Goal: Task Accomplishment & Management: Manage account settings

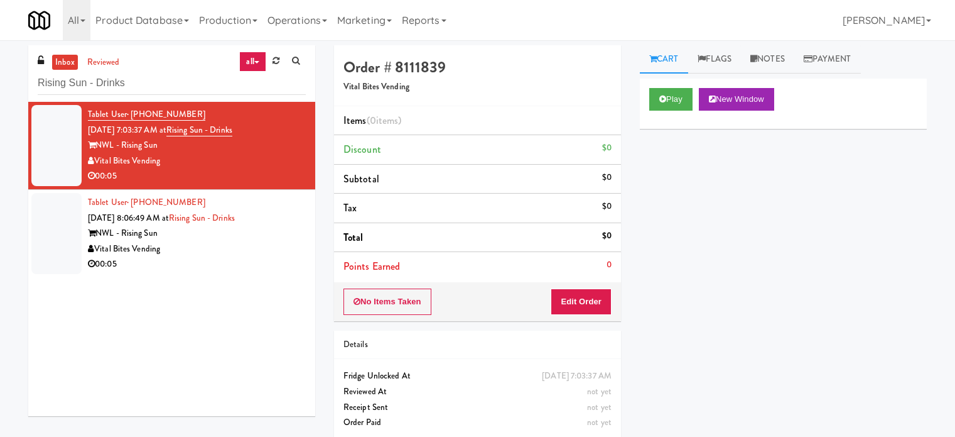
click at [231, 243] on div "Vital Bites Vending" at bounding box center [197, 249] width 218 height 16
click at [241, 160] on div "Vital Bites Vending" at bounding box center [197, 161] width 218 height 16
click at [247, 244] on div "Vital Bites Vending" at bounding box center [197, 249] width 218 height 16
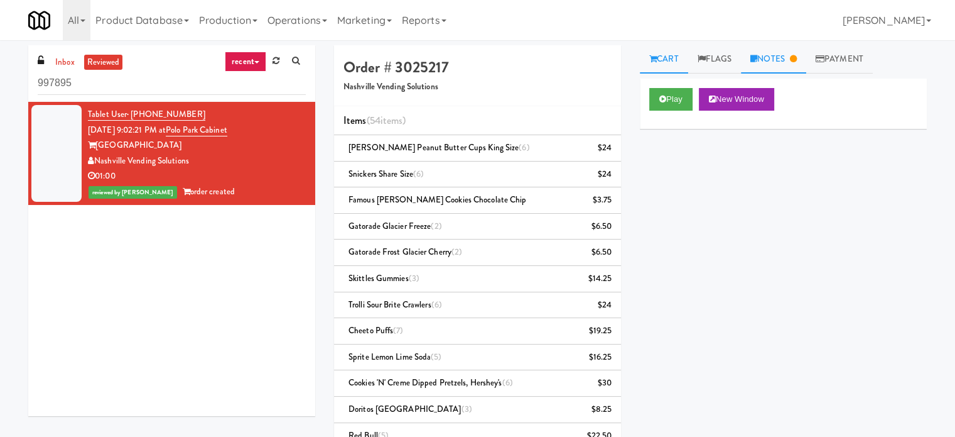
click at [792, 53] on link "Notes" at bounding box center [773, 59] width 65 height 28
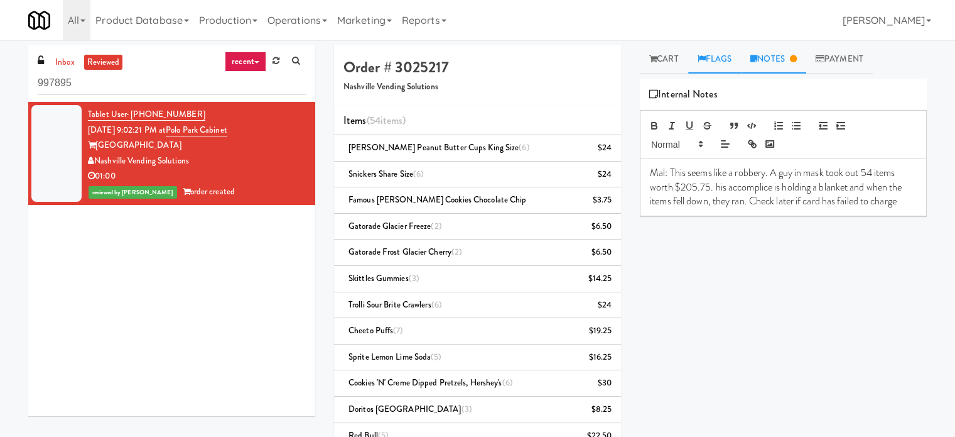
click at [722, 58] on link "Flags" at bounding box center [714, 59] width 53 height 28
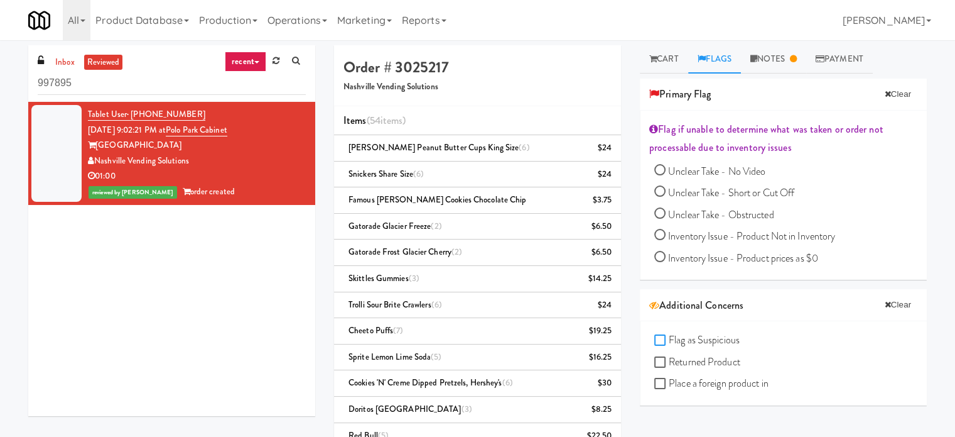
click at [656, 337] on input "Flag as Suspicious" at bounding box center [662, 340] width 14 height 10
checkbox input "true"
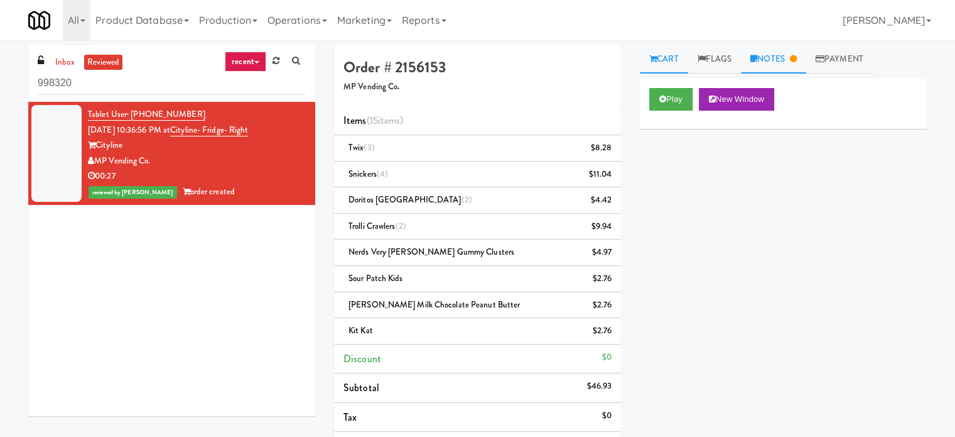
click at [779, 60] on link "Notes" at bounding box center [773, 59] width 65 height 28
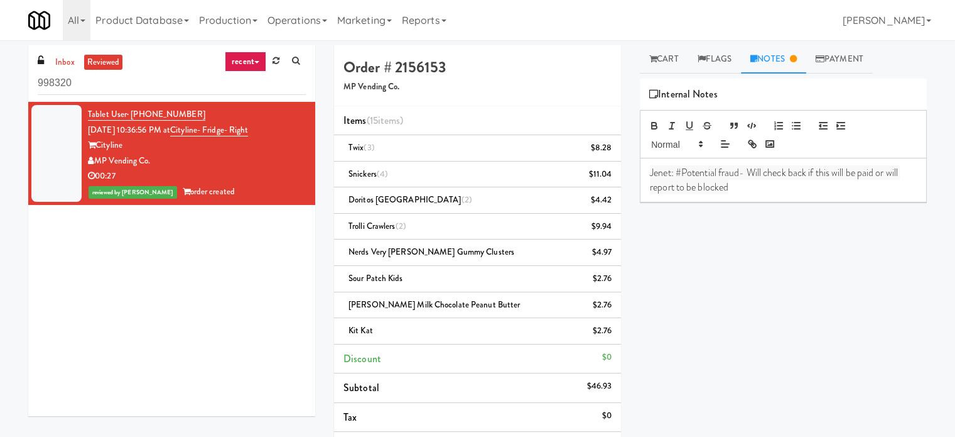
click at [744, 190] on p "Jenet: #Potential fraud- Will check back if this will be paid or will report to…" at bounding box center [783, 180] width 267 height 28
click at [712, 65] on link "Flags" at bounding box center [714, 59] width 53 height 28
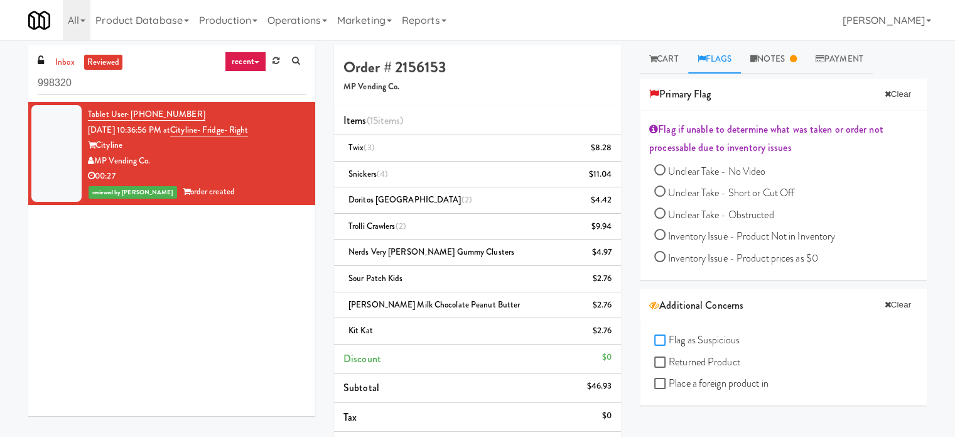
click at [658, 343] on input "Flag as Suspicious" at bounding box center [662, 340] width 14 height 10
checkbox input "true"
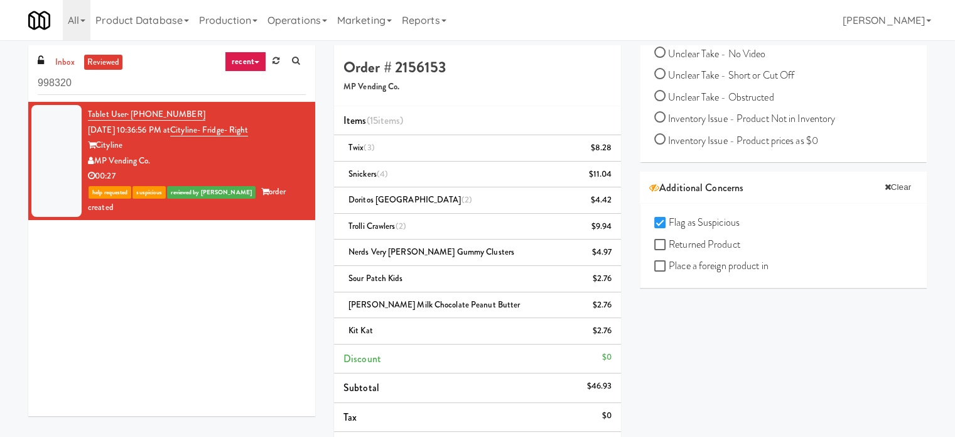
drag, startPoint x: 195, startPoint y: 109, endPoint x: 133, endPoint y: 114, distance: 62.3
click at [133, 114] on div "Tablet User · (206) 507-8420 Sep 8, 2025 10:36:56 PM at Cityline- Fridge- Right…" at bounding box center [197, 161] width 218 height 108
copy span "(206) 507-8420"
drag, startPoint x: 268, startPoint y: 125, endPoint x: 187, endPoint y: 130, distance: 81.2
click at [187, 130] on div "Tablet User · (206) 507-8420 Sep 8, 2025 10:36:56 PM at Cityline- Fridge- Right…" at bounding box center [197, 161] width 218 height 108
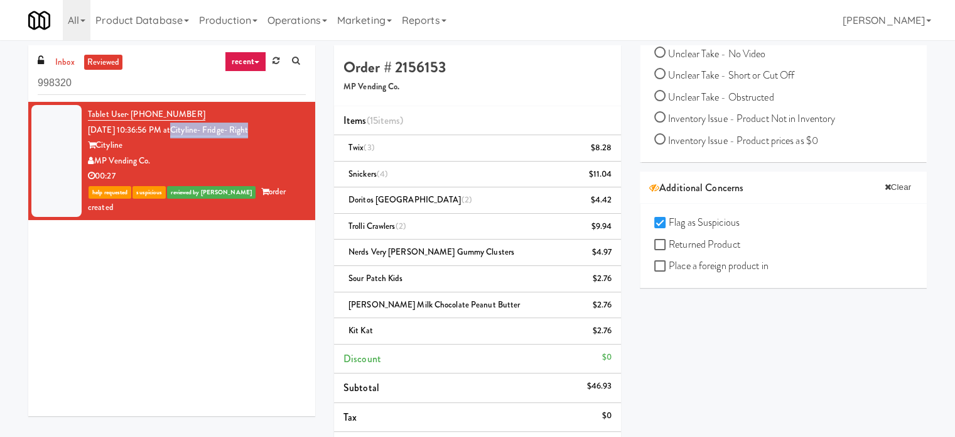
copy link "Cityline- Fridge- Right"
drag, startPoint x: 160, startPoint y: 157, endPoint x: 108, endPoint y: 163, distance: 52.5
click at [98, 160] on div "MP Vending Co." at bounding box center [197, 161] width 218 height 16
copy div "MP Vending Co."
click at [607, 386] on div "$46.93" at bounding box center [599, 386] width 25 height 16
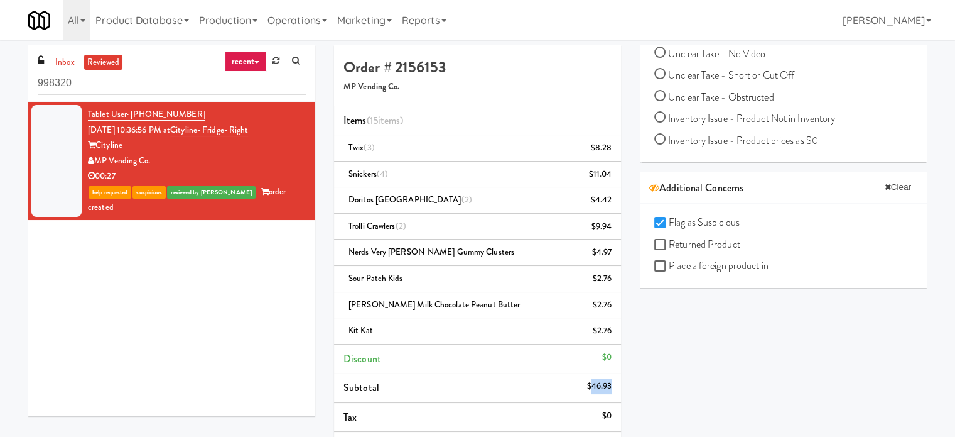
click at [606, 387] on div "$46.93" at bounding box center [599, 386] width 25 height 16
copy div "46.93"
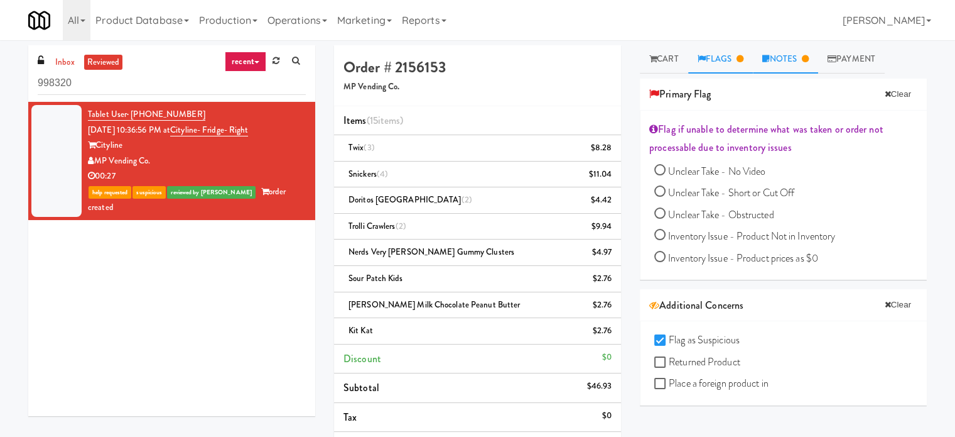
click at [791, 50] on link "Notes" at bounding box center [785, 59] width 65 height 28
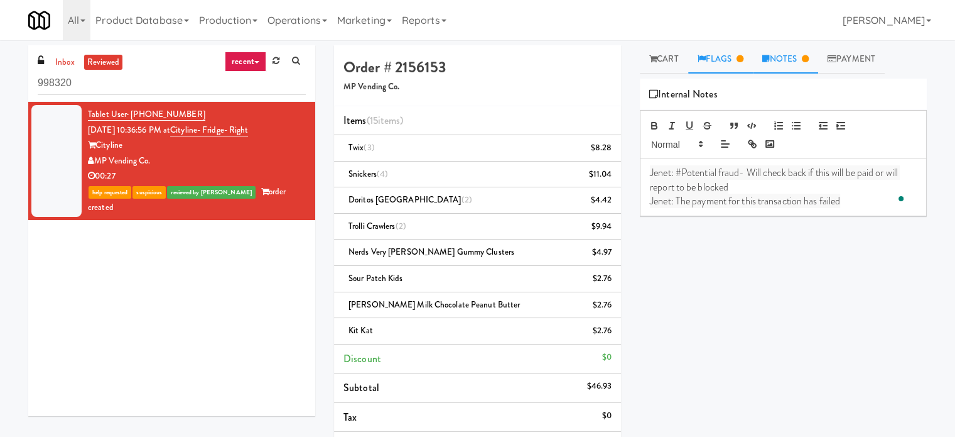
click at [711, 55] on link "Flags" at bounding box center [720, 59] width 65 height 28
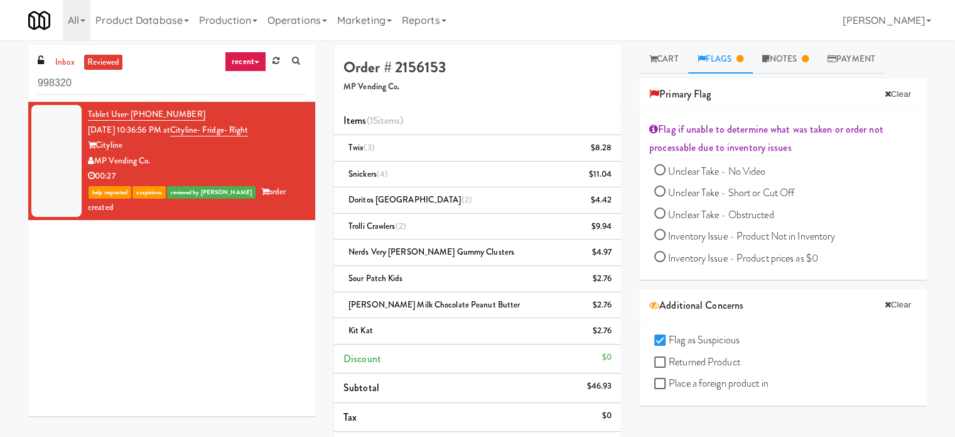
click at [791, 3] on div "All 325 Vending https://classic.micromart.com/vision-orders/998320?operator_id=…" at bounding box center [477, 20] width 899 height 40
click at [785, 28] on div "All 325 Vending https://classic.micromart.com/vision-orders/998320?operator_id=…" at bounding box center [477, 20] width 899 height 40
click at [847, 57] on link "Payment" at bounding box center [851, 59] width 67 height 28
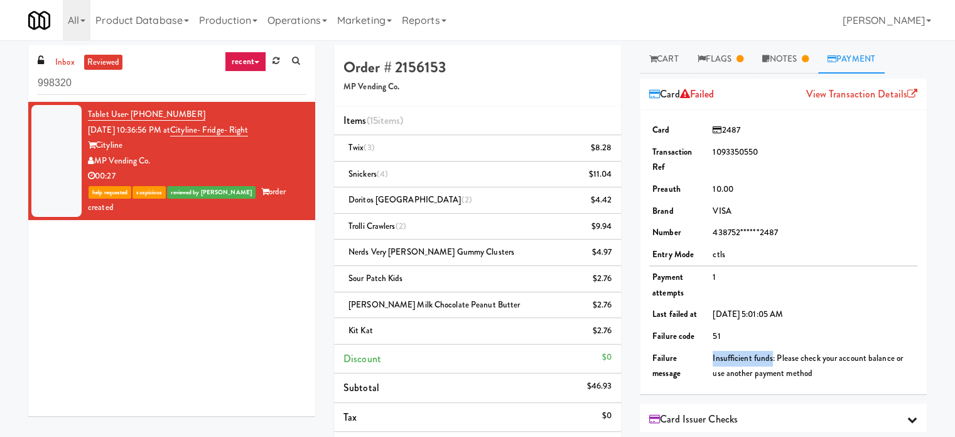
drag, startPoint x: 769, startPoint y: 356, endPoint x: 711, endPoint y: 355, distance: 57.8
click at [710, 357] on td "Insufficient funds: Please check your account balance or use another payment me…" at bounding box center [814, 365] width 208 height 37
copy td "Insufficient funds"
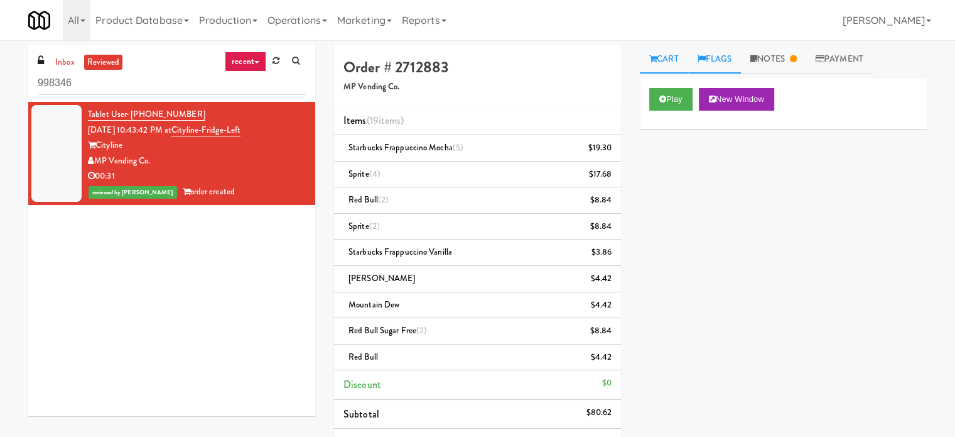
click at [727, 56] on link "Flags" at bounding box center [714, 59] width 53 height 28
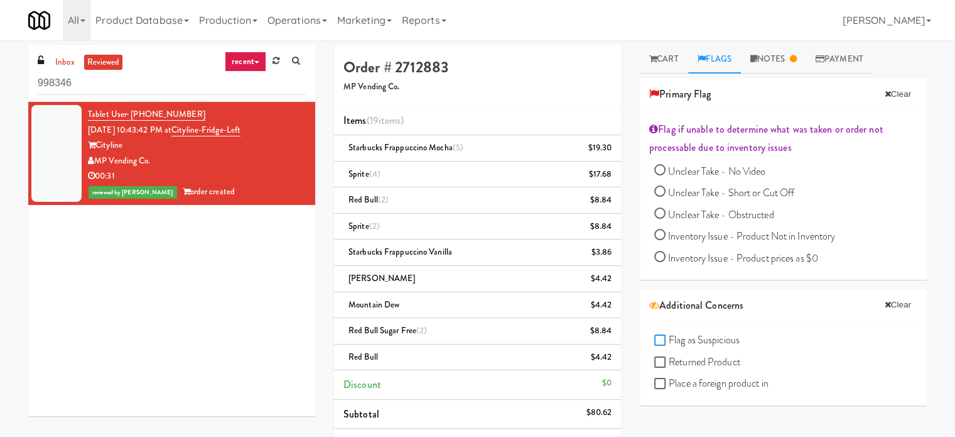
click at [662, 335] on input "Flag as Suspicious" at bounding box center [662, 340] width 14 height 10
checkbox input "true"
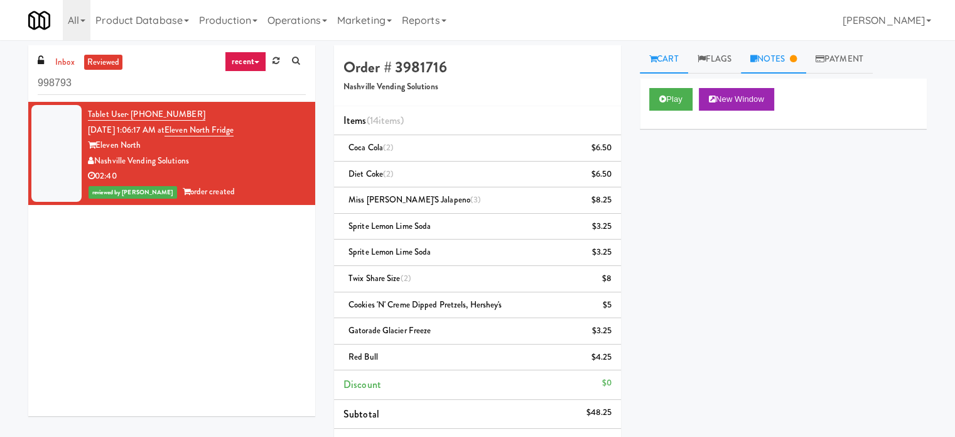
click at [773, 57] on link "Notes" at bounding box center [773, 59] width 65 height 28
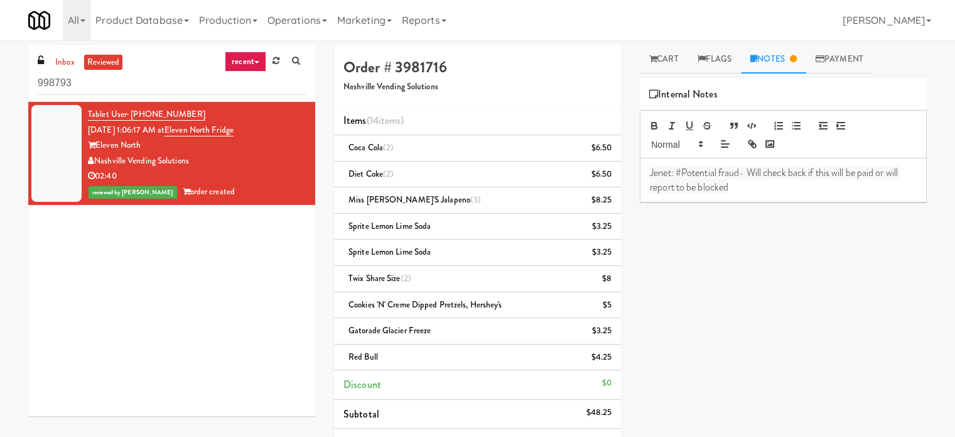
click at [759, 195] on div "Jenet: #Potential fraud- Will check back if this will be paid or will report to…" at bounding box center [784, 179] width 286 height 43
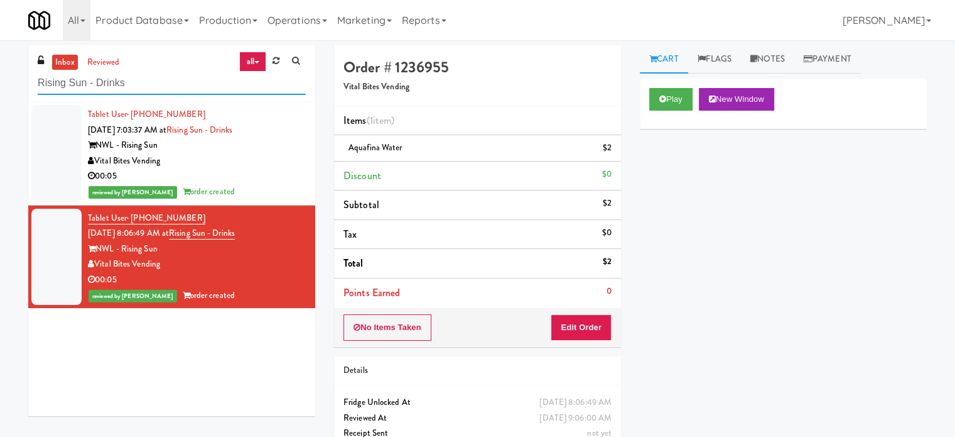
click at [143, 86] on input "Rising Sun - Drinks" at bounding box center [172, 83] width 268 height 23
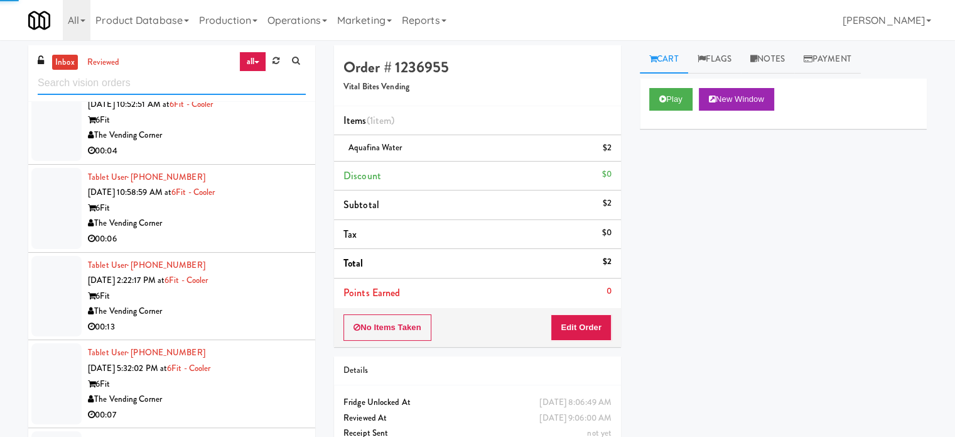
scroll to position [2734, 0]
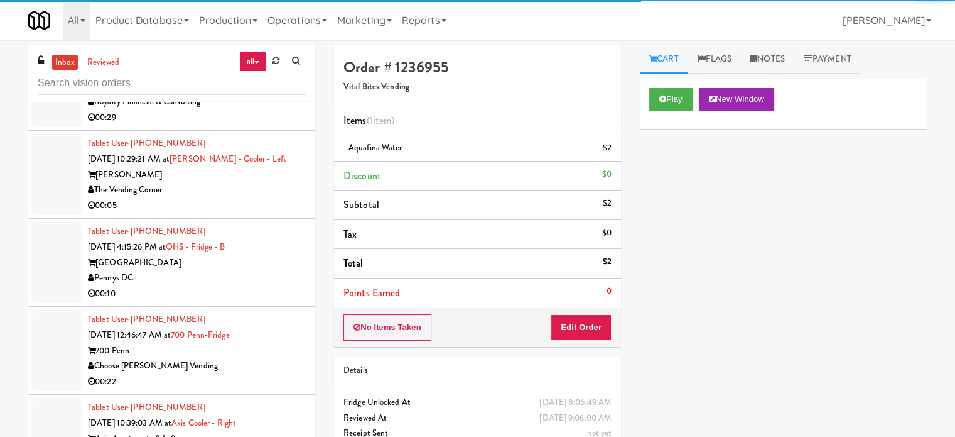
click at [102, 50] on div "inbox reviewed all all unclear take inventory issue suspicious failed recent" at bounding box center [171, 73] width 287 height 57
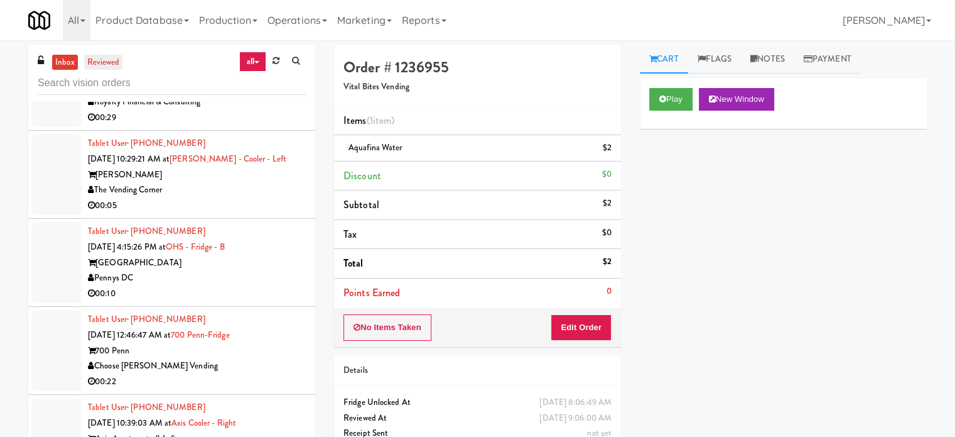
click at [104, 62] on link "reviewed" at bounding box center [103, 63] width 39 height 16
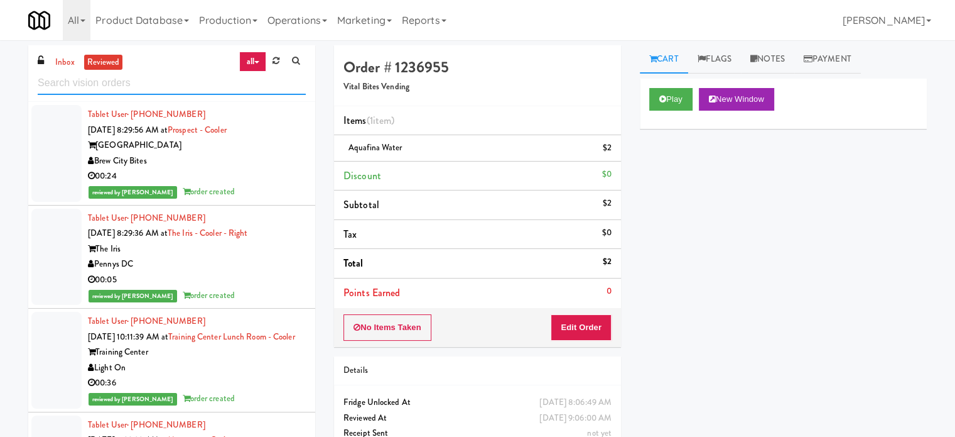
click at [204, 87] on input "text" at bounding box center [172, 83] width 268 height 23
drag, startPoint x: 234, startPoint y: 152, endPoint x: 244, endPoint y: 148, distance: 10.4
click at [236, 152] on div "[GEOGRAPHIC_DATA]" at bounding box center [197, 146] width 218 height 16
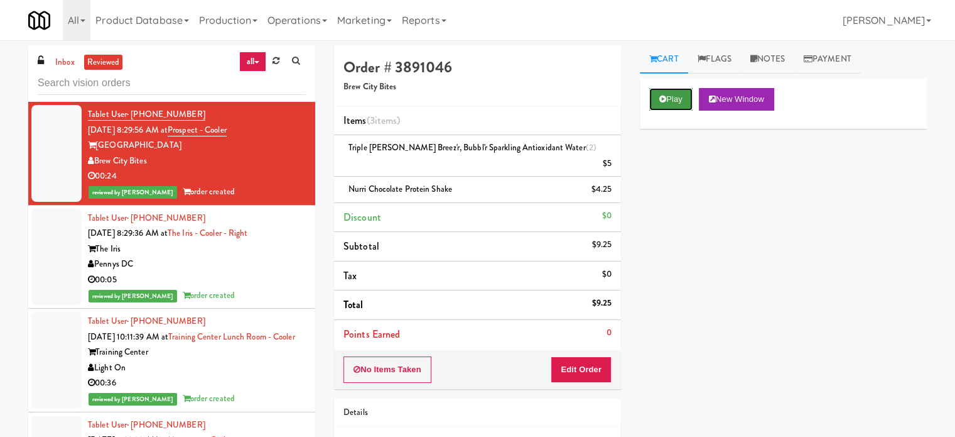
click at [671, 100] on button "Play" at bounding box center [670, 99] width 43 height 23
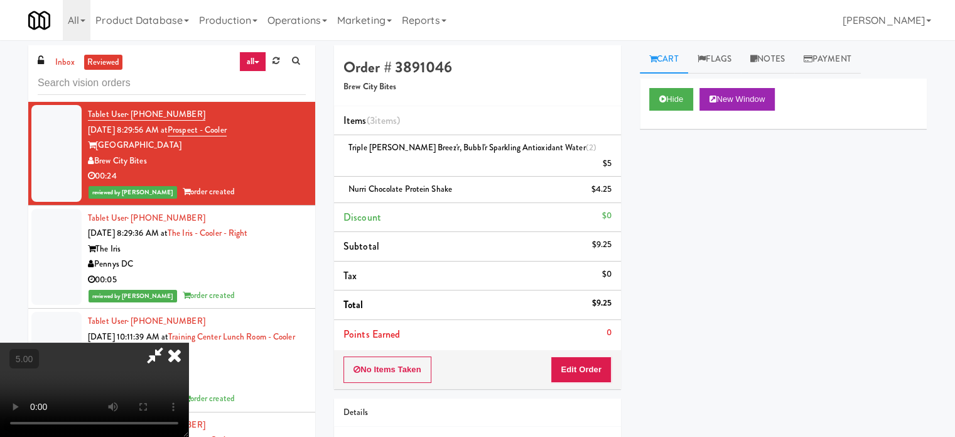
drag, startPoint x: 433, startPoint y: 320, endPoint x: 448, endPoint y: 315, distance: 15.3
click at [188, 342] on video at bounding box center [94, 389] width 188 height 94
drag, startPoint x: 448, startPoint y: 315, endPoint x: 450, endPoint y: 301, distance: 14.0
click at [188, 342] on video at bounding box center [94, 389] width 188 height 94
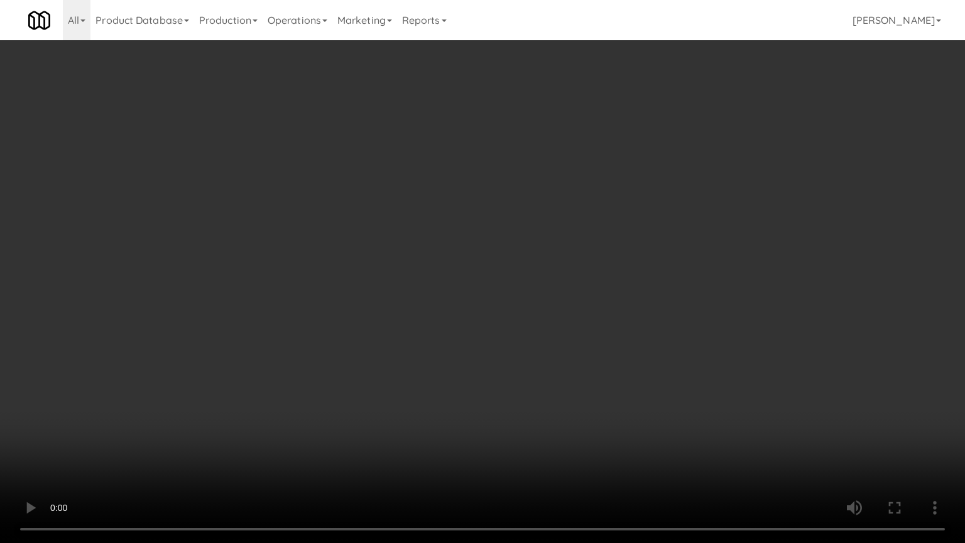
click at [448, 259] on video at bounding box center [482, 271] width 965 height 543
click at [448, 254] on video at bounding box center [482, 271] width 965 height 543
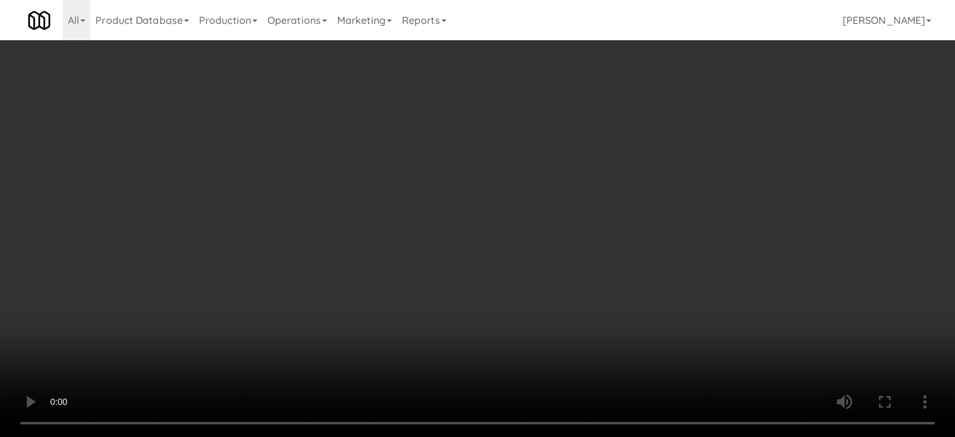
click at [444, 178] on video at bounding box center [477, 218] width 955 height 437
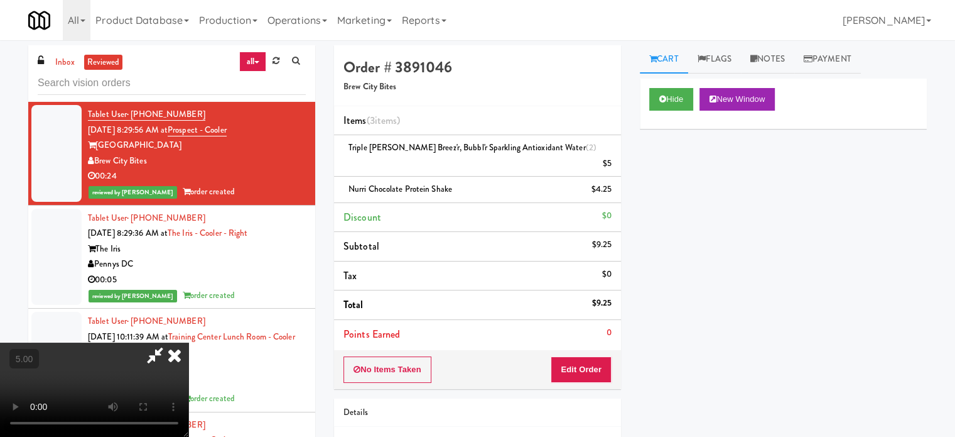
click at [188, 342] on video at bounding box center [94, 389] width 188 height 94
drag, startPoint x: 553, startPoint y: 52, endPoint x: 518, endPoint y: 72, distance: 40.2
click at [188, 342] on icon at bounding box center [175, 354] width 28 height 25
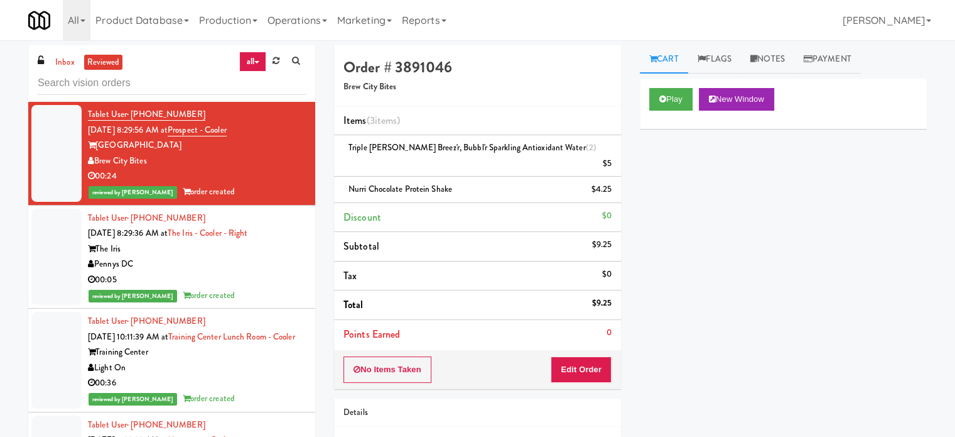
drag, startPoint x: 225, startPoint y: 266, endPoint x: 239, endPoint y: 266, distance: 13.8
click at [227, 268] on div "Pennys DC" at bounding box center [197, 264] width 218 height 16
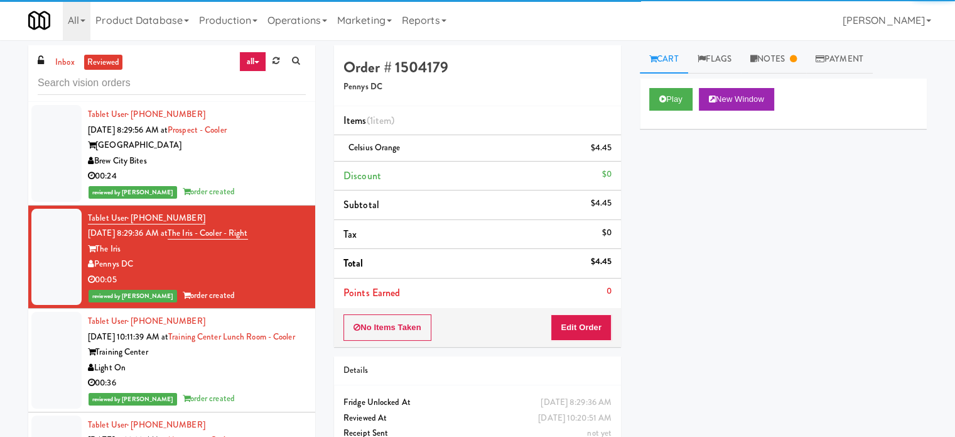
click at [290, 374] on div "Tablet User · (706) 380-9615 Sep 9, 2025 10:11:39 AM at Training Center Lunch R…" at bounding box center [197, 359] width 218 height 93
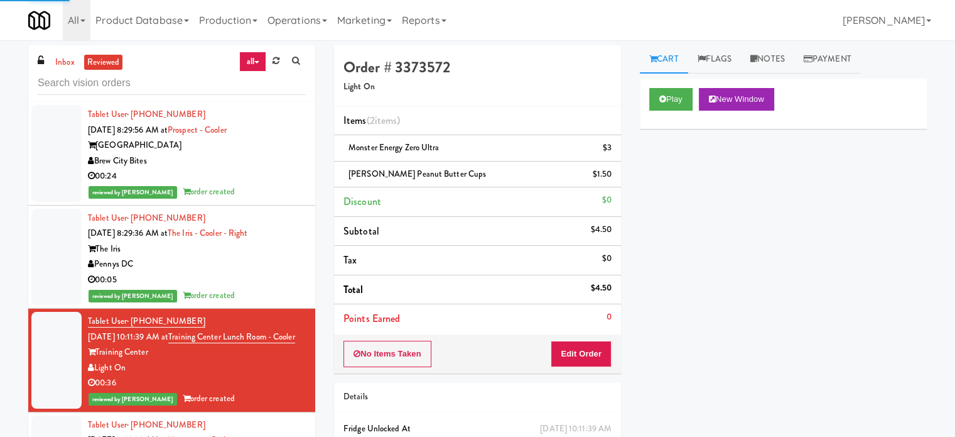
scroll to position [314, 0]
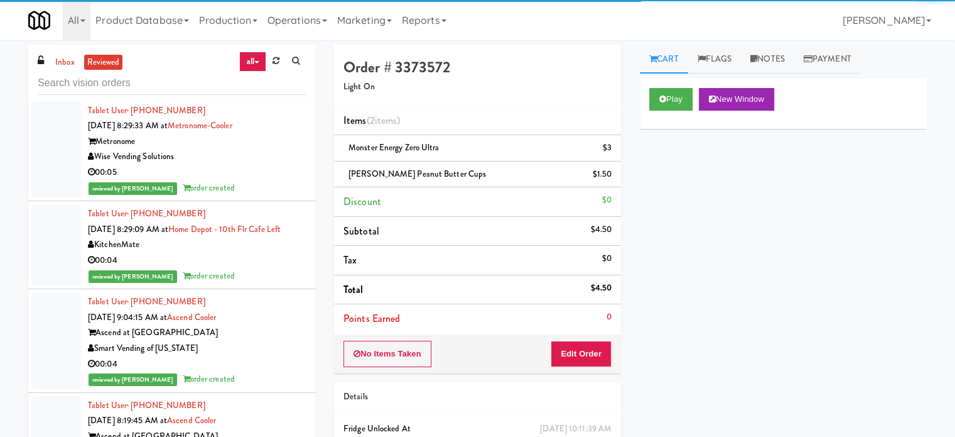
click at [271, 180] on div "00:05" at bounding box center [197, 173] width 218 height 16
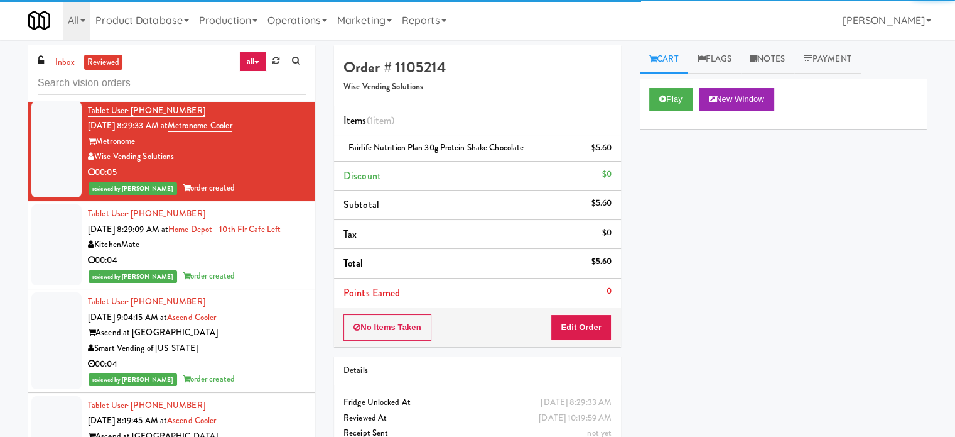
click at [264, 253] on div "KitchenMate" at bounding box center [197, 245] width 218 height 16
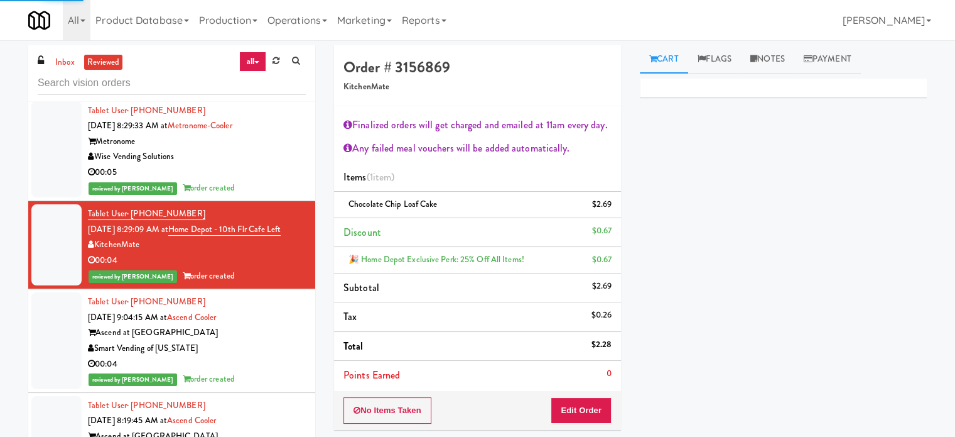
click at [271, 340] on div "Ascend at [GEOGRAPHIC_DATA]" at bounding box center [197, 333] width 218 height 16
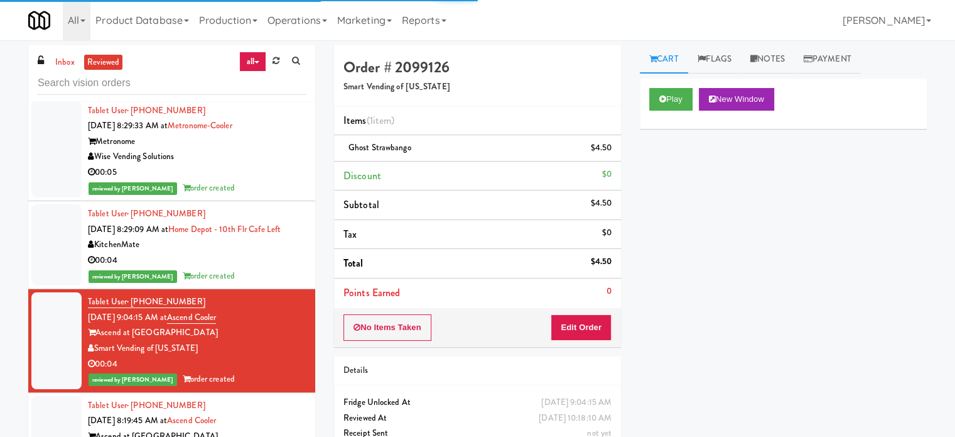
scroll to position [628, 0]
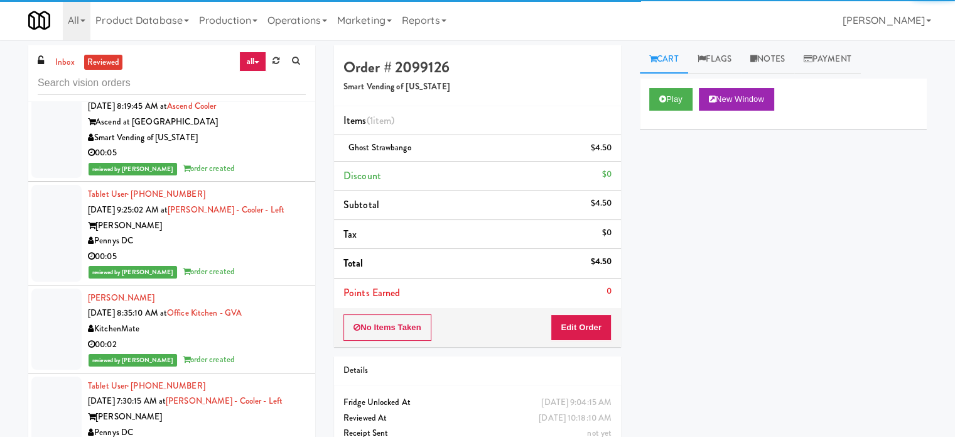
click at [278, 161] on div "00:05" at bounding box center [197, 153] width 218 height 16
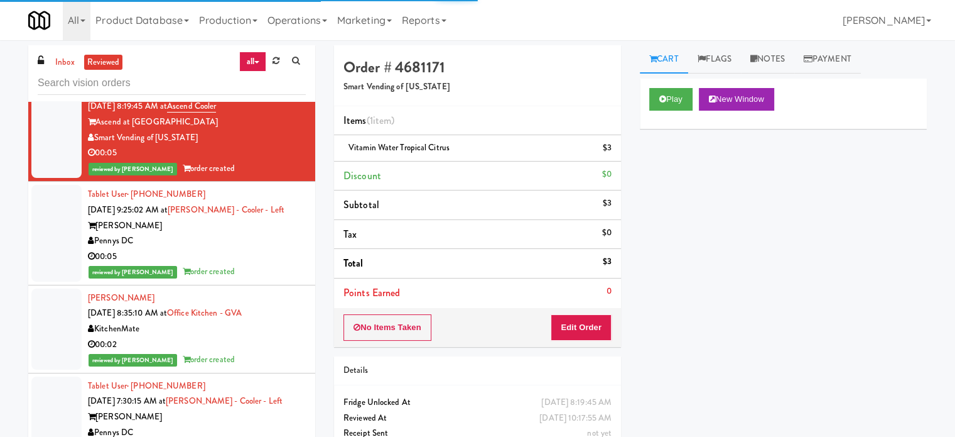
click at [263, 249] on div "Pennys DC" at bounding box center [197, 241] width 218 height 16
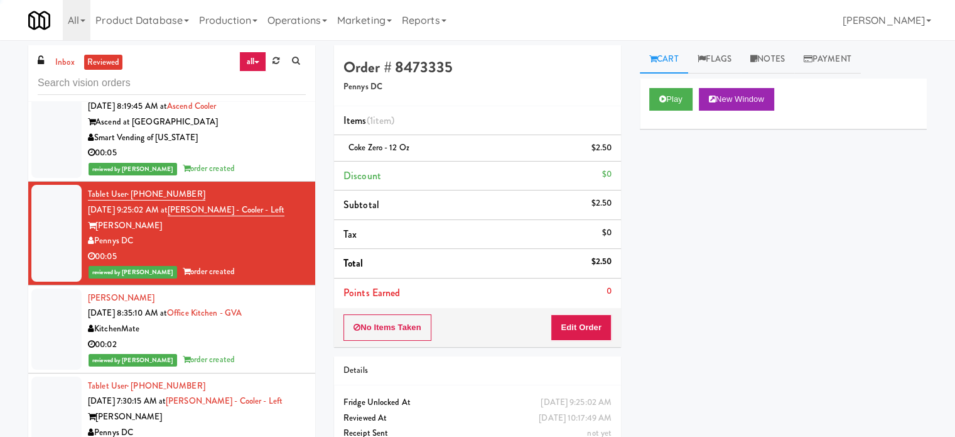
scroll to position [942, 0]
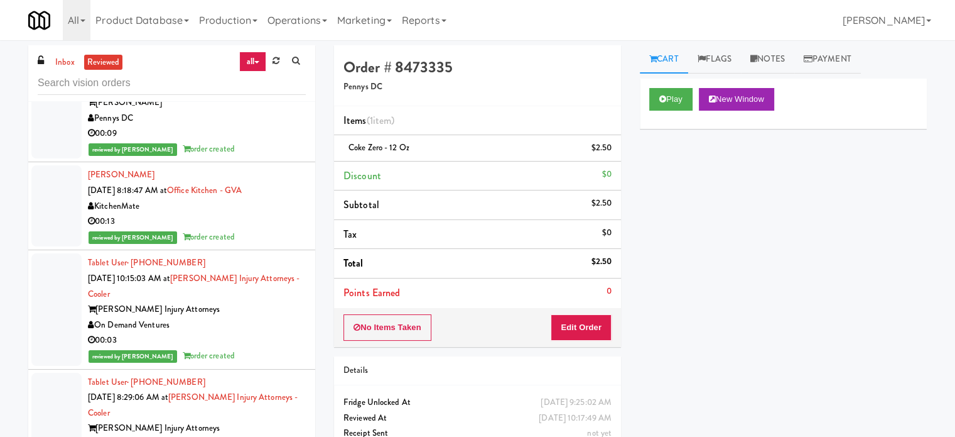
click at [270, 348] on div "00:03" at bounding box center [197, 340] width 218 height 16
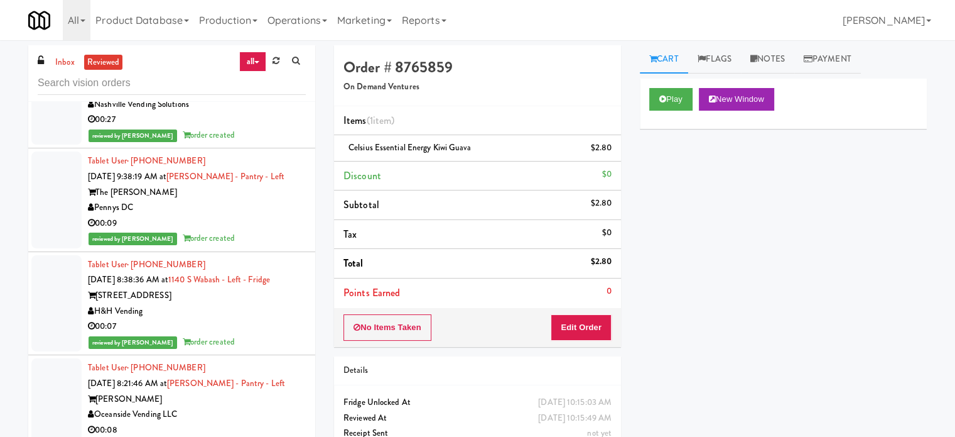
scroll to position [3455, 0]
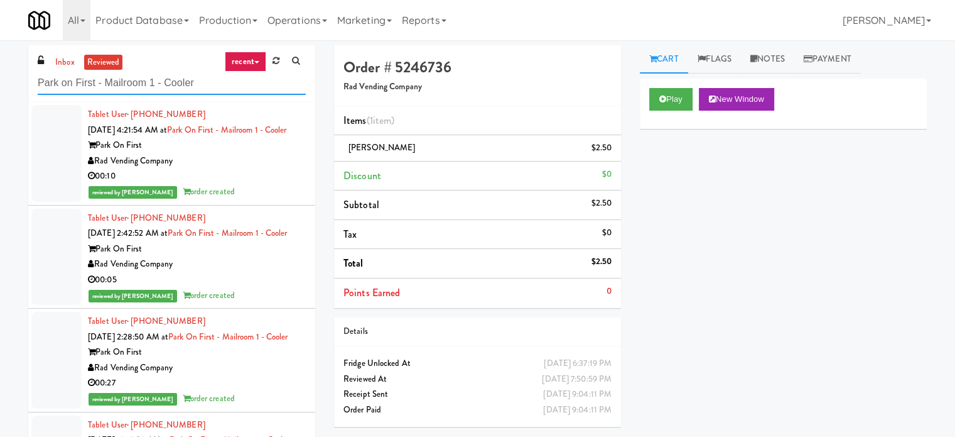
click at [181, 85] on input "Park on First - Mailroom 1 - Cooler" at bounding box center [172, 83] width 268 height 23
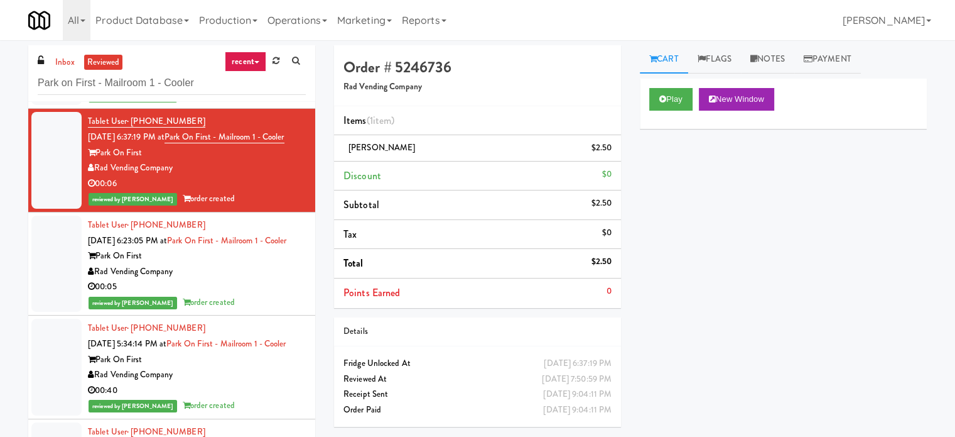
click at [249, 57] on link "recent" at bounding box center [245, 62] width 41 height 20
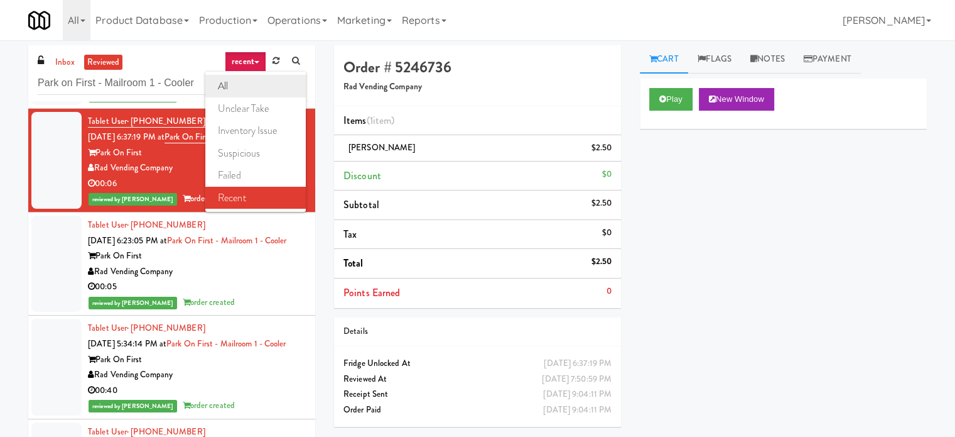
click at [239, 90] on link "all" at bounding box center [255, 86] width 100 height 23
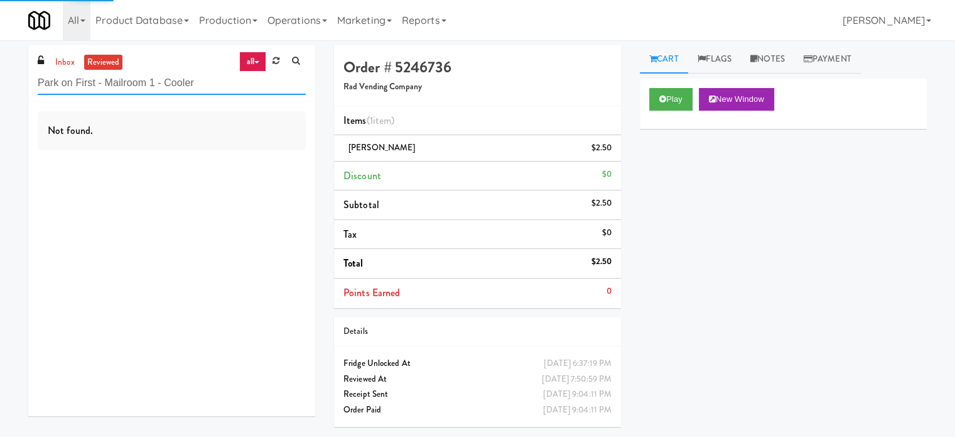
click at [170, 81] on input "Park on First - Mailroom 1 - Cooler" at bounding box center [172, 83] width 268 height 23
drag, startPoint x: 177, startPoint y: 80, endPoint x: 150, endPoint y: 82, distance: 27.1
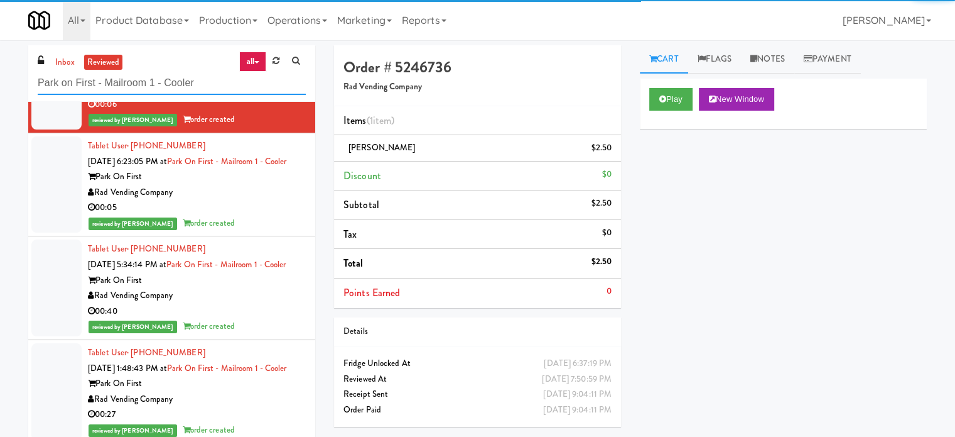
scroll to position [747, 0]
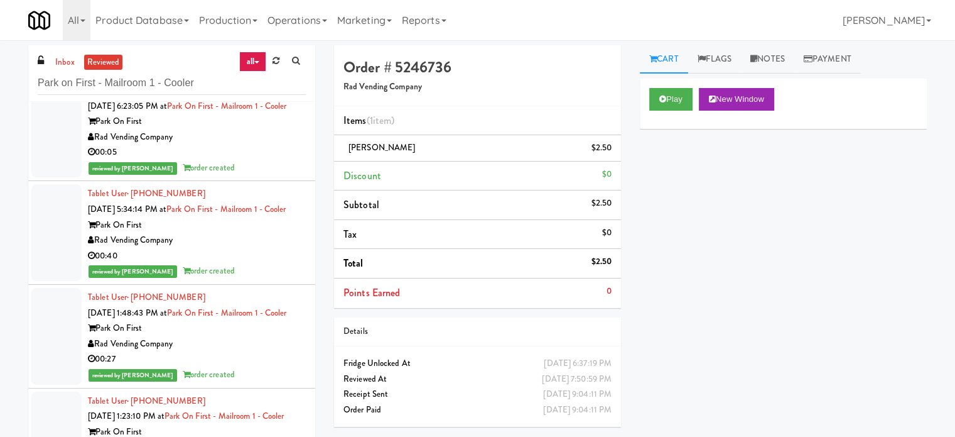
drag, startPoint x: 150, startPoint y: 82, endPoint x: 633, endPoint y: 165, distance: 490.0
click at [699, 202] on div "Play New Window Primary Flag Clear Flag if unable to determine what was taken o…" at bounding box center [783, 314] width 287 height 471
click at [205, 83] on input "Park on First - Mailroom 1 - Cooler" at bounding box center [172, 83] width 268 height 23
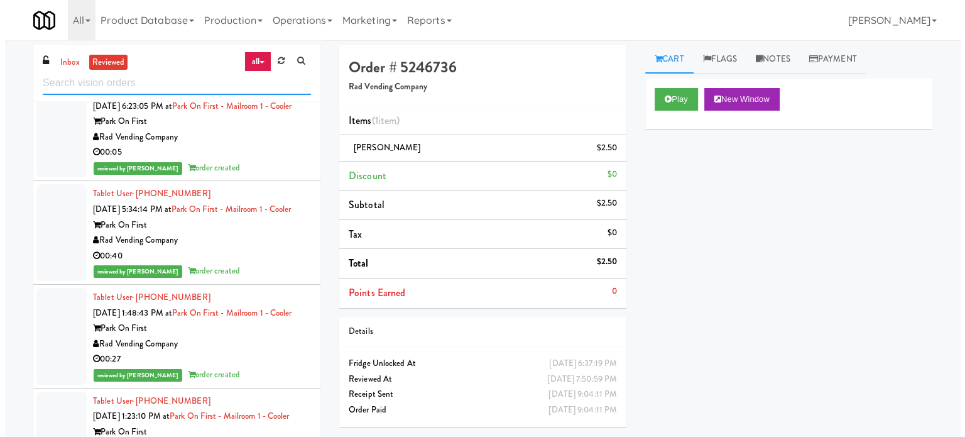
scroll to position [0, 0]
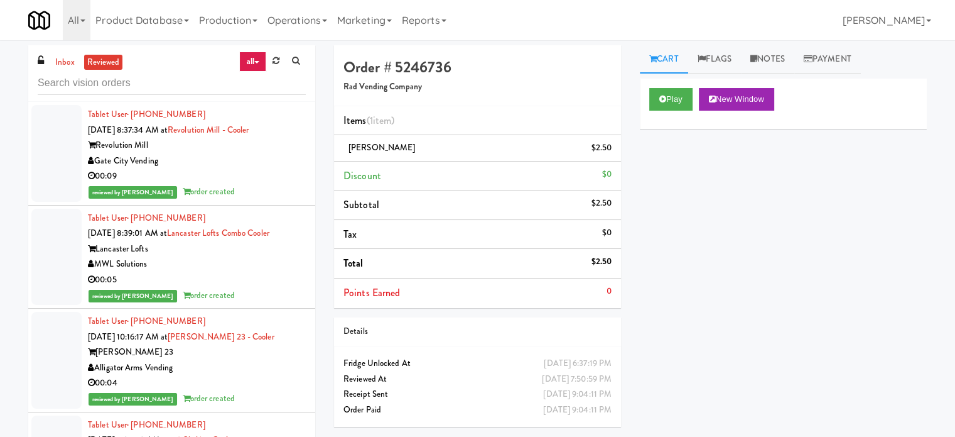
click at [273, 166] on div "Gate City Vending" at bounding box center [197, 161] width 218 height 16
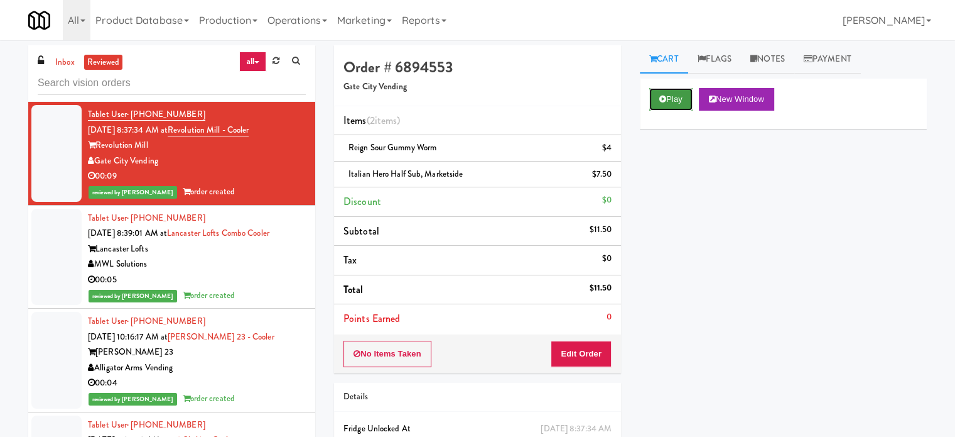
click at [688, 100] on button "Play" at bounding box center [670, 99] width 43 height 23
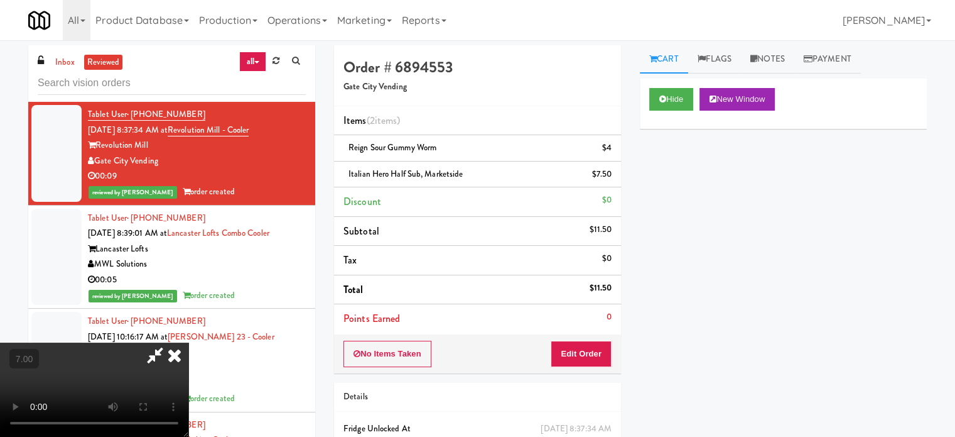
click at [188, 342] on video at bounding box center [94, 389] width 188 height 94
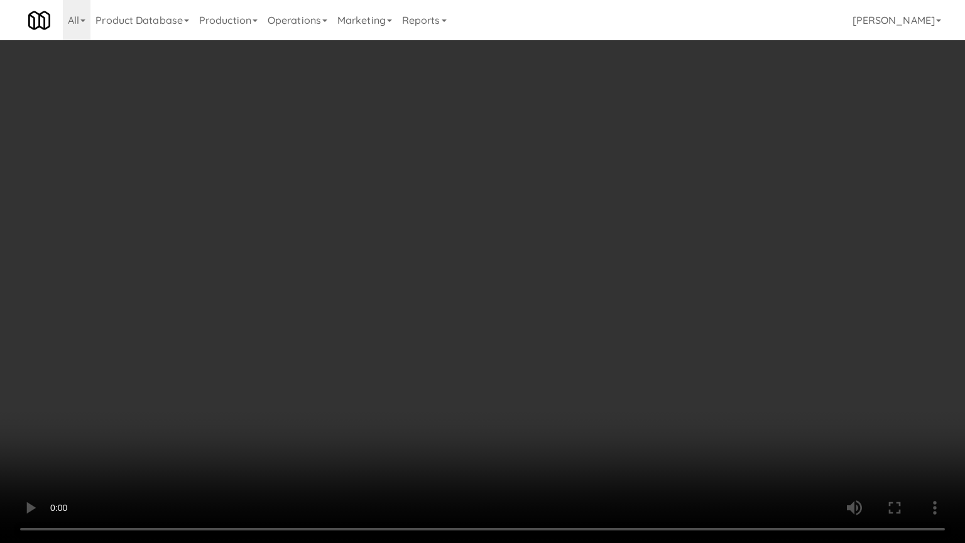
click at [473, 239] on video at bounding box center [482, 271] width 965 height 543
click at [474, 240] on video at bounding box center [482, 271] width 965 height 543
click at [584, 256] on video at bounding box center [482, 271] width 965 height 543
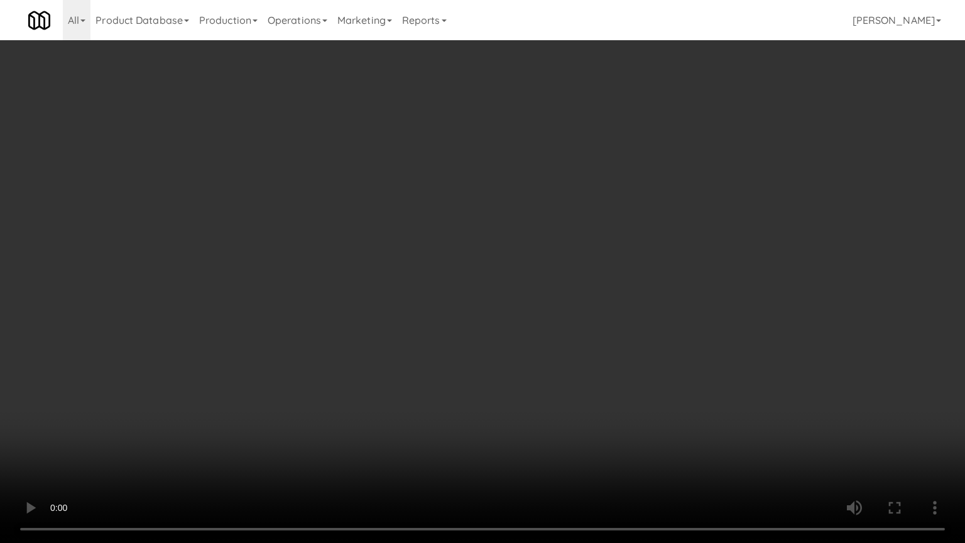
click at [587, 254] on video at bounding box center [482, 271] width 965 height 543
click at [592, 254] on video at bounding box center [482, 271] width 965 height 543
click at [620, 219] on video at bounding box center [482, 271] width 965 height 543
drag, startPoint x: 620, startPoint y: 219, endPoint x: 658, endPoint y: 106, distance: 118.8
click at [620, 219] on video at bounding box center [482, 271] width 965 height 543
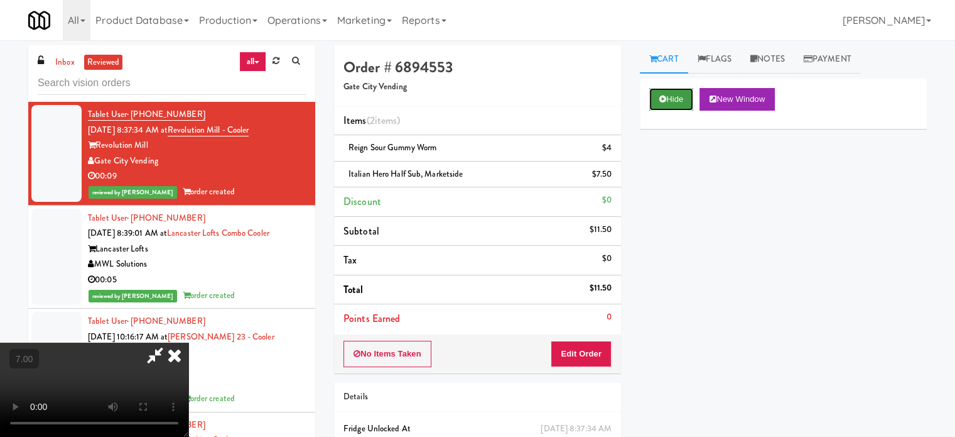
click at [672, 94] on button "Hide" at bounding box center [671, 99] width 44 height 23
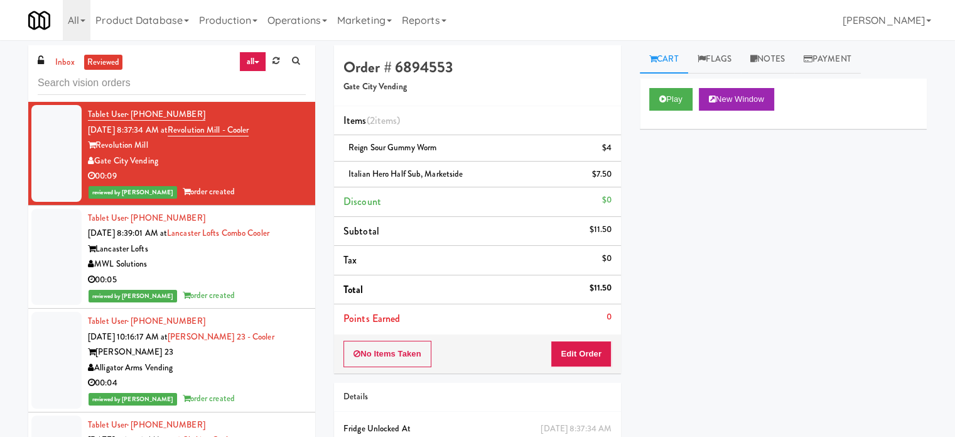
click at [700, 102] on div "Play New Window" at bounding box center [783, 99] width 268 height 23
click at [684, 105] on button "Play" at bounding box center [670, 99] width 43 height 23
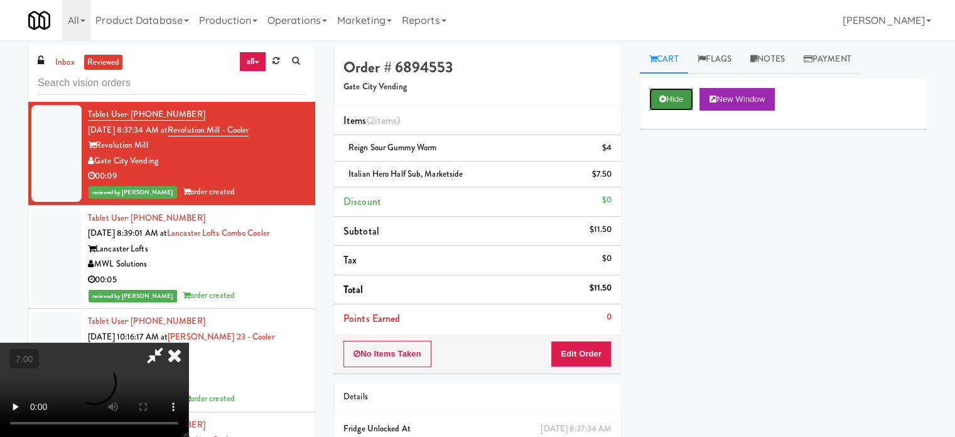
click at [662, 92] on button "Hide" at bounding box center [671, 99] width 44 height 23
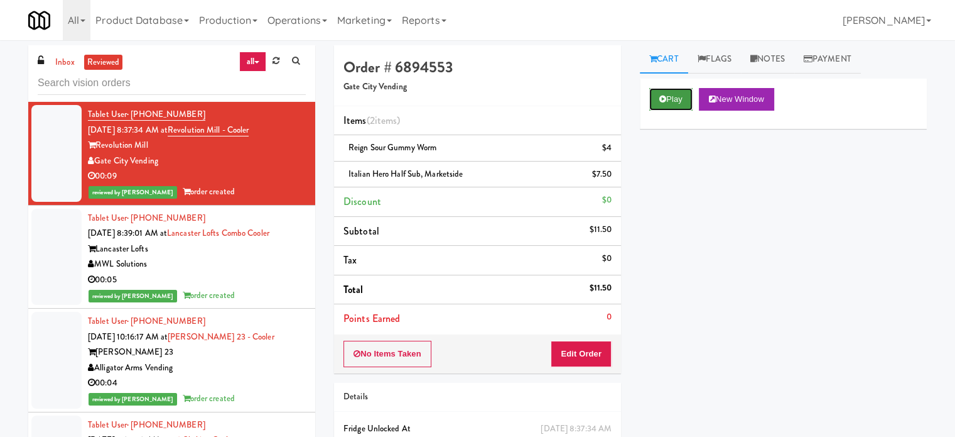
click at [663, 92] on button "Play" at bounding box center [670, 99] width 43 height 23
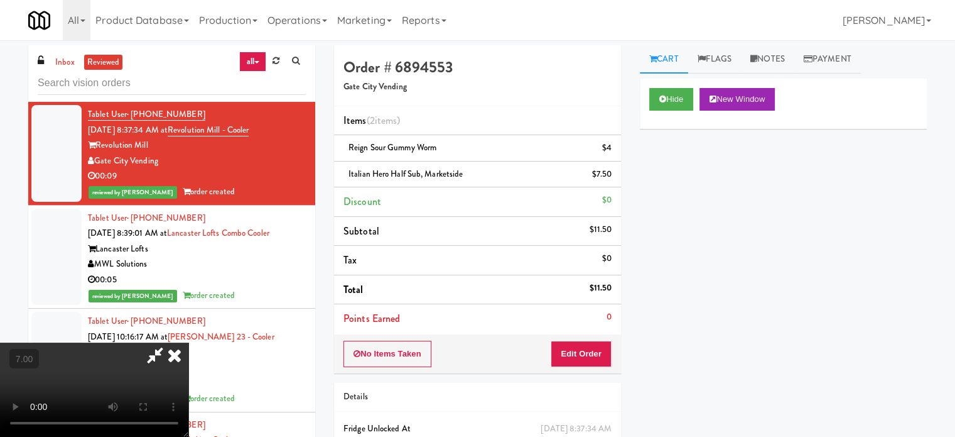
drag, startPoint x: 417, startPoint y: 250, endPoint x: 424, endPoint y: 245, distance: 8.5
click at [188, 342] on video at bounding box center [94, 389] width 188 height 94
drag, startPoint x: 424, startPoint y: 245, endPoint x: 437, endPoint y: 227, distance: 22.0
click at [188, 342] on video at bounding box center [94, 389] width 188 height 94
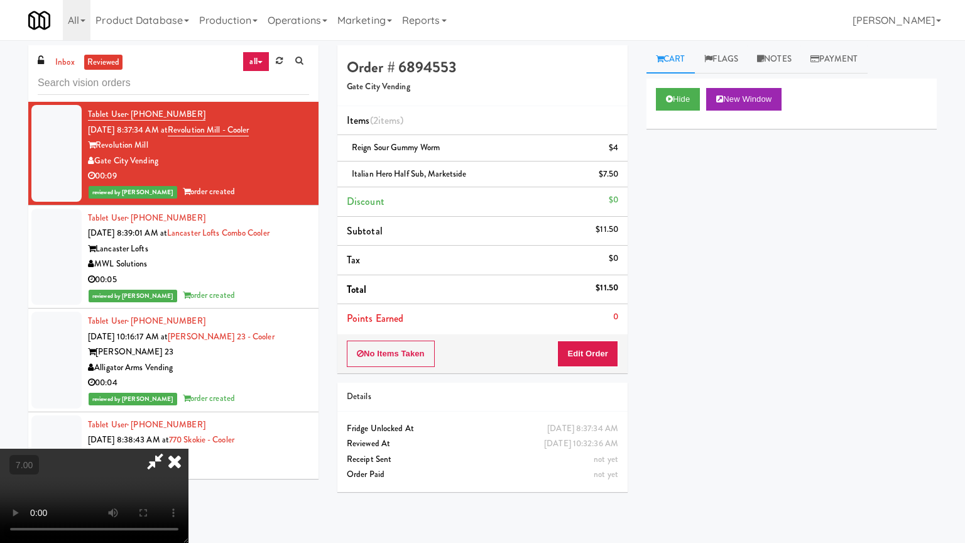
click at [188, 436] on video at bounding box center [94, 495] width 188 height 94
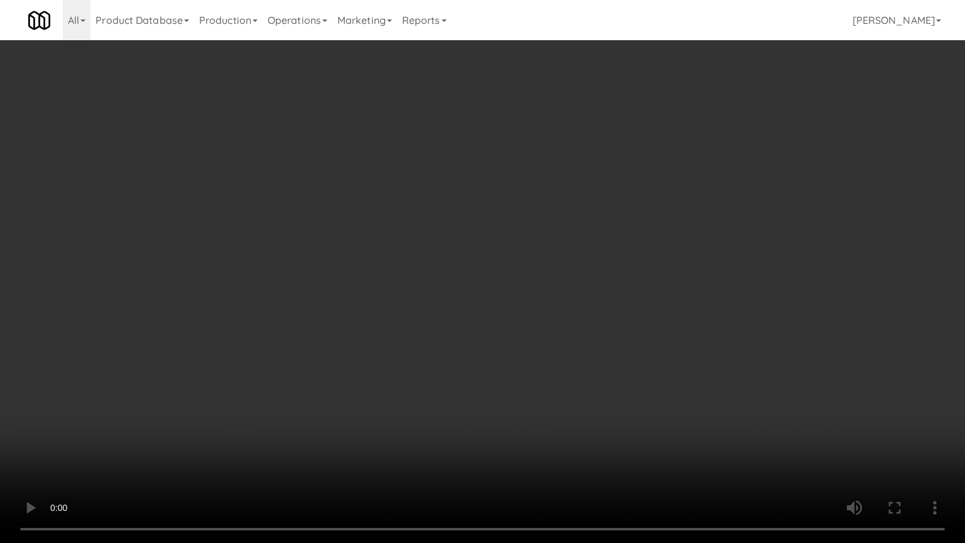
click at [452, 244] on video at bounding box center [482, 271] width 965 height 543
click at [447, 244] on video at bounding box center [482, 271] width 965 height 543
click at [458, 251] on video at bounding box center [482, 271] width 965 height 543
click at [459, 259] on video at bounding box center [482, 271] width 965 height 543
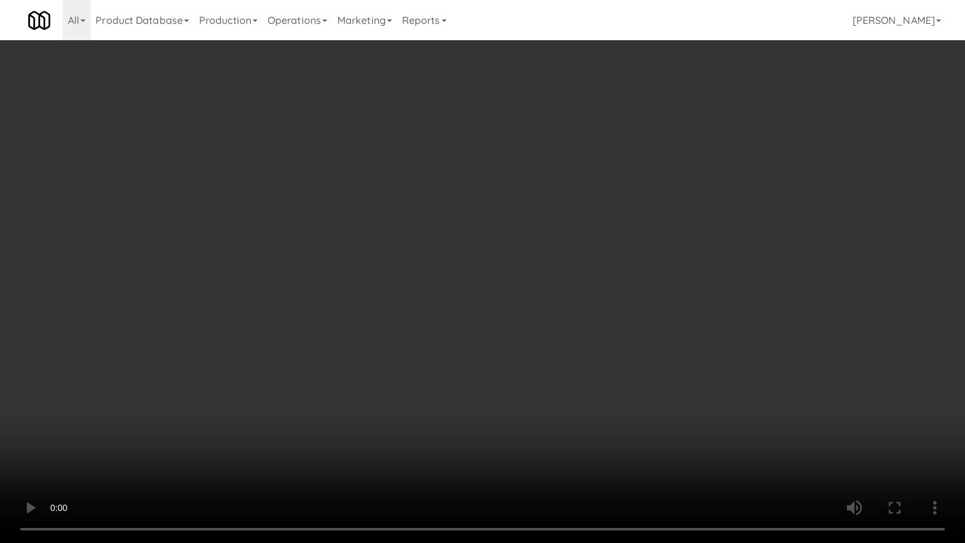
click at [465, 258] on video at bounding box center [482, 271] width 965 height 543
click at [472, 260] on video at bounding box center [482, 271] width 965 height 543
click at [473, 264] on video at bounding box center [482, 271] width 965 height 543
click at [492, 269] on video at bounding box center [482, 271] width 965 height 543
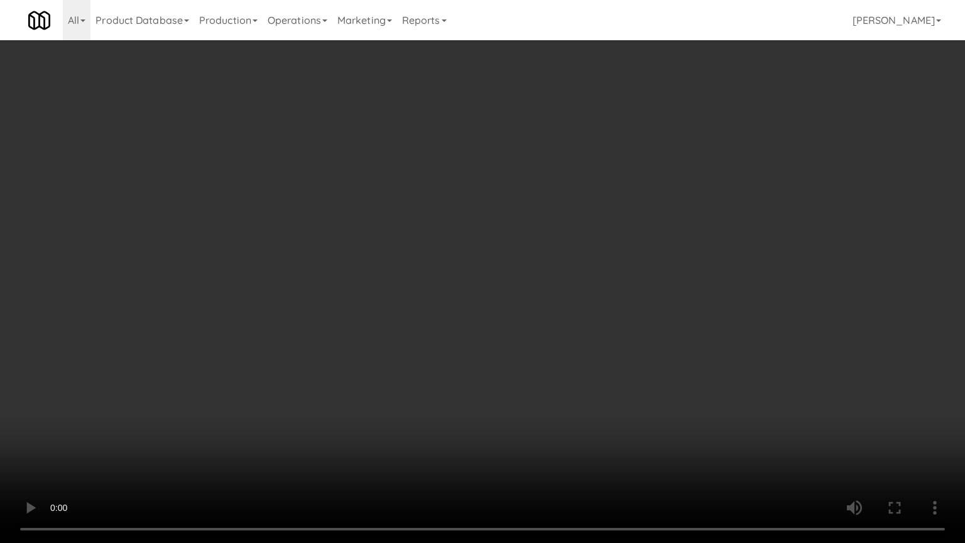
click at [494, 269] on video at bounding box center [482, 271] width 965 height 543
click at [531, 271] on video at bounding box center [482, 271] width 965 height 543
click at [531, 274] on video at bounding box center [482, 271] width 965 height 543
drag, startPoint x: 532, startPoint y: 274, endPoint x: 580, endPoint y: 169, distance: 115.5
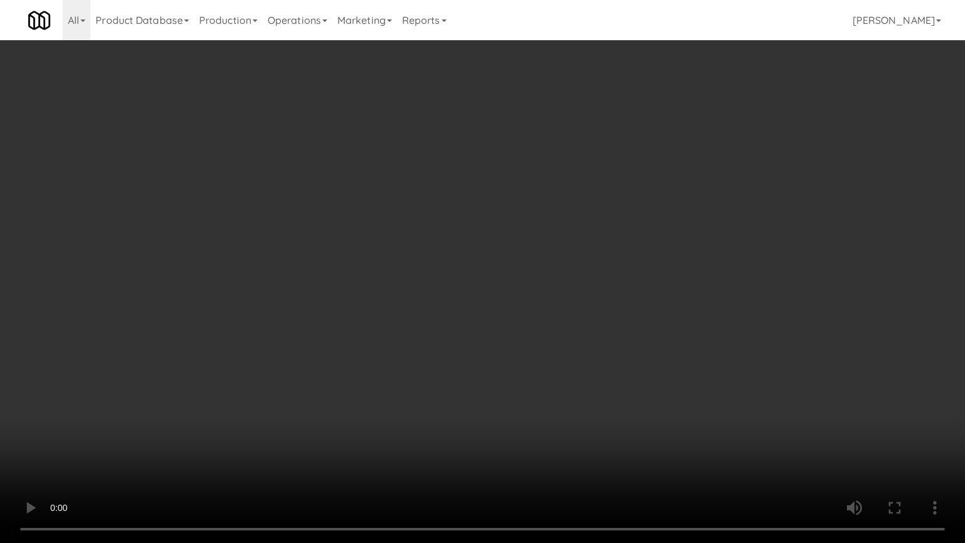
click at [535, 273] on video at bounding box center [482, 271] width 965 height 543
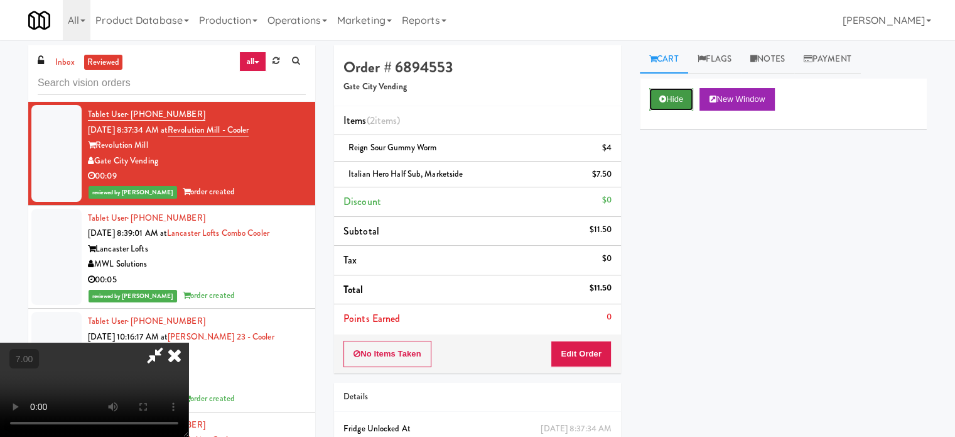
click at [678, 102] on button "Hide" at bounding box center [671, 99] width 44 height 23
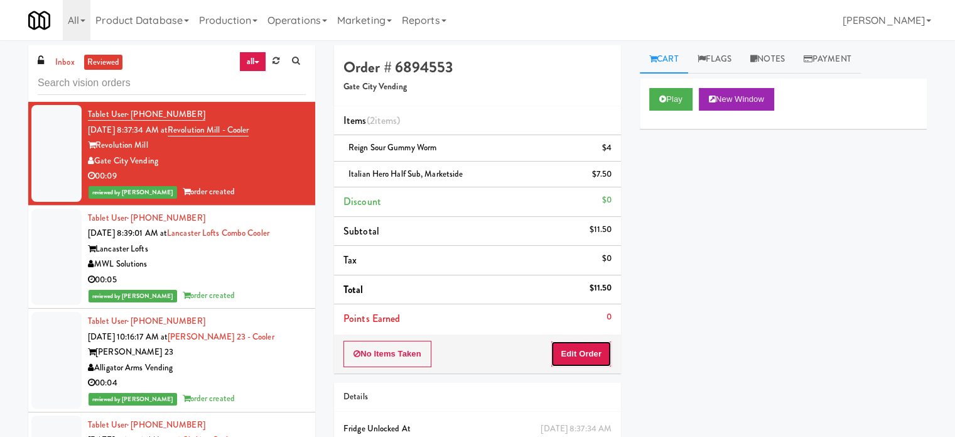
drag, startPoint x: 578, startPoint y: 350, endPoint x: 595, endPoint y: 317, distance: 37.7
click at [578, 349] on button "Edit Order" at bounding box center [581, 353] width 61 height 26
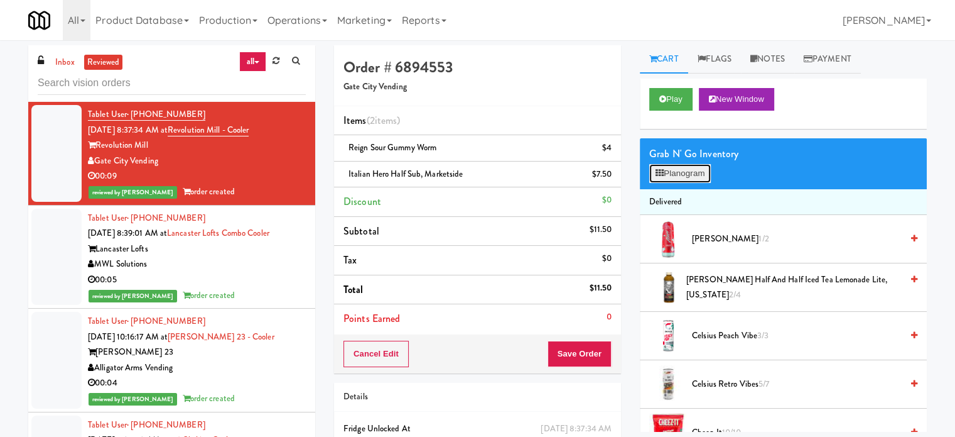
click at [695, 175] on button "Planogram" at bounding box center [680, 173] width 62 height 19
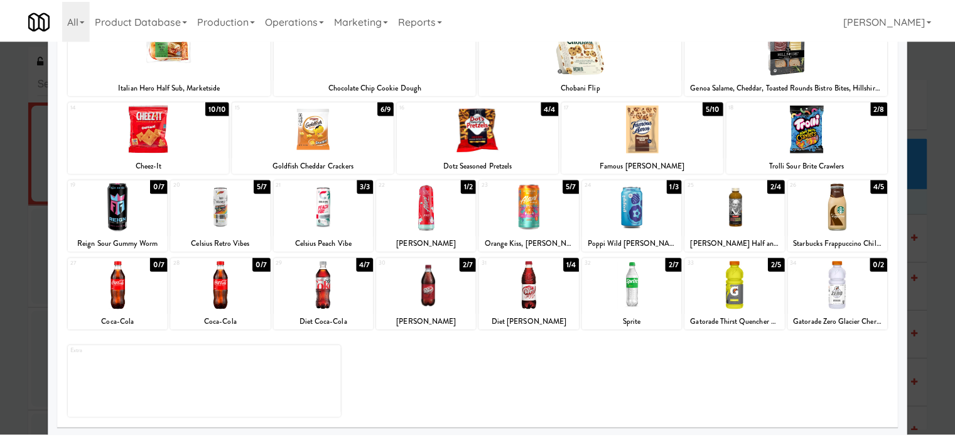
scroll to position [180, 0]
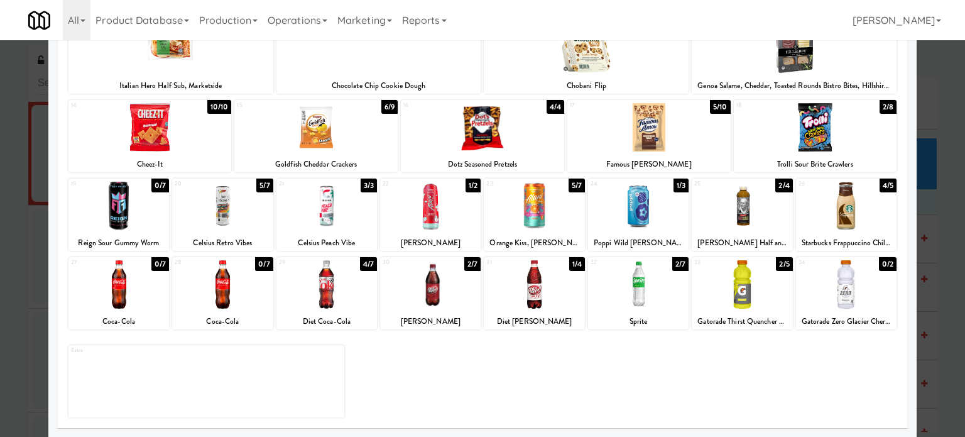
click at [936, 246] on div at bounding box center [482, 218] width 965 height 437
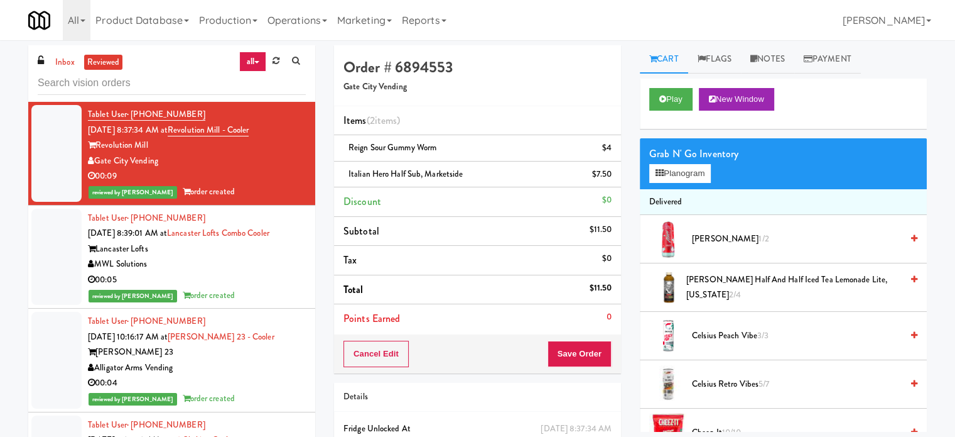
click at [276, 273] on div "00:05" at bounding box center [197, 280] width 218 height 16
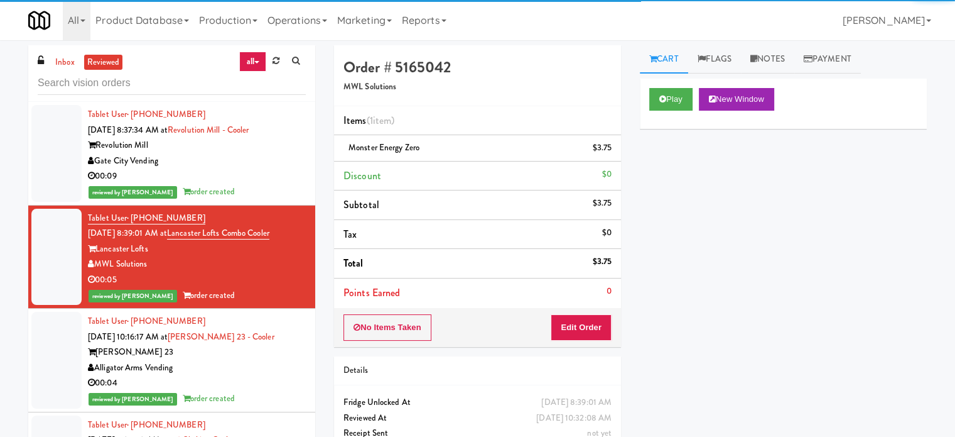
click at [265, 358] on div "[PERSON_NAME] 23" at bounding box center [197, 352] width 218 height 16
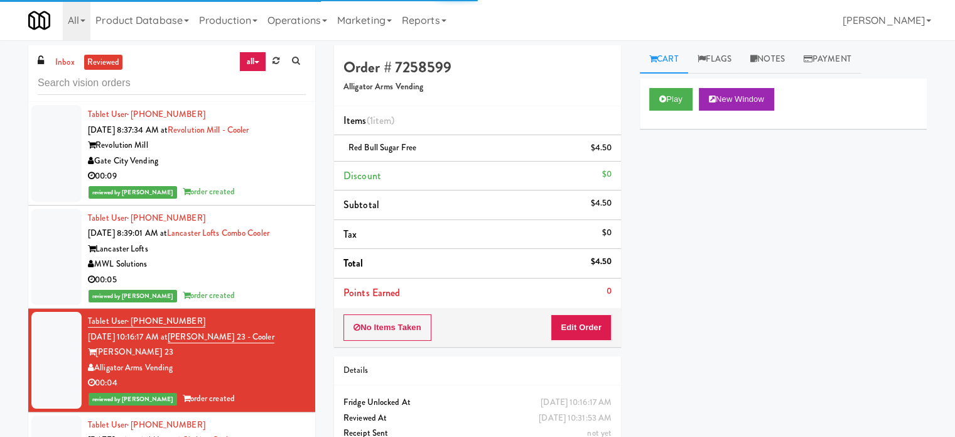
scroll to position [314, 0]
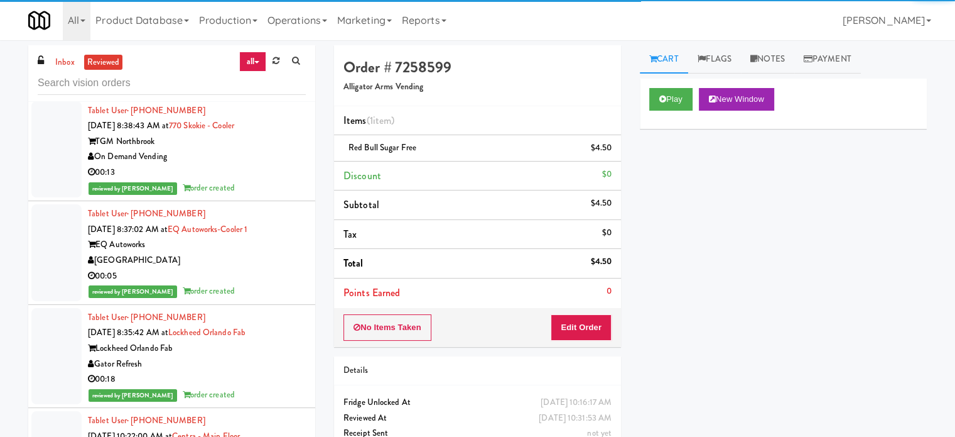
click at [248, 180] on div "reviewed by [PERSON_NAME] E order created" at bounding box center [197, 188] width 218 height 16
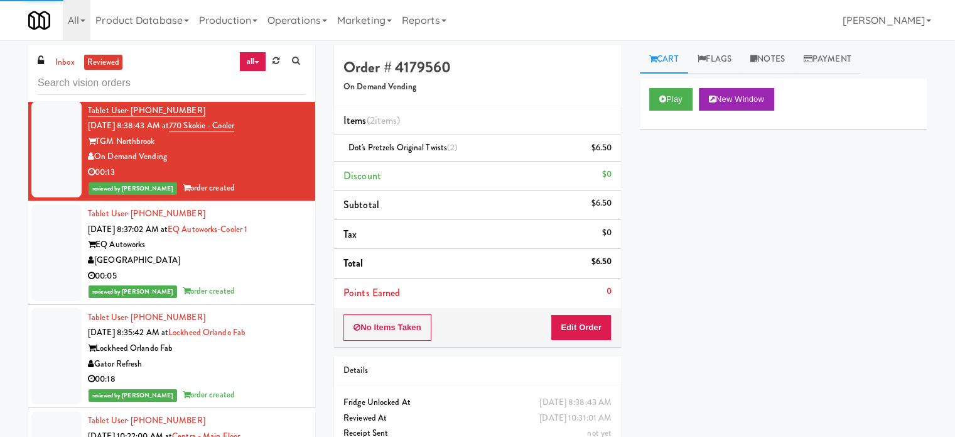
click at [259, 288] on div "reviewed by [PERSON_NAME] A order created" at bounding box center [197, 291] width 218 height 16
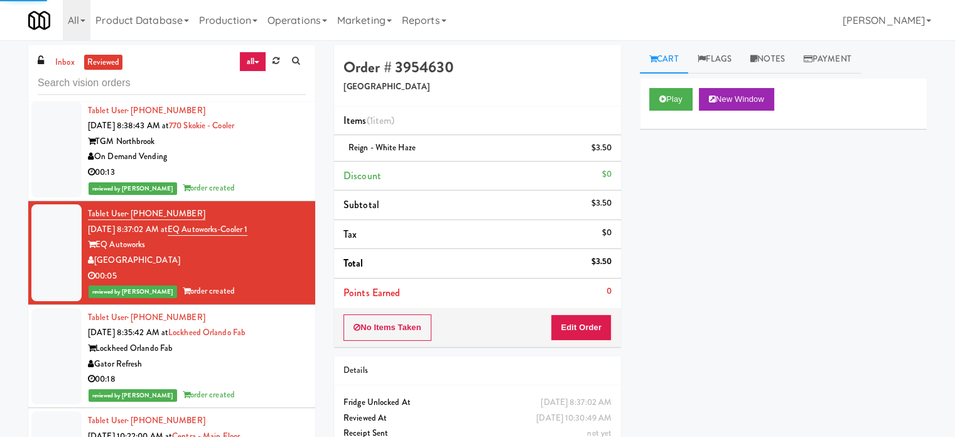
click at [268, 184] on div "reviewed by [PERSON_NAME] E order created" at bounding box center [197, 188] width 218 height 16
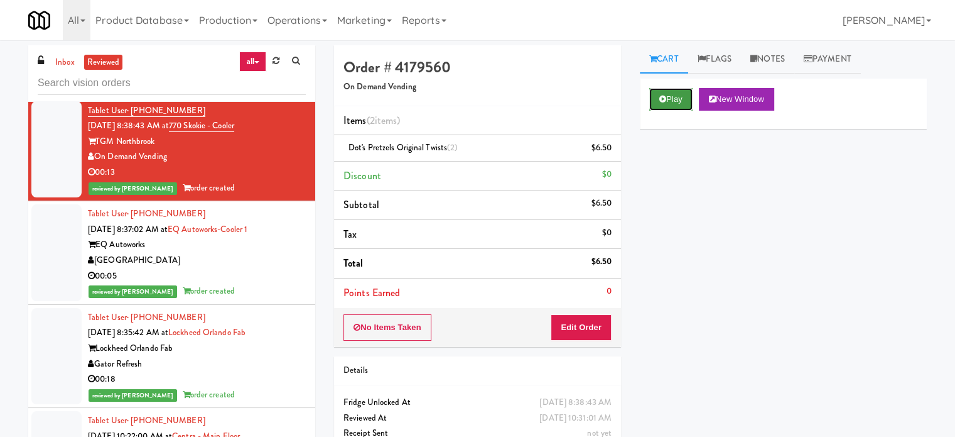
click at [669, 103] on button "Play" at bounding box center [670, 99] width 43 height 23
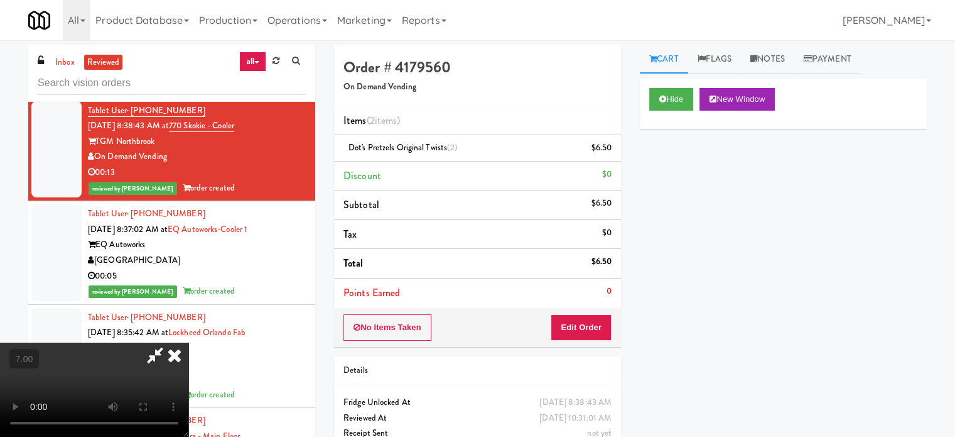
drag, startPoint x: 297, startPoint y: 257, endPoint x: 313, endPoint y: 248, distance: 18.0
click at [188, 342] on video at bounding box center [94, 389] width 188 height 94
drag, startPoint x: 313, startPoint y: 248, endPoint x: 354, endPoint y: 268, distance: 46.1
click at [188, 342] on video at bounding box center [94, 389] width 188 height 94
drag, startPoint x: 354, startPoint y: 268, endPoint x: 362, endPoint y: 258, distance: 12.6
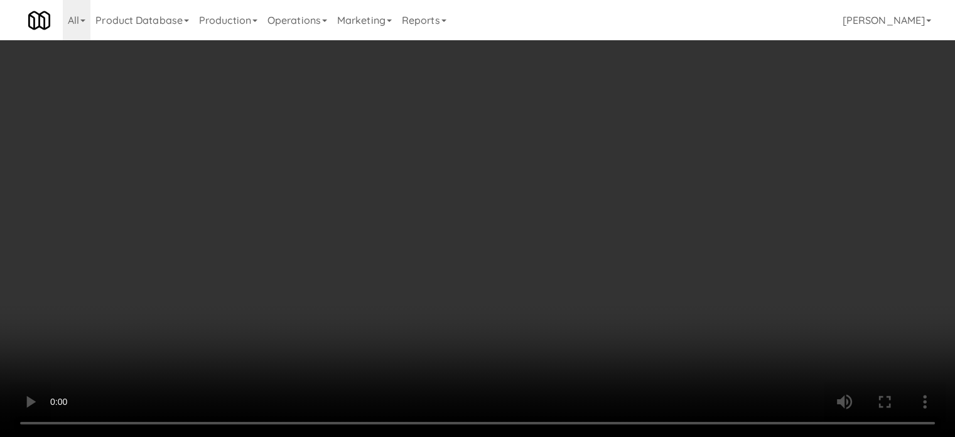
click at [357, 267] on video at bounding box center [477, 218] width 955 height 437
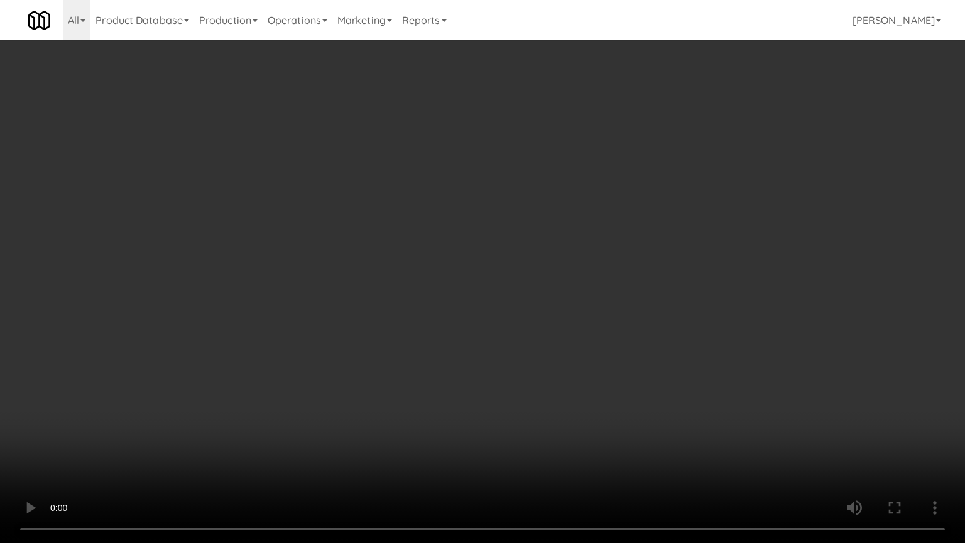
click at [362, 258] on video at bounding box center [482, 271] width 965 height 543
click at [371, 250] on video at bounding box center [482, 271] width 965 height 543
click at [381, 256] on video at bounding box center [482, 271] width 965 height 543
click at [534, 270] on video at bounding box center [482, 271] width 965 height 543
click at [500, 280] on video at bounding box center [482, 271] width 965 height 543
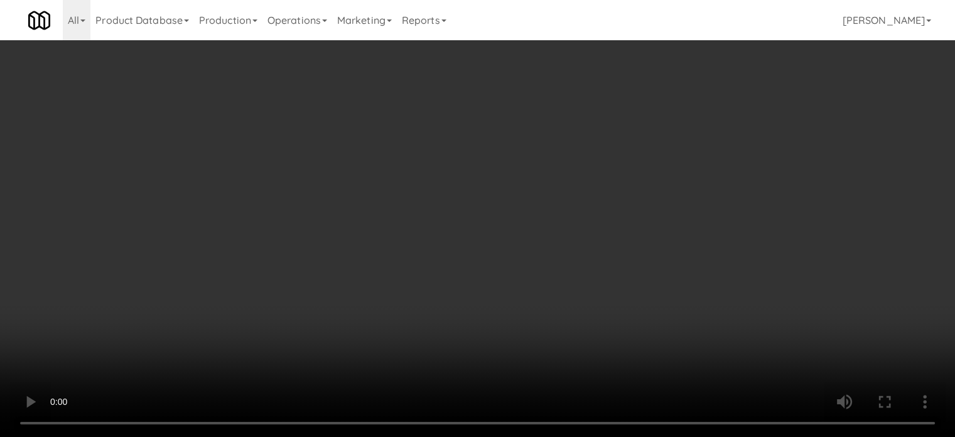
click at [430, 235] on video at bounding box center [477, 218] width 955 height 437
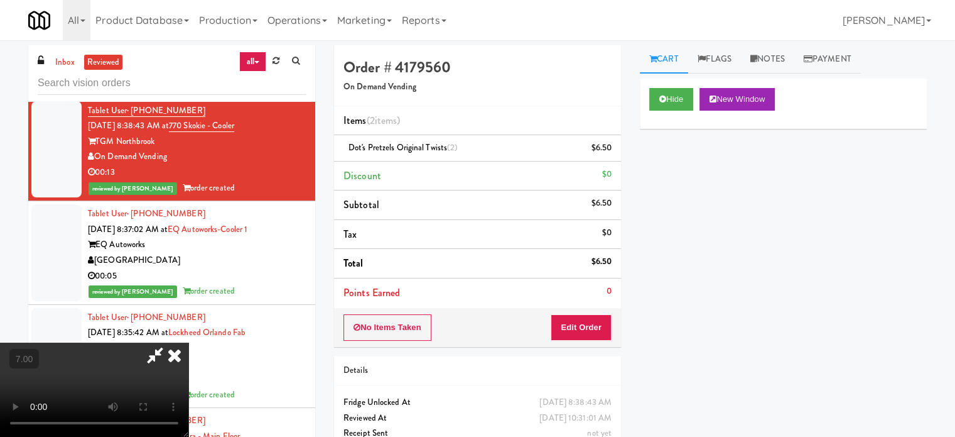
click at [188, 342] on video at bounding box center [94, 389] width 188 height 94
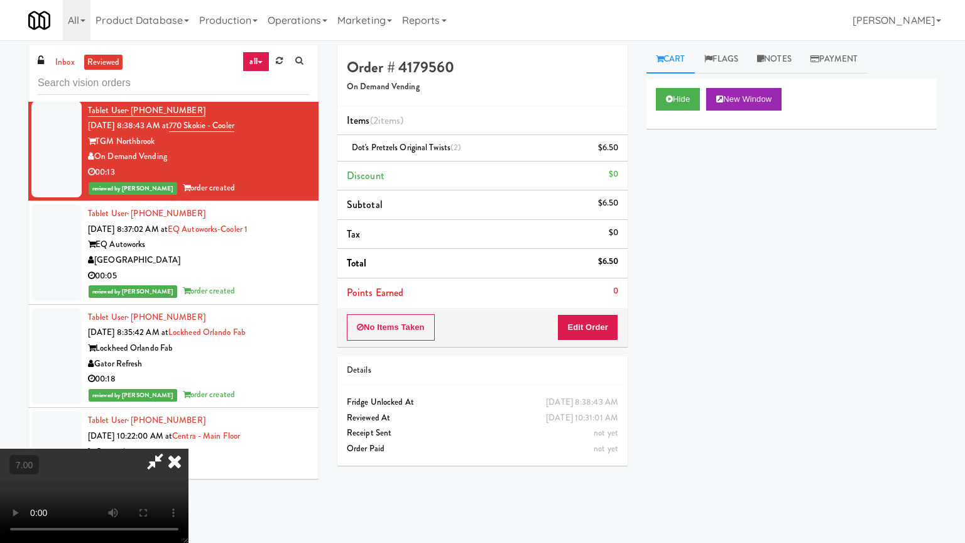
click at [188, 436] on video at bounding box center [94, 495] width 188 height 94
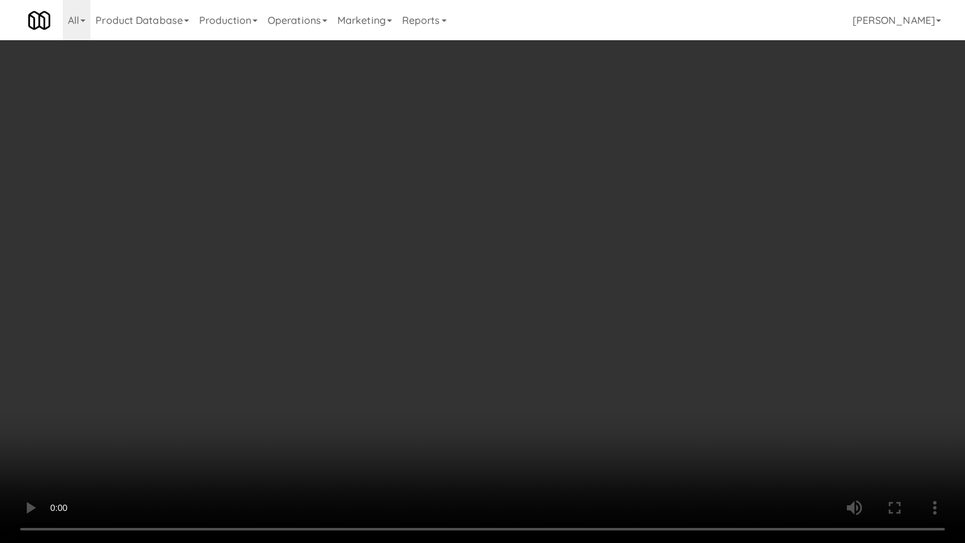
click at [441, 236] on video at bounding box center [482, 271] width 965 height 543
click at [487, 242] on video at bounding box center [482, 271] width 965 height 543
click at [494, 237] on video at bounding box center [482, 271] width 965 height 543
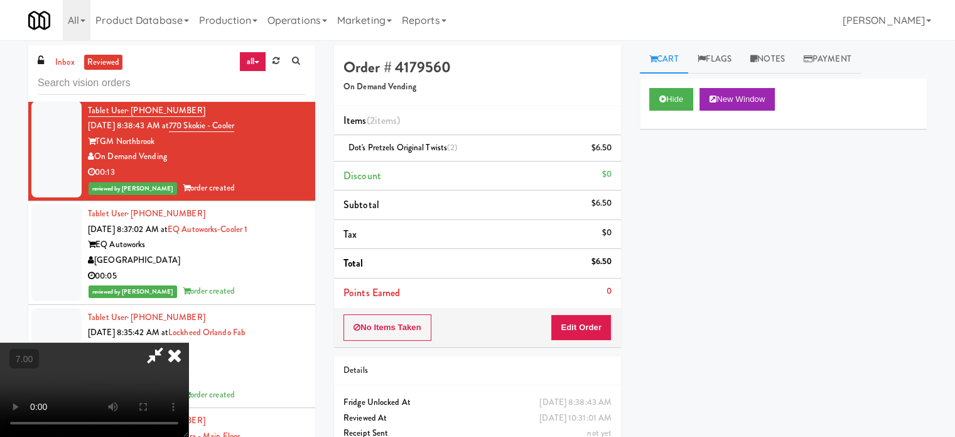
click at [188, 342] on icon at bounding box center [175, 354] width 28 height 25
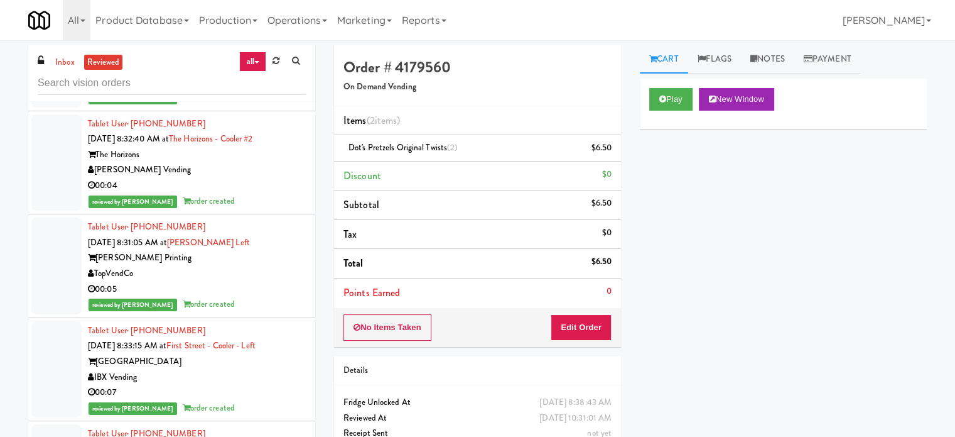
scroll to position [2512, 0]
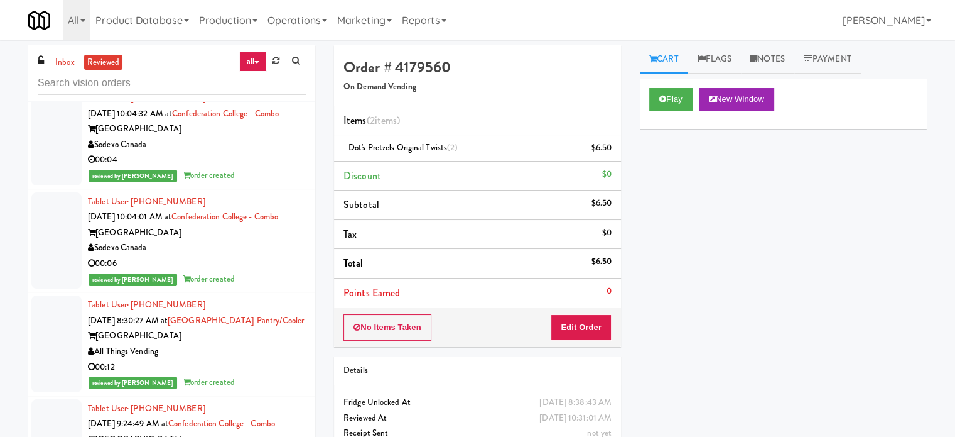
click at [281, 344] on div "All Things Vending" at bounding box center [197, 352] width 218 height 16
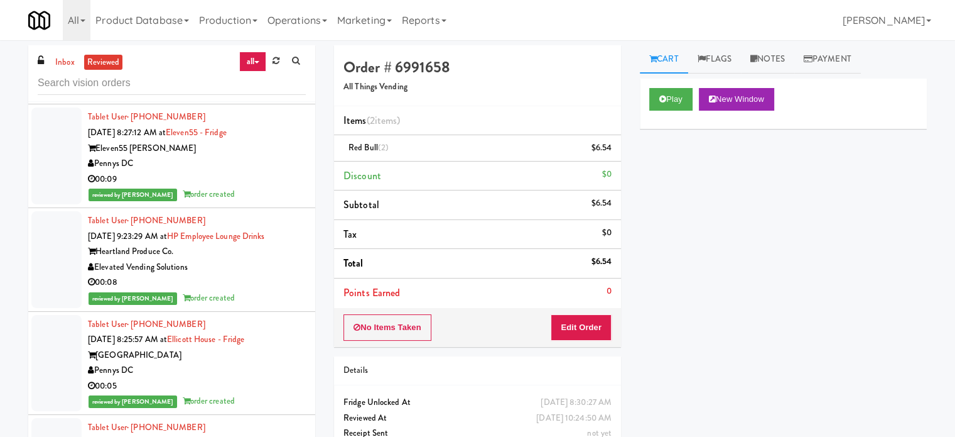
scroll to position [5653, 0]
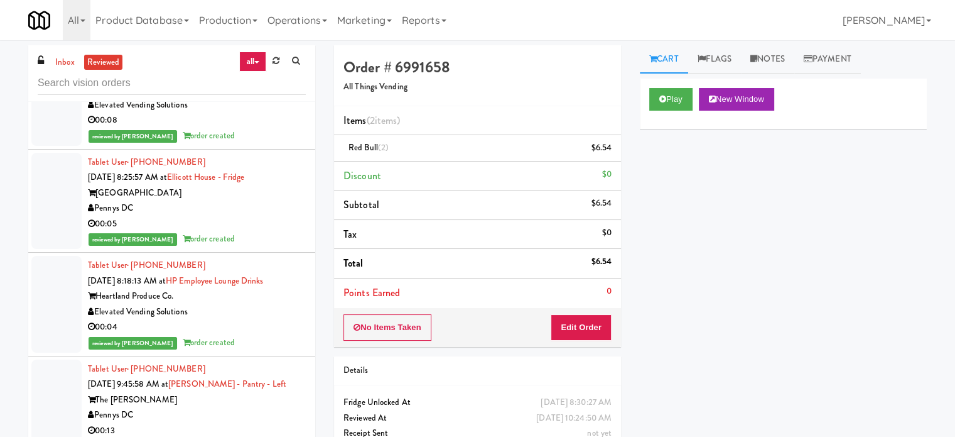
click at [274, 319] on div "00:04" at bounding box center [197, 327] width 218 height 16
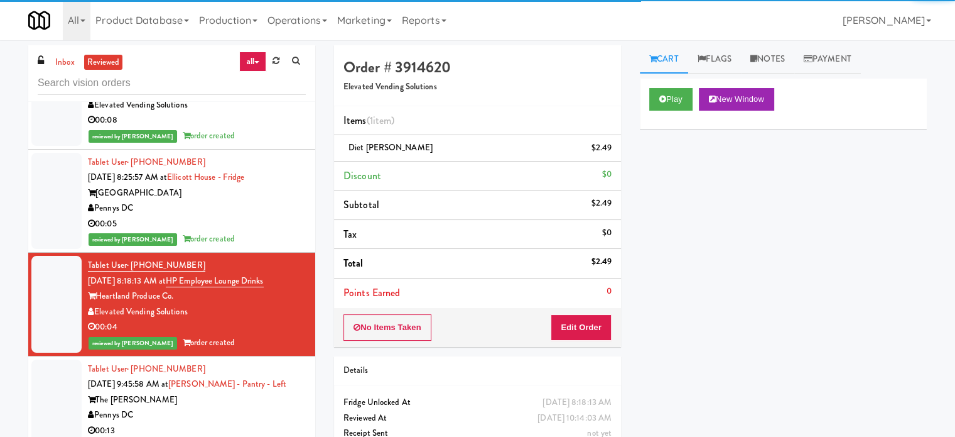
scroll to position [7223, 0]
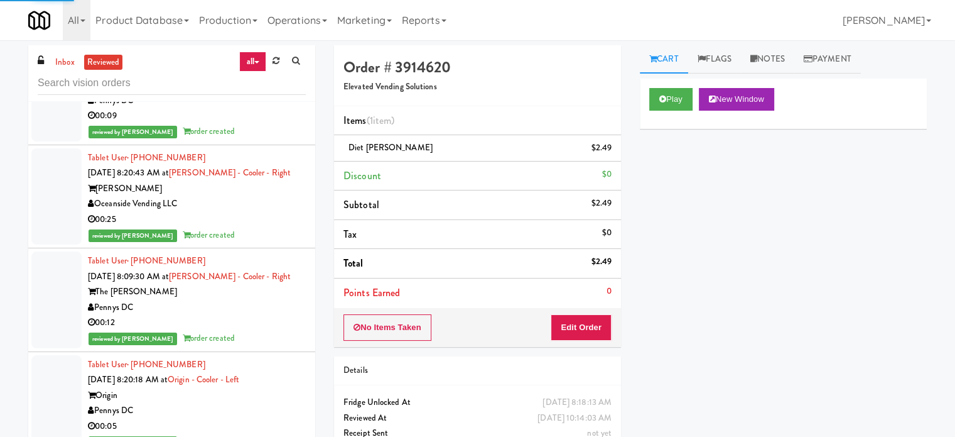
click at [268, 330] on div "reviewed by [PERSON_NAME] E order created" at bounding box center [197, 338] width 218 height 16
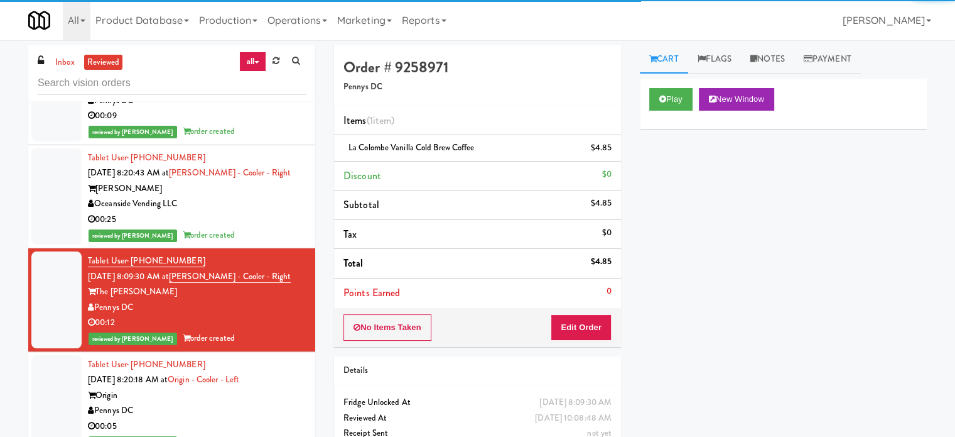
scroll to position [8480, 0]
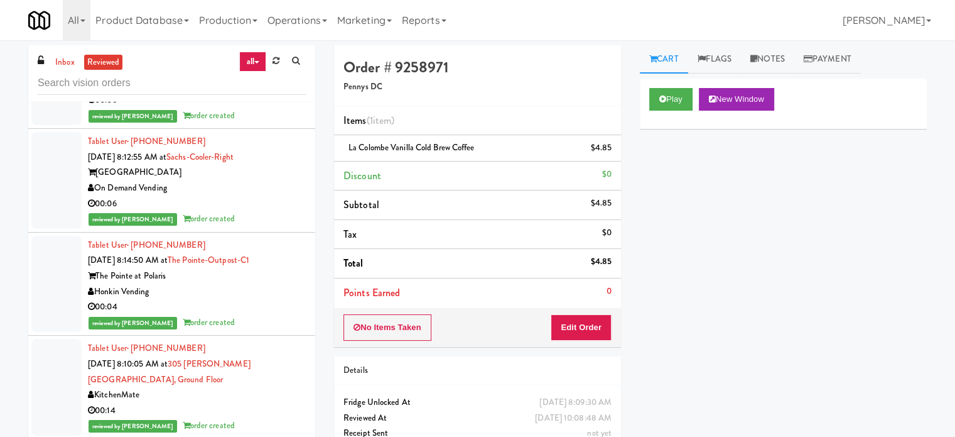
click at [269, 293] on div "Honkin Vending" at bounding box center [197, 292] width 218 height 16
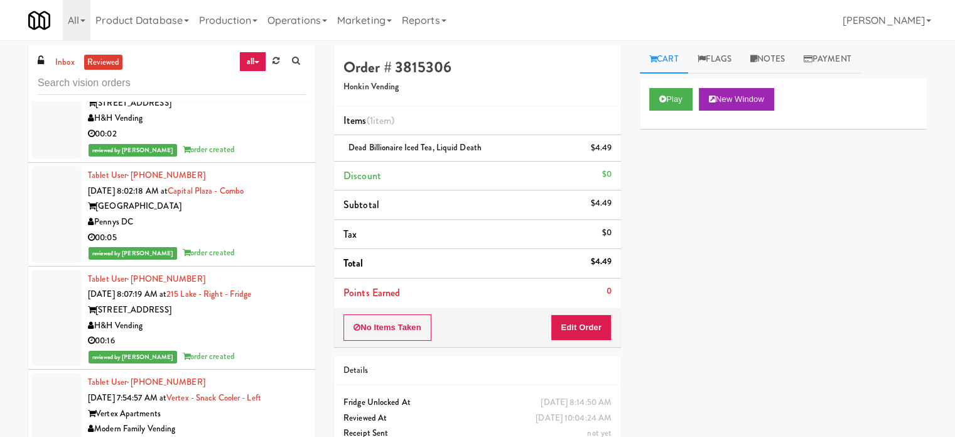
scroll to position [9736, 0]
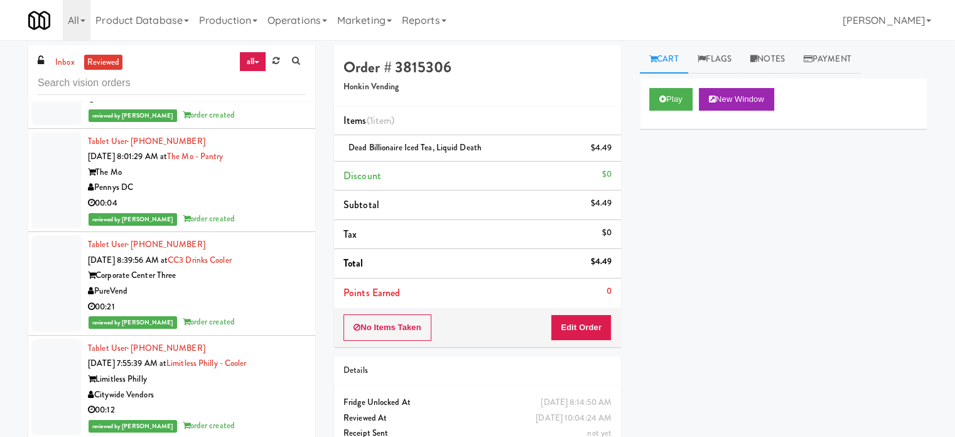
drag, startPoint x: 251, startPoint y: 171, endPoint x: 251, endPoint y: 178, distance: 6.3
click at [250, 175] on div "Tablet User · (469) 774-9849 [DATE] 8:01:29 AM at The Mo - Pantry The Mo Pennys…" at bounding box center [197, 180] width 218 height 93
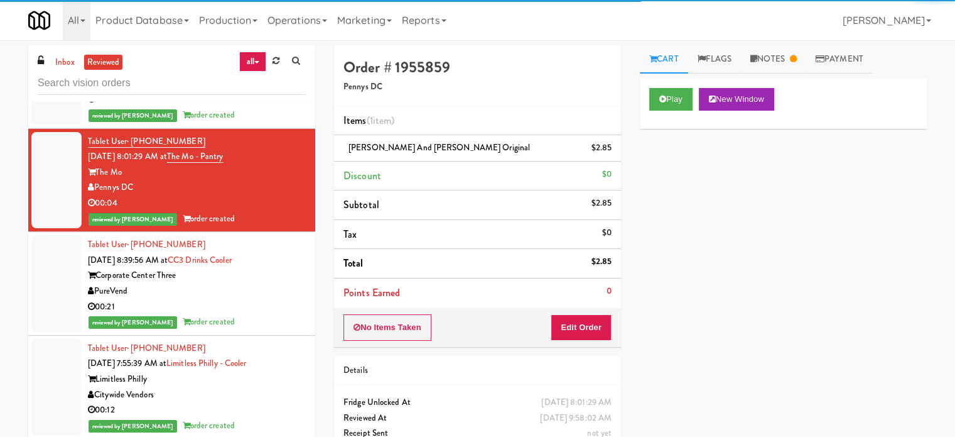
click at [280, 285] on div "PureVend" at bounding box center [197, 291] width 218 height 16
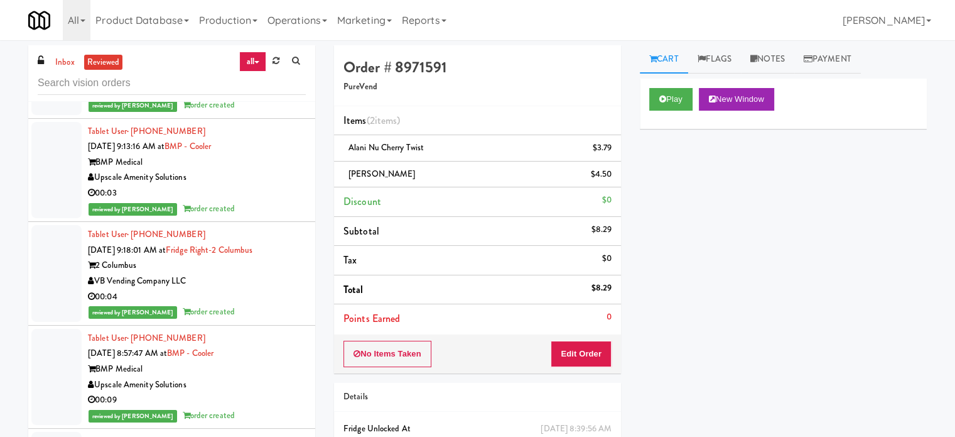
scroll to position [10678, 0]
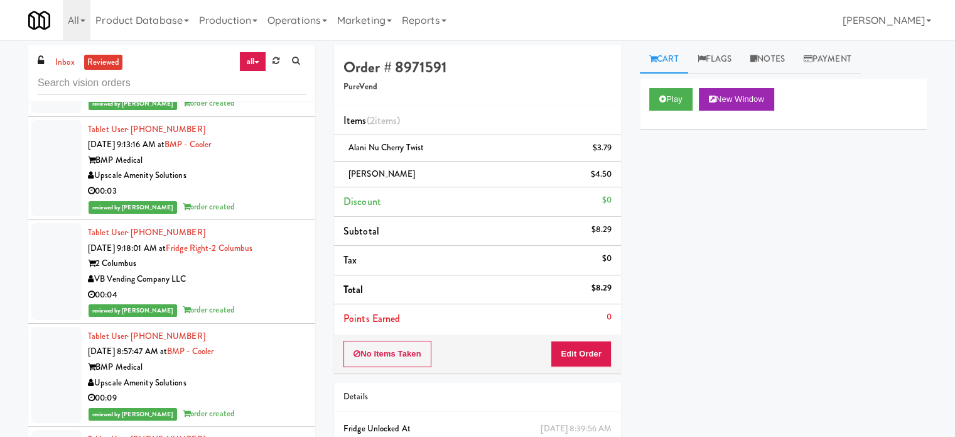
click at [279, 188] on div "00:03" at bounding box center [197, 191] width 218 height 16
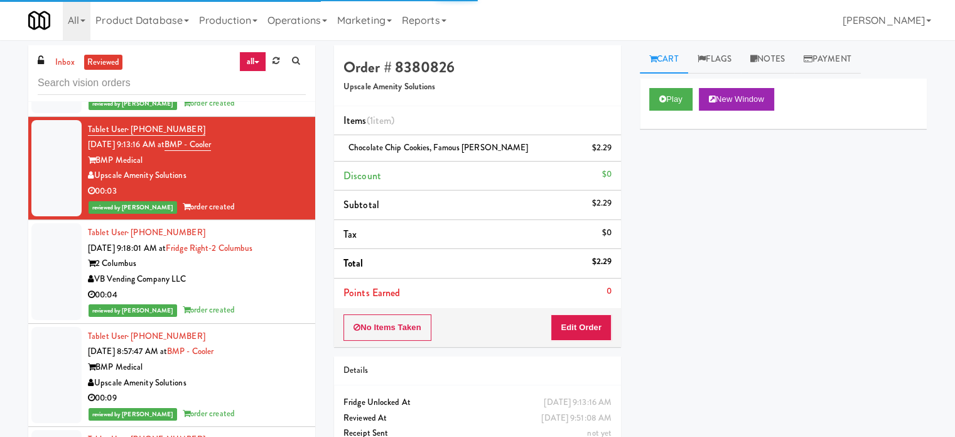
click at [284, 287] on div "00:04" at bounding box center [197, 295] width 218 height 16
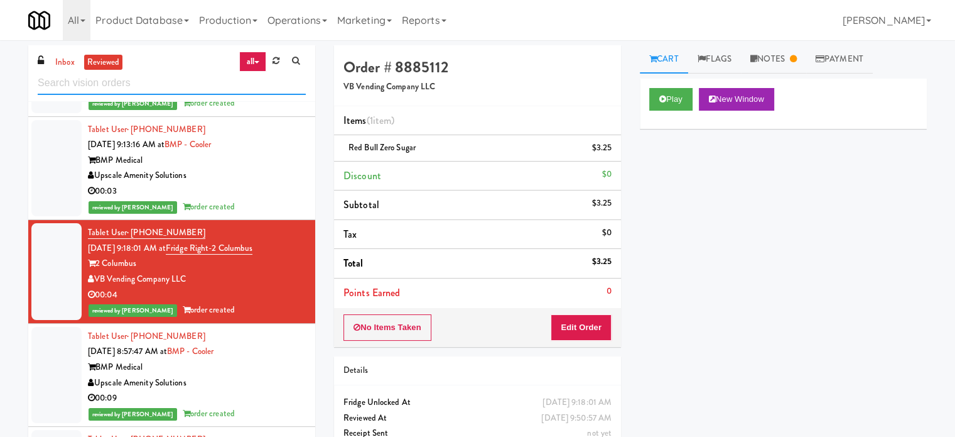
click at [155, 82] on input "text" at bounding box center [172, 83] width 268 height 23
click at [156, 83] on input "text" at bounding box center [172, 83] width 268 height 23
click at [165, 89] on input "text" at bounding box center [172, 83] width 268 height 23
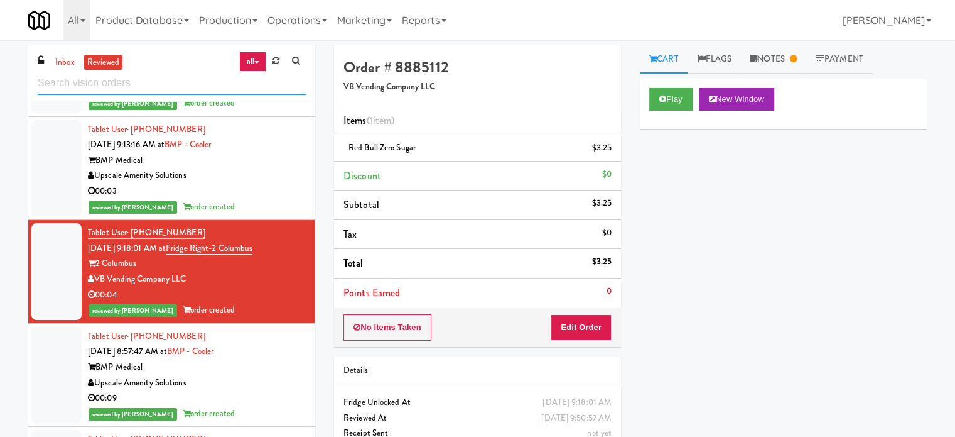
click at [165, 89] on input "text" at bounding box center [172, 83] width 268 height 23
paste input "On Demand Vending"
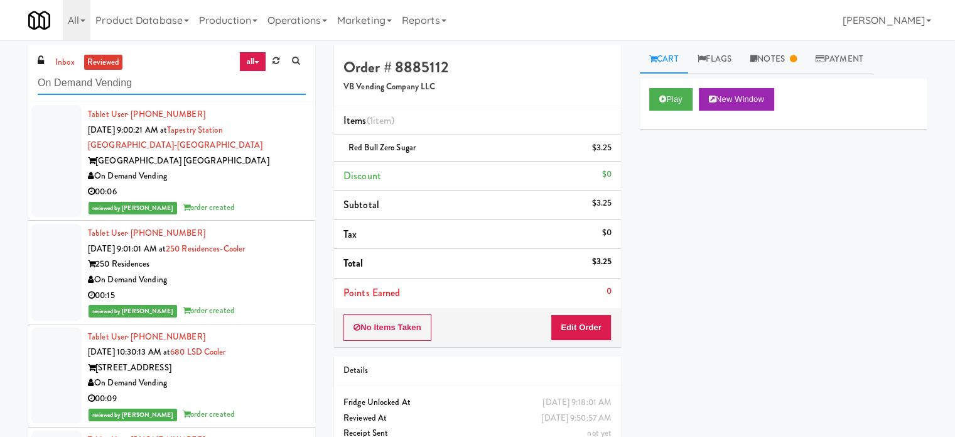
type input "On Demand Vending"
click at [268, 172] on div "On Demand Vending" at bounding box center [197, 176] width 218 height 16
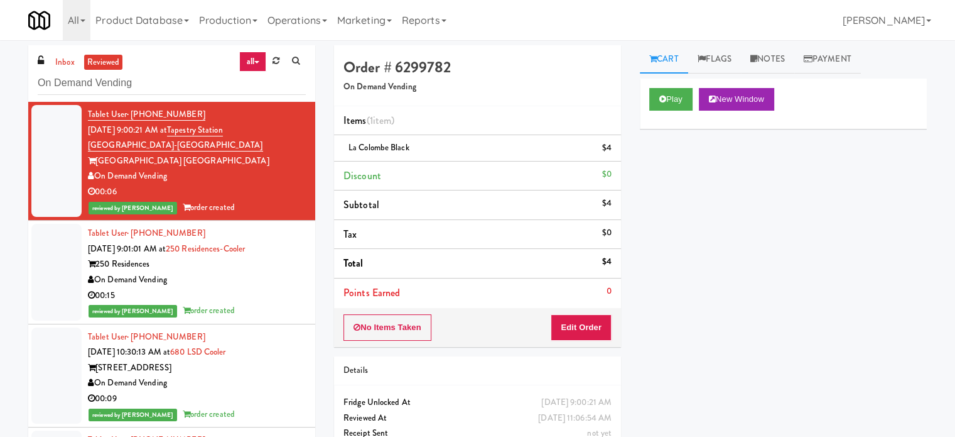
drag, startPoint x: 236, startPoint y: 284, endPoint x: 231, endPoint y: 293, distance: 10.1
click at [236, 285] on div "On Demand Vending" at bounding box center [197, 280] width 218 height 16
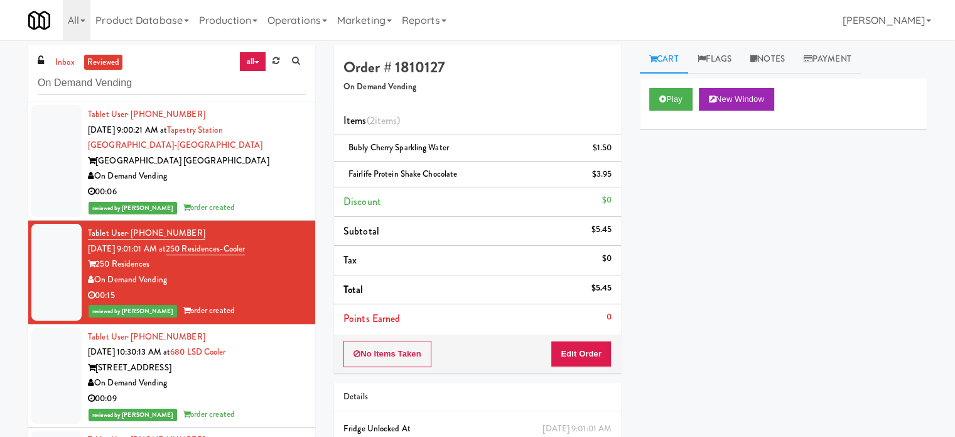
click at [222, 383] on div "On Demand Vending" at bounding box center [197, 383] width 218 height 16
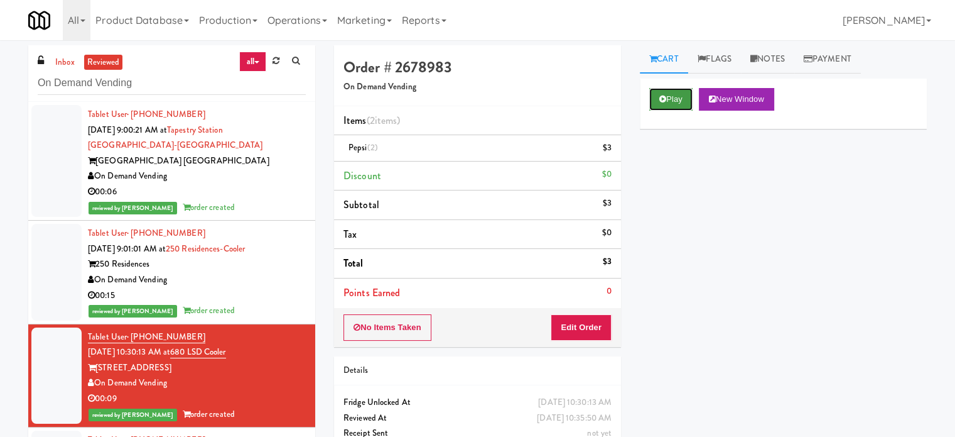
click at [670, 99] on button "Play" at bounding box center [670, 99] width 43 height 23
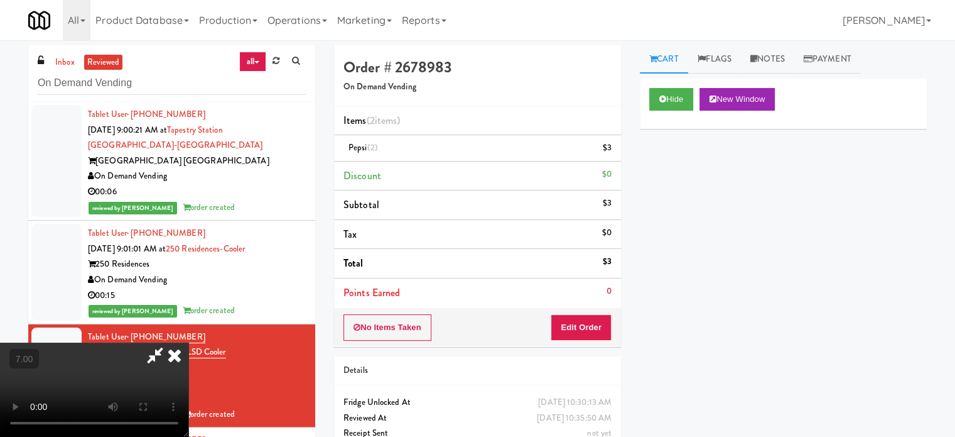
drag, startPoint x: 434, startPoint y: 346, endPoint x: 420, endPoint y: 289, distance: 59.0
click at [188, 342] on video at bounding box center [94, 389] width 188 height 94
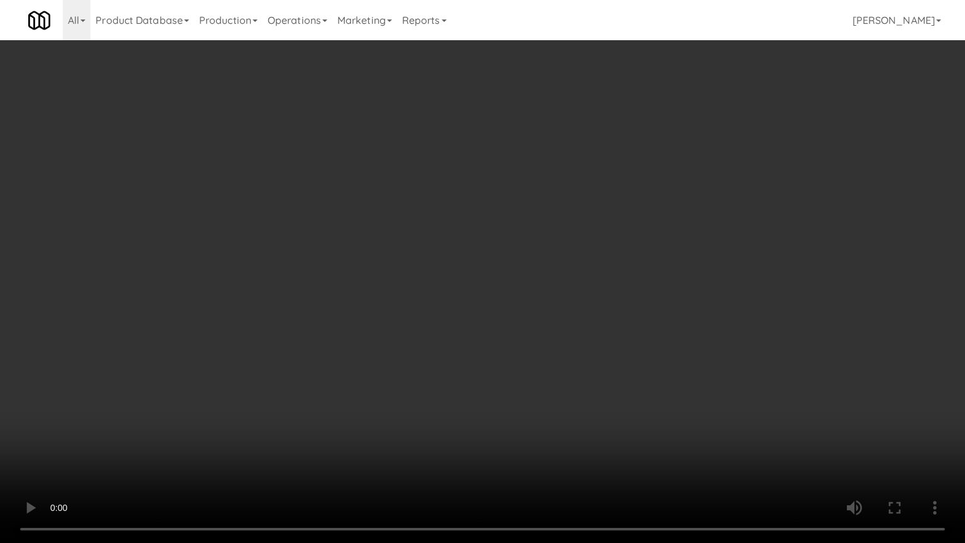
click at [427, 269] on video at bounding box center [482, 271] width 965 height 543
click at [427, 266] on video at bounding box center [482, 271] width 965 height 543
click at [432, 288] on video at bounding box center [482, 271] width 965 height 543
click at [432, 289] on video at bounding box center [482, 271] width 965 height 543
click at [427, 278] on video at bounding box center [482, 271] width 965 height 543
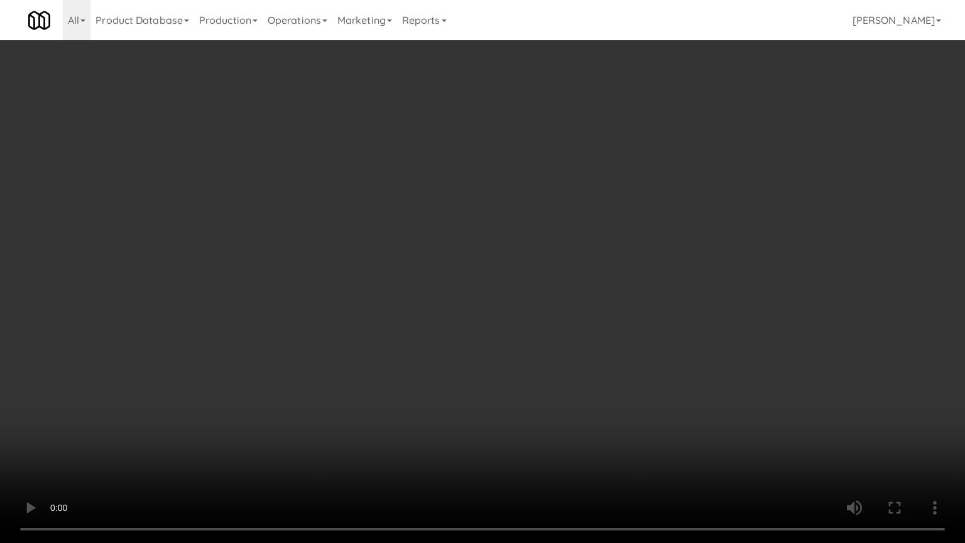
click at [422, 271] on video at bounding box center [482, 271] width 965 height 543
click at [416, 254] on video at bounding box center [482, 271] width 965 height 543
drag, startPoint x: 416, startPoint y: 254, endPoint x: 469, endPoint y: 217, distance: 65.0
click at [422, 251] on video at bounding box center [482, 271] width 965 height 543
click at [452, 220] on video at bounding box center [482, 271] width 965 height 543
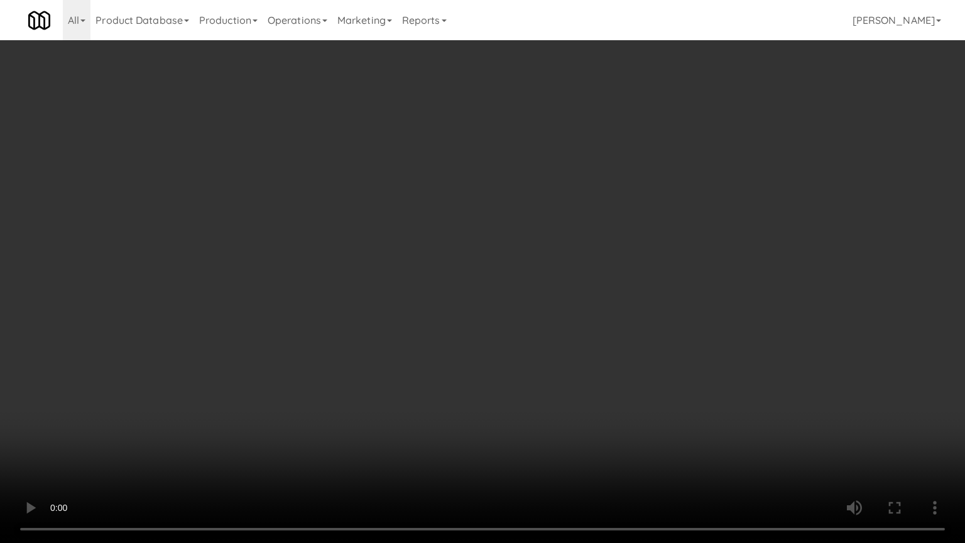
click at [456, 217] on video at bounding box center [482, 271] width 965 height 543
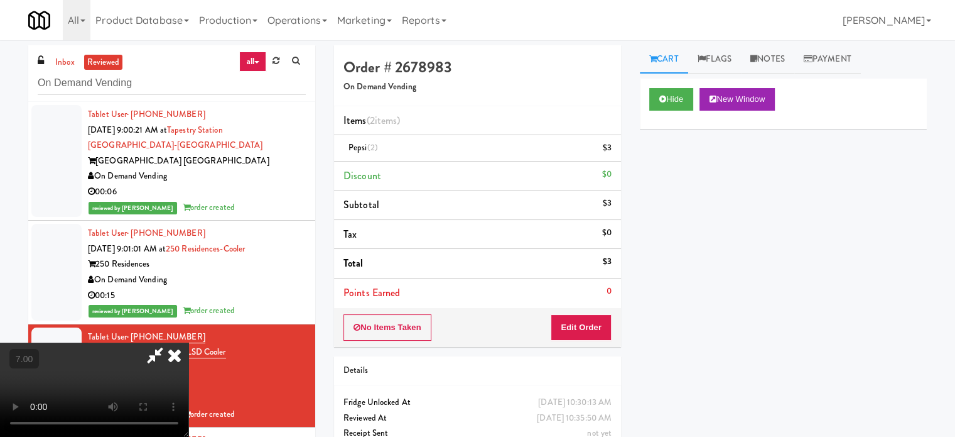
click at [188, 342] on icon at bounding box center [175, 354] width 28 height 25
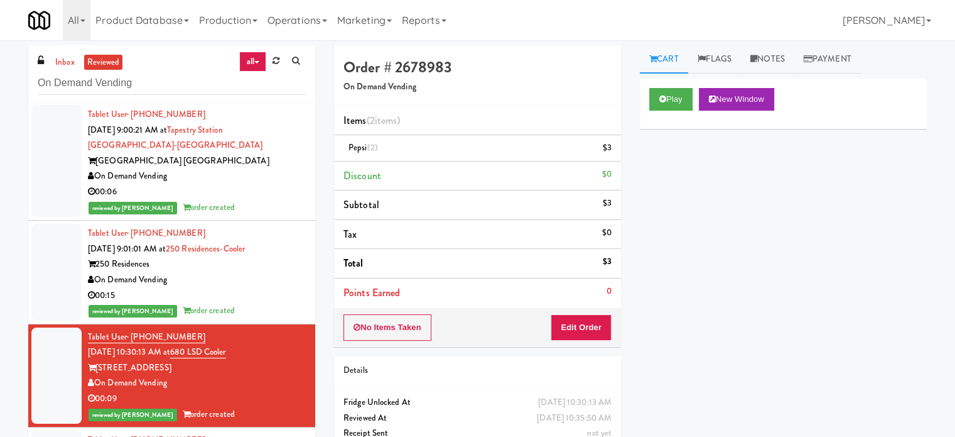
scroll to position [314, 0]
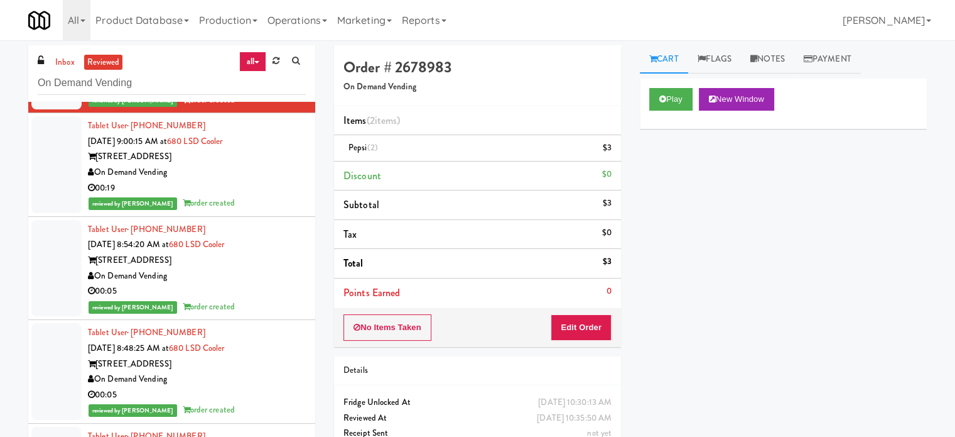
click at [253, 182] on div "00:19" at bounding box center [197, 188] width 218 height 16
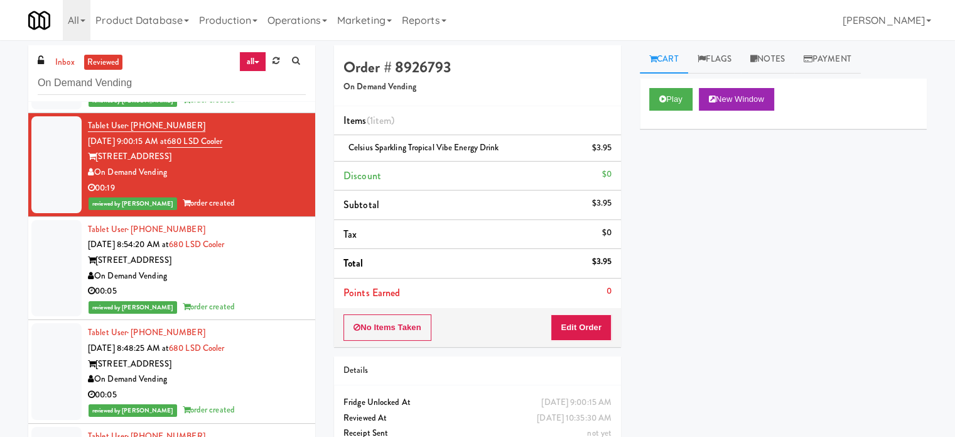
click at [292, 307] on div "reviewed by [PERSON_NAME] order created" at bounding box center [197, 307] width 218 height 16
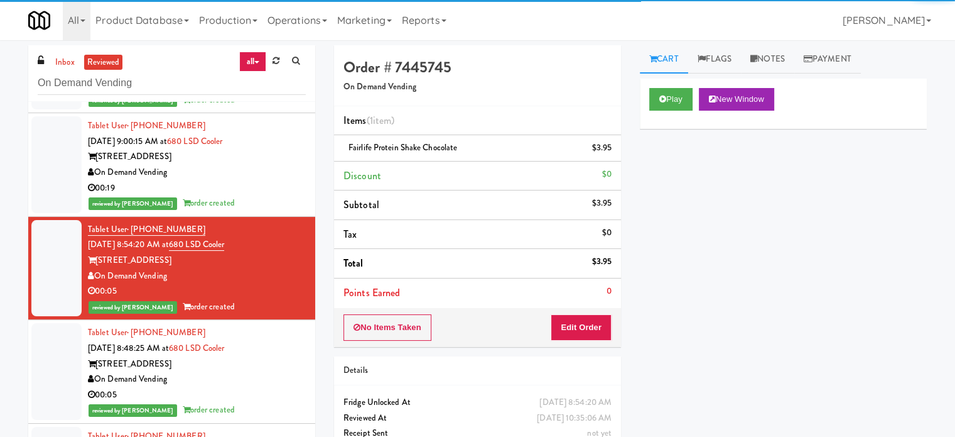
click at [298, 372] on li "Tablet User · (949) 610-4806 [DATE] 8:48:25 AM at 680 LSD Cooler 680 N. Lake Sh…" at bounding box center [171, 372] width 287 height 104
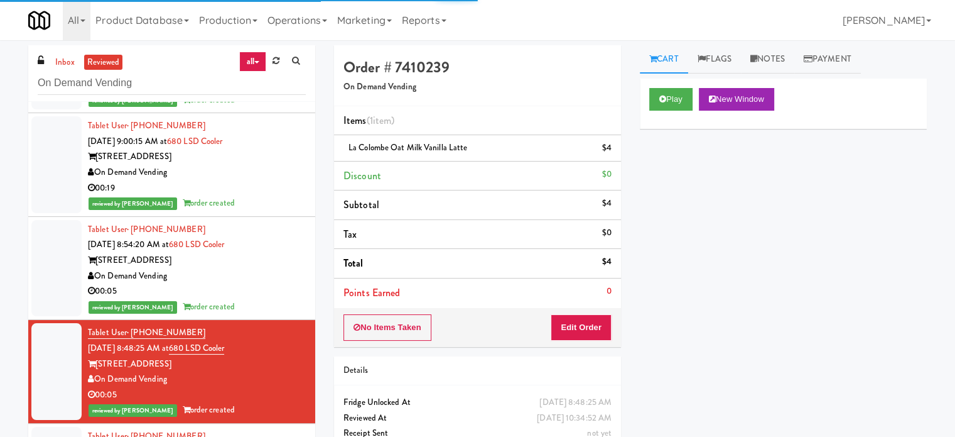
scroll to position [628, 0]
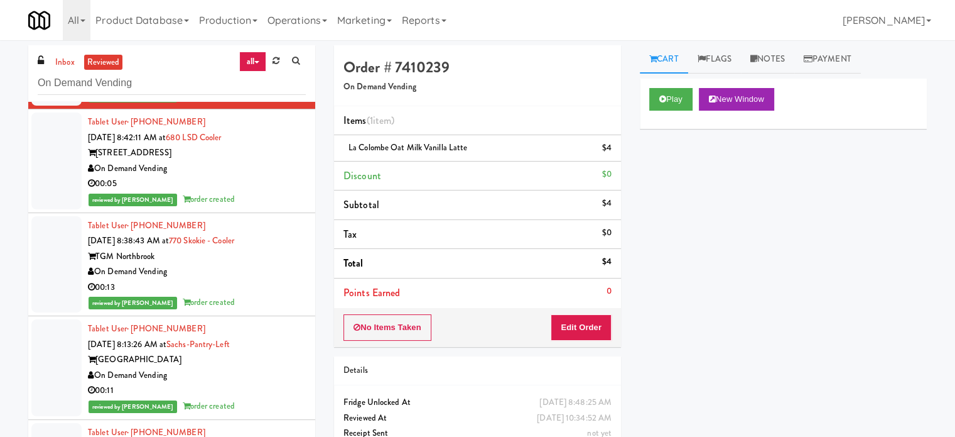
click at [253, 203] on div "reviewed by [PERSON_NAME] order created" at bounding box center [197, 200] width 218 height 16
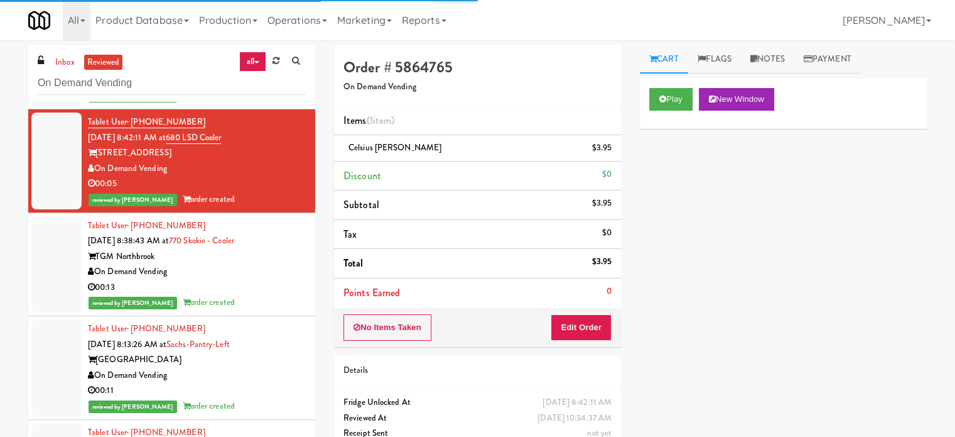
click at [258, 271] on div "On Demand Vending" at bounding box center [197, 272] width 218 height 16
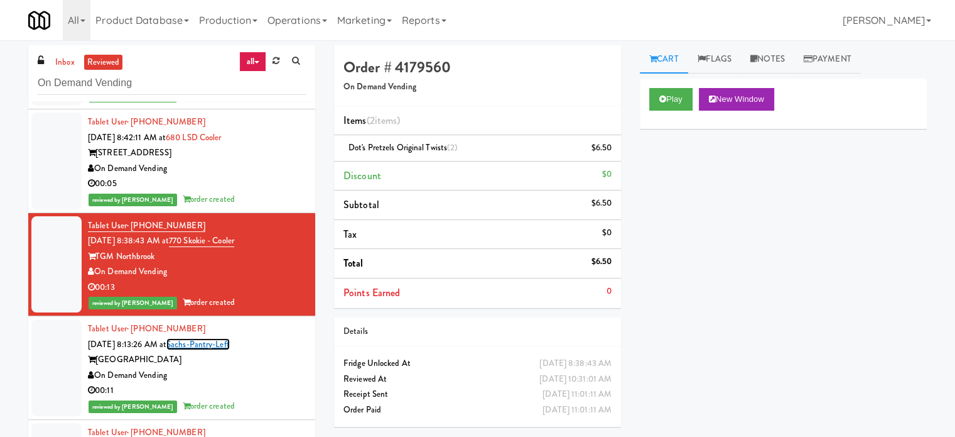
click at [230, 342] on link "Sachs-Pantry-Left" at bounding box center [197, 344] width 63 height 12
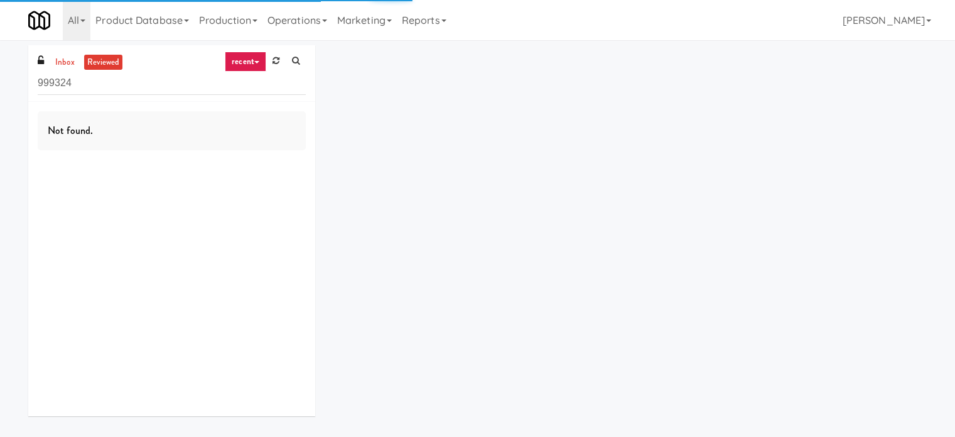
click at [98, 83] on input "999324" at bounding box center [172, 83] width 268 height 23
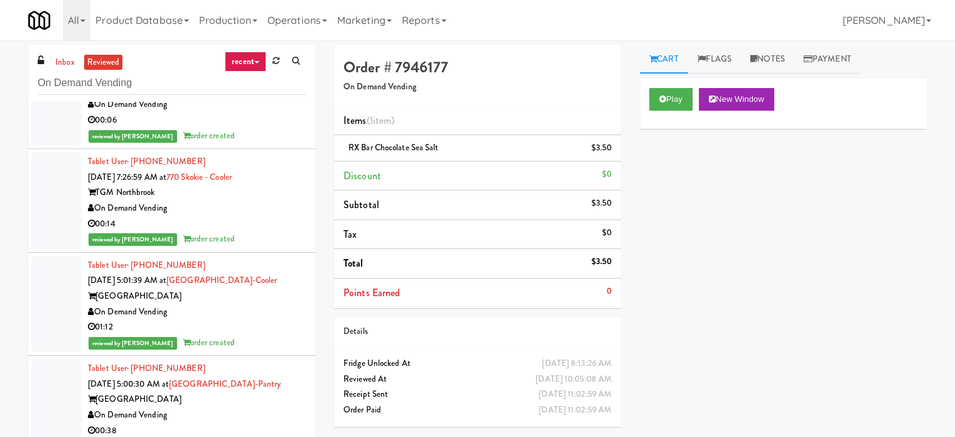
scroll to position [2133, 0]
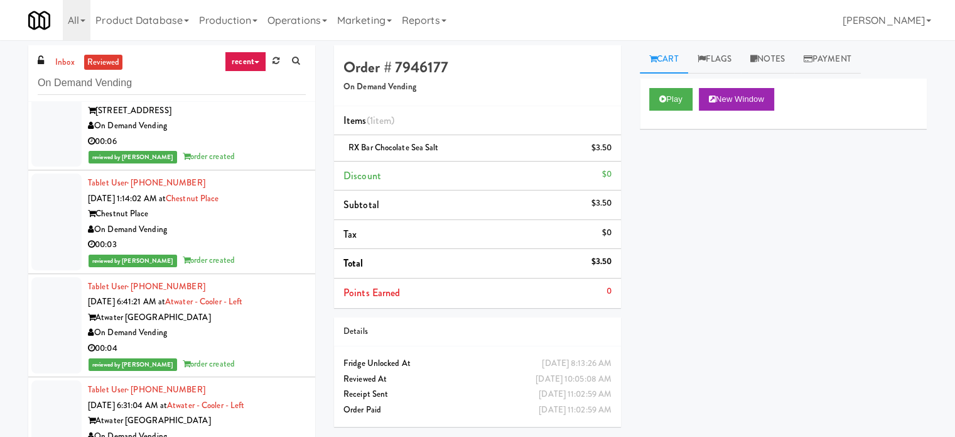
type input "On Demand Vending"
click at [270, 239] on div "00:03" at bounding box center [197, 245] width 218 height 16
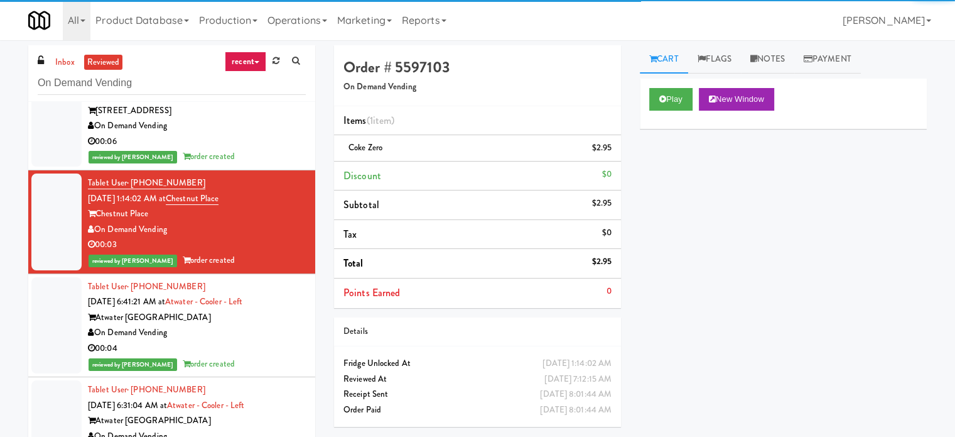
click at [294, 143] on div "00:06" at bounding box center [197, 142] width 218 height 16
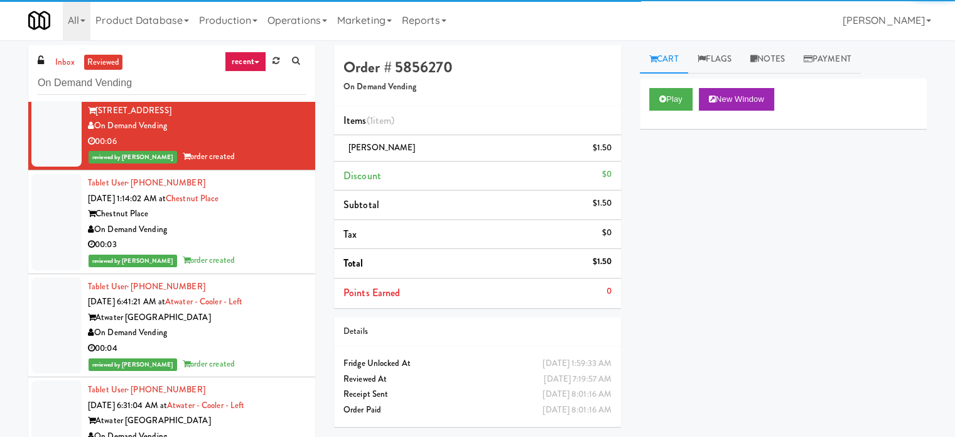
click at [266, 348] on div "00:04" at bounding box center [197, 348] width 218 height 16
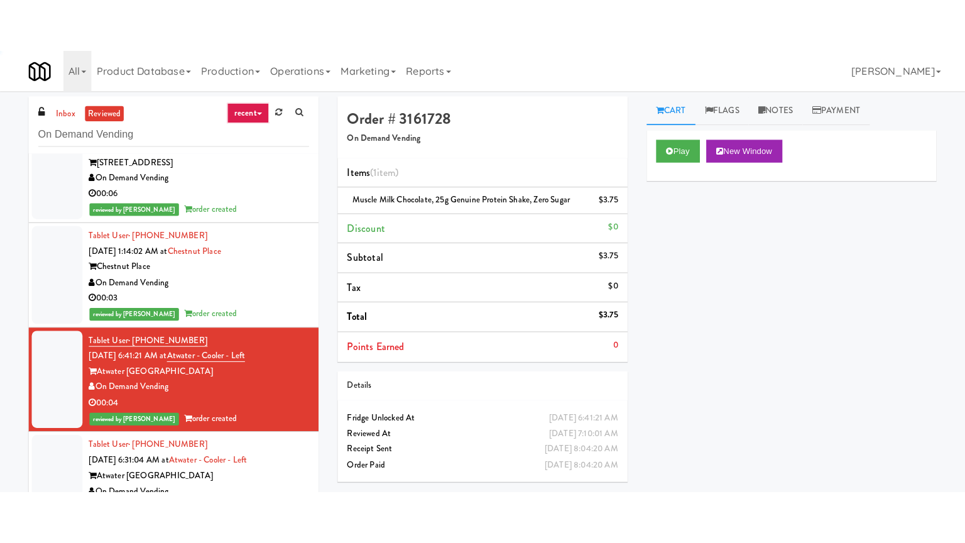
scroll to position [2447, 0]
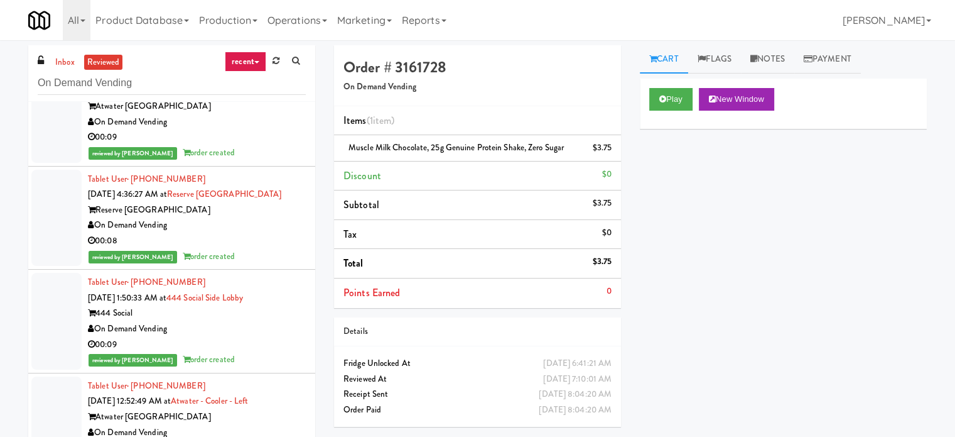
click at [263, 217] on div "On Demand Vending" at bounding box center [197, 225] width 218 height 16
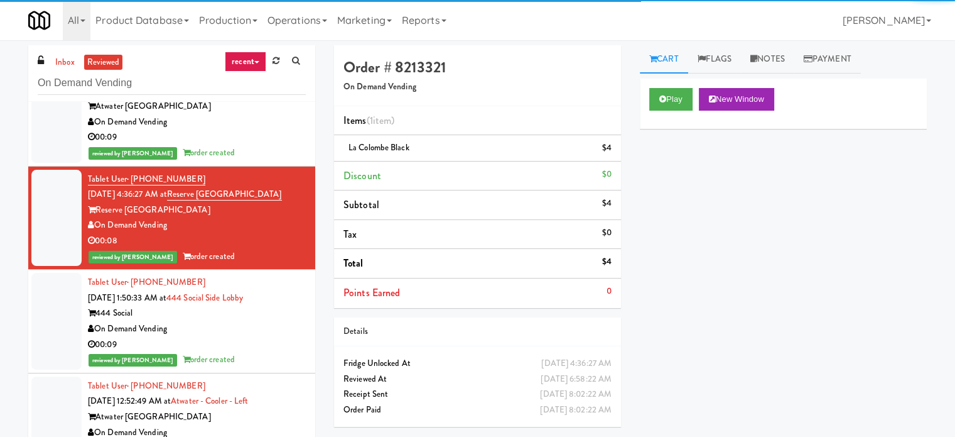
click at [268, 347] on div "00:09" at bounding box center [197, 345] width 218 height 16
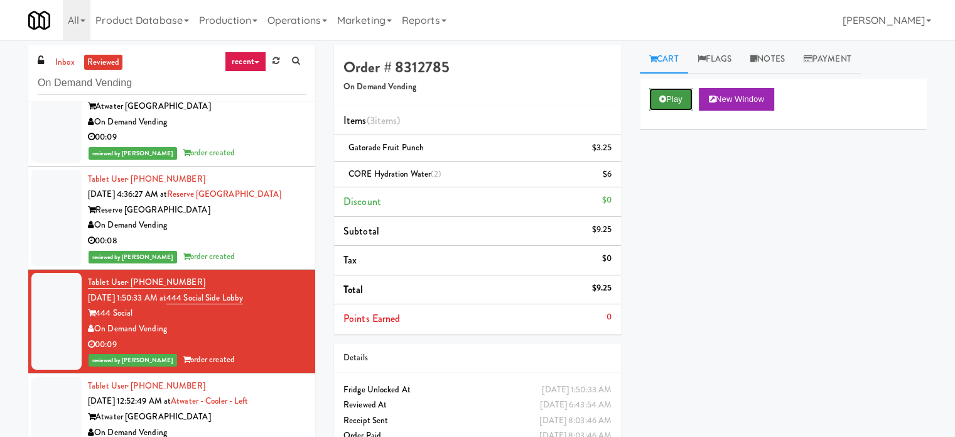
click at [663, 102] on button "Play" at bounding box center [670, 99] width 43 height 23
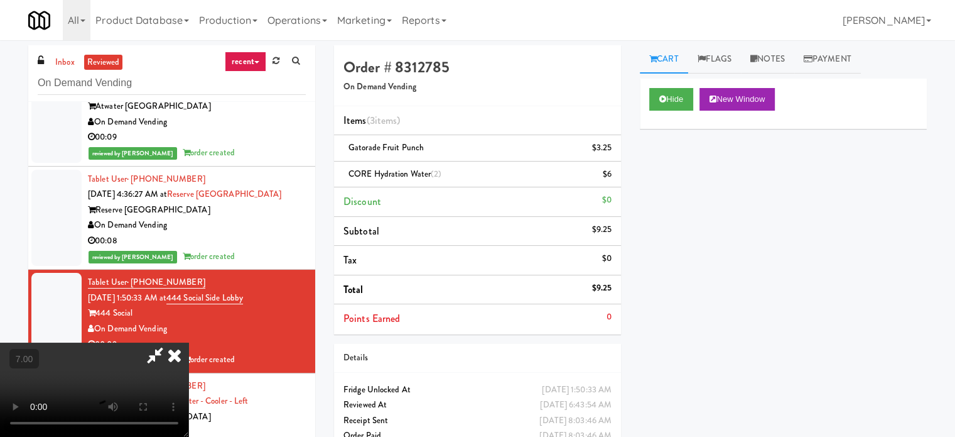
click at [188, 342] on video at bounding box center [94, 389] width 188 height 94
drag, startPoint x: 335, startPoint y: 261, endPoint x: 349, endPoint y: 246, distance: 20.9
click at [188, 342] on video at bounding box center [94, 389] width 188 height 94
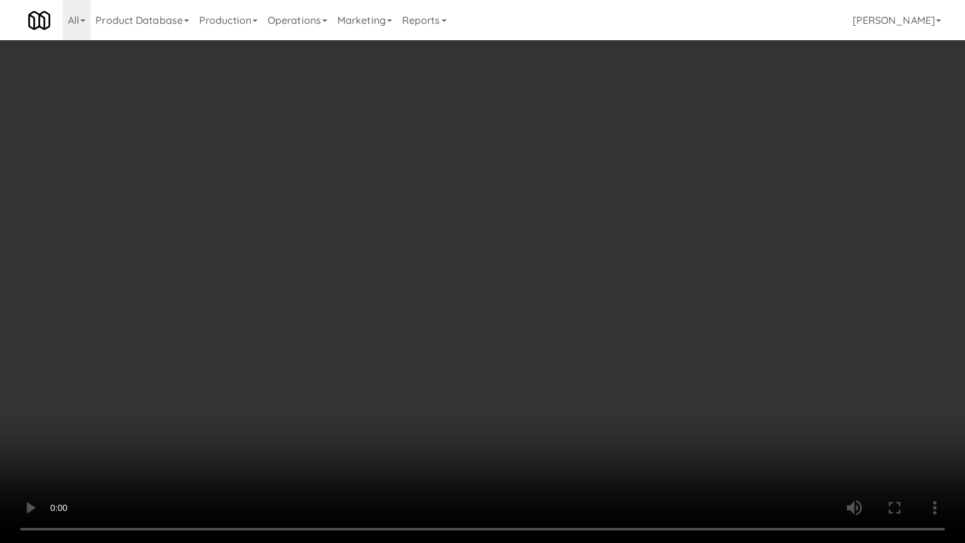
click at [354, 230] on video at bounding box center [482, 271] width 965 height 543
drag, startPoint x: 182, startPoint y: 447, endPoint x: 225, endPoint y: 372, distance: 85.9
click at [183, 436] on video at bounding box center [482, 271] width 965 height 543
click at [261, 389] on video at bounding box center [482, 271] width 965 height 543
click at [691, 249] on video at bounding box center [482, 271] width 965 height 543
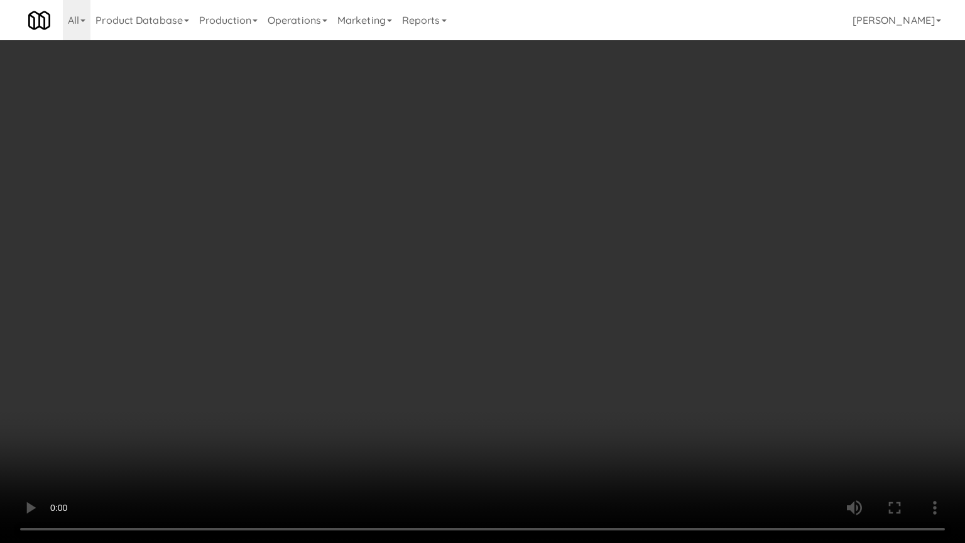
drag, startPoint x: 547, startPoint y: 302, endPoint x: 455, endPoint y: 337, distance: 98.0
click at [489, 332] on video at bounding box center [482, 271] width 965 height 543
drag, startPoint x: 408, startPoint y: 336, endPoint x: 411, endPoint y: 321, distance: 15.4
click at [410, 335] on video at bounding box center [482, 271] width 965 height 543
click at [407, 317] on video at bounding box center [482, 271] width 965 height 543
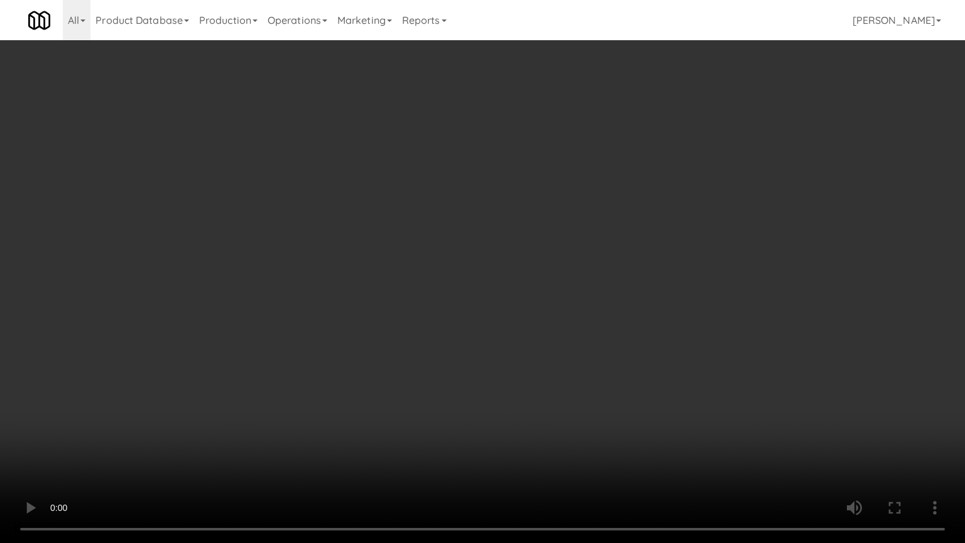
click at [402, 327] on video at bounding box center [482, 271] width 965 height 543
drag, startPoint x: 387, startPoint y: 343, endPoint x: 389, endPoint y: 332, distance: 11.6
click at [387, 341] on video at bounding box center [482, 271] width 965 height 543
click at [390, 332] on video at bounding box center [482, 271] width 965 height 543
drag, startPoint x: 382, startPoint y: 327, endPoint x: 384, endPoint y: 334, distance: 7.2
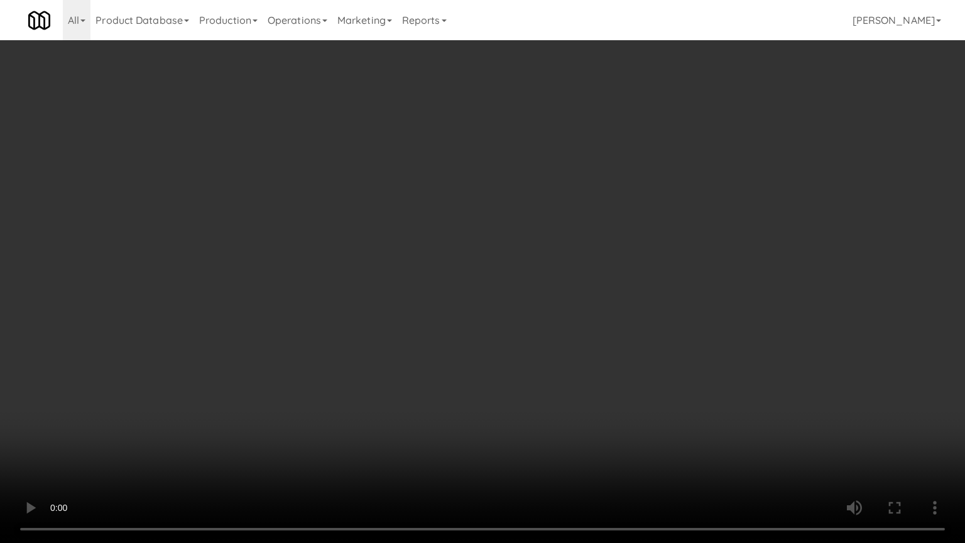
click at [382, 329] on video at bounding box center [482, 271] width 965 height 543
click at [393, 350] on video at bounding box center [482, 271] width 965 height 543
drag, startPoint x: 396, startPoint y: 329, endPoint x: 401, endPoint y: 323, distance: 7.2
click at [397, 327] on video at bounding box center [482, 271] width 965 height 543
click at [401, 323] on video at bounding box center [482, 271] width 965 height 543
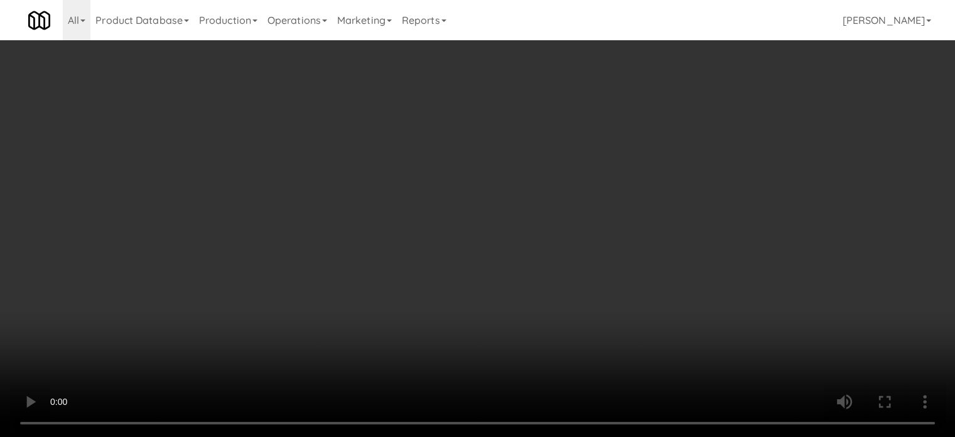
scroll to position [2447, 0]
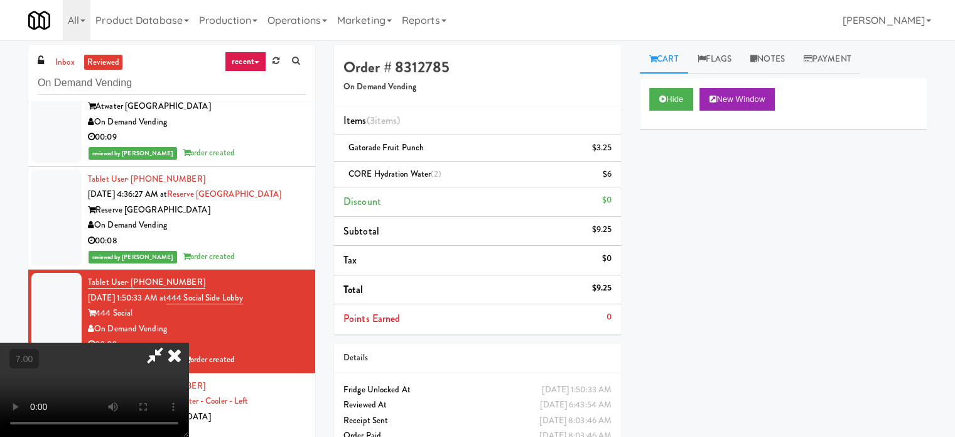
click at [188, 342] on icon at bounding box center [175, 354] width 28 height 25
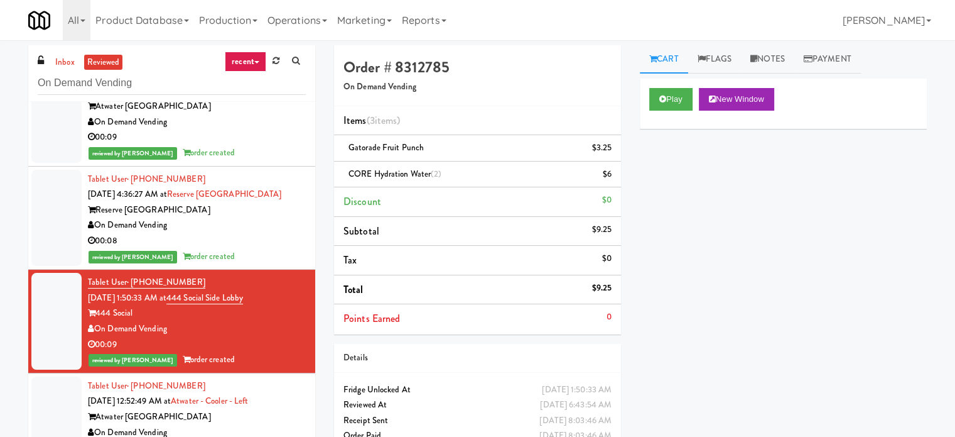
scroll to position [2761, 0]
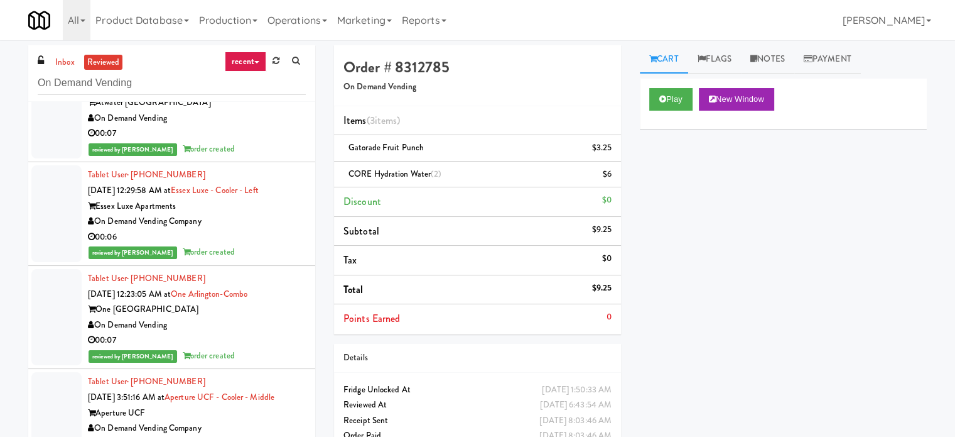
click at [286, 153] on div "reviewed by [PERSON_NAME] order created" at bounding box center [197, 149] width 218 height 16
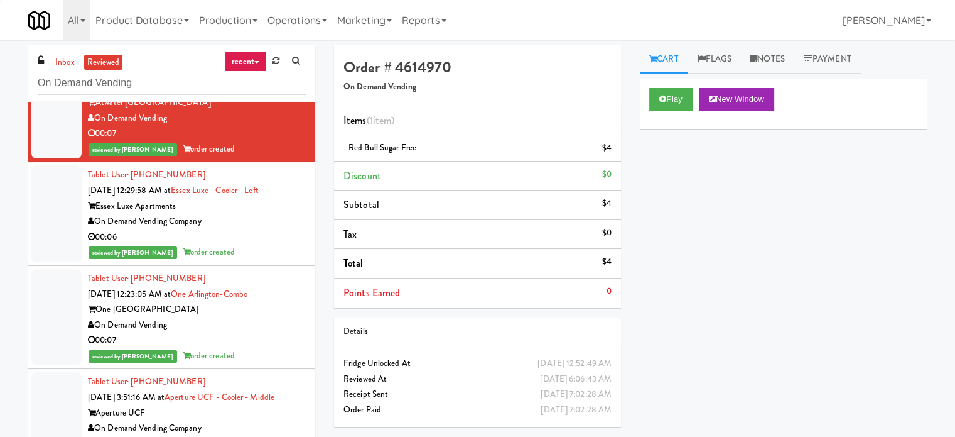
drag, startPoint x: 276, startPoint y: 236, endPoint x: 278, endPoint y: 251, distance: 14.7
click at [276, 236] on div "00:06" at bounding box center [197, 237] width 218 height 16
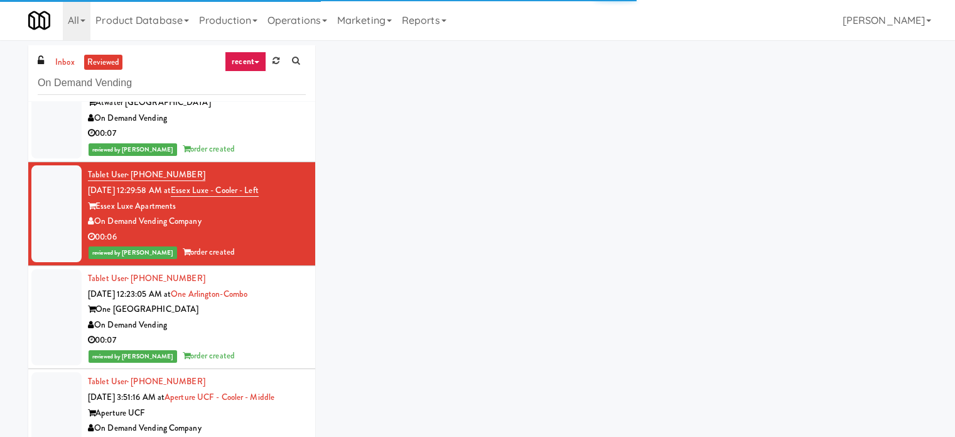
click at [289, 309] on div "One [GEOGRAPHIC_DATA]" at bounding box center [197, 309] width 218 height 16
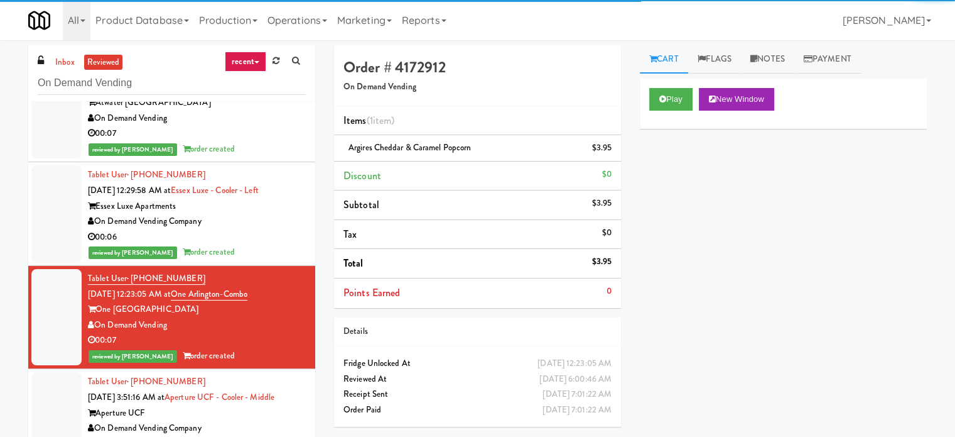
drag, startPoint x: 293, startPoint y: 421, endPoint x: 284, endPoint y: 322, distance: 99.1
click at [293, 420] on div "On Demand Vending Company" at bounding box center [197, 428] width 218 height 16
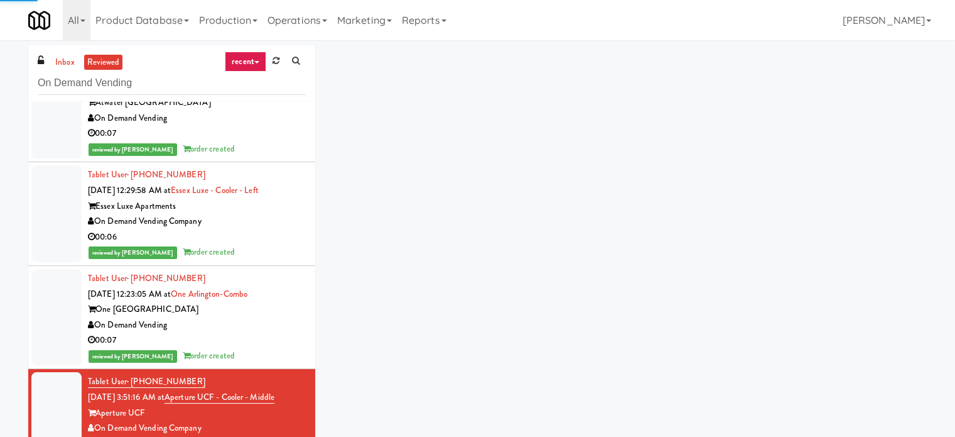
scroll to position [3075, 0]
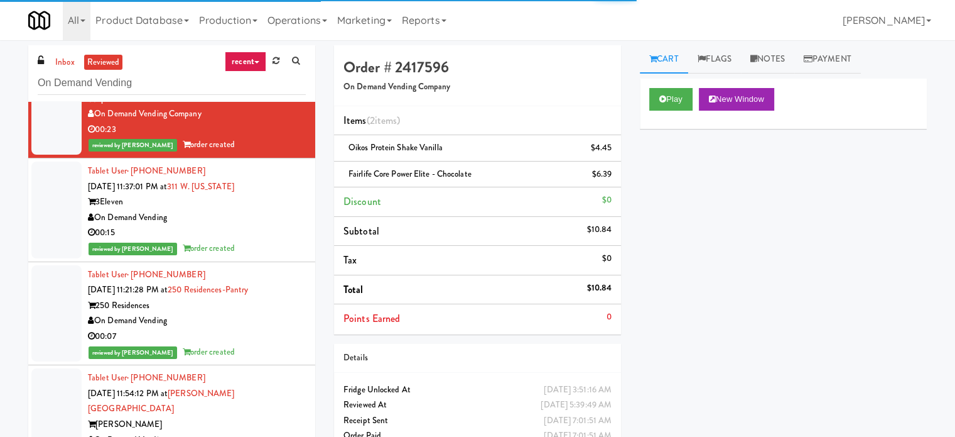
click at [271, 216] on div "On Demand Vending" at bounding box center [197, 218] width 218 height 16
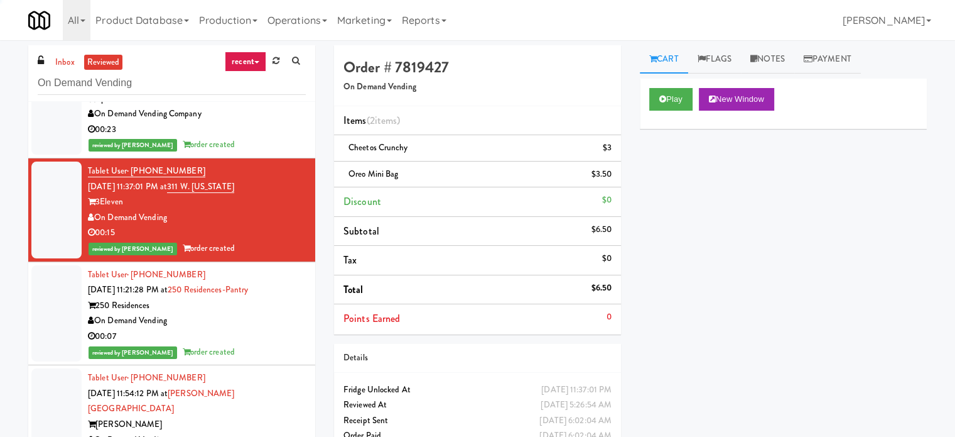
drag, startPoint x: 264, startPoint y: 341, endPoint x: 271, endPoint y: 341, distance: 7.5
click at [266, 344] on div "reviewed by Jenet R order created" at bounding box center [197, 352] width 218 height 16
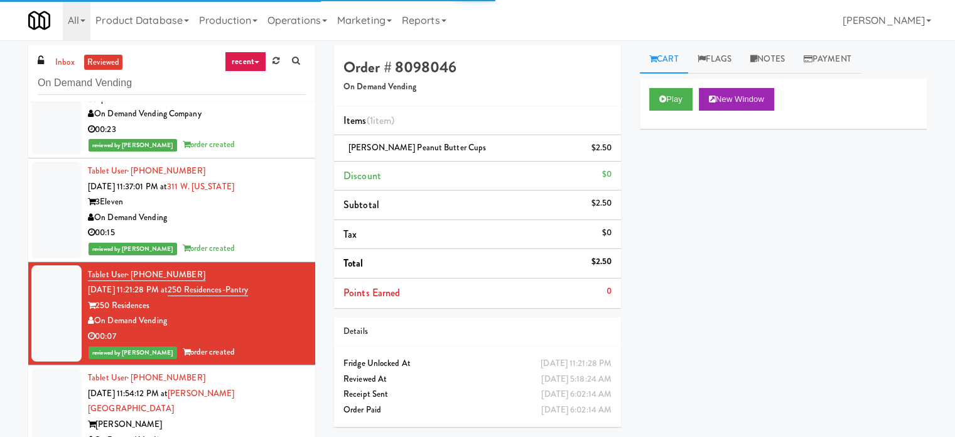
drag, startPoint x: 283, startPoint y: 395, endPoint x: 284, endPoint y: 381, distance: 13.9
click at [283, 394] on div "Tablet User · (630) 440-0626 [DATE] 11:54:12 PM at [PERSON_NAME][GEOGRAPHIC_DAT…" at bounding box center [197, 424] width 218 height 108
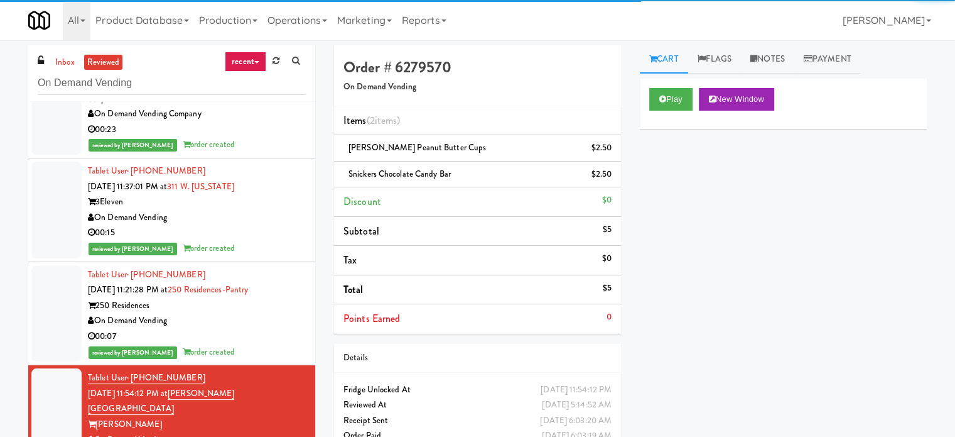
scroll to position [3389, 0]
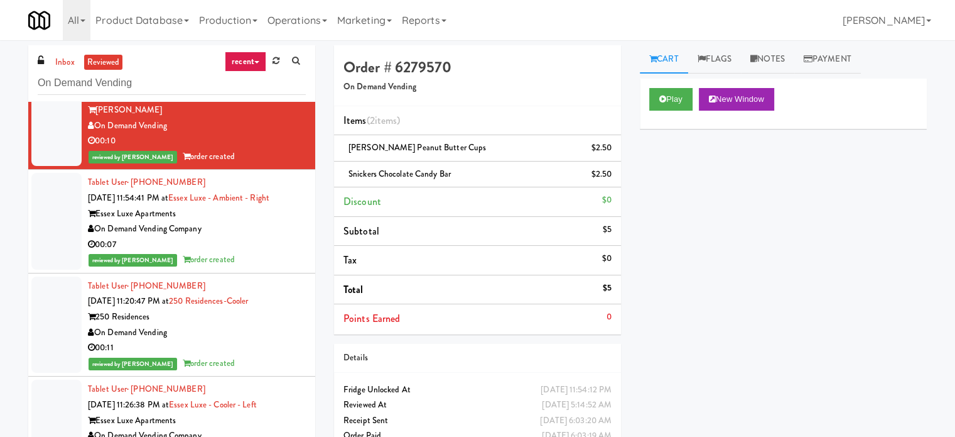
click at [287, 237] on div "00:07" at bounding box center [197, 245] width 218 height 16
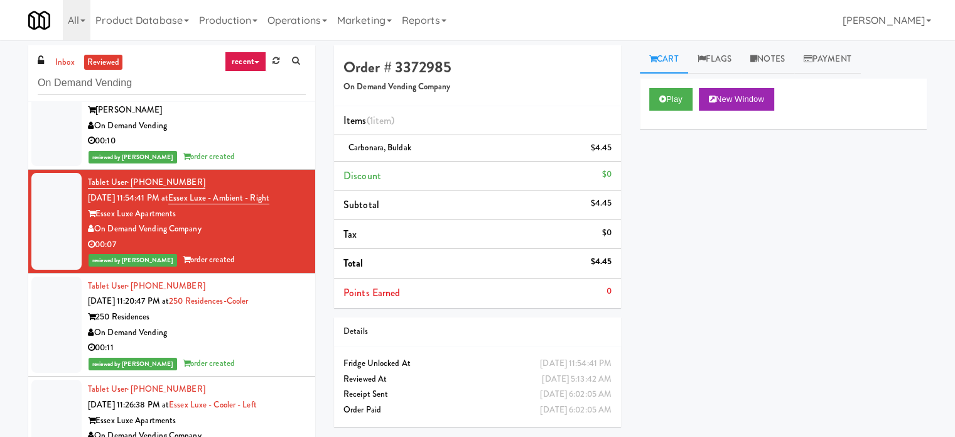
click at [296, 336] on li "Tablet User · (314) 313-1398 [DATE] 11:20:47 PM at 250 Residences-Cooler 250 Re…" at bounding box center [171, 325] width 287 height 104
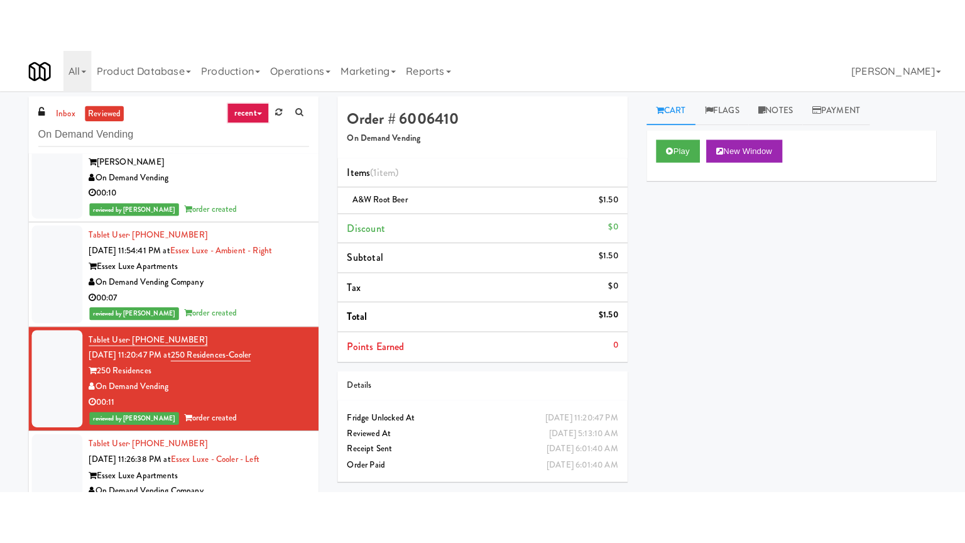
scroll to position [3703, 0]
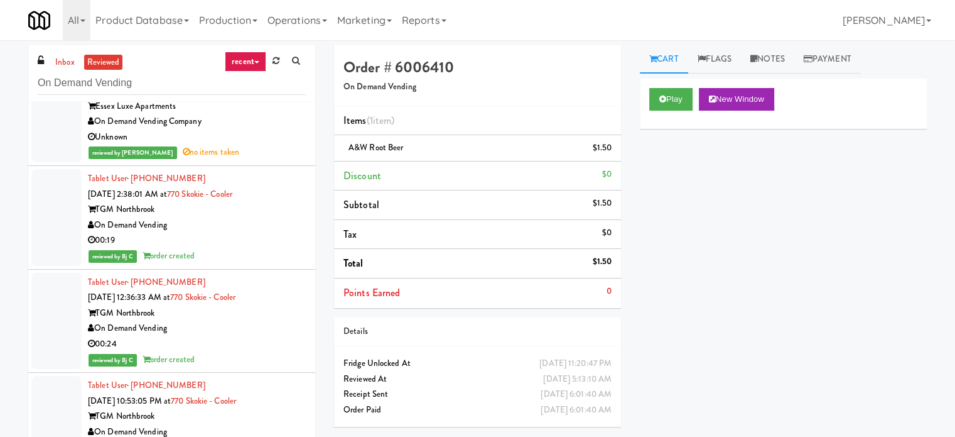
click at [244, 217] on div "On Demand Vending" at bounding box center [197, 225] width 218 height 16
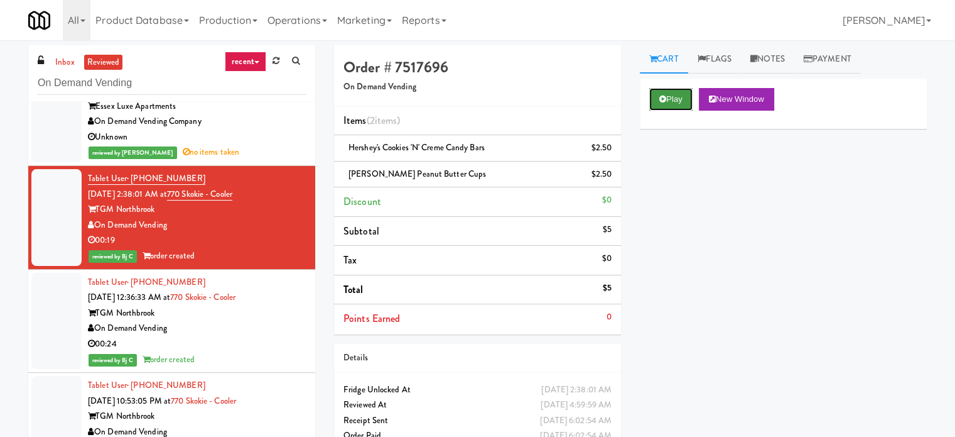
drag, startPoint x: 676, startPoint y: 97, endPoint x: 669, endPoint y: 99, distance: 7.0
click at [676, 97] on button "Play" at bounding box center [670, 99] width 43 height 23
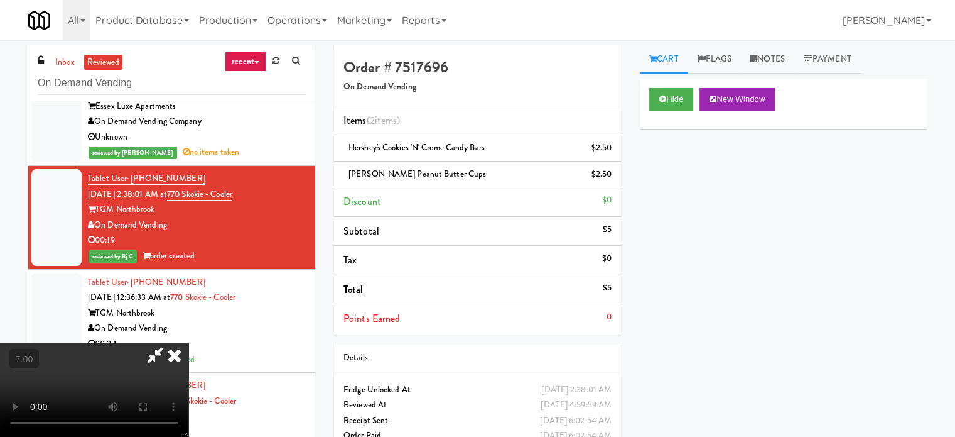
drag, startPoint x: 319, startPoint y: 312, endPoint x: 511, endPoint y: 86, distance: 296.8
click at [188, 342] on video at bounding box center [94, 389] width 188 height 94
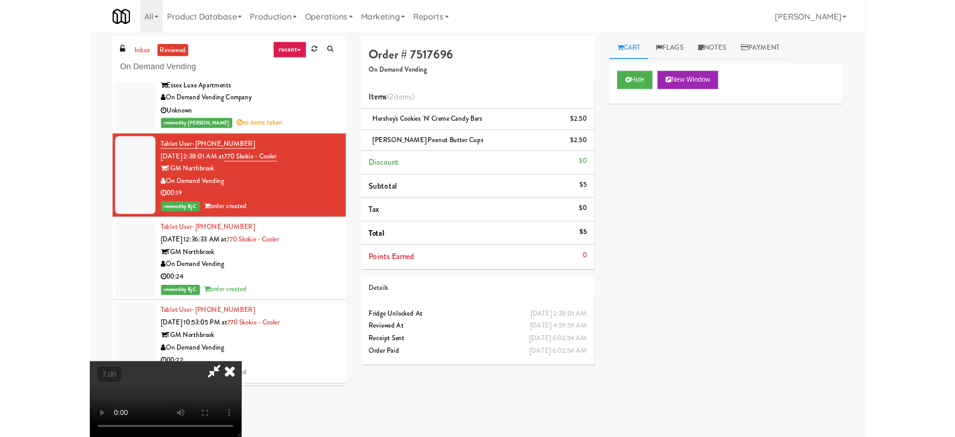
scroll to position [3672, 0]
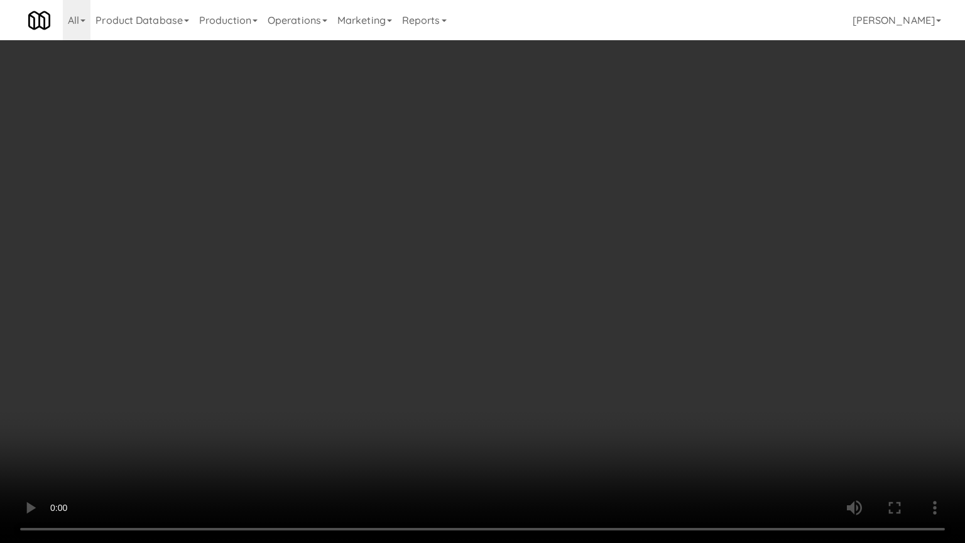
click at [504, 166] on video at bounding box center [482, 271] width 965 height 543
click at [513, 183] on video at bounding box center [482, 271] width 965 height 543
click at [549, 176] on video at bounding box center [482, 271] width 965 height 543
click at [550, 171] on video at bounding box center [482, 271] width 965 height 543
drag, startPoint x: 611, startPoint y: 180, endPoint x: 579, endPoint y: 177, distance: 32.2
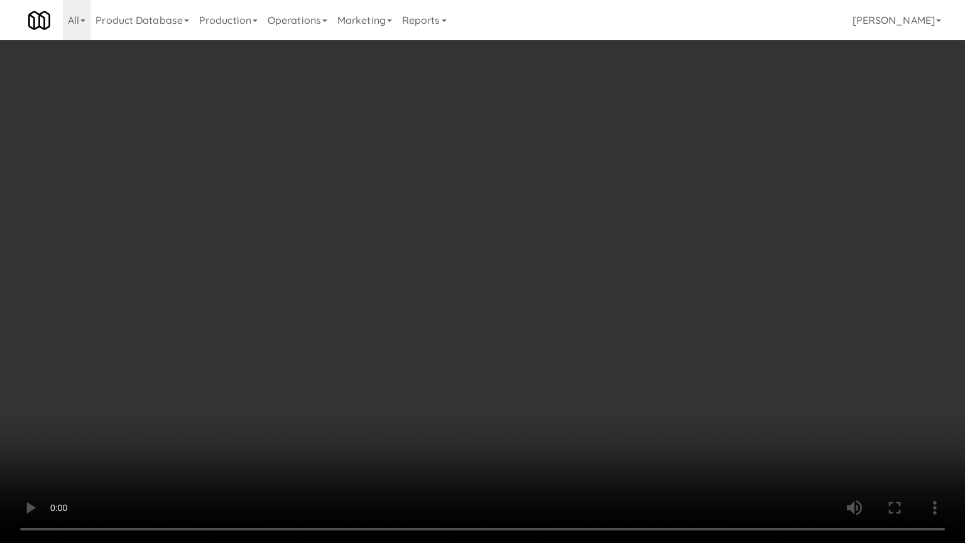
click at [611, 181] on video at bounding box center [482, 271] width 965 height 543
drag, startPoint x: 567, startPoint y: 177, endPoint x: 584, endPoint y: 120, distance: 59.2
click at [567, 176] on video at bounding box center [482, 271] width 965 height 543
click at [582, 144] on video at bounding box center [482, 271] width 965 height 543
drag, startPoint x: 585, startPoint y: 144, endPoint x: 630, endPoint y: 138, distance: 45.6
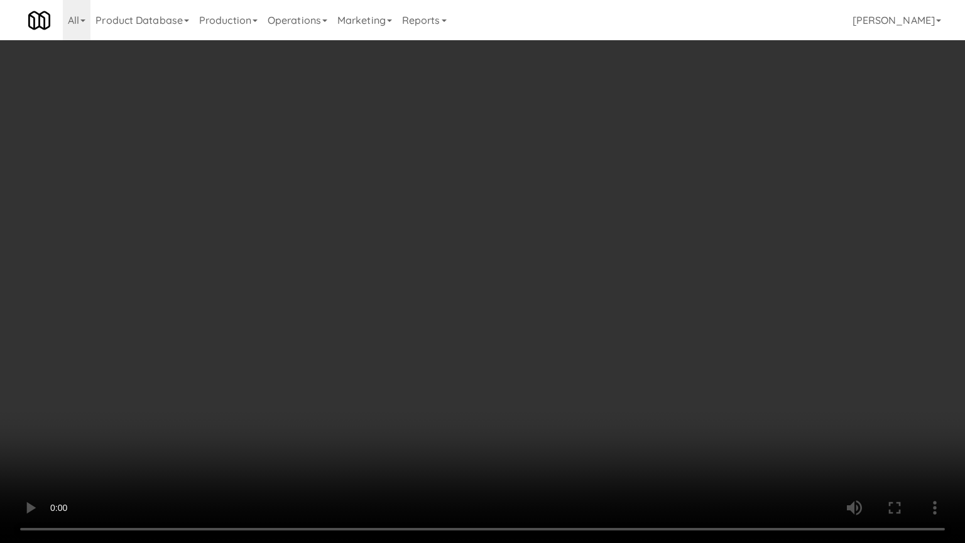
click at [589, 146] on video at bounding box center [482, 271] width 965 height 543
click at [638, 139] on video at bounding box center [482, 271] width 965 height 543
click at [645, 138] on video at bounding box center [482, 271] width 965 height 543
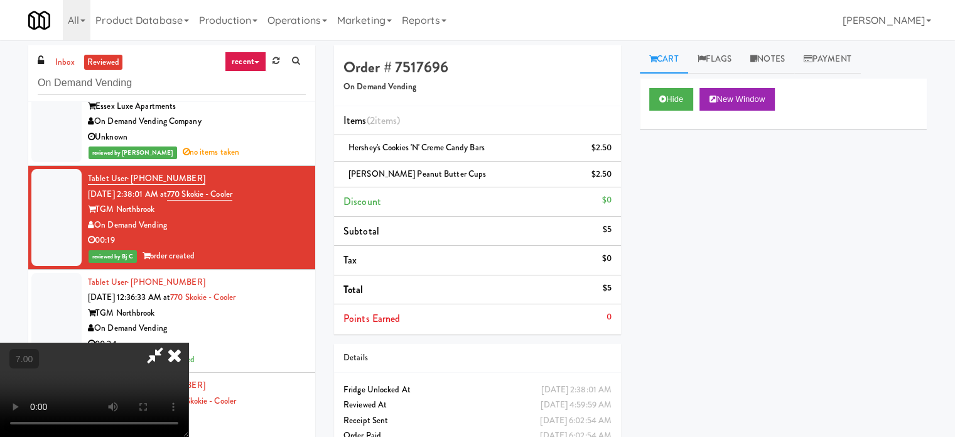
click at [188, 342] on icon at bounding box center [175, 354] width 28 height 25
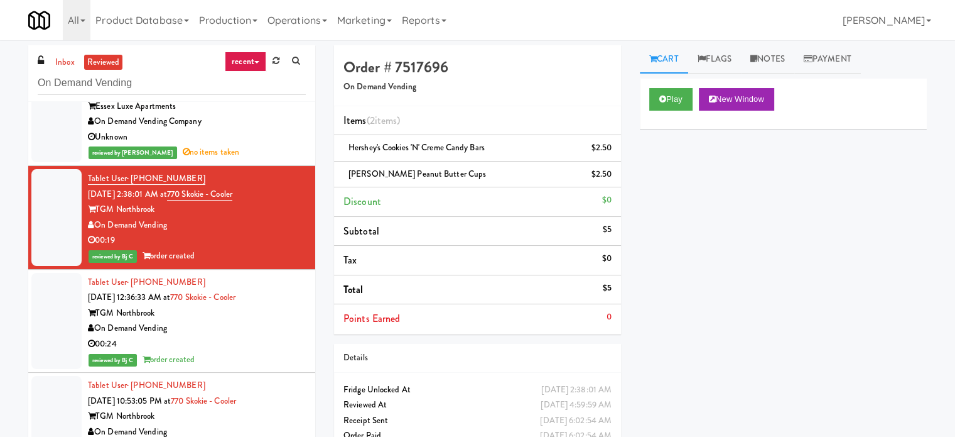
click at [268, 336] on div "00:24" at bounding box center [197, 344] width 218 height 16
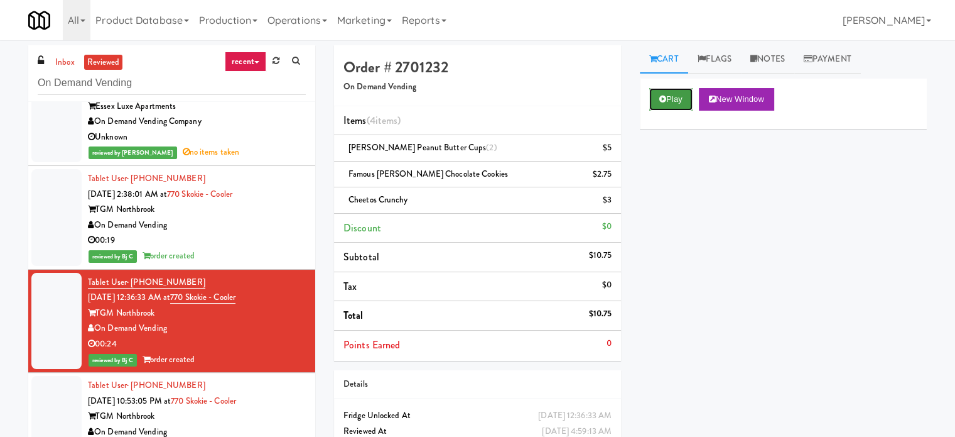
click at [656, 94] on button "Play" at bounding box center [670, 99] width 43 height 23
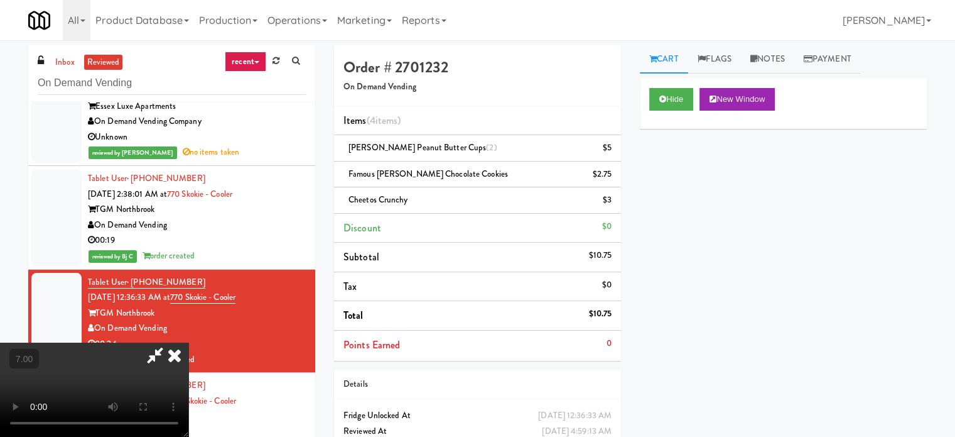
click at [188, 342] on video at bounding box center [94, 389] width 188 height 94
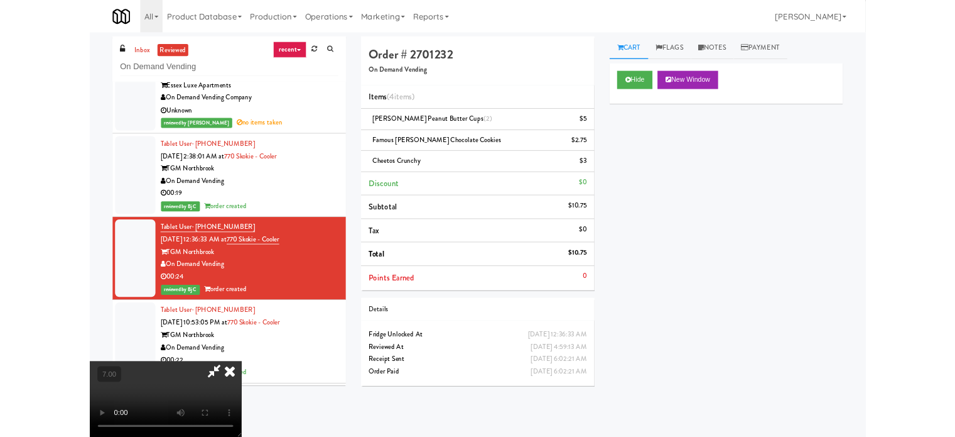
scroll to position [3672, 0]
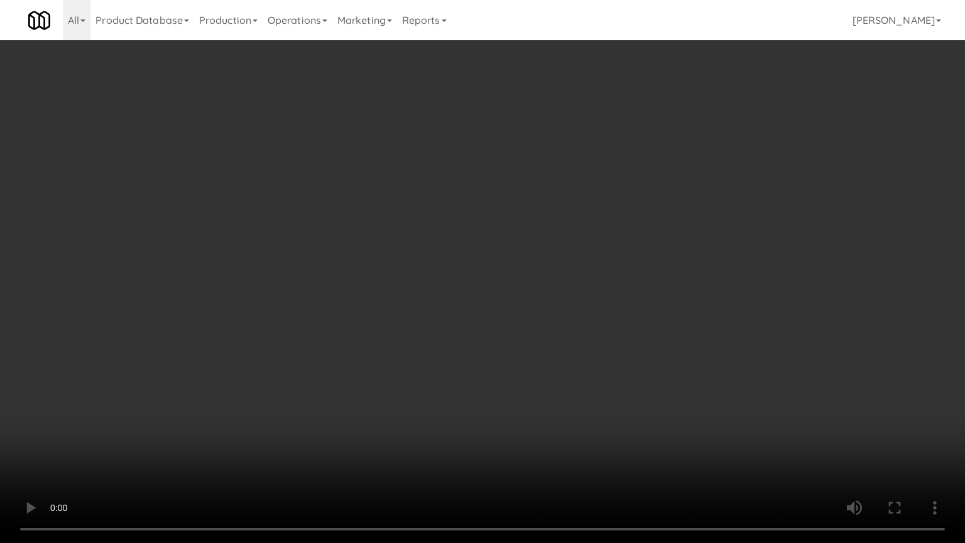
click at [420, 258] on video at bounding box center [482, 271] width 965 height 543
click at [432, 275] on video at bounding box center [482, 271] width 965 height 543
click at [432, 276] on video at bounding box center [482, 271] width 965 height 543
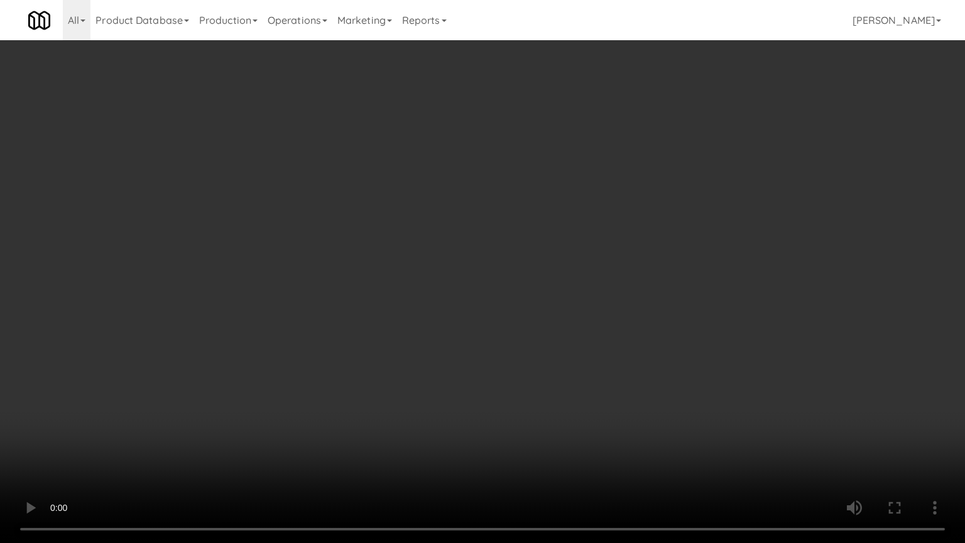
click at [432, 276] on video at bounding box center [482, 271] width 965 height 543
click at [437, 276] on video at bounding box center [482, 271] width 965 height 543
click at [437, 278] on video at bounding box center [482, 271] width 965 height 543
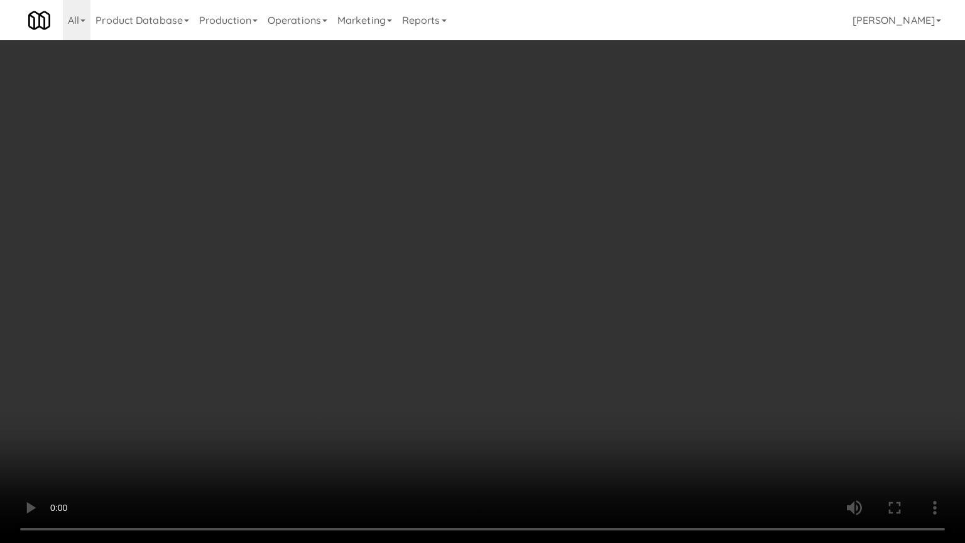
click at [448, 285] on video at bounding box center [482, 271] width 965 height 543
click at [448, 283] on video at bounding box center [482, 271] width 965 height 543
click at [448, 282] on video at bounding box center [482, 271] width 965 height 543
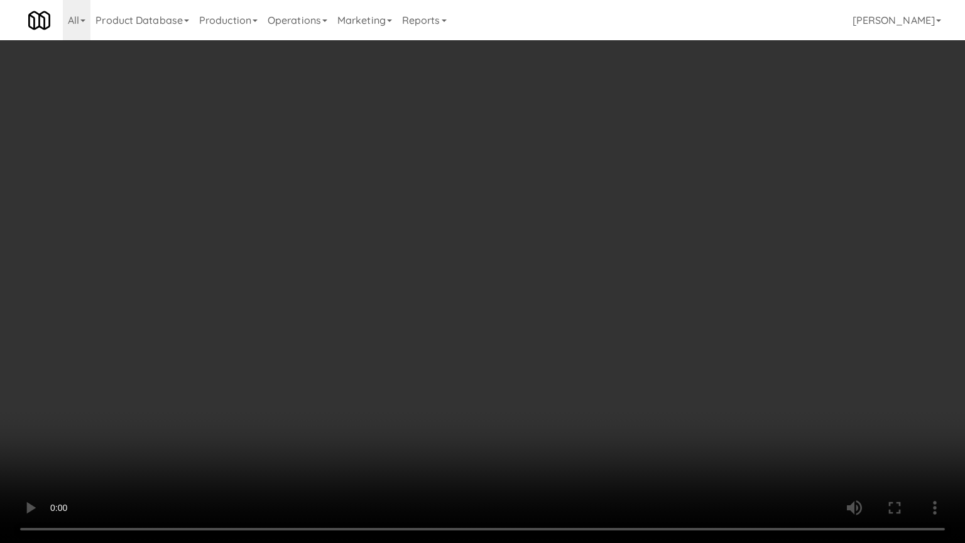
click at [465, 281] on video at bounding box center [482, 271] width 965 height 543
click at [594, 253] on video at bounding box center [482, 271] width 965 height 543
click at [621, 263] on video at bounding box center [482, 271] width 965 height 543
drag, startPoint x: 636, startPoint y: 262, endPoint x: 671, endPoint y: 114, distance: 151.7
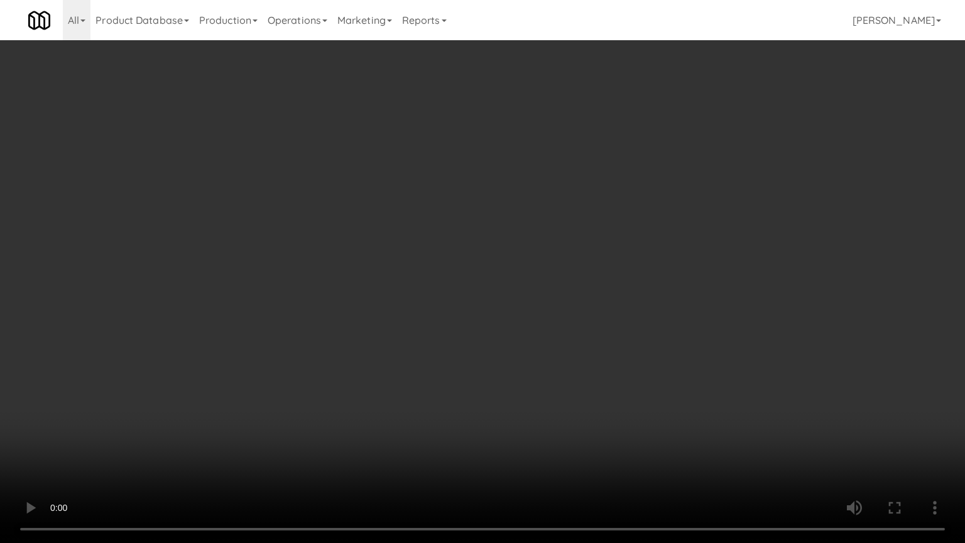
click at [638, 260] on video at bounding box center [482, 271] width 965 height 543
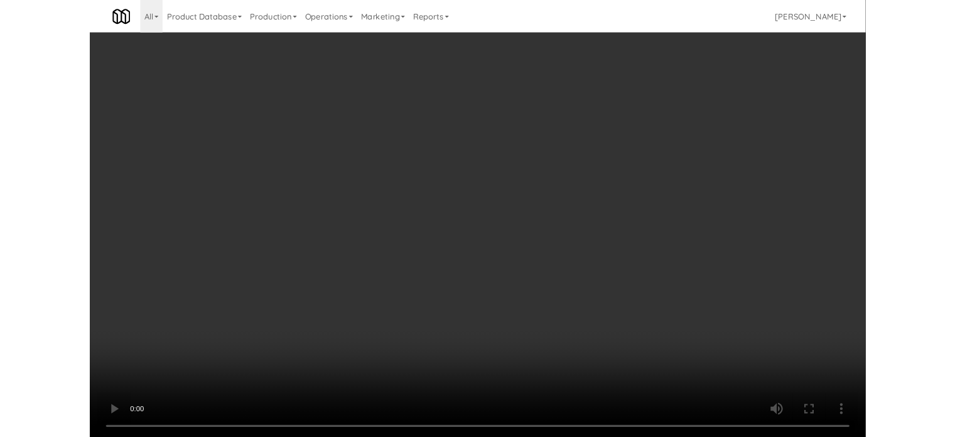
scroll to position [3703, 0]
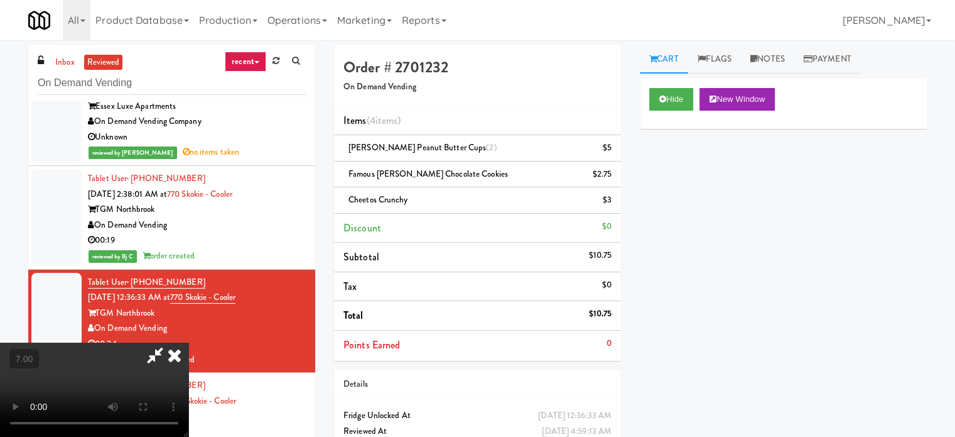
click at [170, 342] on icon at bounding box center [155, 354] width 29 height 25
drag, startPoint x: 330, startPoint y: 264, endPoint x: 303, endPoint y: 266, distance: 26.4
click at [188, 342] on icon at bounding box center [175, 354] width 28 height 25
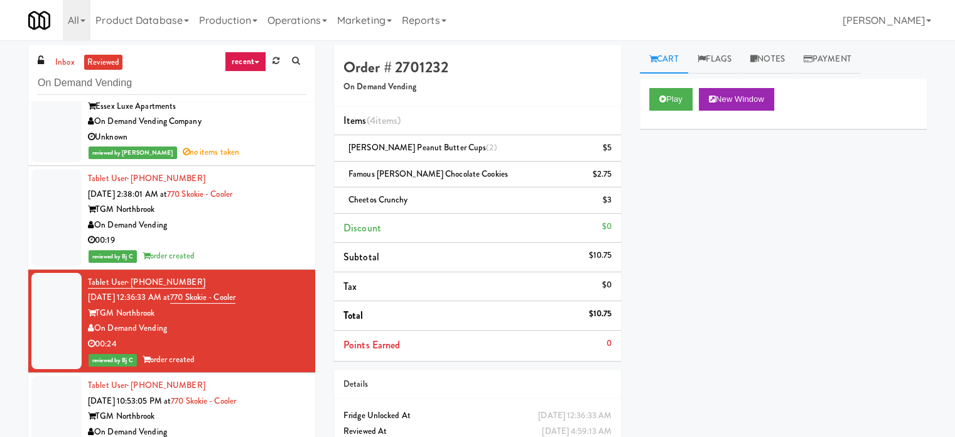
drag, startPoint x: 268, startPoint y: 394, endPoint x: 268, endPoint y: 372, distance: 22.0
click at [268, 408] on div "TGM Northbrook" at bounding box center [197, 416] width 218 height 16
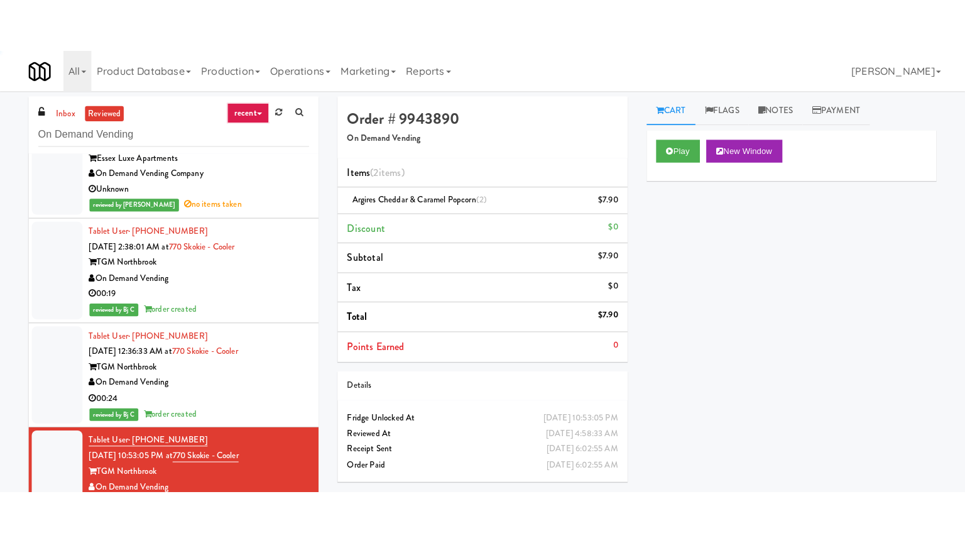
scroll to position [4017, 0]
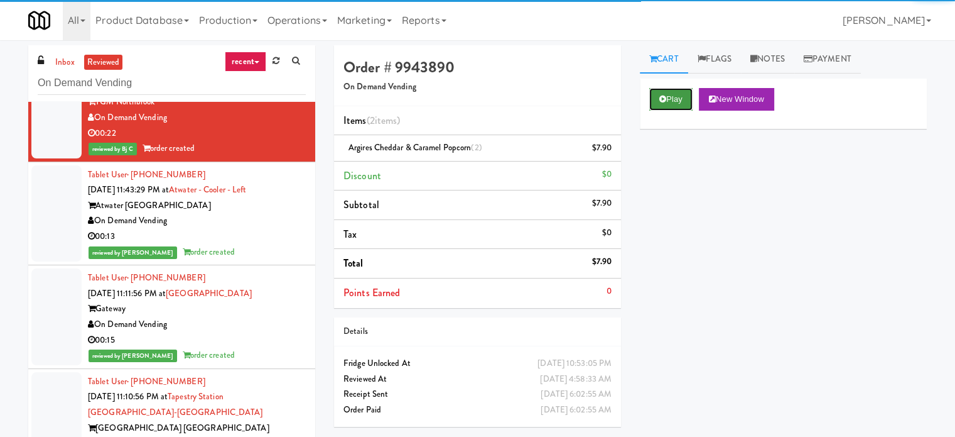
click at [673, 98] on button "Play" at bounding box center [670, 99] width 43 height 23
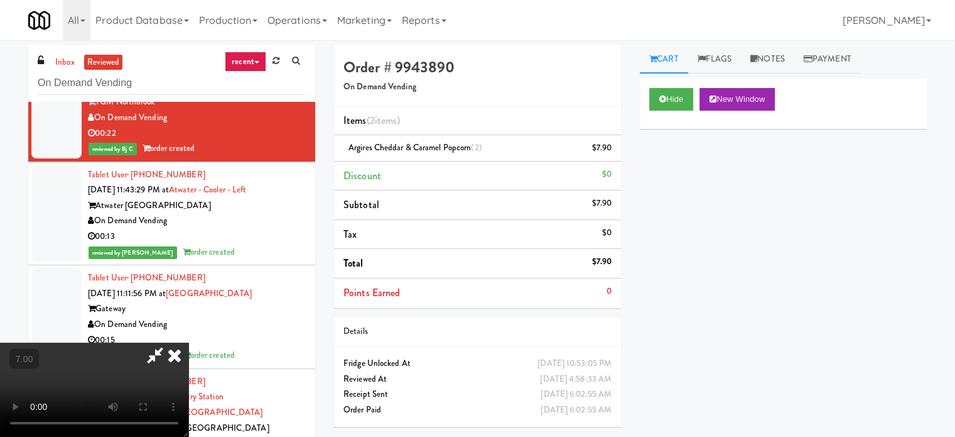
drag, startPoint x: 406, startPoint y: 288, endPoint x: 426, endPoint y: 242, distance: 50.3
click at [188, 342] on video at bounding box center [94, 389] width 188 height 94
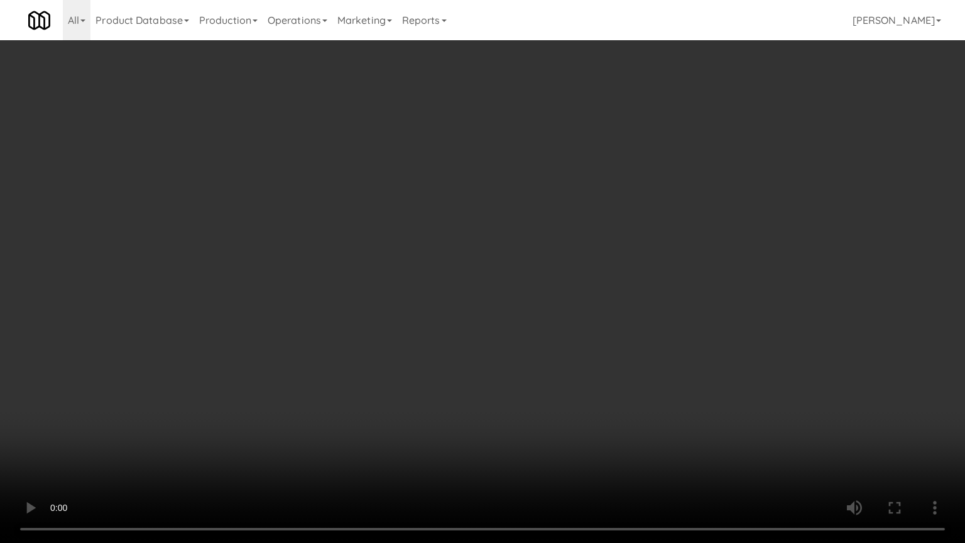
click at [451, 244] on video at bounding box center [482, 271] width 965 height 543
click at [451, 246] on video at bounding box center [482, 271] width 965 height 543
click at [463, 242] on video at bounding box center [482, 271] width 965 height 543
click at [463, 243] on video at bounding box center [482, 271] width 965 height 543
click at [467, 253] on video at bounding box center [482, 271] width 965 height 543
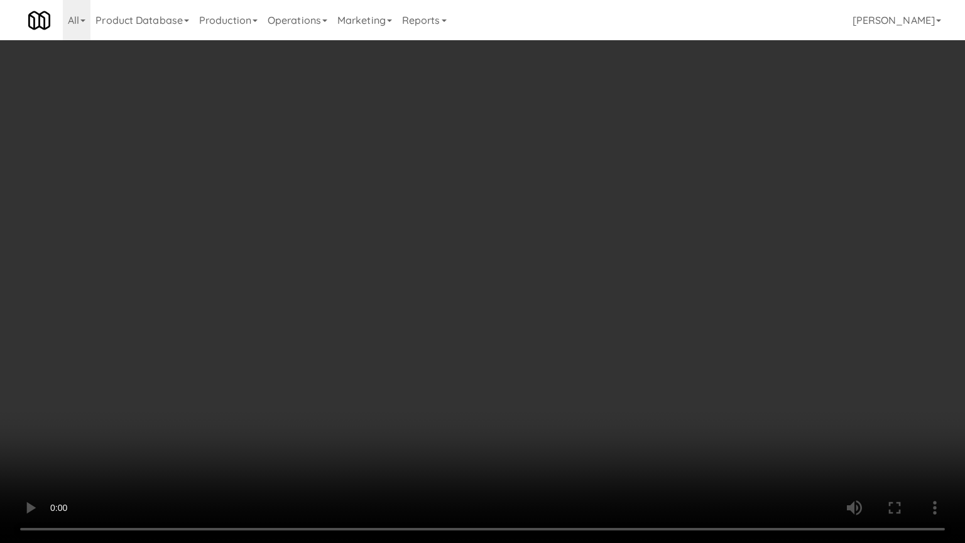
click at [467, 253] on video at bounding box center [482, 271] width 965 height 543
click at [547, 239] on video at bounding box center [482, 271] width 965 height 543
click at [598, 273] on video at bounding box center [482, 271] width 965 height 543
click at [644, 227] on video at bounding box center [482, 271] width 965 height 543
click at [646, 227] on video at bounding box center [482, 271] width 965 height 543
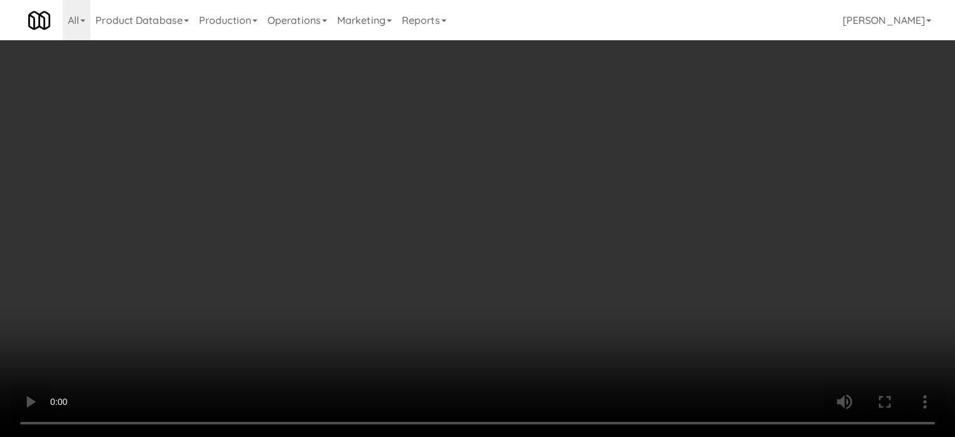
scroll to position [4017, 0]
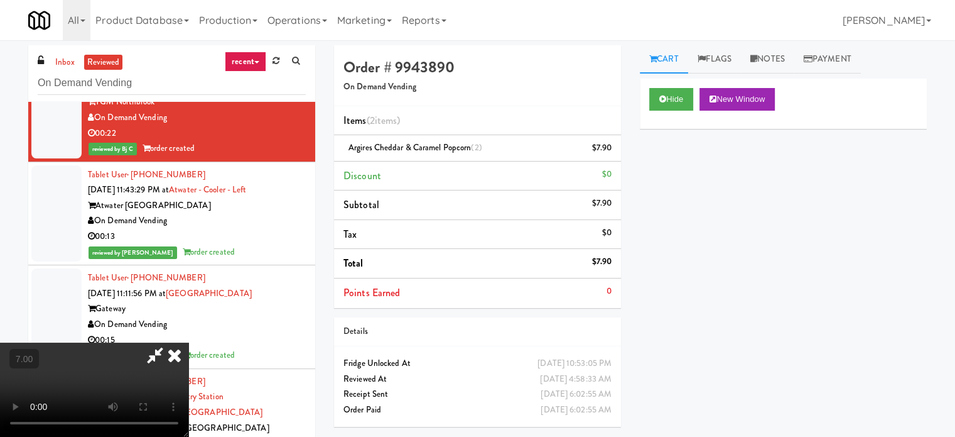
drag, startPoint x: 563, startPoint y: 131, endPoint x: 536, endPoint y: 141, distance: 29.0
click at [188, 342] on icon at bounding box center [175, 354] width 28 height 25
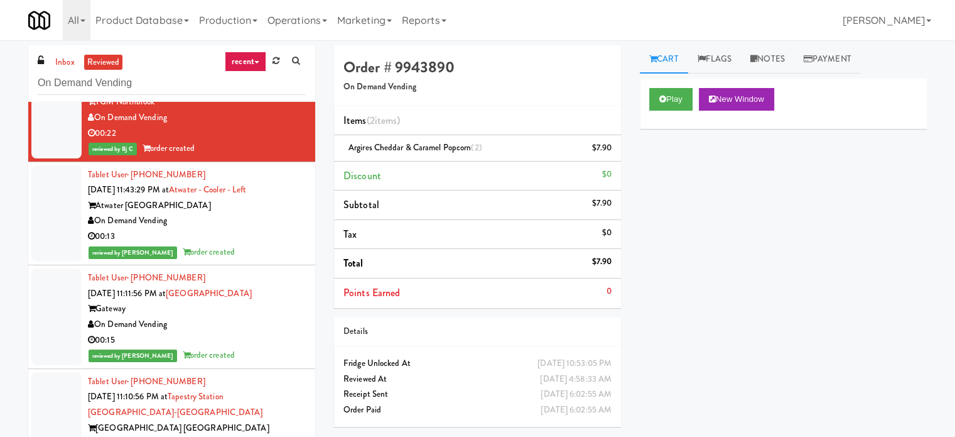
click at [290, 229] on div "00:13" at bounding box center [197, 237] width 218 height 16
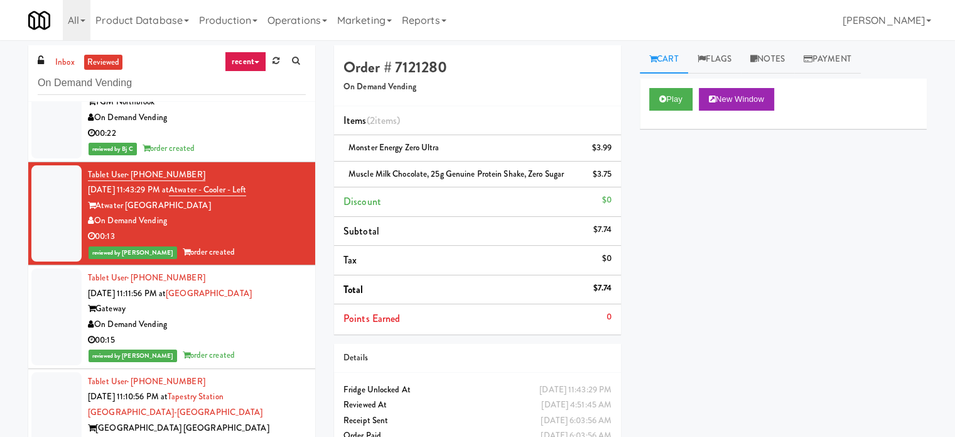
click at [270, 317] on div "On Demand Vending" at bounding box center [197, 325] width 218 height 16
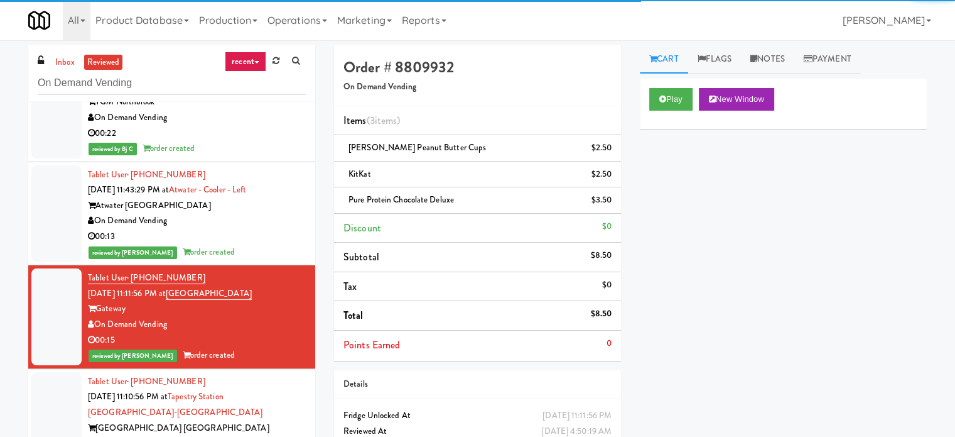
scroll to position [4332, 0]
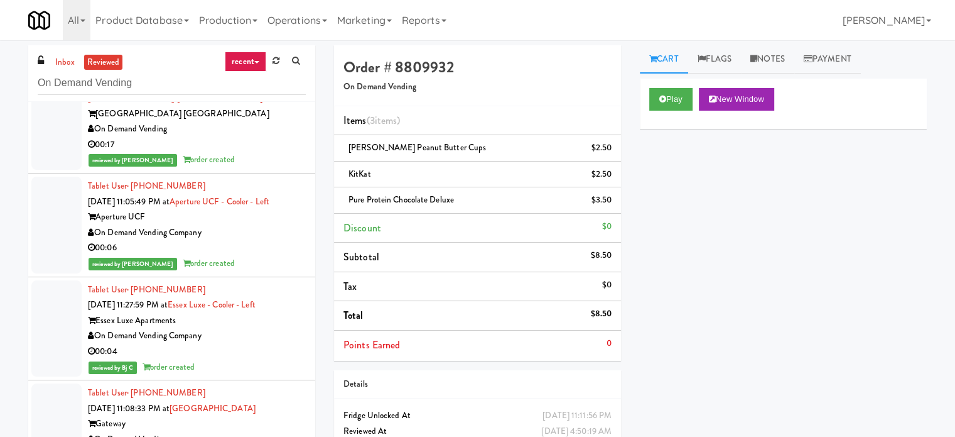
click at [280, 152] on div "reviewed by [PERSON_NAME] order created" at bounding box center [197, 160] width 218 height 16
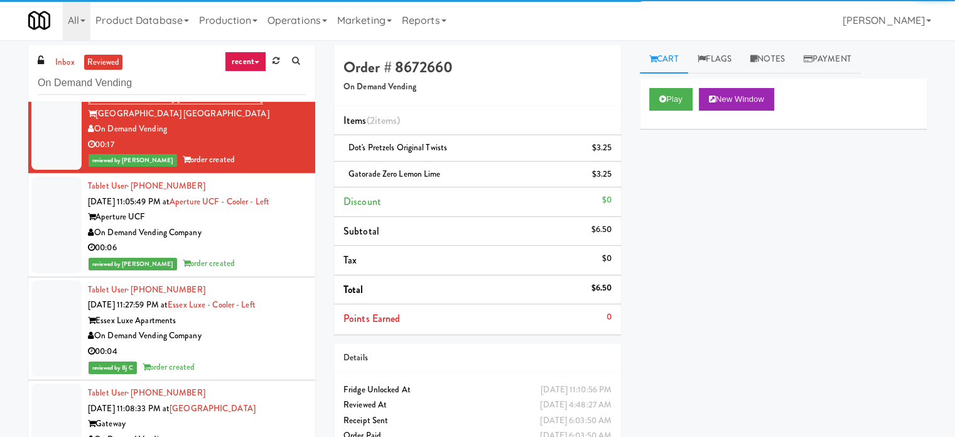
click at [258, 240] on div "00:06" at bounding box center [197, 248] width 218 height 16
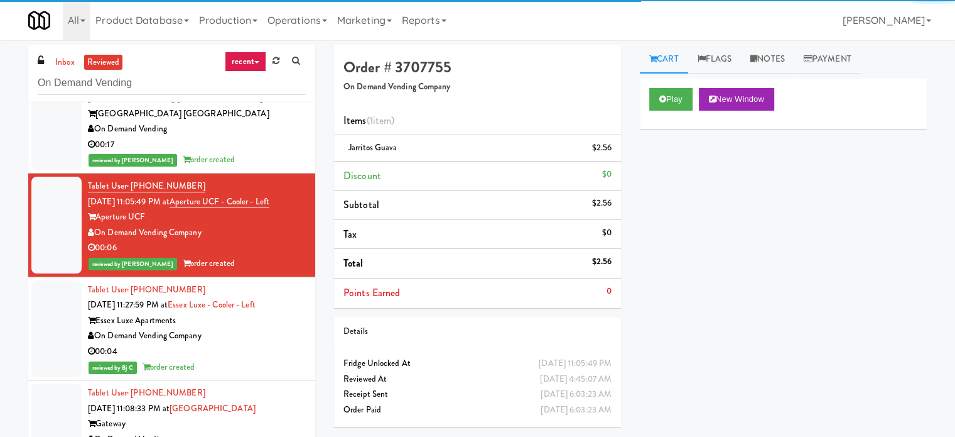
click at [256, 328] on div "On Demand Vending Company" at bounding box center [197, 336] width 218 height 16
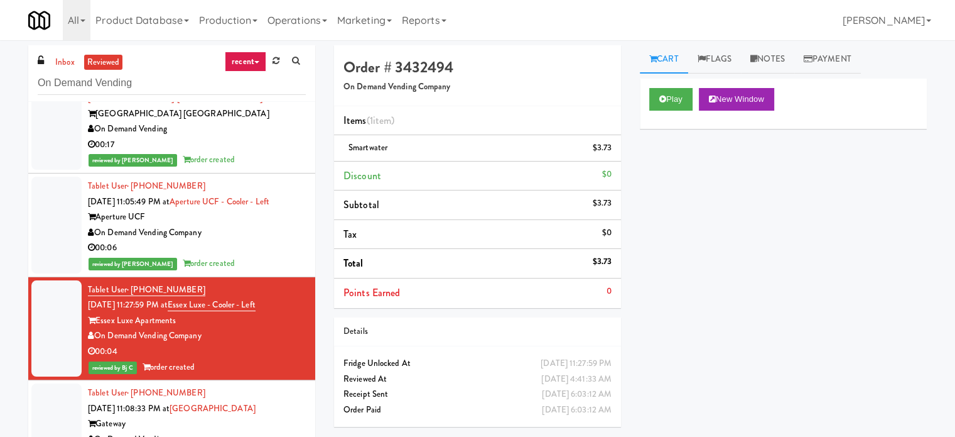
scroll to position [4646, 0]
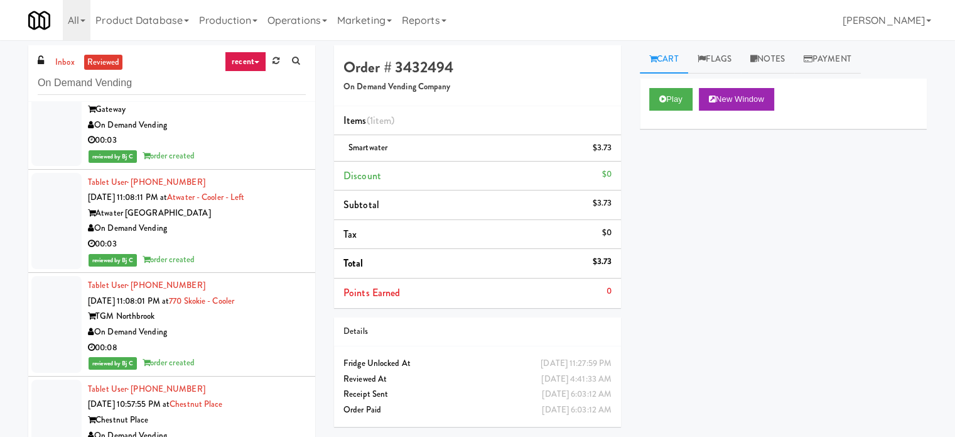
click at [279, 148] on li "Tablet User · (773) 677-7310 [DATE] 11:08:33 PM at [GEOGRAPHIC_DATA] On Demand …" at bounding box center [171, 118] width 287 height 104
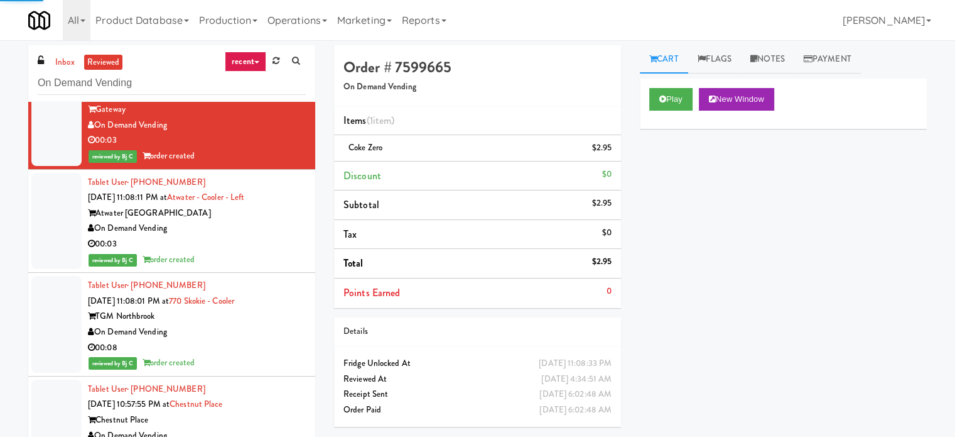
click at [271, 236] on div "00:03" at bounding box center [197, 244] width 218 height 16
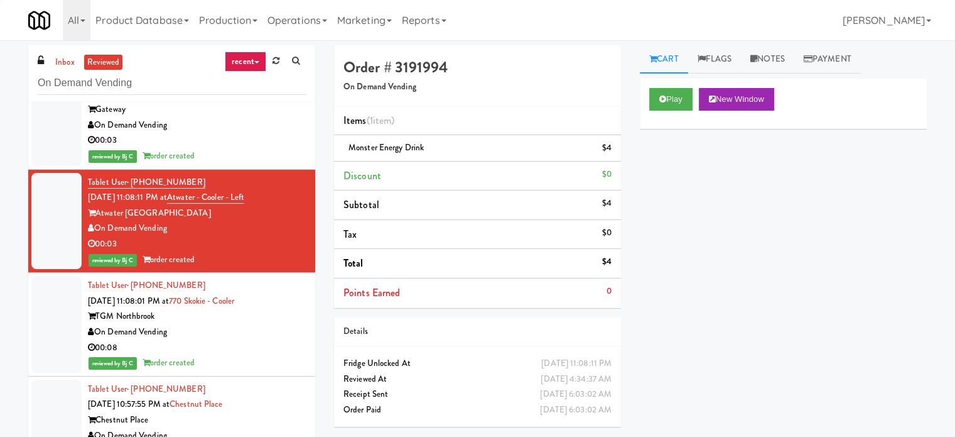
drag, startPoint x: 267, startPoint y: 307, endPoint x: 273, endPoint y: 273, distance: 33.8
click at [267, 324] on div "On Demand Vending" at bounding box center [197, 332] width 218 height 16
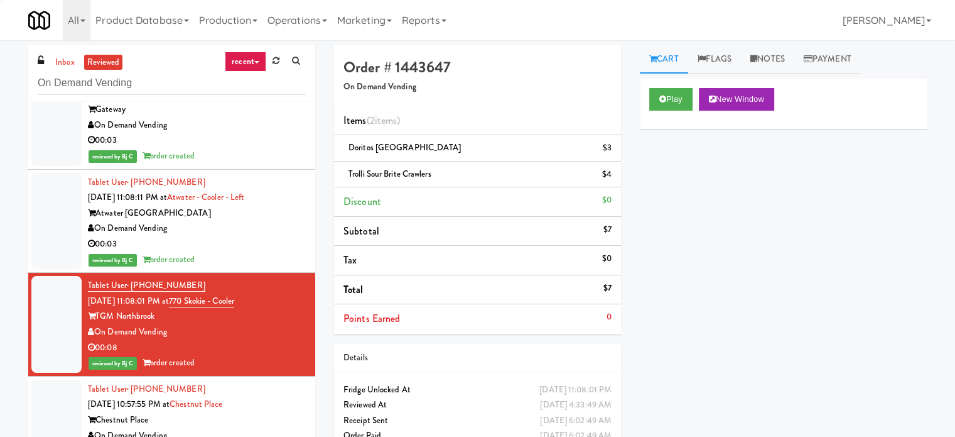
scroll to position [4960, 0]
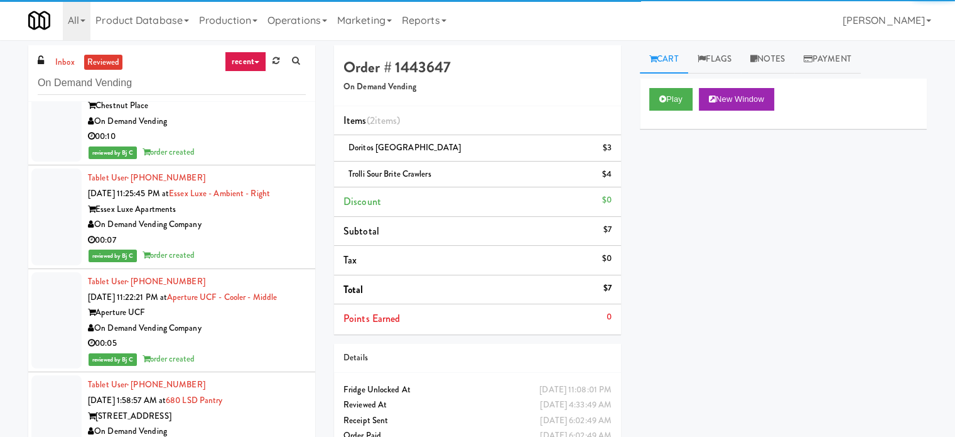
click at [290, 247] on div "reviewed by Bj C order created" at bounding box center [197, 255] width 218 height 16
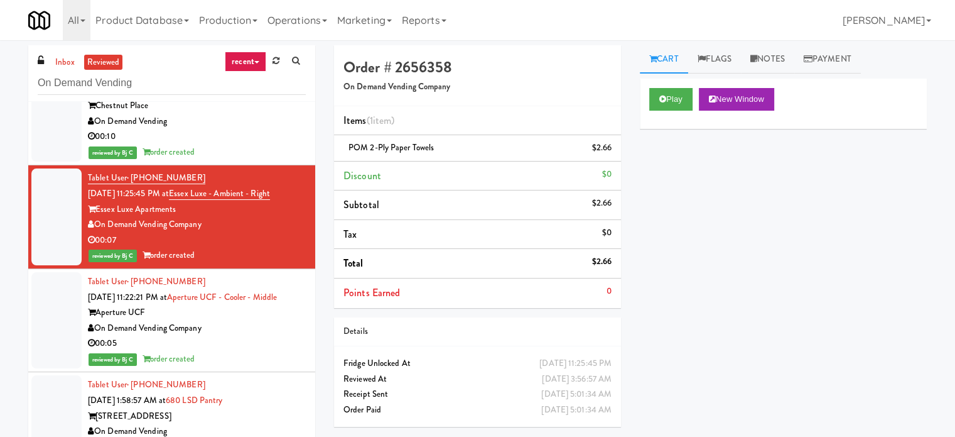
click at [288, 320] on div "On Demand Vending Company" at bounding box center [197, 328] width 218 height 16
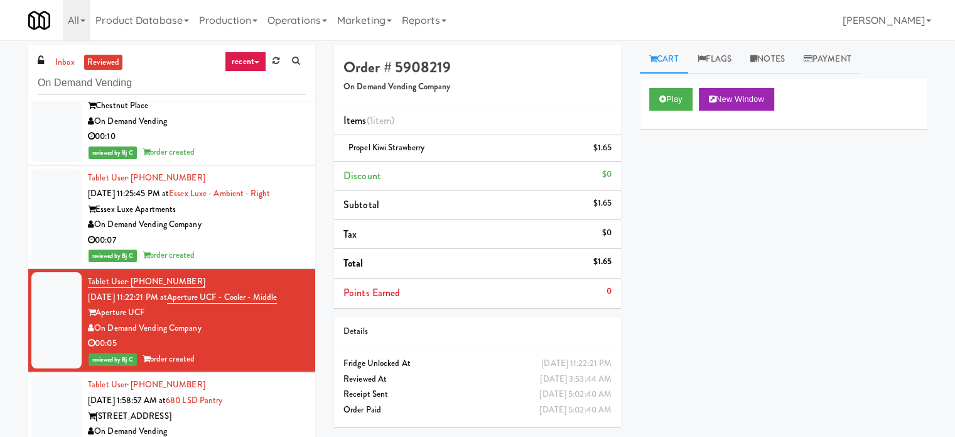
scroll to position [5274, 0]
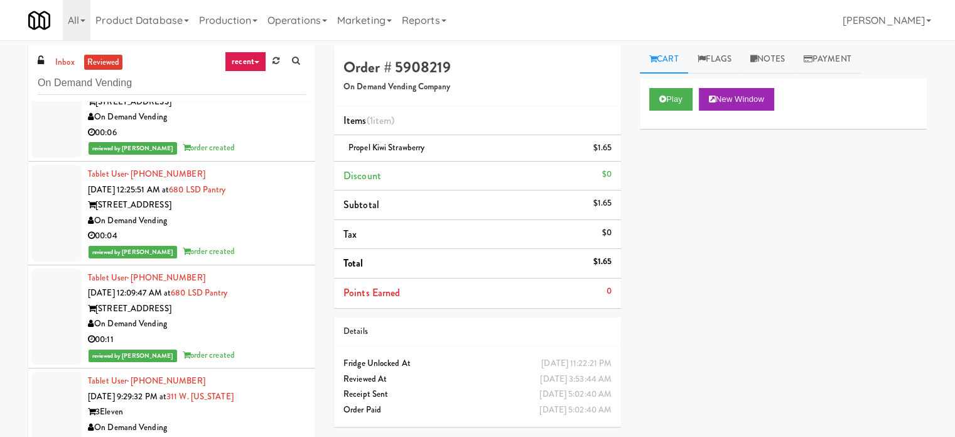
click at [275, 139] on li "Tablet User · (419) 708-7587 [DATE] 1:58:57 AM at 680 LSD Pantry 680 N. Lake Sh…" at bounding box center [171, 110] width 287 height 104
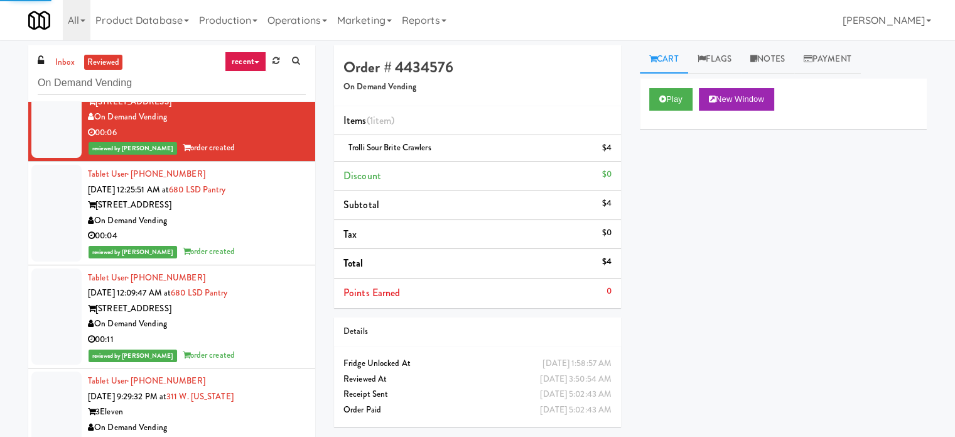
click at [259, 213] on div "On Demand Vending" at bounding box center [197, 221] width 218 height 16
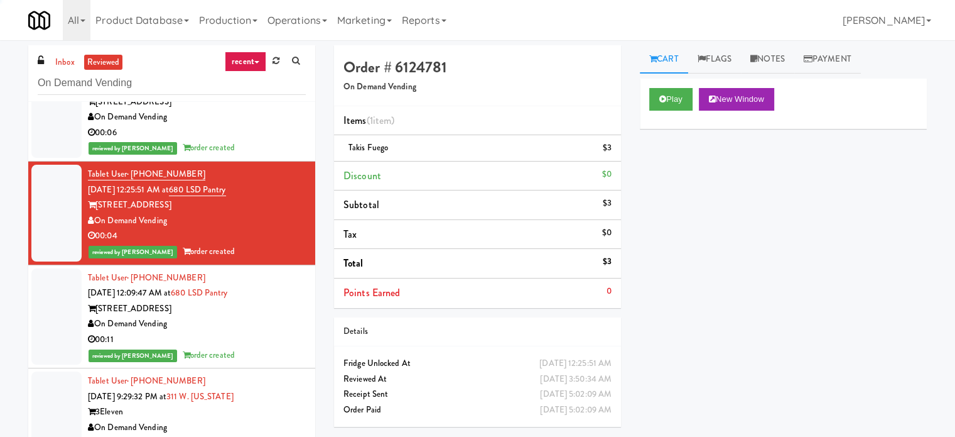
drag, startPoint x: 261, startPoint y: 287, endPoint x: 264, endPoint y: 273, distance: 14.2
click at [263, 301] on div "[STREET_ADDRESS]" at bounding box center [197, 309] width 218 height 16
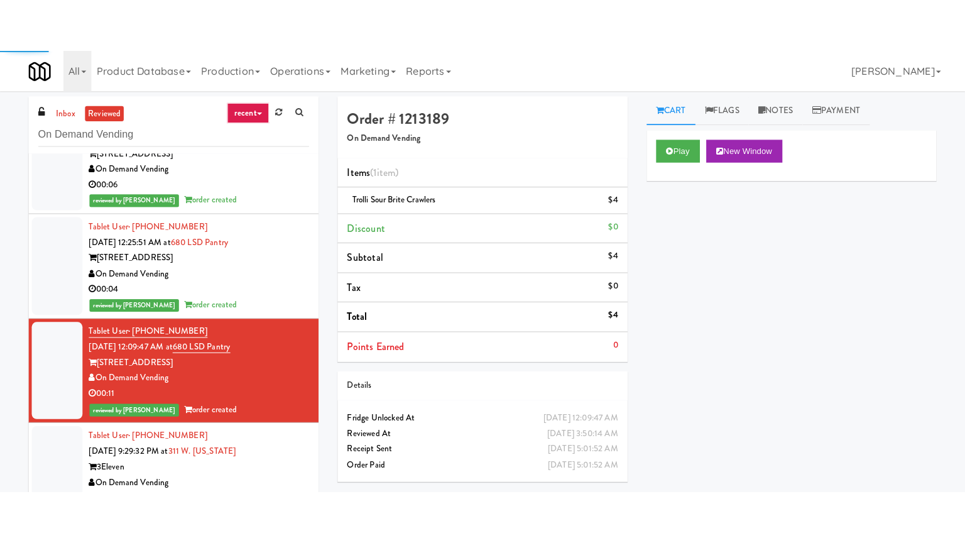
scroll to position [5588, 0]
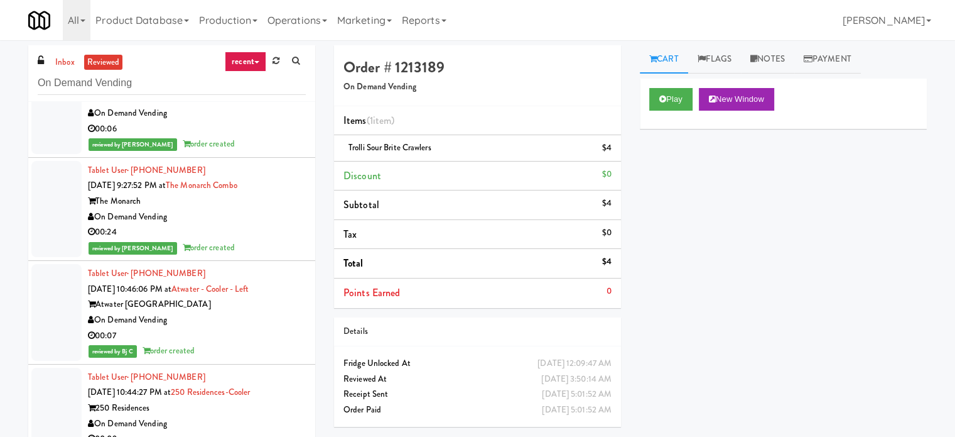
click at [263, 224] on div "00:24" at bounding box center [197, 232] width 218 height 16
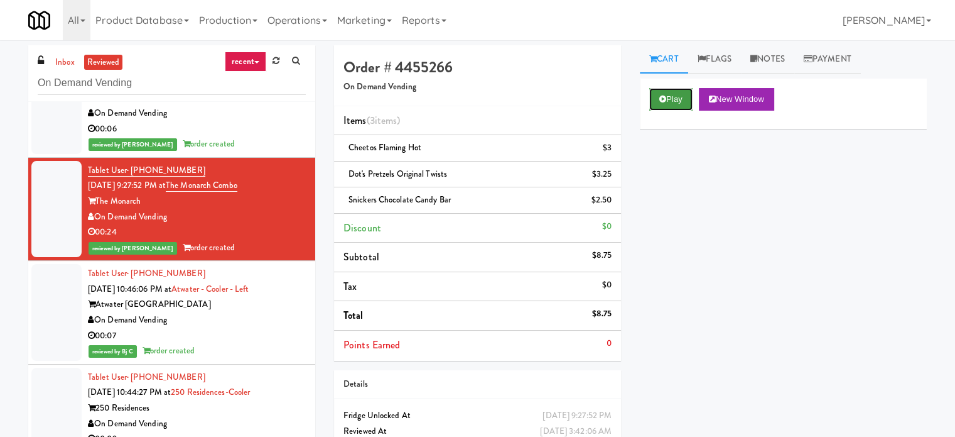
click at [682, 100] on button "Play" at bounding box center [670, 99] width 43 height 23
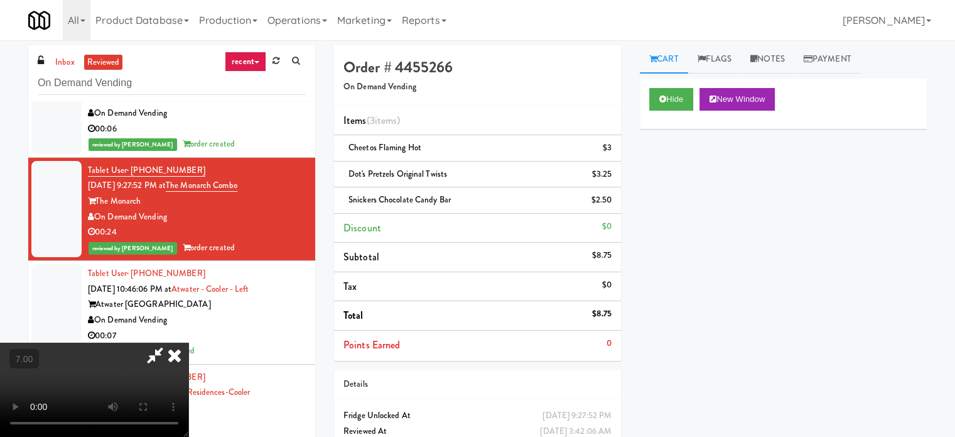
click at [188, 342] on video at bounding box center [94, 389] width 188 height 94
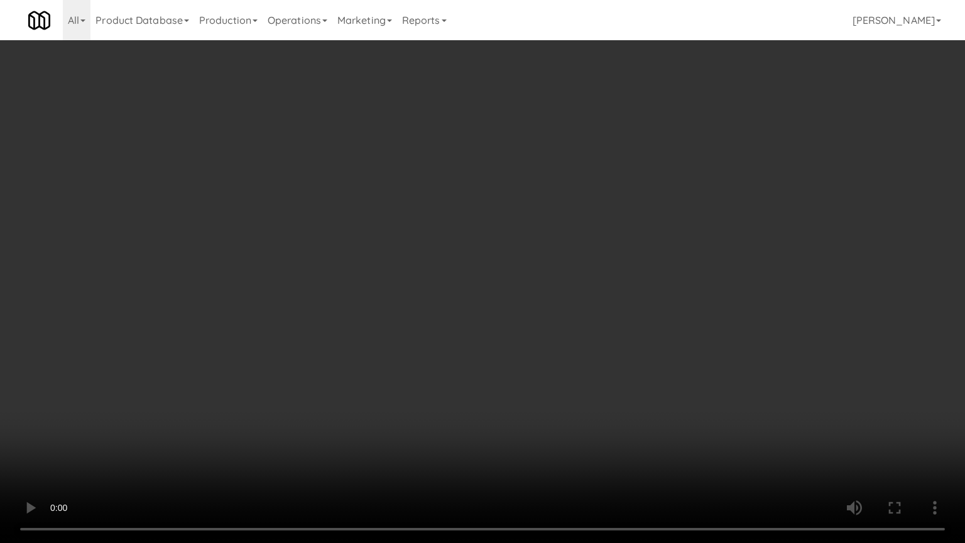
click at [445, 229] on video at bounding box center [482, 271] width 965 height 543
click at [449, 236] on video at bounding box center [482, 271] width 965 height 543
click at [454, 246] on video at bounding box center [482, 271] width 965 height 543
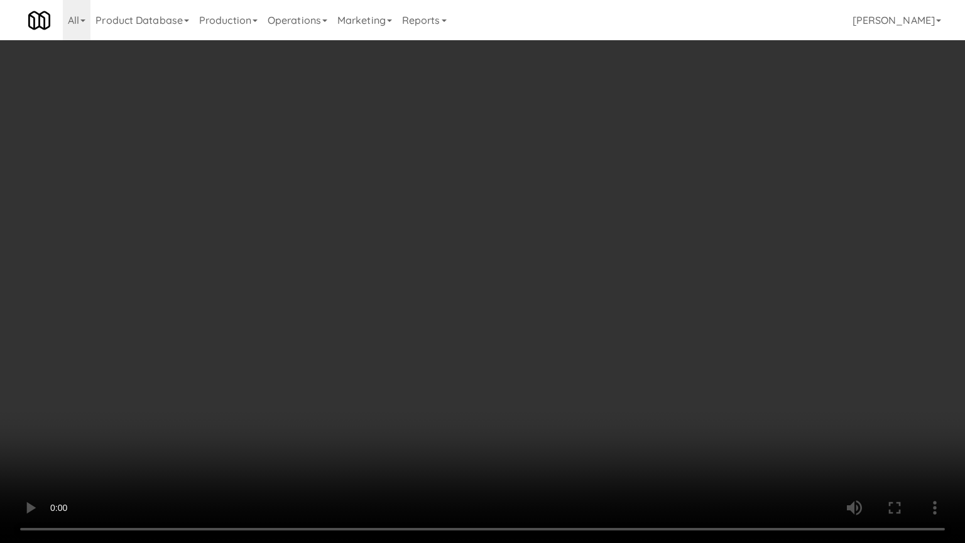
click at [455, 248] on video at bounding box center [482, 271] width 965 height 543
click at [460, 249] on video at bounding box center [482, 271] width 965 height 543
click at [460, 250] on video at bounding box center [482, 271] width 965 height 543
click at [462, 249] on video at bounding box center [482, 271] width 965 height 543
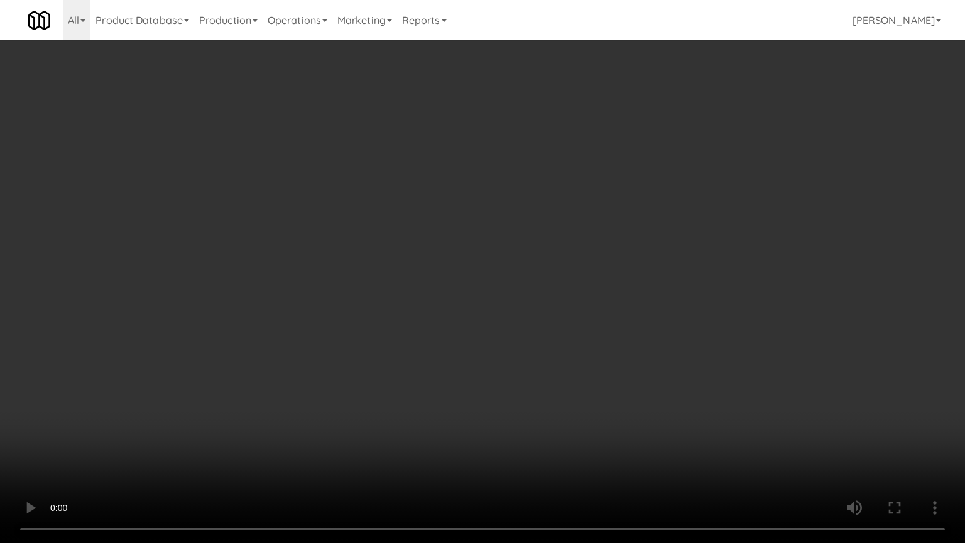
click at [462, 249] on video at bounding box center [482, 271] width 965 height 543
click at [551, 412] on video at bounding box center [482, 271] width 965 height 543
click at [496, 312] on video at bounding box center [482, 271] width 965 height 543
click at [530, 412] on video at bounding box center [482, 271] width 965 height 543
click at [514, 372] on video at bounding box center [482, 271] width 965 height 543
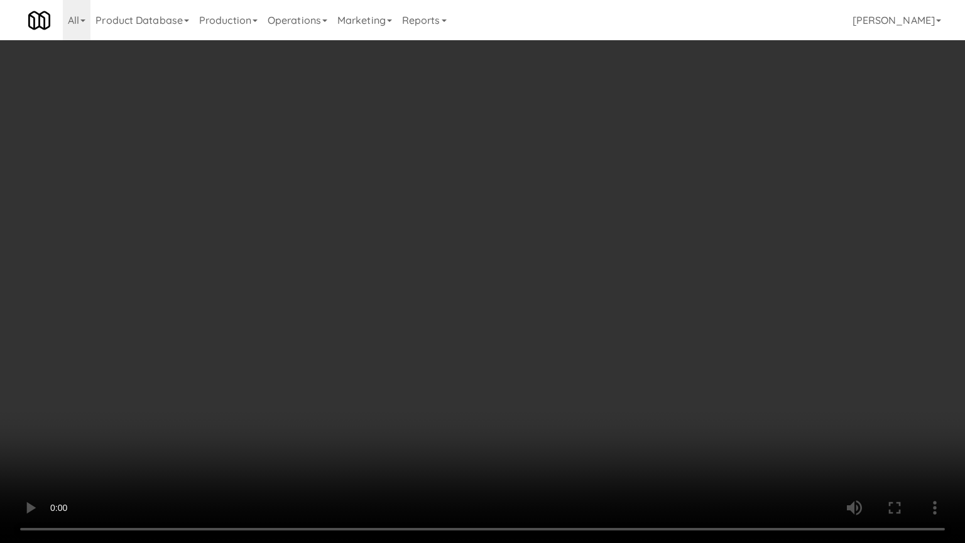
click at [509, 361] on video at bounding box center [482, 271] width 965 height 543
click at [501, 348] on video at bounding box center [482, 271] width 965 height 543
click at [501, 345] on video at bounding box center [482, 271] width 965 height 543
click at [501, 340] on video at bounding box center [482, 271] width 965 height 543
click at [499, 339] on video at bounding box center [482, 271] width 965 height 543
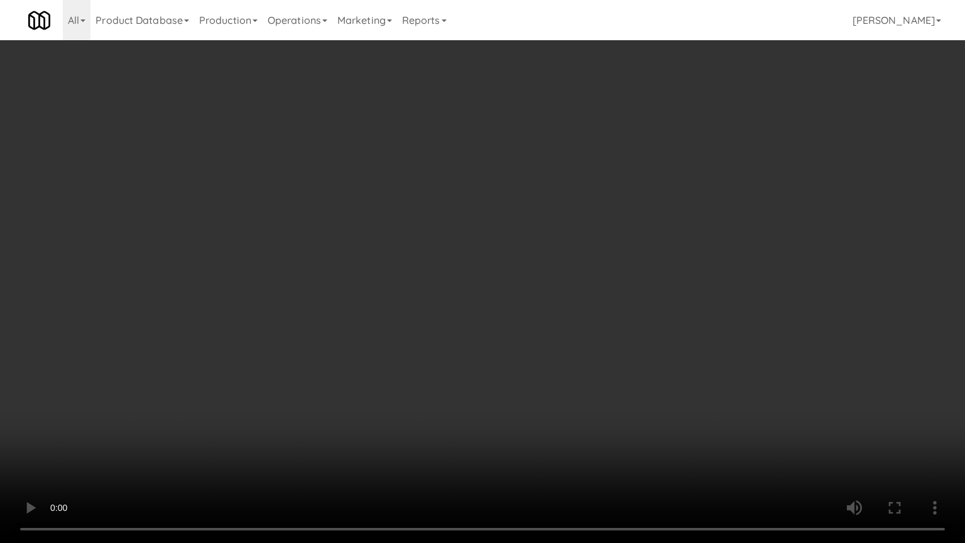
click at [499, 337] on video at bounding box center [482, 271] width 965 height 543
click at [502, 335] on video at bounding box center [482, 271] width 965 height 543
click at [490, 305] on video at bounding box center [482, 271] width 965 height 543
click at [490, 288] on video at bounding box center [482, 271] width 965 height 543
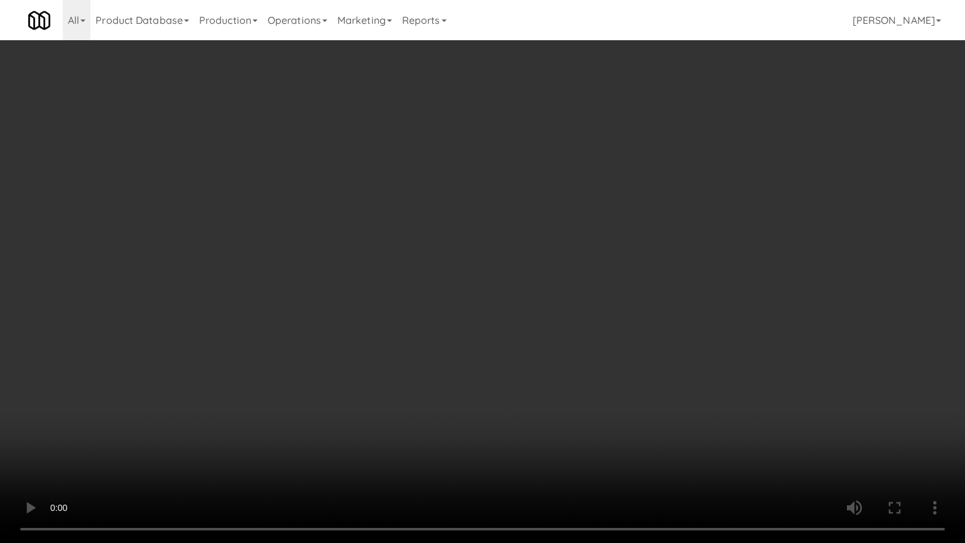
click at [533, 300] on video at bounding box center [482, 271] width 965 height 543
click at [570, 267] on video at bounding box center [482, 271] width 965 height 543
drag, startPoint x: 572, startPoint y: 266, endPoint x: 566, endPoint y: 130, distance: 135.8
click at [572, 264] on video at bounding box center [482, 271] width 965 height 543
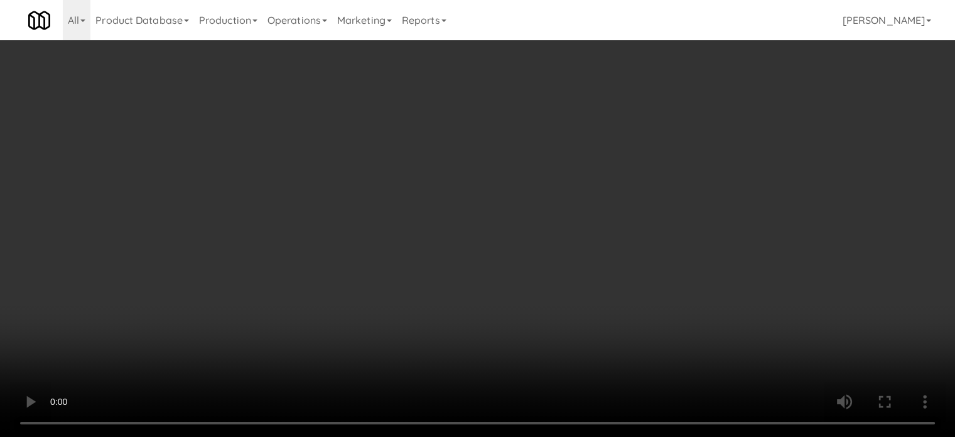
scroll to position [5588, 0]
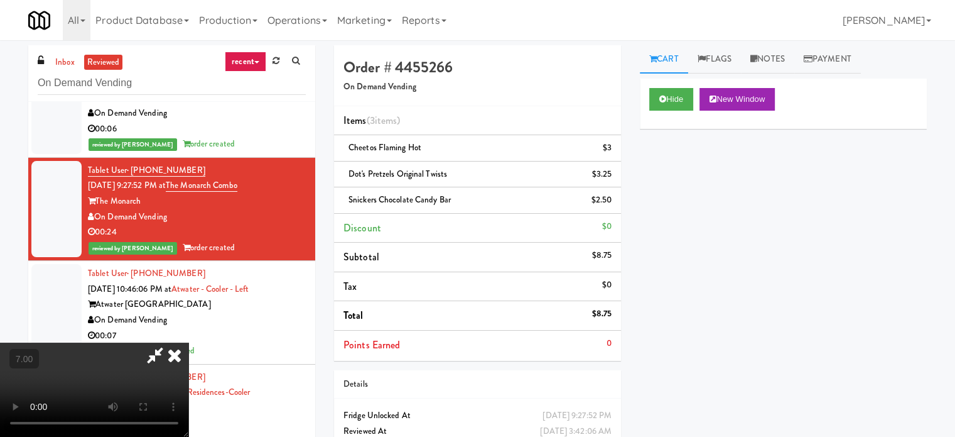
click at [188, 342] on icon at bounding box center [175, 354] width 28 height 25
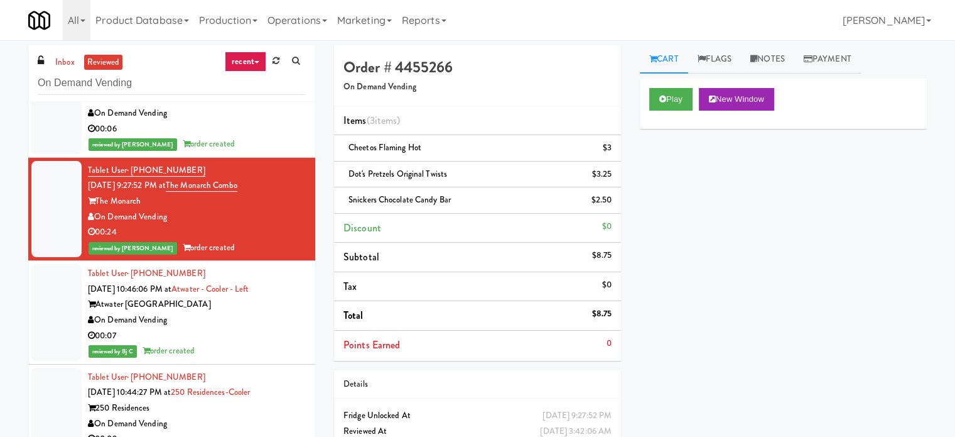
click at [251, 369] on div "Tablet User · (757) 846-3149 [DATE] 10:44:27 PM at 250 Residences-Cooler 250 Re…" at bounding box center [197, 415] width 218 height 93
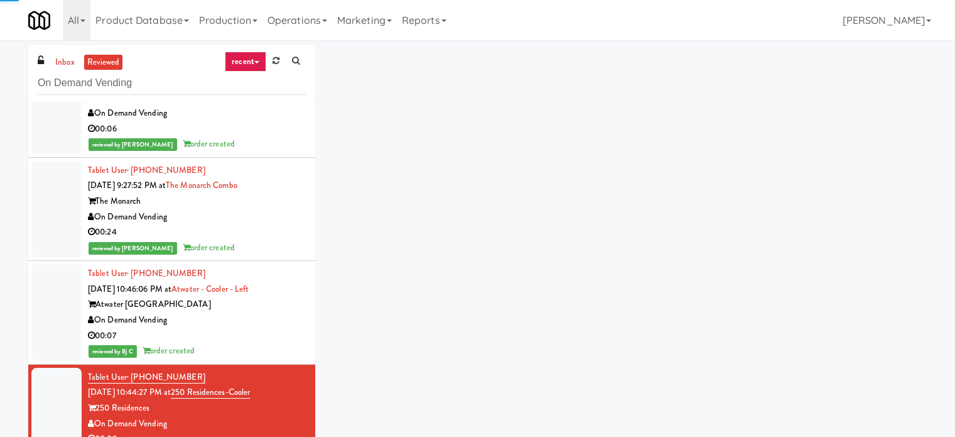
click at [263, 312] on div "On Demand Vending" at bounding box center [197, 320] width 218 height 16
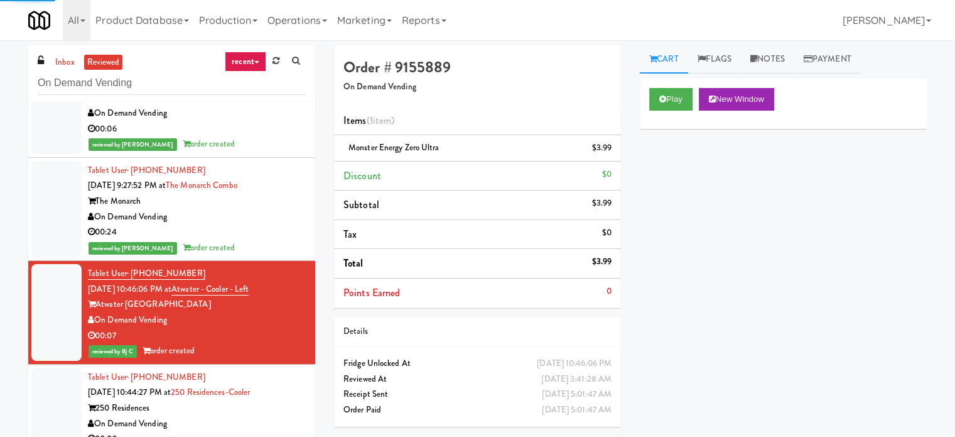
scroll to position [5902, 0]
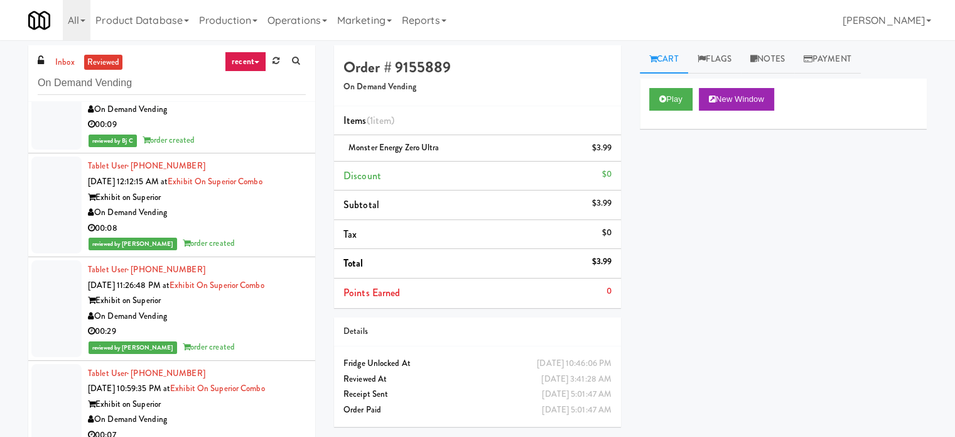
drag, startPoint x: 267, startPoint y: 195, endPoint x: 267, endPoint y: 219, distance: 23.9
click at [267, 205] on div "On Demand Vending" at bounding box center [197, 213] width 218 height 16
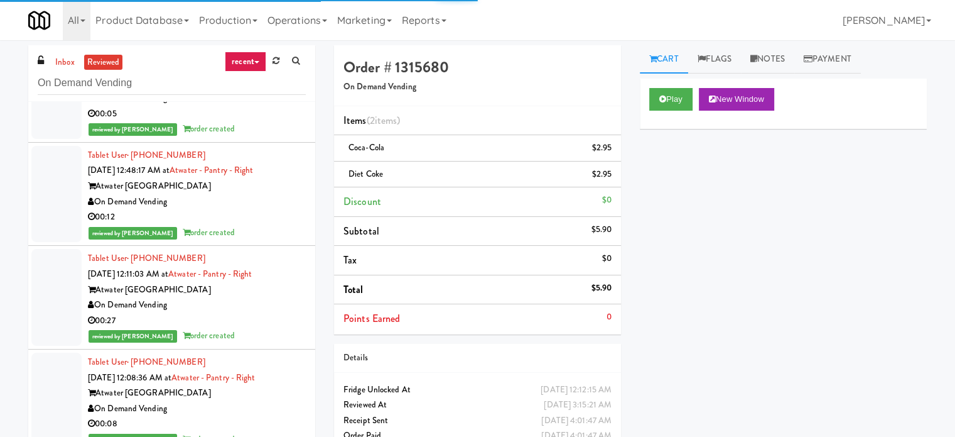
scroll to position [6844, 0]
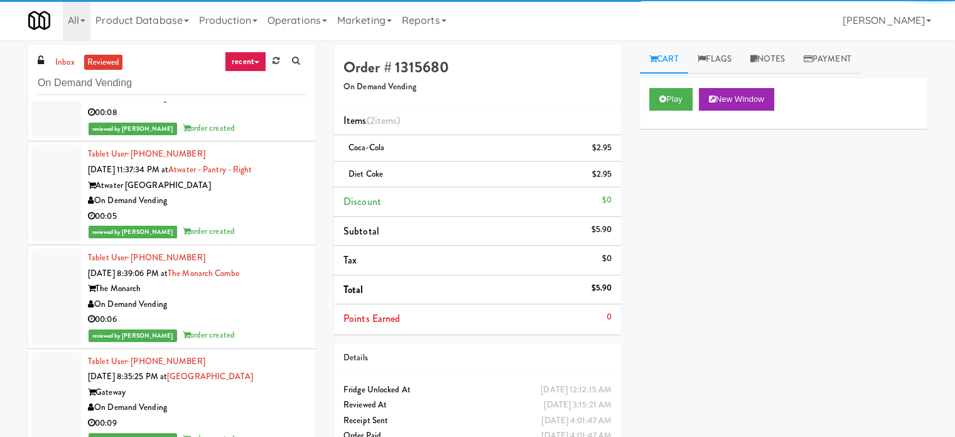
click at [271, 209] on div "00:05" at bounding box center [197, 217] width 218 height 16
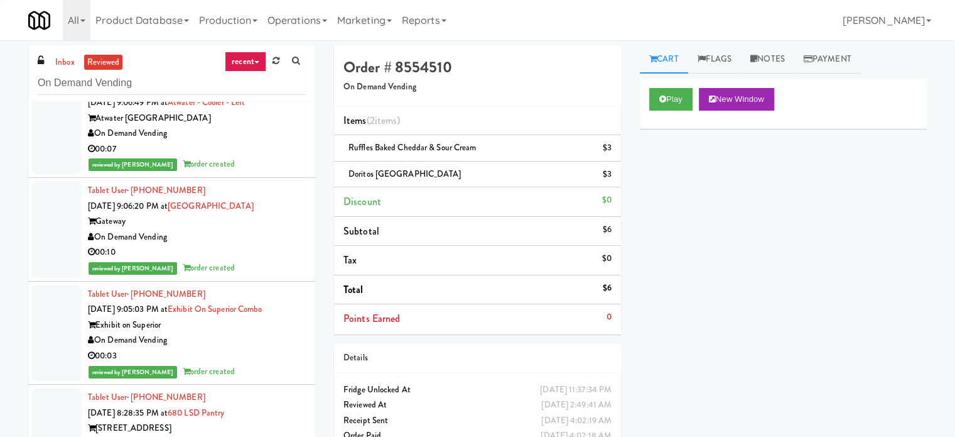
scroll to position [7934, 0]
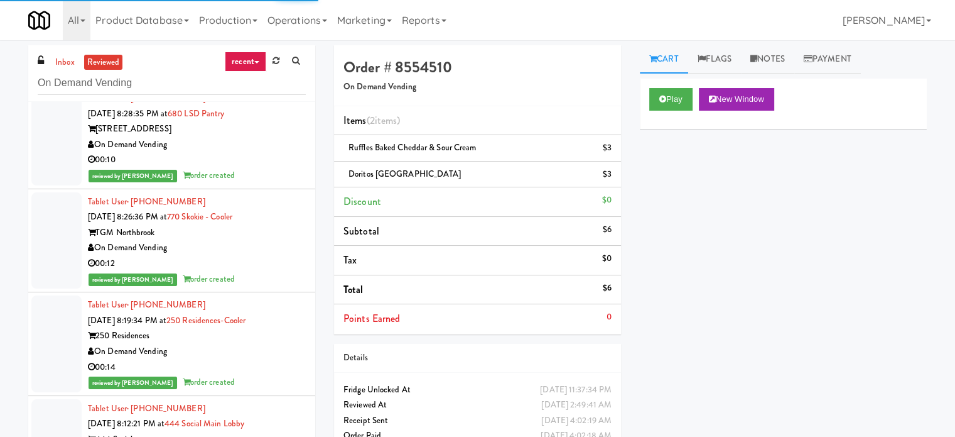
click at [284, 256] on div "00:12" at bounding box center [197, 264] width 218 height 16
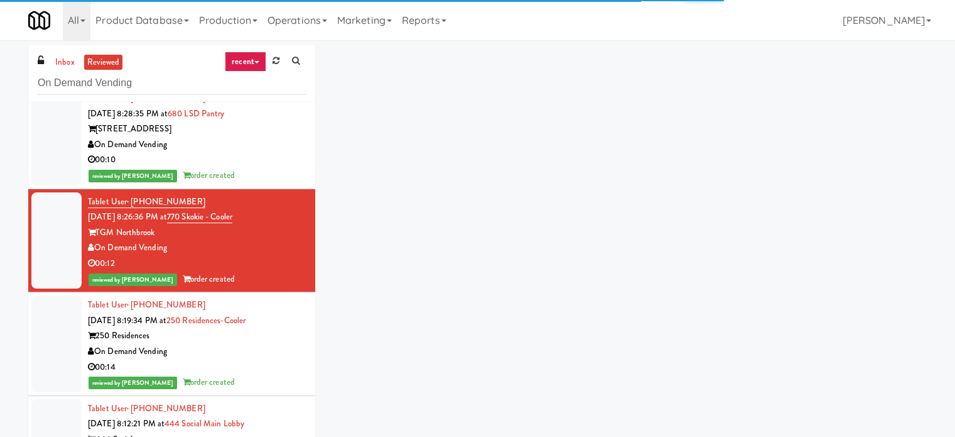
scroll to position [9504, 0]
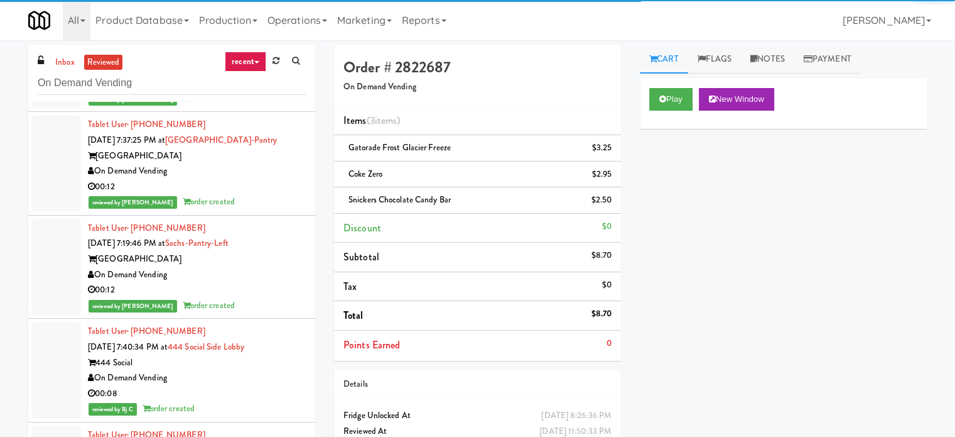
click at [281, 282] on div "00:12" at bounding box center [197, 290] width 218 height 16
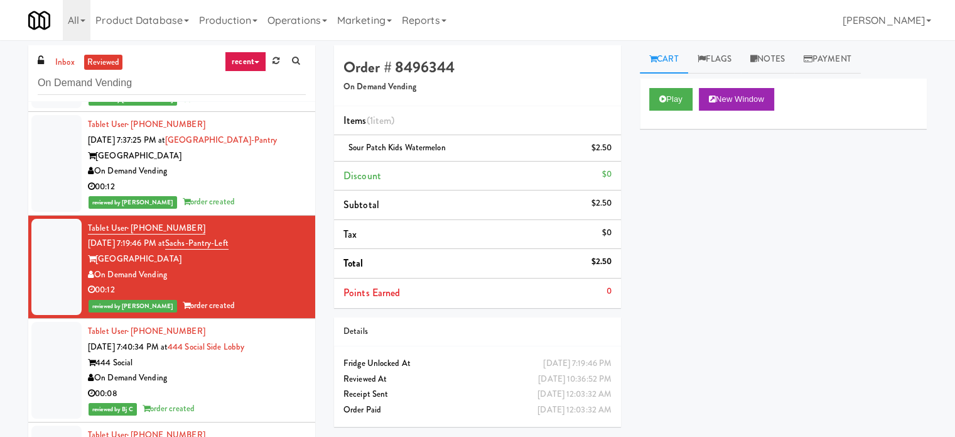
click at [269, 386] on div "00:08" at bounding box center [197, 394] width 218 height 16
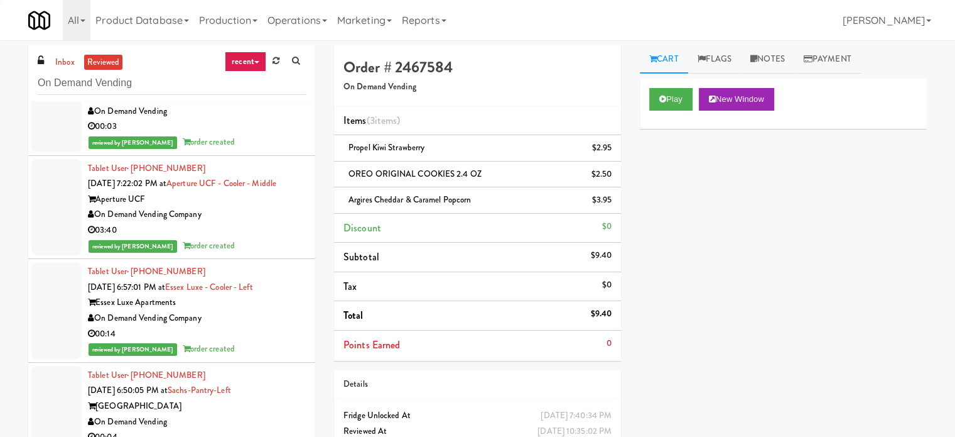
scroll to position [11388, 0]
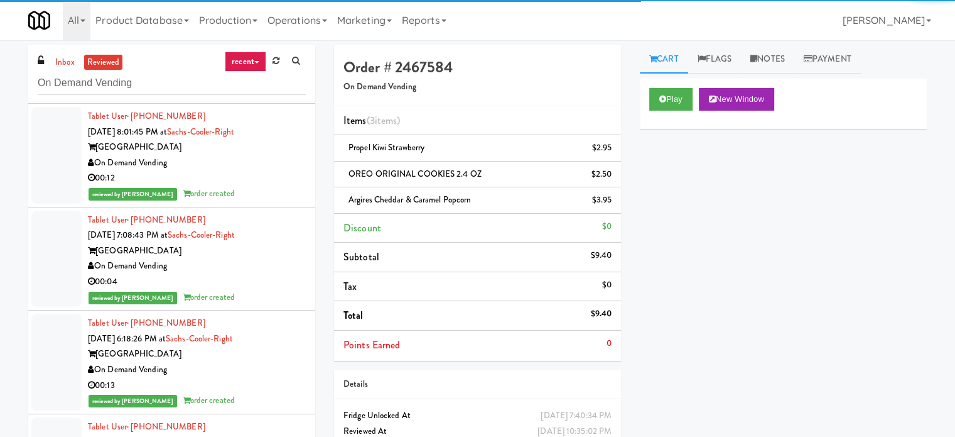
click at [275, 290] on div "reviewed by [PERSON_NAME] order created" at bounding box center [197, 298] width 218 height 16
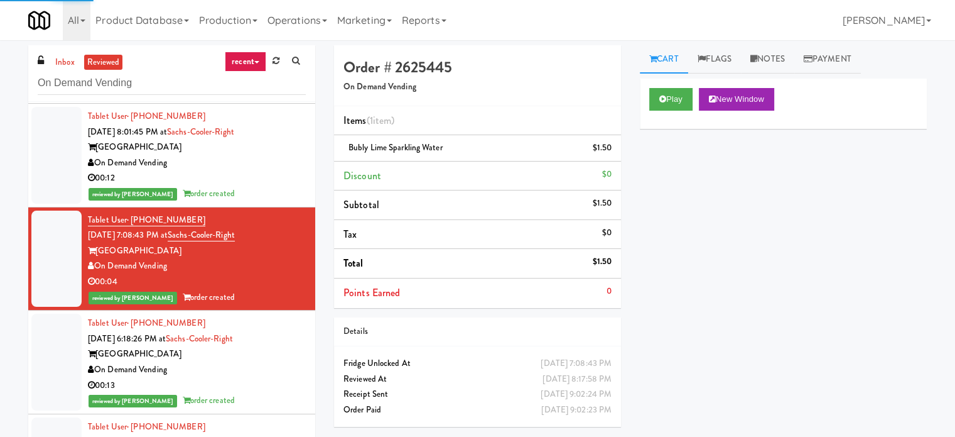
scroll to position [11703, 0]
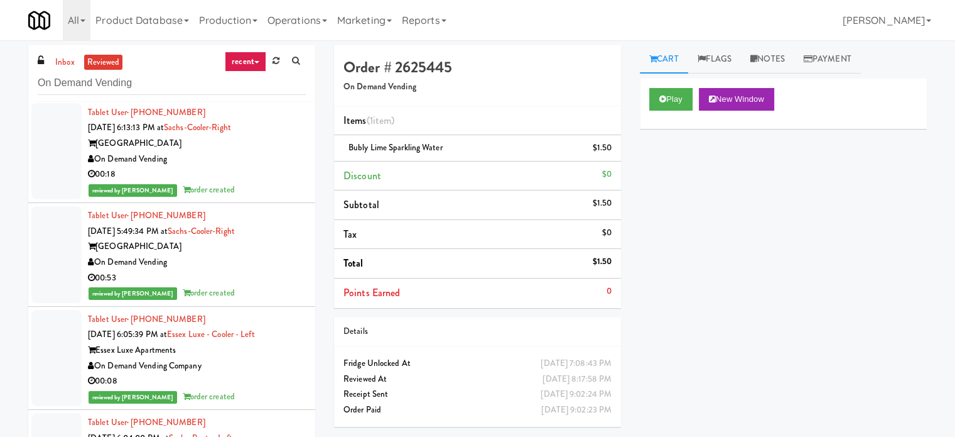
click at [269, 285] on div "reviewed by [PERSON_NAME] order created" at bounding box center [197, 293] width 218 height 16
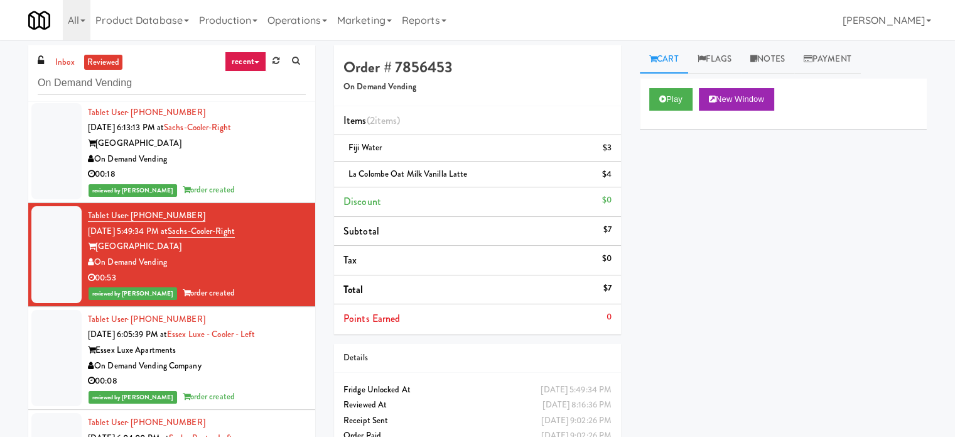
click at [249, 373] on div "00:08" at bounding box center [197, 381] width 218 height 16
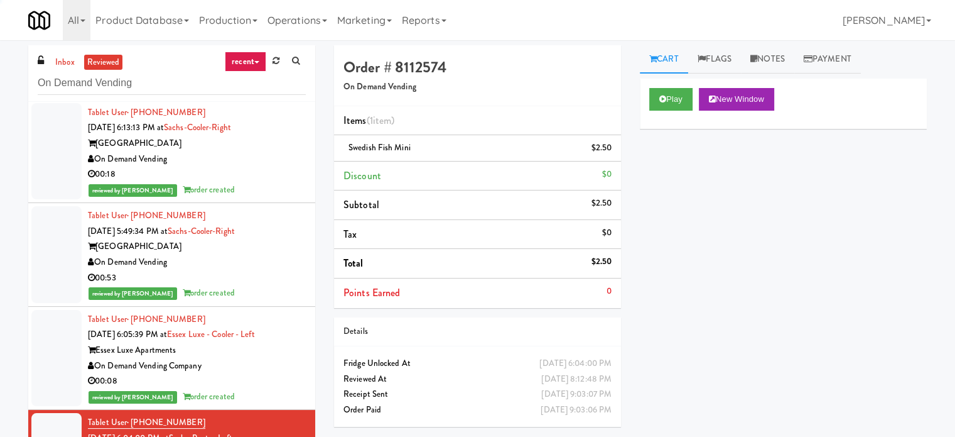
scroll to position [12017, 0]
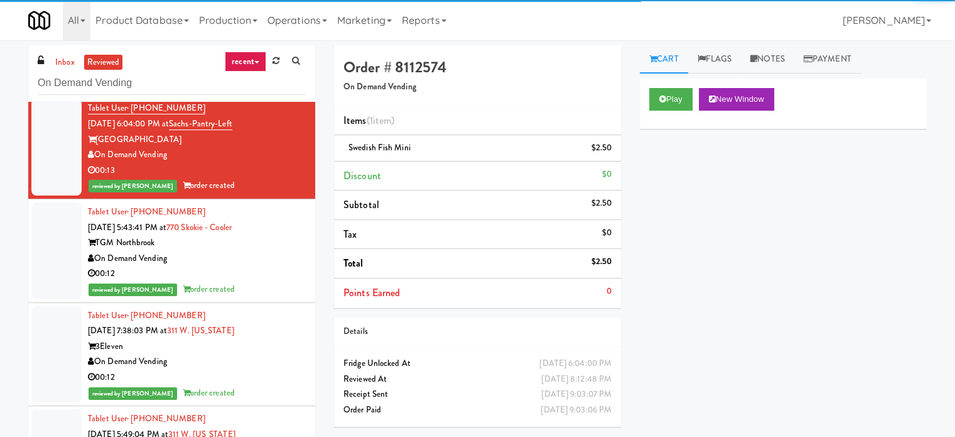
click at [279, 281] on div "reviewed by [PERSON_NAME] order created" at bounding box center [197, 289] width 218 height 16
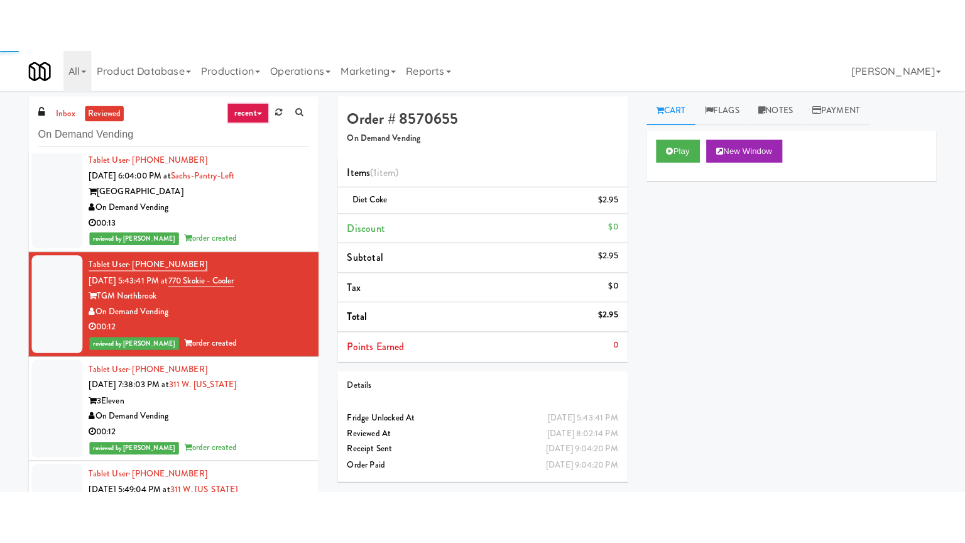
scroll to position [11703, 0]
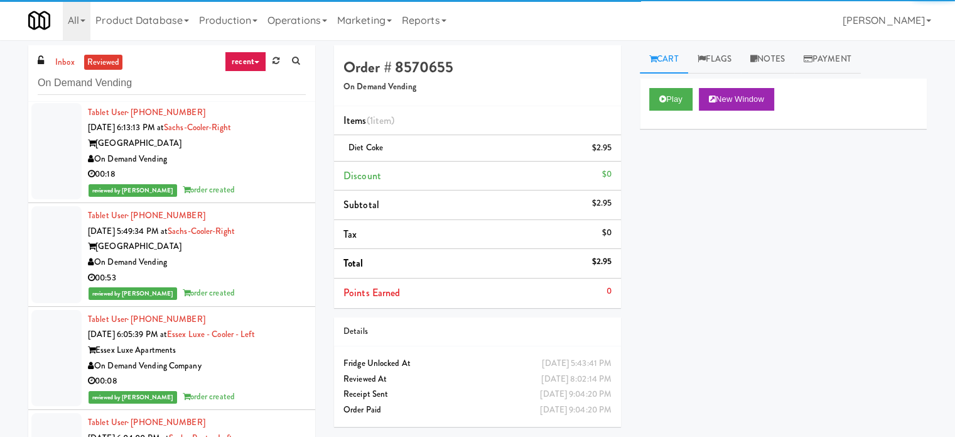
drag, startPoint x: 277, startPoint y: 404, endPoint x: 343, endPoint y: 300, distance: 122.8
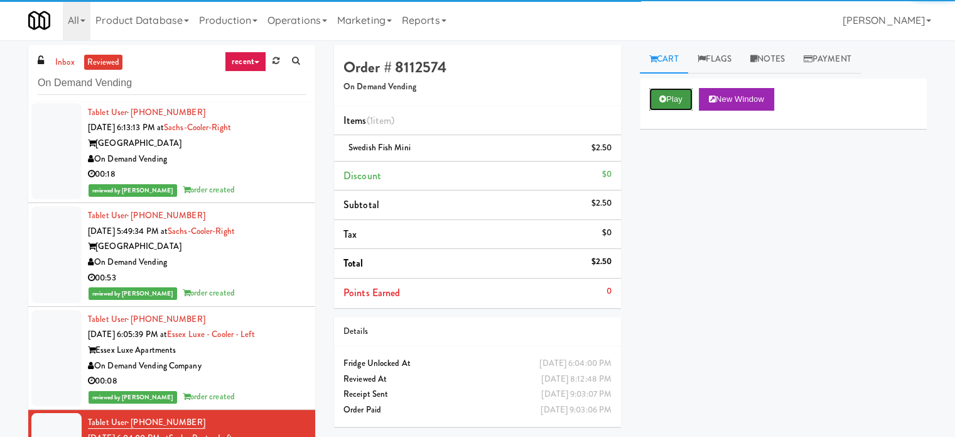
click at [672, 94] on button "Play" at bounding box center [670, 99] width 43 height 23
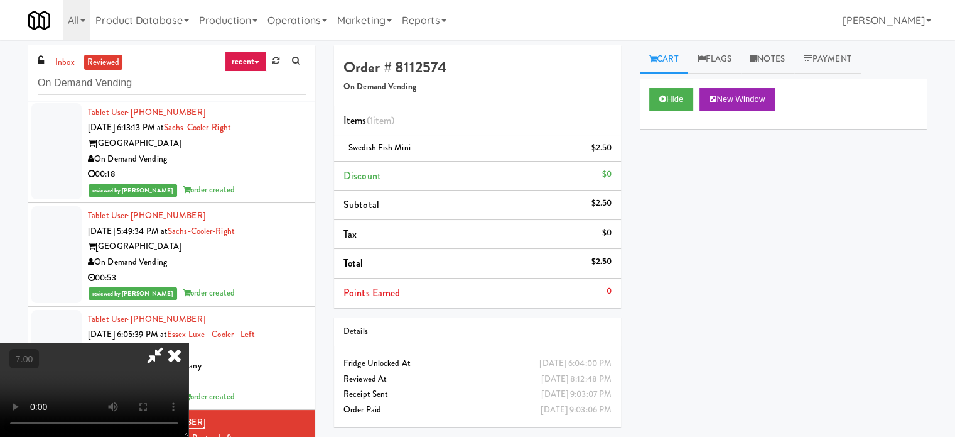
drag, startPoint x: 372, startPoint y: 231, endPoint x: 379, endPoint y: 224, distance: 10.2
click at [188, 342] on video at bounding box center [94, 389] width 188 height 94
drag, startPoint x: 379, startPoint y: 224, endPoint x: 388, endPoint y: 288, distance: 65.3
click at [188, 342] on video at bounding box center [94, 389] width 188 height 94
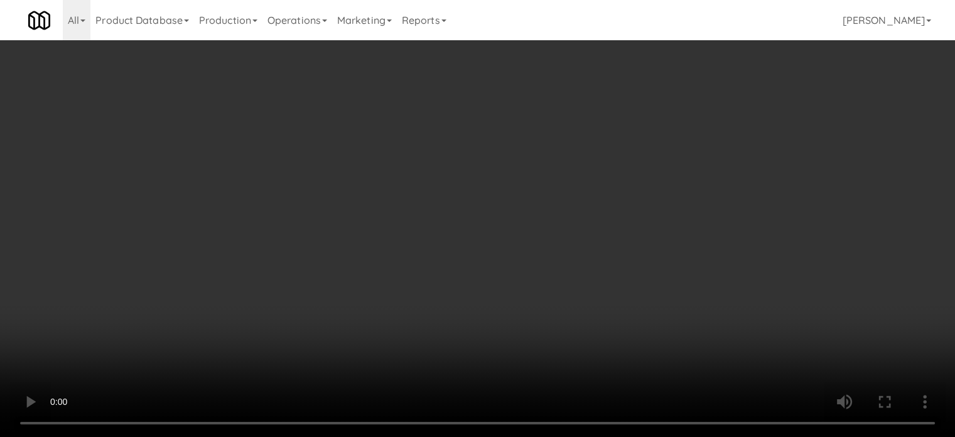
scroll to position [11655, 0]
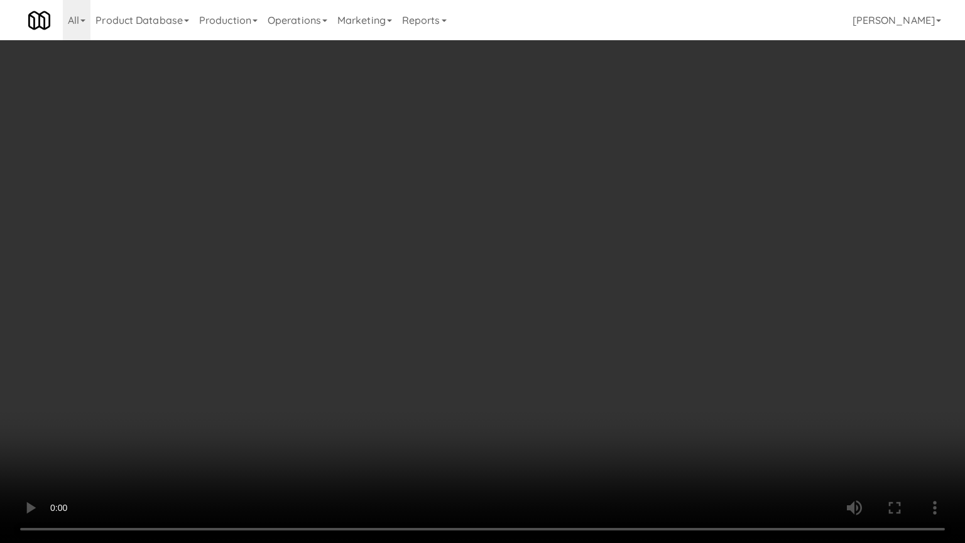
click at [386, 288] on video at bounding box center [482, 271] width 965 height 543
click at [400, 285] on video at bounding box center [482, 271] width 965 height 543
drag, startPoint x: 400, startPoint y: 285, endPoint x: 428, endPoint y: 188, distance: 100.8
click at [401, 285] on video at bounding box center [482, 271] width 965 height 543
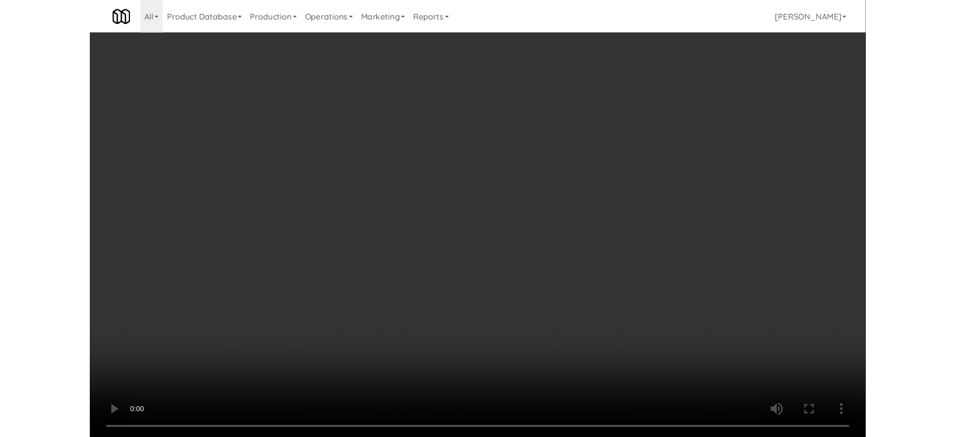
scroll to position [11703, 0]
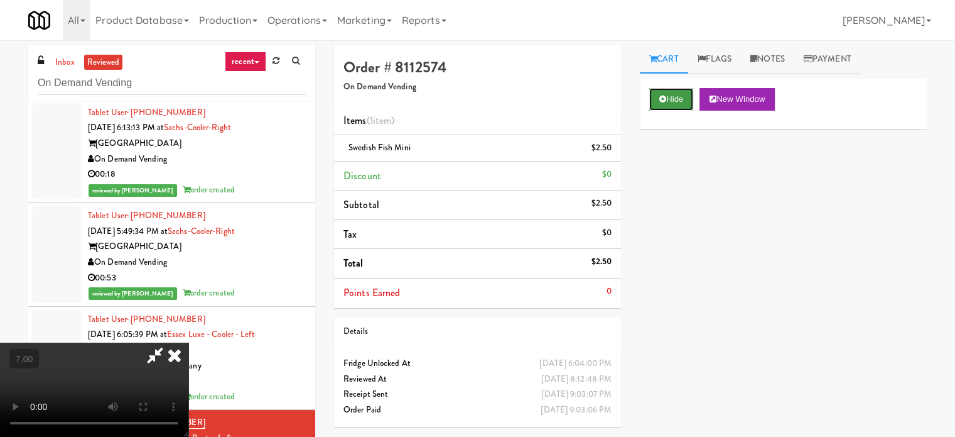
click at [676, 96] on button "Hide" at bounding box center [671, 99] width 44 height 23
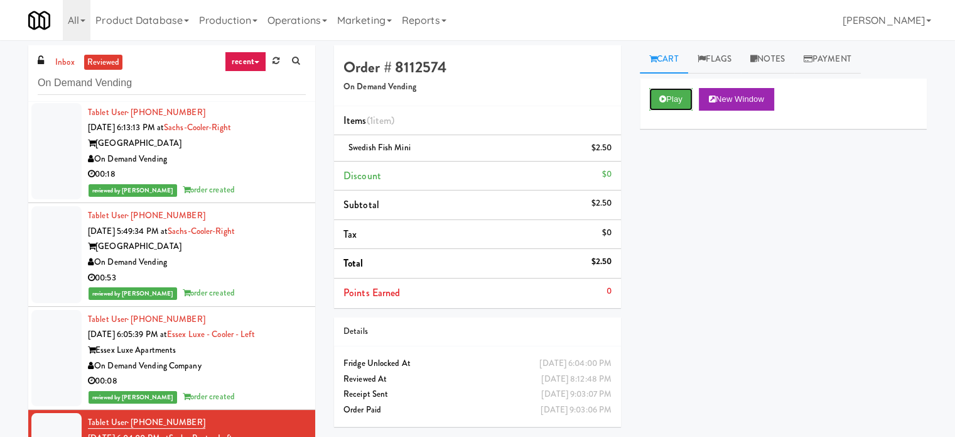
scroll to position [12017, 0]
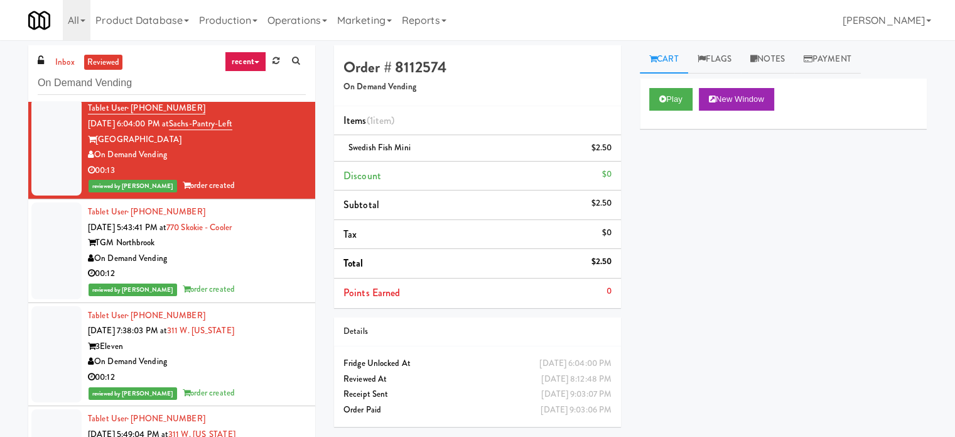
click at [290, 266] on div "00:12" at bounding box center [197, 274] width 218 height 16
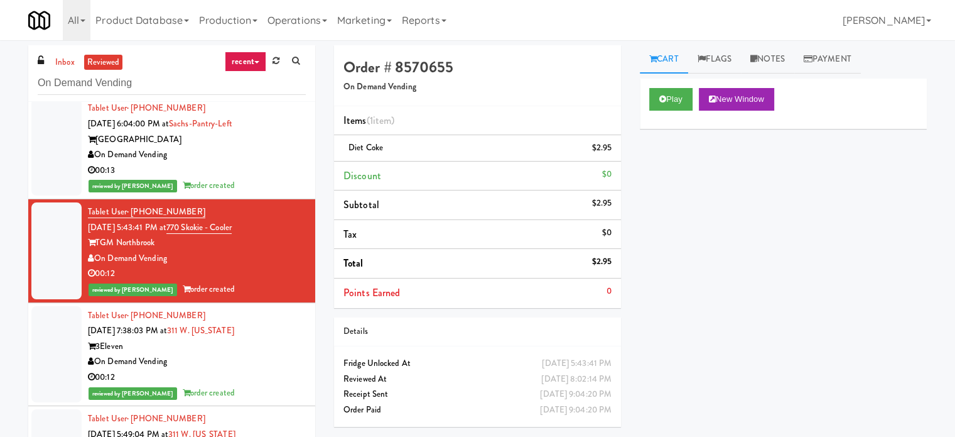
click at [260, 354] on div "On Demand Vending" at bounding box center [197, 362] width 218 height 16
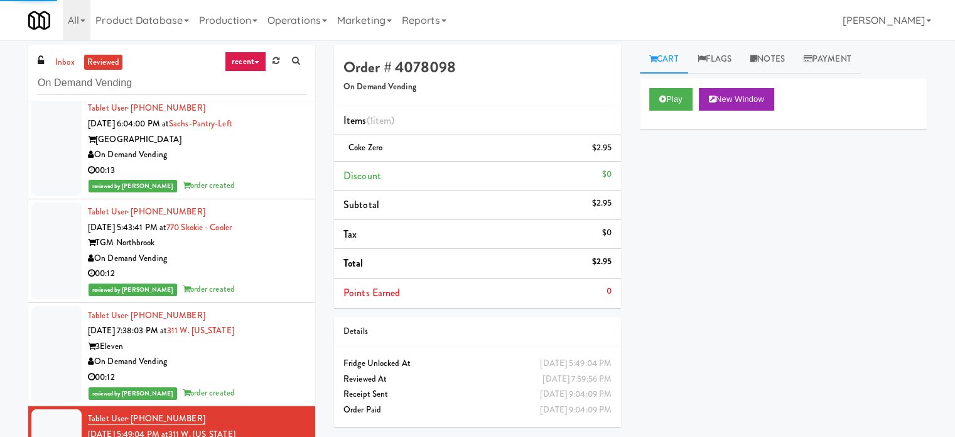
scroll to position [12331, 0]
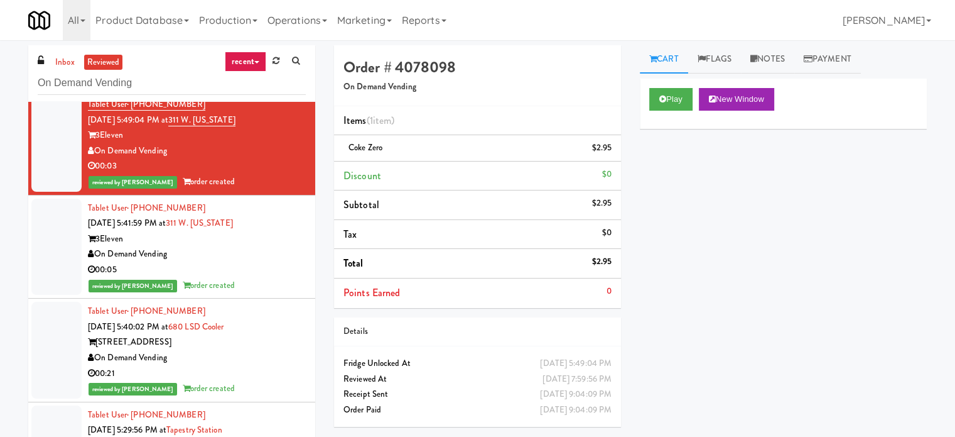
click at [263, 262] on div "00:05" at bounding box center [197, 270] width 218 height 16
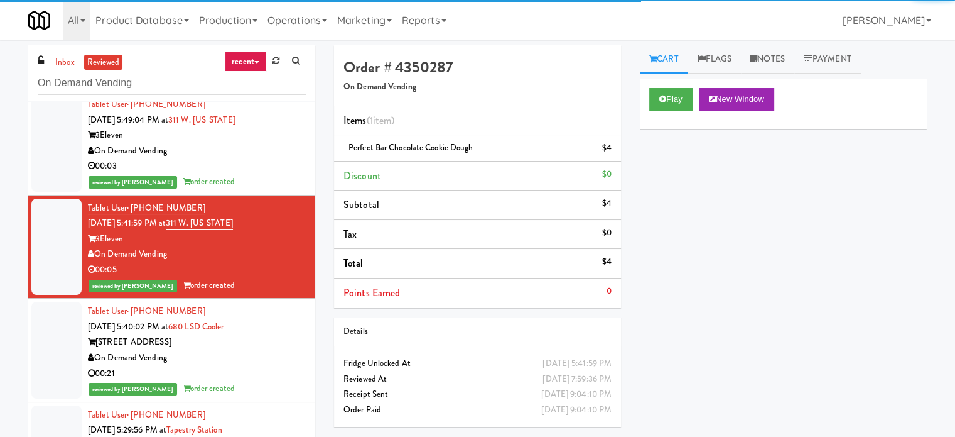
click at [251, 350] on div "On Demand Vending" at bounding box center [197, 358] width 218 height 16
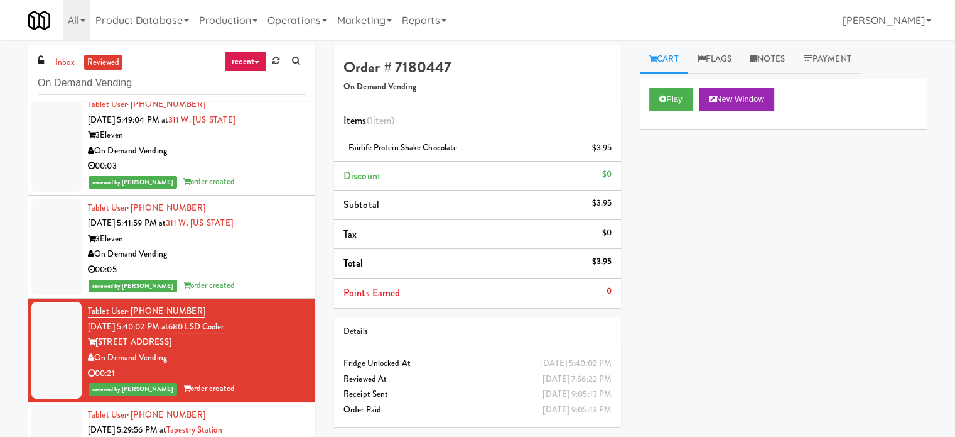
drag, startPoint x: 263, startPoint y: 396, endPoint x: 265, endPoint y: 355, distance: 40.9
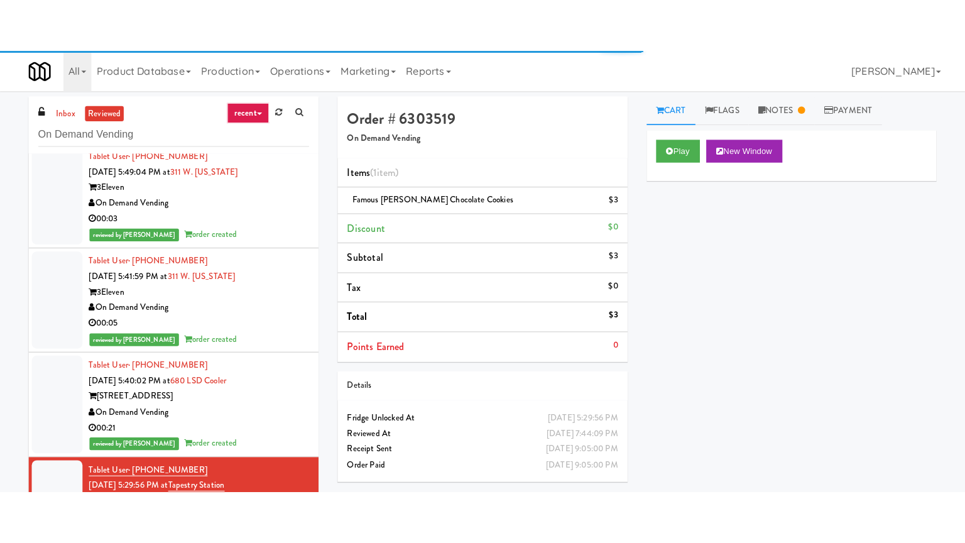
scroll to position [12645, 0]
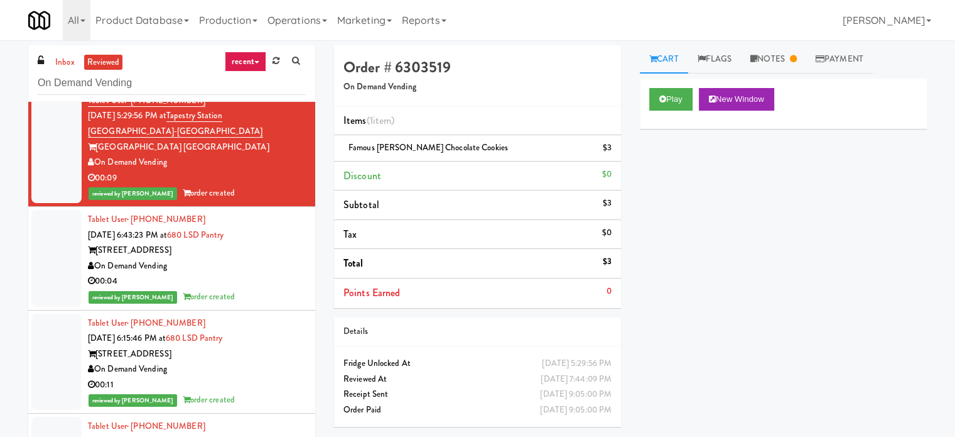
click at [274, 289] on div "reviewed by [PERSON_NAME] A order created" at bounding box center [197, 297] width 218 height 16
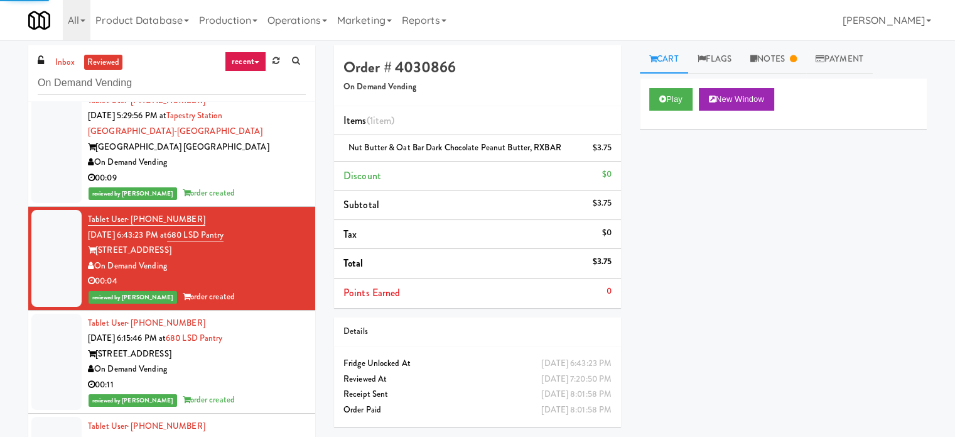
click at [268, 361] on div "On Demand Vending" at bounding box center [197, 369] width 218 height 16
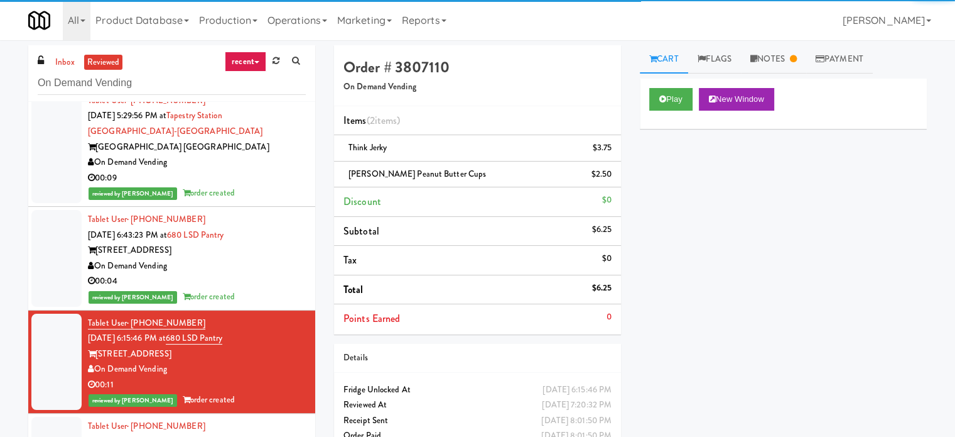
click at [280, 273] on div "00:04" at bounding box center [197, 281] width 218 height 16
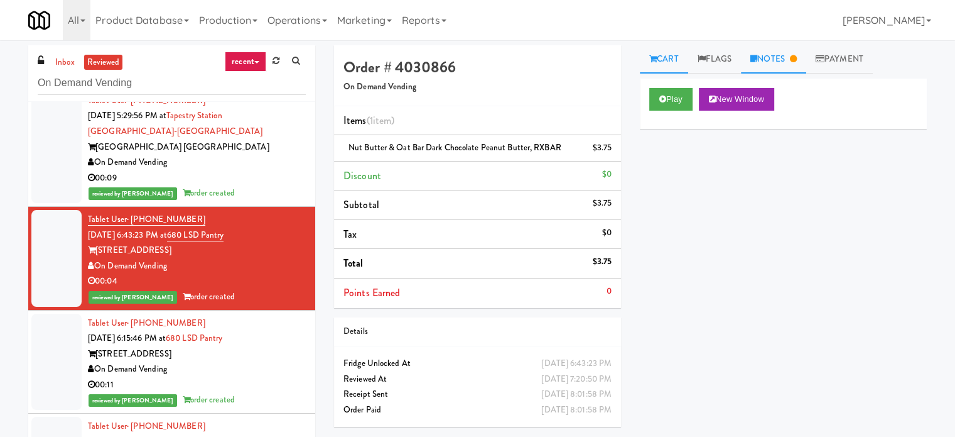
click at [769, 65] on link "Notes" at bounding box center [773, 59] width 65 height 28
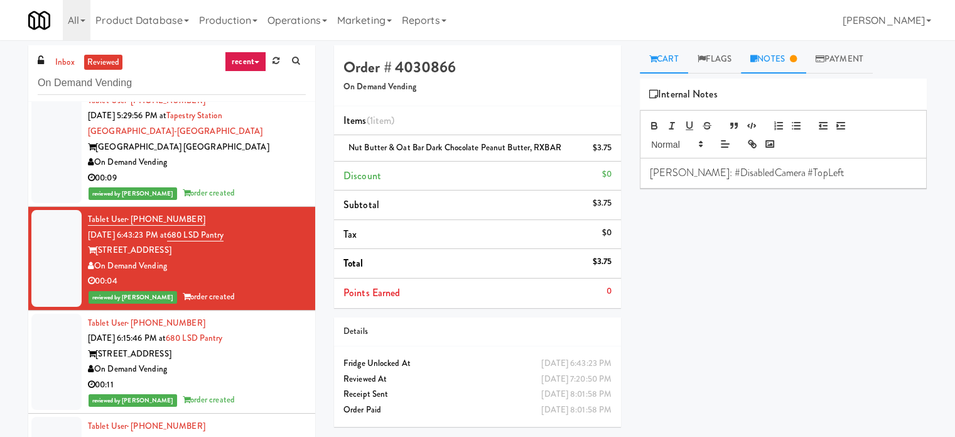
click at [670, 62] on link "Cart" at bounding box center [664, 59] width 48 height 28
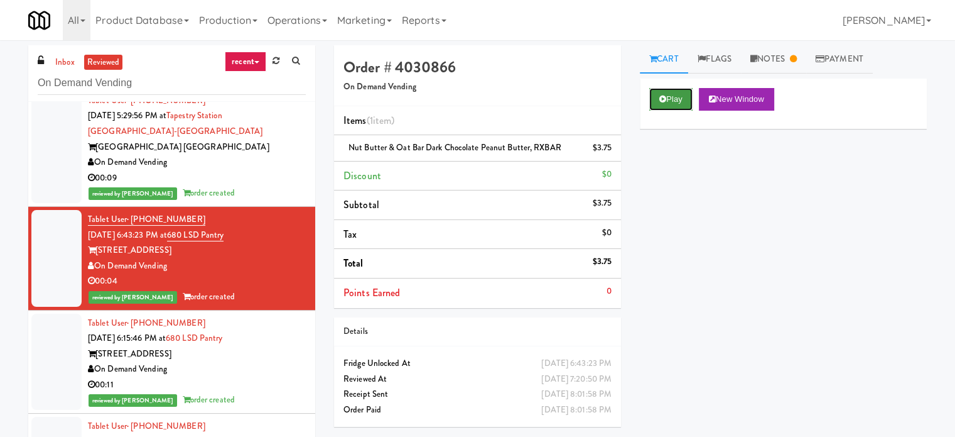
click at [666, 102] on button "Play" at bounding box center [670, 99] width 43 height 23
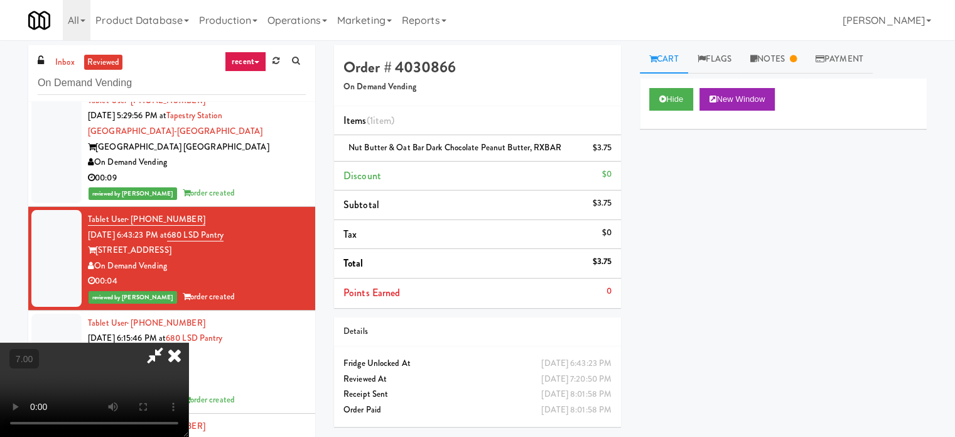
click at [188, 342] on video at bounding box center [94, 389] width 188 height 94
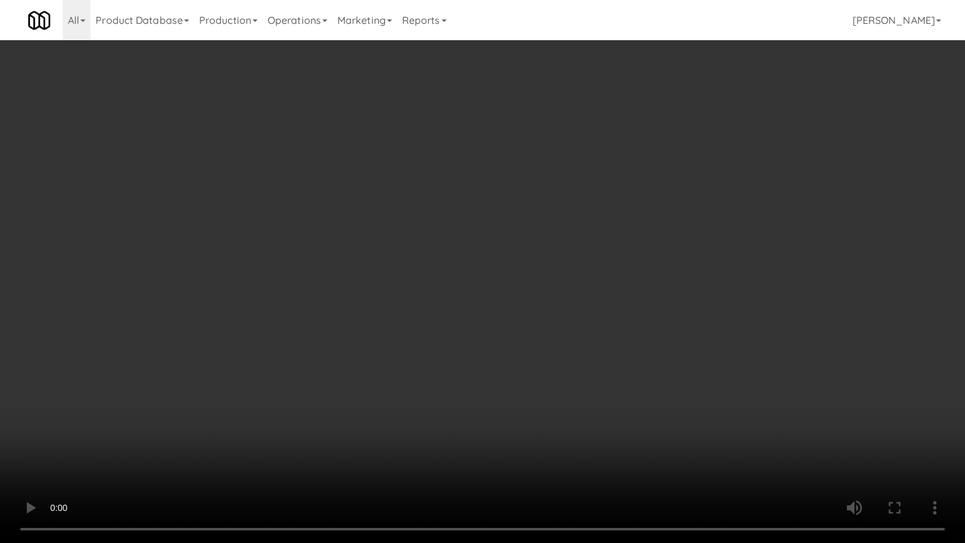
click at [465, 242] on video at bounding box center [482, 271] width 965 height 543
click at [467, 253] on video at bounding box center [482, 271] width 965 height 543
click at [467, 256] on video at bounding box center [482, 271] width 965 height 543
drag, startPoint x: 473, startPoint y: 259, endPoint x: 505, endPoint y: 257, distance: 32.1
click at [502, 259] on video at bounding box center [482, 271] width 965 height 543
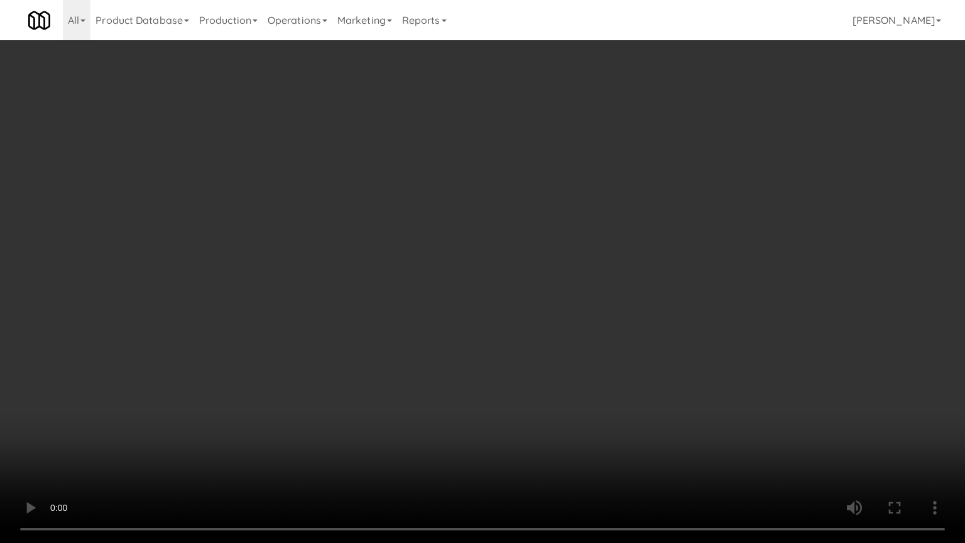
click at [505, 257] on video at bounding box center [482, 271] width 965 height 543
click at [506, 180] on video at bounding box center [482, 271] width 965 height 543
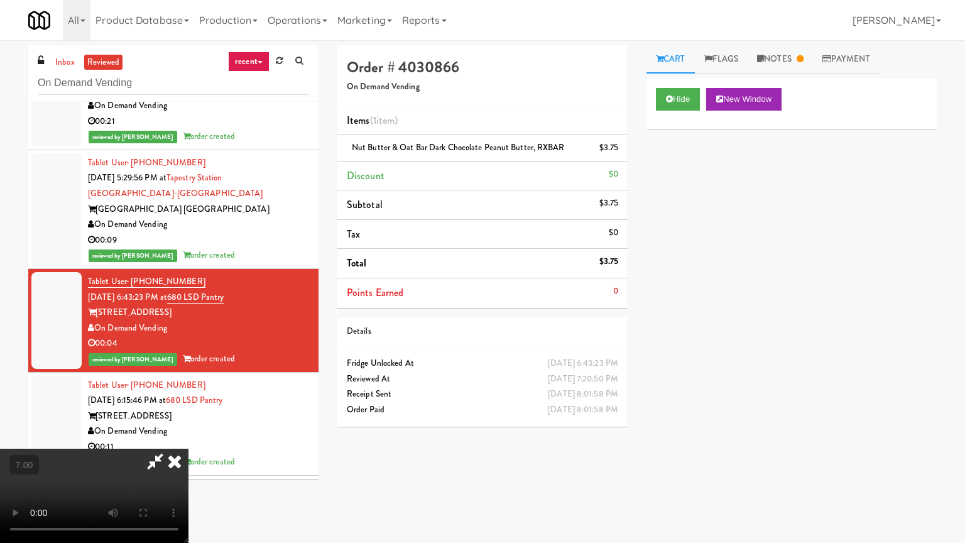
scroll to position [12645, 0]
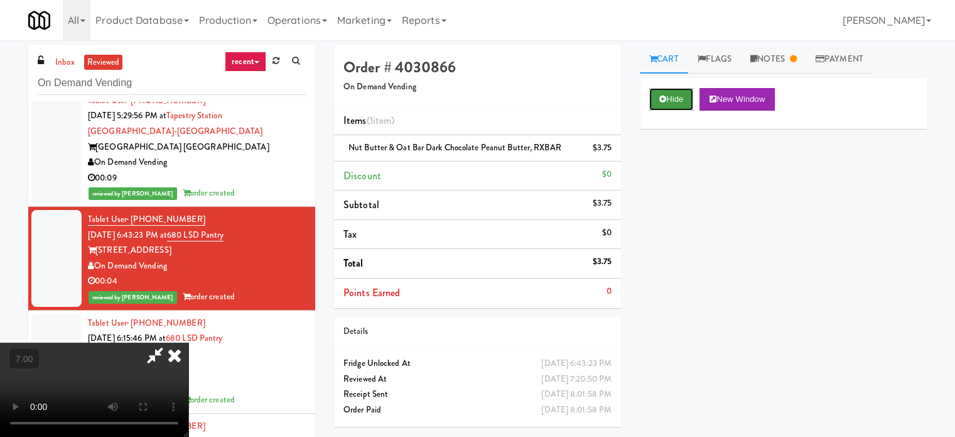
click at [662, 95] on icon at bounding box center [663, 99] width 7 height 8
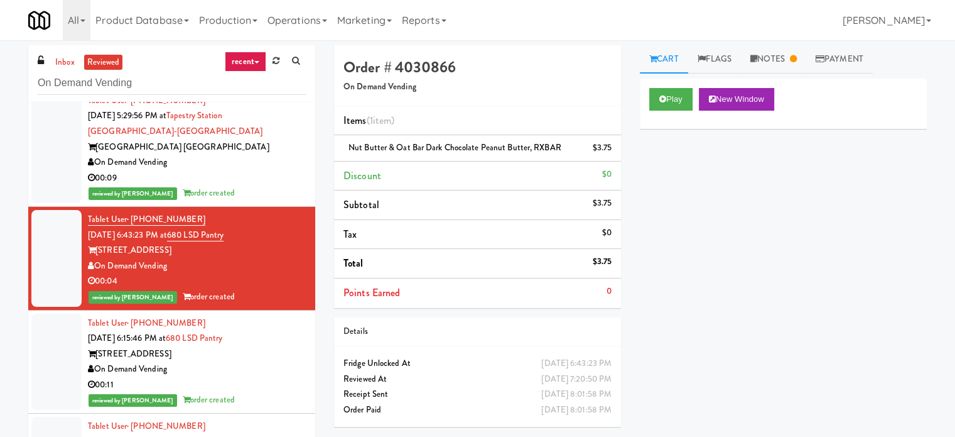
drag, startPoint x: 239, startPoint y: 298, endPoint x: 254, endPoint y: 269, distance: 33.1
click at [239, 377] on div "00:11" at bounding box center [197, 385] width 218 height 16
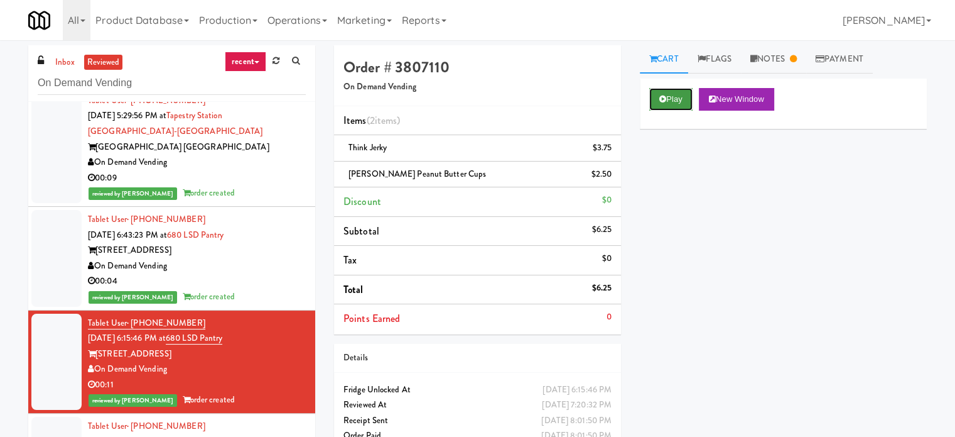
click at [666, 95] on button "Play" at bounding box center [670, 99] width 43 height 23
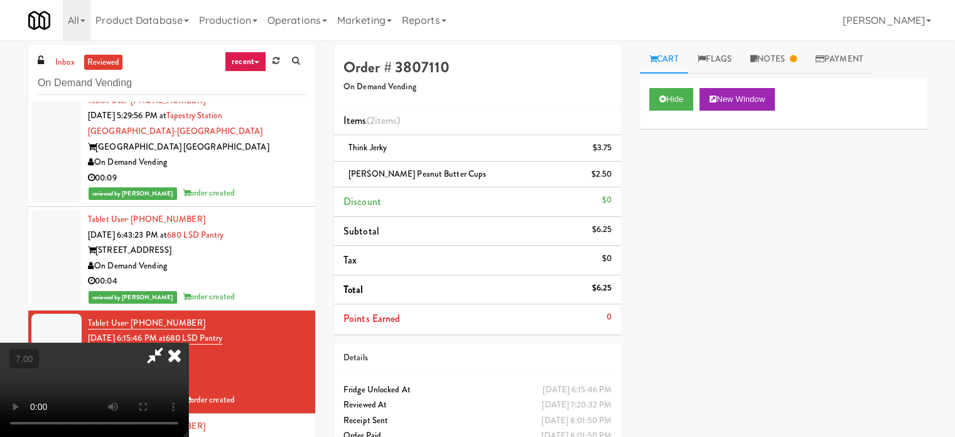
click at [188, 342] on video at bounding box center [94, 389] width 188 height 94
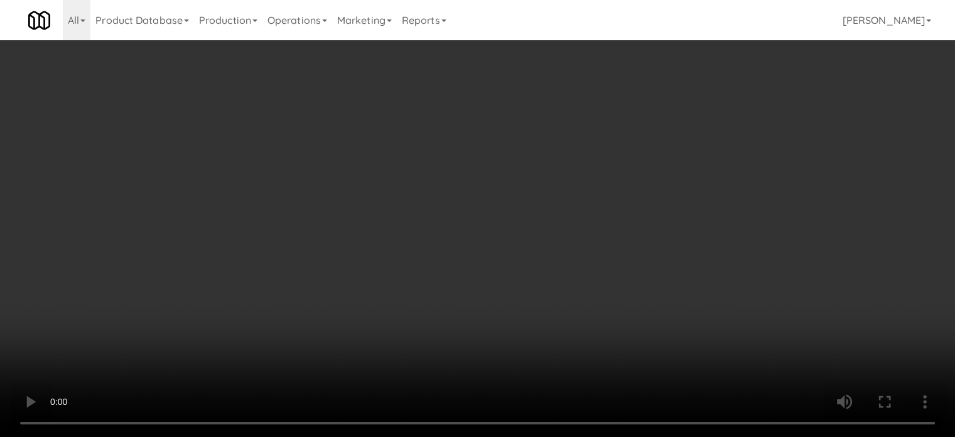
scroll to position [12583, 0]
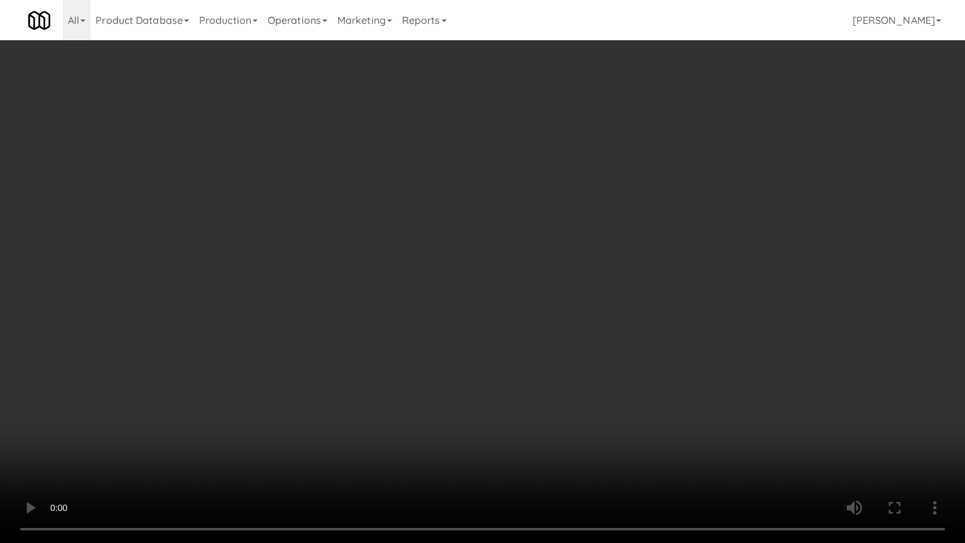
click at [440, 260] on video at bounding box center [482, 271] width 965 height 543
click at [438, 262] on video at bounding box center [482, 271] width 965 height 543
click at [454, 281] on video at bounding box center [482, 271] width 965 height 543
click at [452, 289] on video at bounding box center [482, 271] width 965 height 543
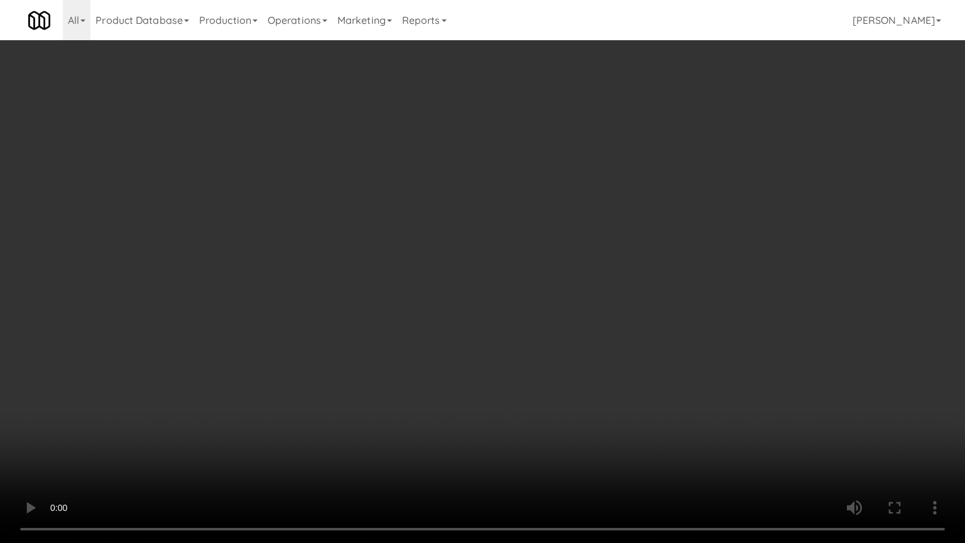
click at [476, 316] on video at bounding box center [482, 271] width 965 height 543
click at [469, 315] on video at bounding box center [482, 271] width 965 height 543
click at [488, 314] on video at bounding box center [482, 271] width 965 height 543
drag, startPoint x: 487, startPoint y: 307, endPoint x: 495, endPoint y: 293, distance: 16.1
click at [487, 306] on video at bounding box center [482, 271] width 965 height 543
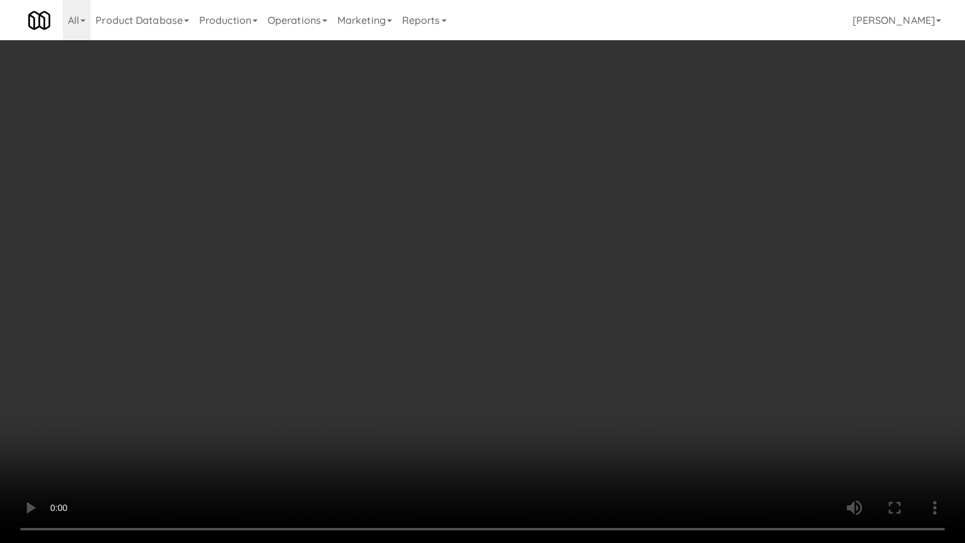
click at [496, 303] on video at bounding box center [482, 271] width 965 height 543
drag, startPoint x: 497, startPoint y: 301, endPoint x: 585, endPoint y: 192, distance: 140.3
click at [502, 299] on video at bounding box center [482, 271] width 965 height 543
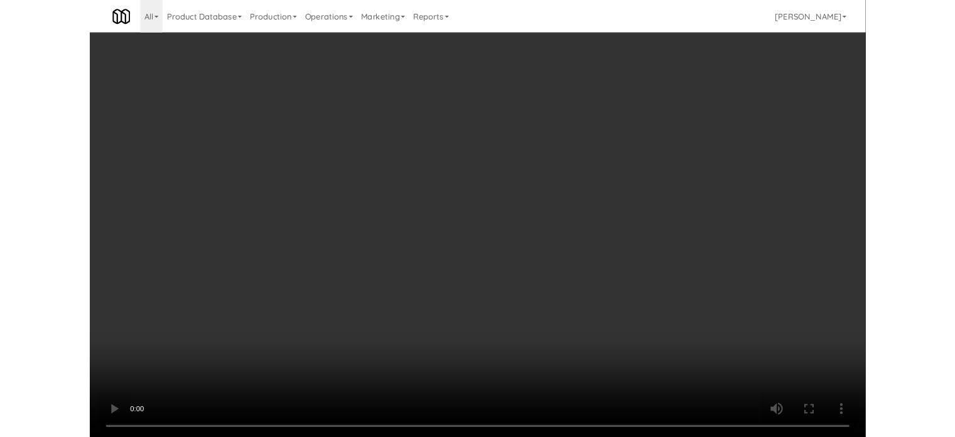
scroll to position [12645, 0]
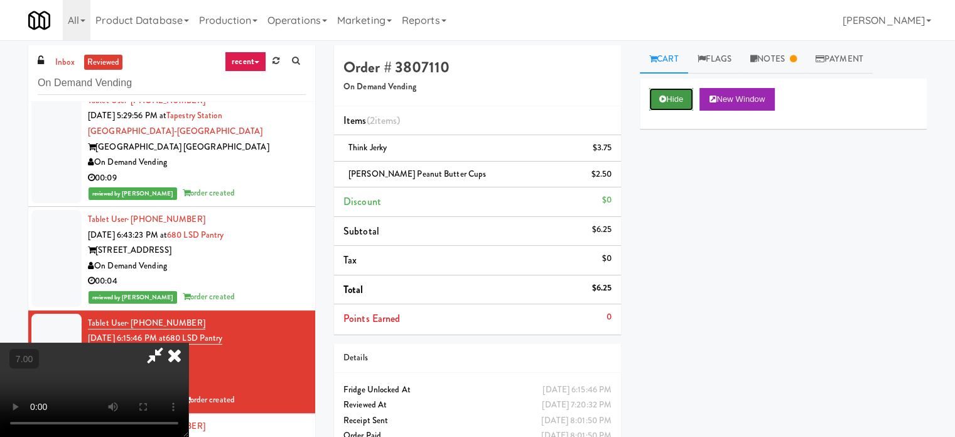
click at [666, 98] on icon at bounding box center [663, 99] width 7 height 8
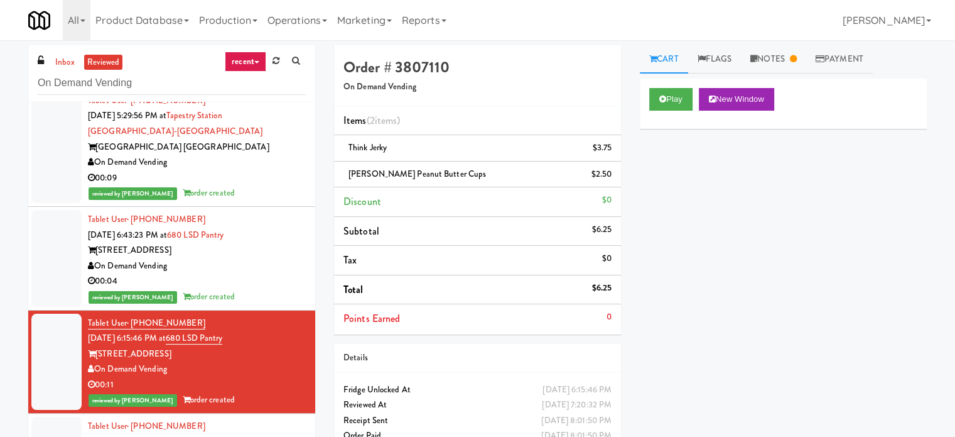
drag, startPoint x: 266, startPoint y: 386, endPoint x: 269, endPoint y: 362, distance: 24.7
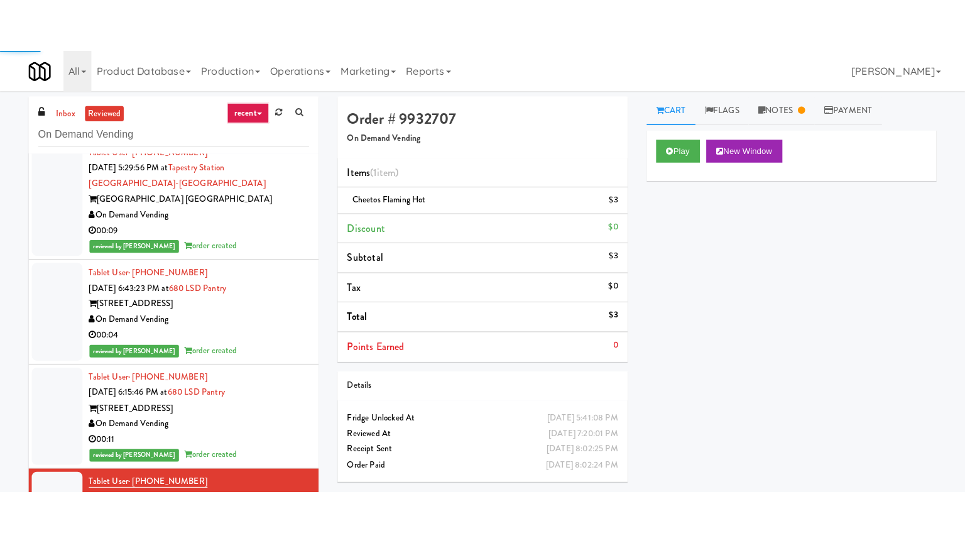
scroll to position [12959, 0]
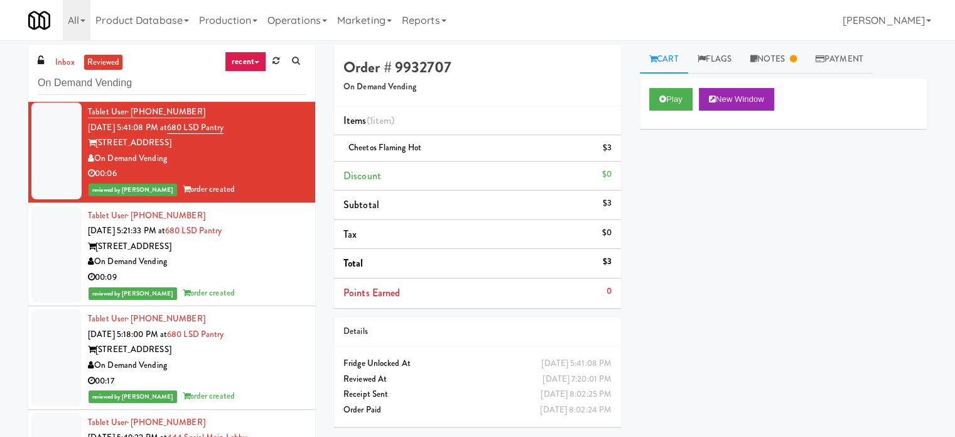
click at [269, 285] on div "reviewed by [PERSON_NAME] A order created" at bounding box center [197, 293] width 218 height 16
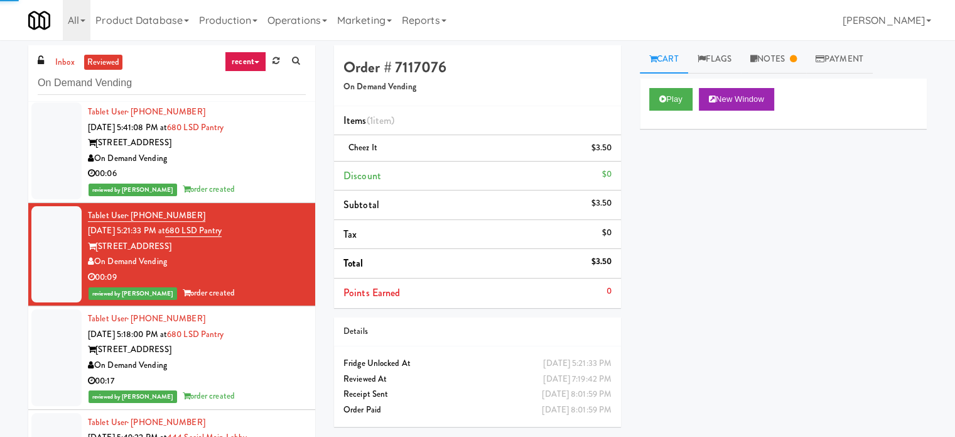
drag, startPoint x: 256, startPoint y: 256, endPoint x: 271, endPoint y: 256, distance: 14.4
click at [260, 311] on div "Tablet User · (708) 830-4508 [DATE] 5:18:00 PM at 680 LSD Pantry [STREET_ADDRES…" at bounding box center [197, 357] width 218 height 93
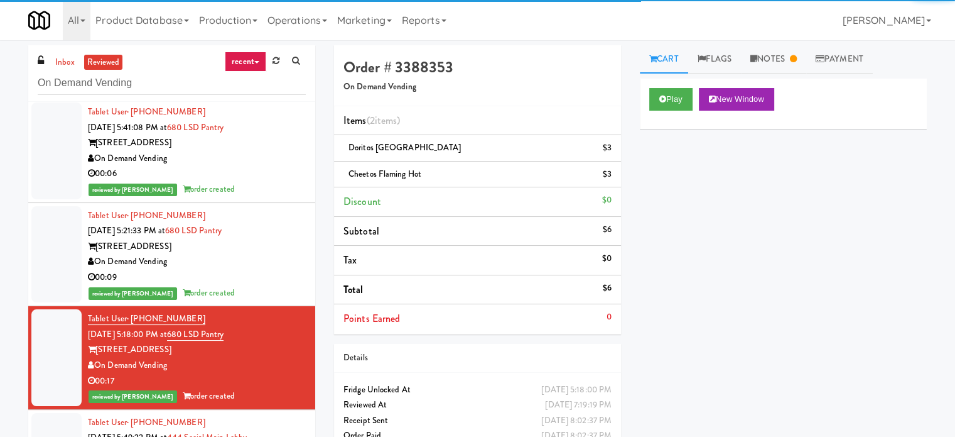
drag, startPoint x: 276, startPoint y: 371, endPoint x: 279, endPoint y: 321, distance: 50.3
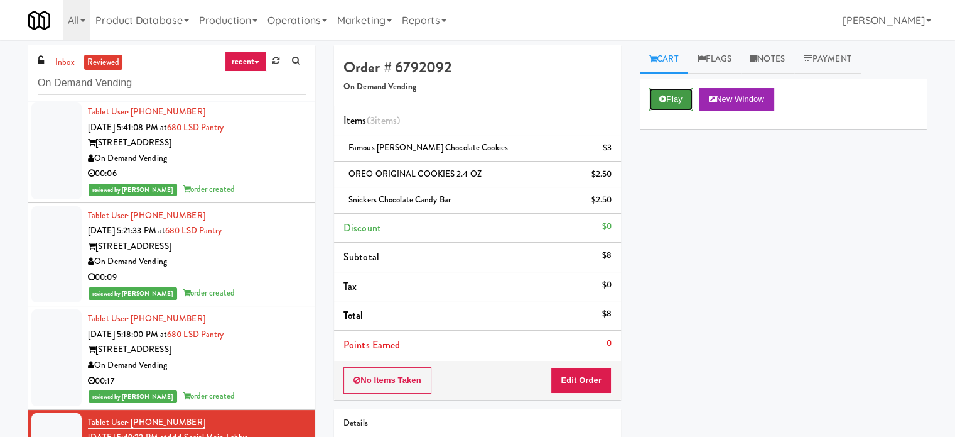
click at [656, 95] on button "Play" at bounding box center [670, 99] width 43 height 23
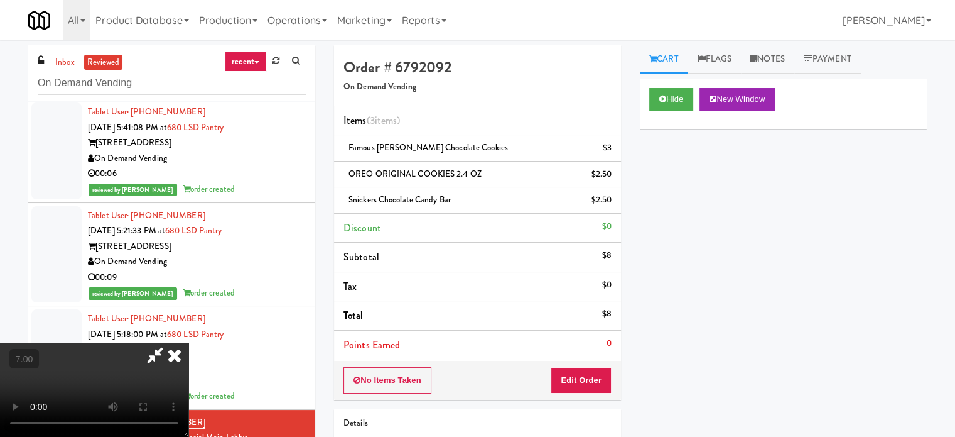
drag, startPoint x: 405, startPoint y: 241, endPoint x: 408, endPoint y: 224, distance: 16.6
click at [188, 342] on video at bounding box center [94, 389] width 188 height 94
drag, startPoint x: 408, startPoint y: 224, endPoint x: 382, endPoint y: 309, distance: 88.6
click at [188, 342] on video at bounding box center [94, 389] width 188 height 94
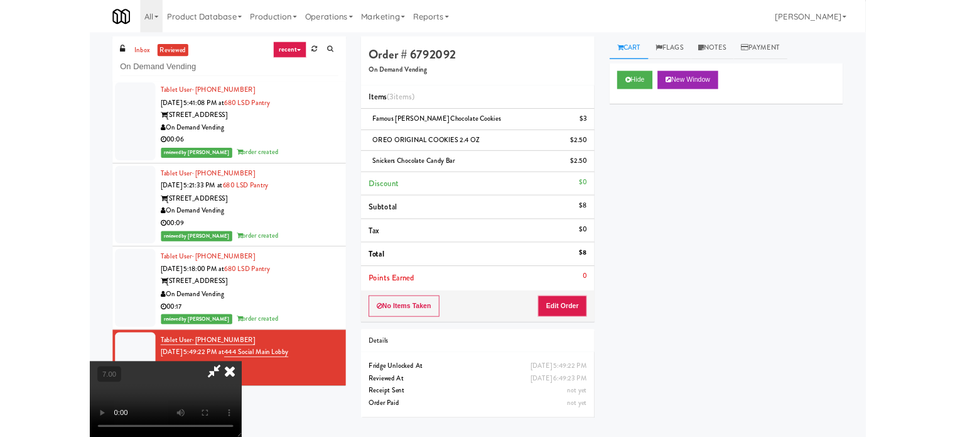
scroll to position [12897, 0]
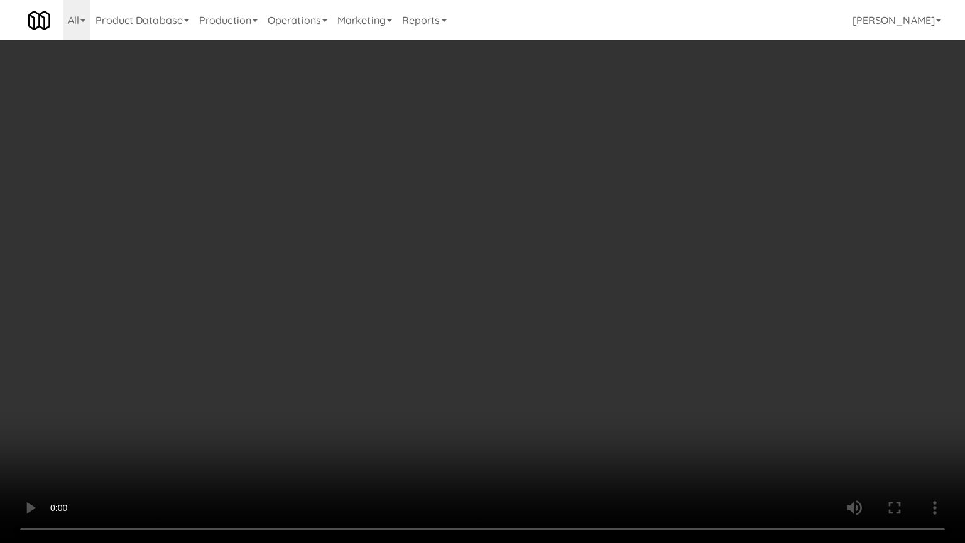
click at [327, 276] on video at bounding box center [482, 271] width 965 height 543
drag, startPoint x: 240, startPoint y: 352, endPoint x: 281, endPoint y: 343, distance: 42.4
click at [252, 352] on video at bounding box center [482, 271] width 965 height 543
drag, startPoint x: 281, startPoint y: 343, endPoint x: 378, endPoint y: 196, distance: 176.0
click at [284, 339] on video at bounding box center [482, 271] width 965 height 543
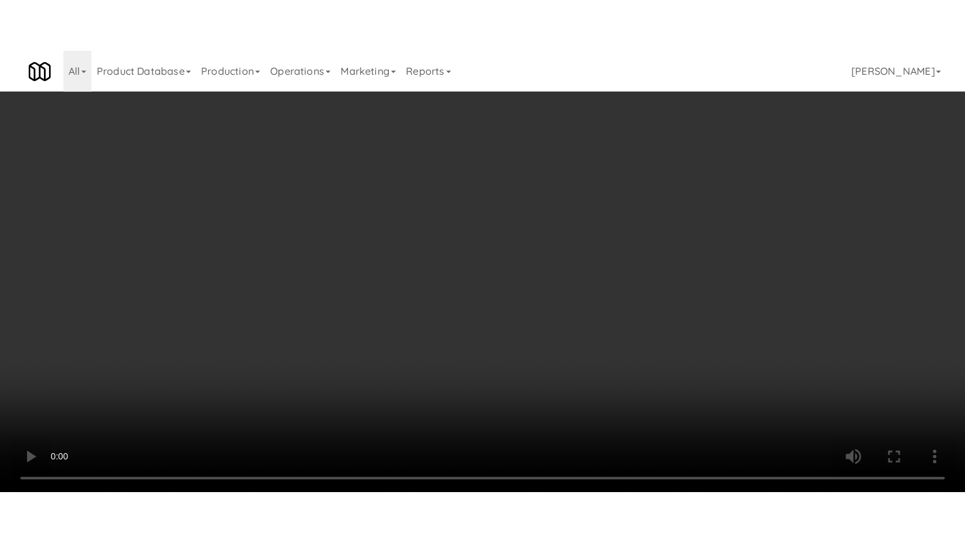
scroll to position [12959, 0]
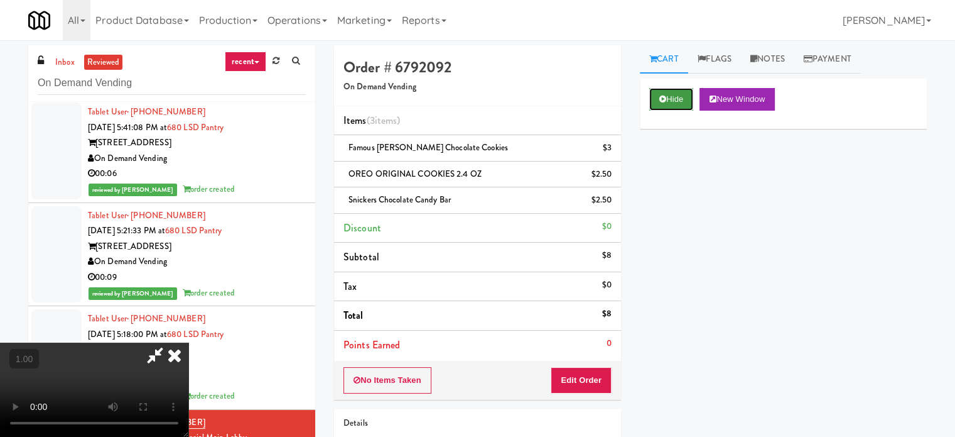
click at [678, 101] on button "Hide" at bounding box center [671, 99] width 44 height 23
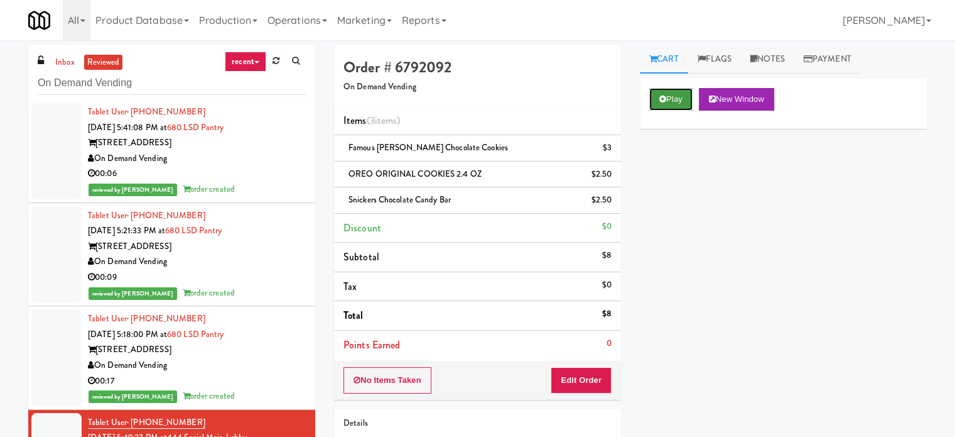
click at [678, 100] on button "Play" at bounding box center [670, 99] width 43 height 23
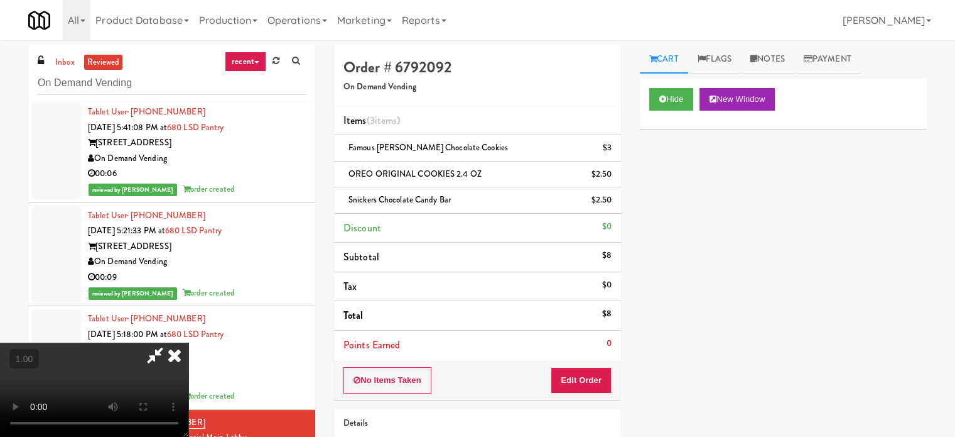
click at [188, 342] on video at bounding box center [94, 389] width 188 height 94
drag, startPoint x: 404, startPoint y: 264, endPoint x: 412, endPoint y: 200, distance: 64.0
click at [188, 342] on video at bounding box center [94, 389] width 188 height 94
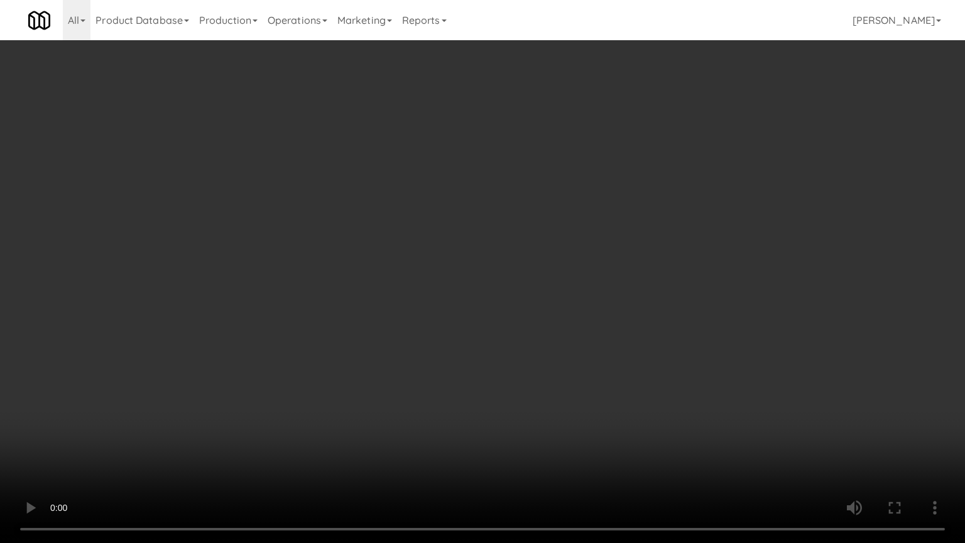
click at [428, 225] on video at bounding box center [482, 271] width 965 height 543
click at [449, 219] on video at bounding box center [482, 271] width 965 height 543
click at [492, 189] on video at bounding box center [482, 271] width 965 height 543
click at [489, 193] on video at bounding box center [482, 271] width 965 height 543
drag, startPoint x: 526, startPoint y: 317, endPoint x: 532, endPoint y: 302, distance: 16.3
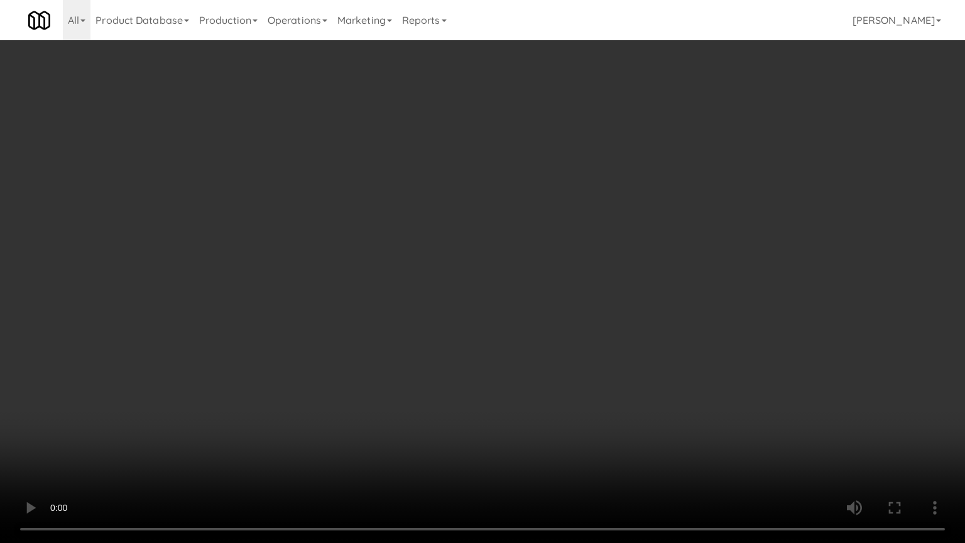
click at [528, 312] on video at bounding box center [482, 271] width 965 height 543
click at [534, 298] on video at bounding box center [482, 271] width 965 height 543
click at [559, 190] on video at bounding box center [482, 271] width 965 height 543
click at [599, 161] on video at bounding box center [482, 271] width 965 height 543
click at [600, 146] on video at bounding box center [482, 271] width 965 height 543
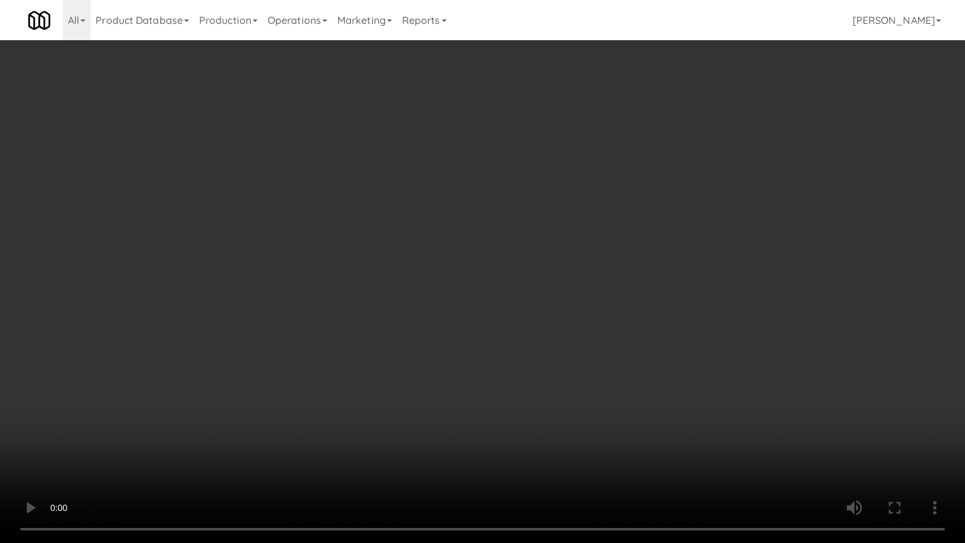
click at [600, 146] on video at bounding box center [482, 271] width 965 height 543
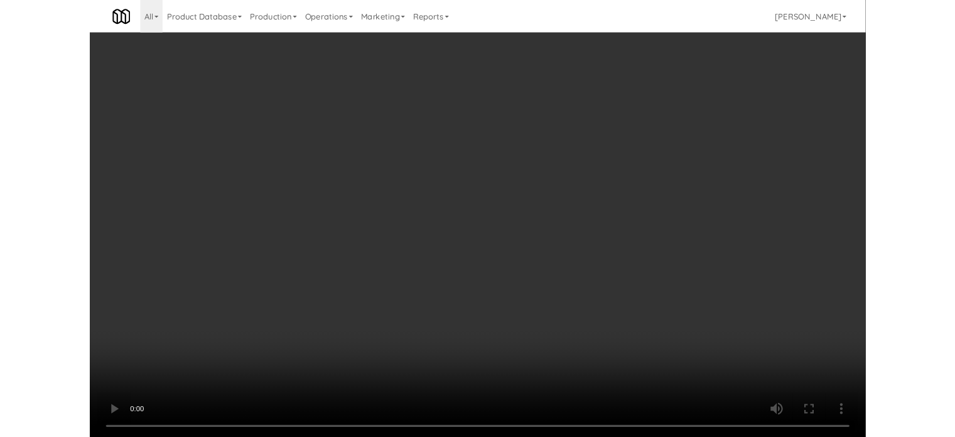
scroll to position [12959, 0]
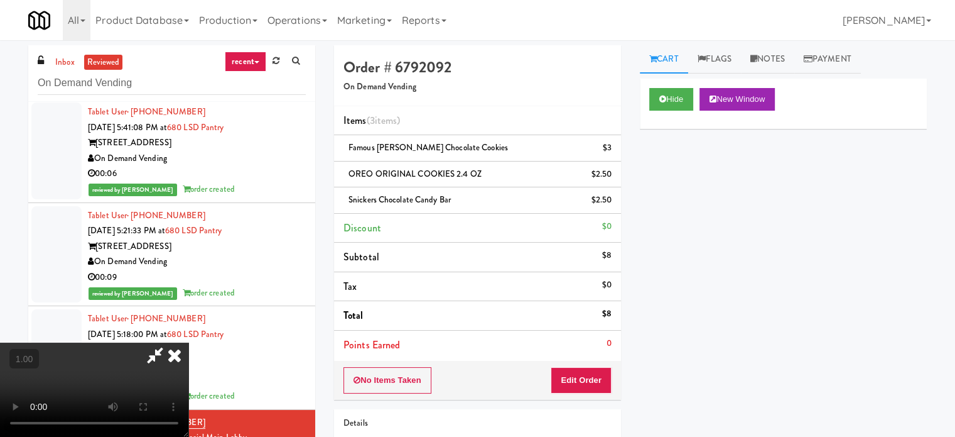
click at [188, 342] on icon at bounding box center [175, 354] width 28 height 25
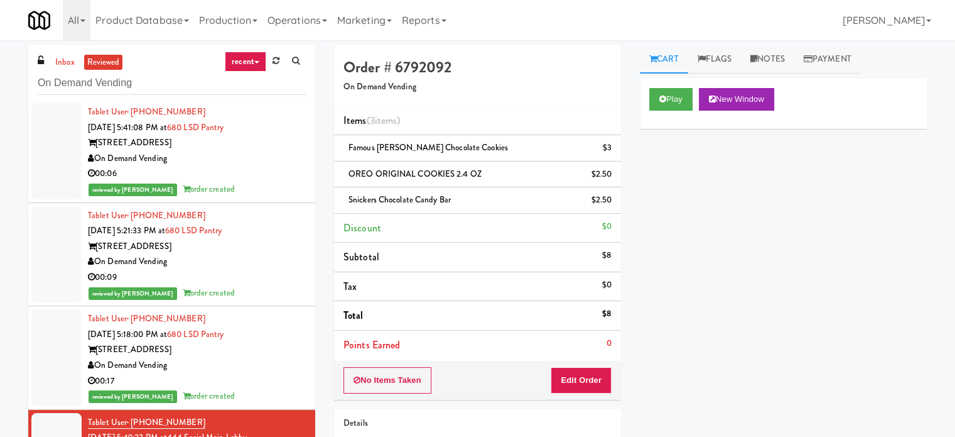
click at [251, 373] on div "00:17" at bounding box center [197, 381] width 218 height 16
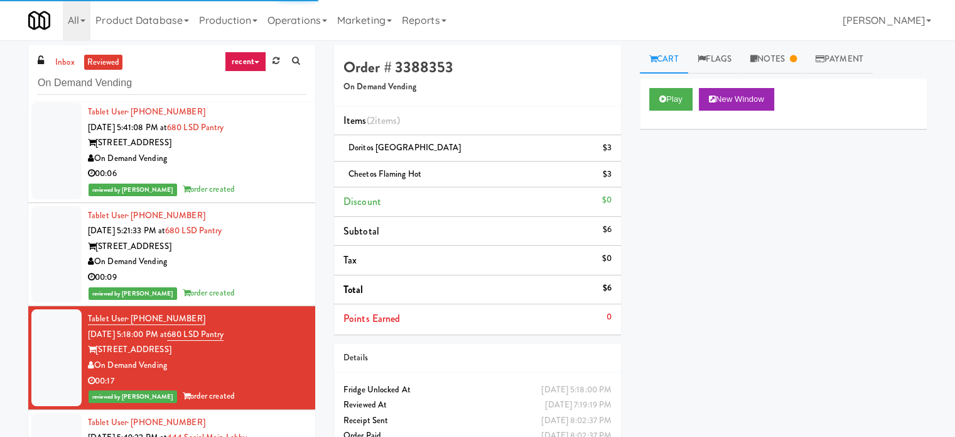
drag, startPoint x: 271, startPoint y: 386, endPoint x: 274, endPoint y: 368, distance: 18.4
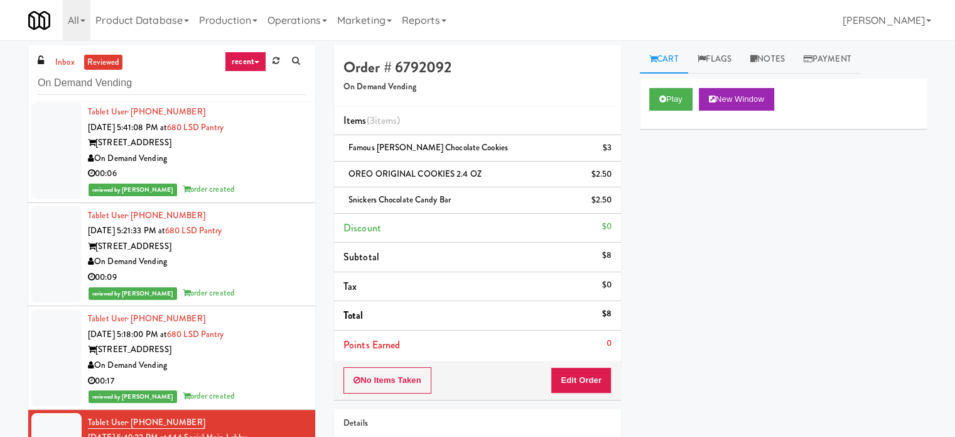
click at [271, 373] on div "00:17" at bounding box center [197, 381] width 218 height 16
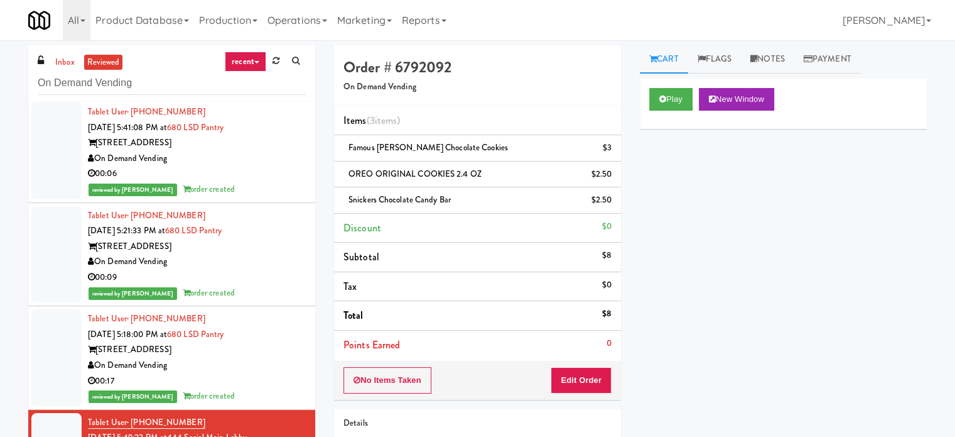
scroll to position [13273, 0]
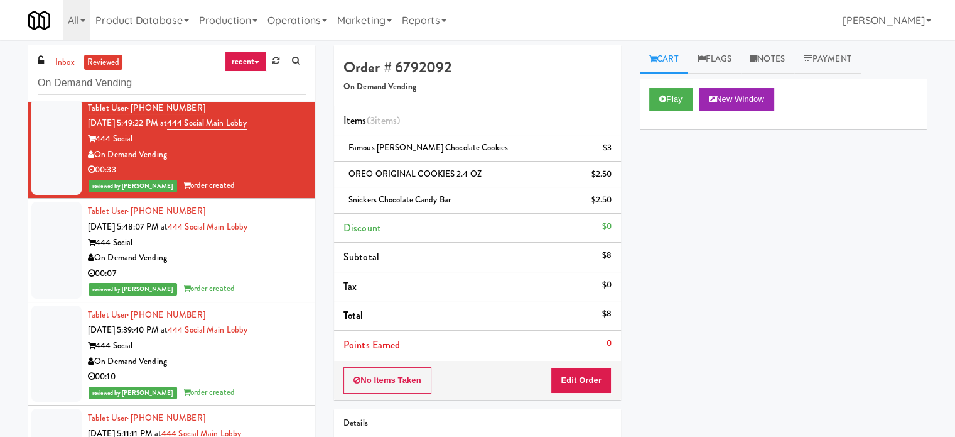
click at [237, 281] on div "reviewed by [PERSON_NAME] A order created" at bounding box center [197, 289] width 218 height 16
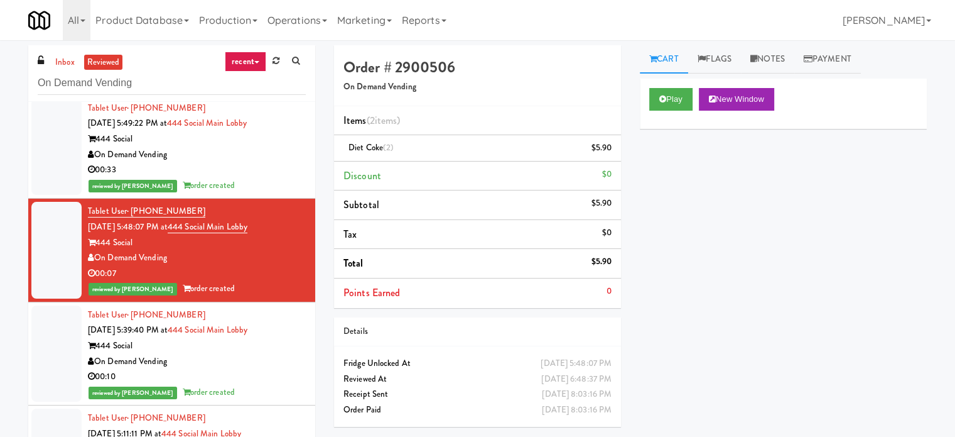
click at [253, 369] on div "00:10" at bounding box center [197, 377] width 218 height 16
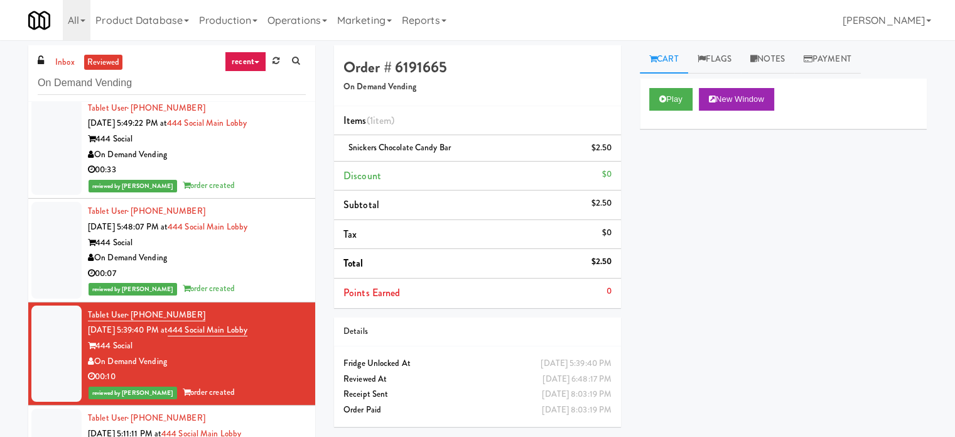
scroll to position [12959, 0]
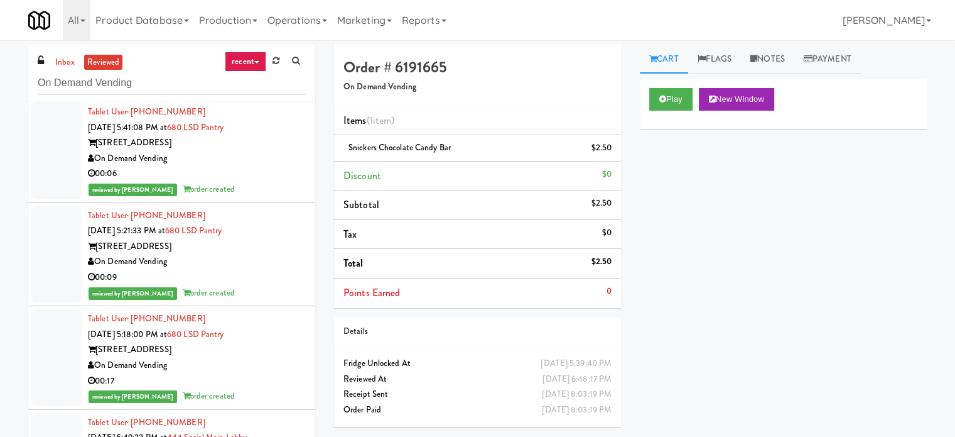
click at [276, 357] on div "On Demand Vending" at bounding box center [197, 365] width 218 height 16
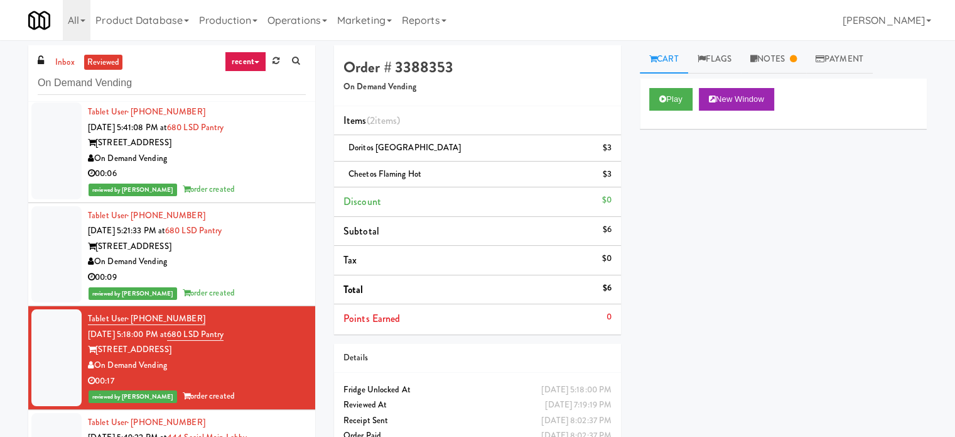
click at [266, 285] on div "reviewed by [PERSON_NAME] A order created" at bounding box center [197, 293] width 218 height 16
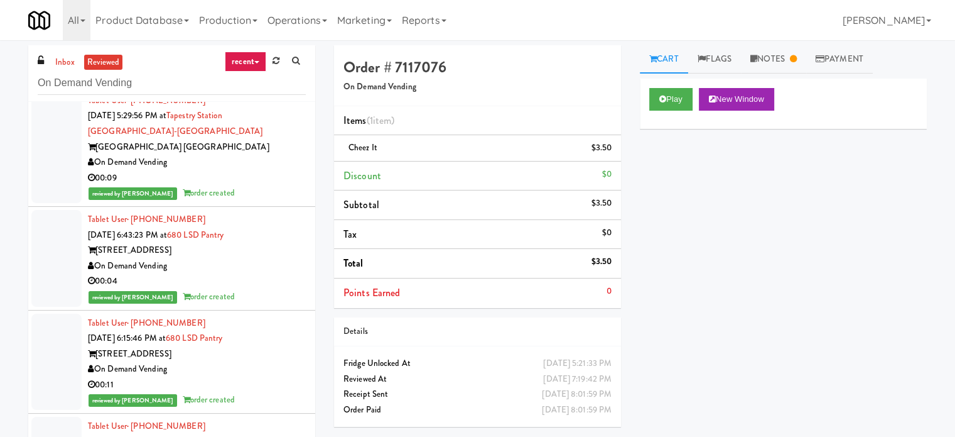
scroll to position [12959, 0]
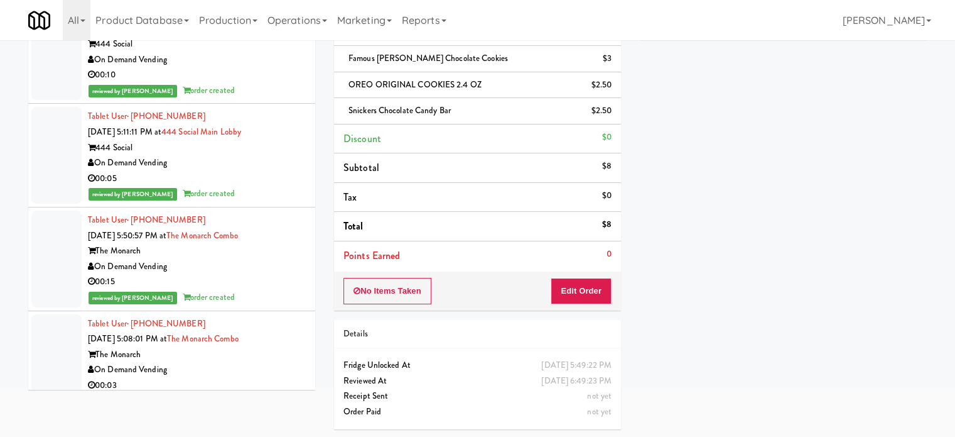
scroll to position [13587, 0]
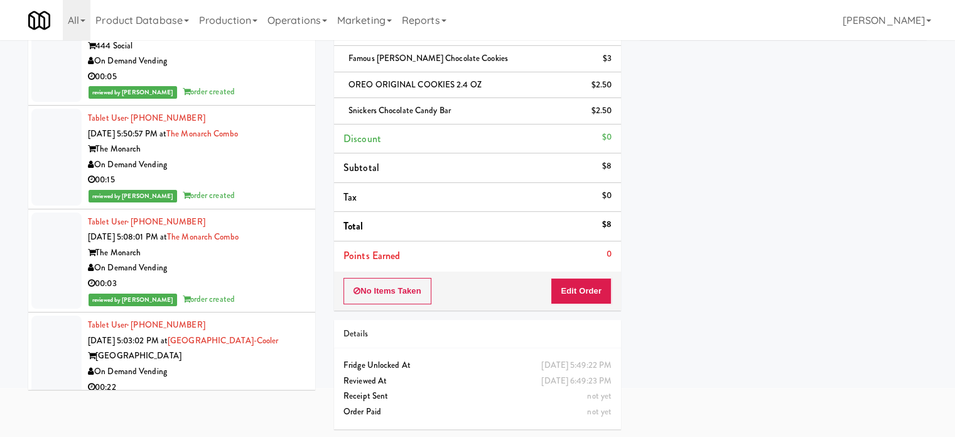
click at [239, 260] on div "On Demand Vending" at bounding box center [197, 268] width 218 height 16
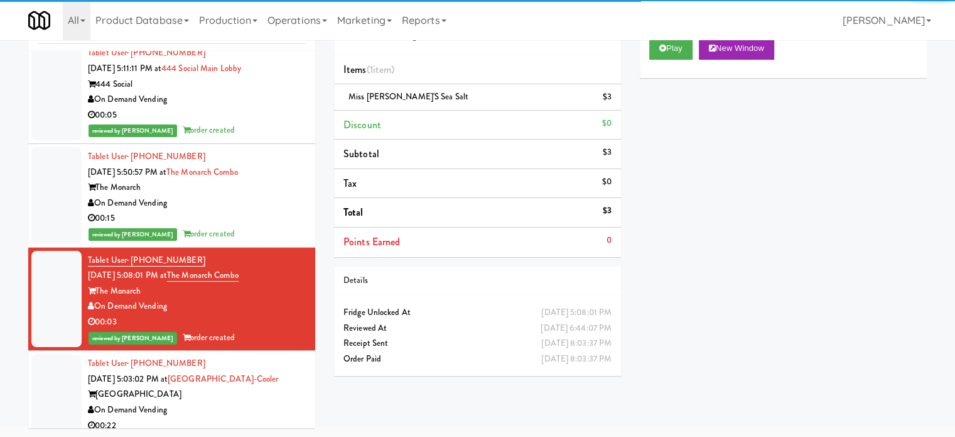
click at [266, 433] on div "reviewed by [PERSON_NAME] order created" at bounding box center [197, 441] width 218 height 16
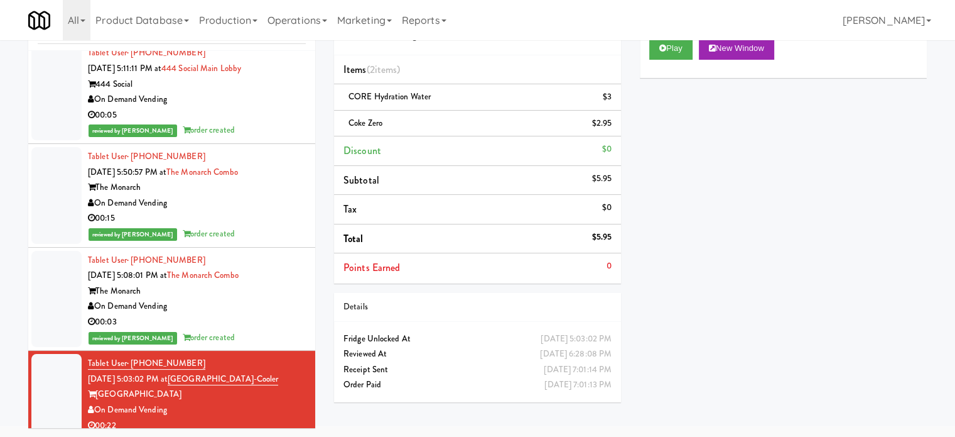
scroll to position [13901, 0]
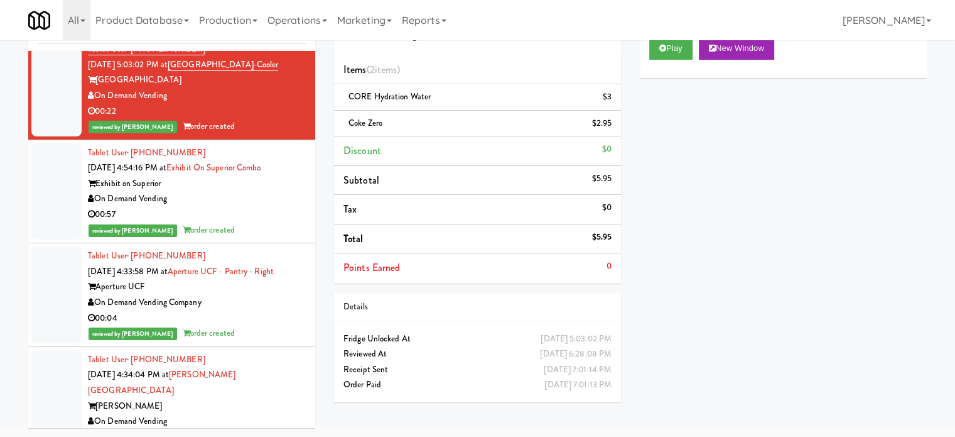
click at [285, 222] on div "reviewed by [PERSON_NAME] order created" at bounding box center [197, 230] width 218 height 16
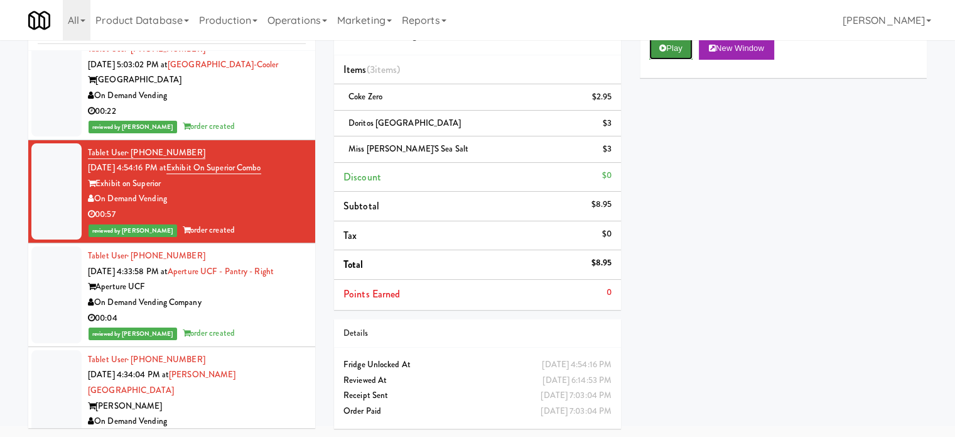
drag, startPoint x: 676, startPoint y: 46, endPoint x: 671, endPoint y: 40, distance: 7.2
click at [673, 44] on button "Play" at bounding box center [670, 48] width 43 height 23
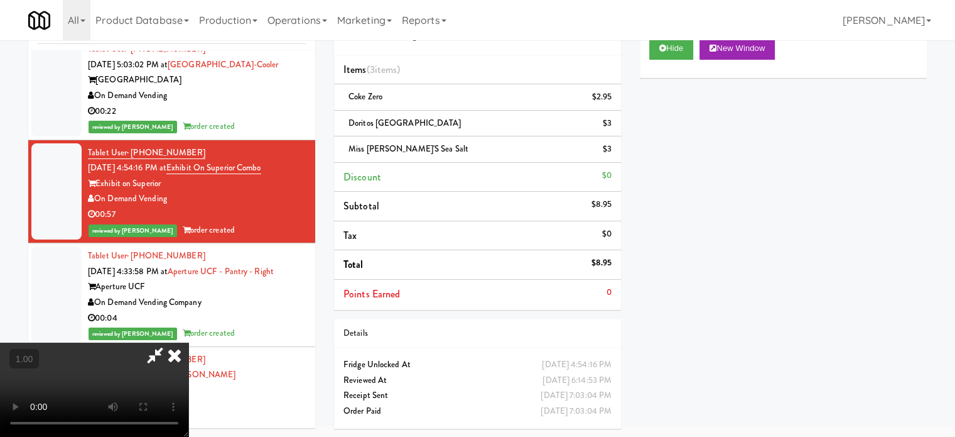
click at [188, 342] on video at bounding box center [94, 389] width 188 height 94
drag, startPoint x: 359, startPoint y: 197, endPoint x: 362, endPoint y: 160, distance: 37.8
click at [188, 342] on video at bounding box center [94, 389] width 188 height 94
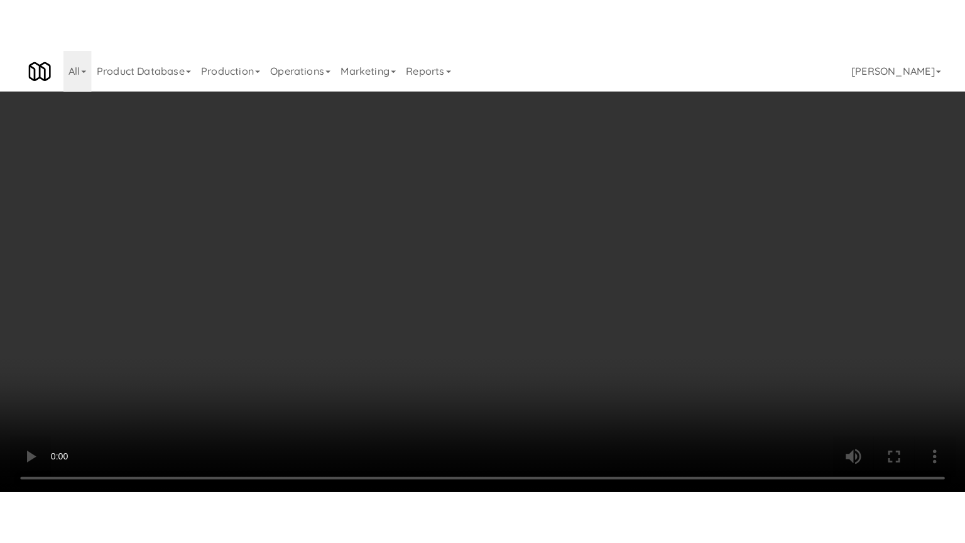
scroll to position [13839, 0]
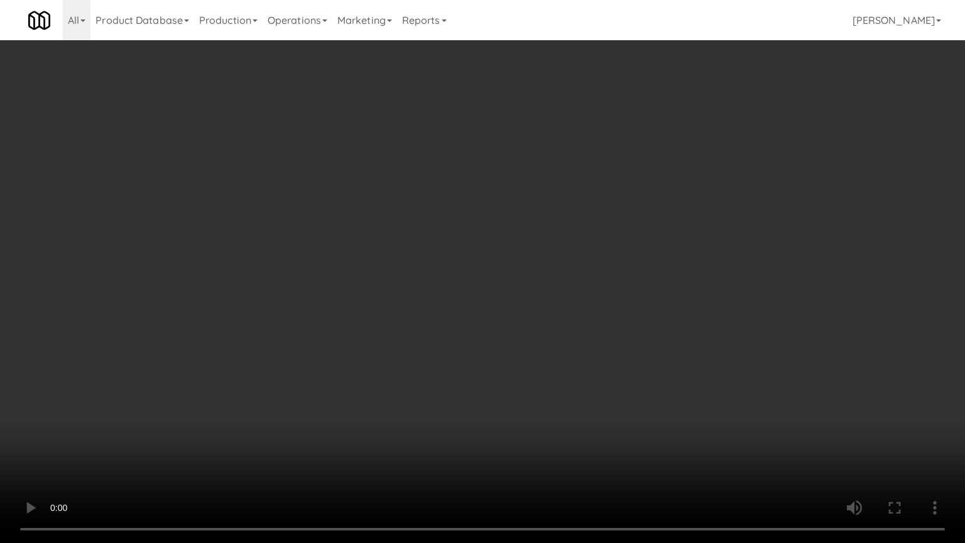
click at [370, 231] on video at bounding box center [482, 271] width 965 height 543
click at [388, 244] on video at bounding box center [482, 271] width 965 height 543
click at [469, 392] on video at bounding box center [482, 271] width 965 height 543
click at [471, 387] on video at bounding box center [482, 271] width 965 height 543
click at [475, 367] on video at bounding box center [482, 271] width 965 height 543
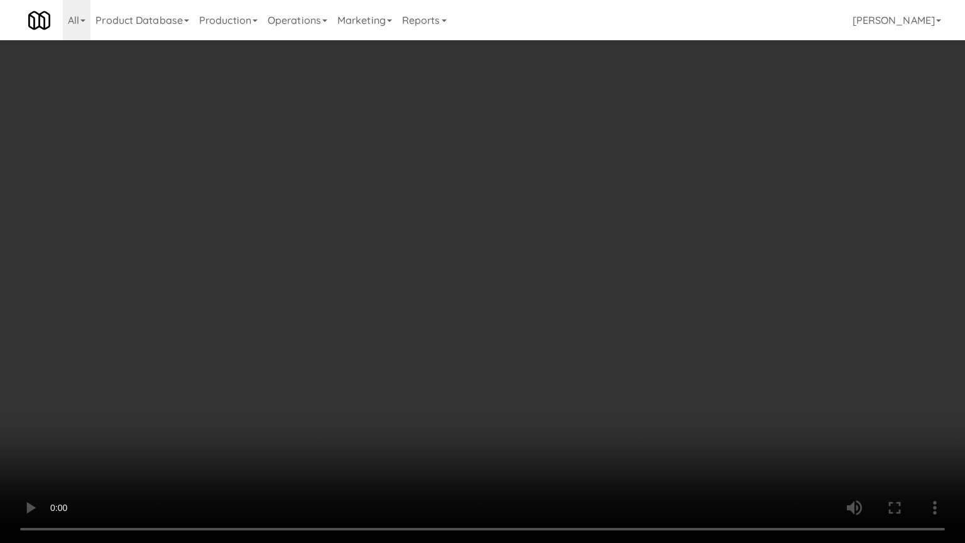
click at [475, 367] on video at bounding box center [482, 271] width 965 height 543
click at [475, 370] on video at bounding box center [482, 271] width 965 height 543
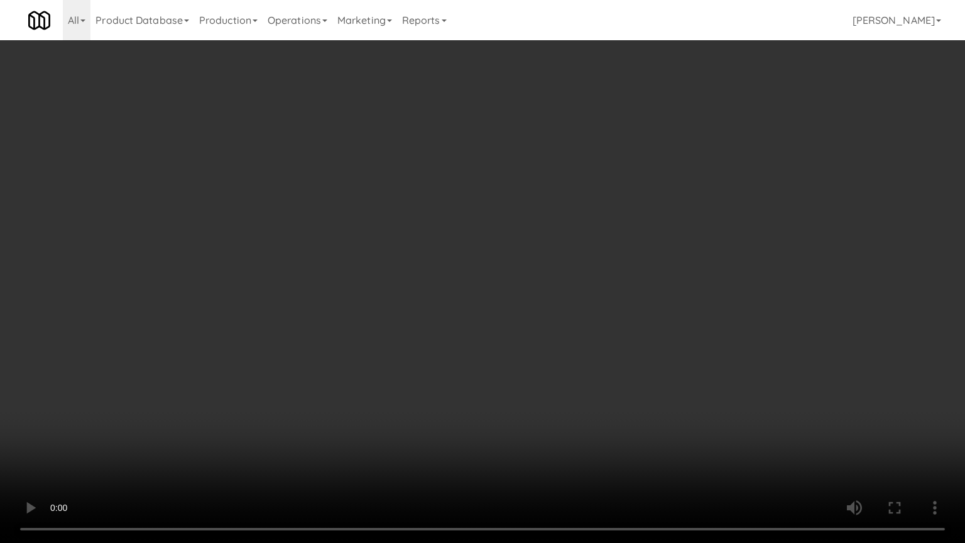
click at [477, 369] on video at bounding box center [482, 271] width 965 height 543
click at [479, 368] on video at bounding box center [482, 271] width 965 height 543
click at [480, 368] on video at bounding box center [482, 271] width 965 height 543
click at [481, 367] on video at bounding box center [482, 271] width 965 height 543
click at [453, 377] on video at bounding box center [482, 271] width 965 height 543
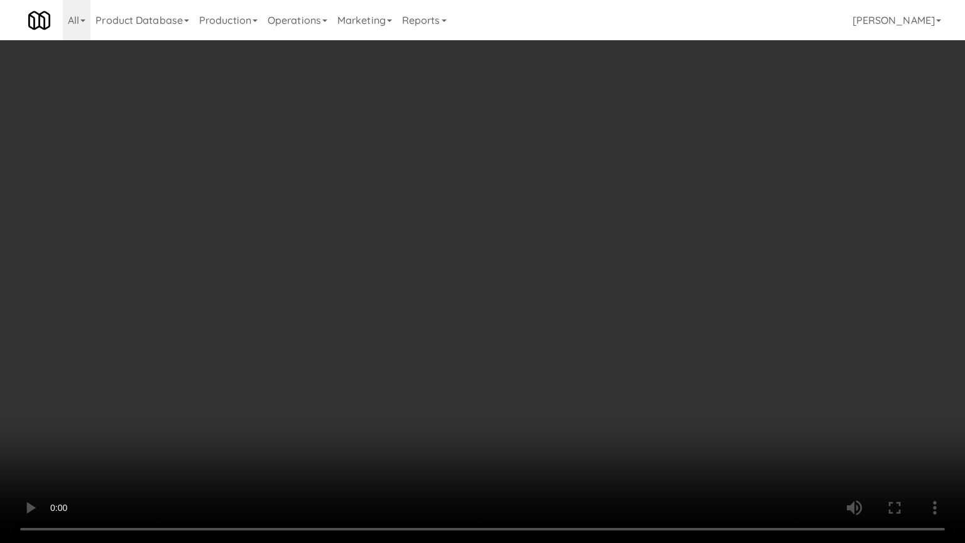
click at [454, 375] on video at bounding box center [482, 271] width 965 height 543
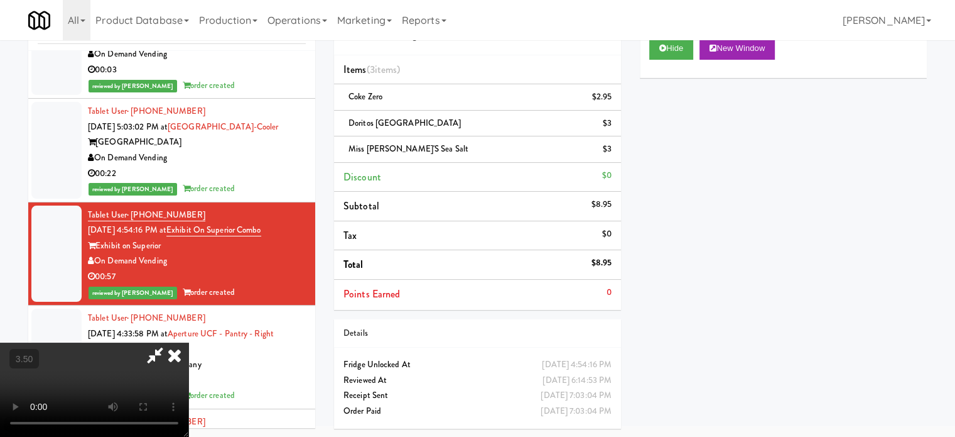
scroll to position [13901, 0]
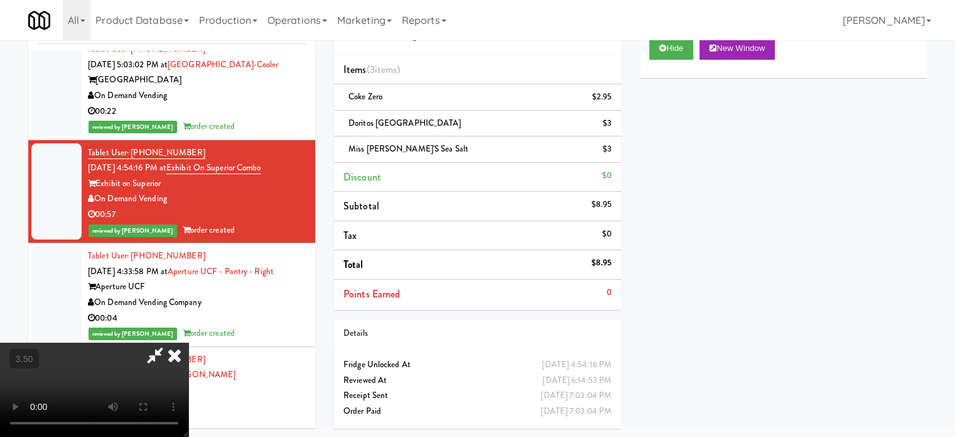
drag, startPoint x: 532, startPoint y: 52, endPoint x: 505, endPoint y: 65, distance: 29.8
click at [170, 342] on icon at bounding box center [155, 354] width 29 height 25
click at [166, 342] on video at bounding box center [94, 389] width 188 height 94
click at [176, 342] on video at bounding box center [94, 389] width 188 height 94
click at [178, 342] on video at bounding box center [94, 389] width 188 height 94
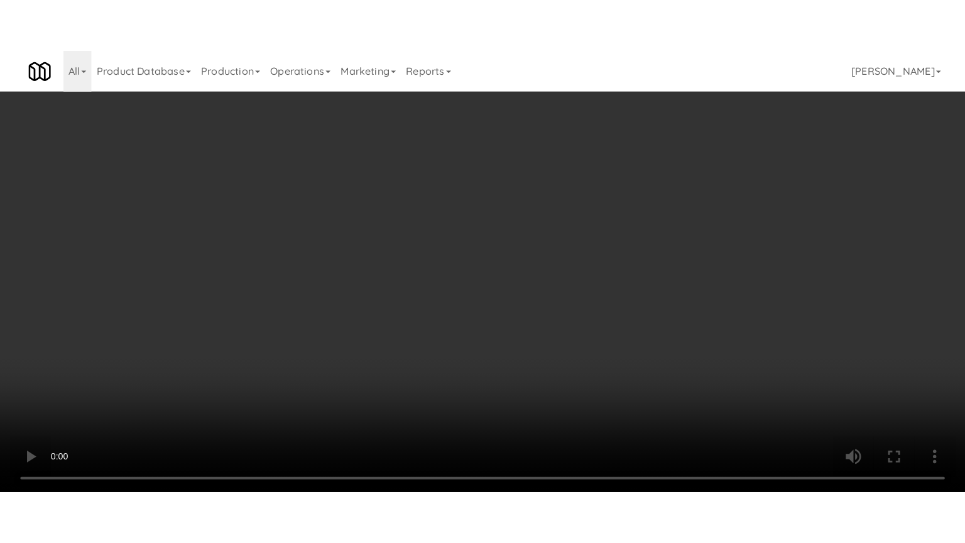
scroll to position [13839, 0]
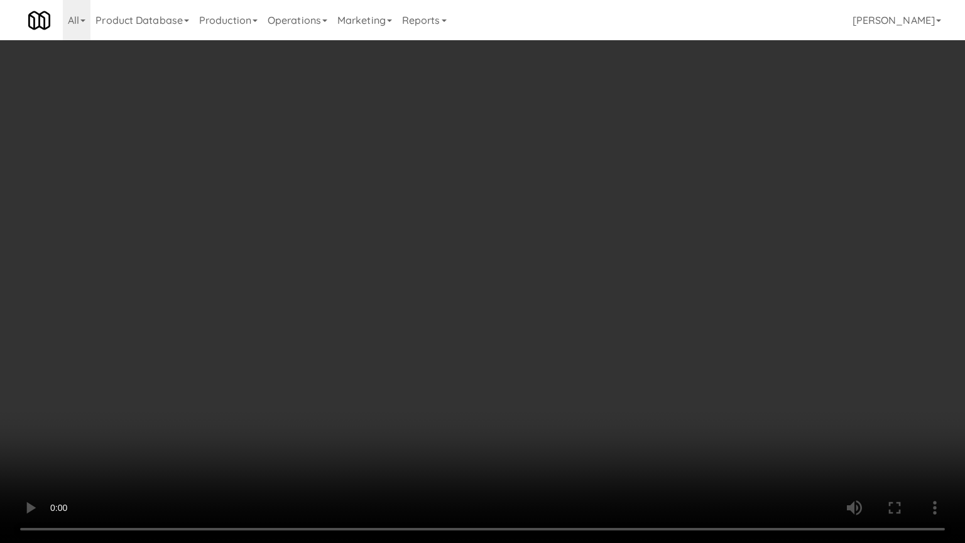
click at [329, 291] on video at bounding box center [482, 271] width 965 height 543
click at [330, 291] on video at bounding box center [482, 271] width 965 height 543
click at [352, 273] on video at bounding box center [482, 271] width 965 height 543
click at [354, 269] on video at bounding box center [482, 271] width 965 height 543
click at [392, 270] on video at bounding box center [482, 271] width 965 height 543
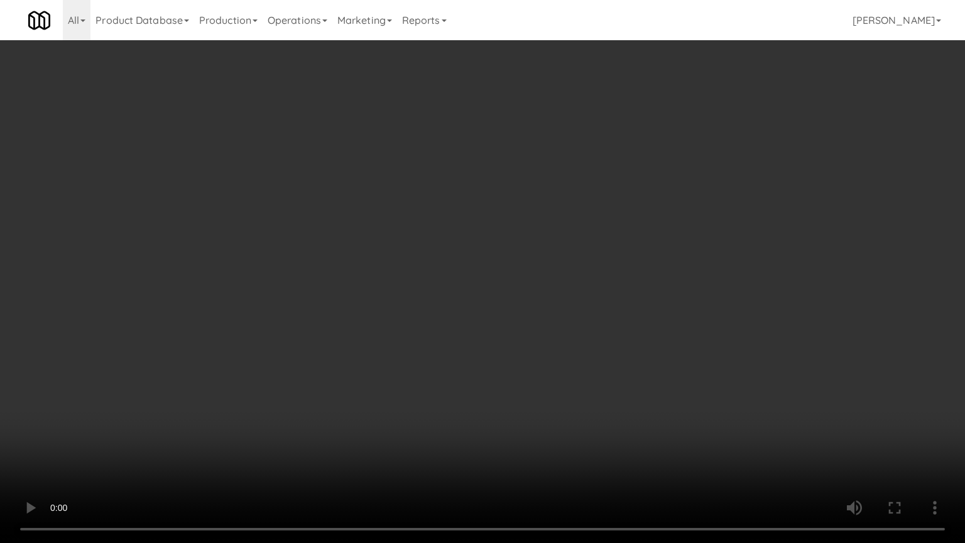
click at [393, 270] on video at bounding box center [482, 271] width 965 height 543
click at [387, 335] on video at bounding box center [482, 271] width 965 height 543
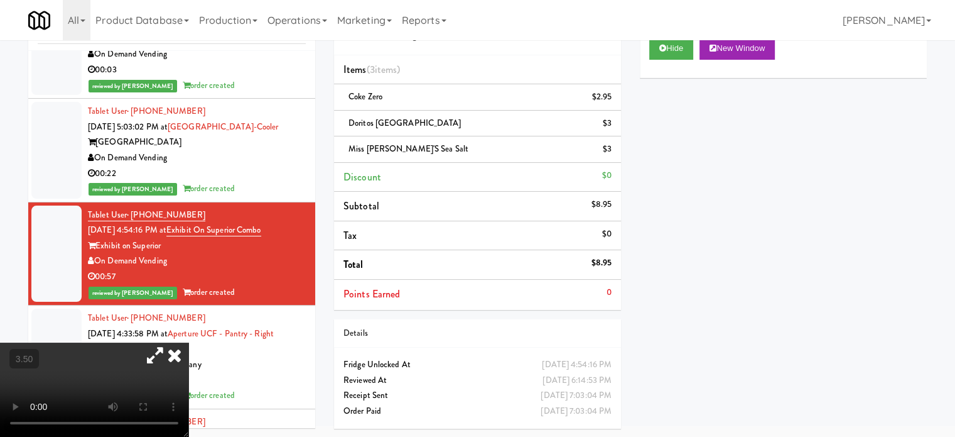
scroll to position [13901, 0]
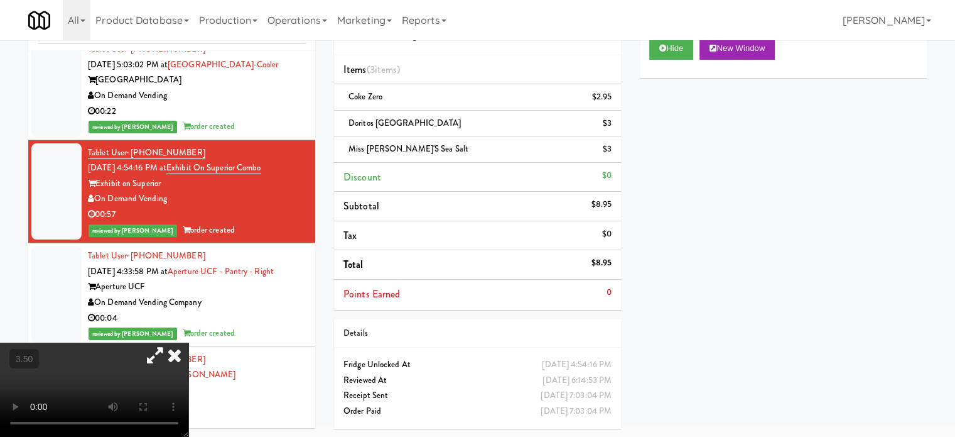
drag, startPoint x: 224, startPoint y: 306, endPoint x: 224, endPoint y: 298, distance: 7.5
click at [188, 342] on video at bounding box center [94, 389] width 188 height 94
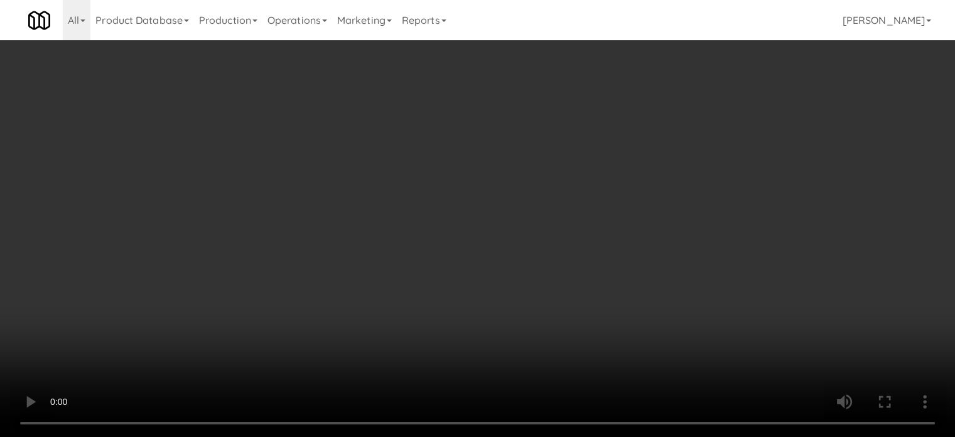
scroll to position [13839, 0]
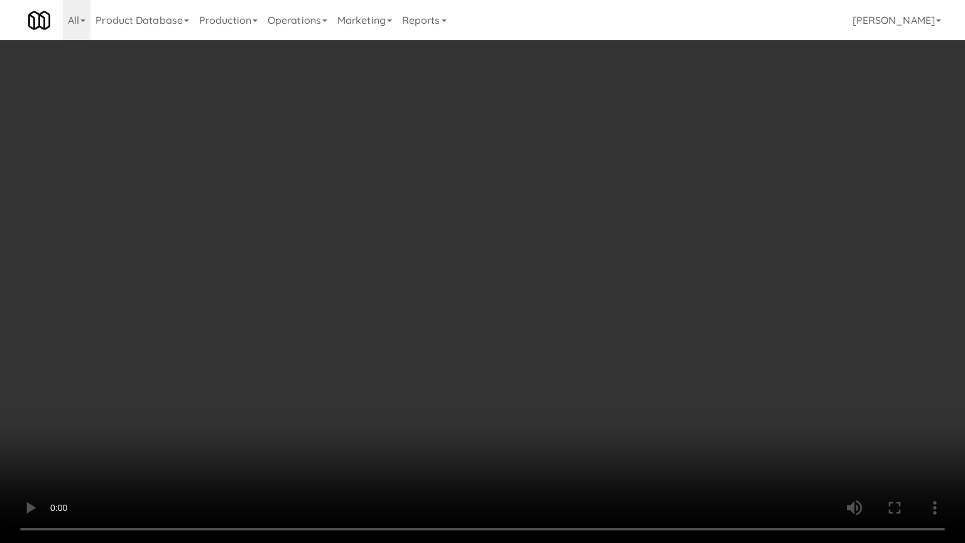
click at [252, 340] on video at bounding box center [482, 271] width 965 height 543
click at [337, 280] on video at bounding box center [482, 271] width 965 height 543
click at [311, 269] on video at bounding box center [482, 271] width 965 height 543
click at [323, 251] on video at bounding box center [482, 271] width 965 height 543
click at [331, 249] on video at bounding box center [482, 271] width 965 height 543
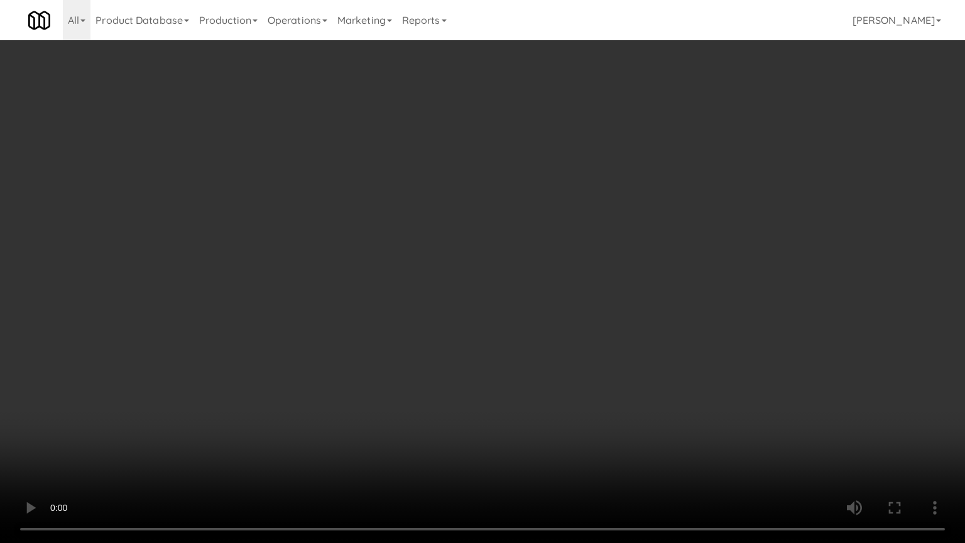
click at [423, 206] on video at bounding box center [482, 271] width 965 height 543
click at [435, 204] on video at bounding box center [482, 271] width 965 height 543
click at [393, 304] on video at bounding box center [482, 271] width 965 height 543
drag, startPoint x: 398, startPoint y: 301, endPoint x: 452, endPoint y: 141, distance: 169.6
click at [401, 298] on video at bounding box center [482, 271] width 965 height 543
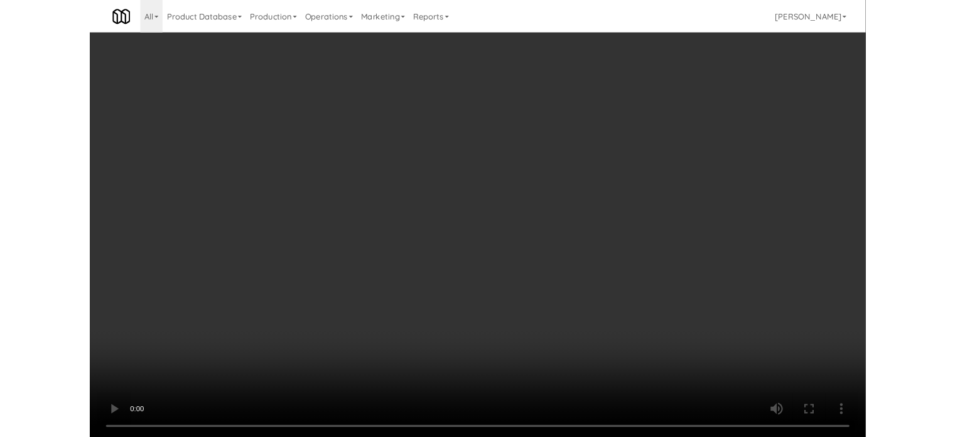
scroll to position [13901, 0]
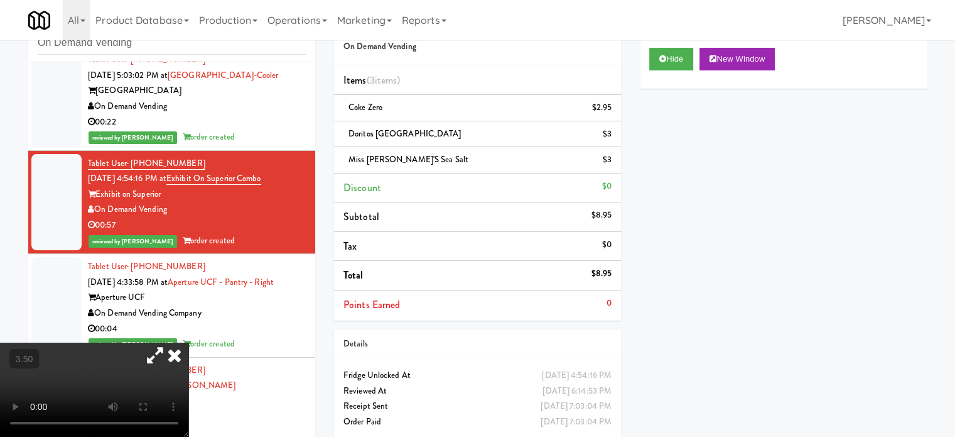
click at [188, 342] on icon at bounding box center [175, 354] width 28 height 25
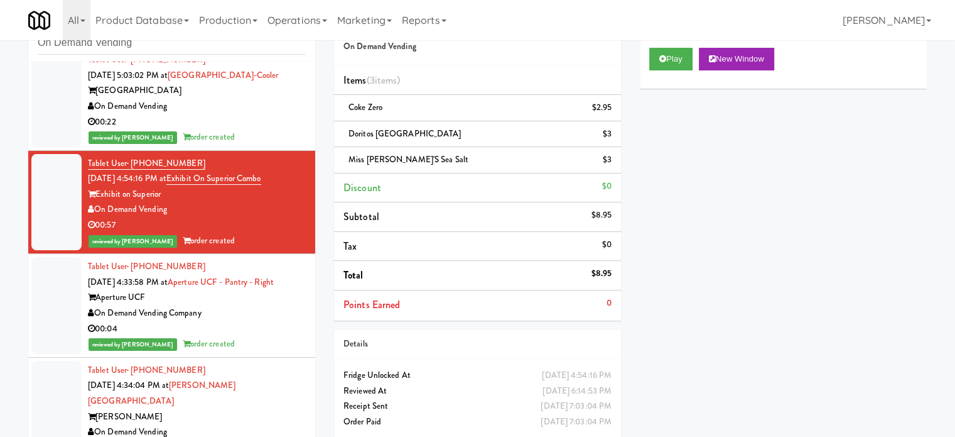
scroll to position [0, 0]
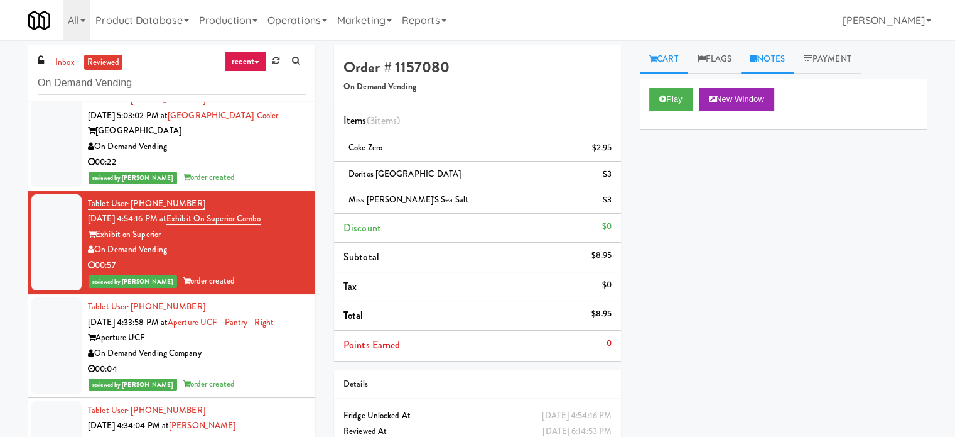
click at [768, 59] on link "Notes" at bounding box center [767, 59] width 53 height 28
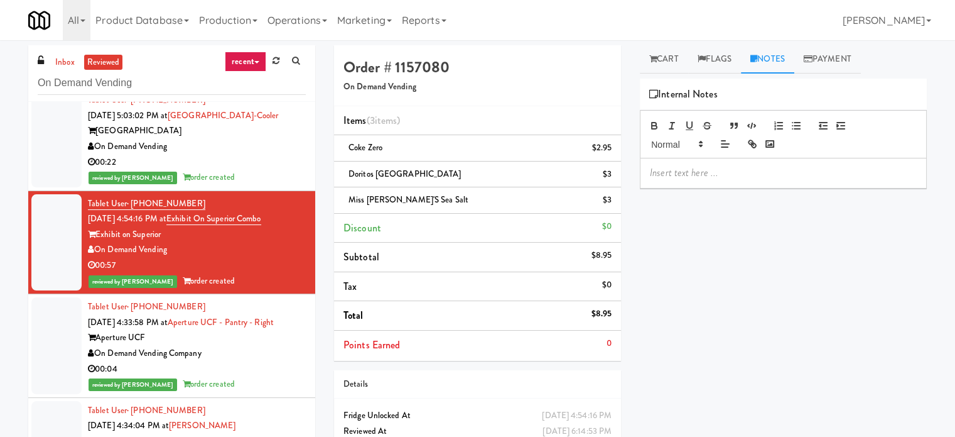
click at [717, 176] on p at bounding box center [783, 173] width 267 height 14
drag, startPoint x: 419, startPoint y: 173, endPoint x: 359, endPoint y: 175, distance: 59.7
click at [349, 178] on div "Doritos Cool Ranch $3" at bounding box center [478, 174] width 268 height 16
copy span "Doritos [GEOGRAPHIC_DATA]"
click at [775, 171] on p "Jenet: Customer charged for" at bounding box center [783, 173] width 267 height 14
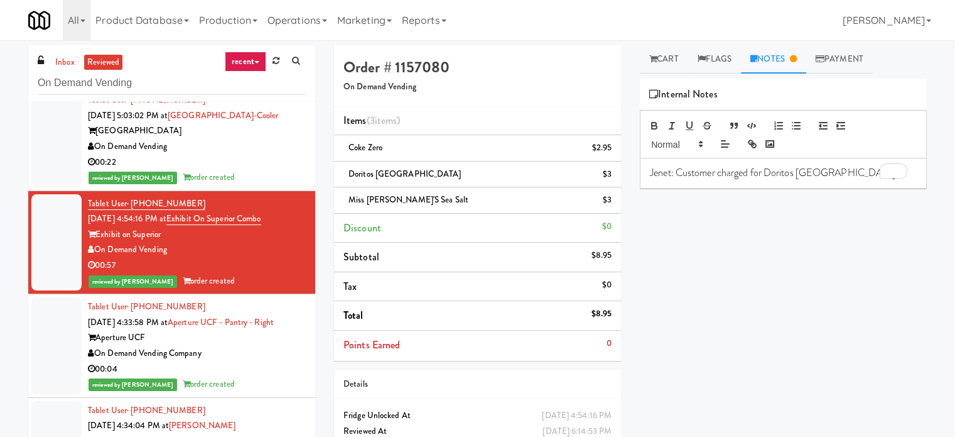
click at [855, 170] on p "Jenet: Customer charged for Doritos [GEOGRAPHIC_DATA]" at bounding box center [783, 173] width 267 height 14
drag, startPoint x: 710, startPoint y: 188, endPoint x: 648, endPoint y: 183, distance: 62.3
click at [648, 183] on div "Jenet: Customer charged for Doritos Cool Ranch (for refund)" at bounding box center [784, 179] width 286 height 43
click at [678, 150] on span at bounding box center [677, 143] width 62 height 15
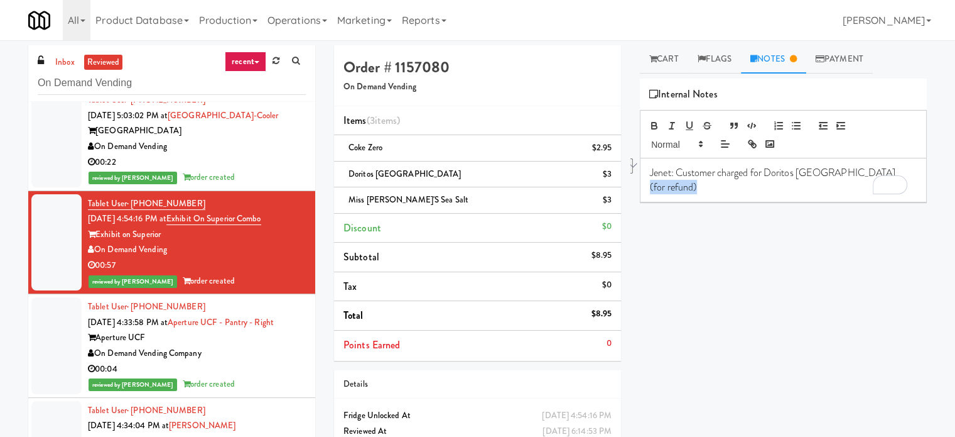
drag, startPoint x: 701, startPoint y: 186, endPoint x: 644, endPoint y: 188, distance: 56.6
click at [644, 188] on div "Cart Flags Notes Payment Play New Window Primary Flag Clear Flag if unable to d…" at bounding box center [784, 238] width 306 height 386
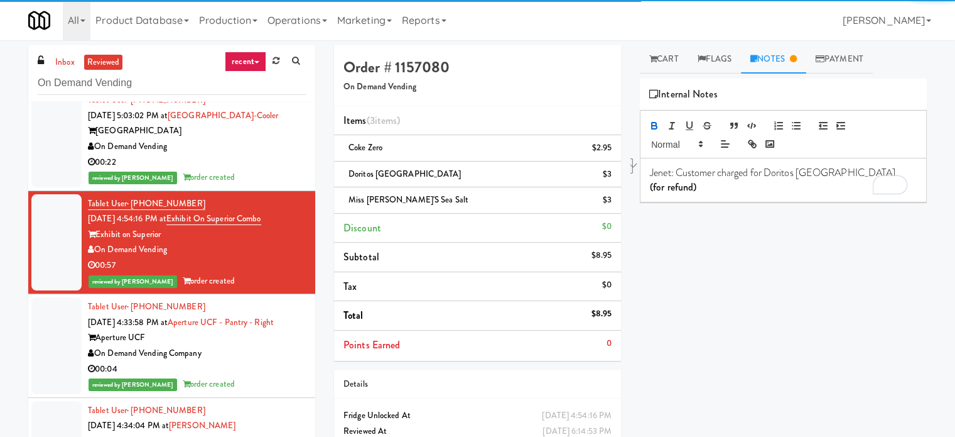
click at [725, 185] on p "(for refund)" at bounding box center [783, 187] width 267 height 14
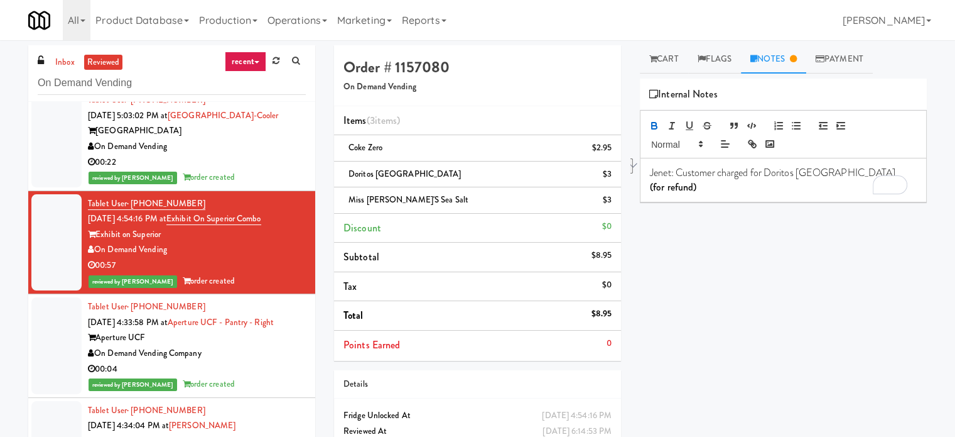
click at [732, 236] on div "Play New Window Primary Flag Clear Flag if unable to determine what was taken o…" at bounding box center [783, 314] width 287 height 471
drag, startPoint x: 849, startPoint y: 173, endPoint x: 678, endPoint y: 163, distance: 171.8
click at [678, 163] on div "Jenet: Customer charged for Doritos Cool Ranch (for refund)" at bounding box center [784, 179] width 286 height 43
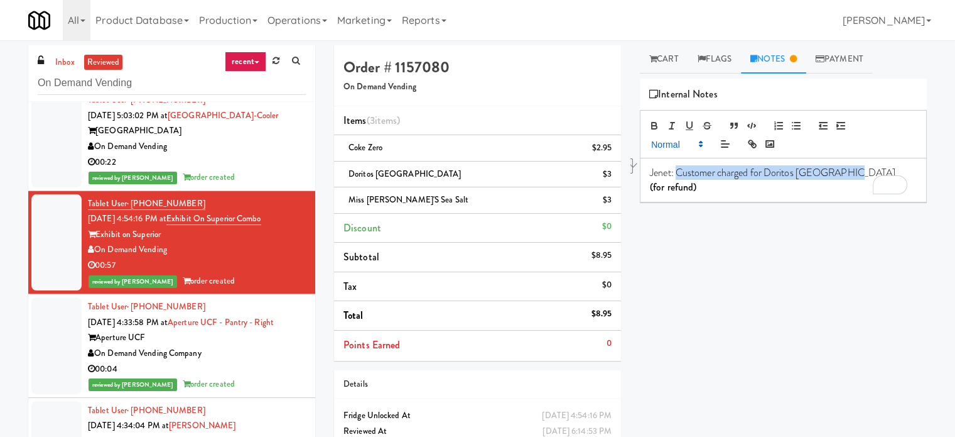
copy p "Customer charged for Doritos [GEOGRAPHIC_DATA]"
drag, startPoint x: 279, startPoint y: 132, endPoint x: 181, endPoint y: 138, distance: 98.1
click at [181, 196] on div "Tablet User · (650) 796-4554 [DATE] 4:54:16 PM at Exhibit on Superior Combo Exh…" at bounding box center [197, 242] width 218 height 93
copy span "Exhibit on Superior Combo"
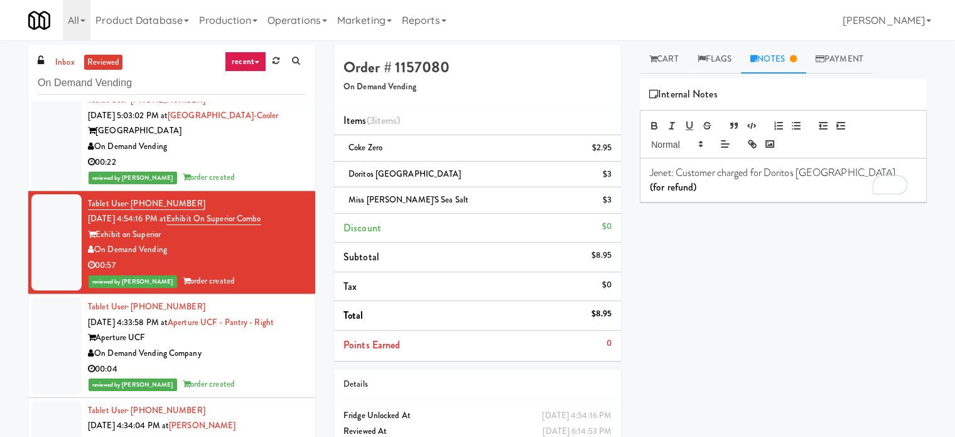
drag, startPoint x: 273, startPoint y: 272, endPoint x: 284, endPoint y: 260, distance: 16.0
click at [276, 345] on div "On Demand Vending Company" at bounding box center [197, 353] width 218 height 16
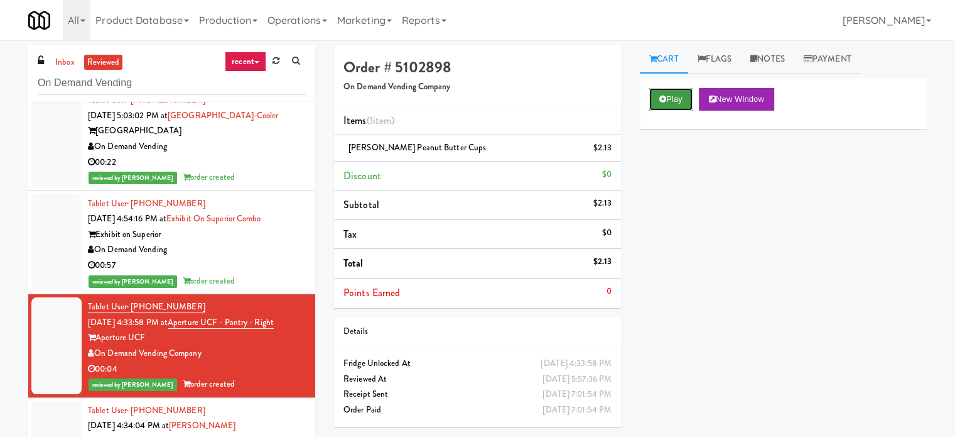
click at [671, 99] on button "Play" at bounding box center [670, 99] width 43 height 23
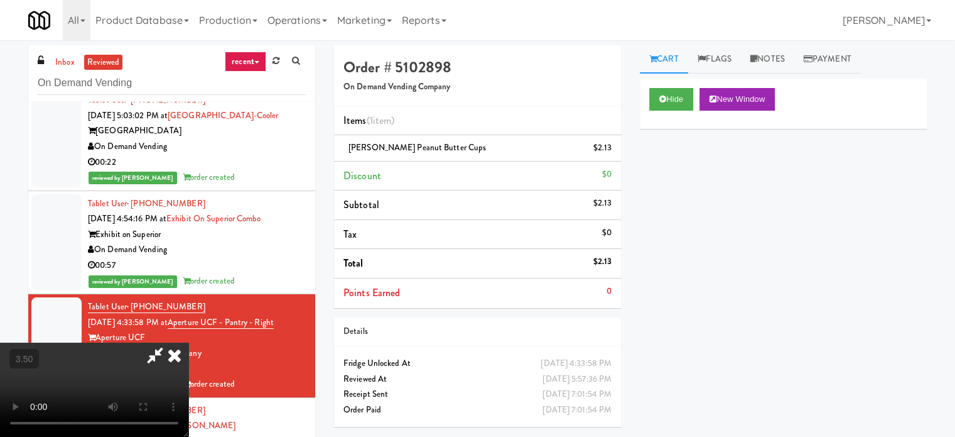
click at [188, 342] on video at bounding box center [94, 389] width 188 height 94
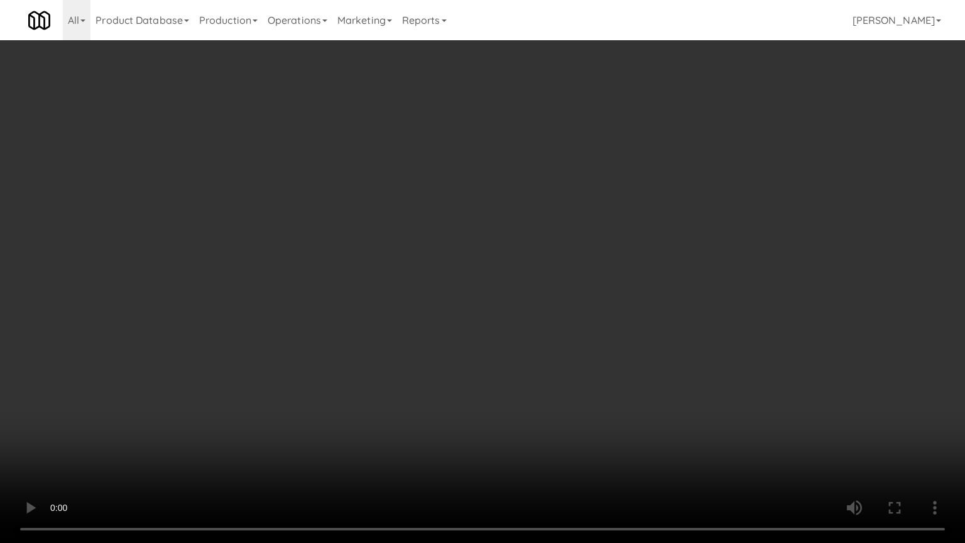
click at [361, 276] on video at bounding box center [482, 271] width 965 height 543
drag, startPoint x: 390, startPoint y: 249, endPoint x: 447, endPoint y: 241, distance: 57.8
click at [399, 249] on video at bounding box center [482, 271] width 965 height 543
drag, startPoint x: 447, startPoint y: 241, endPoint x: 577, endPoint y: 93, distance: 196.7
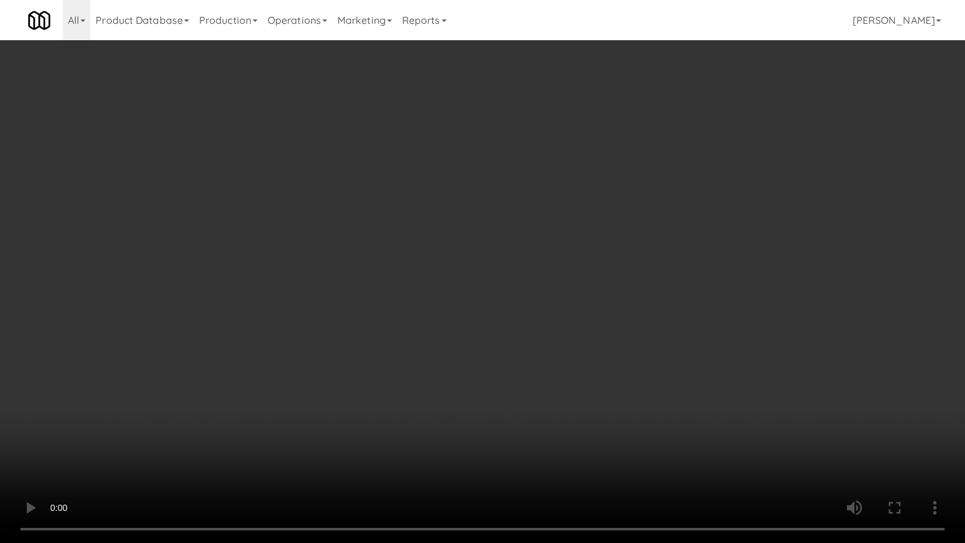
click at [450, 240] on video at bounding box center [482, 271] width 965 height 543
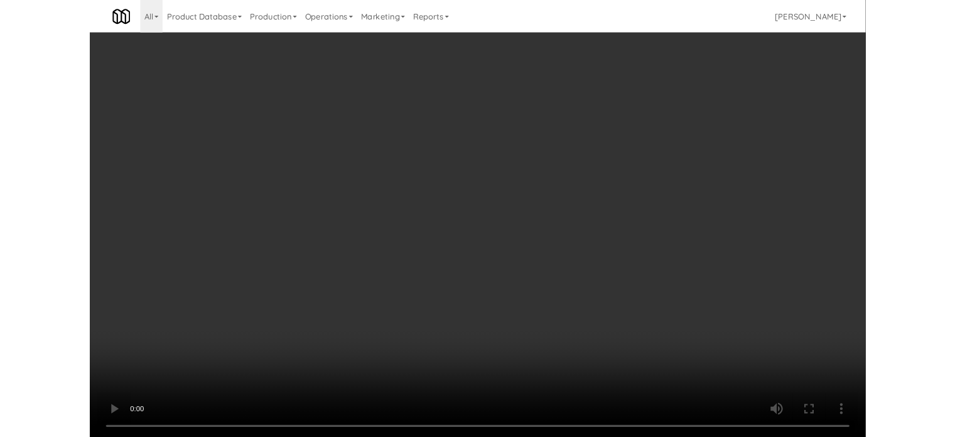
scroll to position [13901, 0]
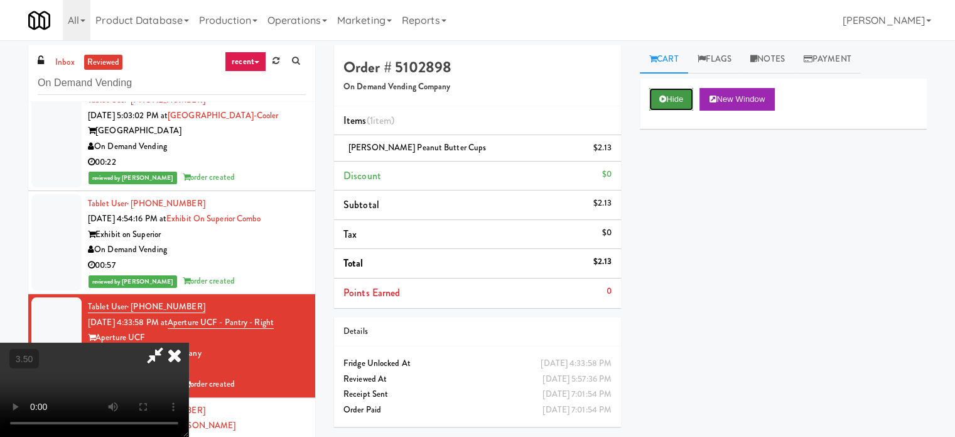
click at [675, 94] on button "Hide" at bounding box center [671, 99] width 44 height 23
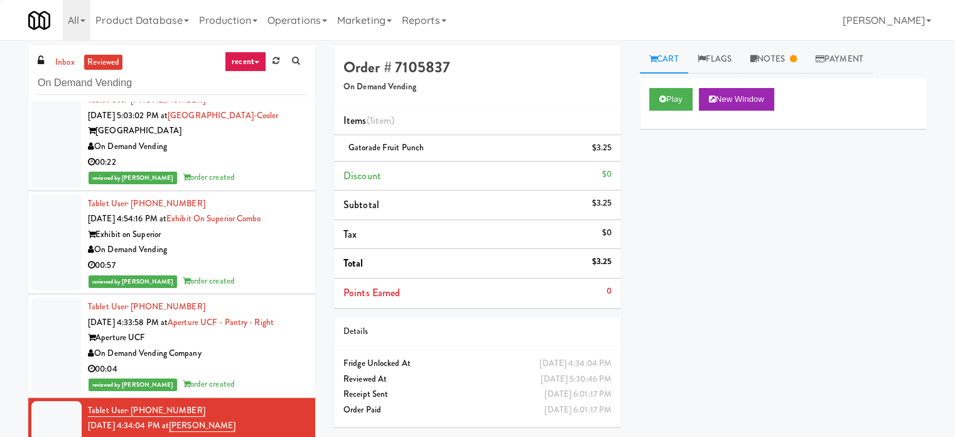
click at [269, 258] on div "00:57" at bounding box center [197, 266] width 218 height 16
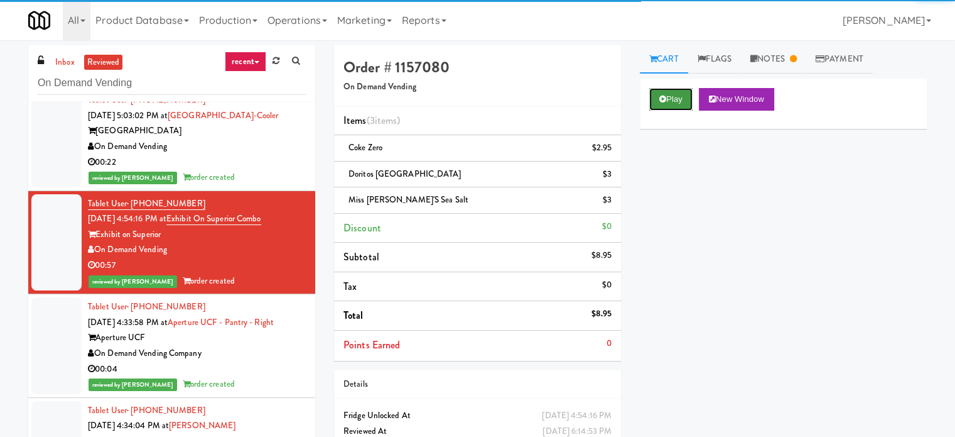
click at [675, 100] on button "Play" at bounding box center [670, 99] width 43 height 23
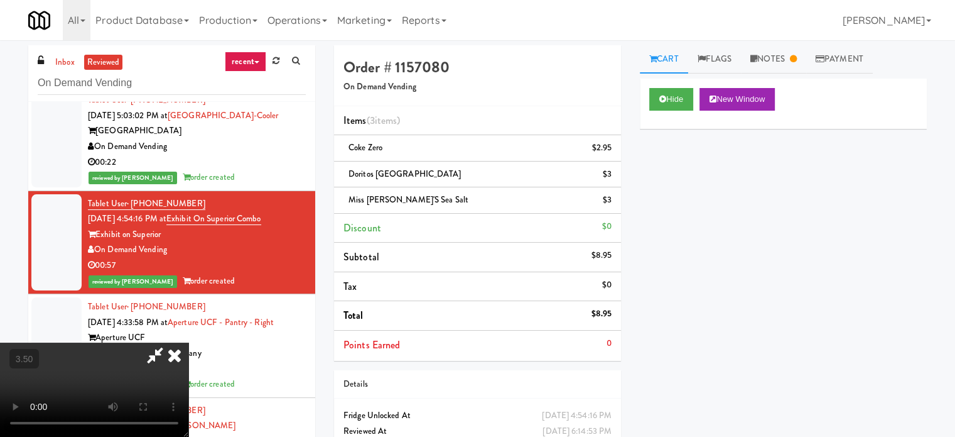
click at [188, 342] on video at bounding box center [94, 389] width 188 height 94
drag, startPoint x: 551, startPoint y: 44, endPoint x: 526, endPoint y: 75, distance: 39.8
click at [188, 342] on icon at bounding box center [175, 354] width 28 height 25
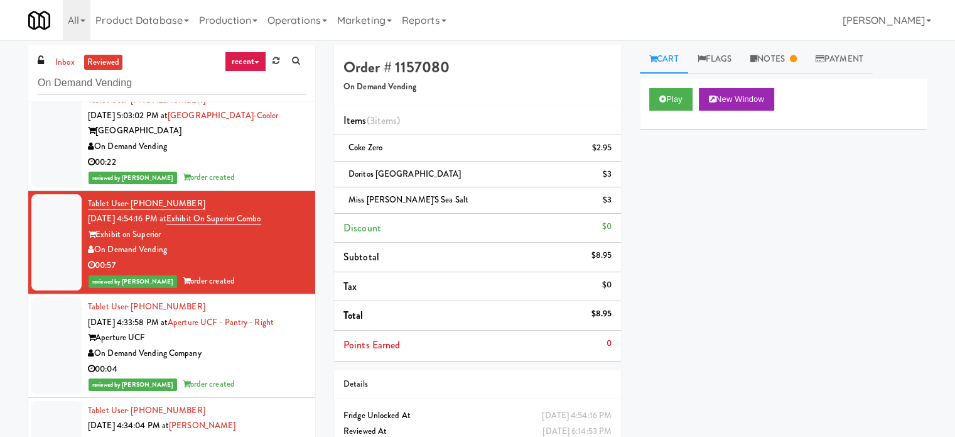
click at [280, 361] on div "00:04" at bounding box center [197, 369] width 218 height 16
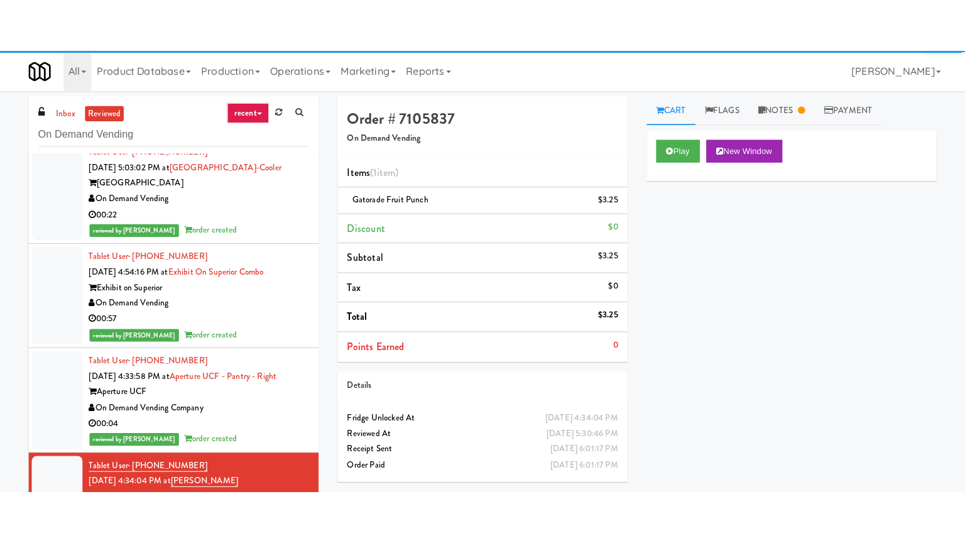
scroll to position [14215, 0]
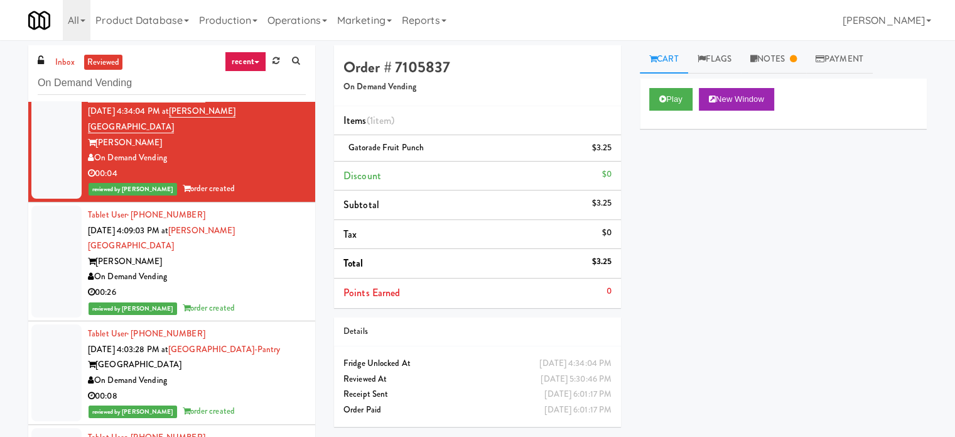
click at [266, 285] on div "00:26" at bounding box center [197, 293] width 218 height 16
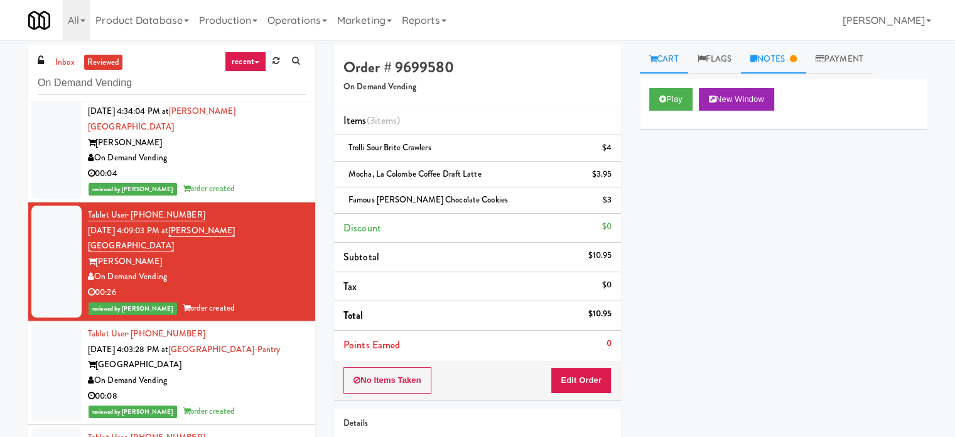
click at [796, 58] on icon at bounding box center [793, 59] width 7 height 8
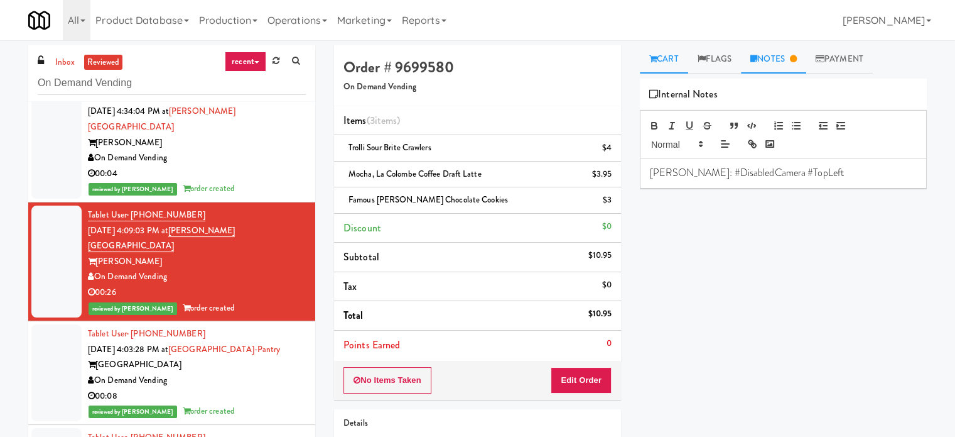
click at [670, 65] on link "Cart" at bounding box center [664, 59] width 48 height 28
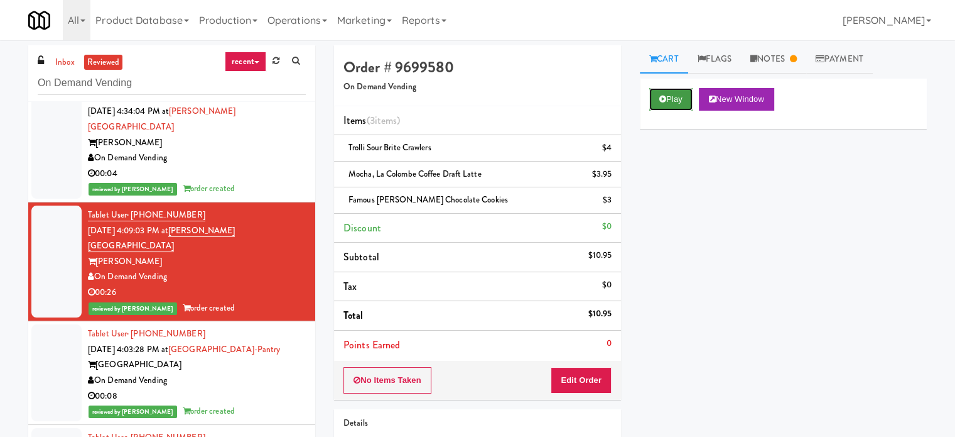
click at [660, 100] on icon at bounding box center [663, 99] width 7 height 8
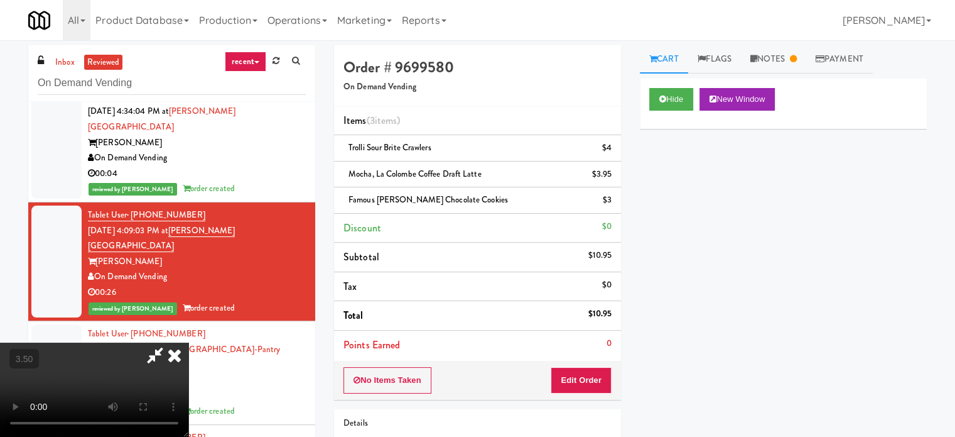
drag, startPoint x: 330, startPoint y: 305, endPoint x: 340, endPoint y: 297, distance: 12.9
click at [188, 342] on video at bounding box center [94, 389] width 188 height 94
drag, startPoint x: 340, startPoint y: 297, endPoint x: 437, endPoint y: 293, distance: 97.5
click at [188, 342] on video at bounding box center [94, 389] width 188 height 94
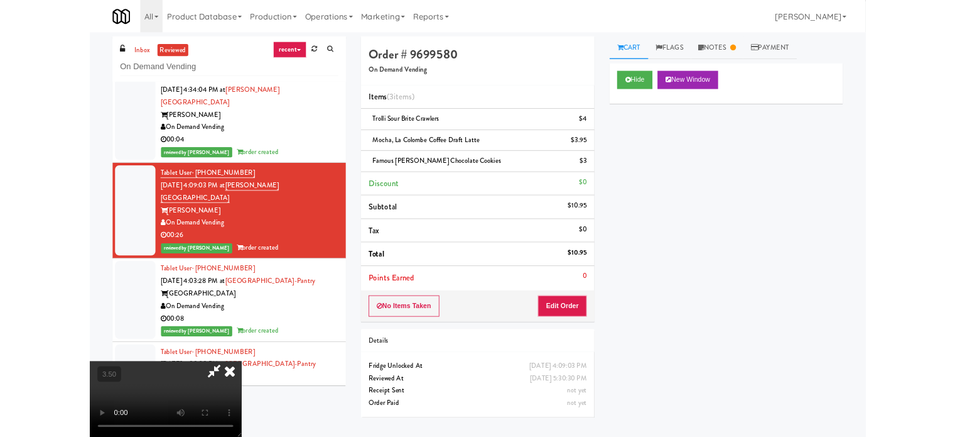
scroll to position [14153, 0]
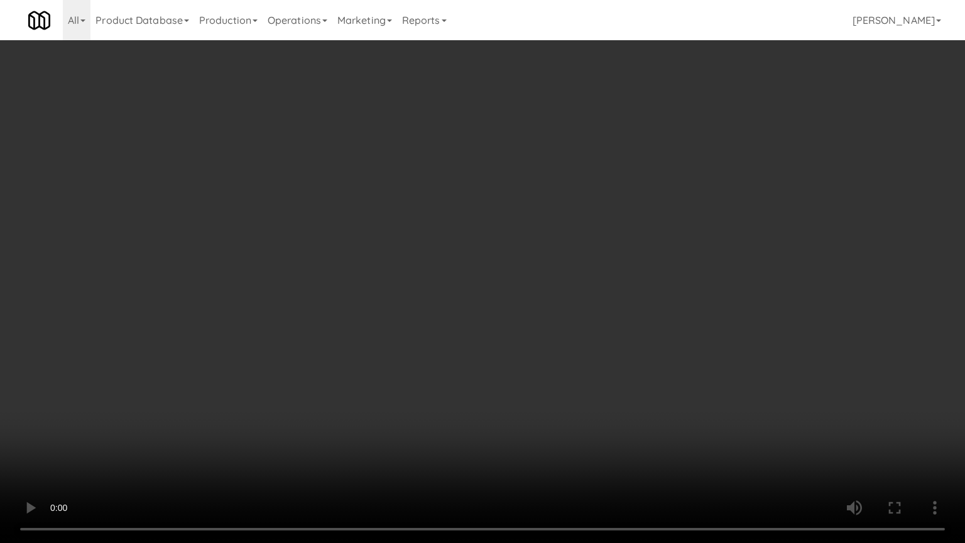
click at [480, 244] on video at bounding box center [482, 271] width 965 height 543
click at [481, 243] on video at bounding box center [482, 271] width 965 height 543
click at [493, 219] on video at bounding box center [482, 271] width 965 height 543
click at [501, 211] on video at bounding box center [482, 271] width 965 height 543
click at [526, 212] on video at bounding box center [482, 271] width 965 height 543
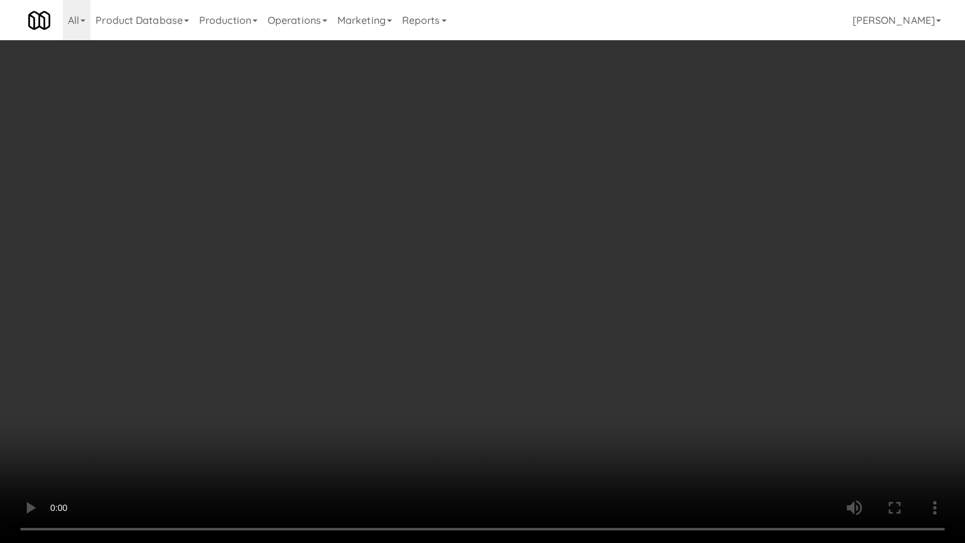
click at [528, 211] on video at bounding box center [482, 271] width 965 height 543
click at [530, 209] on video at bounding box center [482, 271] width 965 height 543
click at [533, 205] on video at bounding box center [482, 271] width 965 height 543
click at [540, 198] on video at bounding box center [482, 271] width 965 height 543
drag, startPoint x: 543, startPoint y: 197, endPoint x: 567, endPoint y: 185, distance: 26.7
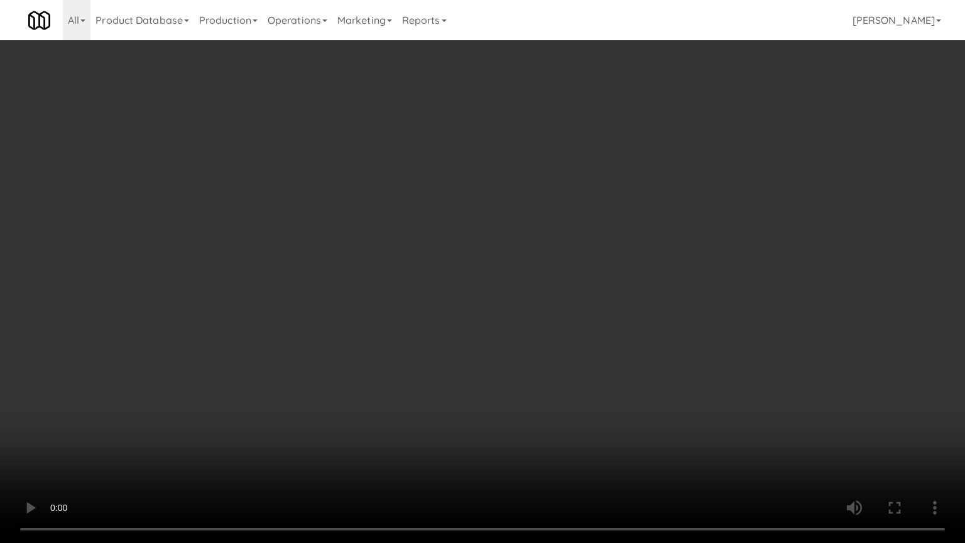
click at [560, 188] on video at bounding box center [482, 271] width 965 height 543
click at [755, 436] on video at bounding box center [482, 271] width 965 height 543
click at [580, 330] on video at bounding box center [482, 271] width 965 height 543
click at [570, 327] on video at bounding box center [482, 271] width 965 height 543
drag, startPoint x: 575, startPoint y: 324, endPoint x: 607, endPoint y: 274, distance: 58.7
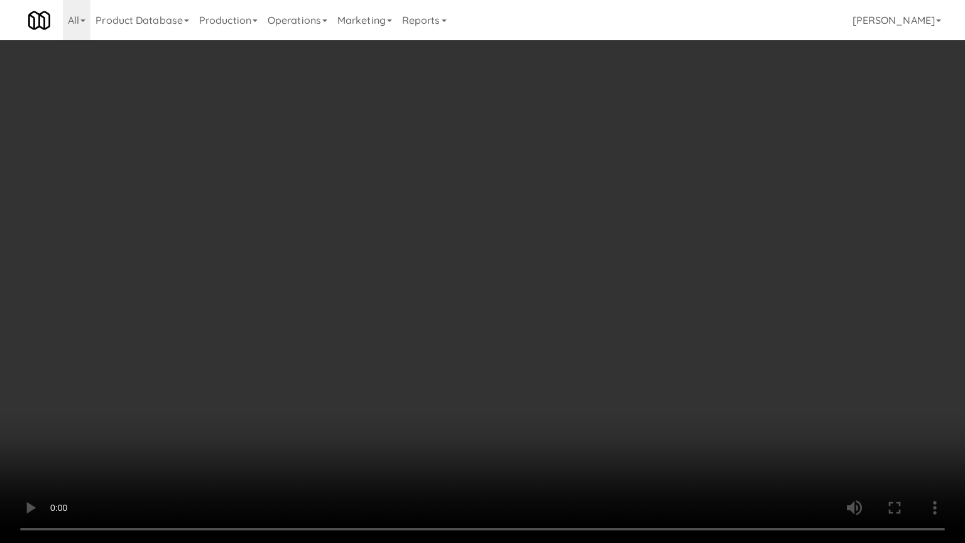
click at [577, 322] on video at bounding box center [482, 271] width 965 height 543
click at [599, 278] on video at bounding box center [482, 271] width 965 height 543
click at [600, 277] on video at bounding box center [482, 271] width 965 height 543
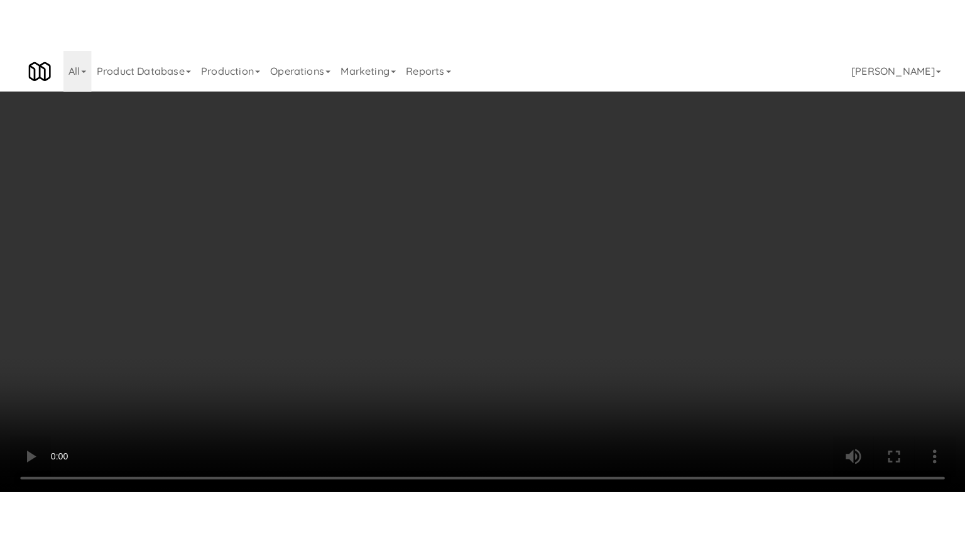
scroll to position [14215, 0]
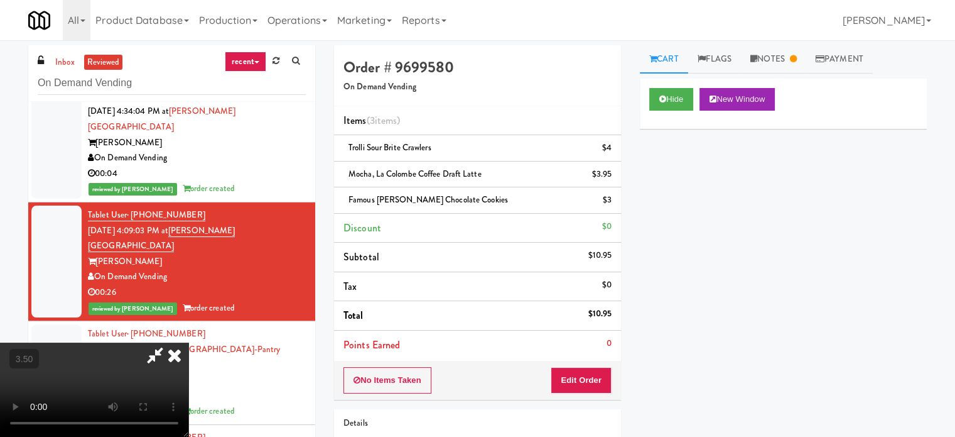
click at [188, 342] on icon at bounding box center [175, 354] width 28 height 25
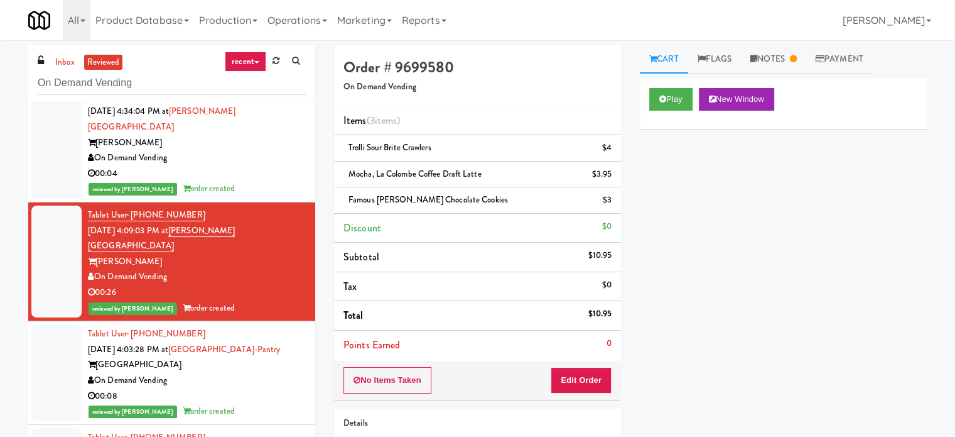
drag, startPoint x: 268, startPoint y: 272, endPoint x: 269, endPoint y: 261, distance: 11.5
click at [268, 388] on div "00:08" at bounding box center [197, 396] width 218 height 16
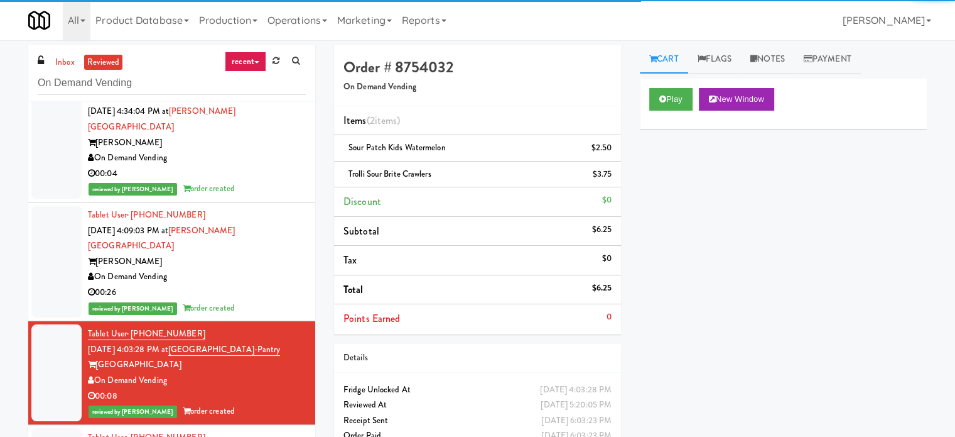
drag, startPoint x: 274, startPoint y: 349, endPoint x: 274, endPoint y: 331, distance: 18.2
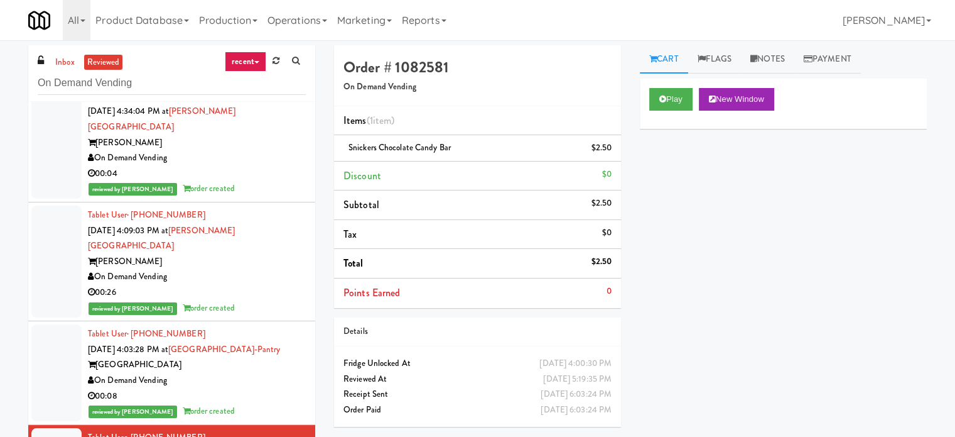
click at [289, 388] on div "00:08" at bounding box center [197, 396] width 218 height 16
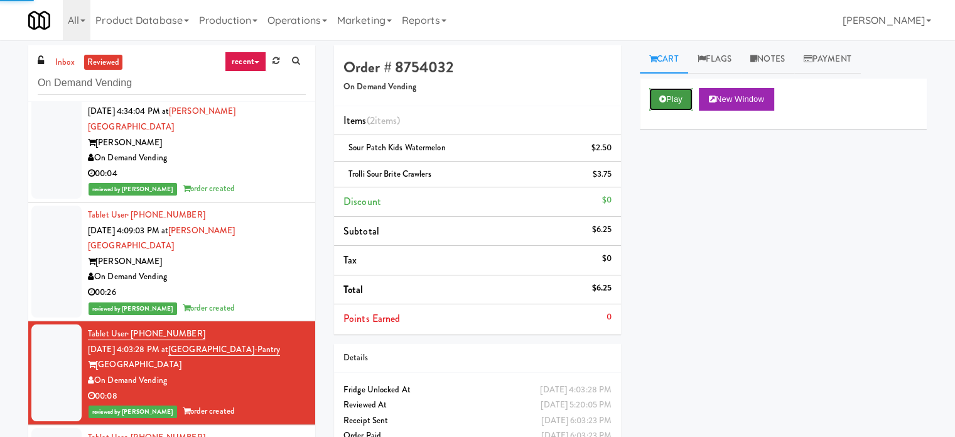
click at [671, 100] on button "Play" at bounding box center [670, 99] width 43 height 23
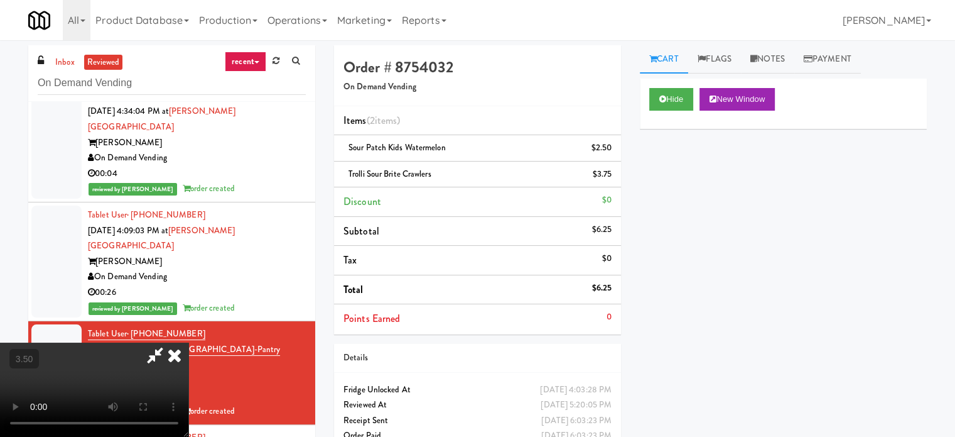
click at [188, 342] on video at bounding box center [94, 389] width 188 height 94
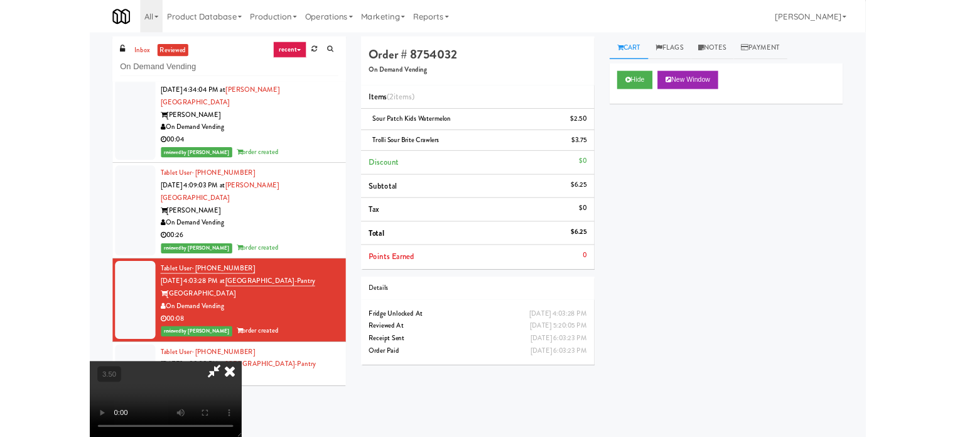
scroll to position [14153, 0]
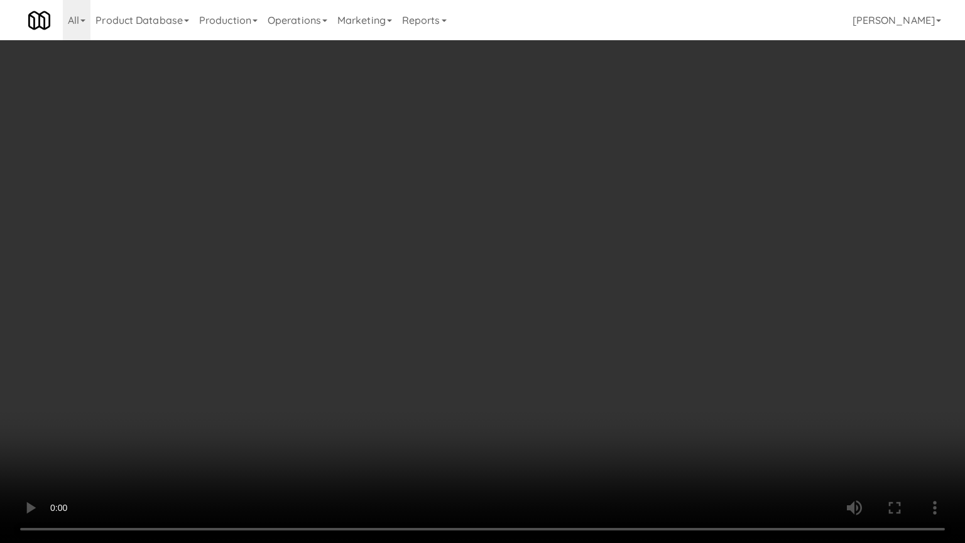
click at [501, 251] on video at bounding box center [482, 271] width 965 height 543
click at [501, 249] on video at bounding box center [482, 271] width 965 height 543
click at [502, 241] on video at bounding box center [482, 271] width 965 height 543
click at [502, 242] on video at bounding box center [482, 271] width 965 height 543
click at [504, 249] on video at bounding box center [482, 271] width 965 height 543
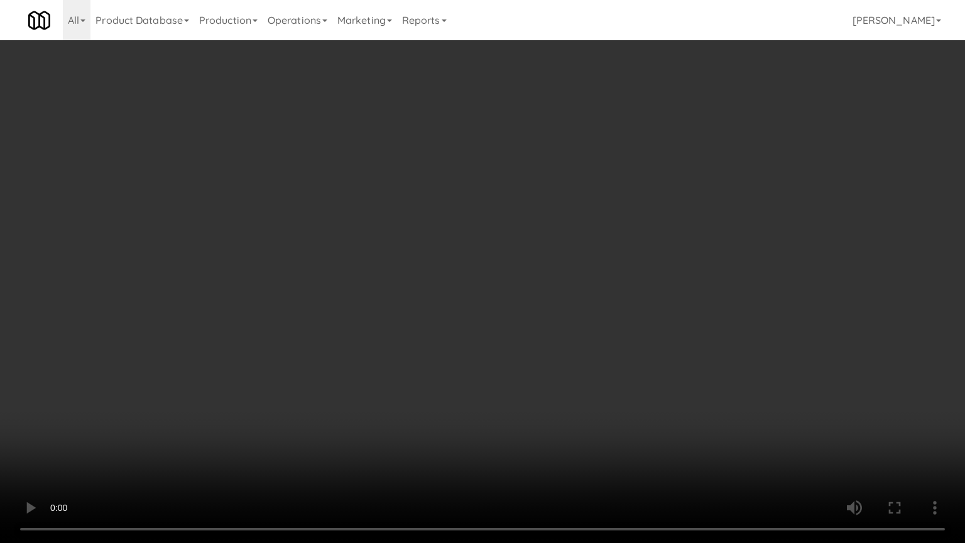
click at [575, 273] on video at bounding box center [482, 271] width 965 height 543
click at [578, 271] on video at bounding box center [482, 271] width 965 height 543
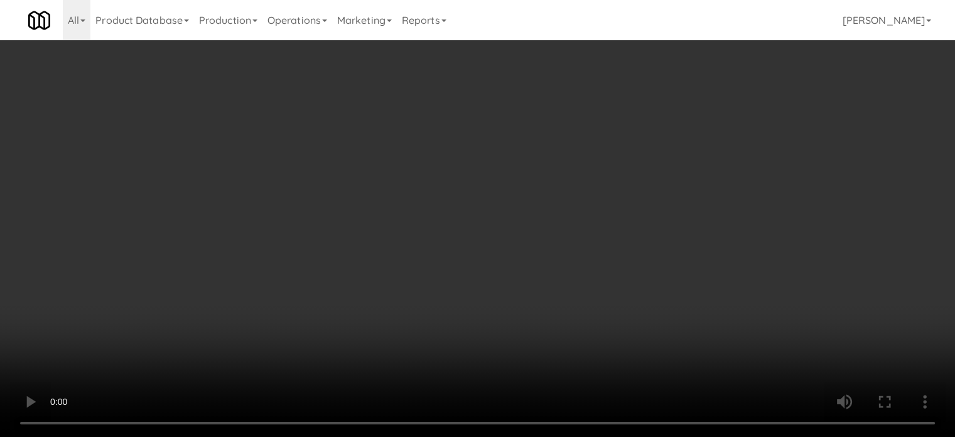
scroll to position [14215, 0]
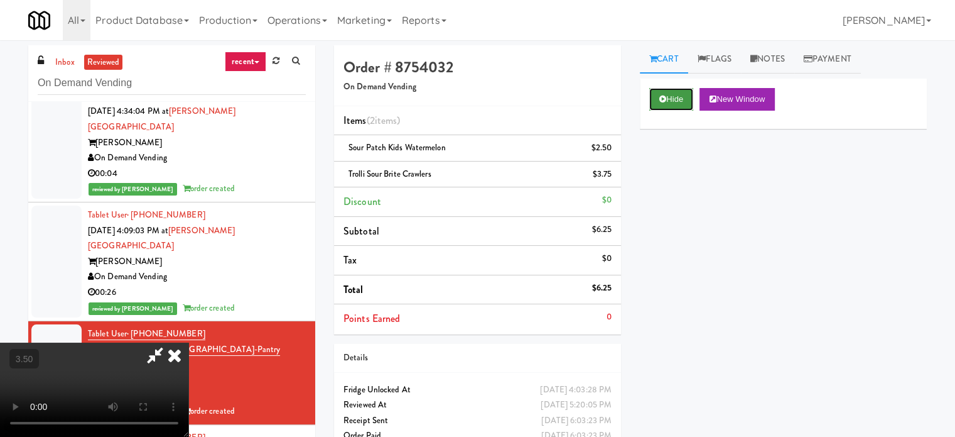
click at [661, 104] on button "Hide" at bounding box center [671, 99] width 44 height 23
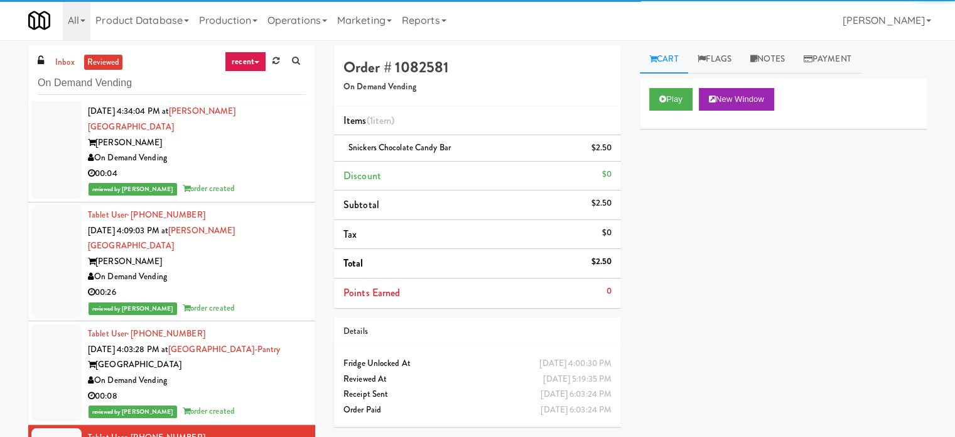
scroll to position [14529, 0]
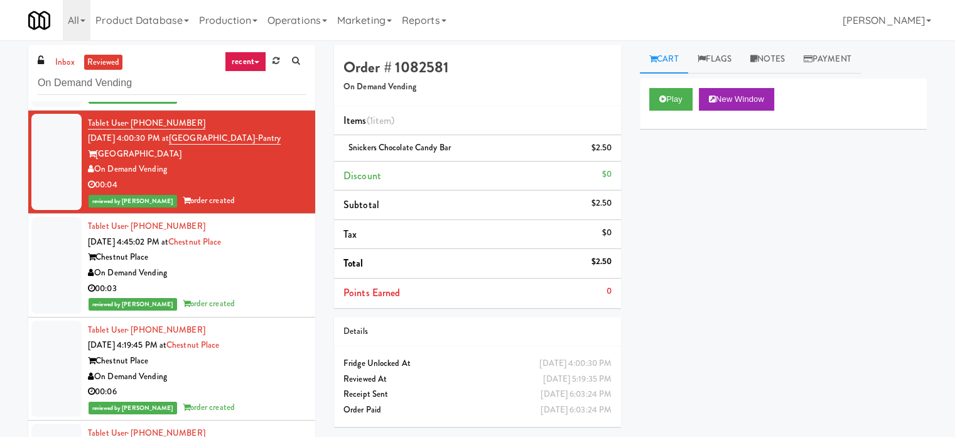
drag, startPoint x: 274, startPoint y: 183, endPoint x: 268, endPoint y: 194, distance: 12.4
click at [274, 296] on div "reviewed by [PERSON_NAME] E order created" at bounding box center [197, 304] width 218 height 16
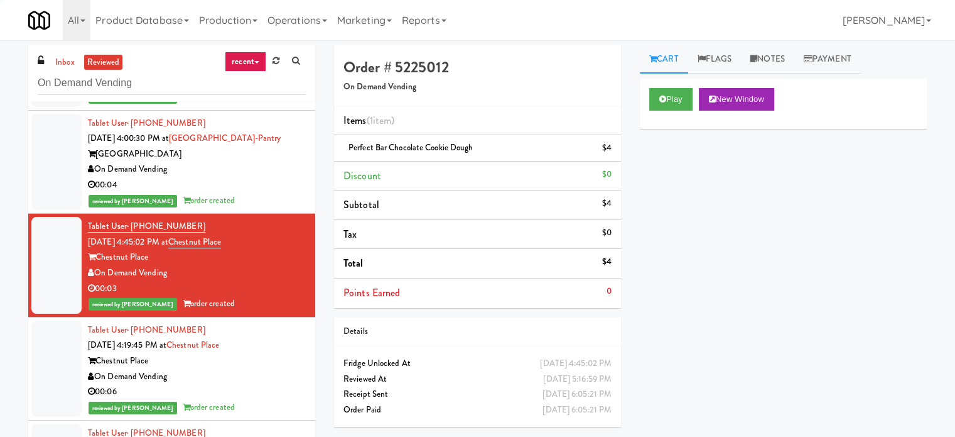
click at [251, 353] on div "Chestnut Place" at bounding box center [197, 361] width 218 height 16
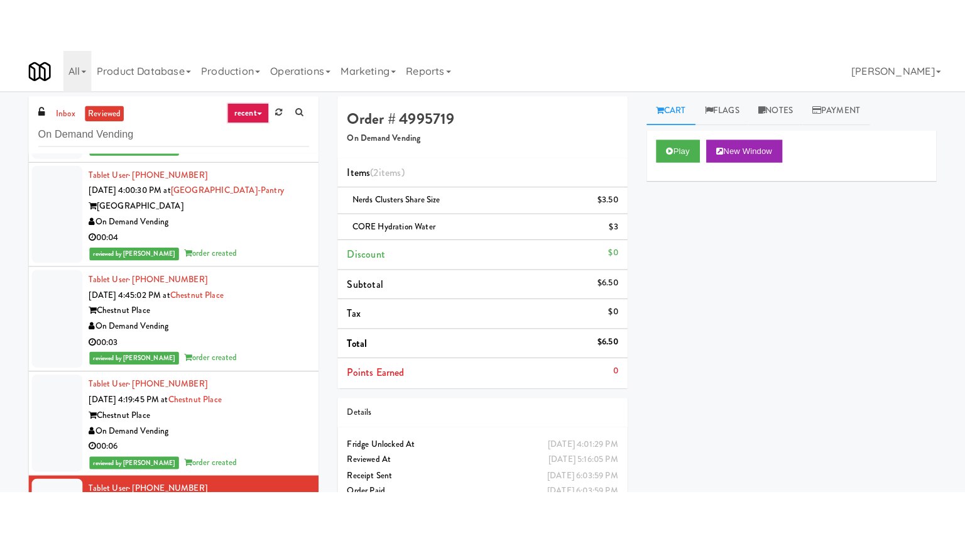
scroll to position [14843, 0]
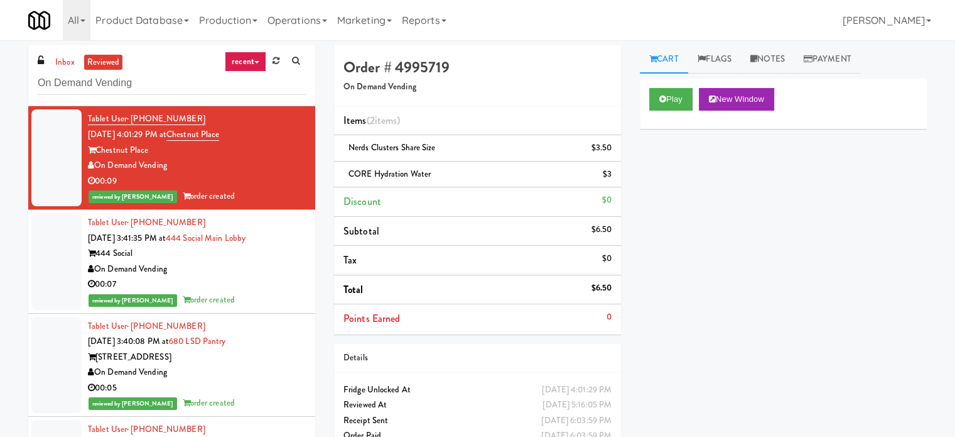
click at [268, 292] on div "reviewed by [PERSON_NAME] order created" at bounding box center [197, 300] width 218 height 16
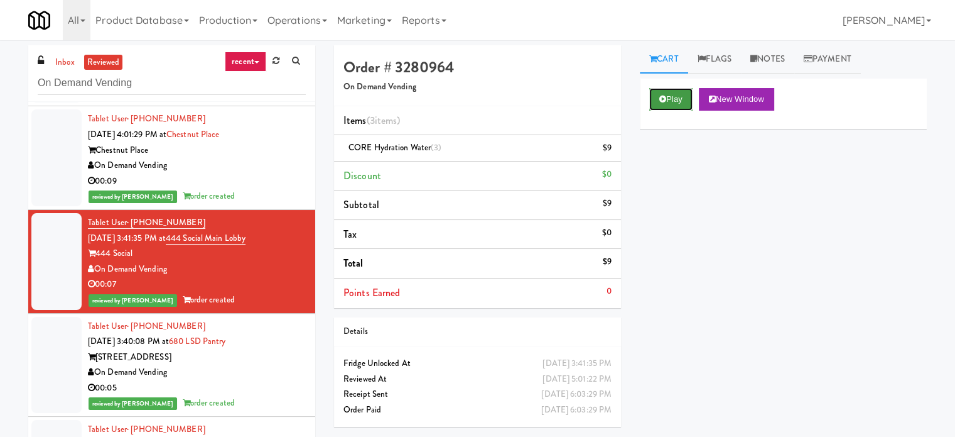
click at [673, 95] on button "Play" at bounding box center [670, 99] width 43 height 23
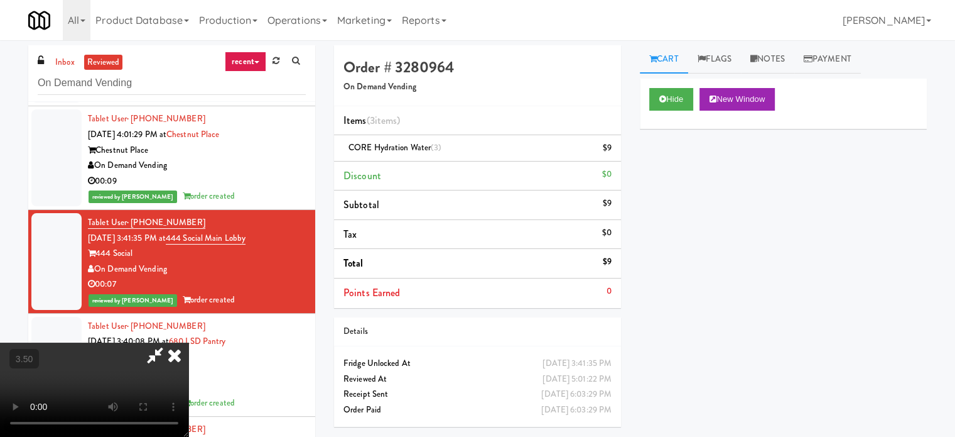
drag, startPoint x: 387, startPoint y: 301, endPoint x: 393, endPoint y: 290, distance: 13.2
click at [188, 342] on video at bounding box center [94, 389] width 188 height 94
drag, startPoint x: 393, startPoint y: 290, endPoint x: 398, endPoint y: 271, distance: 19.5
click at [188, 342] on video at bounding box center [94, 389] width 188 height 94
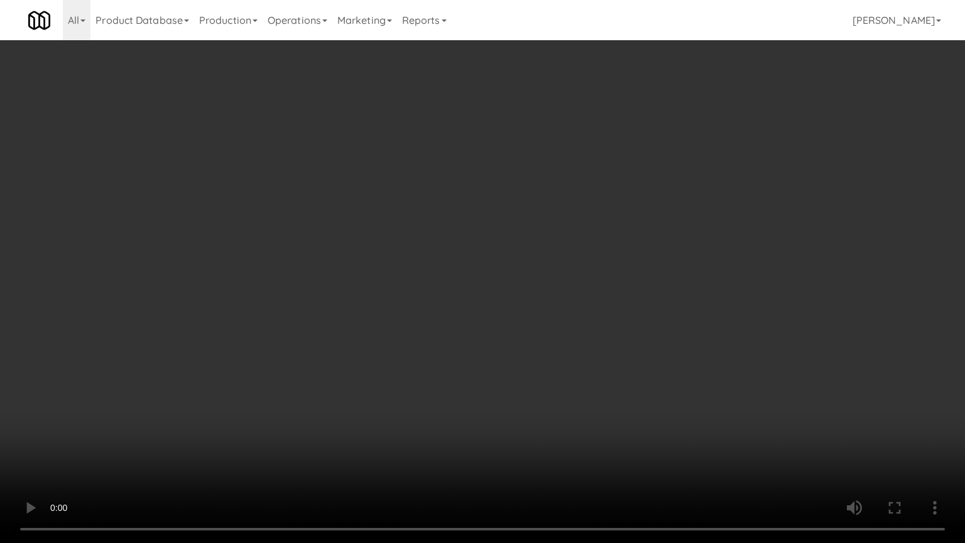
click at [429, 281] on video at bounding box center [482, 271] width 965 height 543
click at [430, 285] on video at bounding box center [482, 271] width 965 height 543
click at [430, 281] on video at bounding box center [482, 271] width 965 height 543
click at [433, 276] on video at bounding box center [482, 271] width 965 height 543
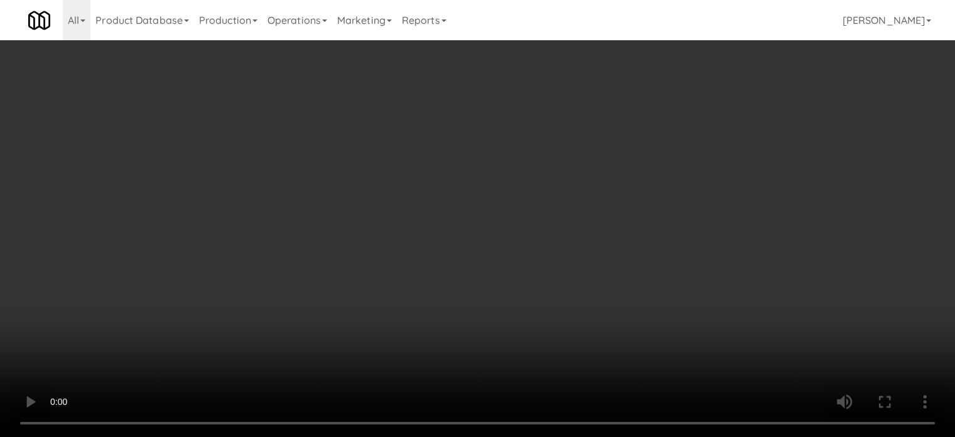
scroll to position [14843, 0]
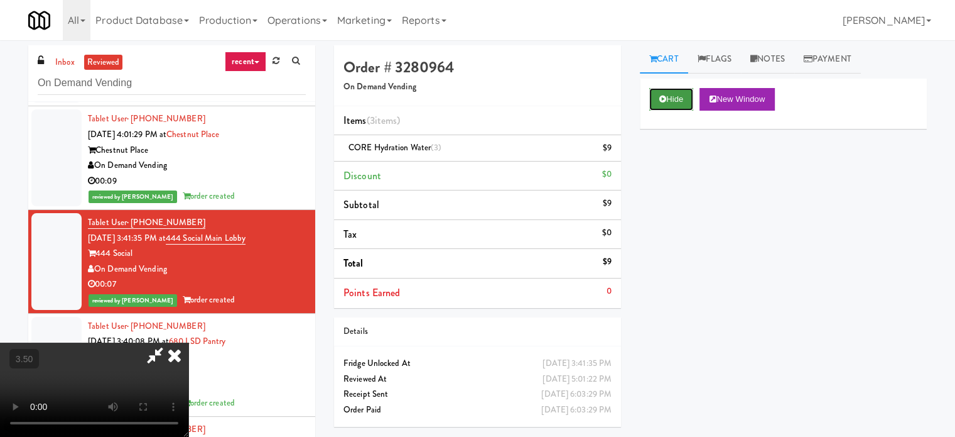
click at [661, 90] on button "Hide" at bounding box center [671, 99] width 44 height 23
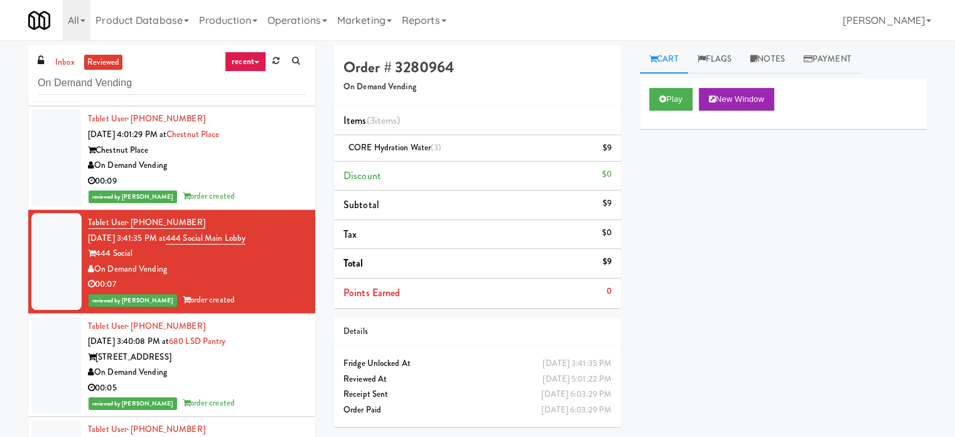
click at [237, 380] on div "00:05" at bounding box center [197, 388] width 218 height 16
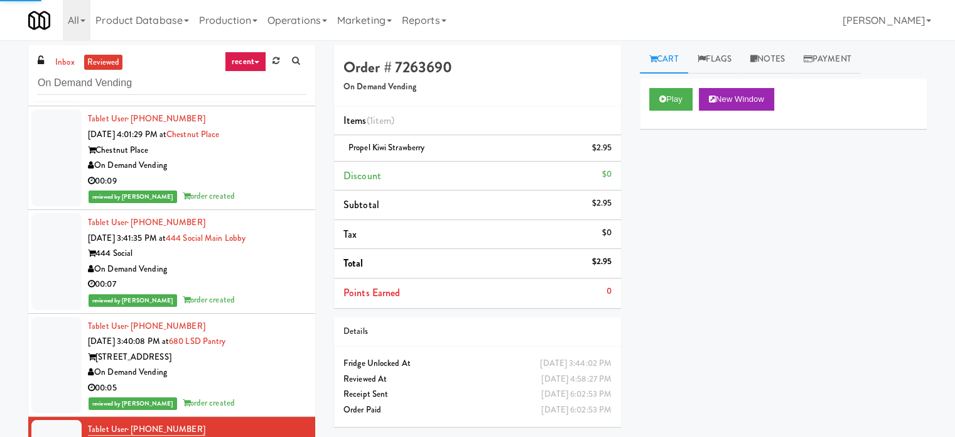
scroll to position [15157, 0]
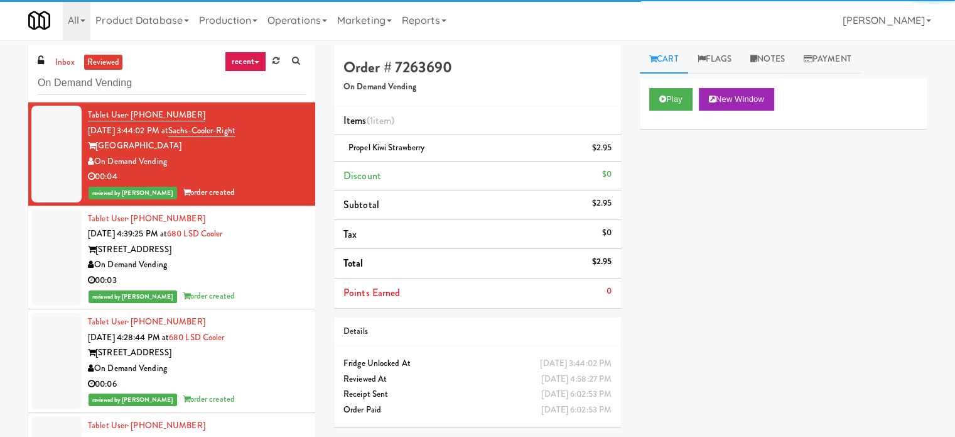
click at [276, 206] on li "Tablet User · (917) 856-6612 [DATE] 4:39:25 PM at 680 LSD Cooler [STREET_ADDRES…" at bounding box center [171, 258] width 287 height 104
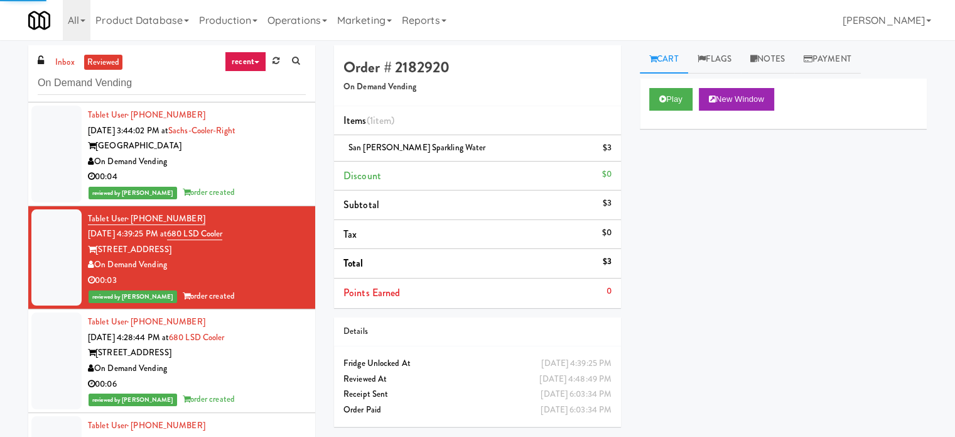
click at [266, 361] on div "On Demand Vending" at bounding box center [197, 369] width 218 height 16
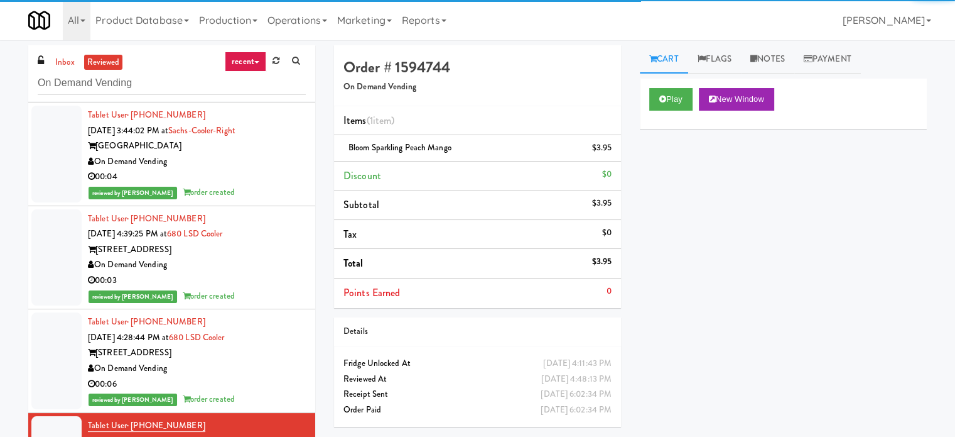
scroll to position [15471, 0]
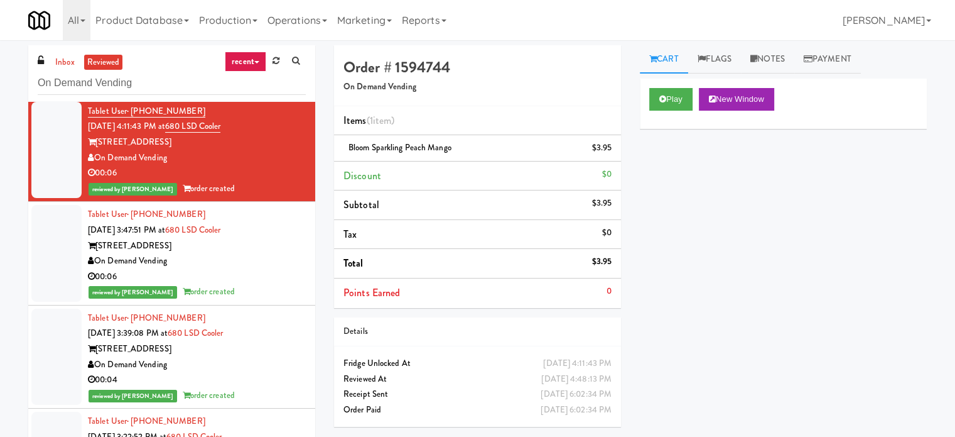
click at [265, 207] on div "Tablet User · (708) 439-0730 [DATE] 3:47:51 PM at 680 LSD Cooler 680 N. Lake Sh…" at bounding box center [197, 253] width 218 height 93
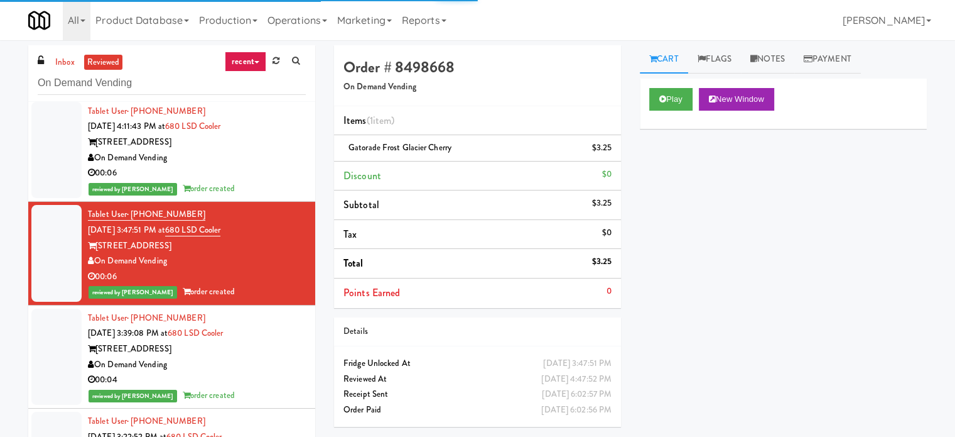
click at [268, 357] on div "On Demand Vending" at bounding box center [197, 365] width 218 height 16
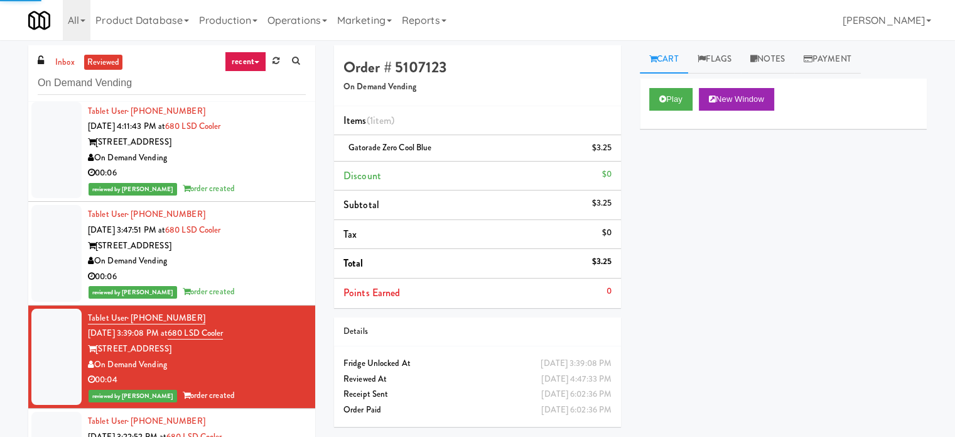
drag, startPoint x: 266, startPoint y: 320, endPoint x: 261, endPoint y: 281, distance: 39.3
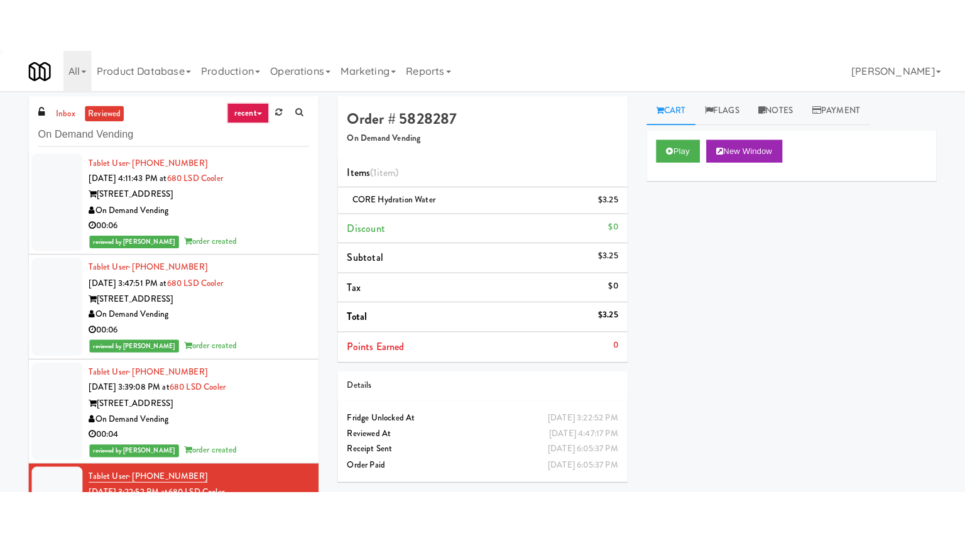
scroll to position [15785, 0]
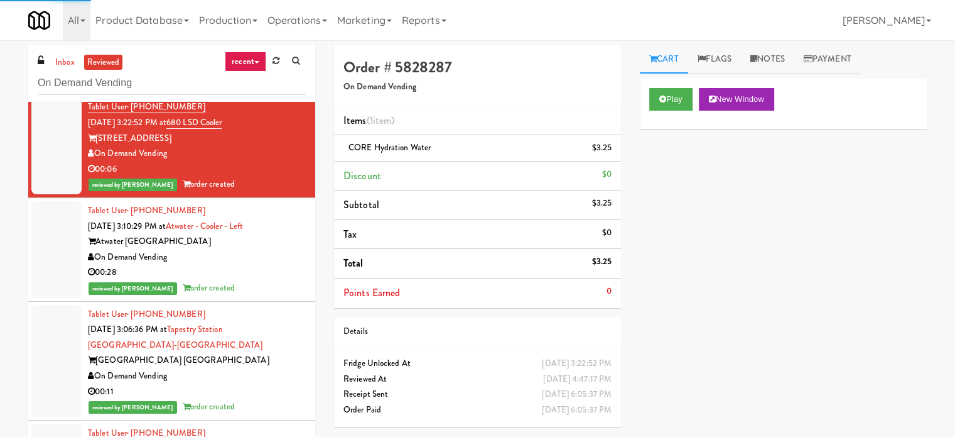
click at [251, 280] on div "reviewed by [PERSON_NAME] order created" at bounding box center [197, 288] width 218 height 16
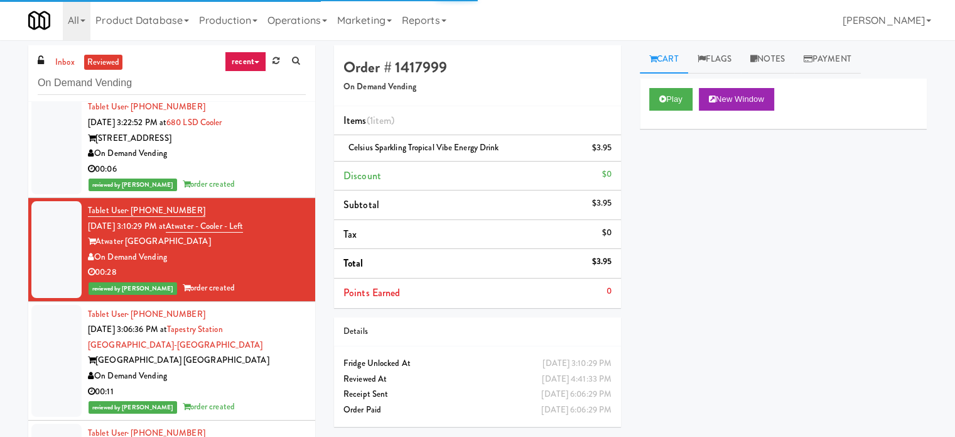
click at [256, 384] on div "00:11" at bounding box center [197, 392] width 218 height 16
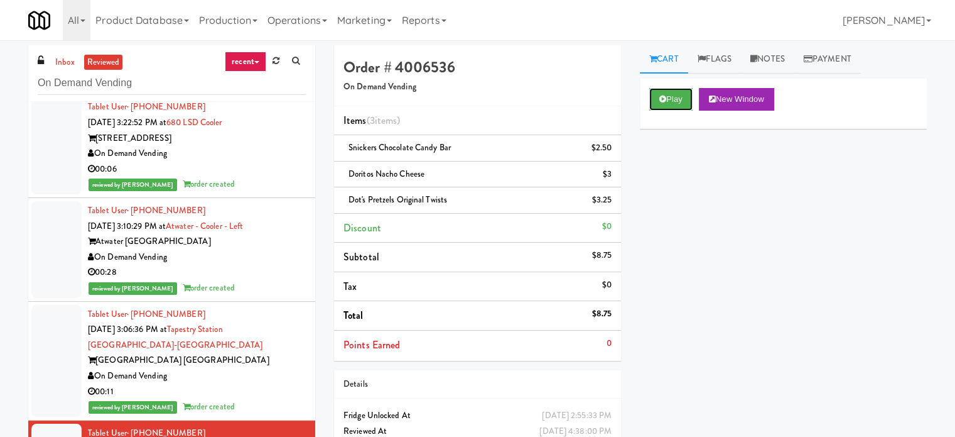
click at [663, 96] on icon at bounding box center [663, 99] width 7 height 8
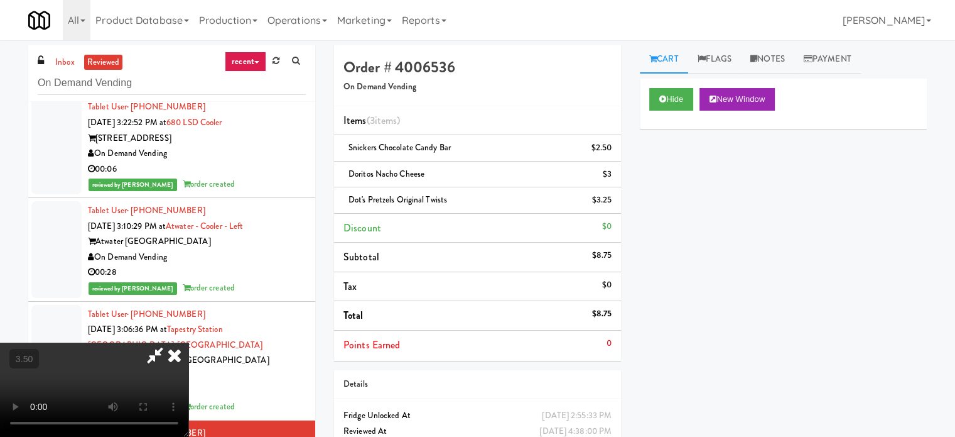
click at [188, 342] on video at bounding box center [94, 389] width 188 height 94
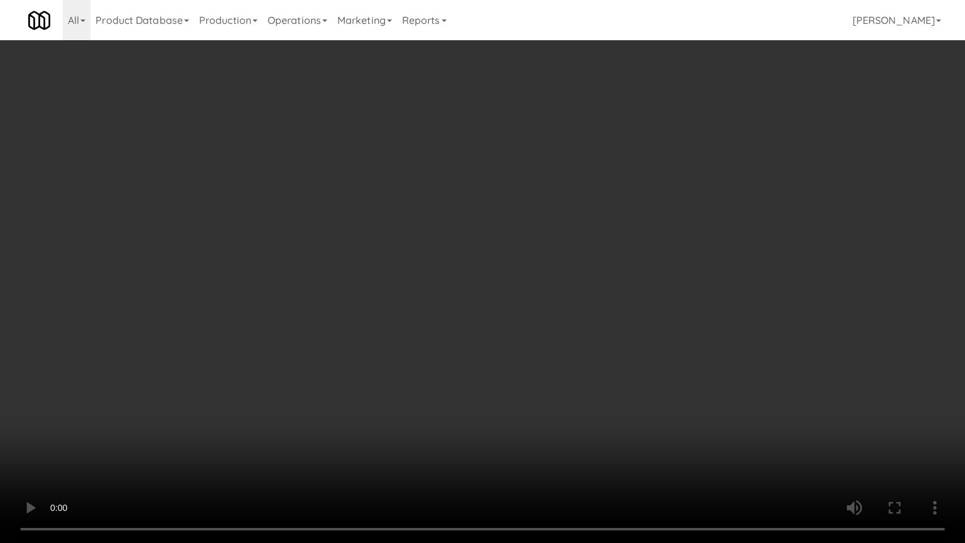
click at [443, 259] on video at bounding box center [482, 271] width 965 height 543
click at [445, 259] on video at bounding box center [482, 271] width 965 height 543
click at [449, 259] on video at bounding box center [482, 271] width 965 height 543
click at [460, 259] on video at bounding box center [482, 271] width 965 height 543
click at [463, 258] on video at bounding box center [482, 271] width 965 height 543
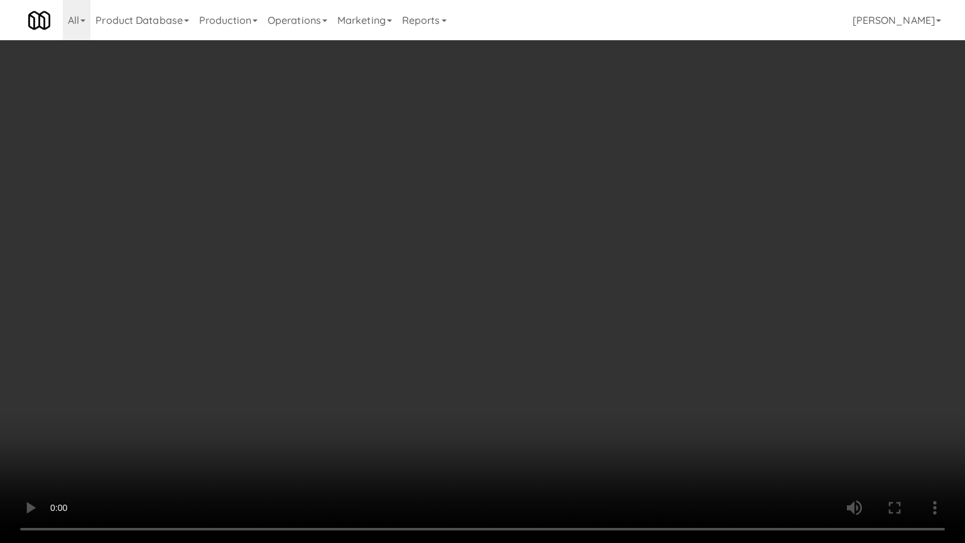
click at [468, 261] on video at bounding box center [482, 271] width 965 height 543
click at [486, 275] on video at bounding box center [482, 271] width 965 height 543
click at [487, 277] on video at bounding box center [482, 271] width 965 height 543
click at [506, 283] on video at bounding box center [482, 271] width 965 height 543
click at [509, 279] on video at bounding box center [482, 271] width 965 height 543
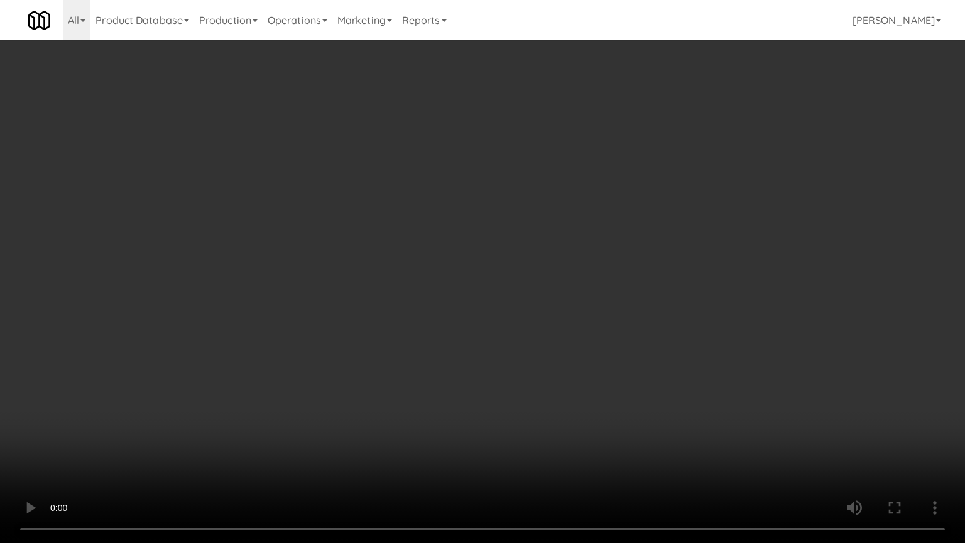
click at [516, 276] on video at bounding box center [482, 271] width 965 height 543
click at [520, 276] on video at bounding box center [482, 271] width 965 height 543
click at [529, 276] on video at bounding box center [482, 271] width 965 height 543
click at [533, 273] on video at bounding box center [482, 271] width 965 height 543
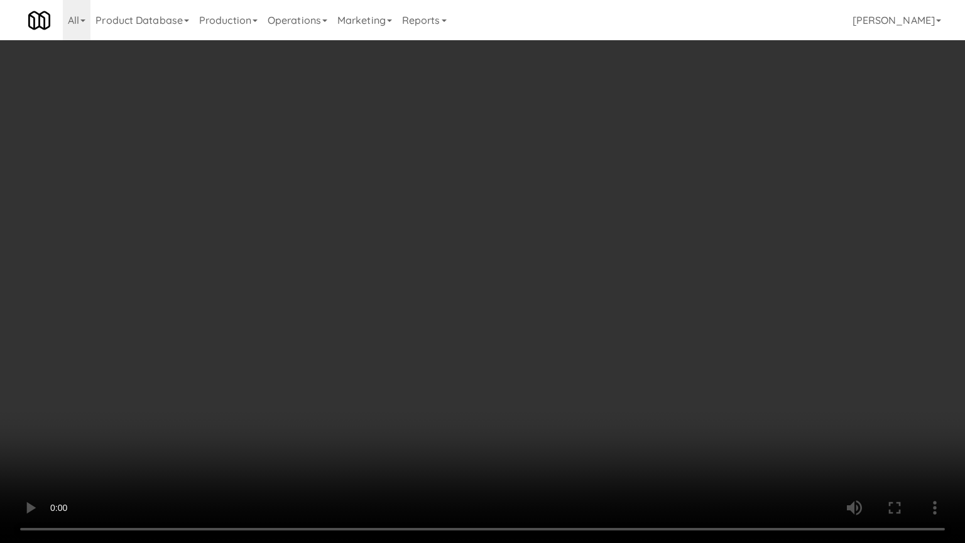
click at [546, 266] on video at bounding box center [482, 271] width 965 height 543
drag, startPoint x: 556, startPoint y: 271, endPoint x: 591, endPoint y: 267, distance: 35.4
click at [570, 271] on video at bounding box center [482, 271] width 965 height 543
click at [591, 267] on video at bounding box center [482, 271] width 965 height 543
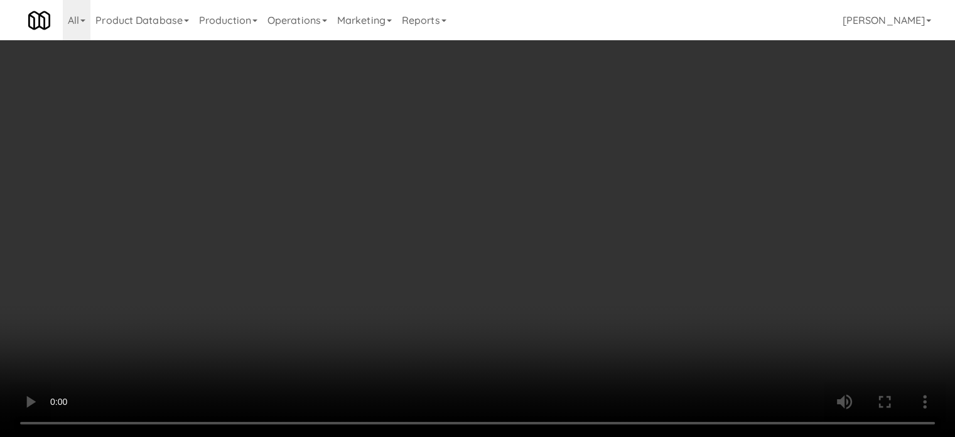
scroll to position [15785, 0]
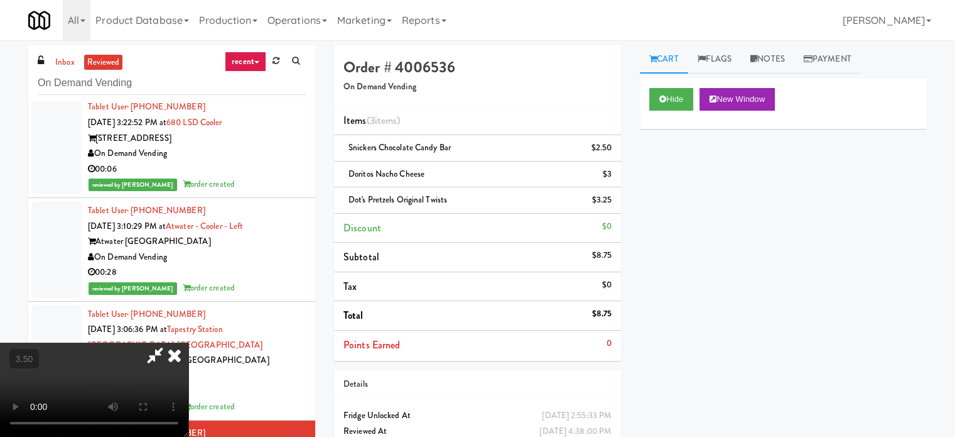
click at [188, 342] on icon at bounding box center [175, 354] width 28 height 25
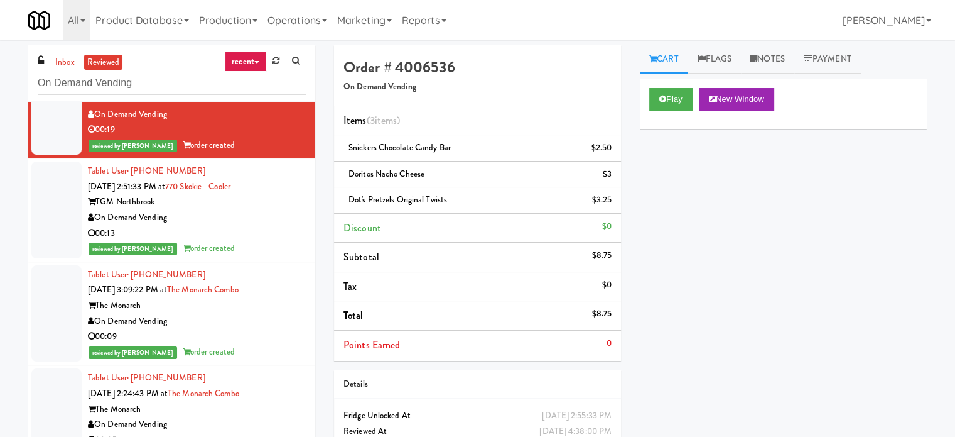
scroll to position [16413, 0]
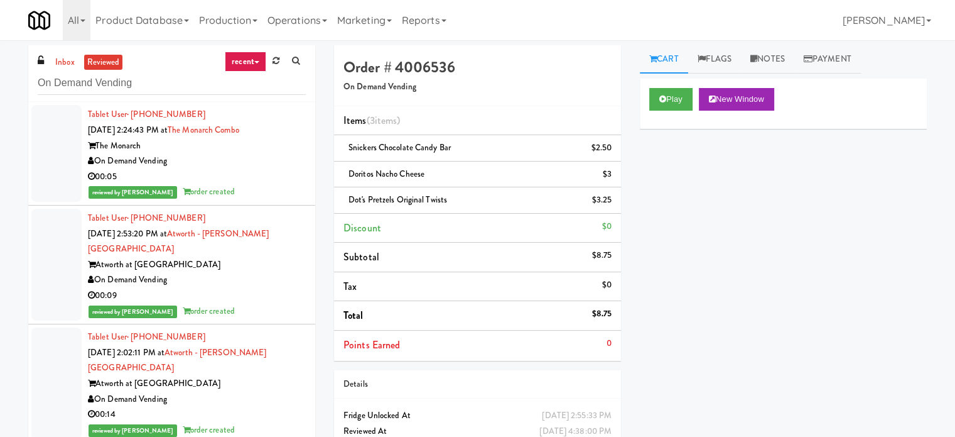
click at [281, 303] on div "reviewed by [PERSON_NAME] A order created" at bounding box center [197, 311] width 218 height 16
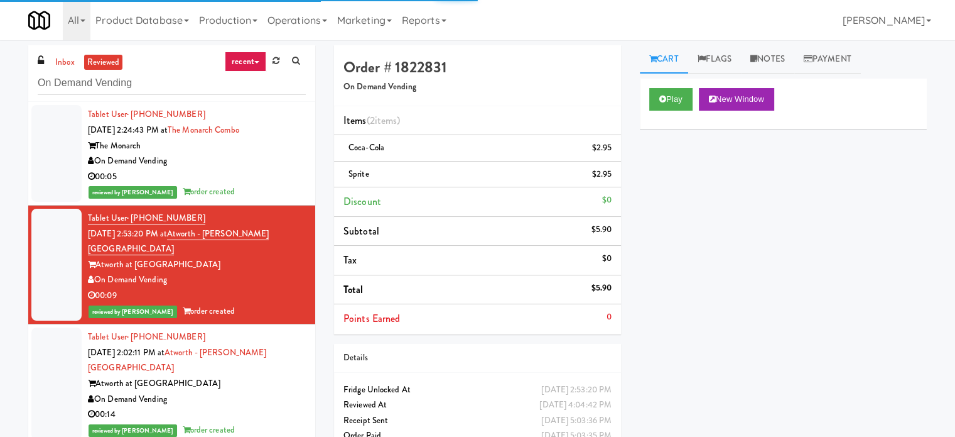
click at [282, 376] on div "Atworth at [GEOGRAPHIC_DATA]" at bounding box center [197, 384] width 218 height 16
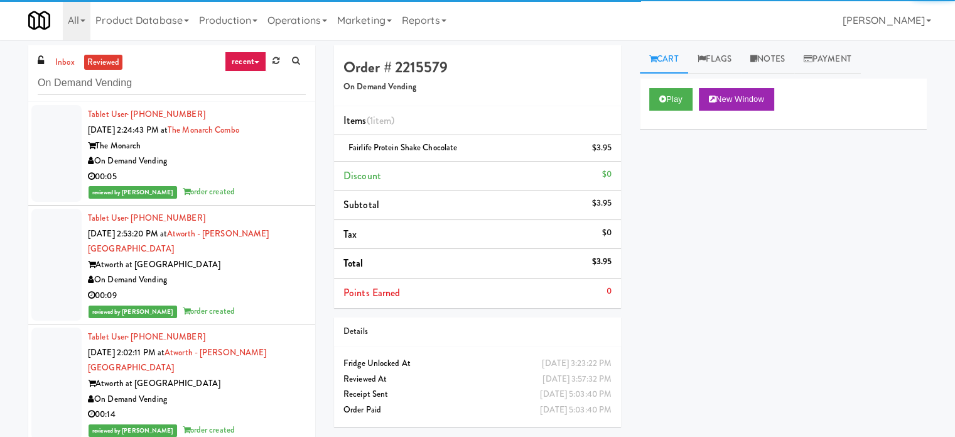
scroll to position [16727, 0]
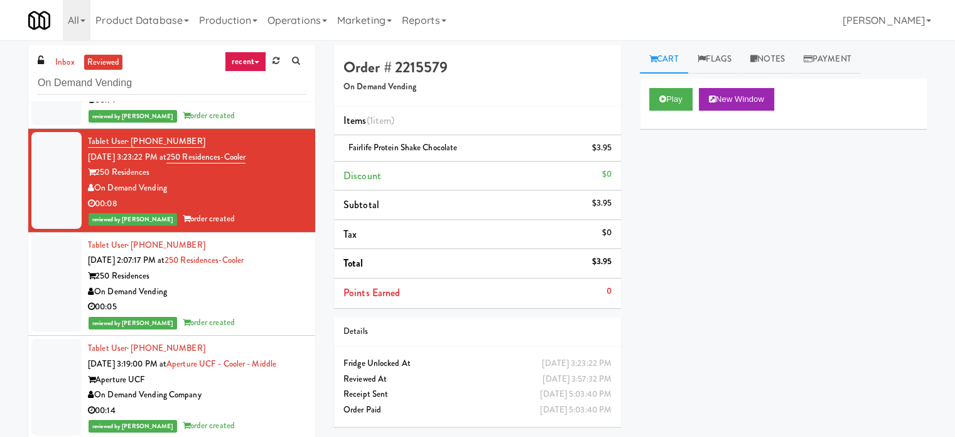
click at [259, 299] on div "00:05" at bounding box center [197, 307] width 218 height 16
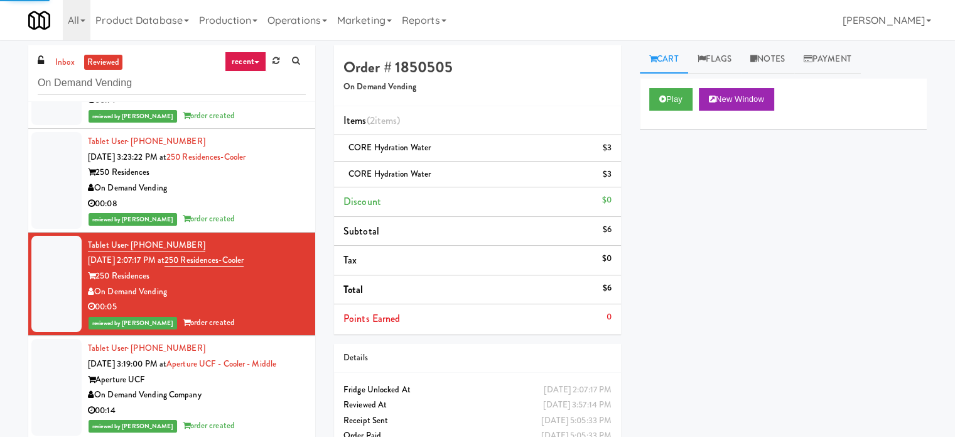
click at [256, 403] on div "00:14" at bounding box center [197, 411] width 218 height 16
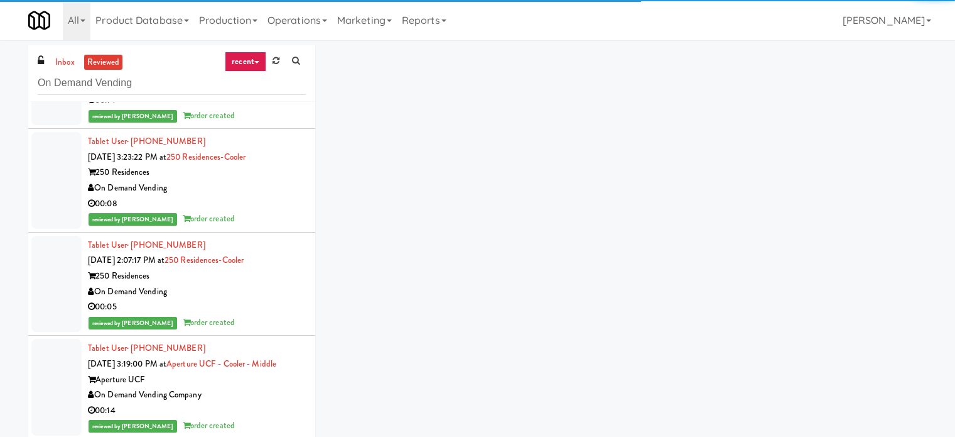
scroll to position [17042, 0]
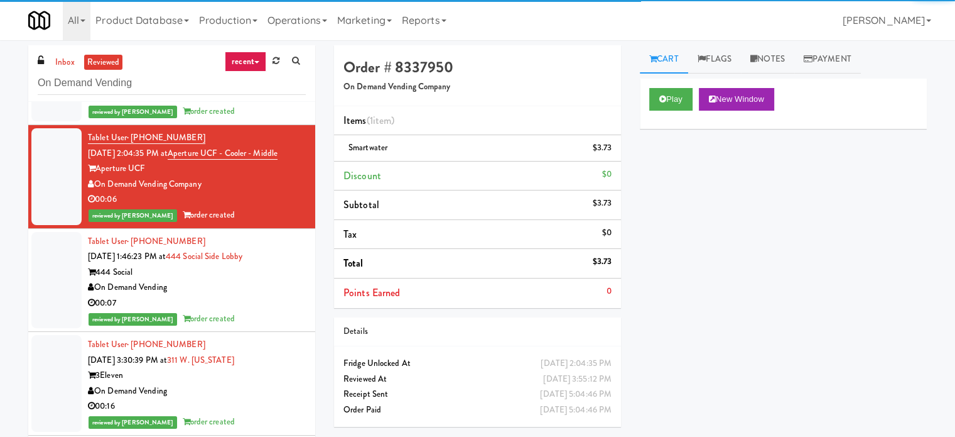
click at [283, 311] on div "reviewed by [PERSON_NAME] order created" at bounding box center [197, 319] width 218 height 16
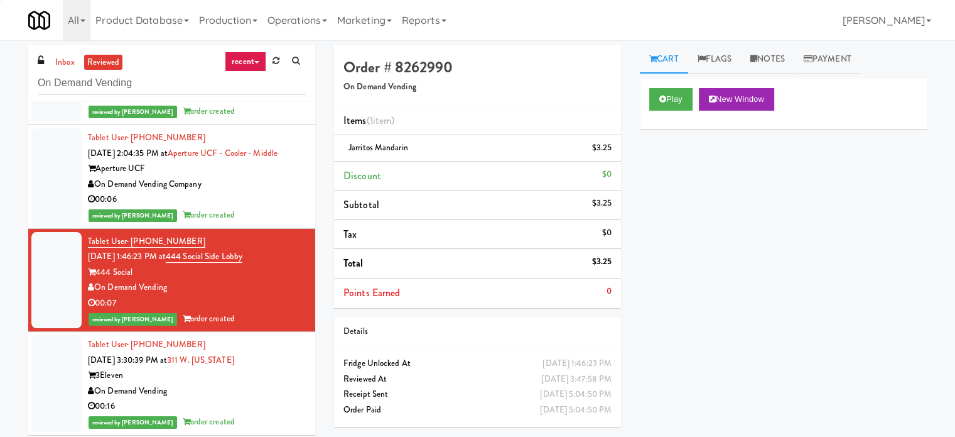
click at [269, 383] on div "On Demand Vending" at bounding box center [197, 391] width 218 height 16
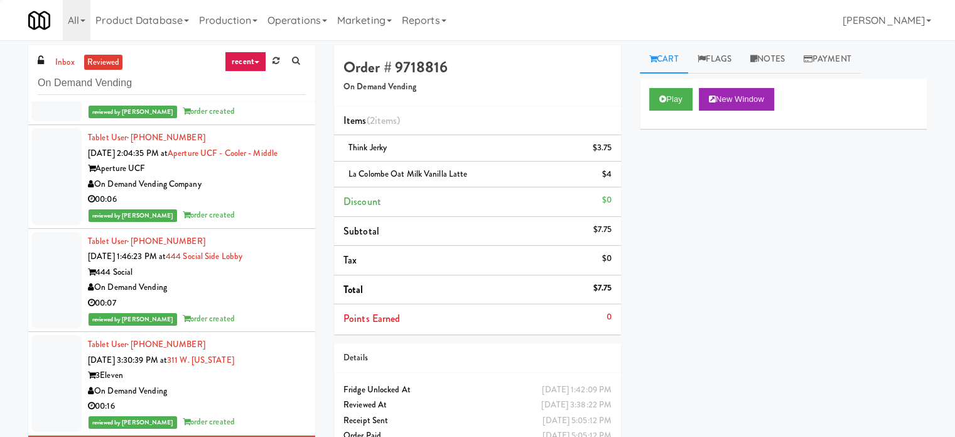
scroll to position [17356, 0]
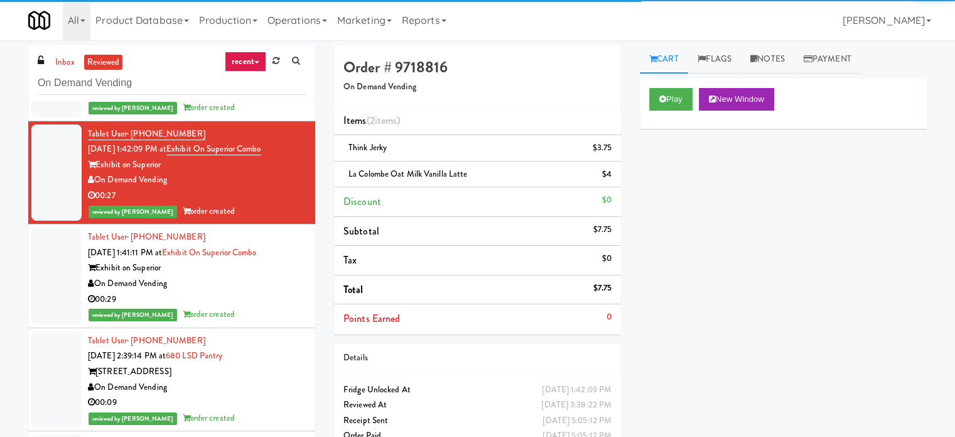
click at [270, 291] on div "00:29" at bounding box center [197, 299] width 218 height 16
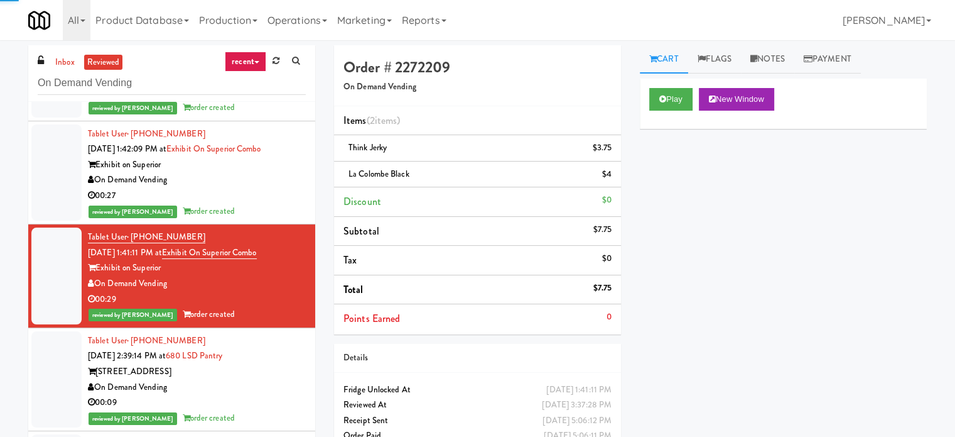
click at [281, 379] on div "On Demand Vending" at bounding box center [197, 387] width 218 height 16
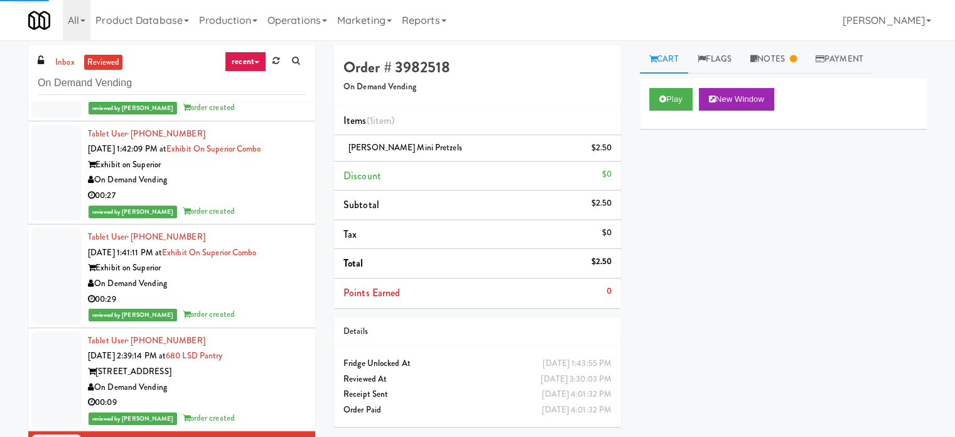
scroll to position [17670, 0]
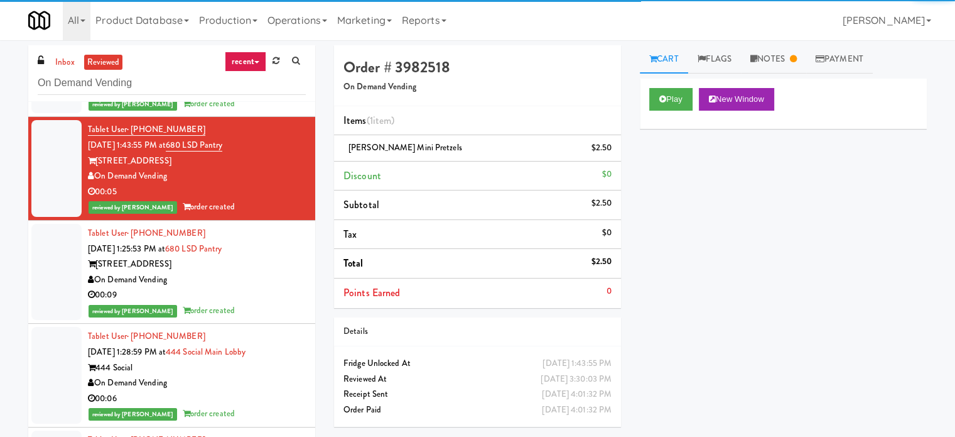
click at [291, 287] on div "00:09" at bounding box center [197, 295] width 218 height 16
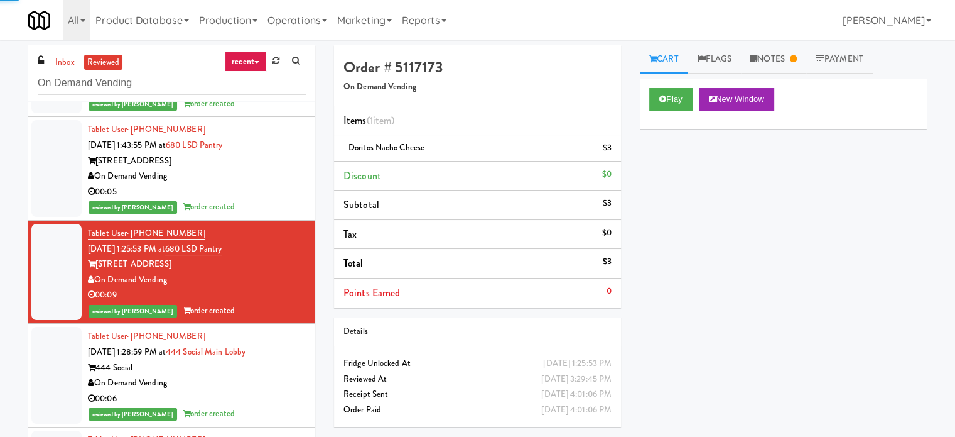
click at [286, 375] on div "On Demand Vending" at bounding box center [197, 383] width 218 height 16
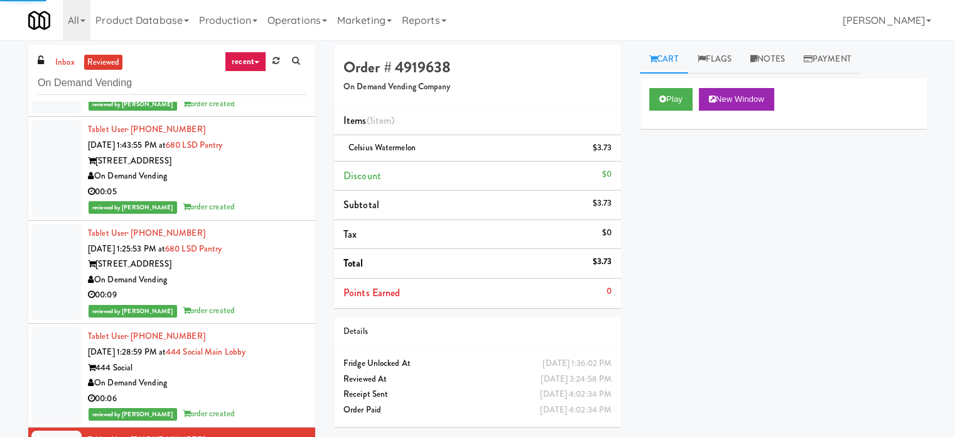
scroll to position [17984, 0]
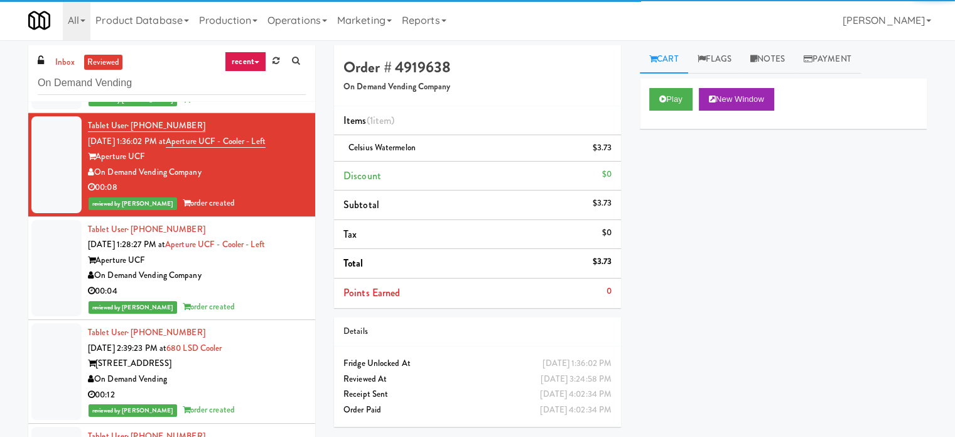
click at [281, 299] on div "reviewed by [PERSON_NAME] order created" at bounding box center [197, 307] width 218 height 16
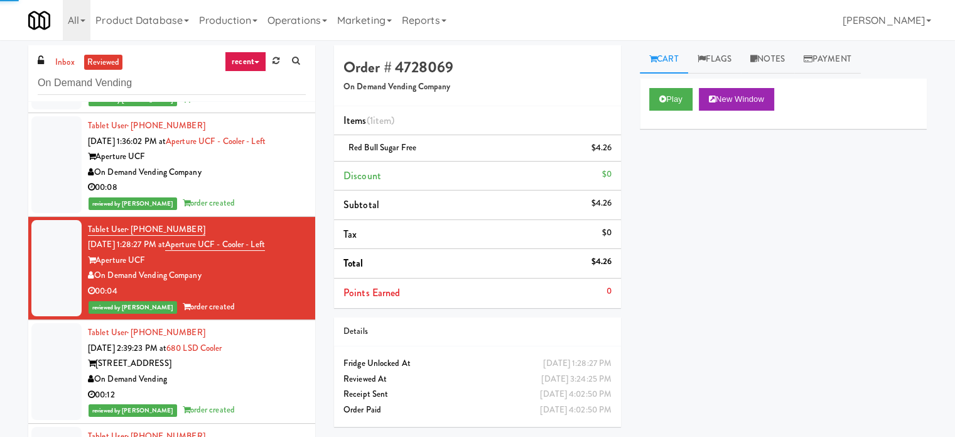
click at [279, 371] on div "On Demand Vending" at bounding box center [197, 379] width 218 height 16
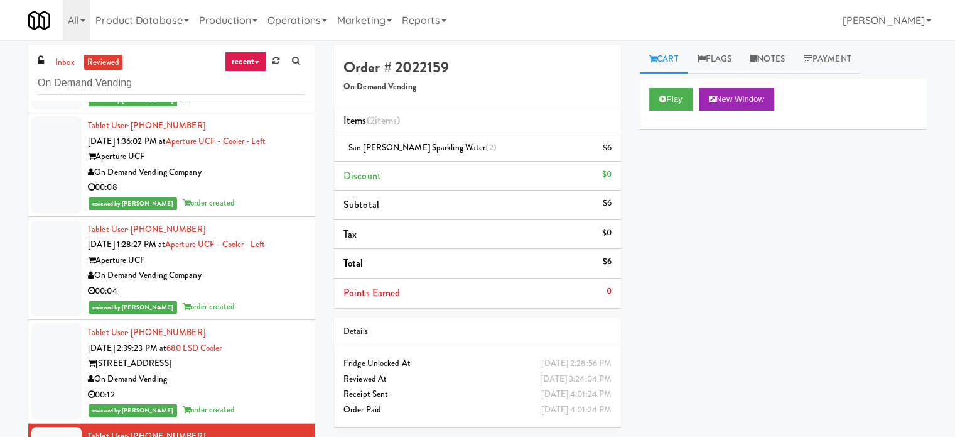
scroll to position [18298, 0]
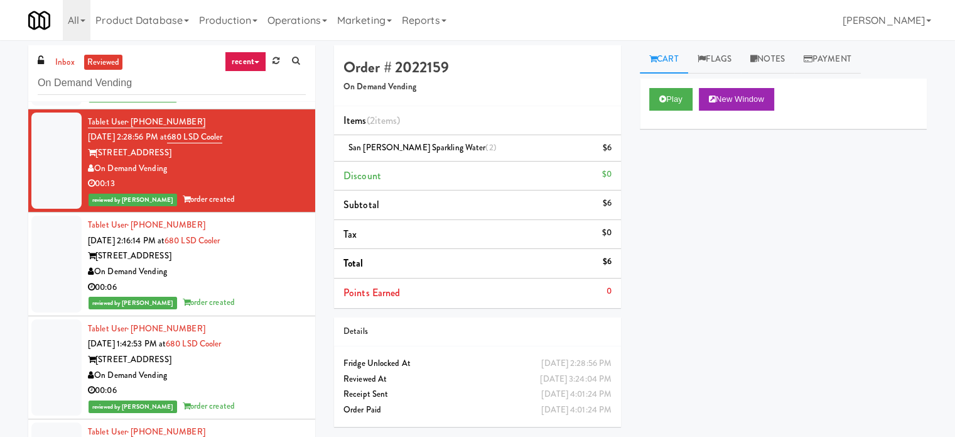
click at [279, 295] on div "reviewed by [PERSON_NAME] order created" at bounding box center [197, 303] width 218 height 16
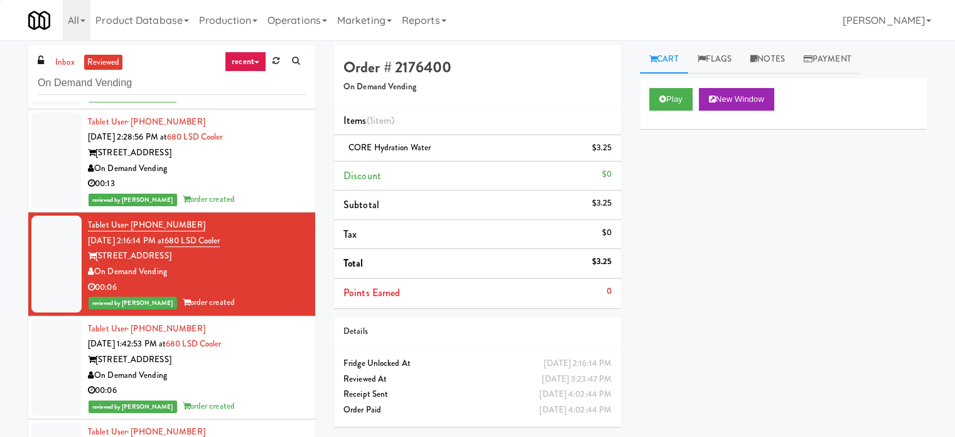
click at [251, 383] on div "00:06" at bounding box center [197, 391] width 218 height 16
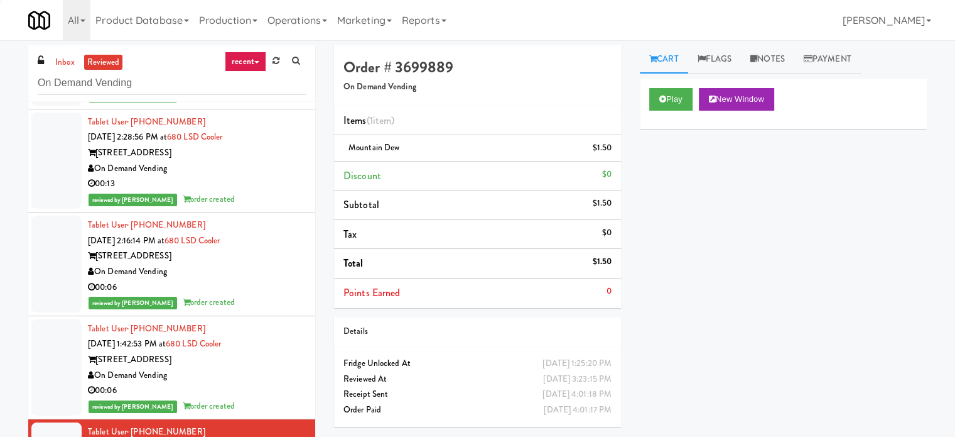
scroll to position [18612, 0]
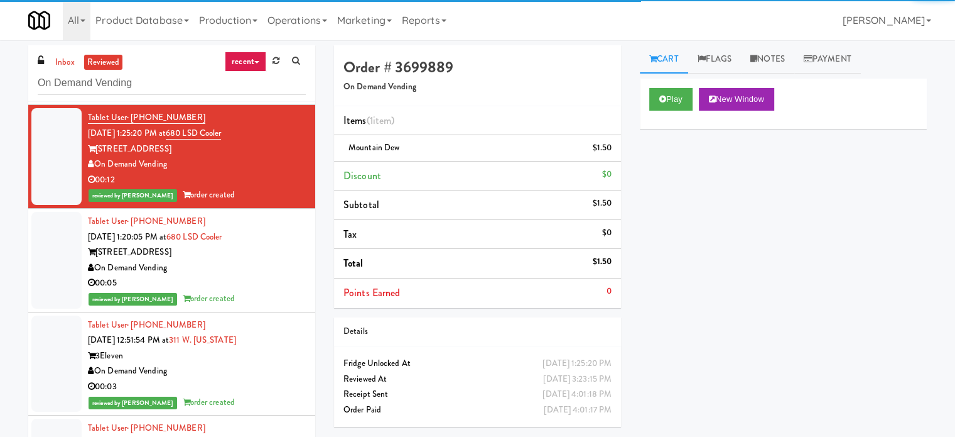
drag, startPoint x: 251, startPoint y: 220, endPoint x: 248, endPoint y: 241, distance: 21.0
click at [251, 363] on div "On Demand Vending" at bounding box center [197, 371] width 218 height 16
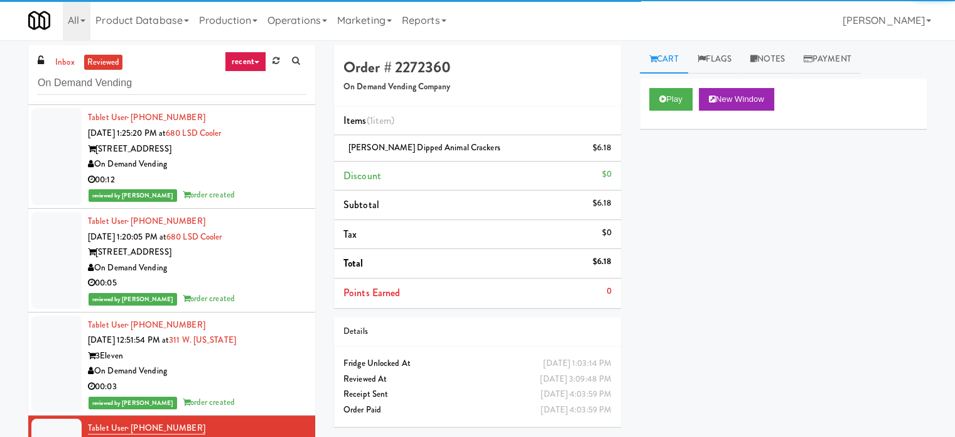
scroll to position [19240, 0]
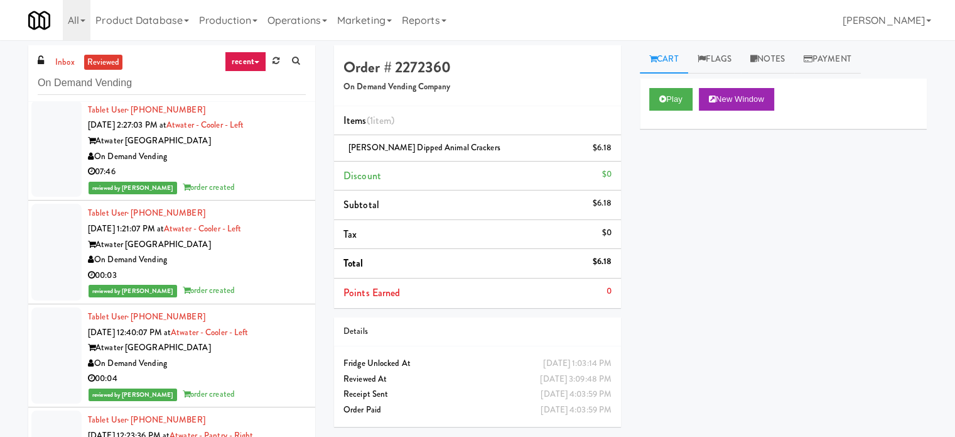
click at [271, 356] on div "On Demand Vending" at bounding box center [197, 364] width 218 height 16
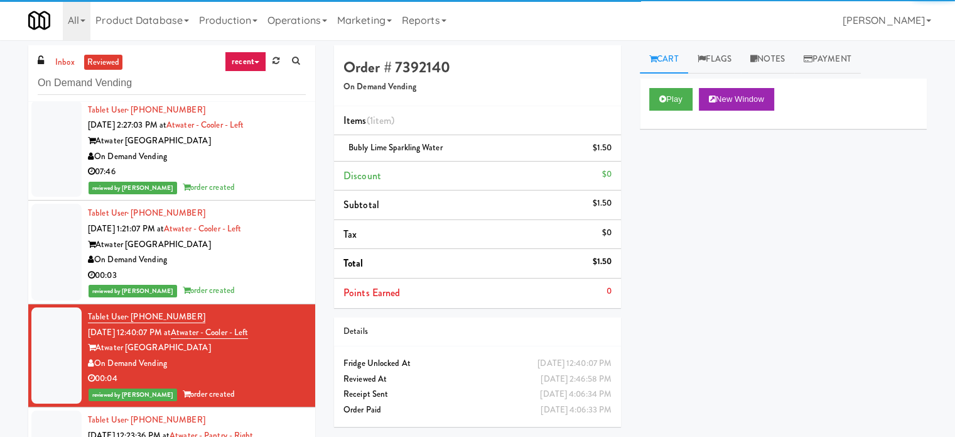
click at [276, 283] on div "reviewed by [PERSON_NAME] A order created" at bounding box center [197, 291] width 218 height 16
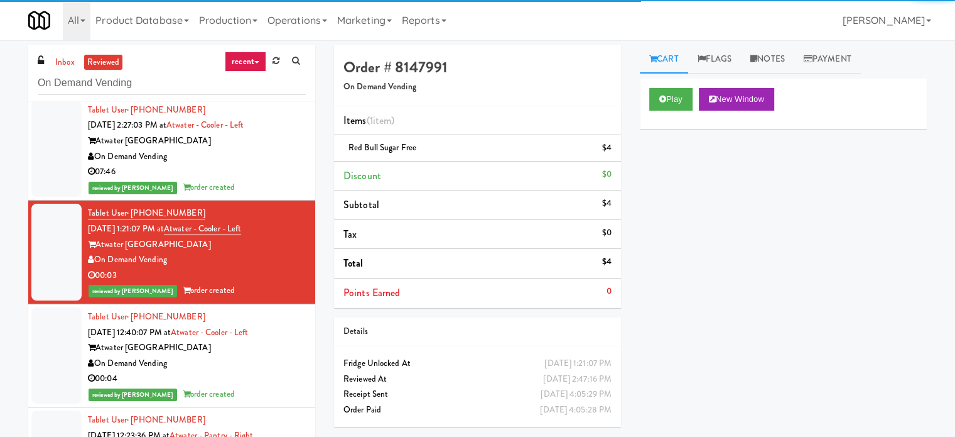
drag, startPoint x: 258, startPoint y: 338, endPoint x: 264, endPoint y: 268, distance: 70.1
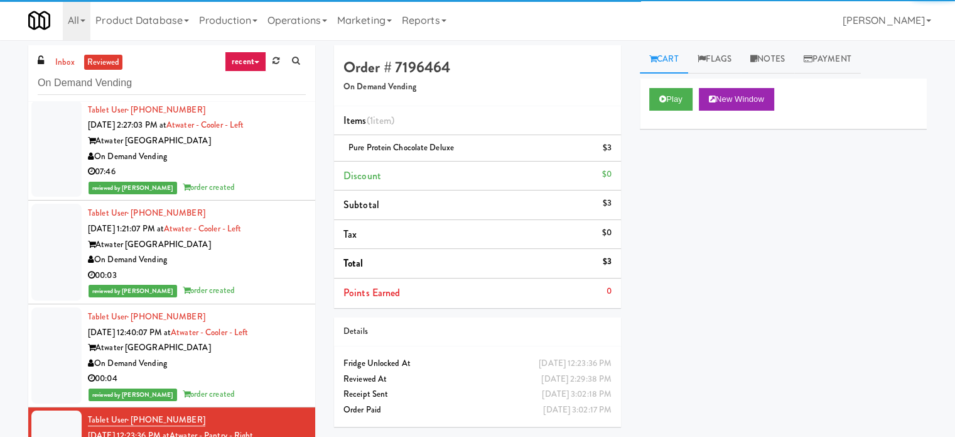
scroll to position [19554, 0]
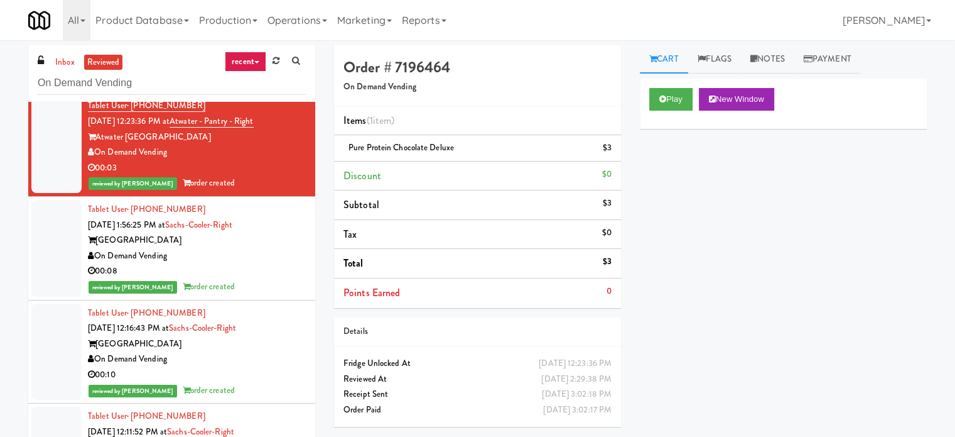
click at [266, 279] on div "reviewed by [PERSON_NAME] A order created" at bounding box center [197, 287] width 218 height 16
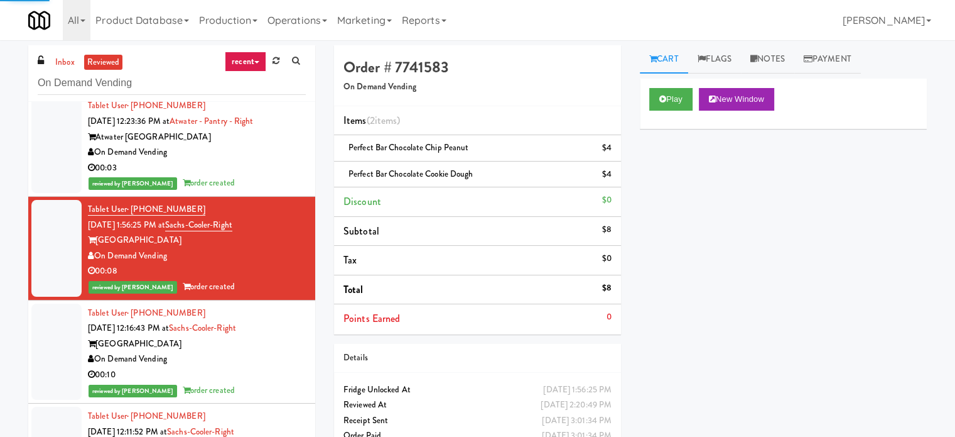
click at [251, 336] on div "[GEOGRAPHIC_DATA]" at bounding box center [197, 344] width 218 height 16
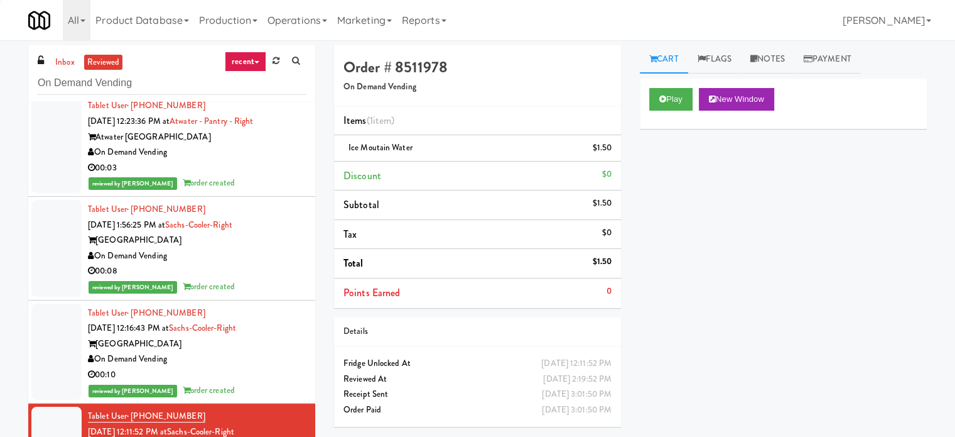
scroll to position [19868, 0]
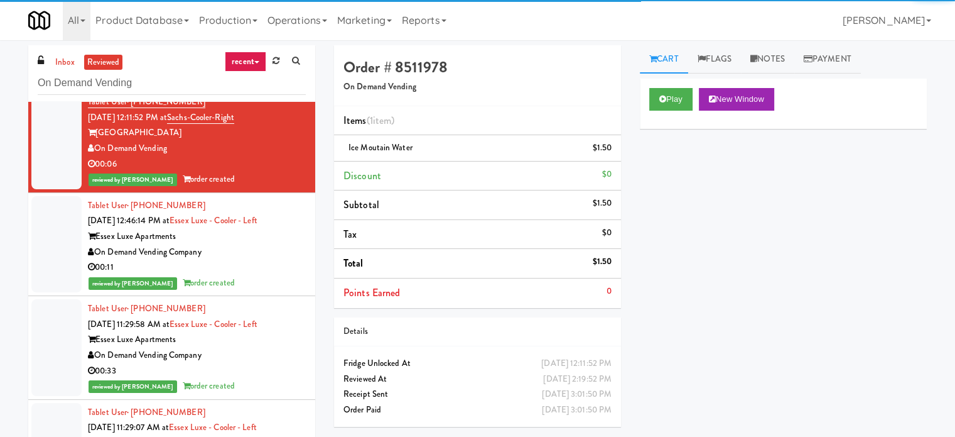
click at [296, 296] on li "Tablet User · (561) 665-0652 [DATE] 11:29:58 AM at [GEOGRAPHIC_DATA] - Cooler -…" at bounding box center [171, 348] width 287 height 104
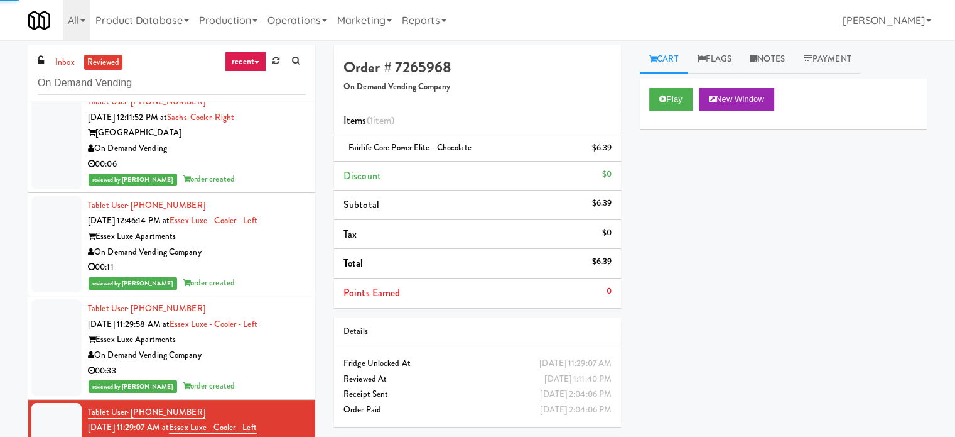
scroll to position [20182, 0]
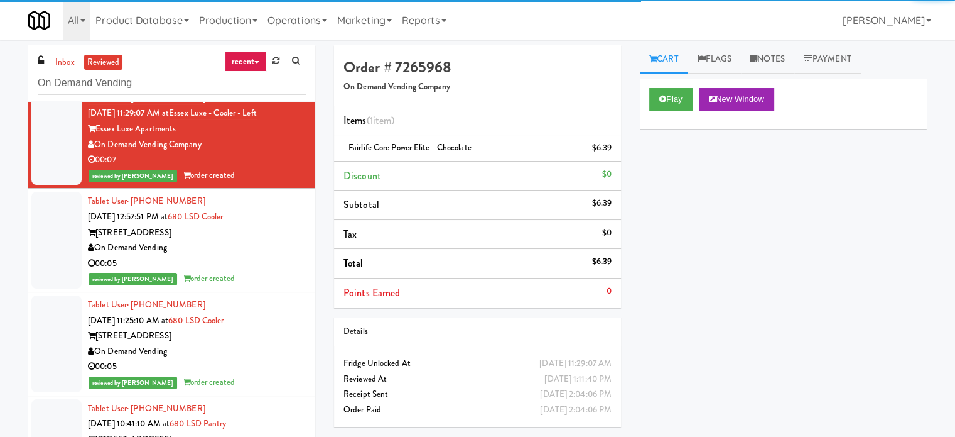
drag, startPoint x: 286, startPoint y: 118, endPoint x: 284, endPoint y: 125, distance: 7.2
click at [286, 256] on div "00:05" at bounding box center [197, 264] width 218 height 16
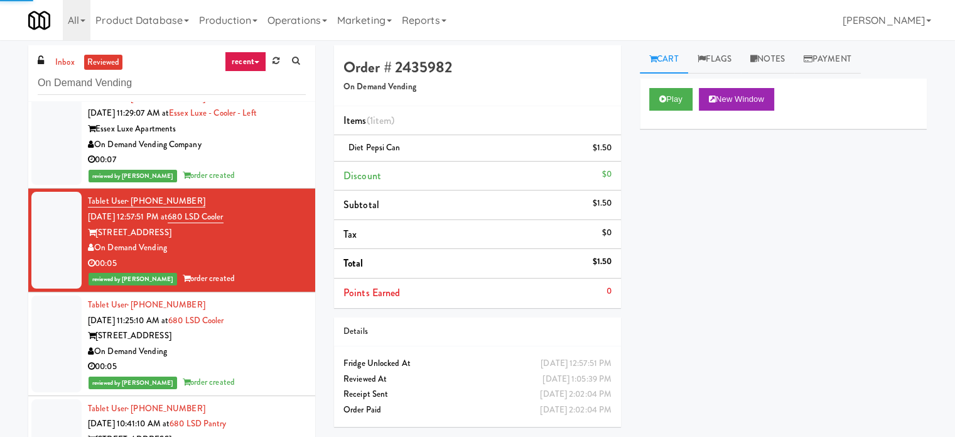
drag, startPoint x: 283, startPoint y: 181, endPoint x: 285, endPoint y: 195, distance: 14.6
click at [284, 328] on div "[STREET_ADDRESS]" at bounding box center [197, 336] width 218 height 16
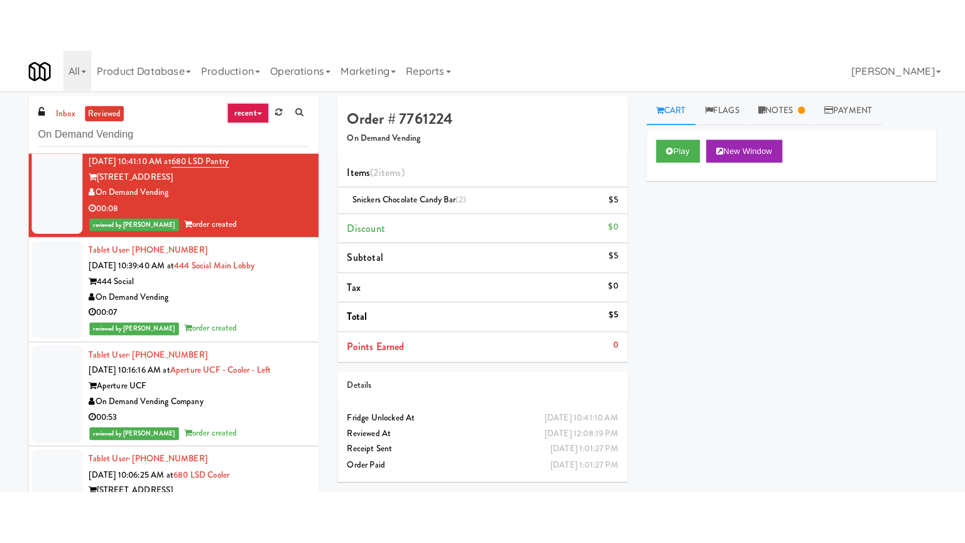
scroll to position [20182, 0]
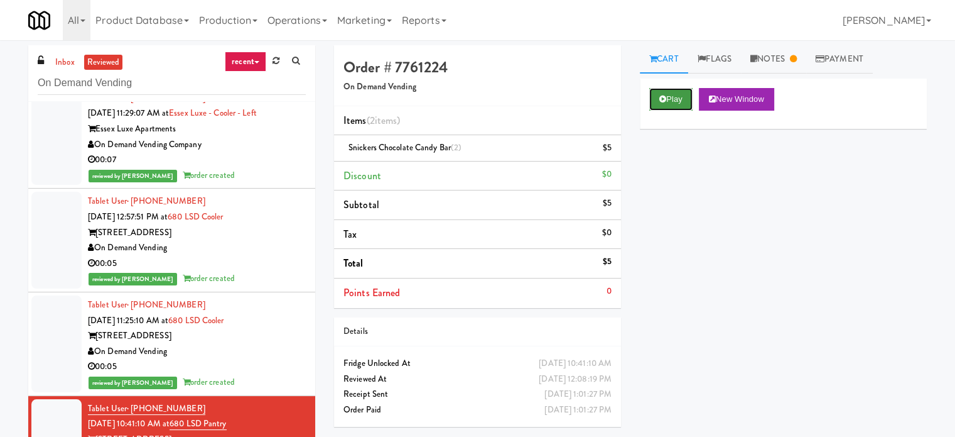
click at [679, 99] on button "Play" at bounding box center [670, 99] width 43 height 23
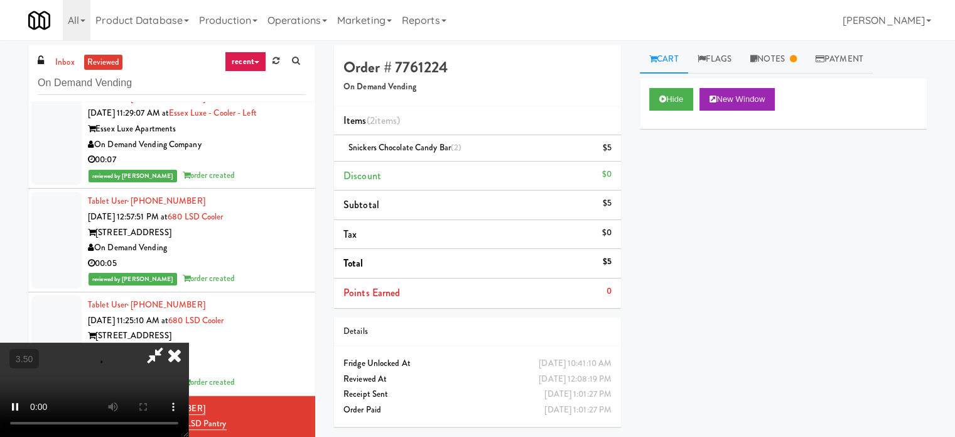
click at [188, 342] on video at bounding box center [94, 389] width 188 height 94
drag, startPoint x: 357, startPoint y: 310, endPoint x: 440, endPoint y: 256, distance: 99.8
click at [188, 342] on video at bounding box center [94, 389] width 188 height 94
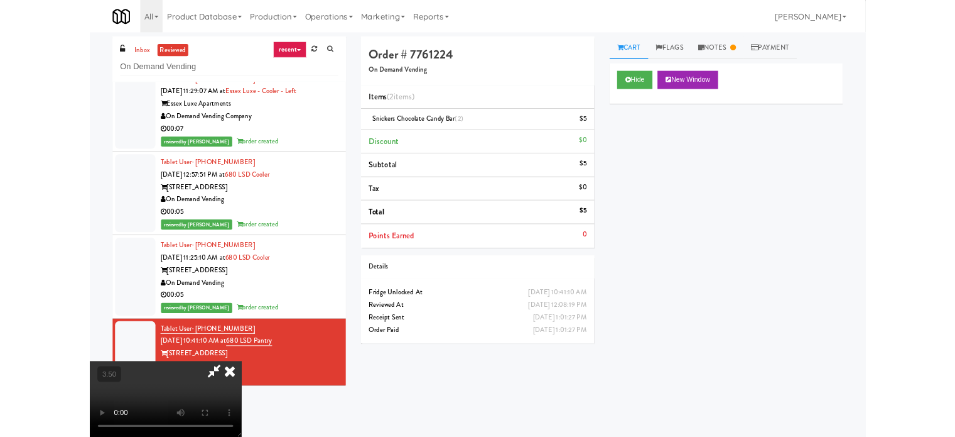
scroll to position [20105, 0]
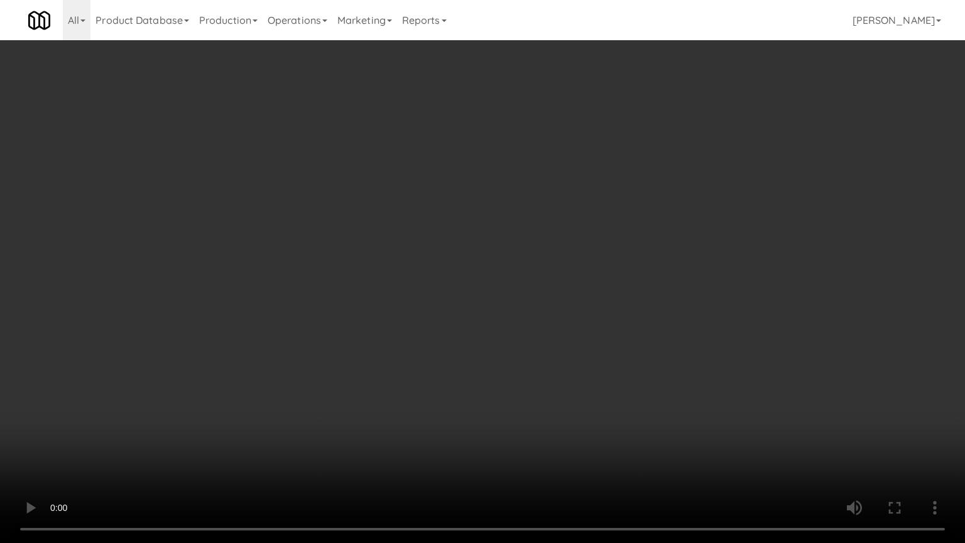
click at [438, 289] on video at bounding box center [482, 271] width 965 height 543
click at [443, 290] on video at bounding box center [482, 271] width 965 height 543
click at [442, 295] on video at bounding box center [482, 271] width 965 height 543
click at [443, 298] on video at bounding box center [482, 271] width 965 height 543
click at [444, 299] on video at bounding box center [482, 271] width 965 height 543
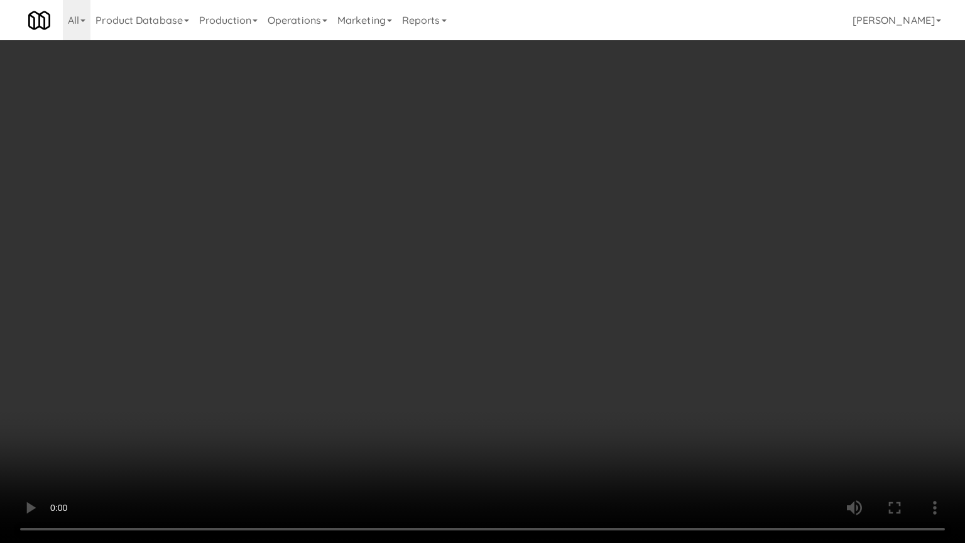
click at [460, 297] on video at bounding box center [482, 271] width 965 height 543
click at [241, 423] on video at bounding box center [482, 271] width 965 height 543
click at [298, 379] on video at bounding box center [482, 271] width 965 height 543
click at [325, 364] on video at bounding box center [482, 271] width 965 height 543
click at [384, 377] on video at bounding box center [482, 271] width 965 height 543
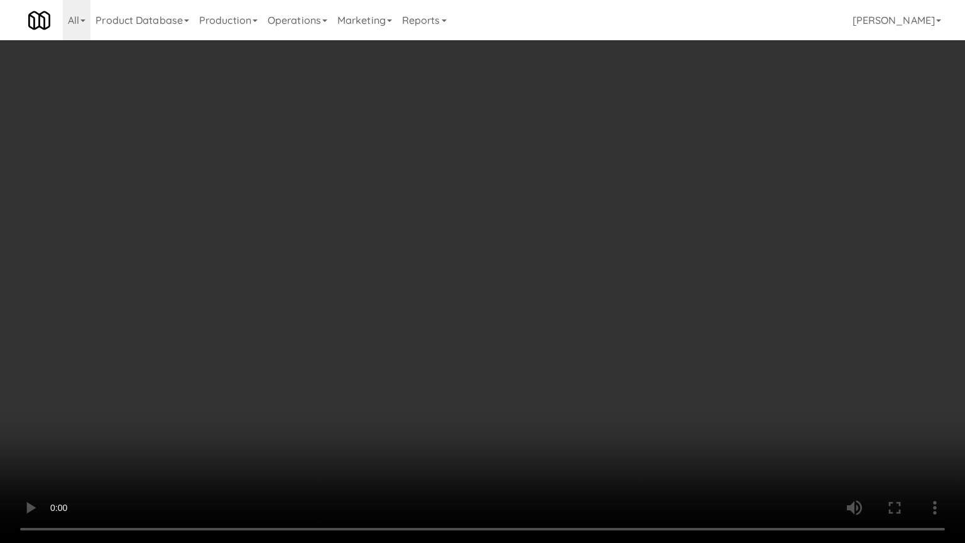
drag, startPoint x: 430, startPoint y: 359, endPoint x: 473, endPoint y: 354, distance: 43.0
click at [431, 359] on video at bounding box center [482, 271] width 965 height 543
drag, startPoint x: 473, startPoint y: 354, endPoint x: 554, endPoint y: 219, distance: 157.0
click at [474, 354] on video at bounding box center [482, 271] width 965 height 543
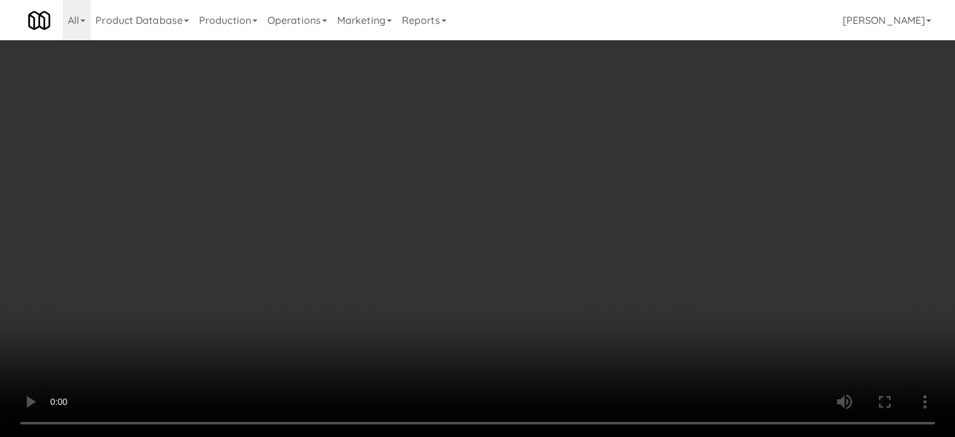
scroll to position [20182, 0]
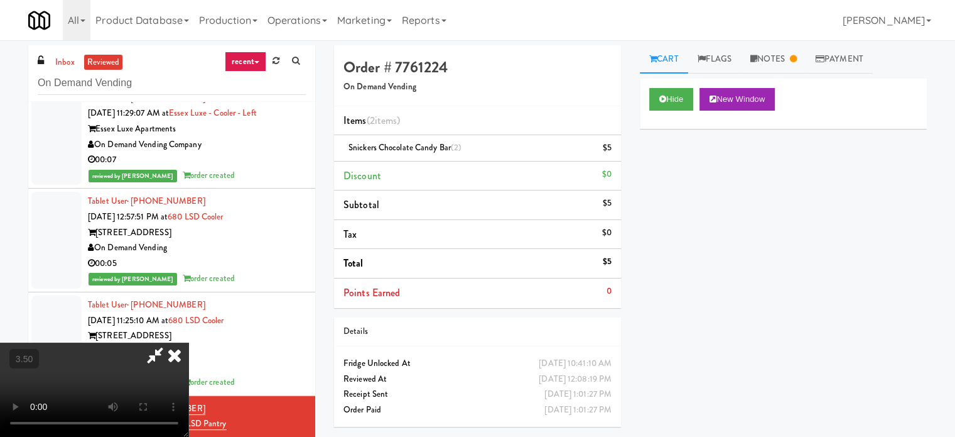
click at [188, 342] on icon at bounding box center [175, 354] width 28 height 25
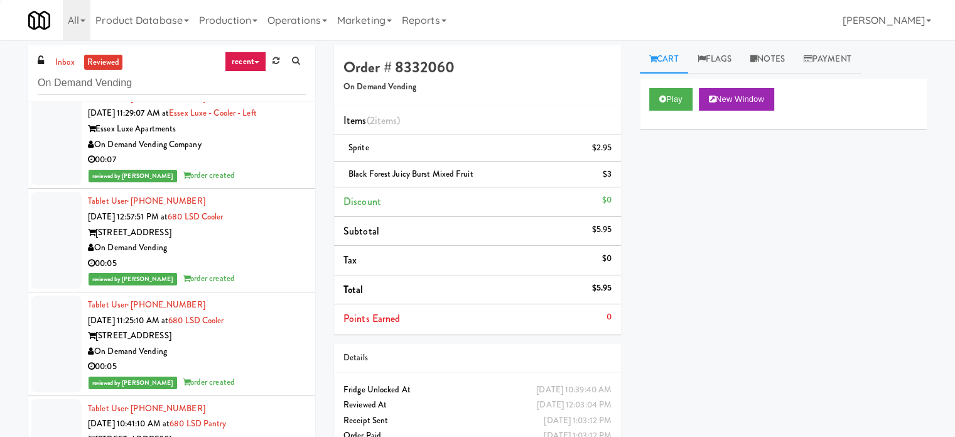
scroll to position [20496, 0]
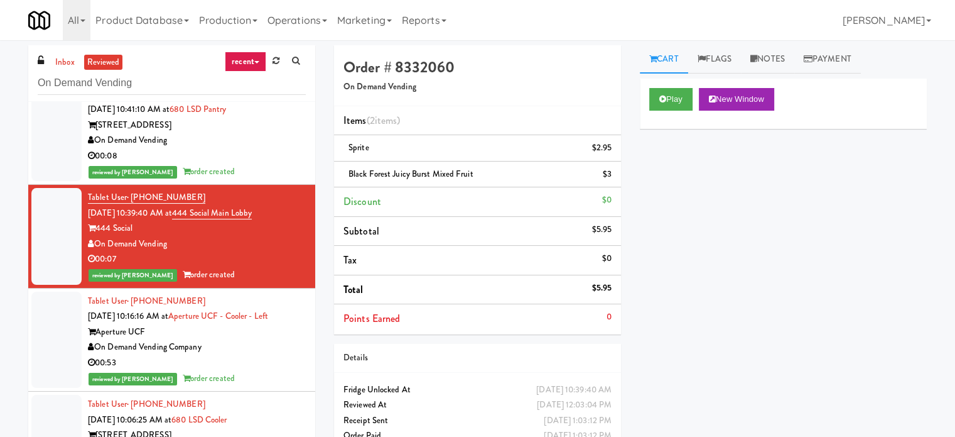
click at [276, 371] on div "reviewed by [PERSON_NAME] A order created" at bounding box center [197, 379] width 218 height 16
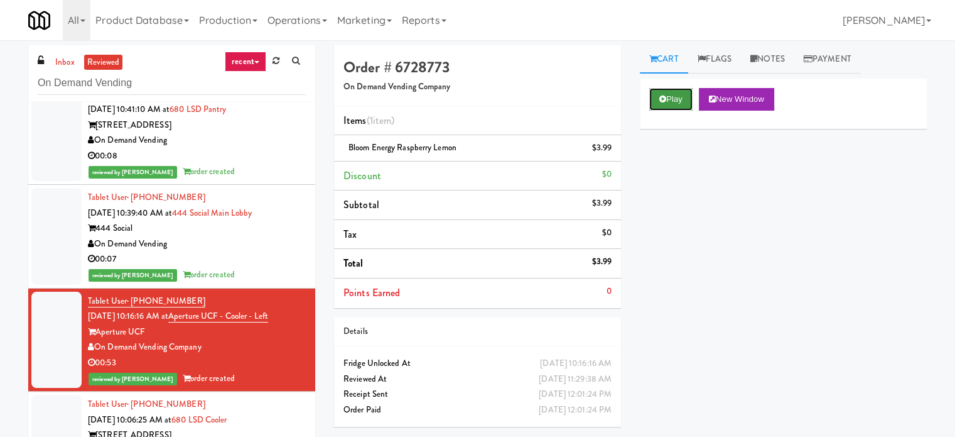
click at [673, 102] on button "Play" at bounding box center [670, 99] width 43 height 23
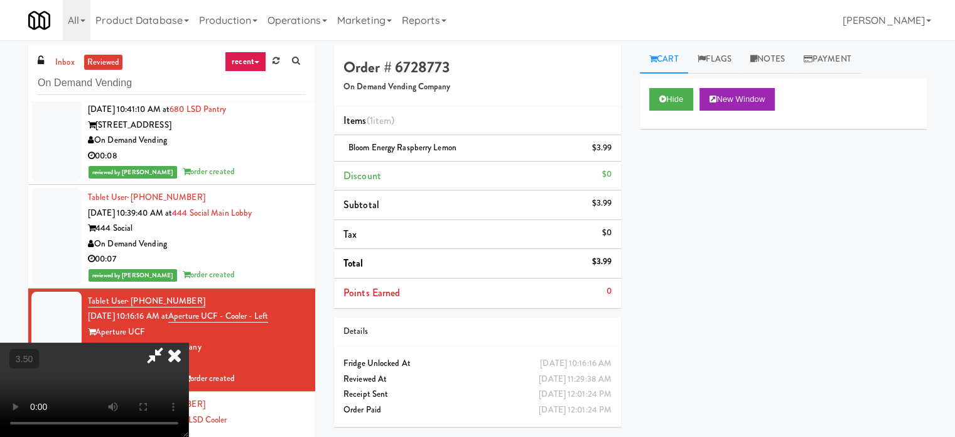
click at [188, 342] on icon at bounding box center [175, 354] width 28 height 25
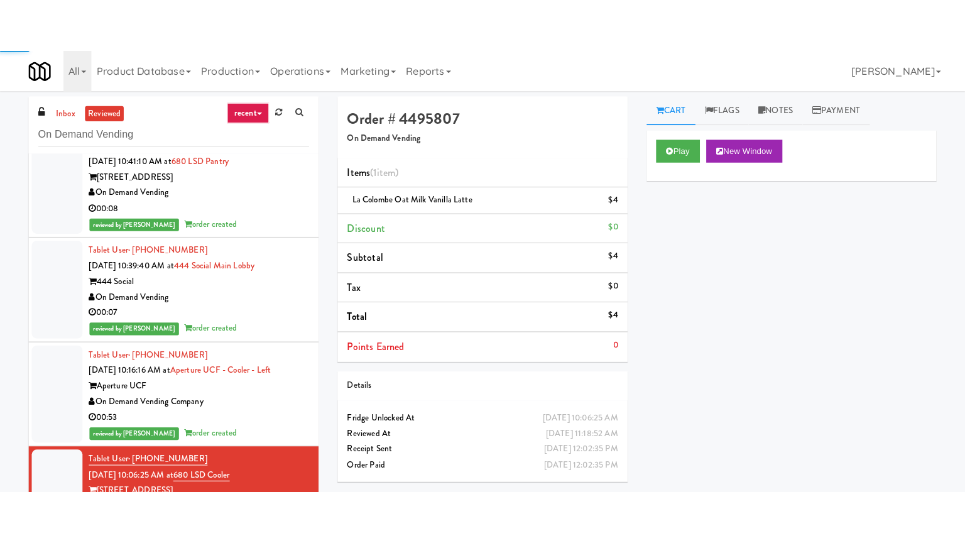
scroll to position [20810, 0]
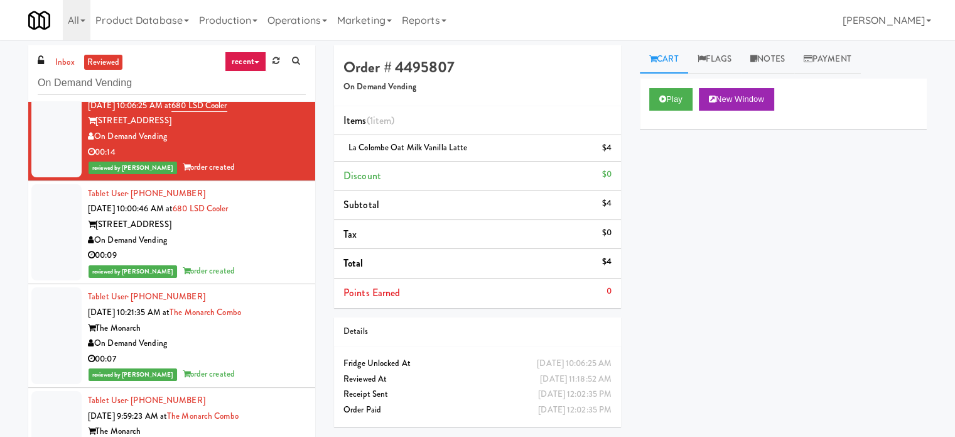
click at [279, 263] on div "reviewed by [PERSON_NAME] E order created" at bounding box center [197, 271] width 218 height 16
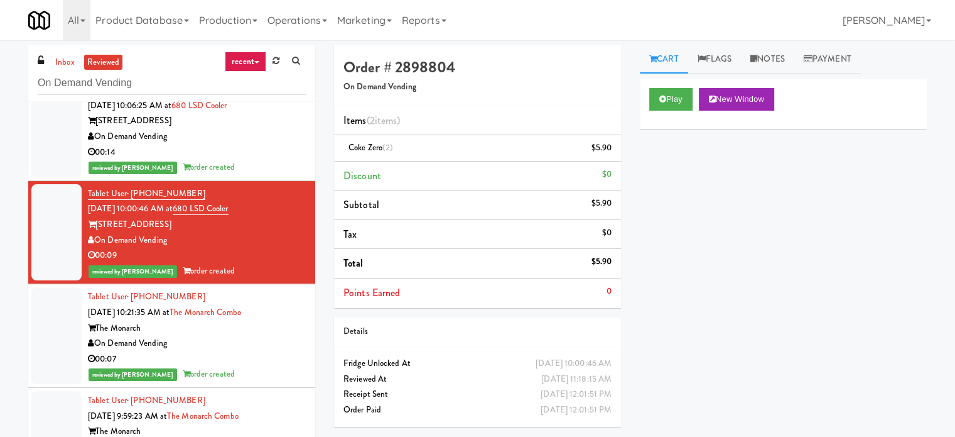
click at [261, 351] on div "00:07" at bounding box center [197, 359] width 218 height 16
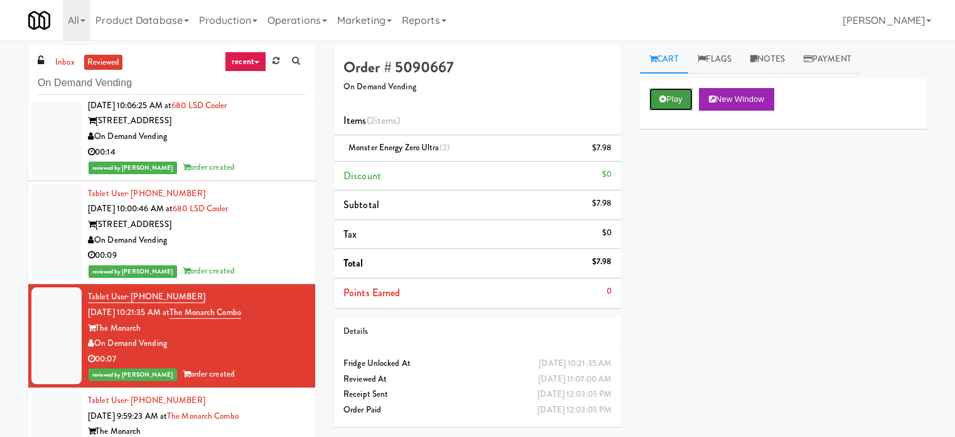
drag, startPoint x: 678, startPoint y: 99, endPoint x: 655, endPoint y: 101, distance: 23.9
click at [678, 99] on button "Play" at bounding box center [670, 99] width 43 height 23
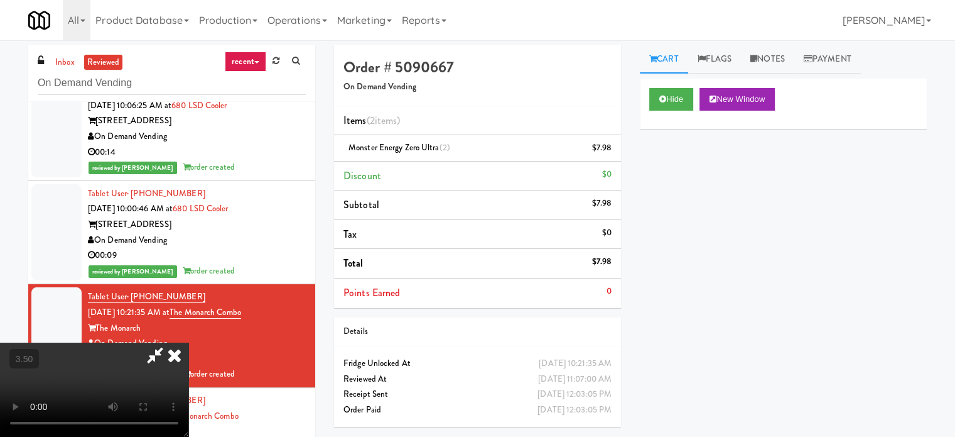
click at [188, 342] on video at bounding box center [94, 389] width 188 height 94
drag, startPoint x: 423, startPoint y: 296, endPoint x: 446, endPoint y: 305, distance: 24.5
click at [188, 342] on video at bounding box center [94, 389] width 188 height 94
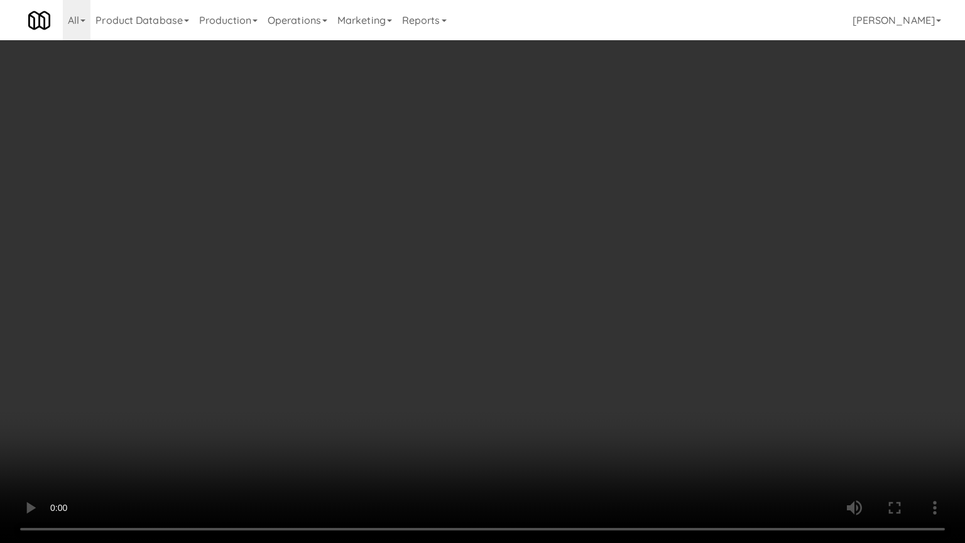
click at [445, 305] on video at bounding box center [482, 271] width 965 height 543
click at [445, 307] on video at bounding box center [482, 271] width 965 height 543
click at [470, 300] on video at bounding box center [482, 271] width 965 height 543
drag, startPoint x: 471, startPoint y: 300, endPoint x: 574, endPoint y: 149, distance: 182.6
click at [472, 300] on video at bounding box center [482, 271] width 965 height 543
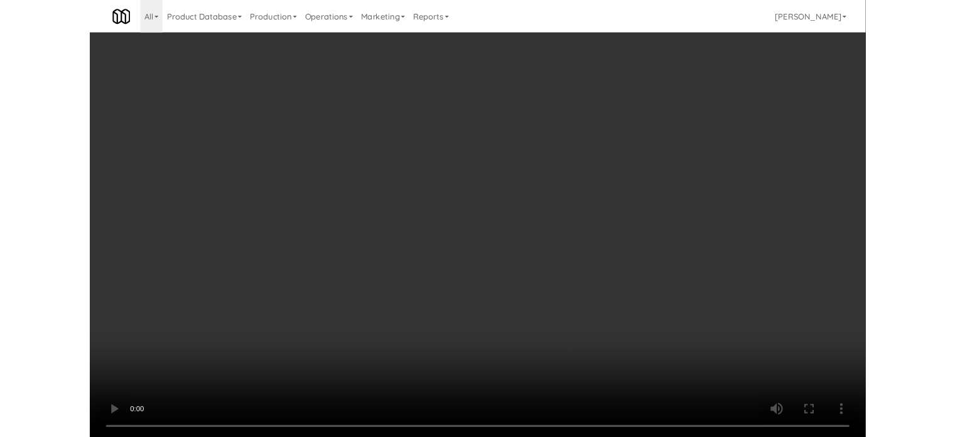
scroll to position [20810, 0]
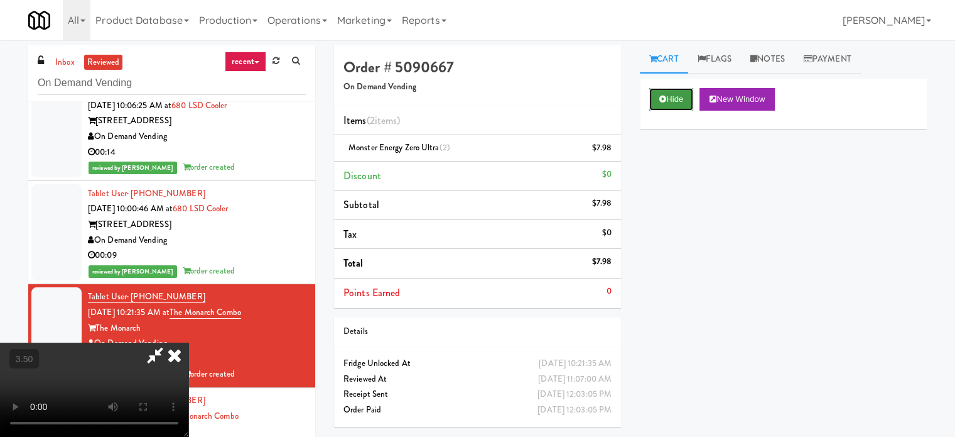
click at [682, 102] on button "Hide" at bounding box center [671, 99] width 44 height 23
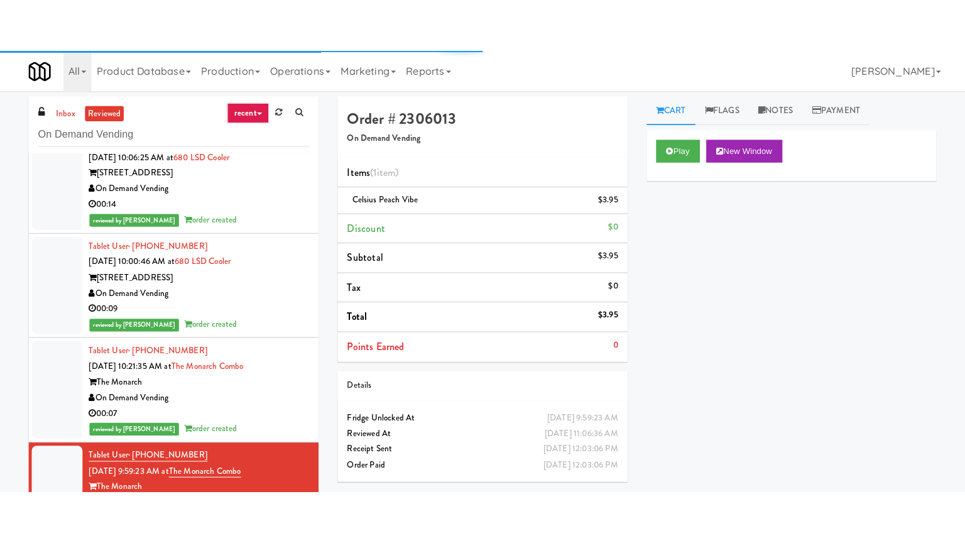
scroll to position [21124, 0]
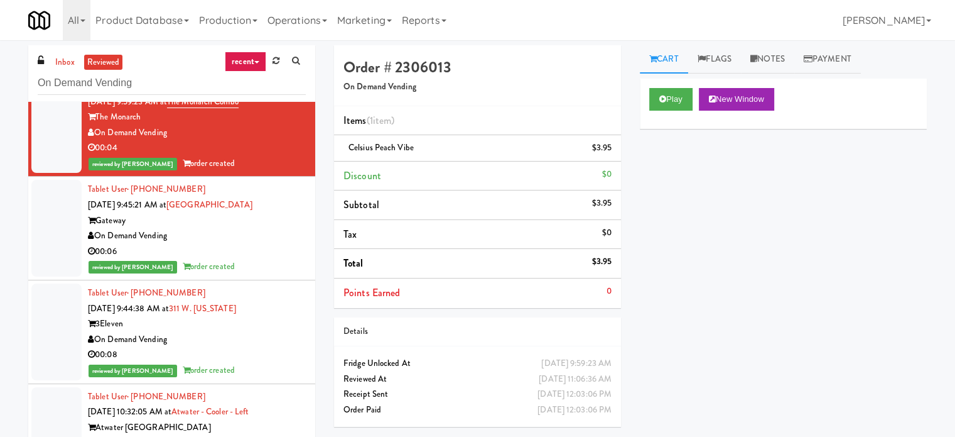
click at [271, 316] on div "3Eleven" at bounding box center [197, 324] width 218 height 16
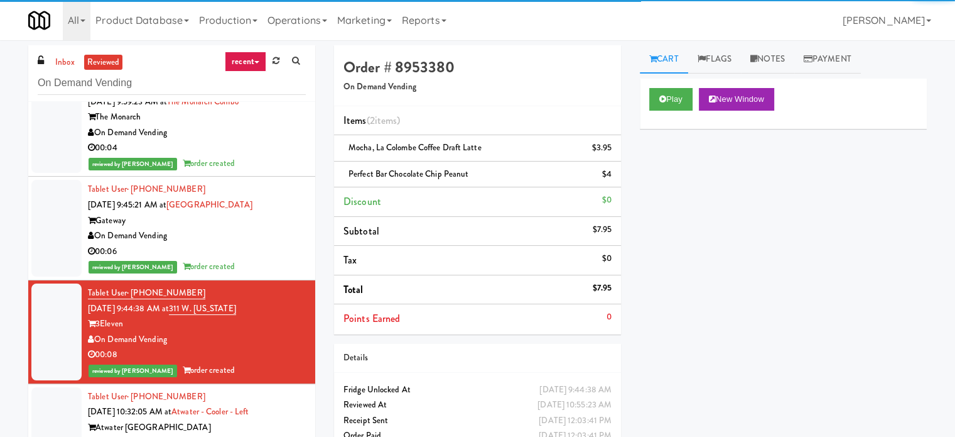
click at [271, 435] on div "On Demand Vending" at bounding box center [197, 443] width 218 height 16
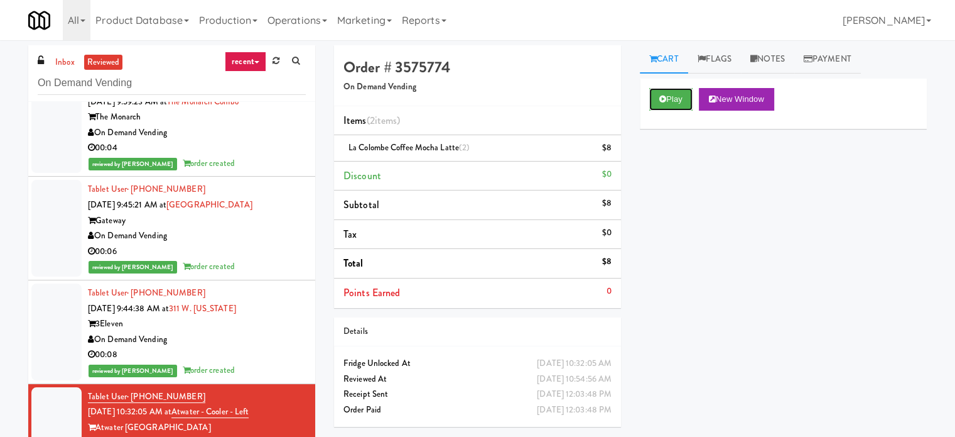
drag, startPoint x: 683, startPoint y: 102, endPoint x: 497, endPoint y: 168, distance: 197.3
click at [683, 102] on button "Play" at bounding box center [670, 99] width 43 height 23
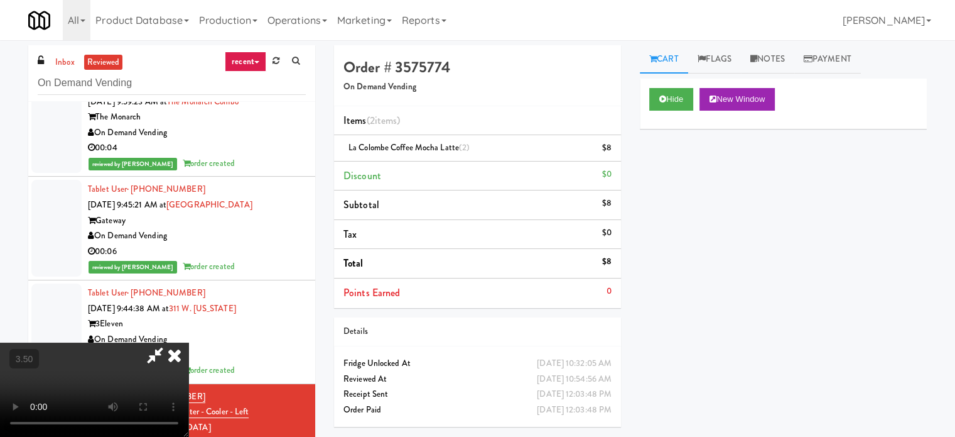
click at [188, 342] on video at bounding box center [94, 389] width 188 height 94
drag, startPoint x: 359, startPoint y: 246, endPoint x: 436, endPoint y: 270, distance: 80.3
click at [188, 342] on video at bounding box center [94, 389] width 188 height 94
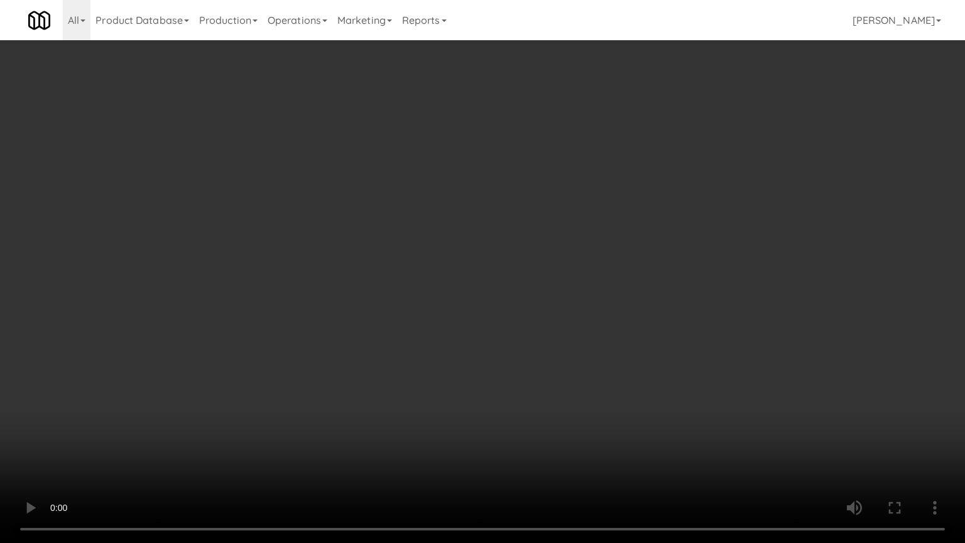
click at [416, 299] on video at bounding box center [482, 271] width 965 height 543
drag, startPoint x: 430, startPoint y: 295, endPoint x: 451, endPoint y: 285, distance: 23.9
click at [442, 289] on video at bounding box center [482, 271] width 965 height 543
drag, startPoint x: 451, startPoint y: 285, endPoint x: 514, endPoint y: 186, distance: 116.9
click at [452, 284] on video at bounding box center [482, 271] width 965 height 543
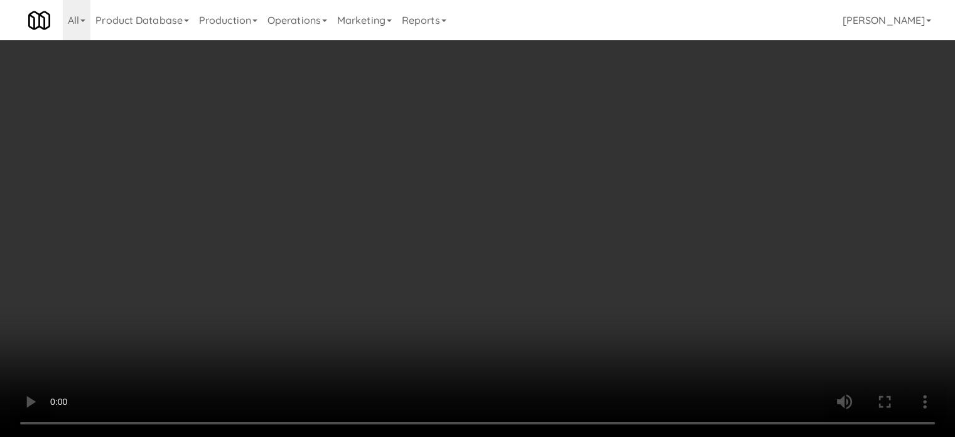
scroll to position [21124, 0]
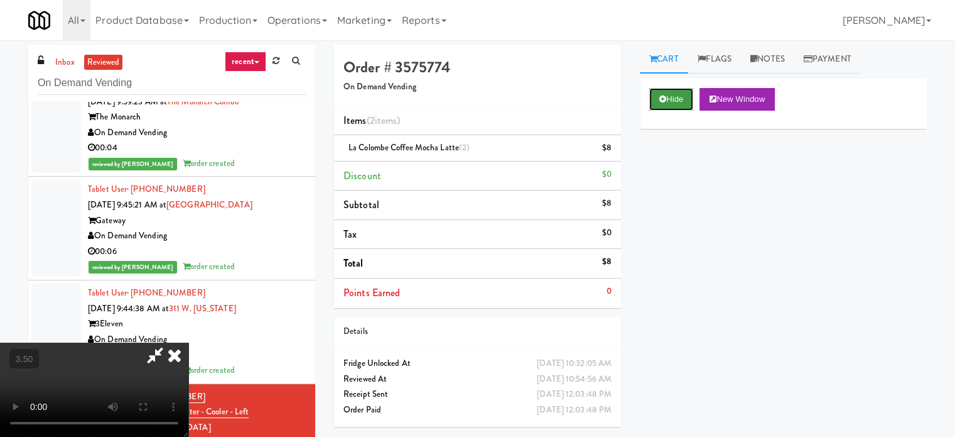
click at [665, 97] on icon at bounding box center [663, 99] width 7 height 8
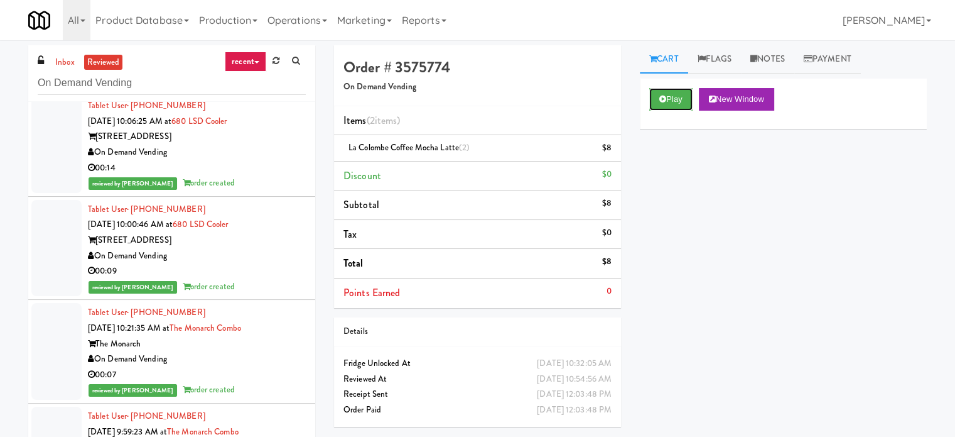
scroll to position [21109, 0]
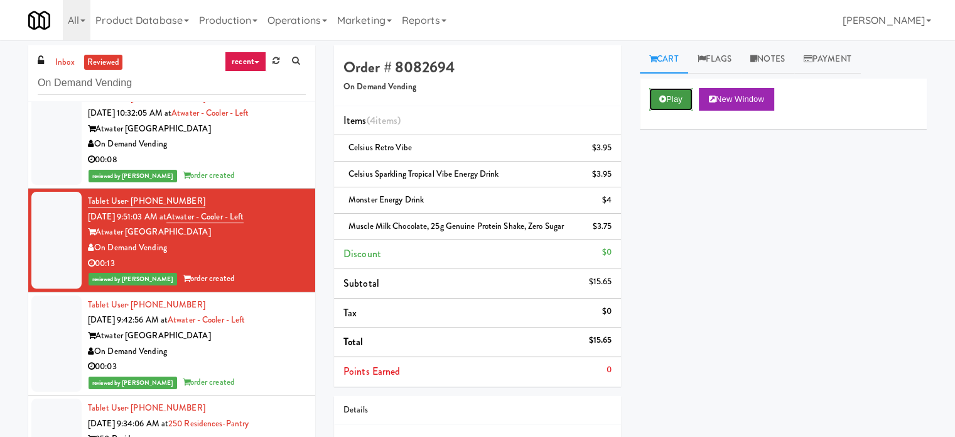
drag, startPoint x: 680, startPoint y: 102, endPoint x: 665, endPoint y: 107, distance: 15.3
click at [680, 102] on button "Play" at bounding box center [670, 99] width 43 height 23
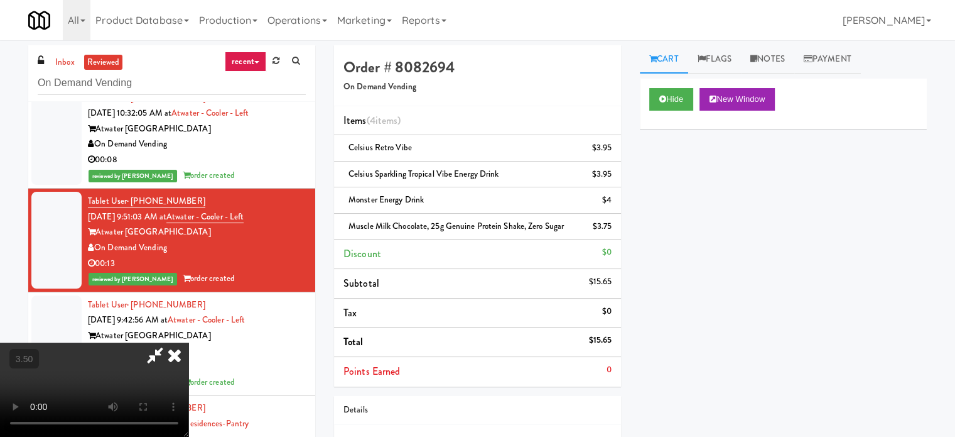
click at [188, 342] on video at bounding box center [94, 389] width 188 height 94
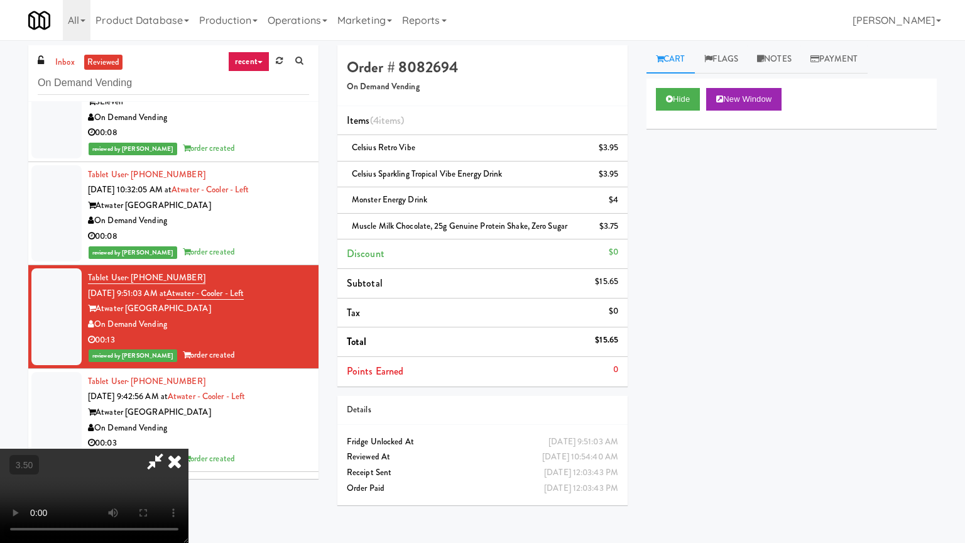
click at [188, 436] on video at bounding box center [94, 495] width 188 height 94
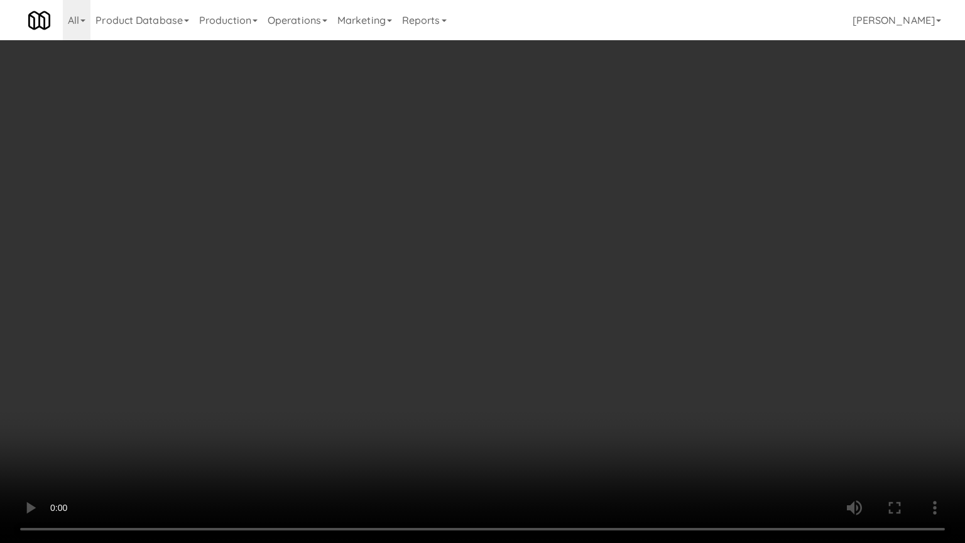
drag, startPoint x: 386, startPoint y: 293, endPoint x: 461, endPoint y: 146, distance: 165.2
click at [388, 291] on video at bounding box center [482, 271] width 965 height 543
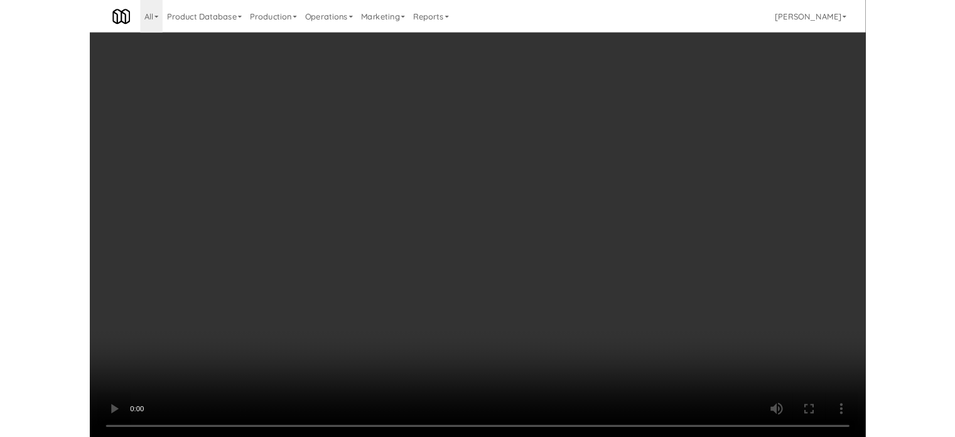
scroll to position [21423, 0]
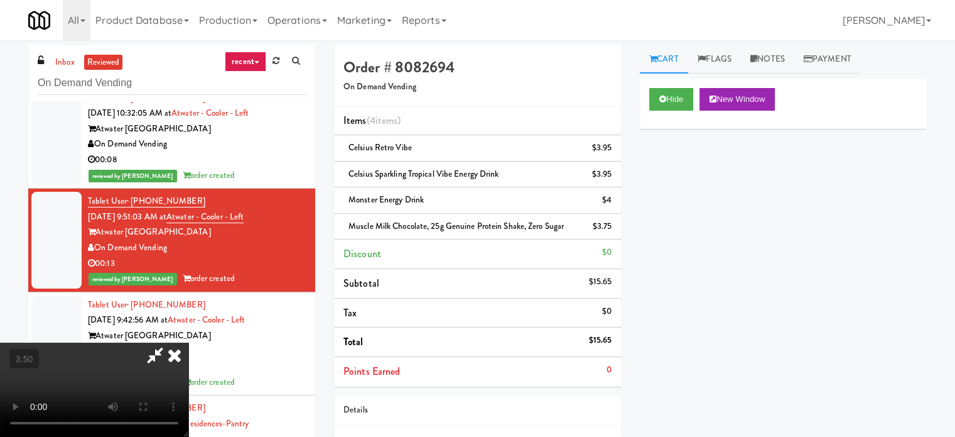
click at [188, 342] on icon at bounding box center [175, 354] width 28 height 25
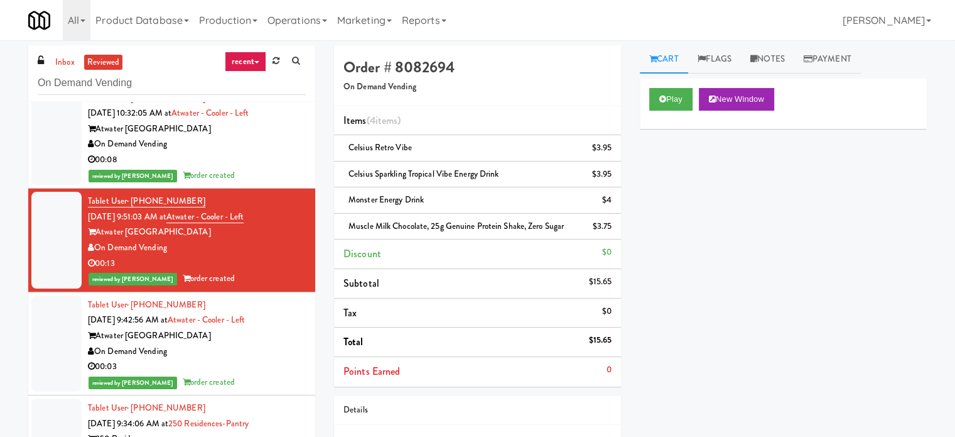
click at [265, 344] on div "On Demand Vending" at bounding box center [197, 352] width 218 height 16
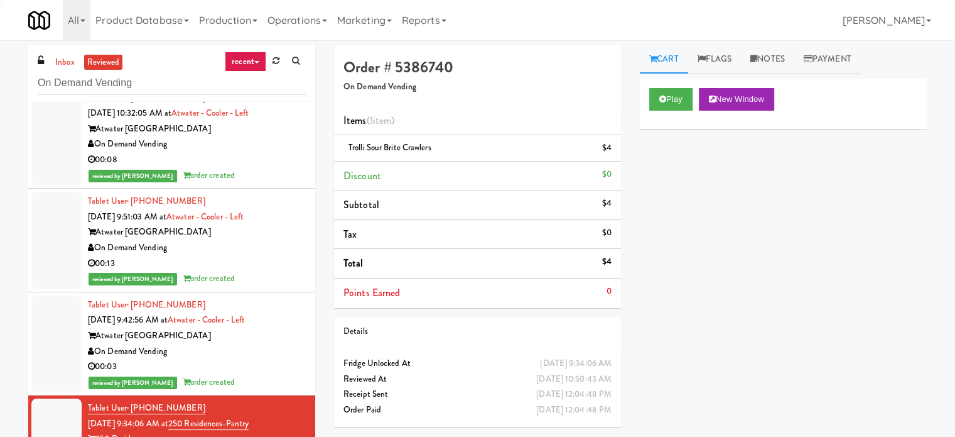
scroll to position [21737, 0]
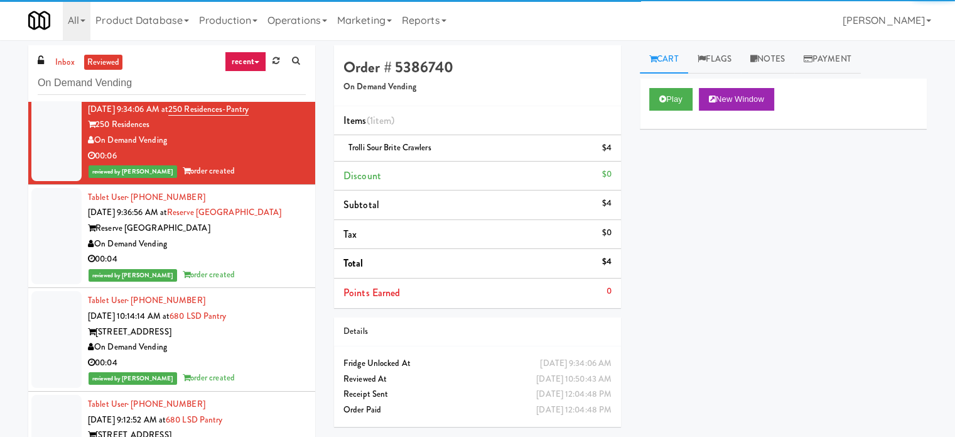
click at [252, 324] on div "[STREET_ADDRESS]" at bounding box center [197, 332] width 218 height 16
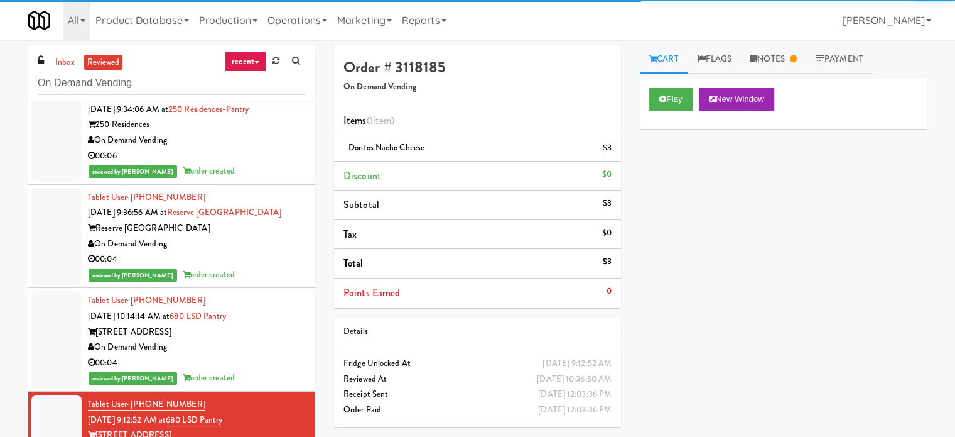
click at [280, 339] on div "On Demand Vending" at bounding box center [197, 347] width 218 height 16
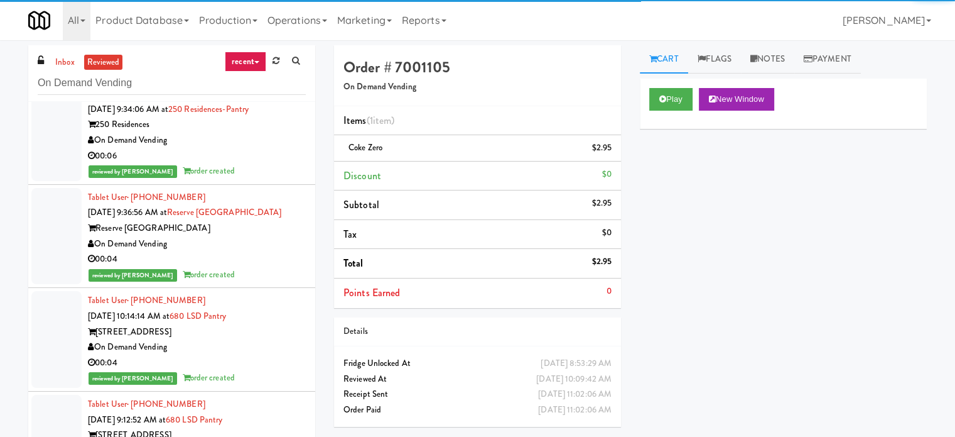
scroll to position [22051, 0]
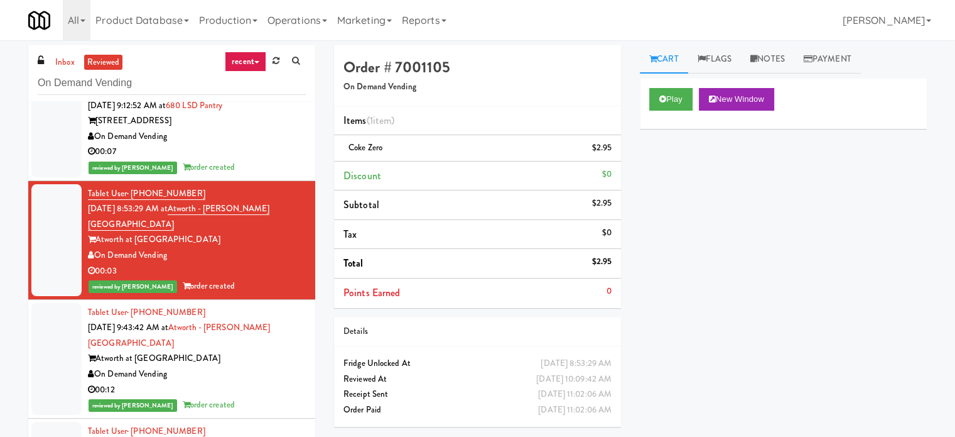
click at [269, 397] on div "reviewed by [PERSON_NAME] order created" at bounding box center [197, 405] width 218 height 16
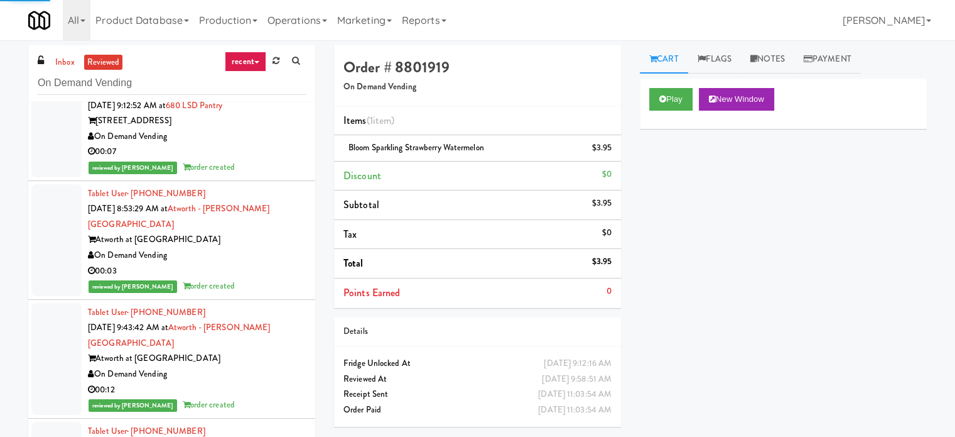
scroll to position [22365, 0]
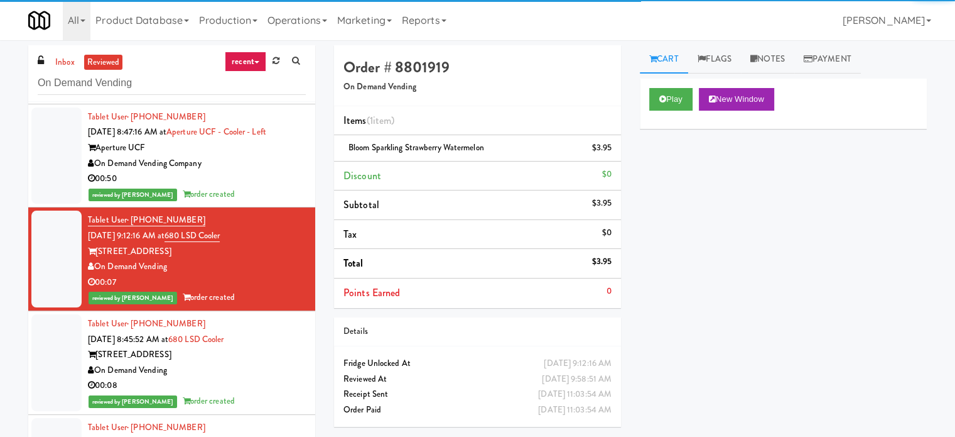
click at [275, 393] on div "reviewed by [PERSON_NAME] A order created" at bounding box center [197, 401] width 218 height 16
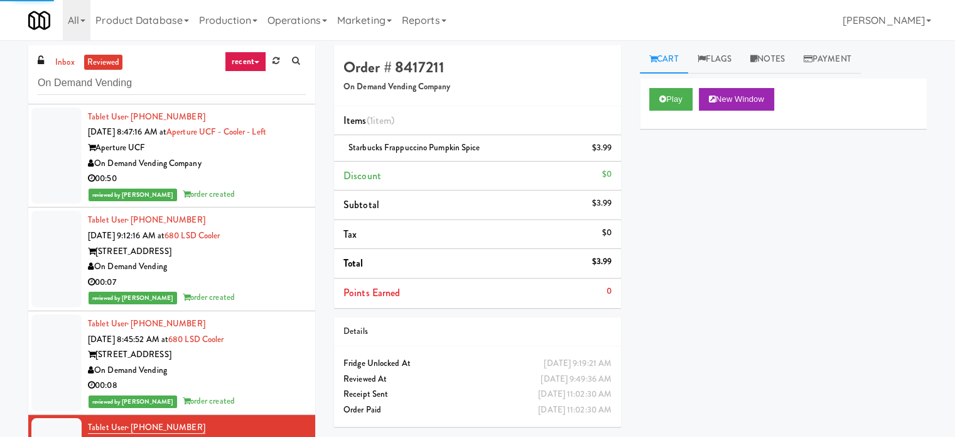
drag, startPoint x: 286, startPoint y: 401, endPoint x: 269, endPoint y: 349, distance: 54.8
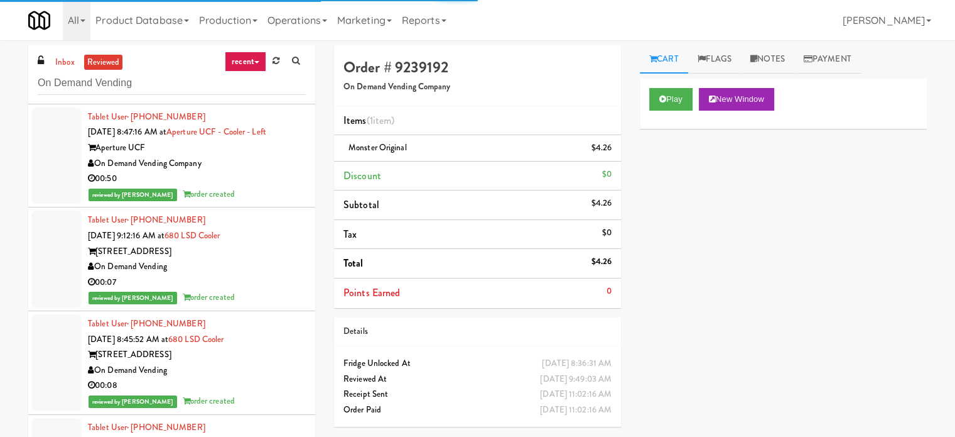
scroll to position [22679, 0]
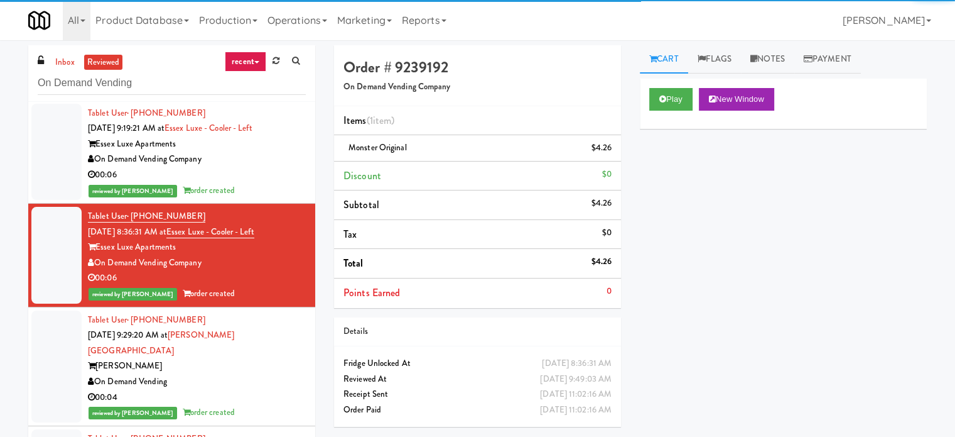
drag, startPoint x: 274, startPoint y: 207, endPoint x: 269, endPoint y: 218, distance: 11.8
click at [273, 405] on div "reviewed by [PERSON_NAME] order created" at bounding box center [197, 413] width 218 height 16
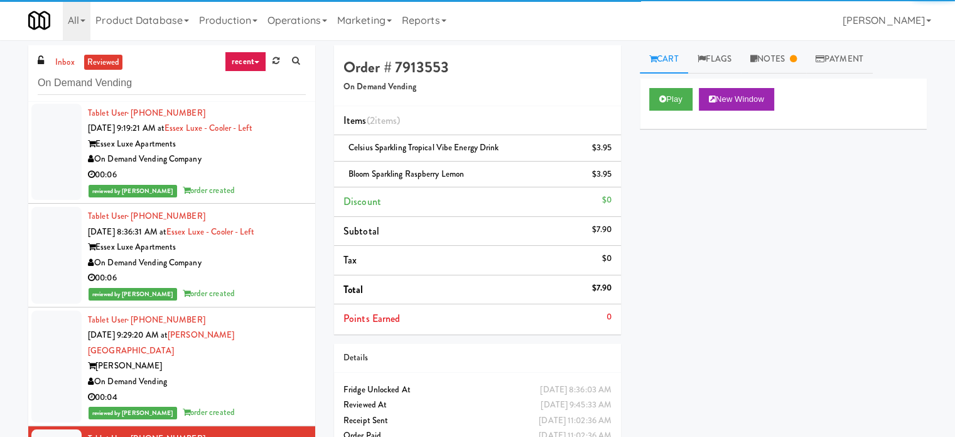
drag, startPoint x: 268, startPoint y: 386, endPoint x: 270, endPoint y: 379, distance: 7.9
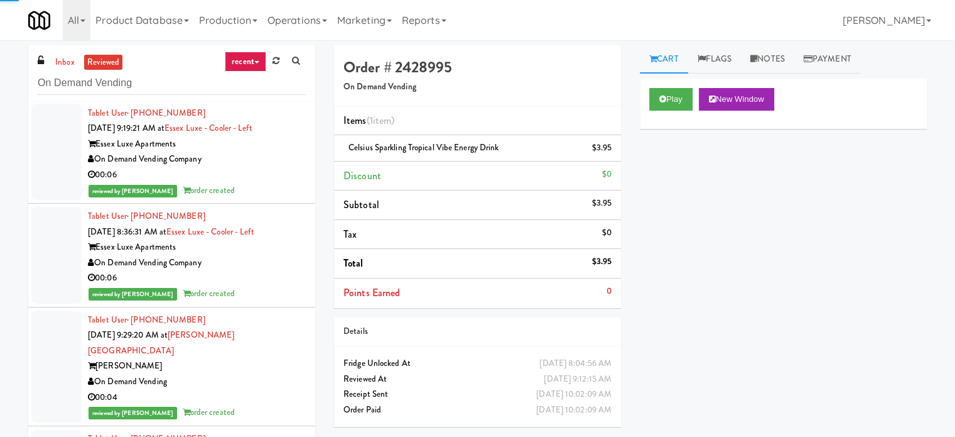
scroll to position [22993, 0]
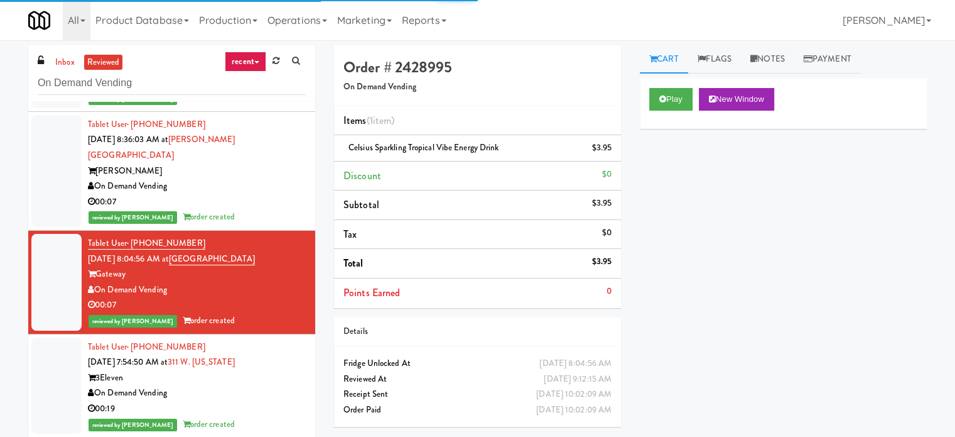
click at [266, 416] on div "reviewed by [PERSON_NAME] order created" at bounding box center [197, 424] width 218 height 16
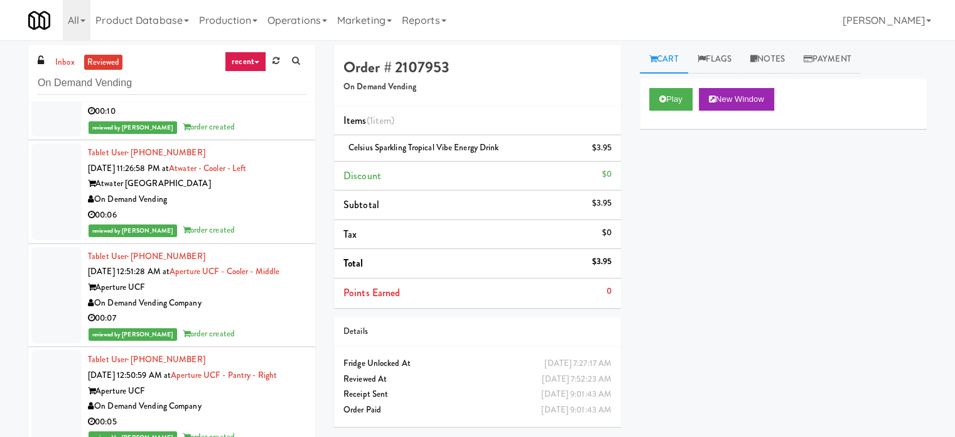
scroll to position [24249, 0]
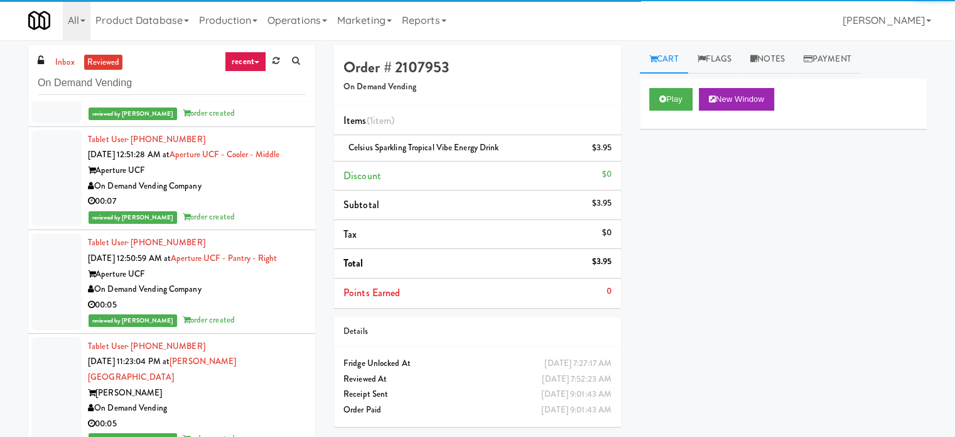
click at [235, 431] on div "reviewed by [PERSON_NAME] order created" at bounding box center [197, 439] width 218 height 16
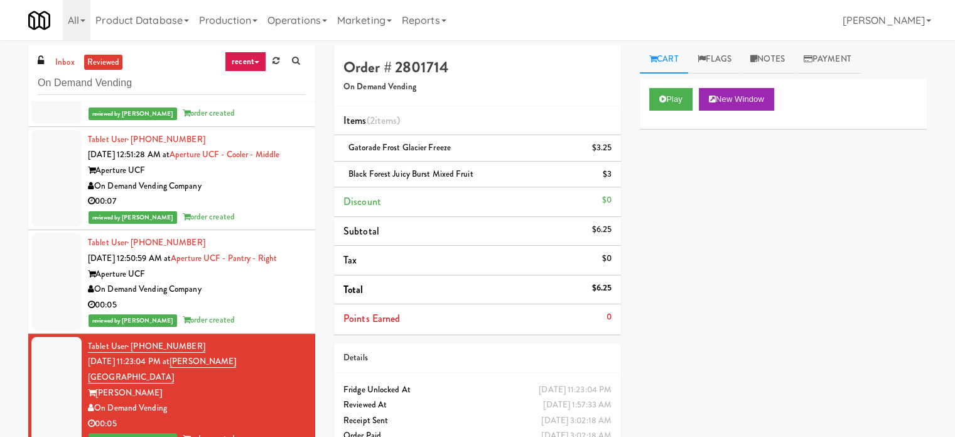
drag, startPoint x: 256, startPoint y: 371, endPoint x: 261, endPoint y: 361, distance: 11.0
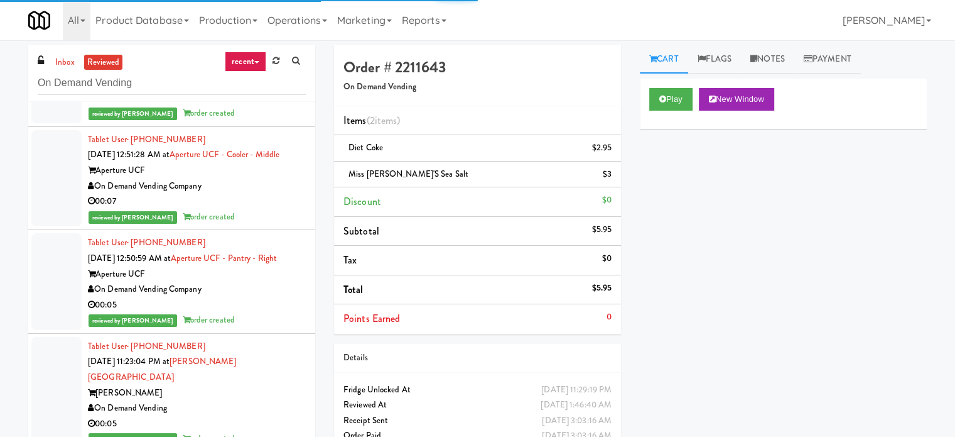
scroll to position [24563, 0]
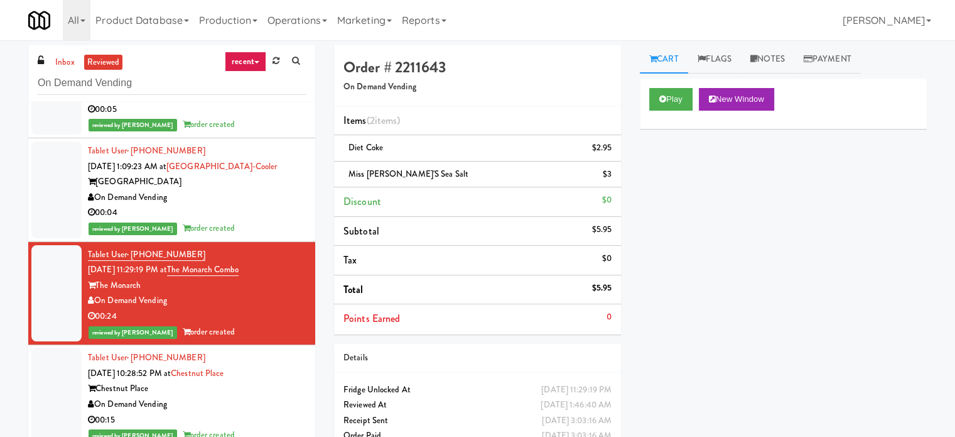
click at [234, 396] on div "On Demand Vending" at bounding box center [197, 404] width 218 height 16
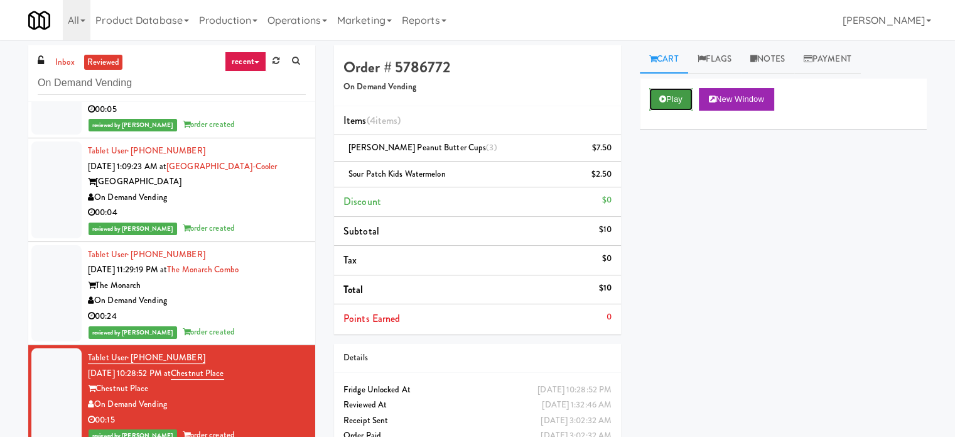
click at [668, 102] on button "Play" at bounding box center [670, 99] width 43 height 23
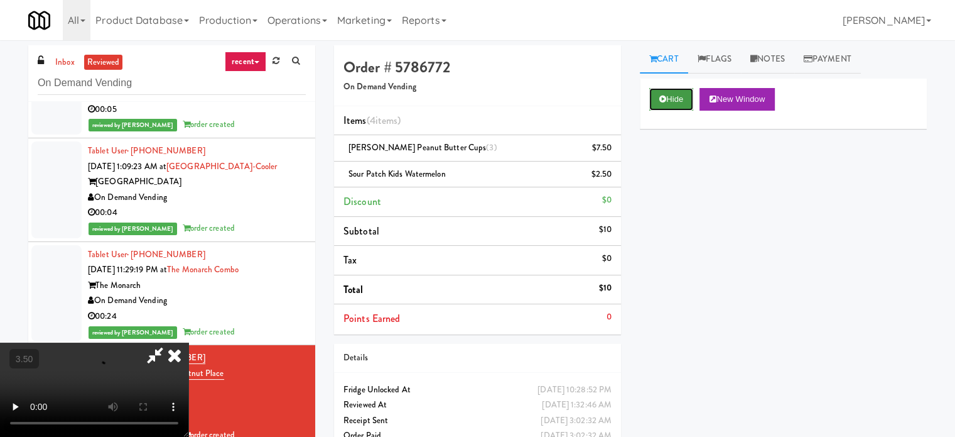
click at [654, 97] on button "Hide" at bounding box center [671, 99] width 44 height 23
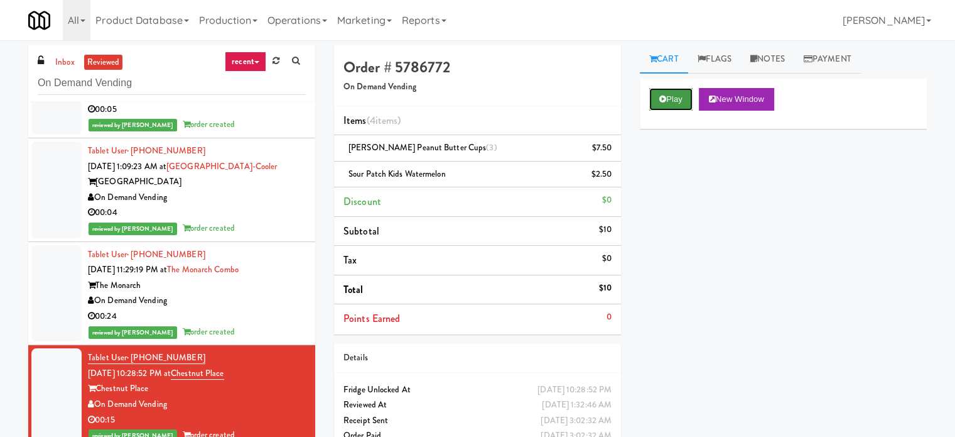
click at [661, 99] on icon at bounding box center [663, 99] width 7 height 8
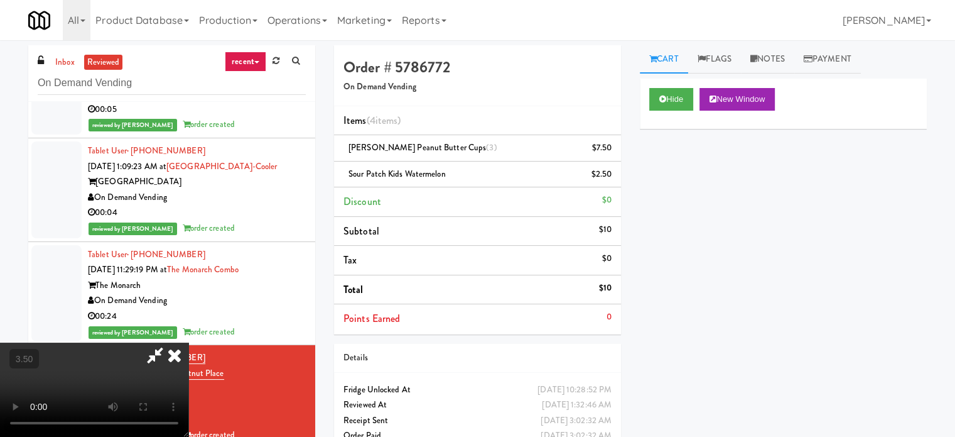
click at [188, 342] on video at bounding box center [94, 389] width 188 height 94
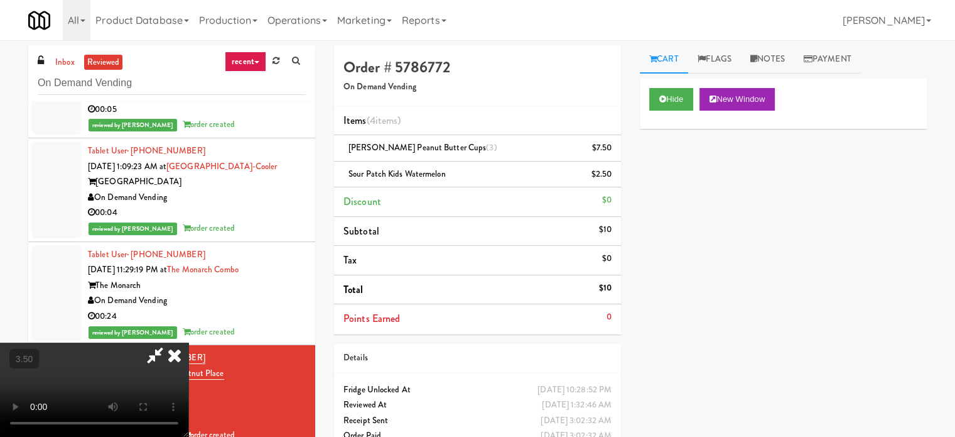
click at [188, 342] on video at bounding box center [94, 389] width 188 height 94
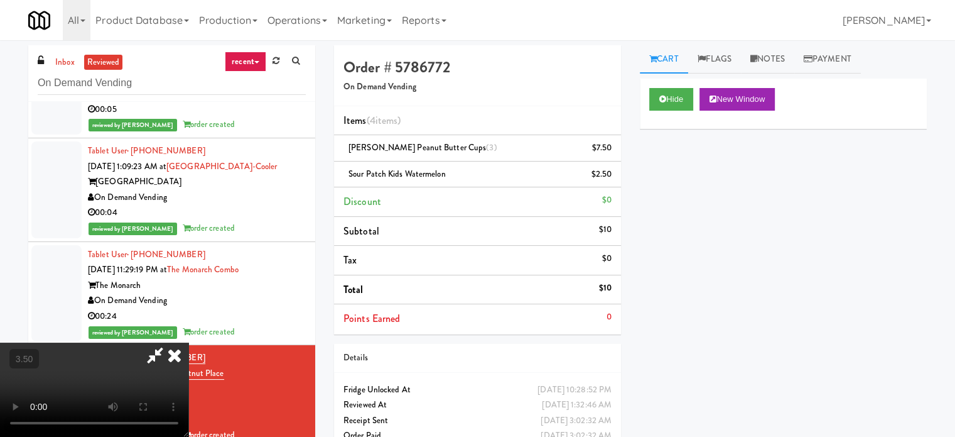
click at [188, 342] on video at bounding box center [94, 389] width 188 height 94
drag, startPoint x: 395, startPoint y: 148, endPoint x: 405, endPoint y: 146, distance: 10.4
click at [188, 342] on video at bounding box center [94, 389] width 188 height 94
drag, startPoint x: 690, startPoint y: 100, endPoint x: 602, endPoint y: 146, distance: 99.7
click at [690, 102] on button "Hide" at bounding box center [671, 99] width 44 height 23
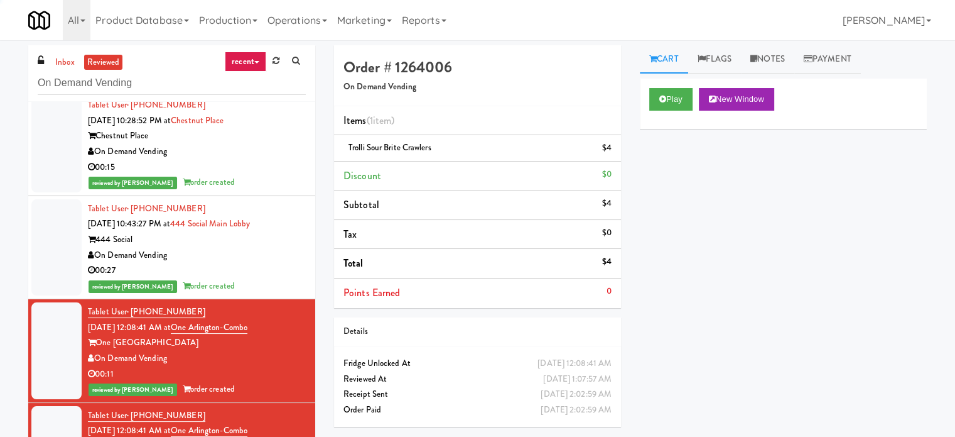
scroll to position [24858, 0]
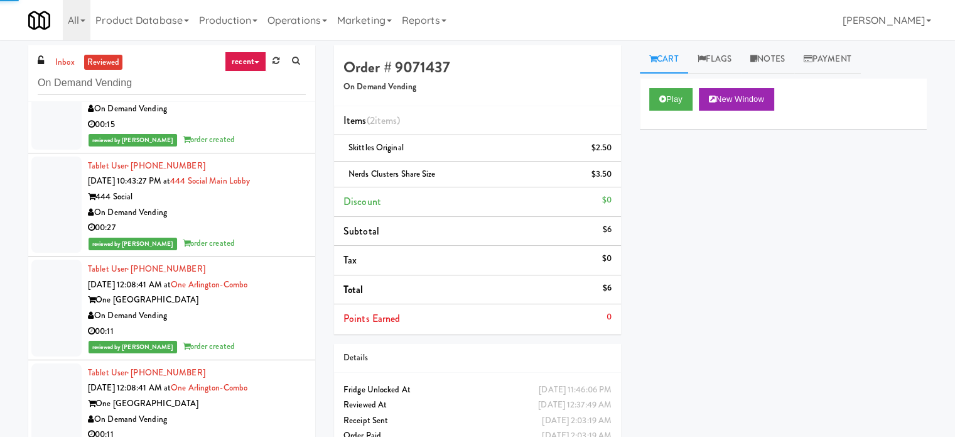
scroll to position [25173, 0]
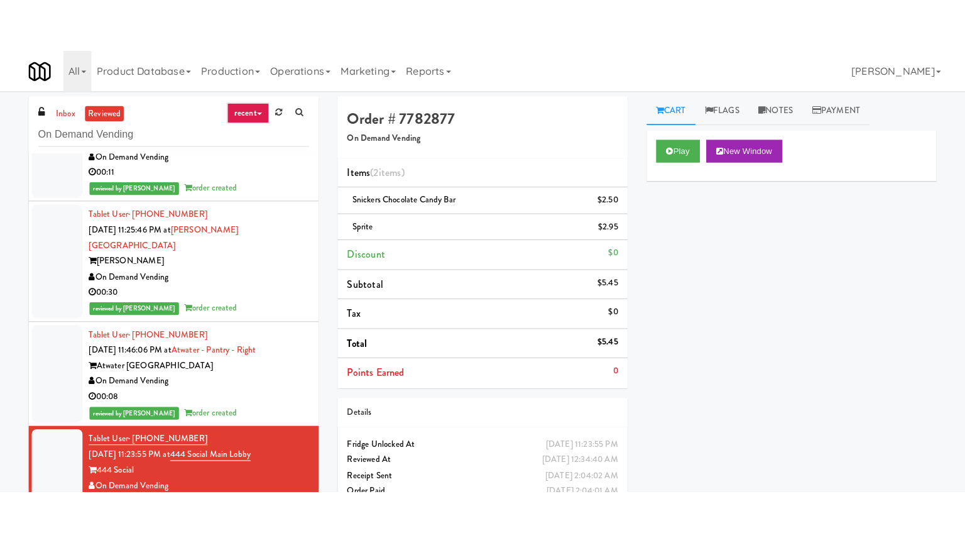
scroll to position [24858, 0]
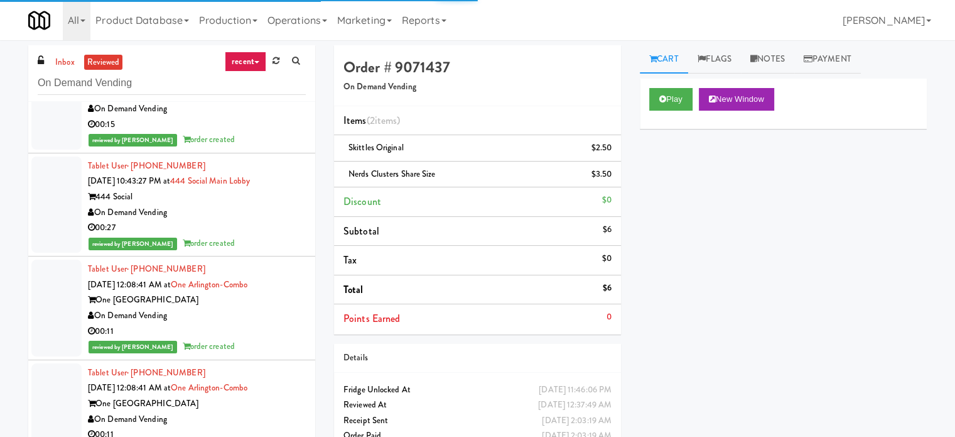
click at [686, 112] on div "Play New Window" at bounding box center [783, 104] width 287 height 50
click at [672, 97] on button "Play" at bounding box center [670, 99] width 43 height 23
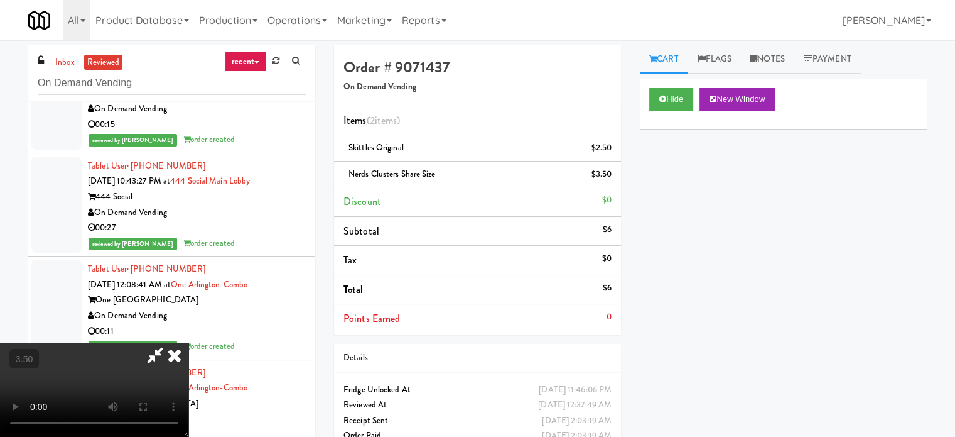
click at [188, 342] on video at bounding box center [94, 389] width 188 height 94
drag, startPoint x: 291, startPoint y: 270, endPoint x: 346, endPoint y: 232, distance: 66.9
click at [188, 342] on video at bounding box center [94, 389] width 188 height 94
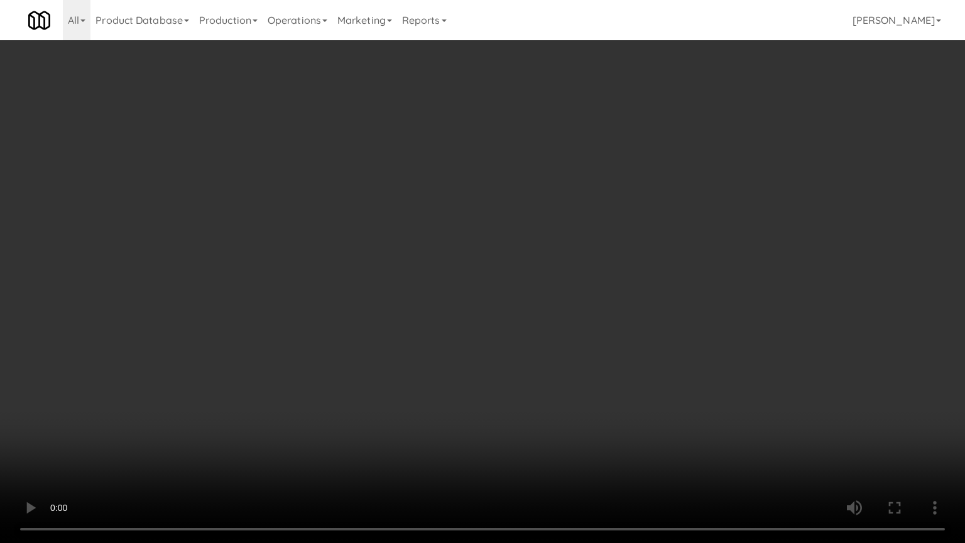
click at [428, 223] on video at bounding box center [482, 271] width 965 height 543
click at [430, 223] on video at bounding box center [482, 271] width 965 height 543
click at [437, 219] on video at bounding box center [482, 271] width 965 height 543
click at [438, 218] on video at bounding box center [482, 271] width 965 height 543
click at [502, 220] on video at bounding box center [482, 271] width 965 height 543
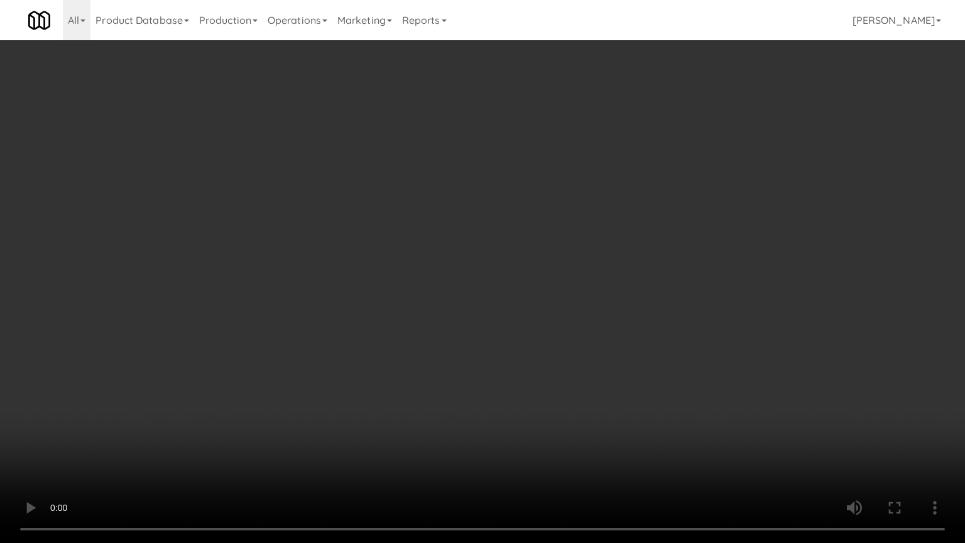
click at [504, 221] on video at bounding box center [482, 271] width 965 height 543
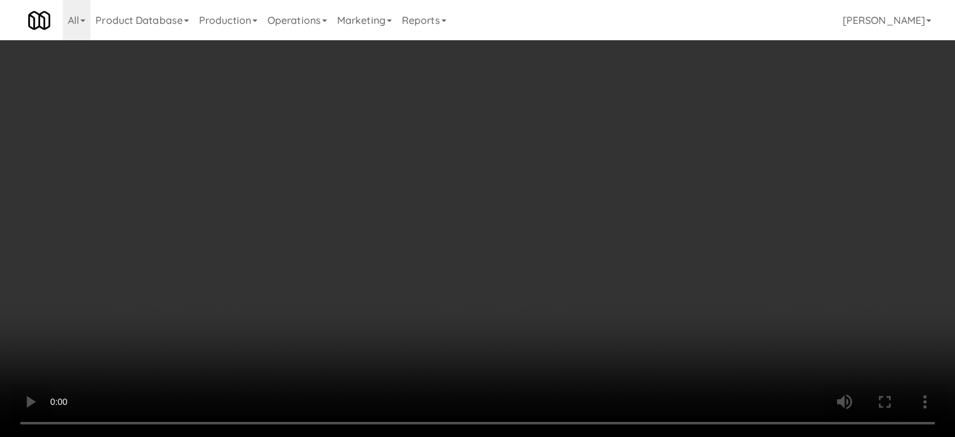
scroll to position [24858, 0]
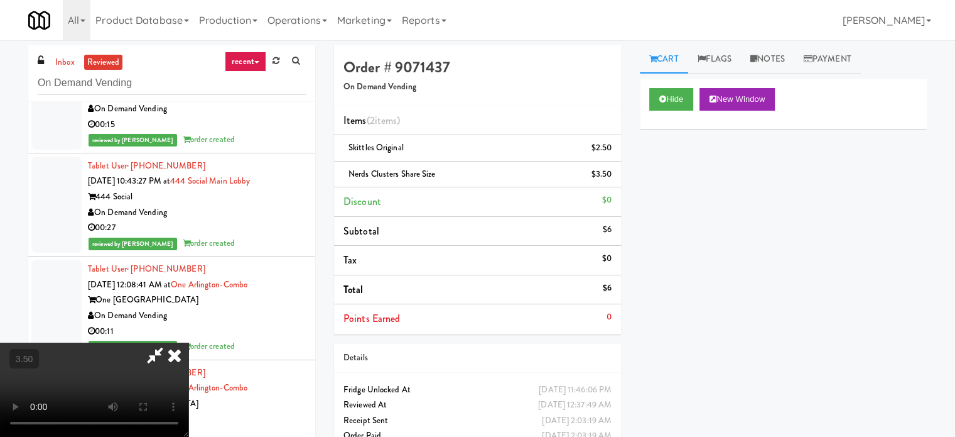
click at [188, 342] on icon at bounding box center [175, 354] width 28 height 25
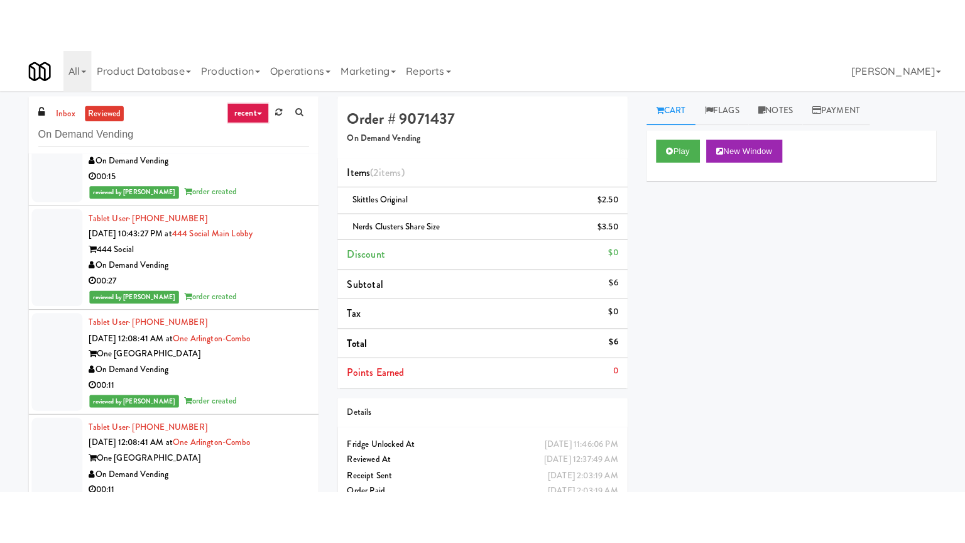
scroll to position [25173, 0]
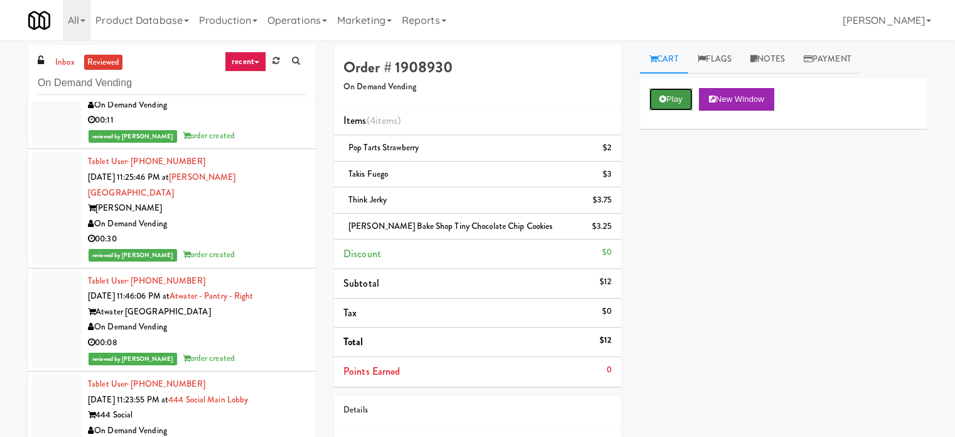
click at [673, 92] on button "Play" at bounding box center [670, 99] width 43 height 23
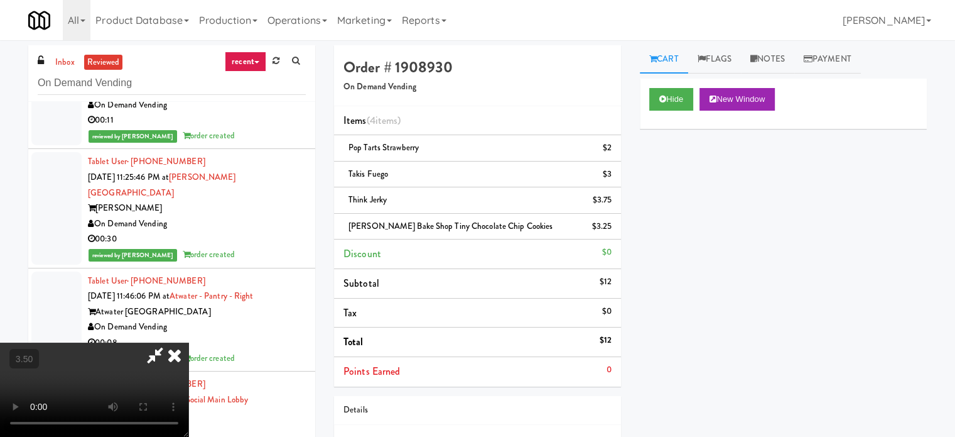
click at [188, 342] on video at bounding box center [94, 389] width 188 height 94
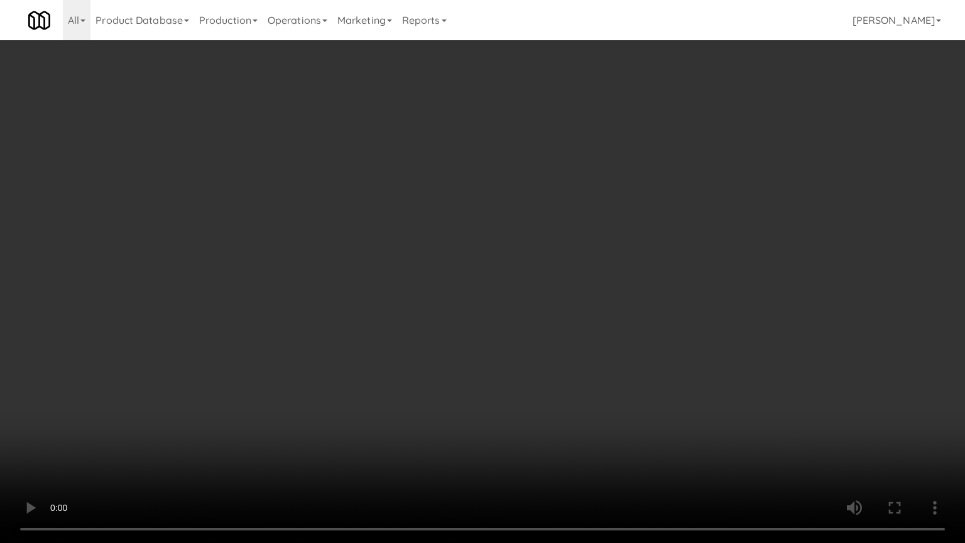
click at [430, 297] on video at bounding box center [482, 271] width 965 height 543
drag, startPoint x: 437, startPoint y: 295, endPoint x: 514, endPoint y: 185, distance: 134.0
click at [439, 295] on video at bounding box center [482, 271] width 965 height 543
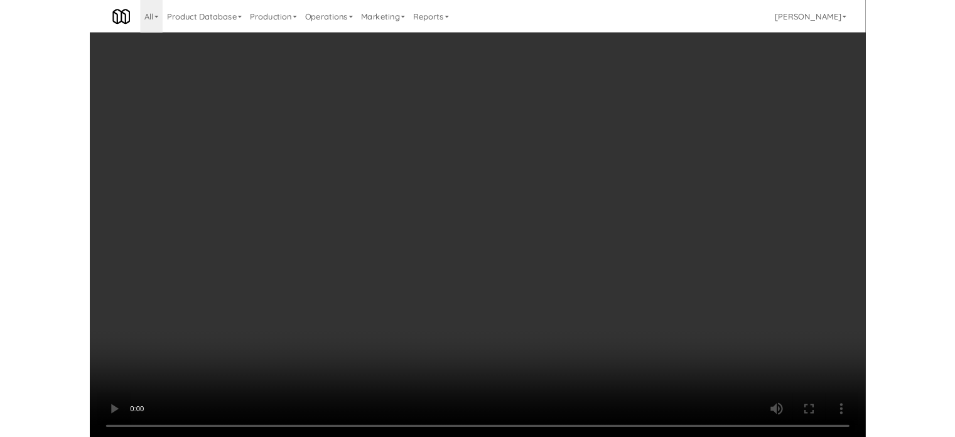
scroll to position [25173, 0]
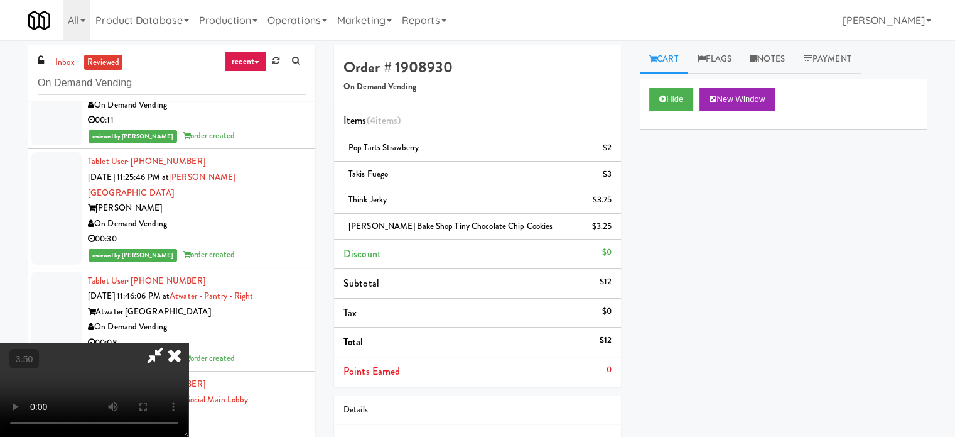
click at [188, 342] on icon at bounding box center [175, 354] width 28 height 25
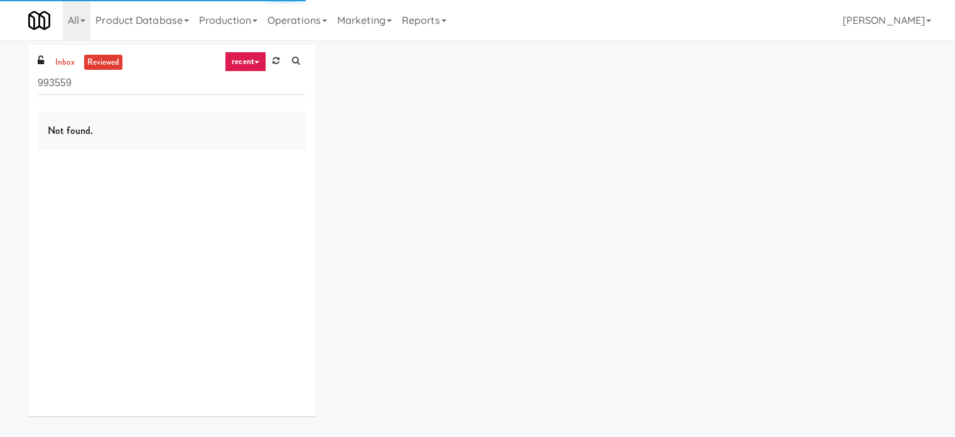
click at [106, 85] on input "993559" at bounding box center [172, 83] width 268 height 23
click at [106, 86] on input "993559" at bounding box center [172, 83] width 268 height 23
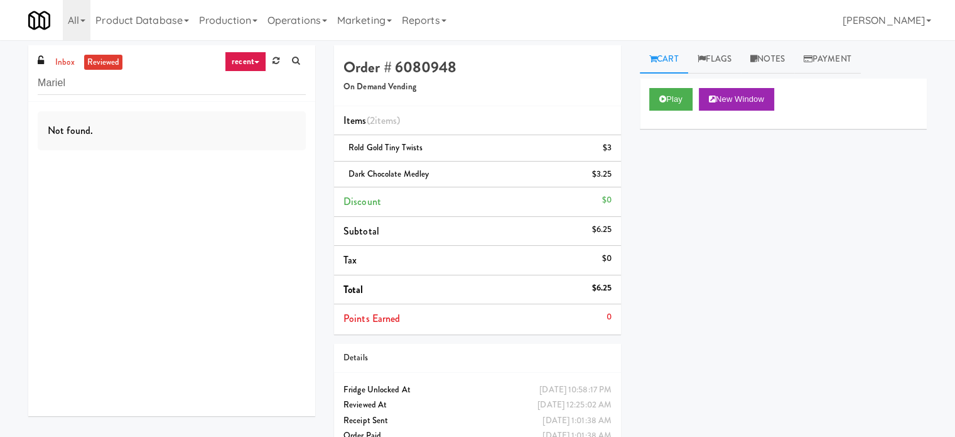
click at [146, 95] on div "inbox reviewed recent all unclear take inventory issue suspicious failed recent…" at bounding box center [171, 73] width 287 height 57
click at [146, 94] on input "Mariel" at bounding box center [172, 83] width 268 height 23
click at [146, 91] on input "Mariel" at bounding box center [172, 83] width 268 height 23
click at [144, 85] on input "Mariel" at bounding box center [172, 83] width 268 height 23
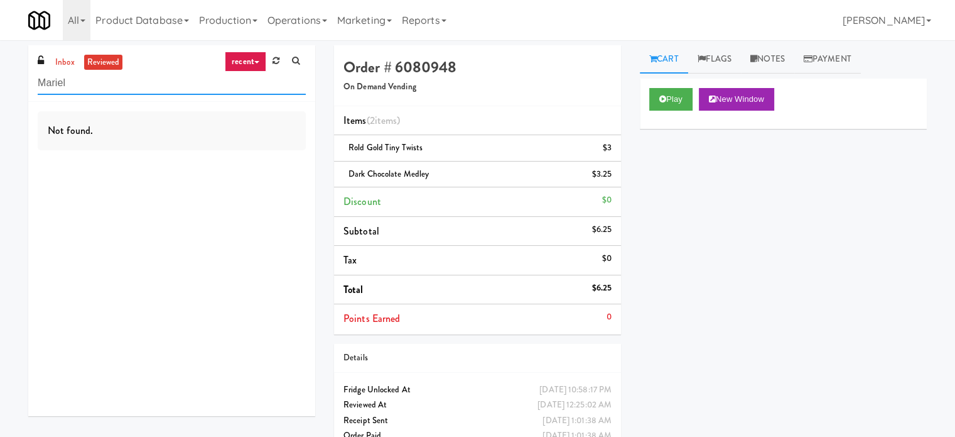
paste input "On Demand Vending"
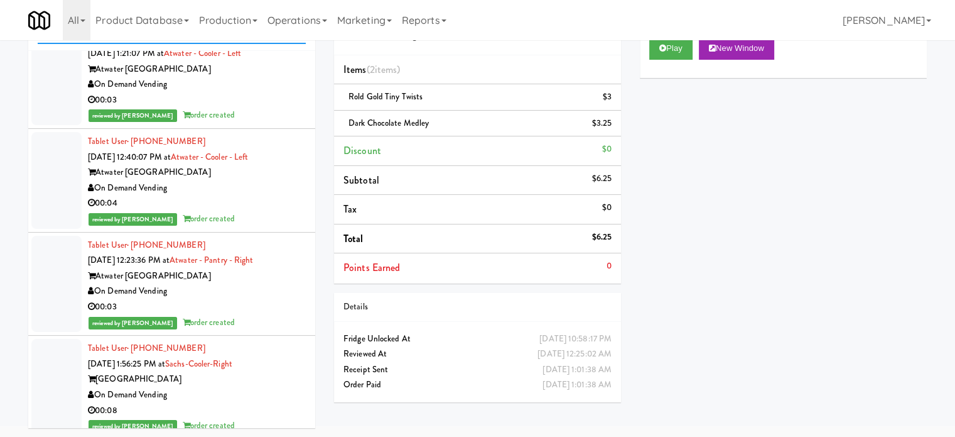
scroll to position [20312, 0]
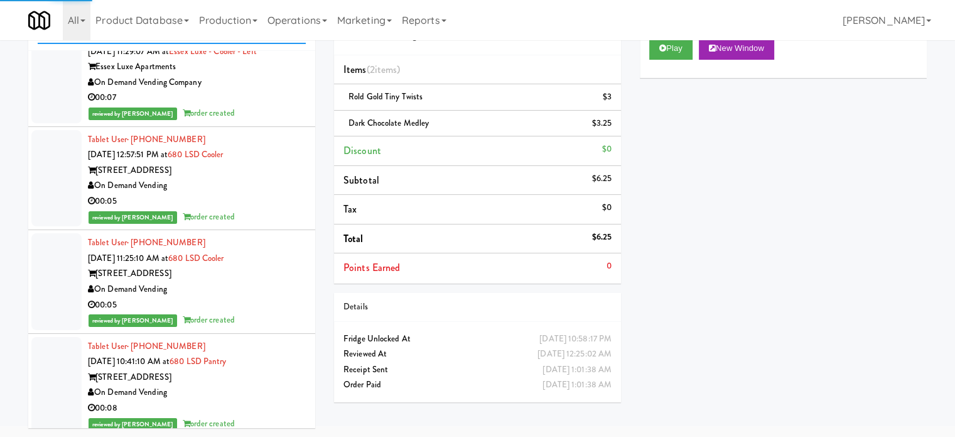
type input "On Demand Vending"
click at [269, 400] on div "00:08" at bounding box center [197, 408] width 218 height 16
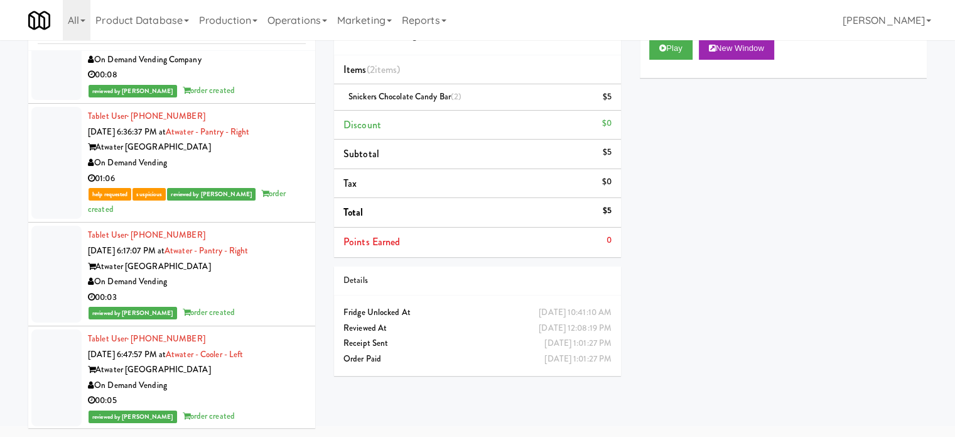
scroll to position [48623, 0]
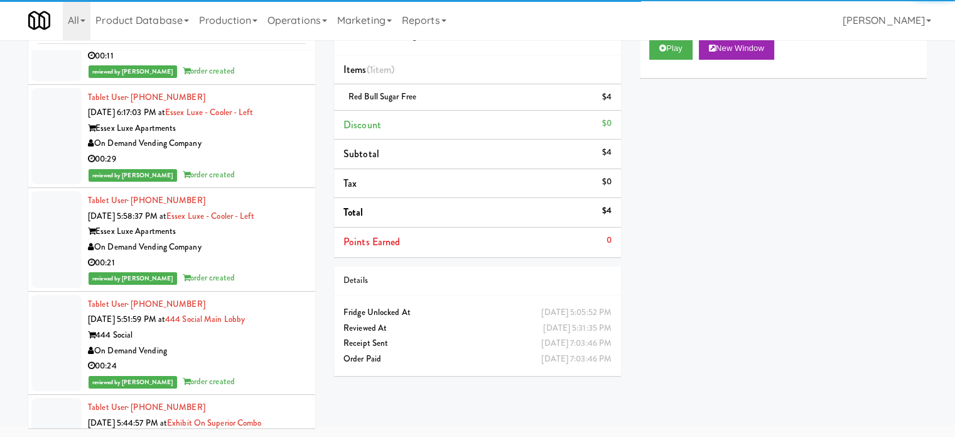
drag, startPoint x: 227, startPoint y: 85, endPoint x: 286, endPoint y: 70, distance: 61.4
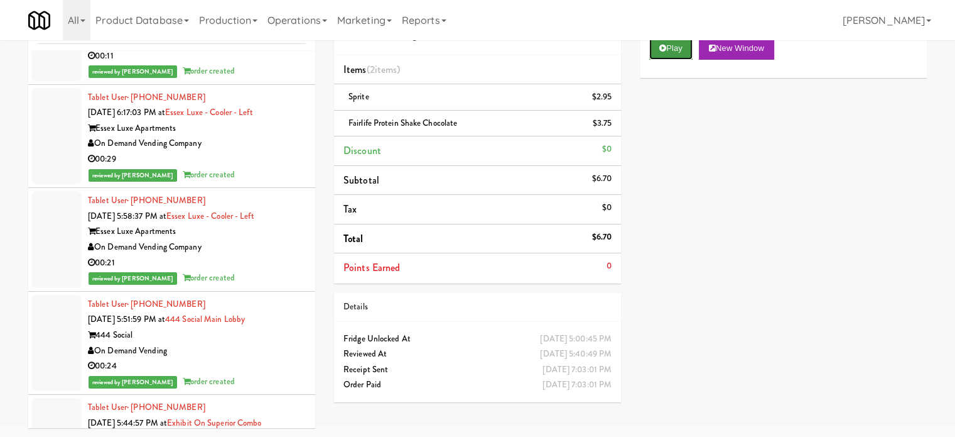
click at [673, 49] on button "Play" at bounding box center [670, 48] width 43 height 23
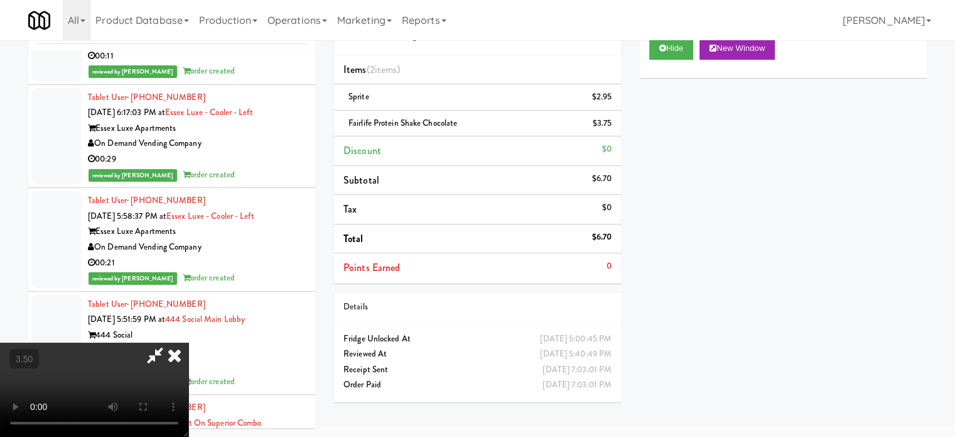
click at [188, 342] on video at bounding box center [94, 389] width 188 height 94
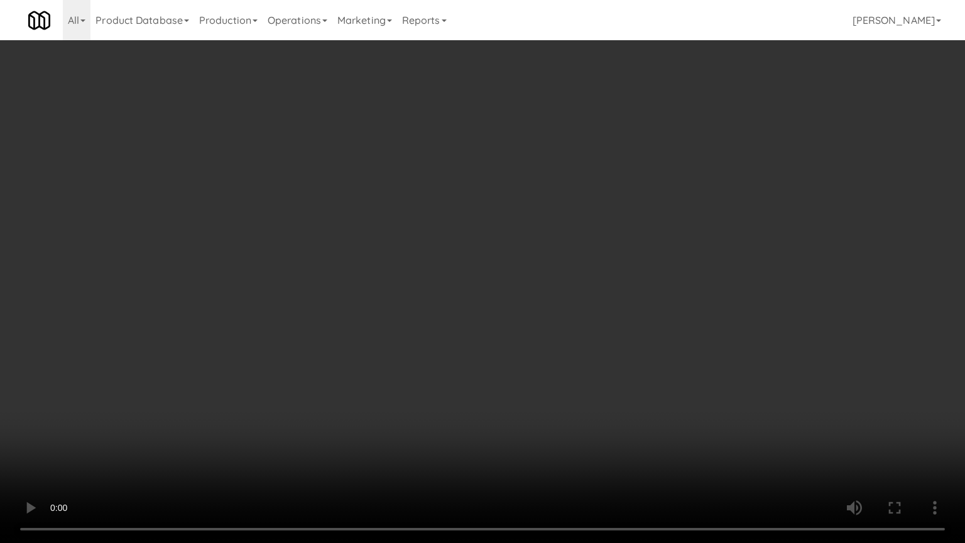
scroll to position [48499, 0]
click at [417, 325] on video at bounding box center [482, 271] width 965 height 543
click at [420, 323] on video at bounding box center [482, 271] width 965 height 543
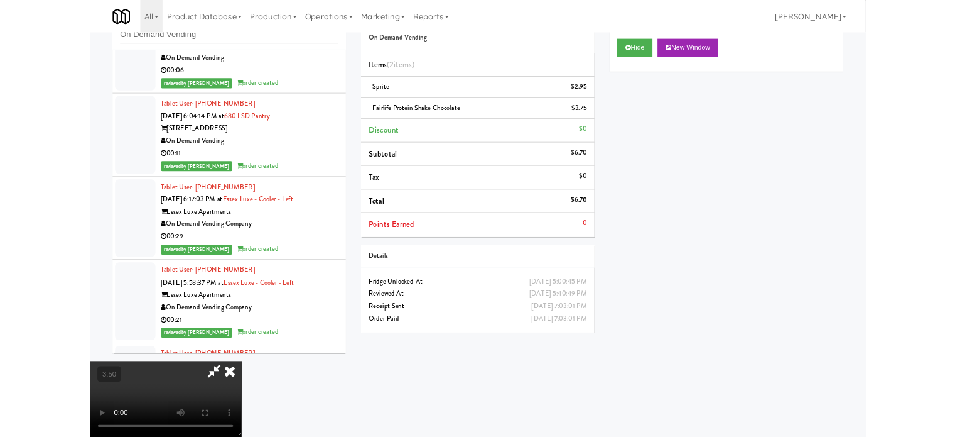
scroll to position [48623, 0]
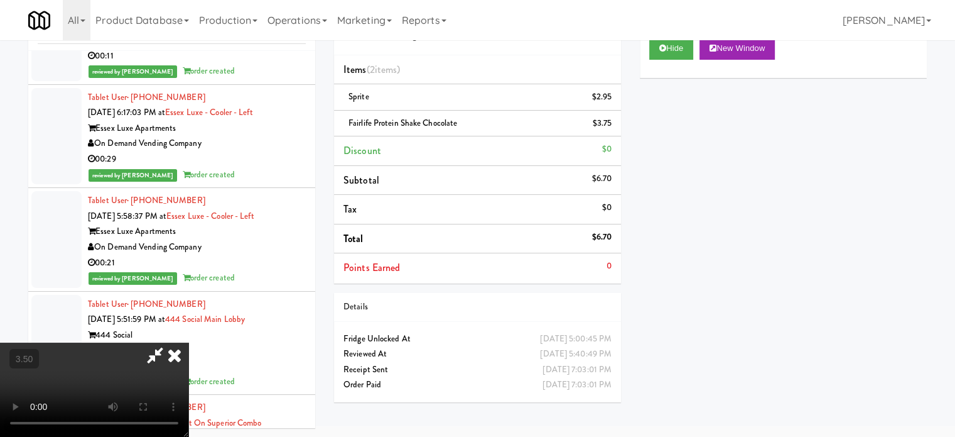
click at [188, 342] on icon at bounding box center [175, 354] width 28 height 25
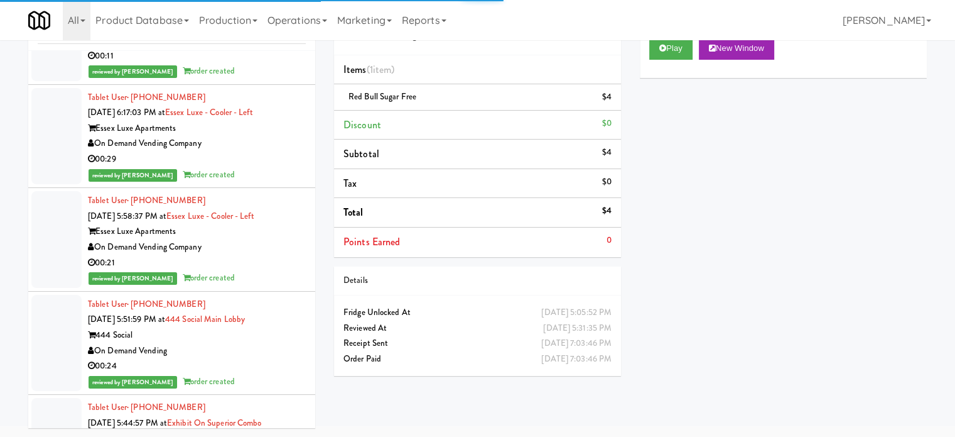
scroll to position [48309, 0]
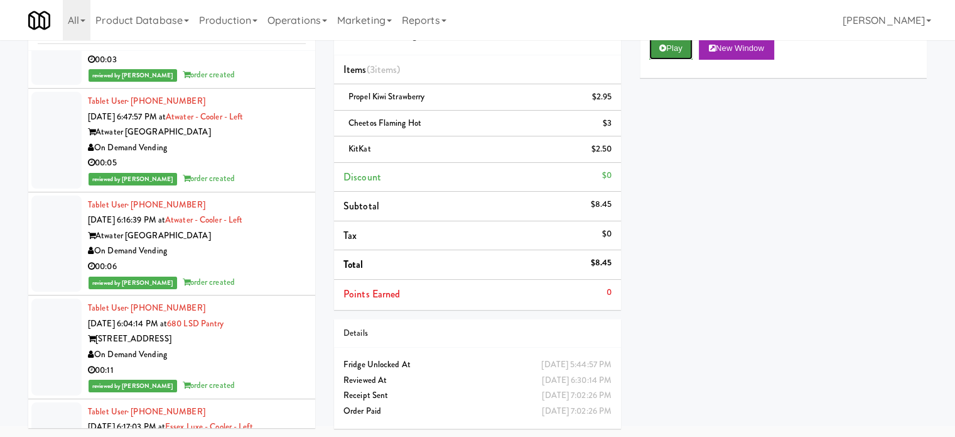
click at [688, 48] on button "Play" at bounding box center [670, 48] width 43 height 23
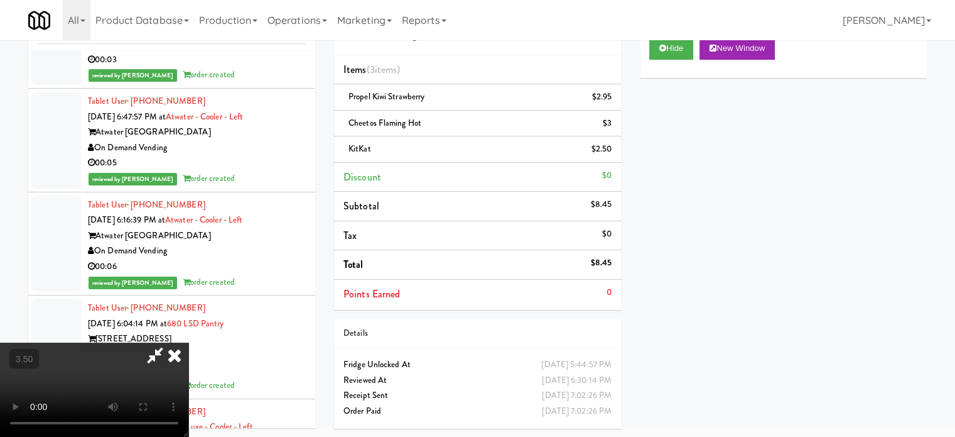
click at [188, 342] on video at bounding box center [94, 389] width 188 height 94
drag, startPoint x: 291, startPoint y: 218, endPoint x: 301, endPoint y: 205, distance: 15.7
click at [188, 342] on video at bounding box center [94, 389] width 188 height 94
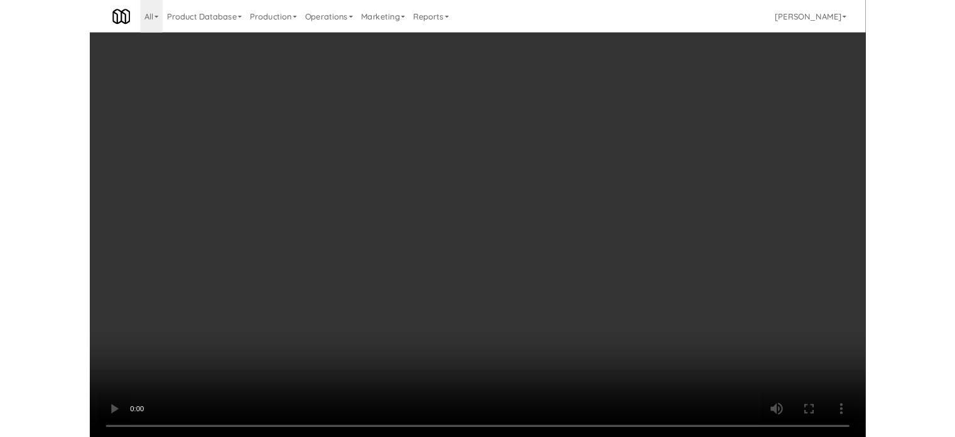
scroll to position [48185, 0]
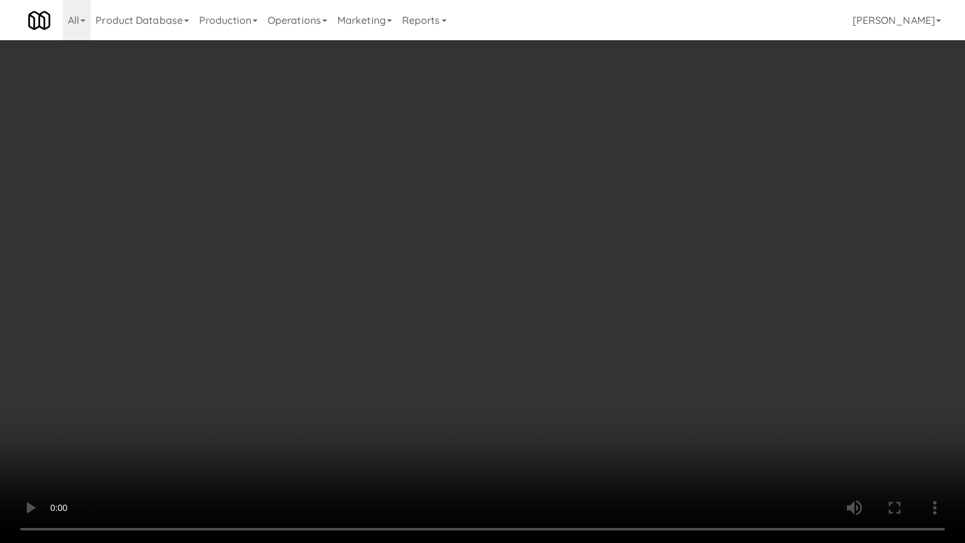
click at [376, 222] on video at bounding box center [482, 271] width 965 height 543
click at [376, 225] on video at bounding box center [482, 271] width 965 height 543
click at [377, 225] on video at bounding box center [482, 271] width 965 height 543
click at [378, 224] on video at bounding box center [482, 271] width 965 height 543
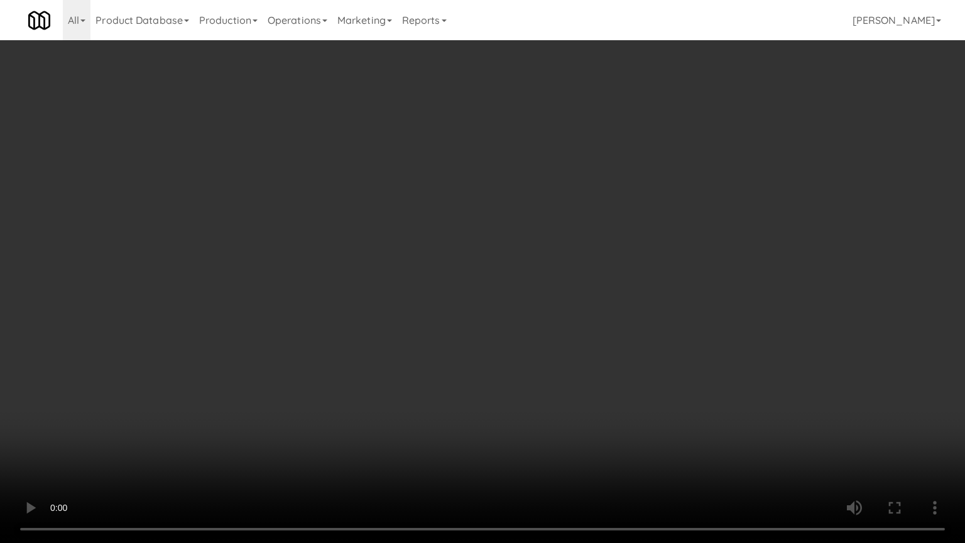
click at [584, 386] on video at bounding box center [482, 271] width 965 height 543
click at [535, 320] on video at bounding box center [482, 271] width 965 height 543
drag, startPoint x: 533, startPoint y: 317, endPoint x: 570, endPoint y: 281, distance: 51.5
click at [533, 315] on video at bounding box center [482, 271] width 965 height 543
drag, startPoint x: 561, startPoint y: 258, endPoint x: 564, endPoint y: 243, distance: 14.8
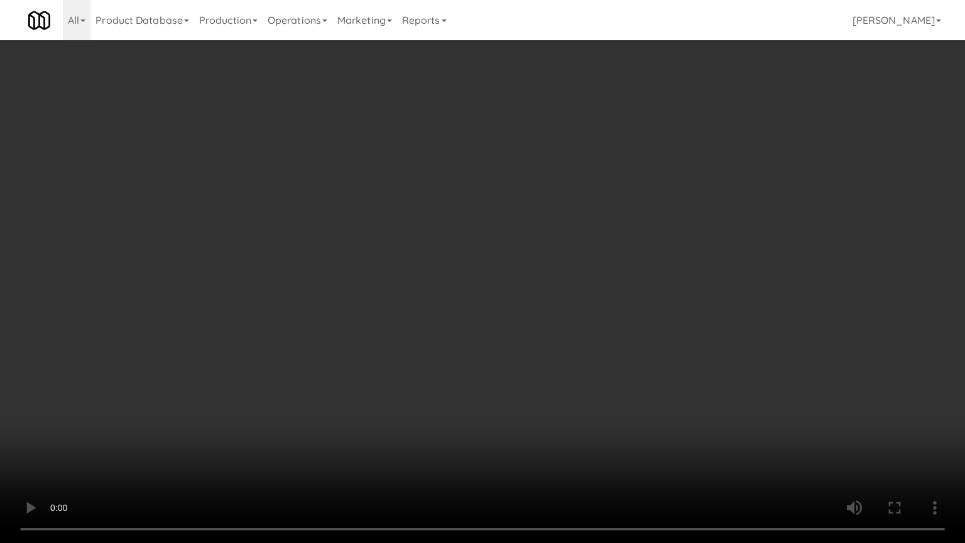
click at [562, 256] on video at bounding box center [482, 271] width 965 height 543
drag, startPoint x: 564, startPoint y: 243, endPoint x: 558, endPoint y: 111, distance: 132.7
click at [565, 242] on video at bounding box center [482, 271] width 965 height 543
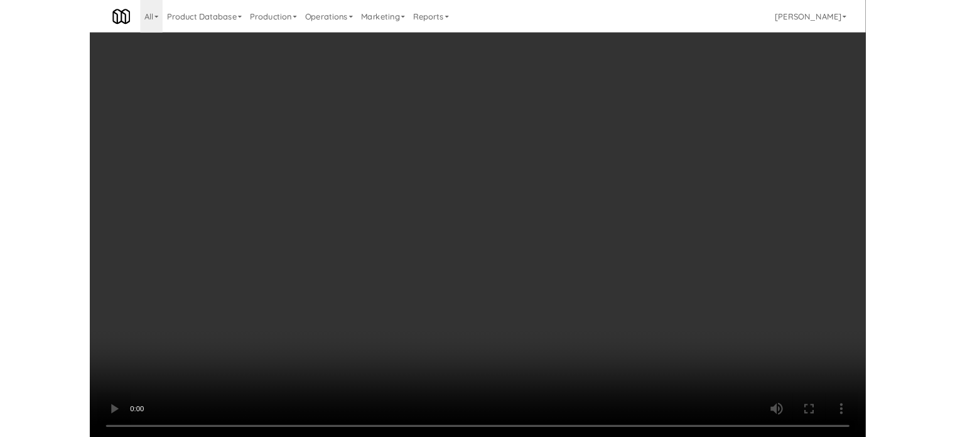
scroll to position [48309, 0]
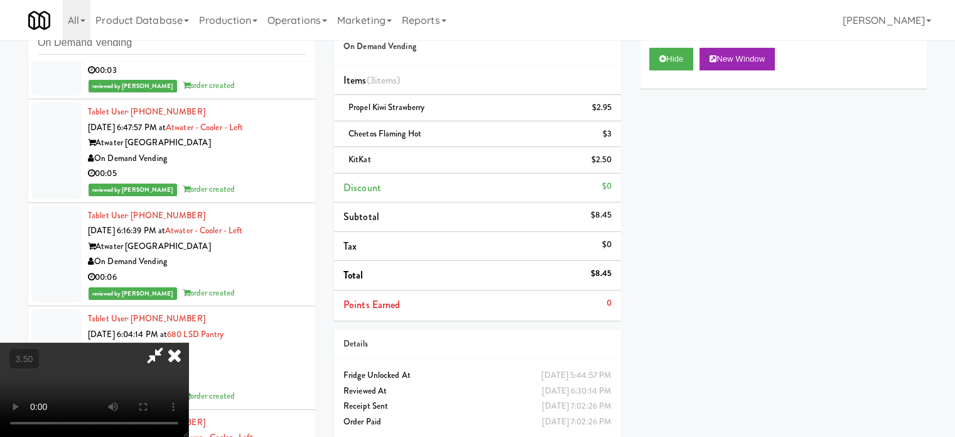
click at [188, 342] on icon at bounding box center [175, 354] width 28 height 25
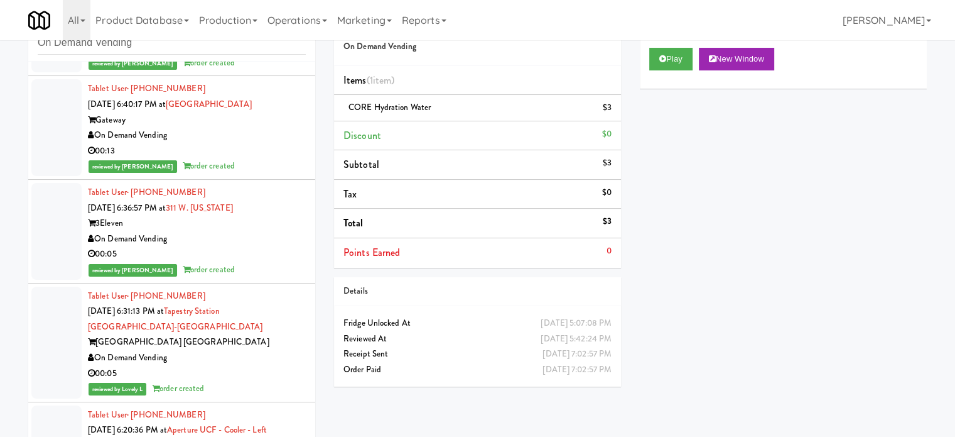
scroll to position [47367, 0]
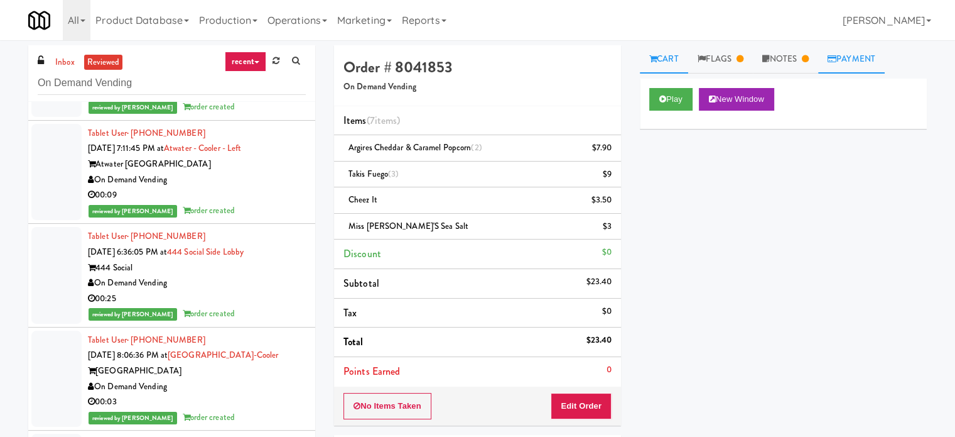
click at [862, 60] on link "Payment" at bounding box center [851, 59] width 67 height 28
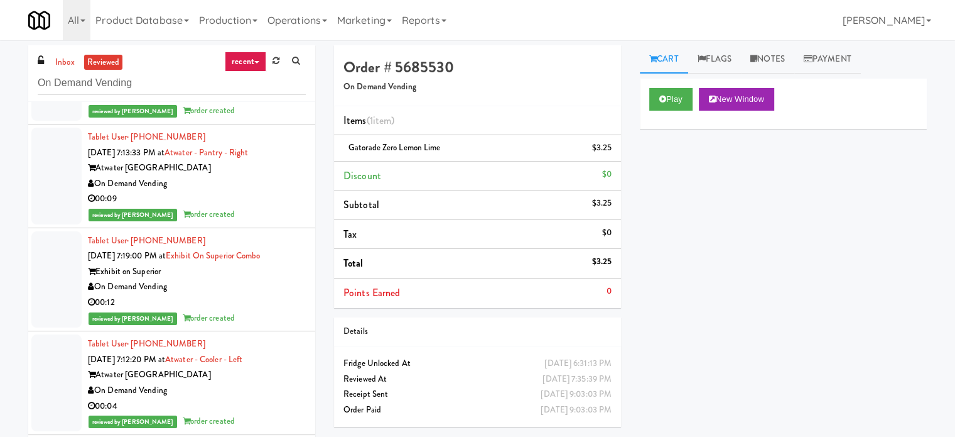
scroll to position [48309, 0]
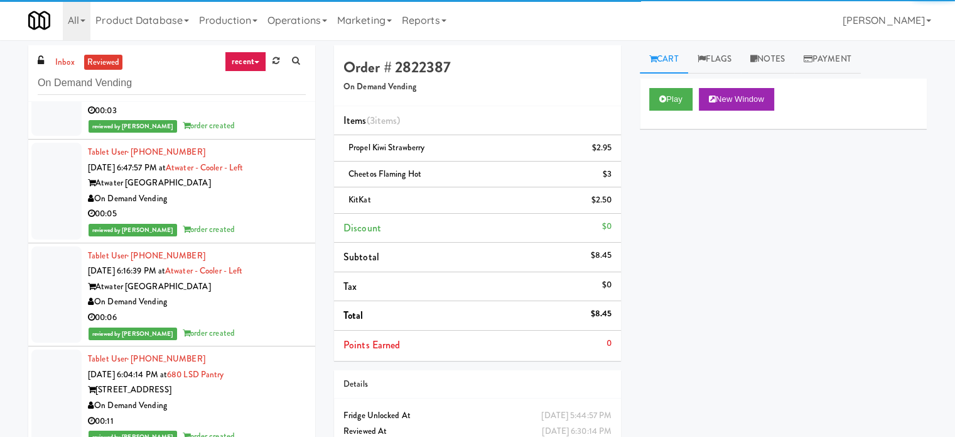
scroll to position [48623, 0]
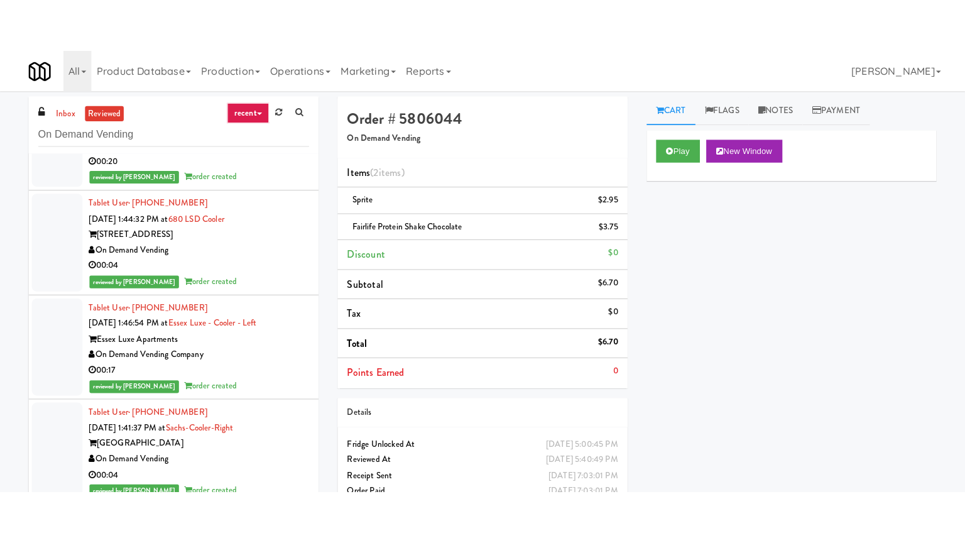
scroll to position [52392, 0]
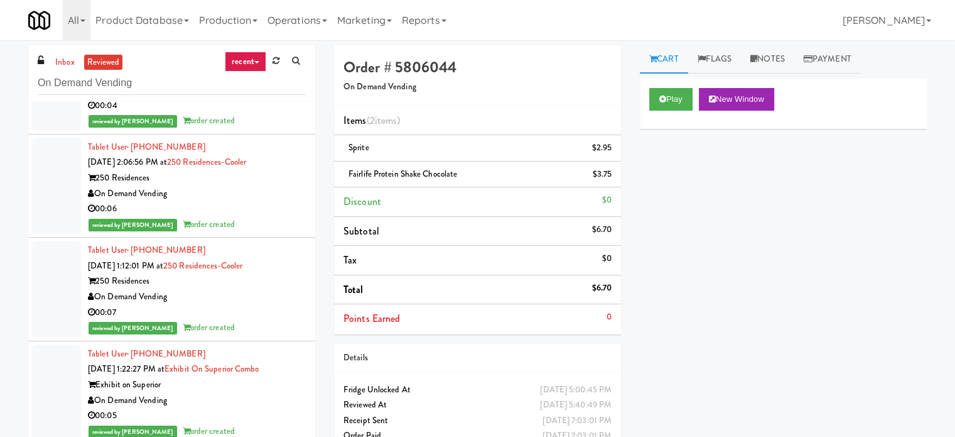
click at [661, 100] on icon at bounding box center [663, 99] width 7 height 8
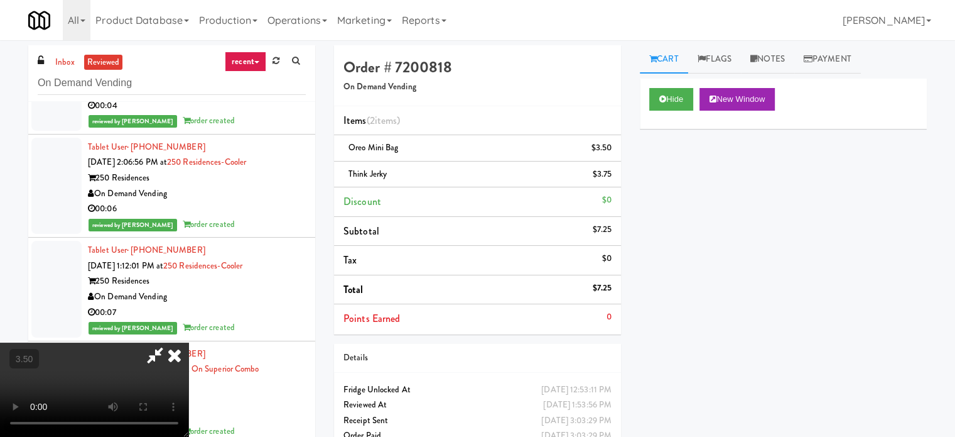
click at [188, 342] on video at bounding box center [94, 389] width 188 height 94
drag, startPoint x: 374, startPoint y: 306, endPoint x: 387, endPoint y: 217, distance: 90.1
click at [188, 342] on video at bounding box center [94, 389] width 188 height 94
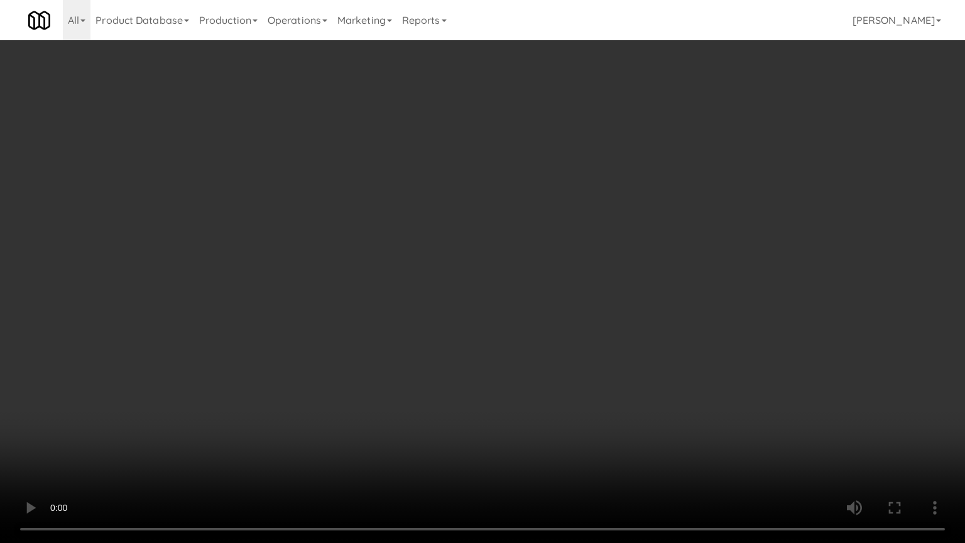
click at [460, 222] on video at bounding box center [482, 271] width 965 height 543
drag, startPoint x: 462, startPoint y: 218, endPoint x: 468, endPoint y: 214, distance: 6.8
click at [465, 217] on video at bounding box center [482, 271] width 965 height 543
click at [551, 177] on video at bounding box center [482, 271] width 965 height 543
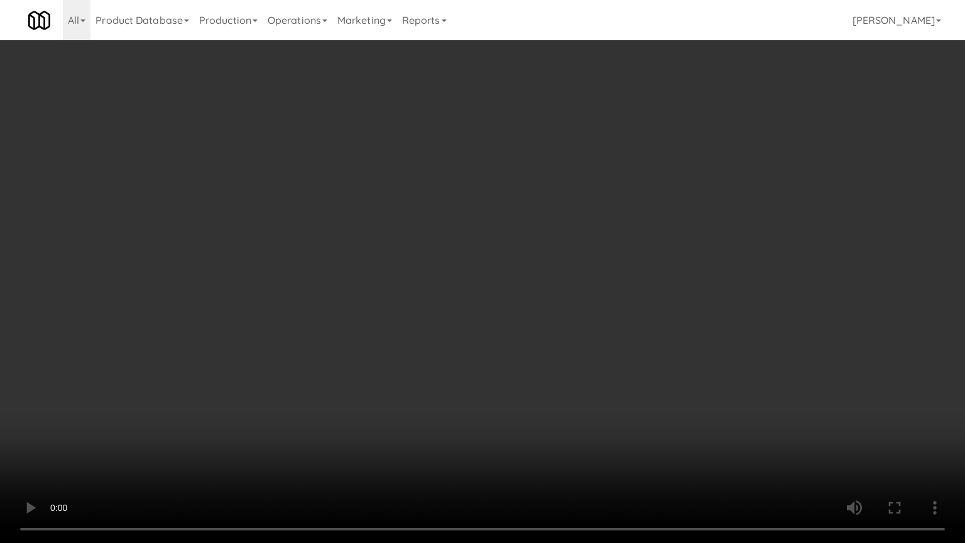
click at [552, 173] on video at bounding box center [482, 271] width 965 height 543
drag, startPoint x: 553, startPoint y: 173, endPoint x: 607, endPoint y: 53, distance: 131.0
click at [555, 172] on video at bounding box center [482, 271] width 965 height 543
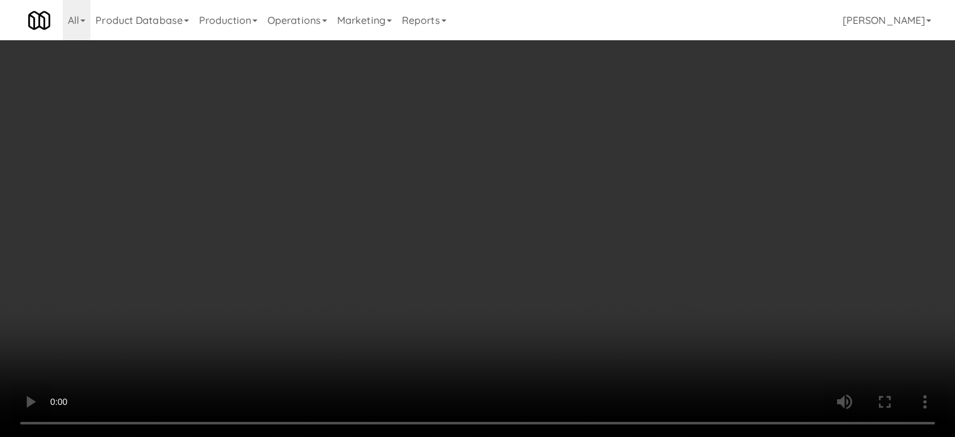
scroll to position [52392, 0]
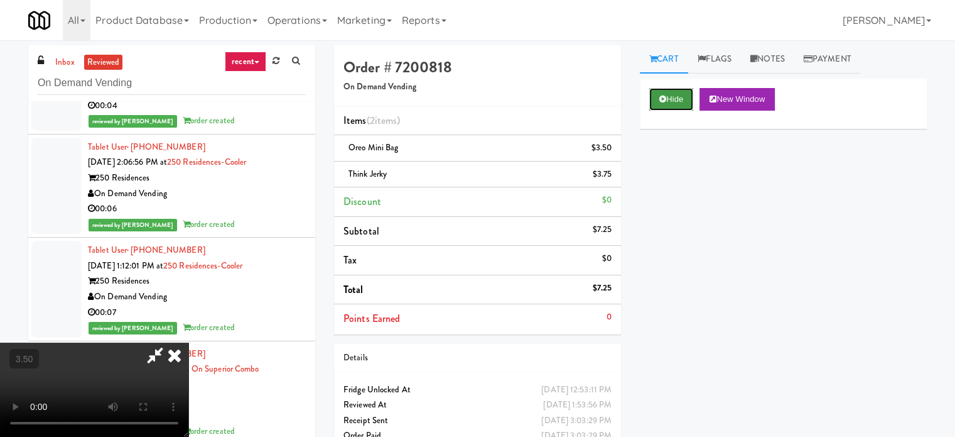
click at [676, 94] on button "Hide" at bounding box center [671, 99] width 44 height 23
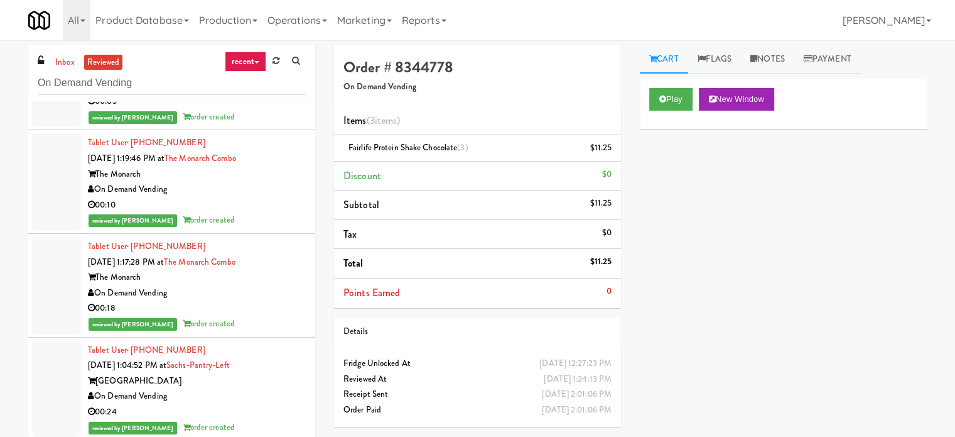
scroll to position [53020, 0]
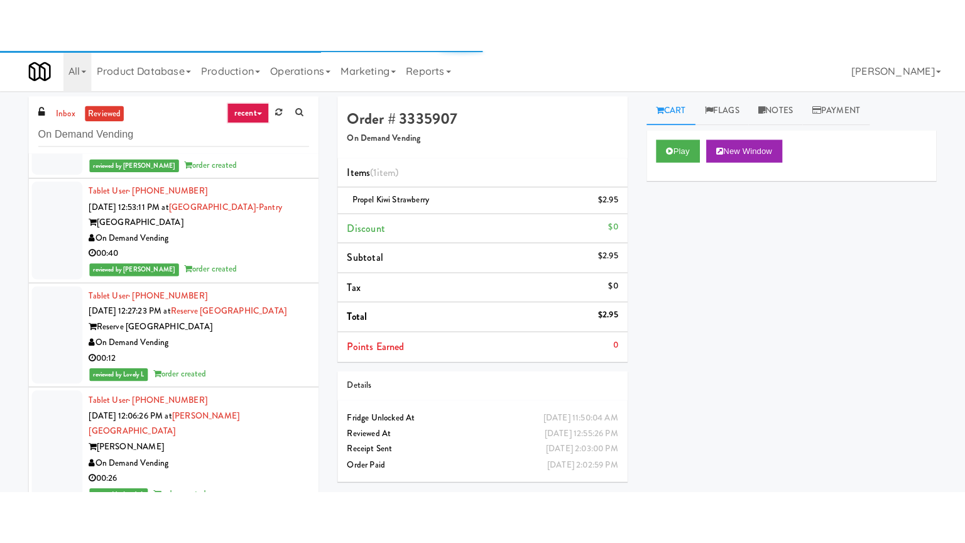
scroll to position [53334, 0]
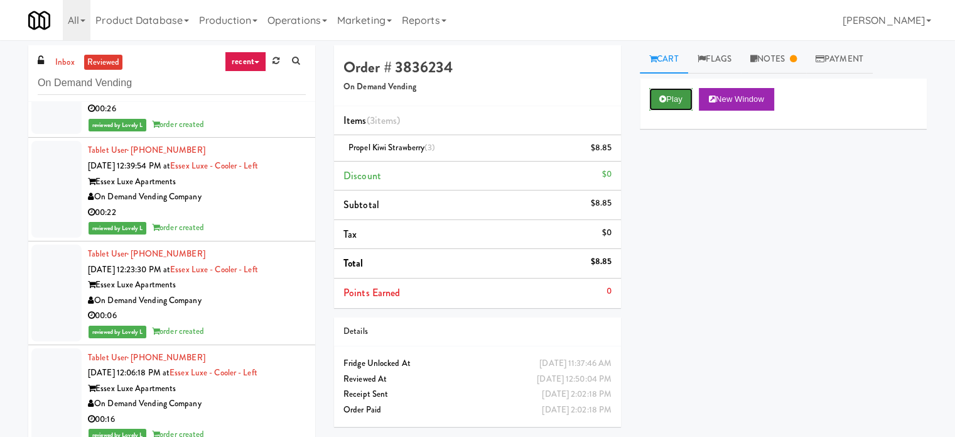
click at [680, 92] on button "Play" at bounding box center [670, 99] width 43 height 23
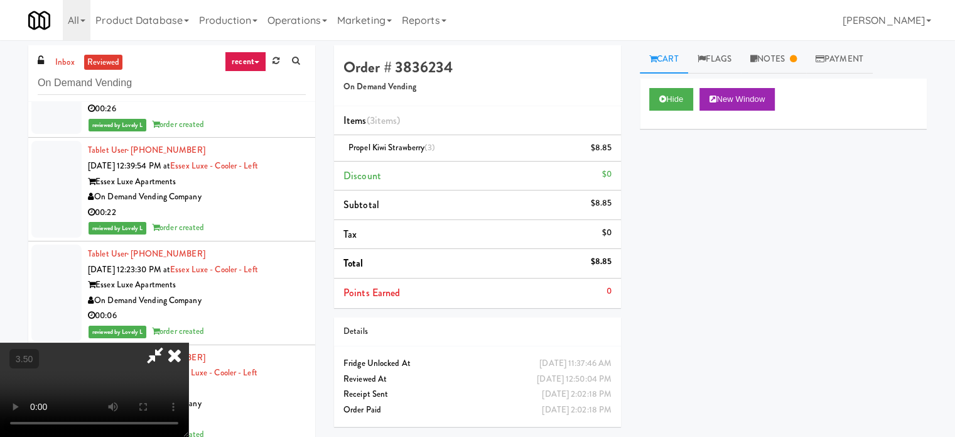
click at [188, 342] on video at bounding box center [94, 389] width 188 height 94
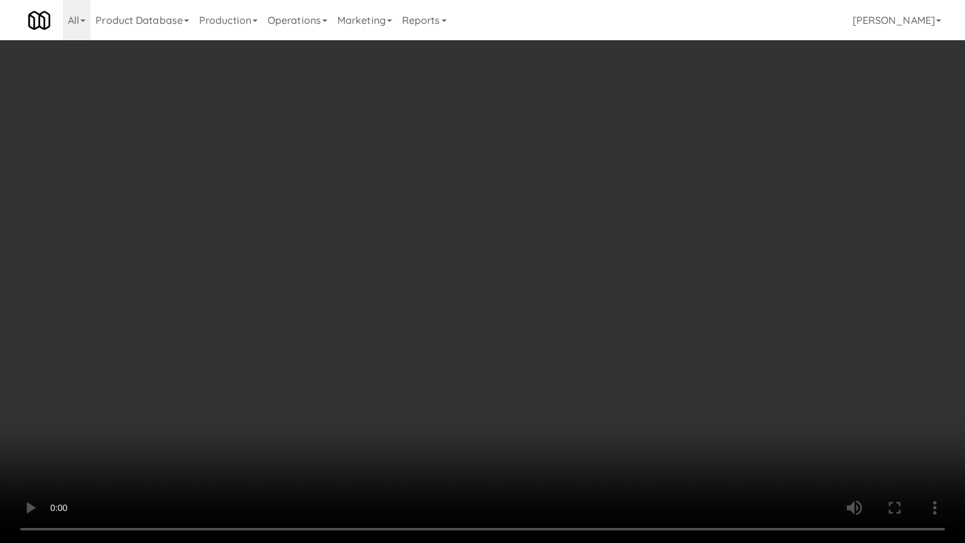
click at [471, 278] on video at bounding box center [482, 271] width 965 height 543
click at [464, 281] on video at bounding box center [482, 271] width 965 height 543
click at [467, 279] on video at bounding box center [482, 271] width 965 height 543
click at [545, 261] on video at bounding box center [482, 271] width 965 height 543
click at [554, 247] on video at bounding box center [482, 271] width 965 height 543
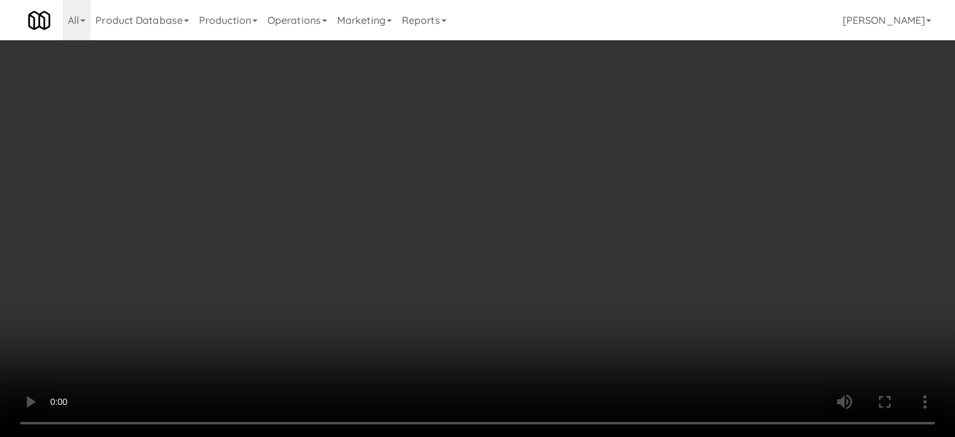
scroll to position [53334, 0]
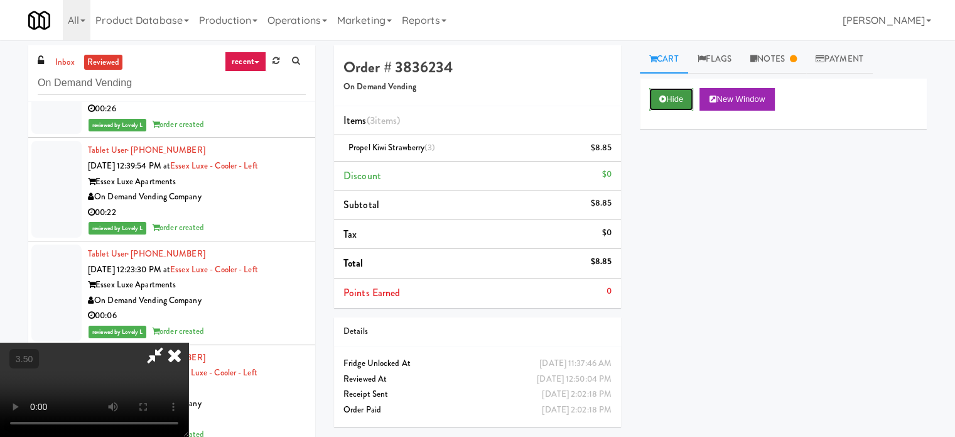
click at [671, 97] on button "Hide" at bounding box center [671, 99] width 44 height 23
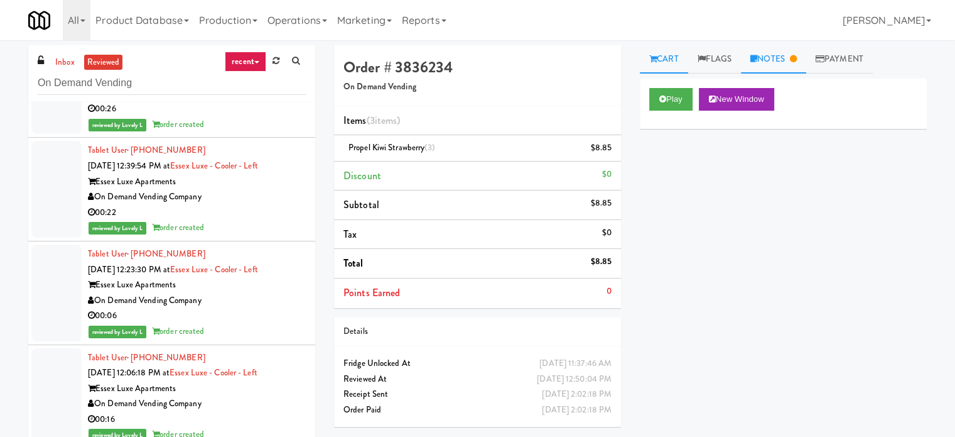
click at [796, 67] on link "Notes" at bounding box center [773, 59] width 65 height 28
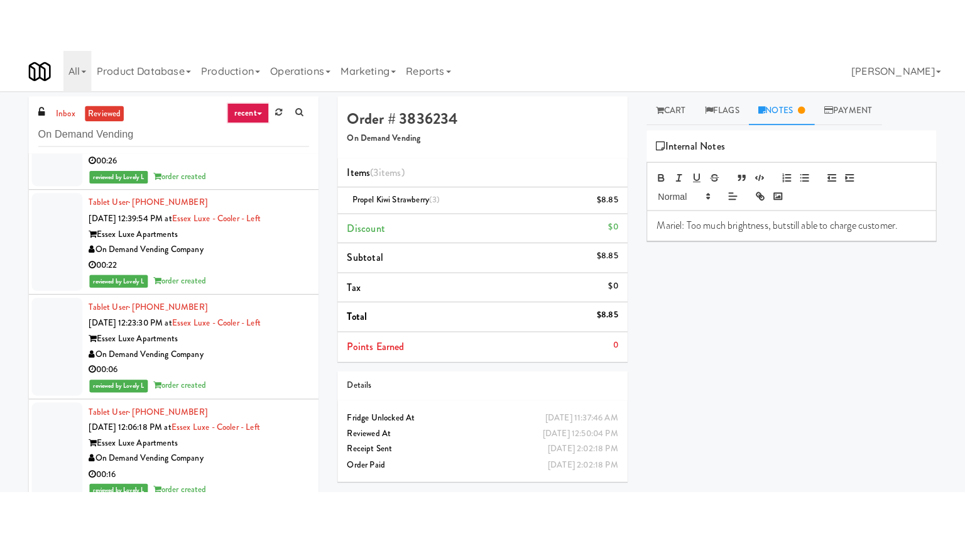
scroll to position [53648, 0]
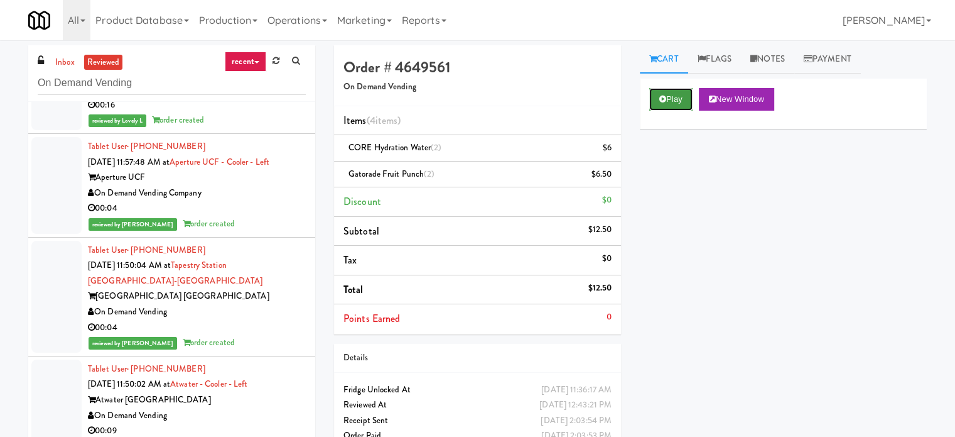
drag, startPoint x: 656, startPoint y: 96, endPoint x: 646, endPoint y: 99, distance: 10.5
click at [656, 97] on button "Play" at bounding box center [670, 99] width 43 height 23
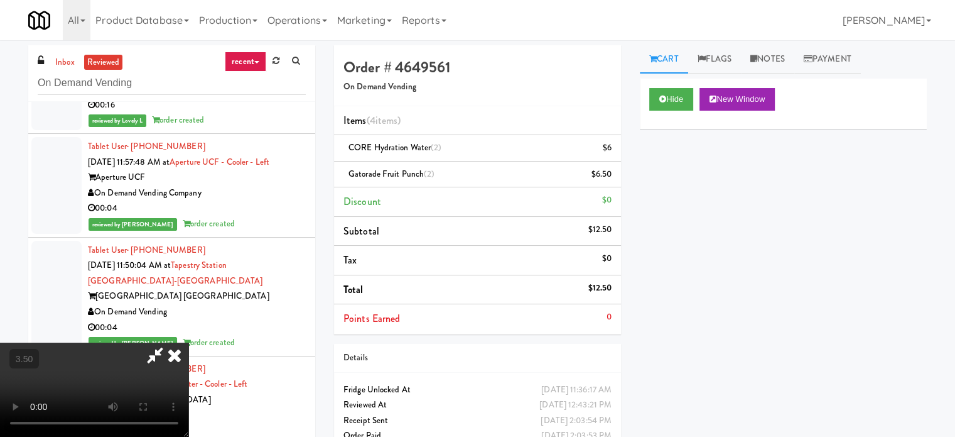
click at [188, 342] on video at bounding box center [94, 389] width 188 height 94
drag, startPoint x: 432, startPoint y: 251, endPoint x: 467, endPoint y: 231, distance: 40.8
click at [188, 342] on video at bounding box center [94, 389] width 188 height 94
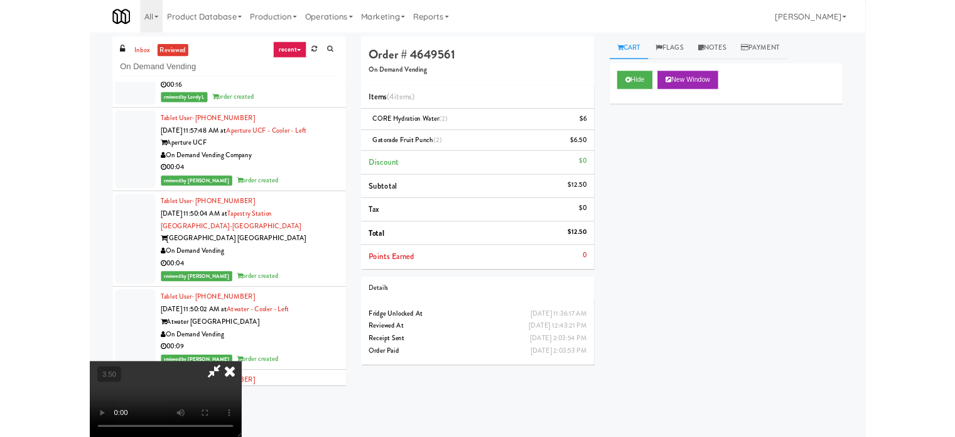
scroll to position [53508, 0]
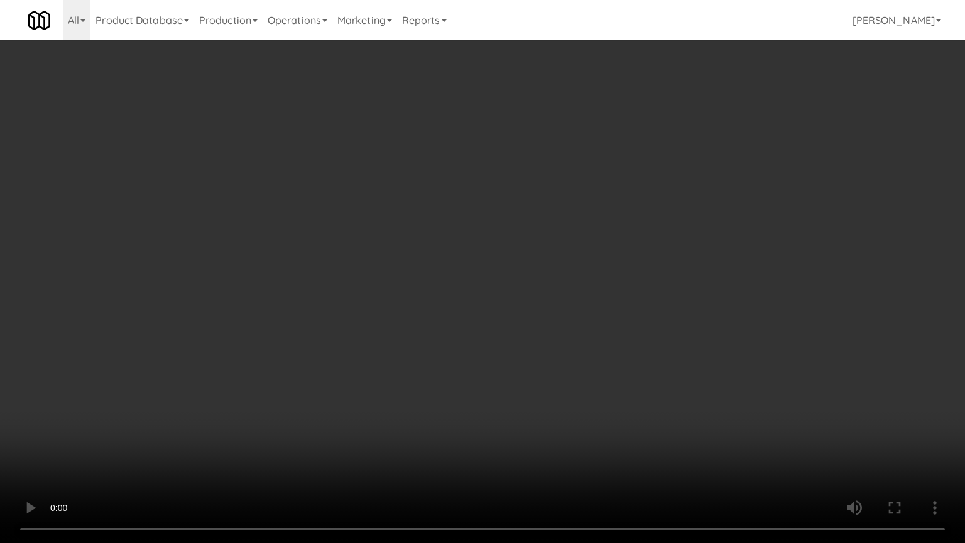
click at [464, 236] on video at bounding box center [482, 271] width 965 height 543
click at [464, 237] on video at bounding box center [482, 271] width 965 height 543
click at [464, 240] on video at bounding box center [482, 271] width 965 height 543
click at [469, 236] on video at bounding box center [482, 271] width 965 height 543
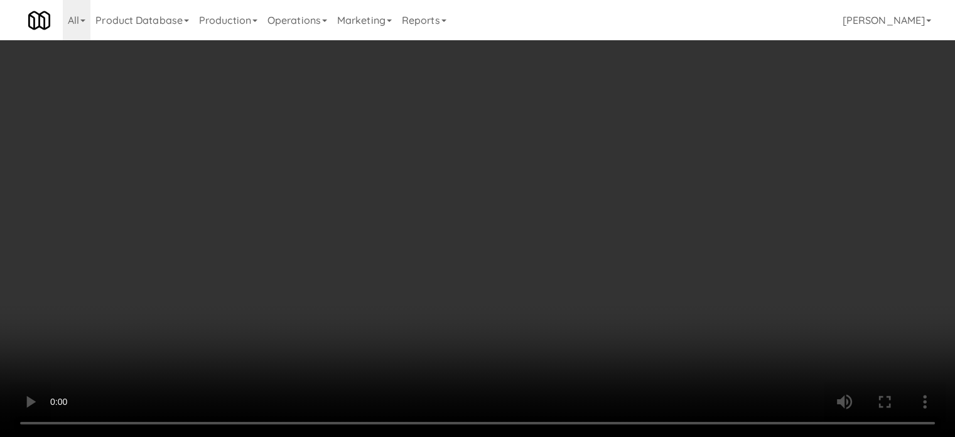
scroll to position [53648, 0]
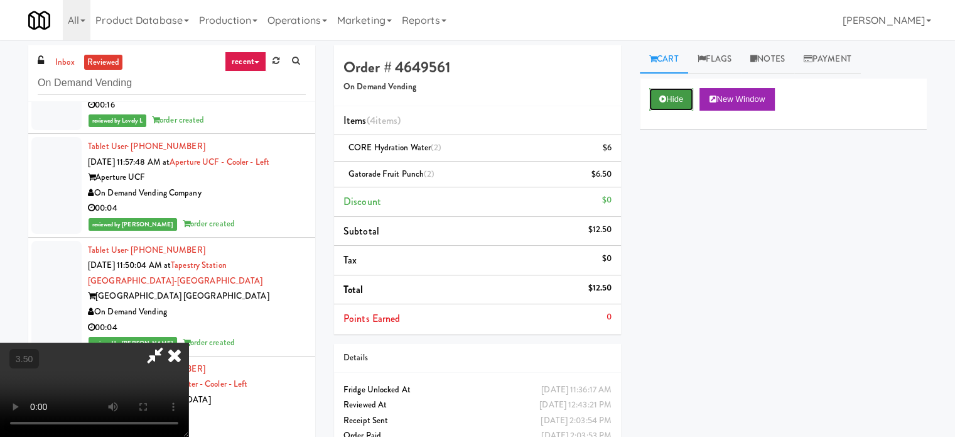
click at [670, 101] on button "Hide" at bounding box center [671, 99] width 44 height 23
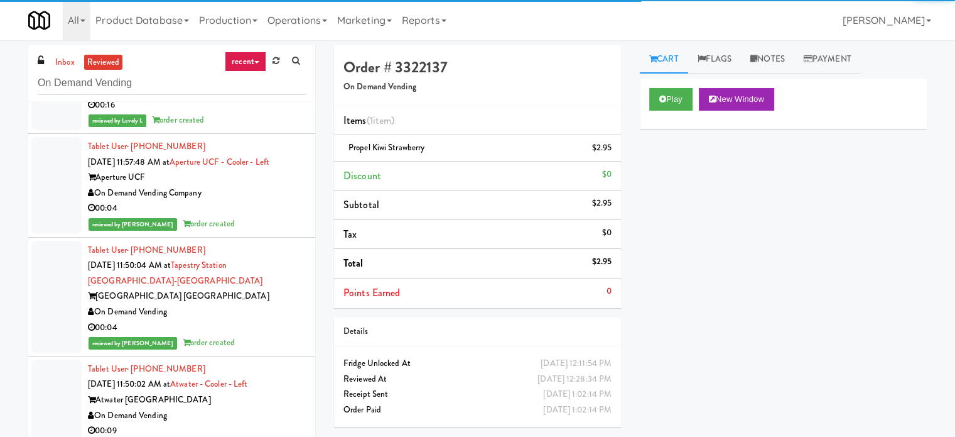
scroll to position [53962, 0]
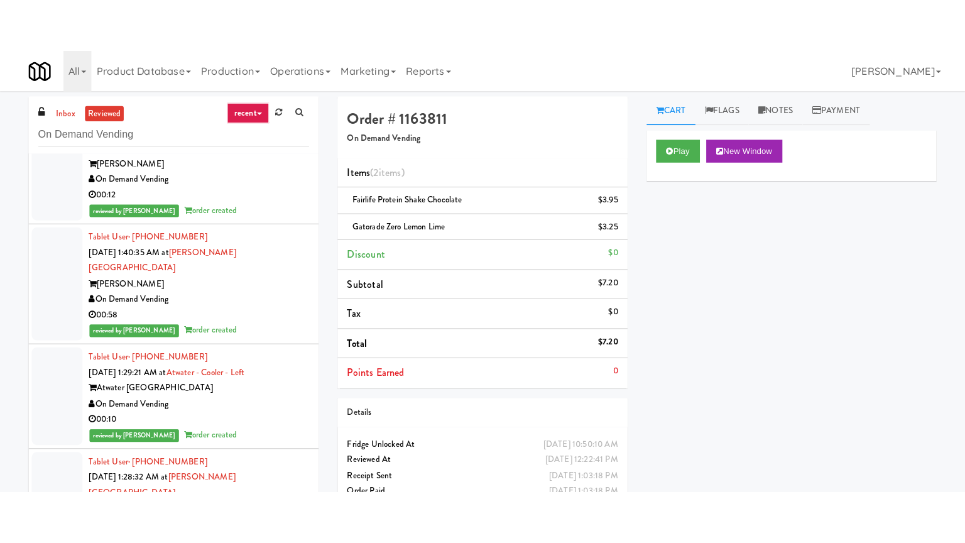
scroll to position [57102, 0]
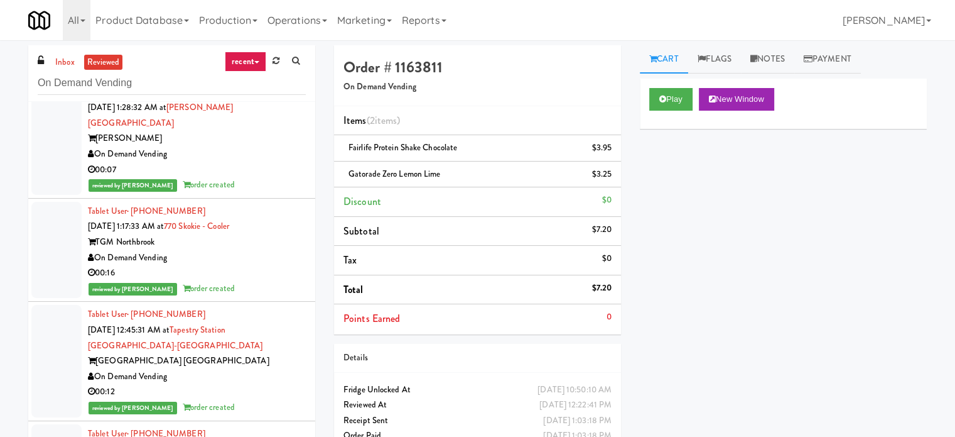
drag, startPoint x: 291, startPoint y: 236, endPoint x: 293, endPoint y: 225, distance: 11.5
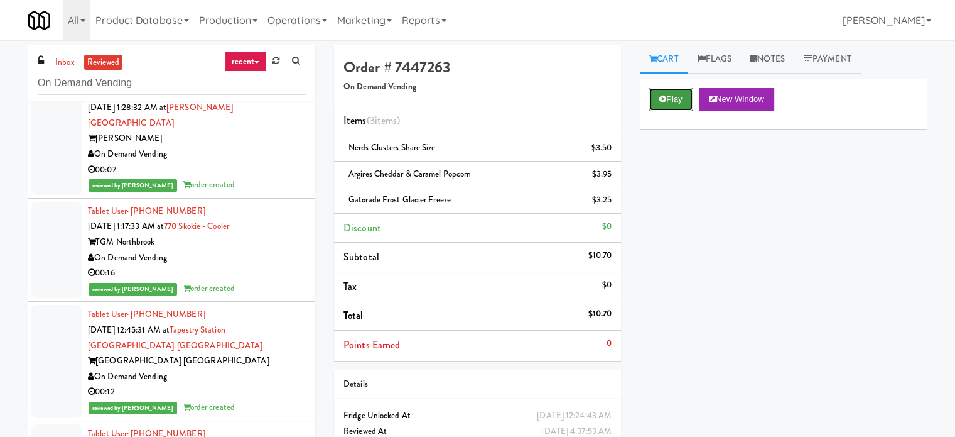
click at [673, 90] on button "Play" at bounding box center [670, 99] width 43 height 23
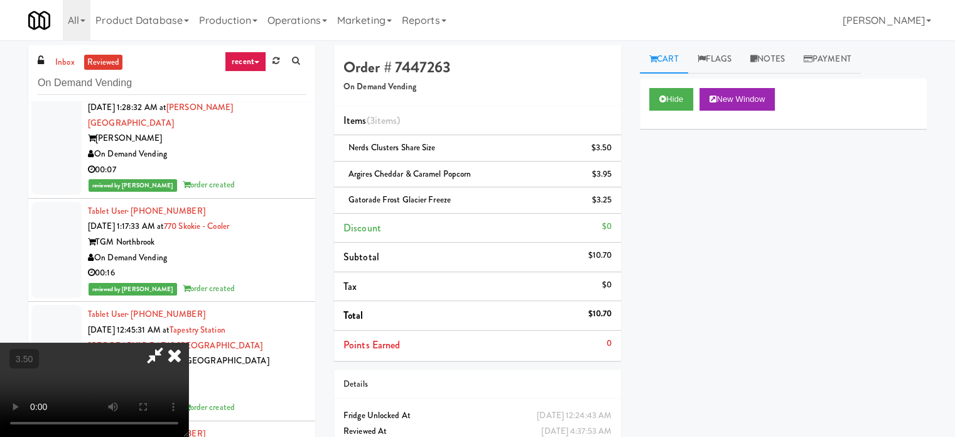
click at [188, 342] on video at bounding box center [94, 389] width 188 height 94
drag, startPoint x: 281, startPoint y: 313, endPoint x: 336, endPoint y: 229, distance: 99.8
click at [188, 342] on video at bounding box center [94, 389] width 188 height 94
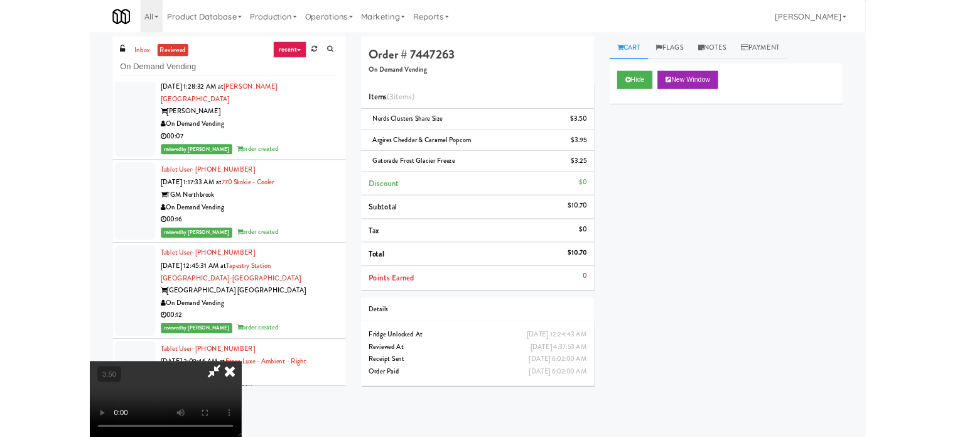
scroll to position [56948, 0]
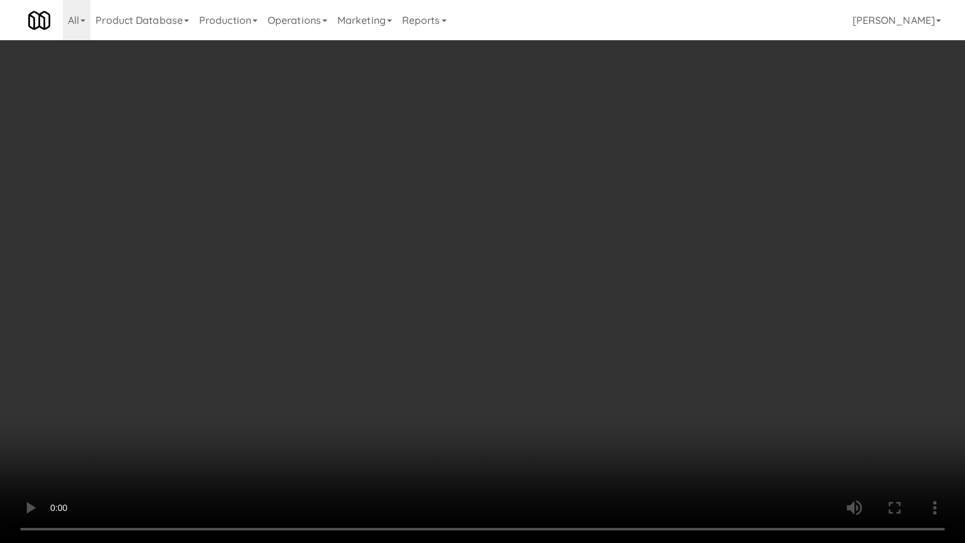
click at [392, 270] on video at bounding box center [482, 271] width 965 height 543
click at [393, 268] on video at bounding box center [482, 271] width 965 height 543
click at [397, 359] on video at bounding box center [482, 271] width 965 height 543
click at [444, 237] on video at bounding box center [482, 271] width 965 height 543
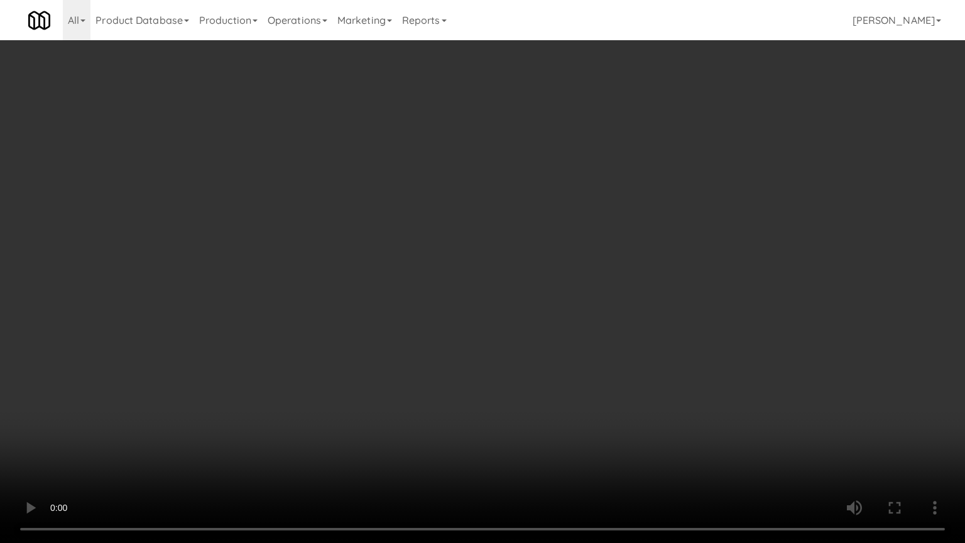
click at [445, 232] on video at bounding box center [482, 271] width 965 height 543
click at [490, 232] on video at bounding box center [482, 271] width 965 height 543
drag, startPoint x: 492, startPoint y: 231, endPoint x: 507, endPoint y: 219, distance: 19.1
click at [494, 229] on video at bounding box center [482, 271] width 965 height 543
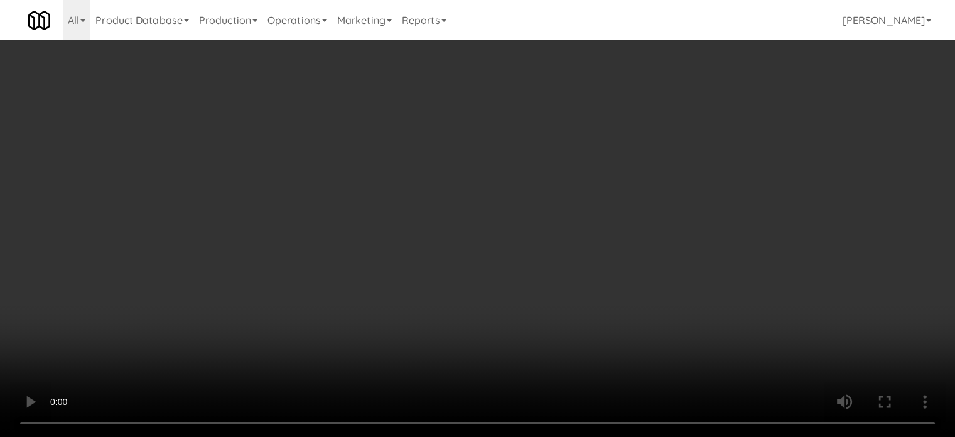
scroll to position [57102, 0]
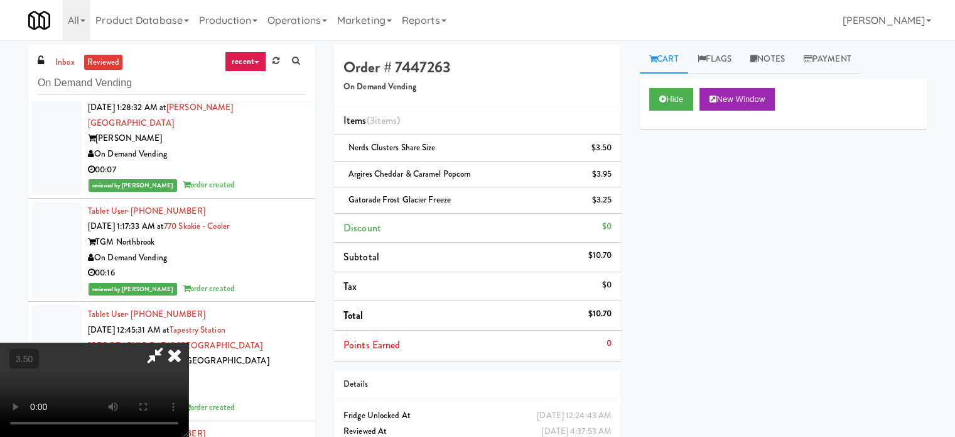
click at [188, 342] on icon at bounding box center [175, 354] width 28 height 25
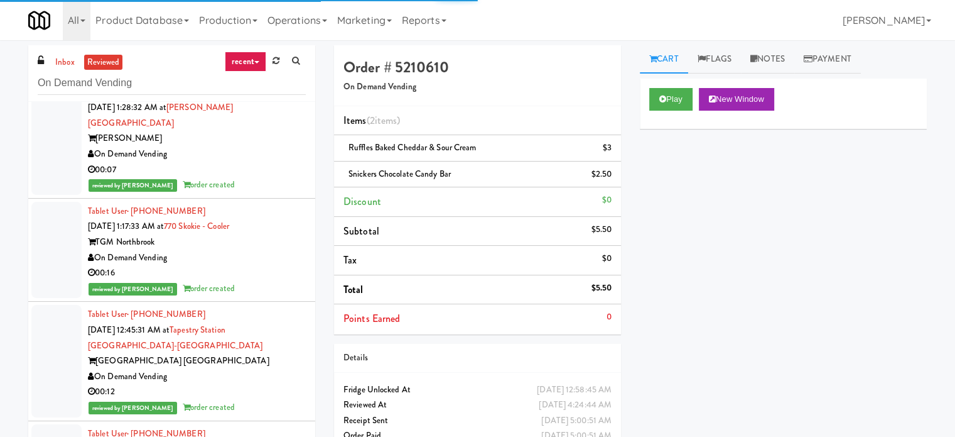
scroll to position [57416, 0]
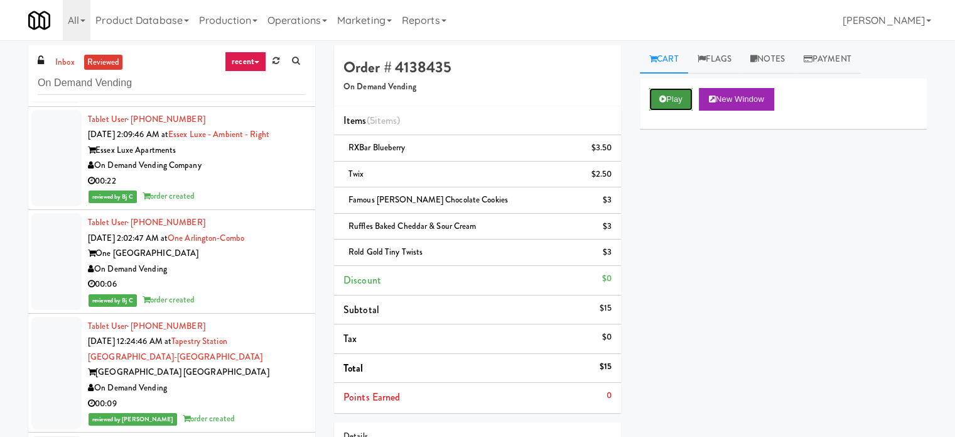
click at [678, 97] on button "Play" at bounding box center [670, 99] width 43 height 23
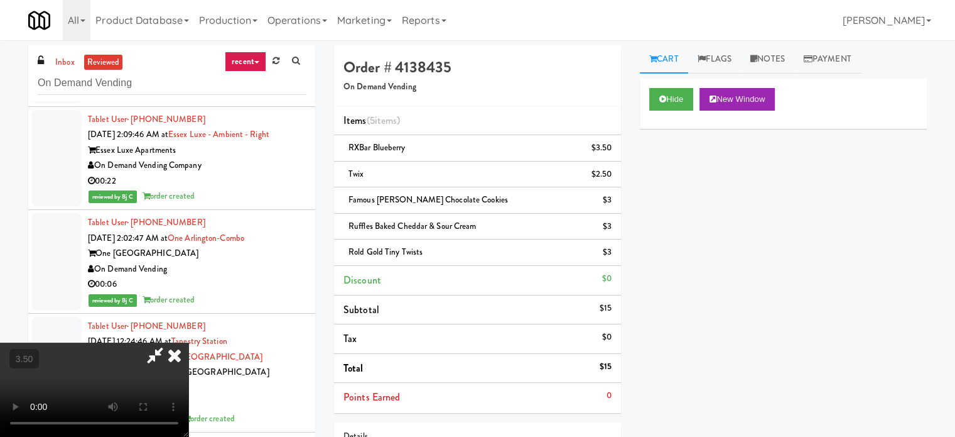
drag, startPoint x: 374, startPoint y: 255, endPoint x: 375, endPoint y: 245, distance: 10.1
click at [188, 342] on video at bounding box center [94, 389] width 188 height 94
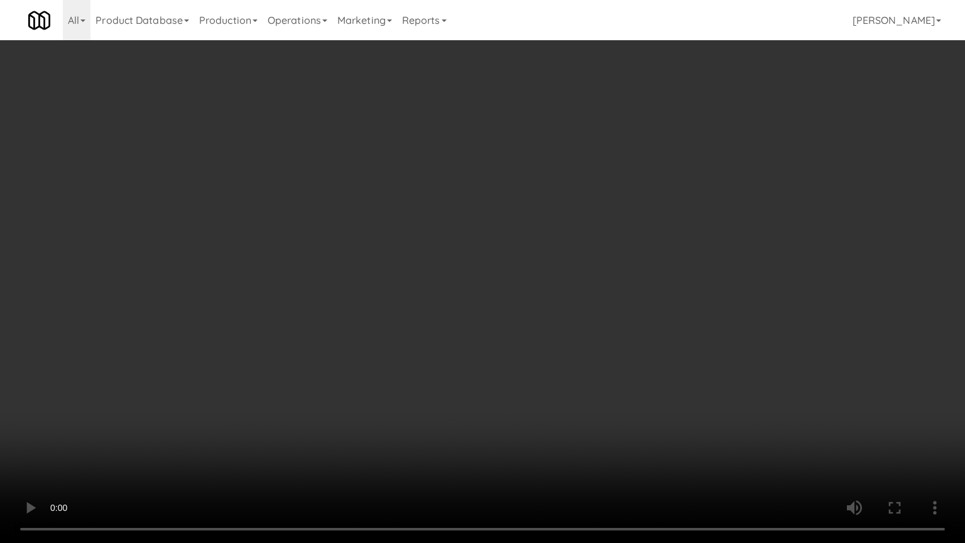
click at [399, 254] on video at bounding box center [482, 271] width 965 height 543
click at [407, 253] on video at bounding box center [482, 271] width 965 height 543
click at [407, 251] on video at bounding box center [482, 271] width 965 height 543
click at [408, 251] on video at bounding box center [482, 271] width 965 height 543
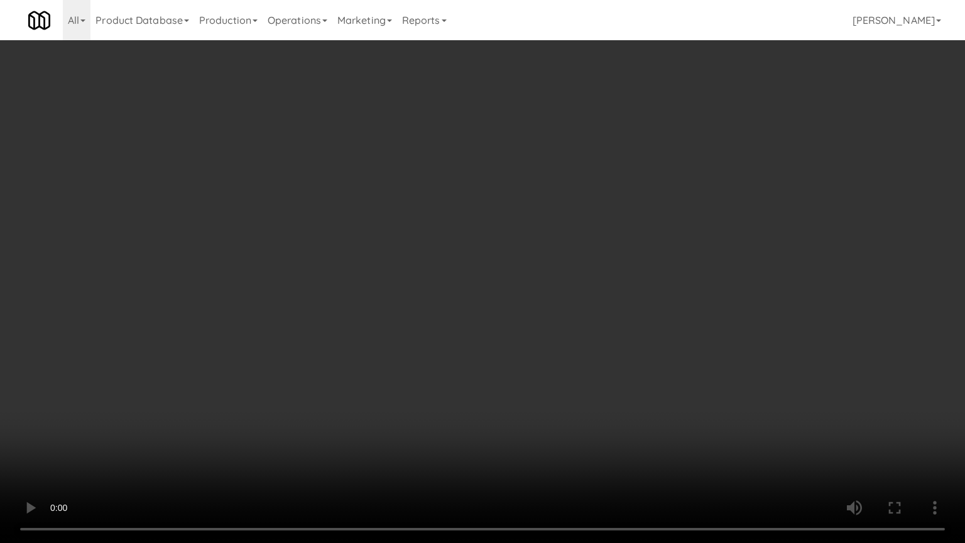
click at [408, 251] on video at bounding box center [482, 271] width 965 height 543
click at [440, 290] on video at bounding box center [482, 271] width 965 height 543
click at [440, 287] on video at bounding box center [482, 271] width 965 height 543
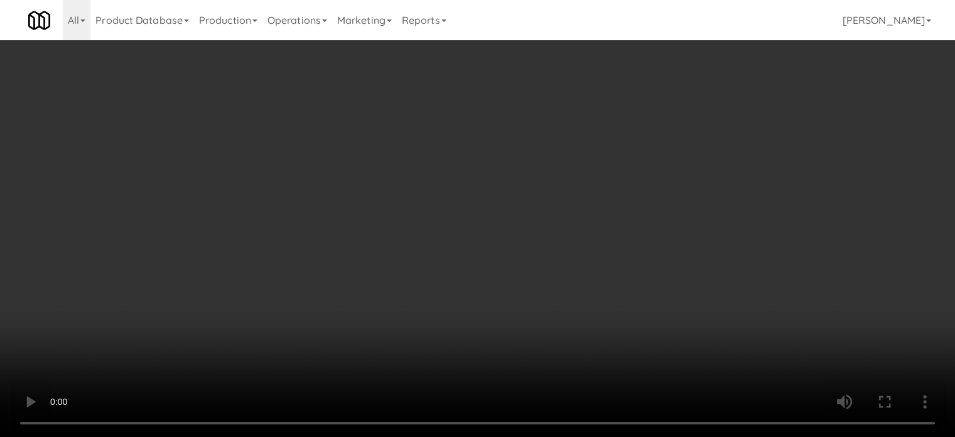
scroll to position [57416, 0]
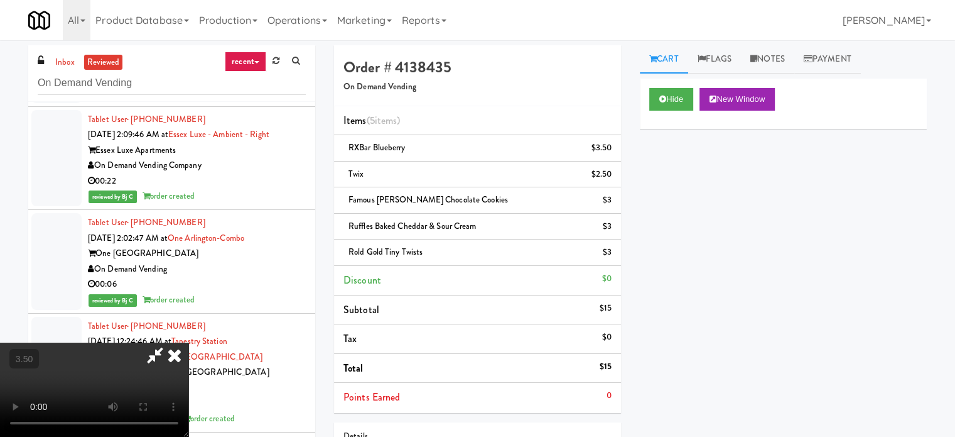
click at [188, 342] on icon at bounding box center [175, 354] width 28 height 25
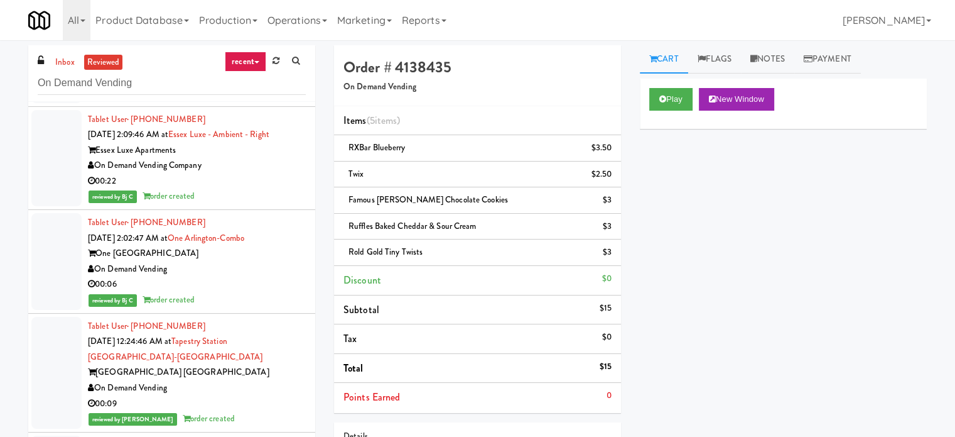
drag, startPoint x: 298, startPoint y: 336, endPoint x: 296, endPoint y: 321, distance: 15.2
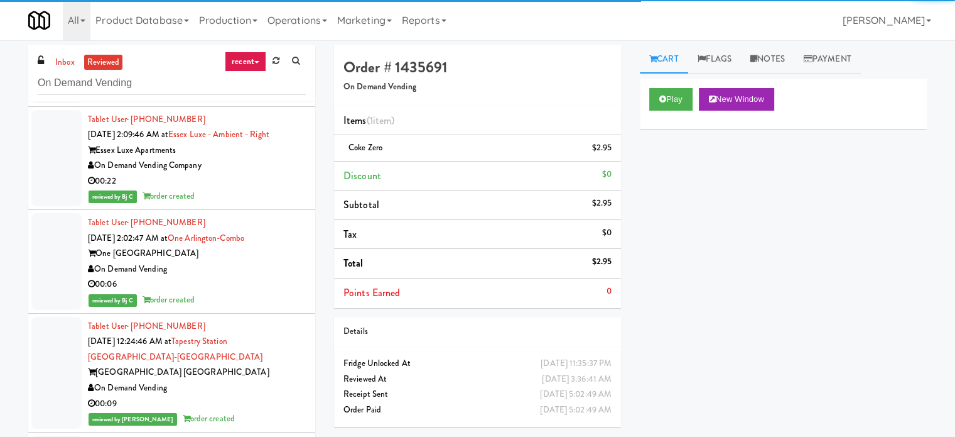
scroll to position [57731, 0]
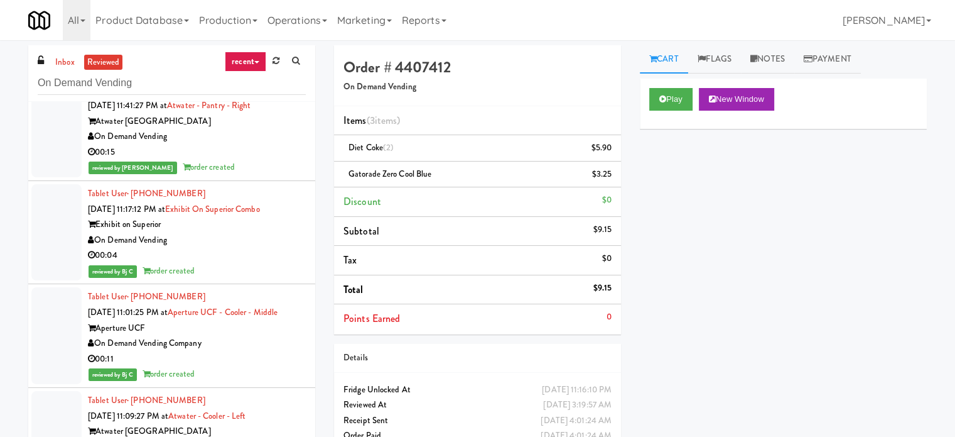
scroll to position [59929, 0]
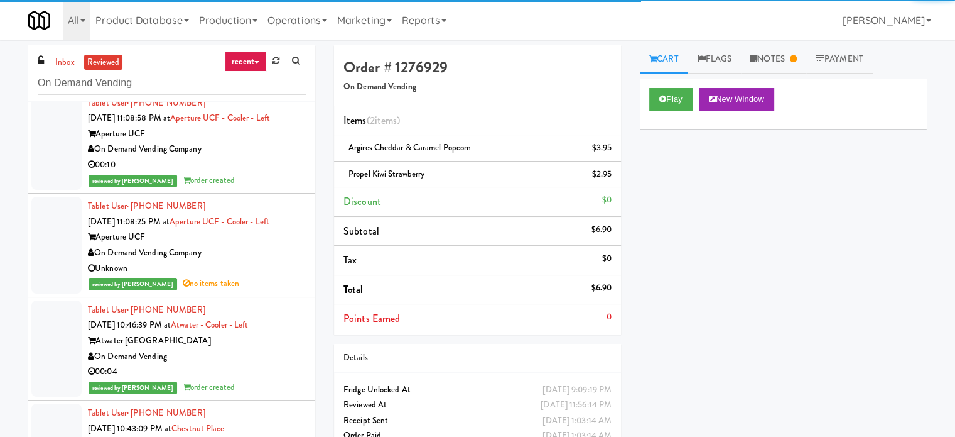
scroll to position [61185, 0]
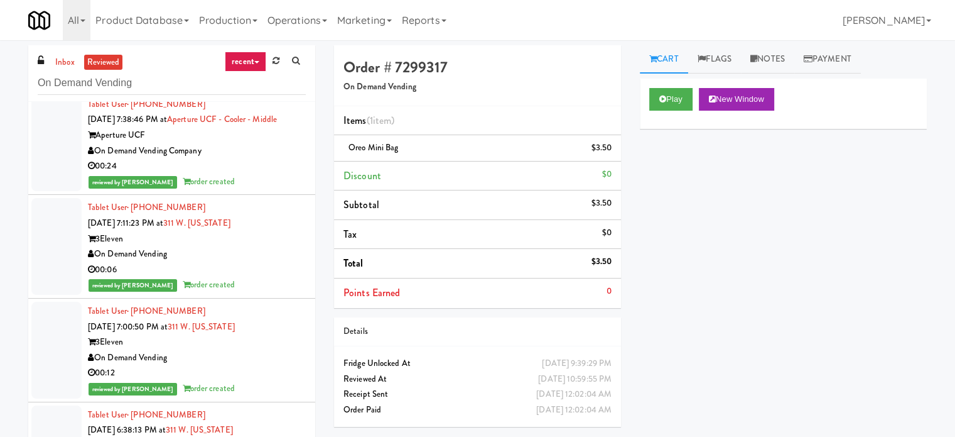
scroll to position [64954, 0]
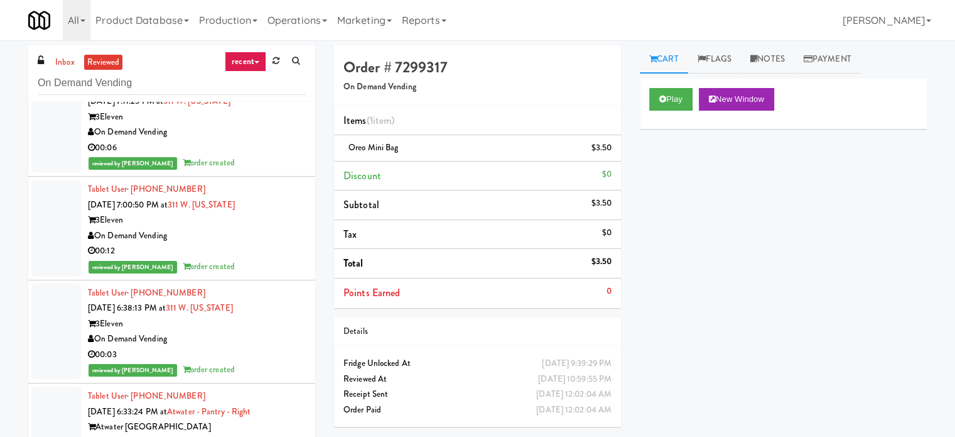
drag, startPoint x: 271, startPoint y: 328, endPoint x: 270, endPoint y: 318, distance: 9.4
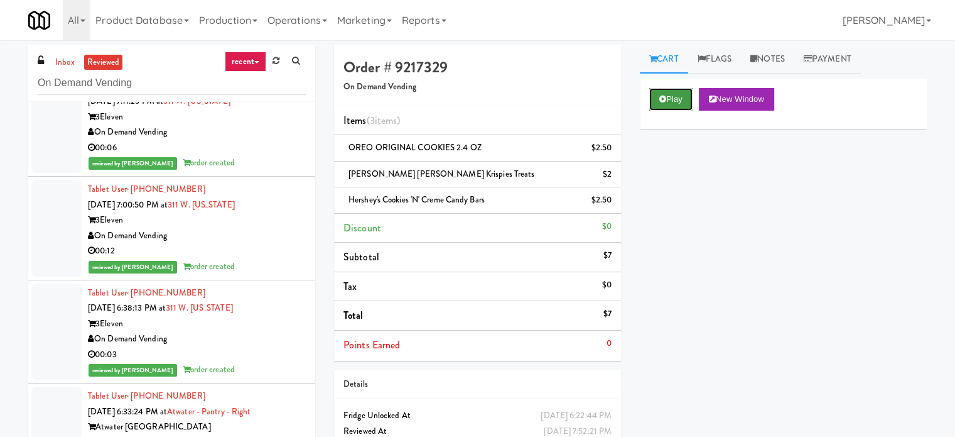
click at [658, 97] on button "Play" at bounding box center [670, 99] width 43 height 23
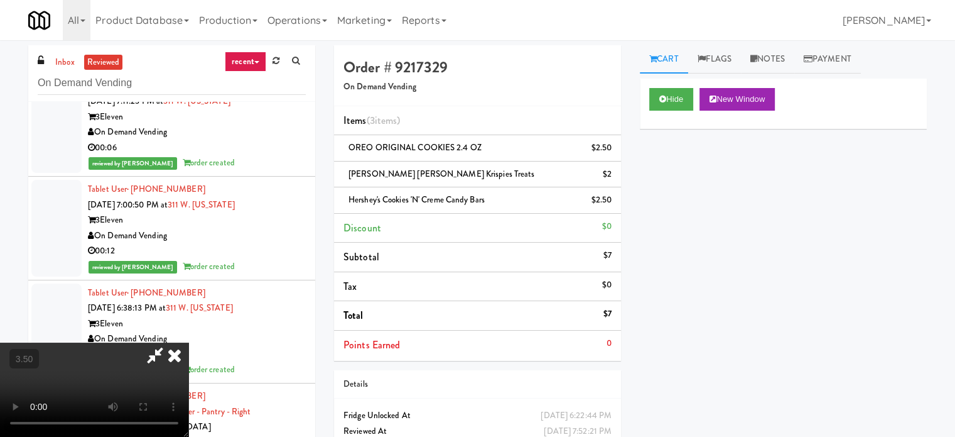
drag, startPoint x: 312, startPoint y: 306, endPoint x: 320, endPoint y: 291, distance: 17.5
click at [188, 342] on video at bounding box center [94, 389] width 188 height 94
drag, startPoint x: 357, startPoint y: 282, endPoint x: 415, endPoint y: 246, distance: 68.3
click at [188, 342] on video at bounding box center [94, 389] width 188 height 94
click at [188, 342] on icon at bounding box center [175, 354] width 28 height 25
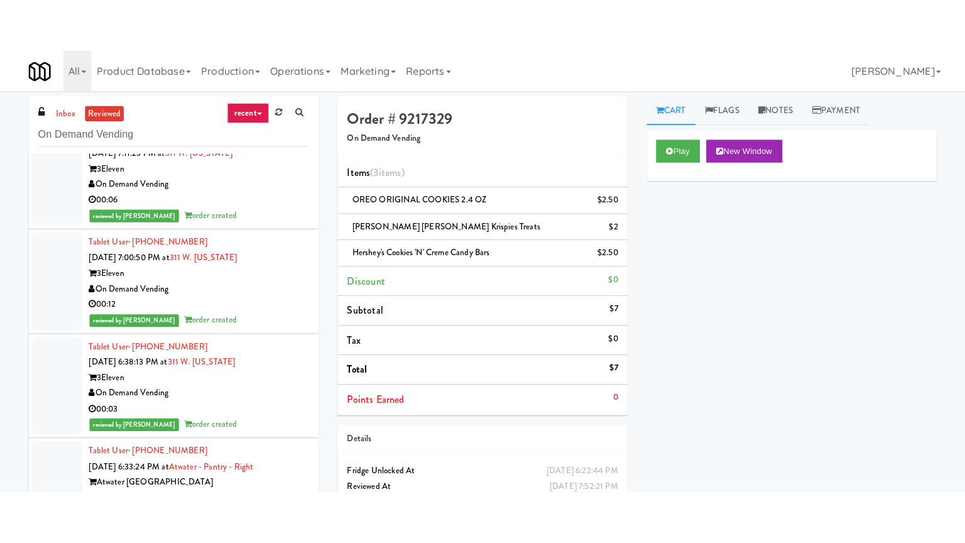
scroll to position [65268, 0]
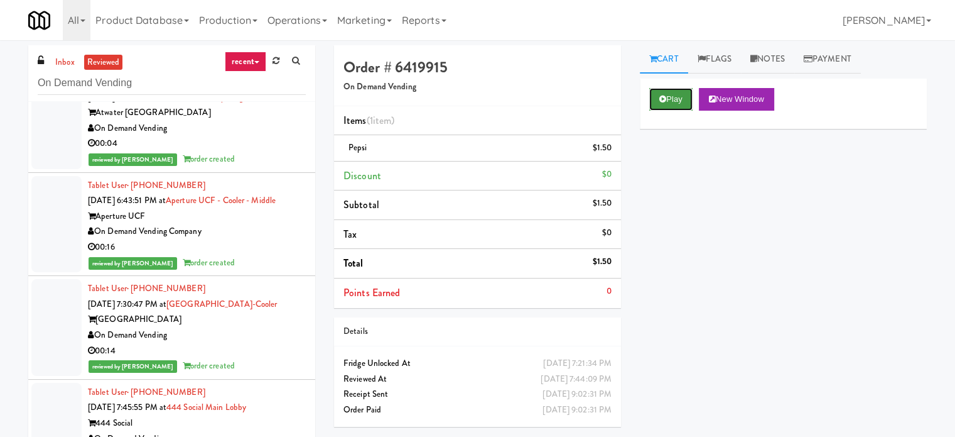
click at [675, 100] on button "Play" at bounding box center [670, 99] width 43 height 23
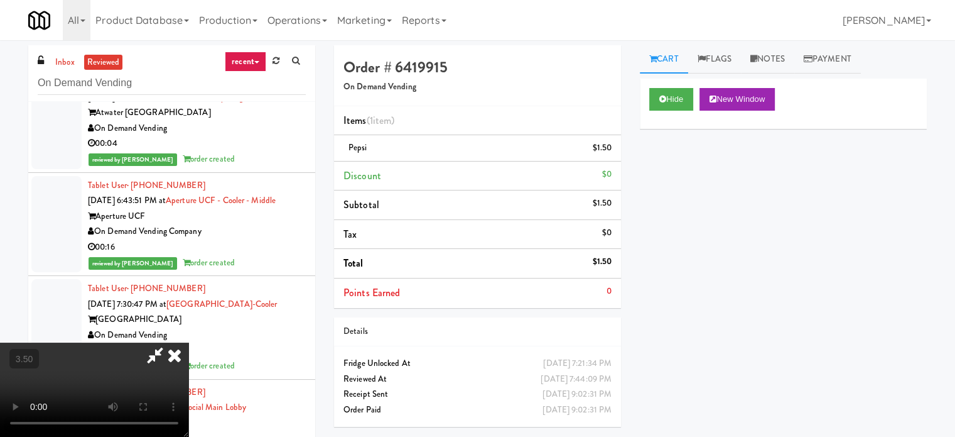
click at [188, 342] on video at bounding box center [94, 389] width 188 height 94
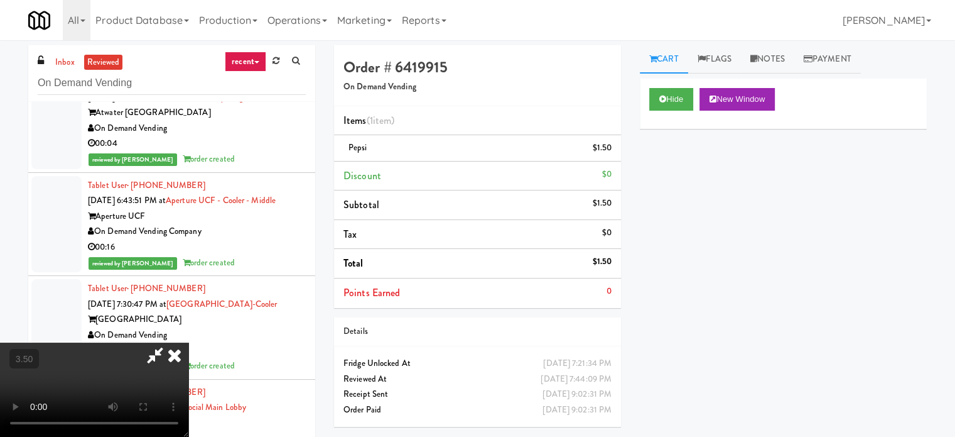
click at [188, 342] on video at bounding box center [94, 389] width 188 height 94
drag, startPoint x: 683, startPoint y: 101, endPoint x: 690, endPoint y: 121, distance: 20.9
click at [683, 102] on button "Hide" at bounding box center [671, 99] width 44 height 23
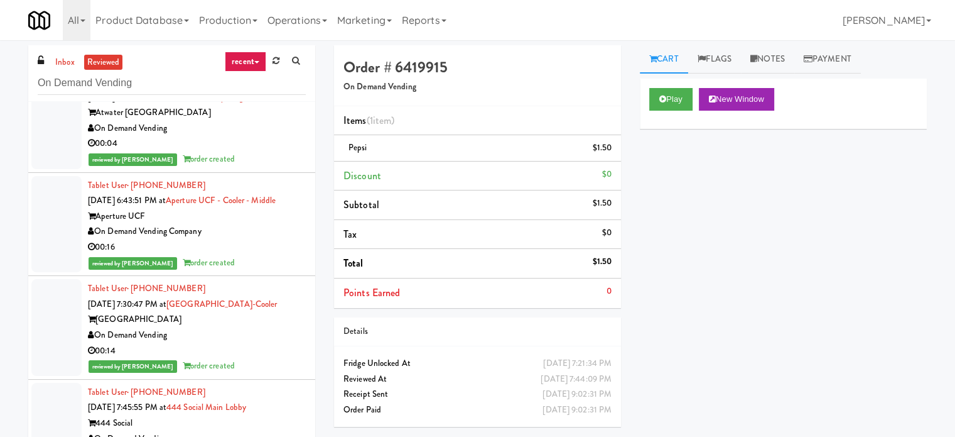
click at [680, 97] on button "Play" at bounding box center [670, 99] width 43 height 23
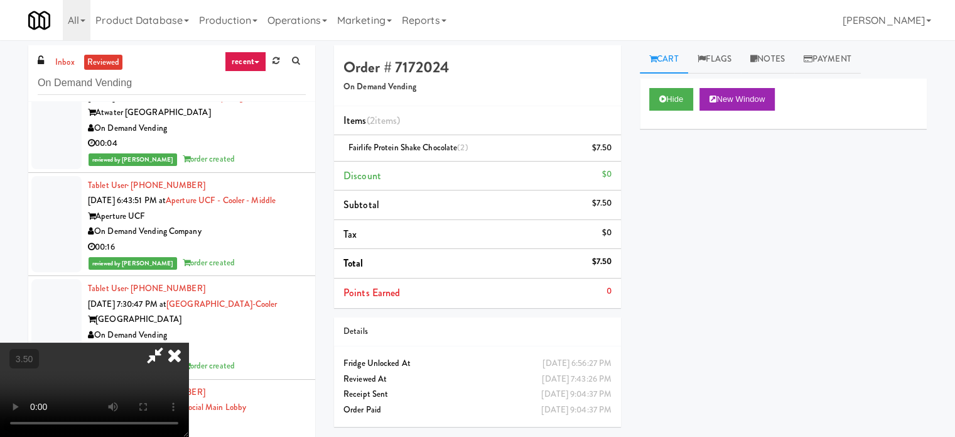
click at [188, 342] on video at bounding box center [94, 389] width 188 height 94
drag, startPoint x: 384, startPoint y: 264, endPoint x: 394, endPoint y: 253, distance: 14.2
click at [188, 342] on video at bounding box center [94, 389] width 188 height 94
drag, startPoint x: 394, startPoint y: 253, endPoint x: 428, endPoint y: 257, distance: 34.8
click at [188, 342] on video at bounding box center [94, 389] width 188 height 94
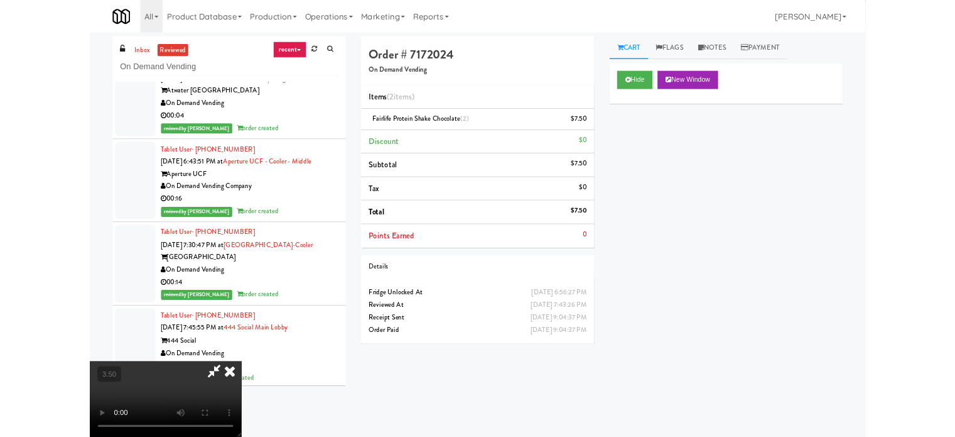
scroll to position [65098, 0]
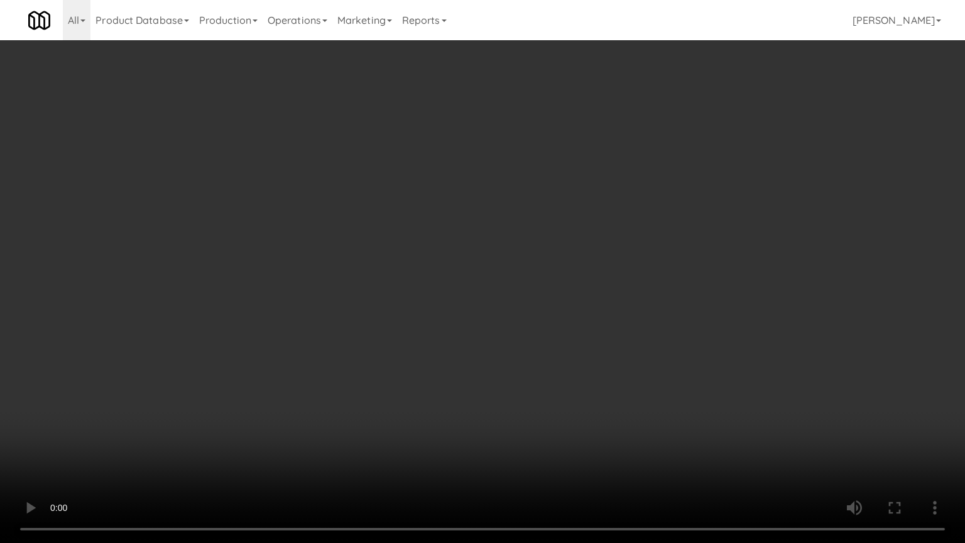
click at [428, 292] on video at bounding box center [482, 271] width 965 height 543
click at [435, 285] on video at bounding box center [482, 271] width 965 height 543
drag, startPoint x: 437, startPoint y: 283, endPoint x: 475, endPoint y: 261, distance: 44.4
click at [437, 283] on video at bounding box center [482, 271] width 965 height 543
click at [491, 259] on video at bounding box center [482, 271] width 965 height 543
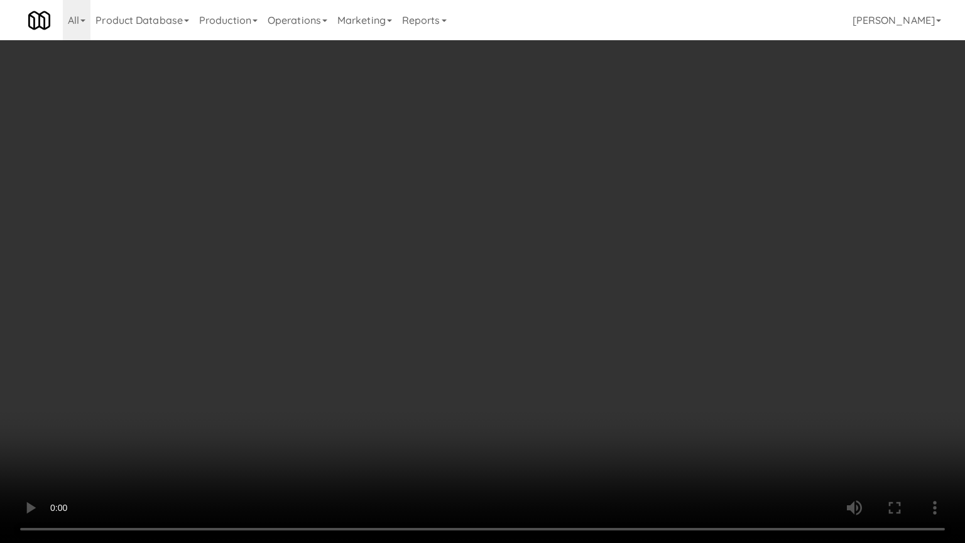
drag, startPoint x: 496, startPoint y: 259, endPoint x: 544, endPoint y: 122, distance: 144.4
click at [497, 259] on video at bounding box center [482, 271] width 965 height 543
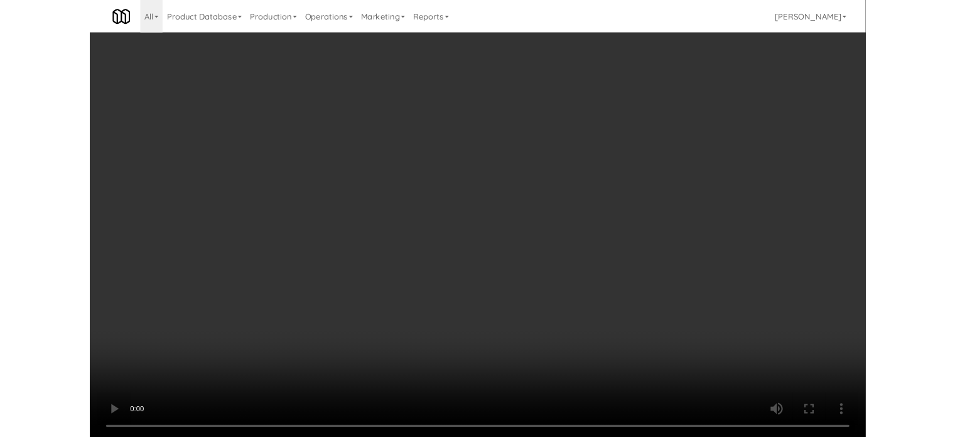
scroll to position [65268, 0]
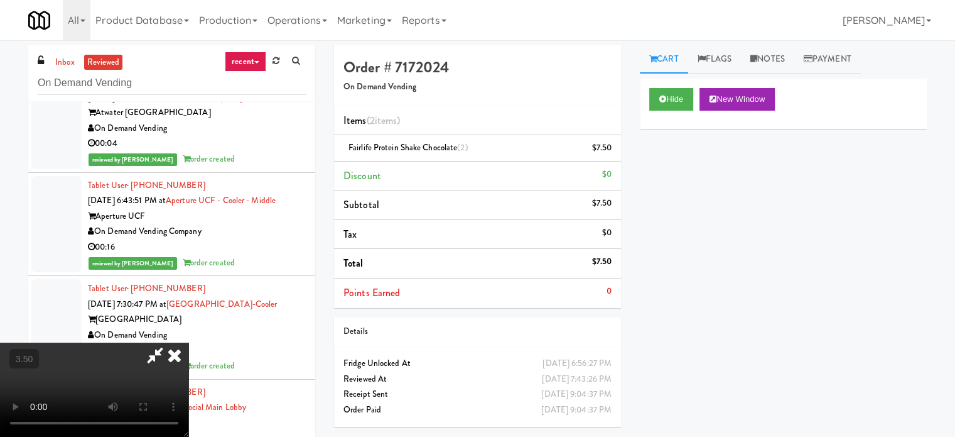
click at [188, 342] on icon at bounding box center [175, 354] width 28 height 25
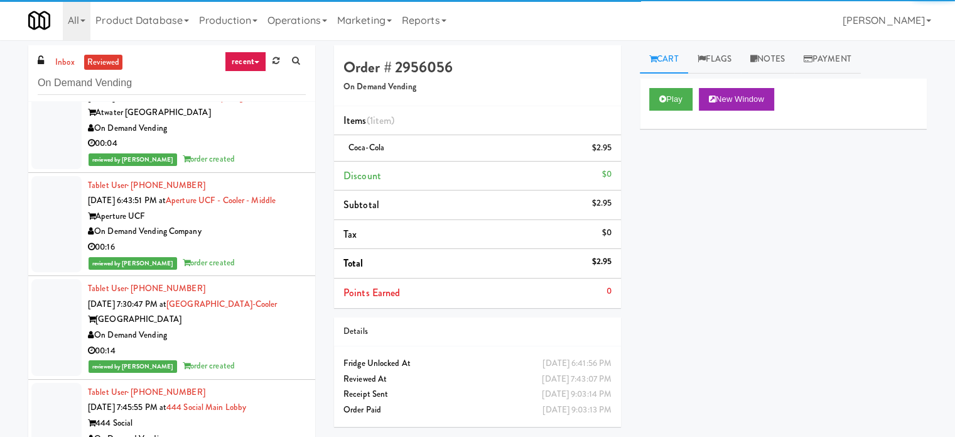
scroll to position [65582, 0]
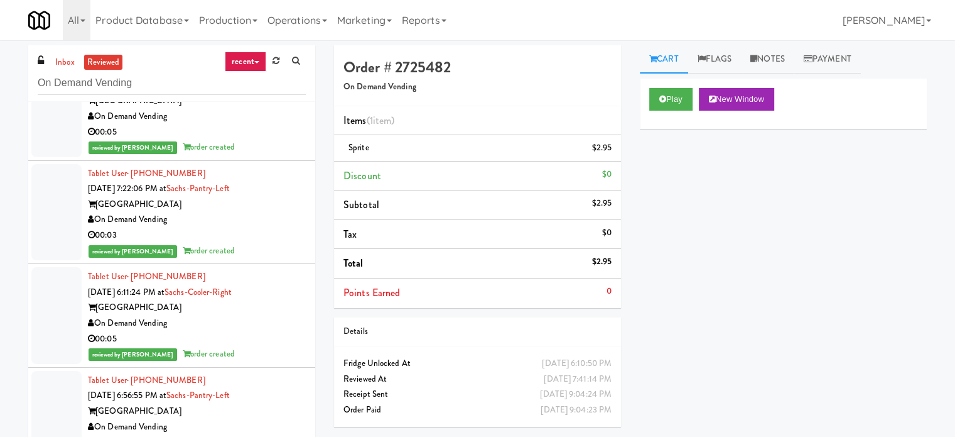
scroll to position [66524, 0]
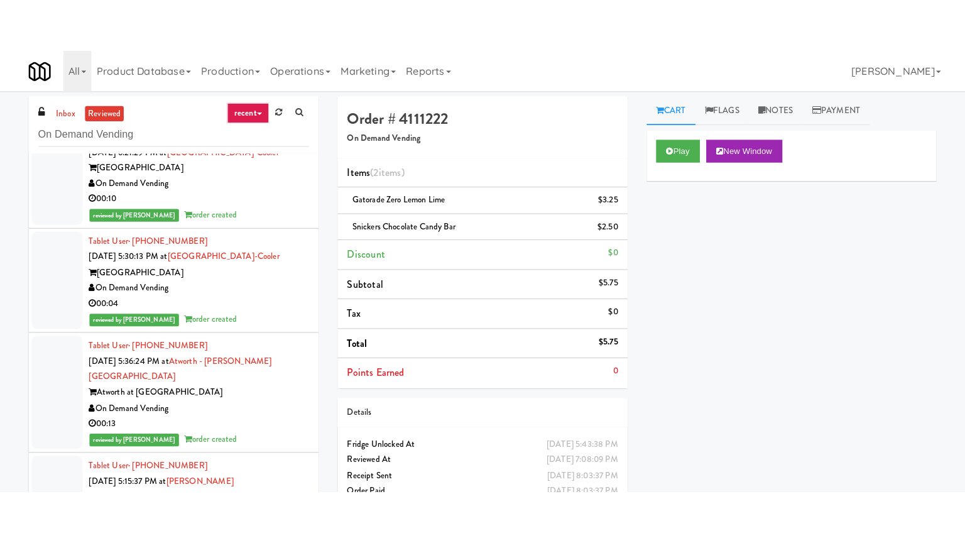
scroll to position [67780, 0]
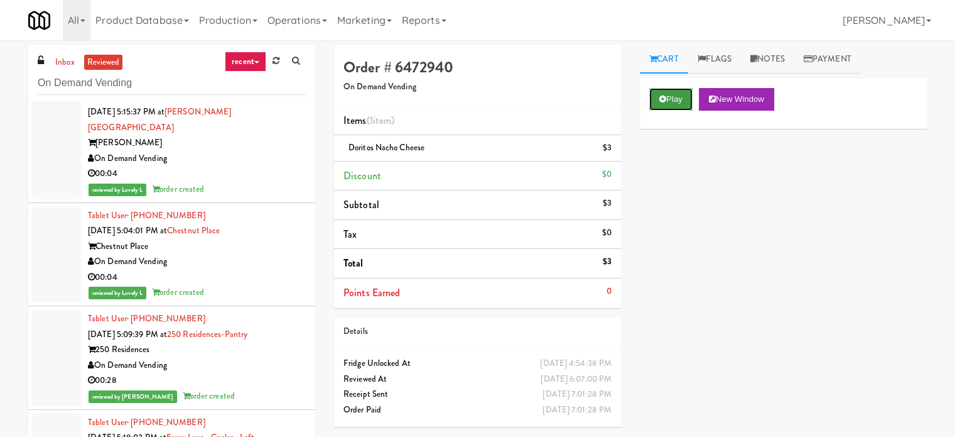
click at [682, 97] on button "Play" at bounding box center [670, 99] width 43 height 23
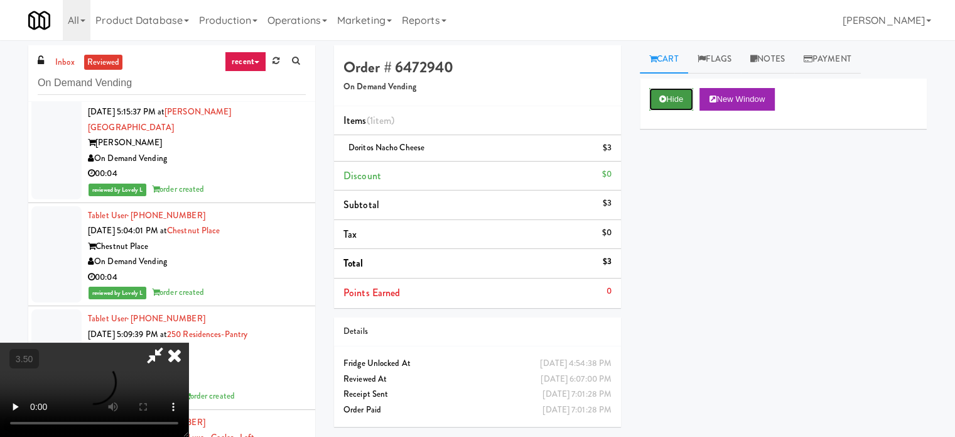
click at [681, 99] on button "Hide" at bounding box center [671, 99] width 44 height 23
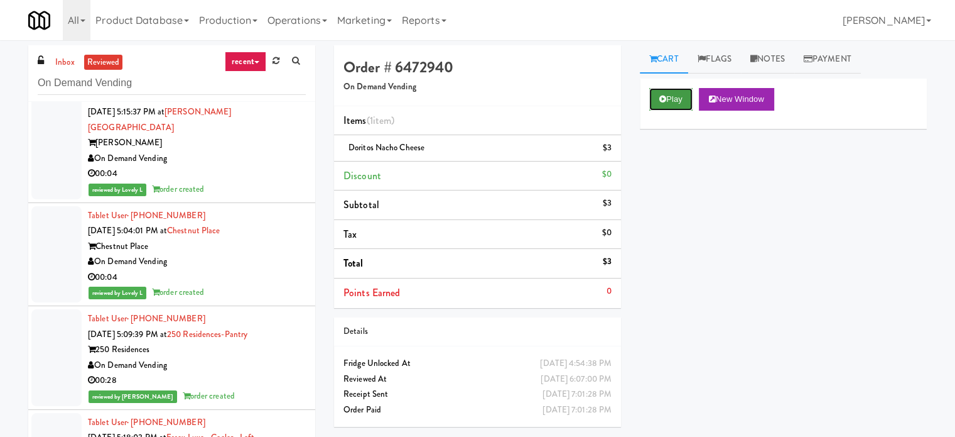
click at [680, 99] on button "Play" at bounding box center [670, 99] width 43 height 23
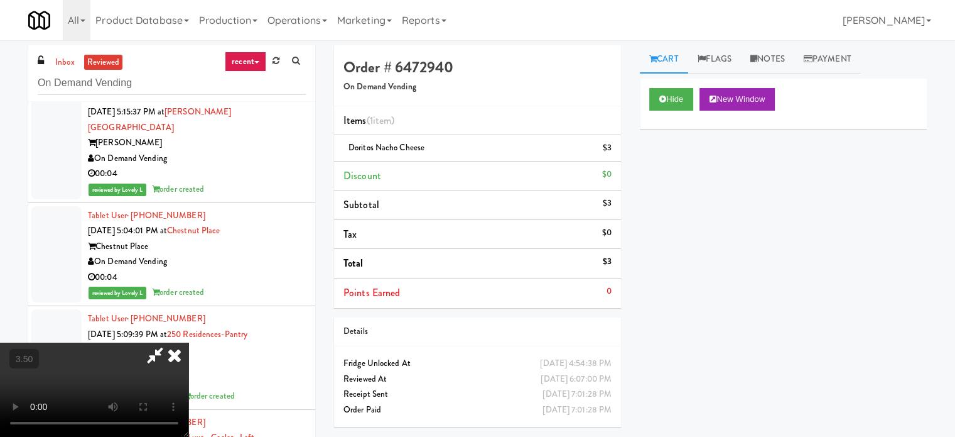
click at [188, 342] on video at bounding box center [94, 389] width 188 height 94
drag, startPoint x: 353, startPoint y: 253, endPoint x: 394, endPoint y: 247, distance: 41.8
click at [188, 342] on video at bounding box center [94, 389] width 188 height 94
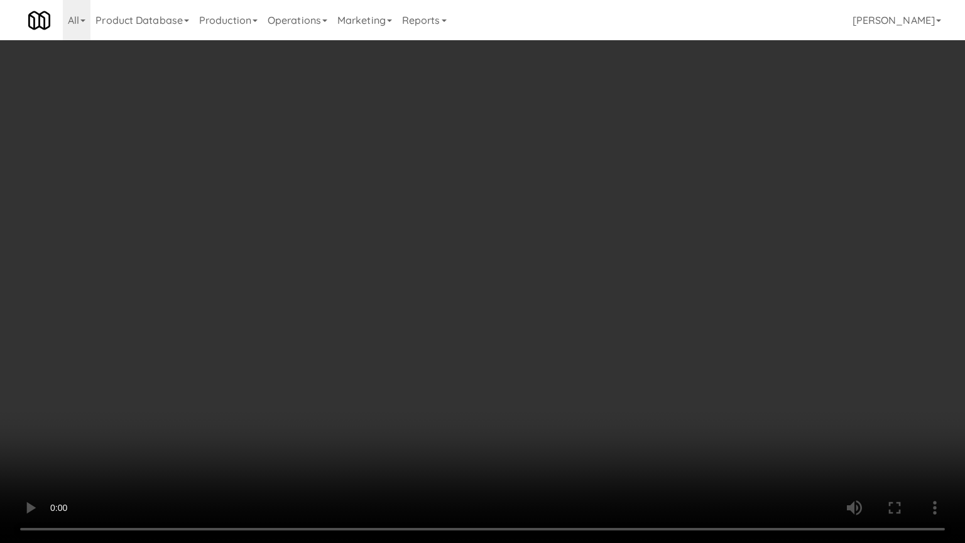
click at [412, 258] on video at bounding box center [482, 271] width 965 height 543
click at [451, 231] on video at bounding box center [482, 271] width 965 height 543
click at [455, 235] on video at bounding box center [482, 271] width 965 height 543
drag, startPoint x: 456, startPoint y: 258, endPoint x: 466, endPoint y: 248, distance: 14.2
click at [461, 256] on video at bounding box center [482, 271] width 965 height 543
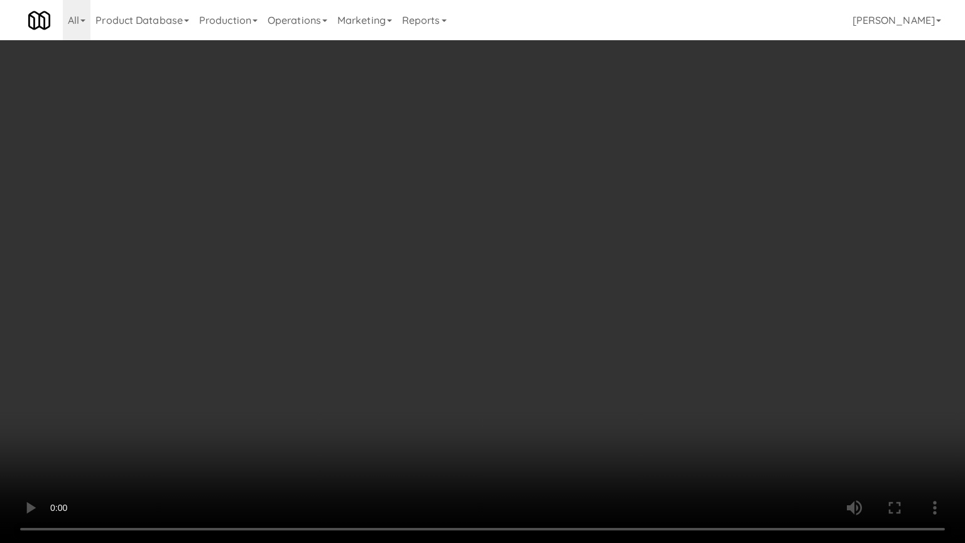
click at [466, 248] on video at bounding box center [482, 271] width 965 height 543
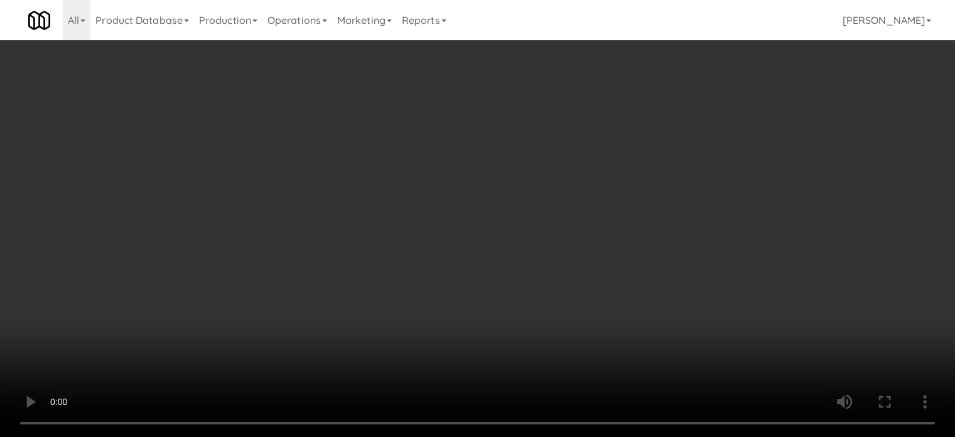
scroll to position [67780, 0]
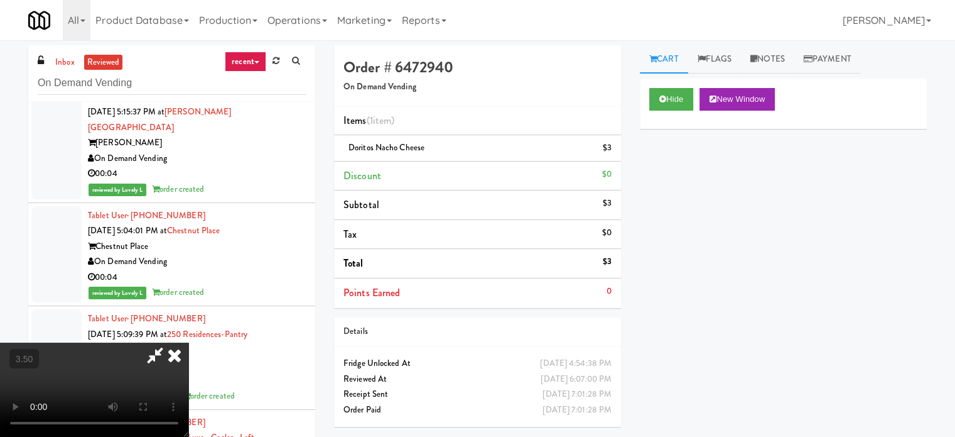
click at [188, 342] on icon at bounding box center [175, 354] width 28 height 25
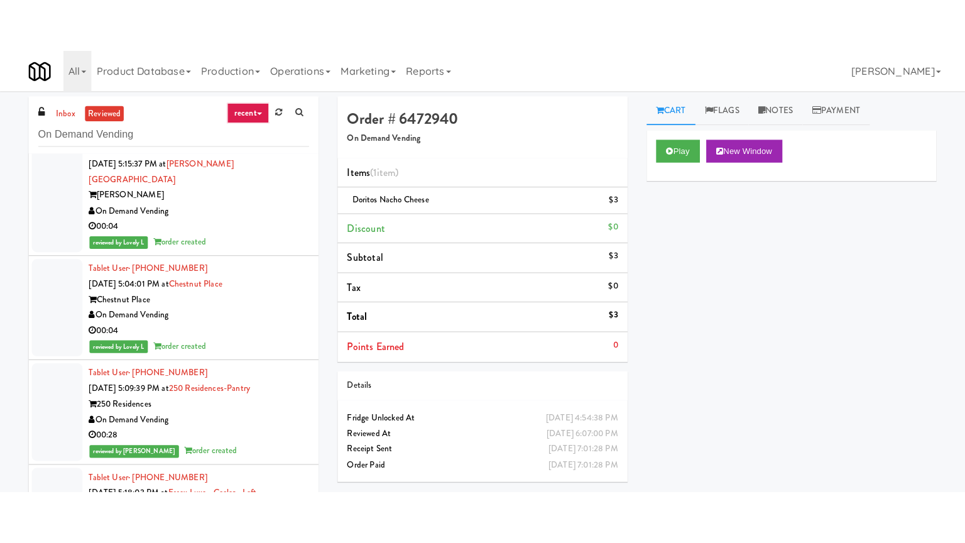
scroll to position [68095, 0]
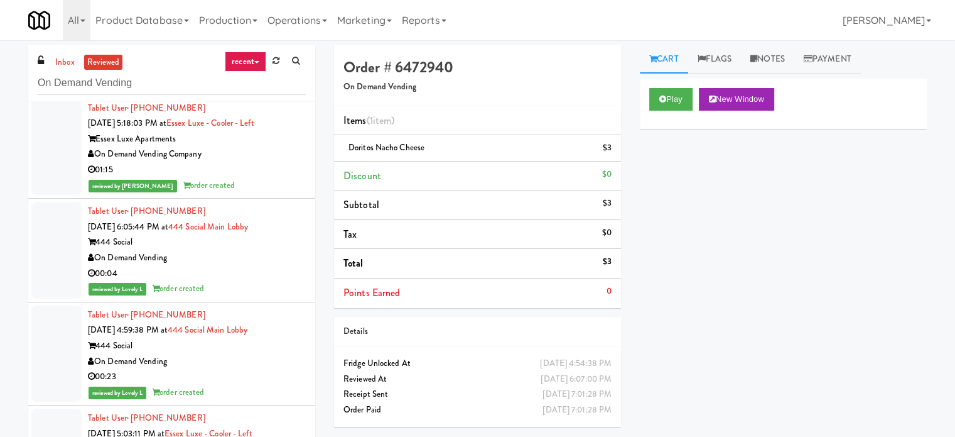
drag, startPoint x: 294, startPoint y: 141, endPoint x: 294, endPoint y: 157, distance: 16.3
click at [688, 99] on button "Play" at bounding box center [670, 99] width 43 height 23
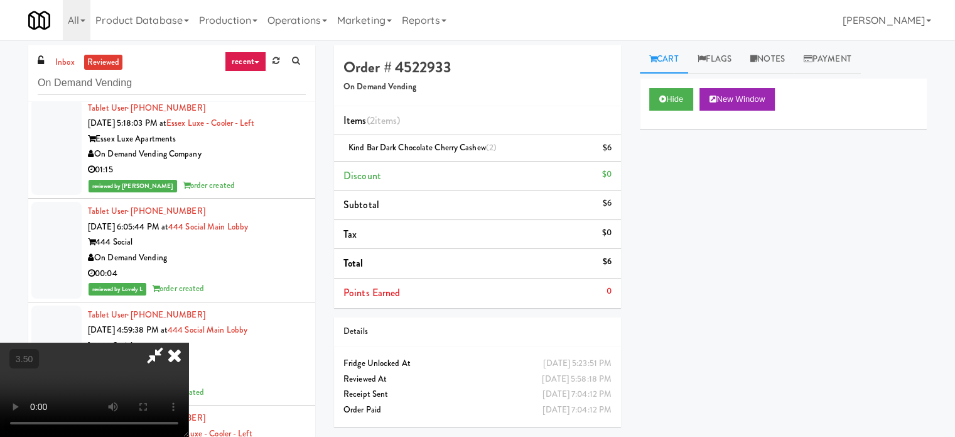
click at [188, 342] on video at bounding box center [94, 389] width 188 height 94
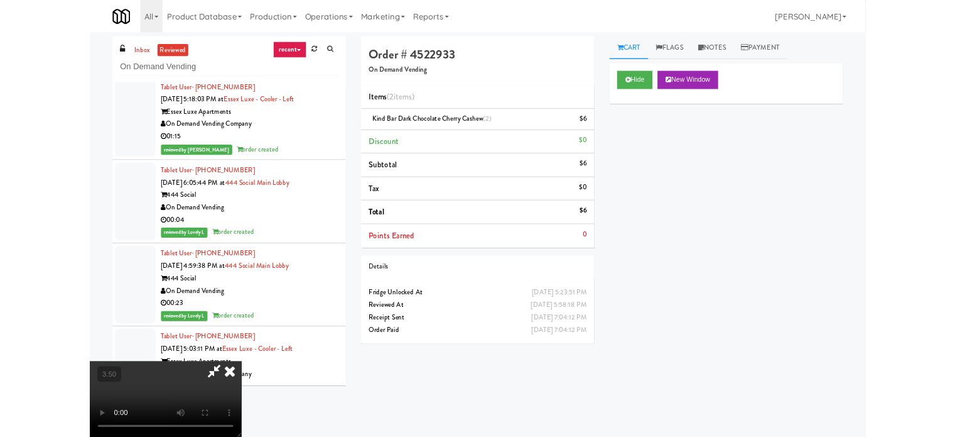
scroll to position [67894, 0]
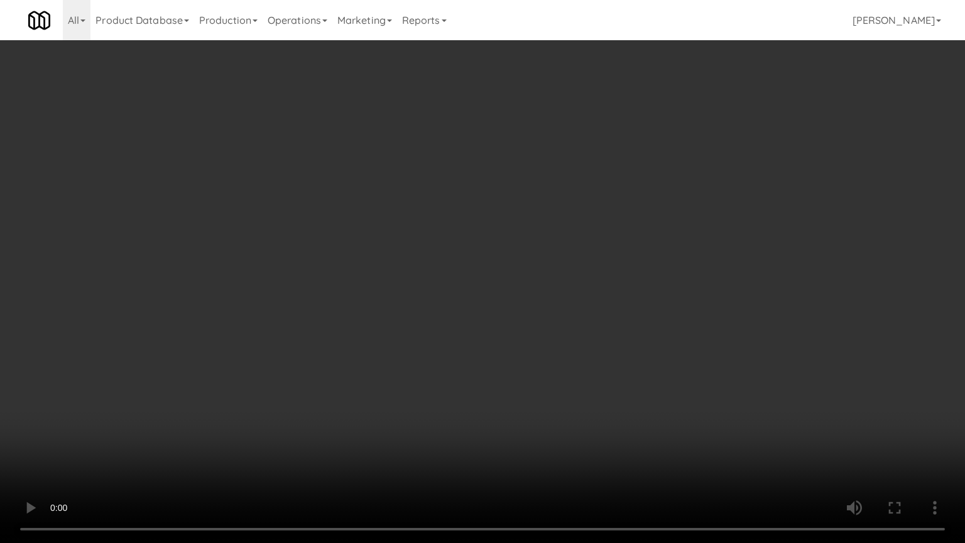
click at [433, 207] on video at bounding box center [482, 271] width 965 height 543
click at [443, 209] on video at bounding box center [482, 271] width 965 height 543
click at [448, 206] on video at bounding box center [482, 271] width 965 height 543
click at [449, 206] on video at bounding box center [482, 271] width 965 height 543
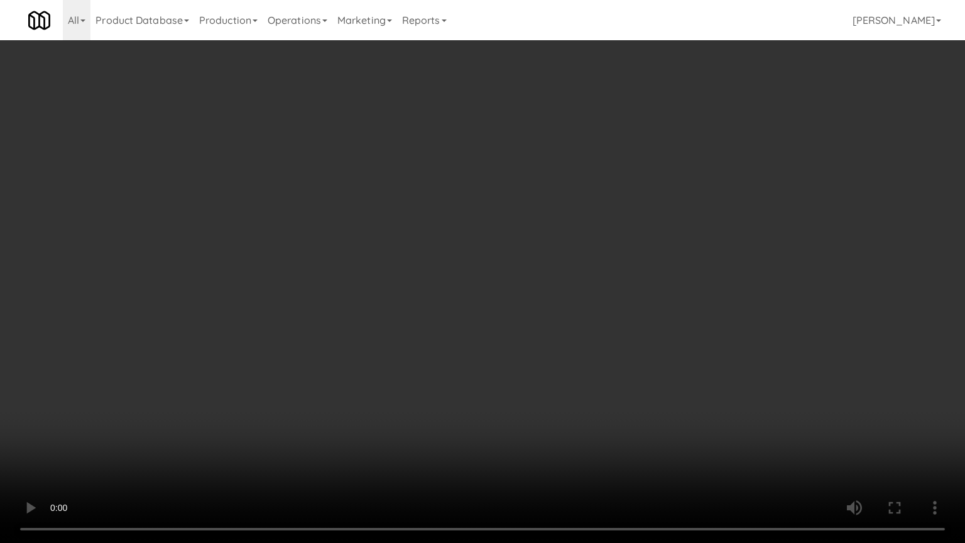
click at [449, 206] on video at bounding box center [482, 271] width 965 height 543
click at [478, 220] on video at bounding box center [482, 271] width 965 height 543
click at [502, 211] on video at bounding box center [482, 271] width 965 height 543
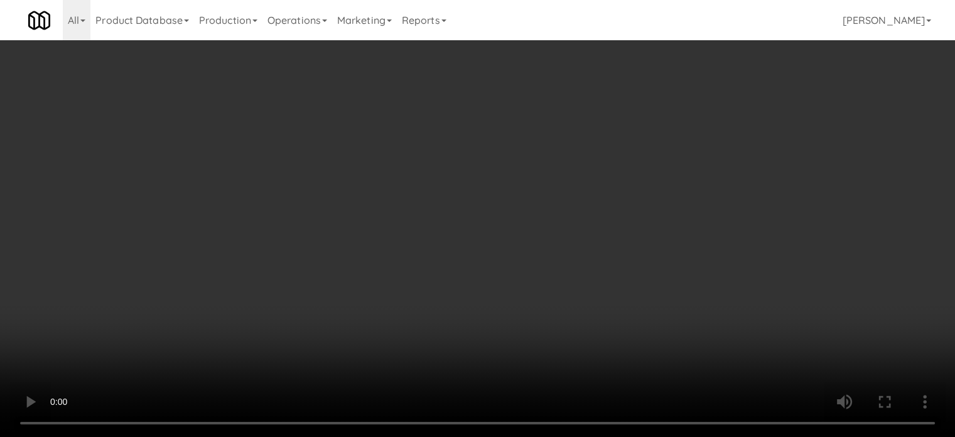
scroll to position [68095, 0]
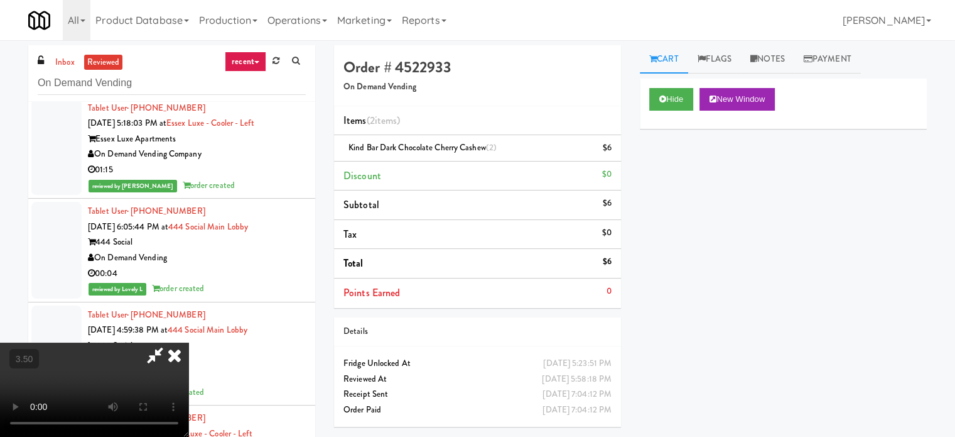
drag, startPoint x: 568, startPoint y: 126, endPoint x: 431, endPoint y: 175, distance: 145.4
click at [188, 342] on icon at bounding box center [175, 354] width 28 height 25
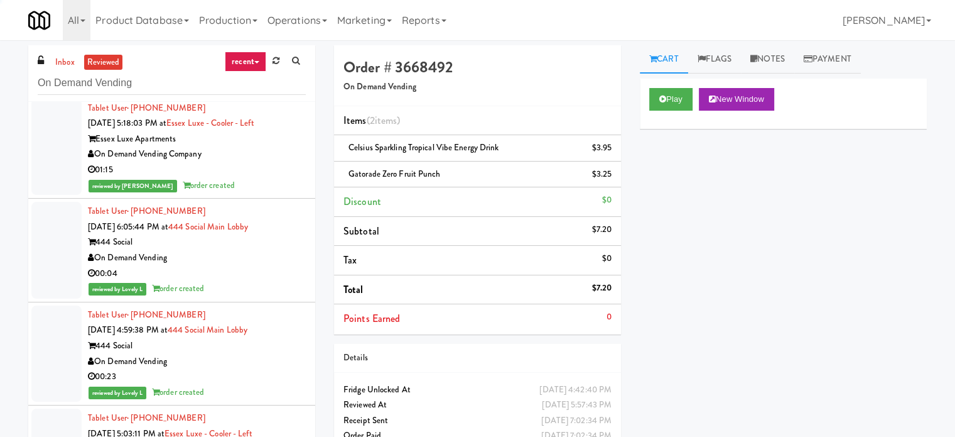
scroll to position [68409, 0]
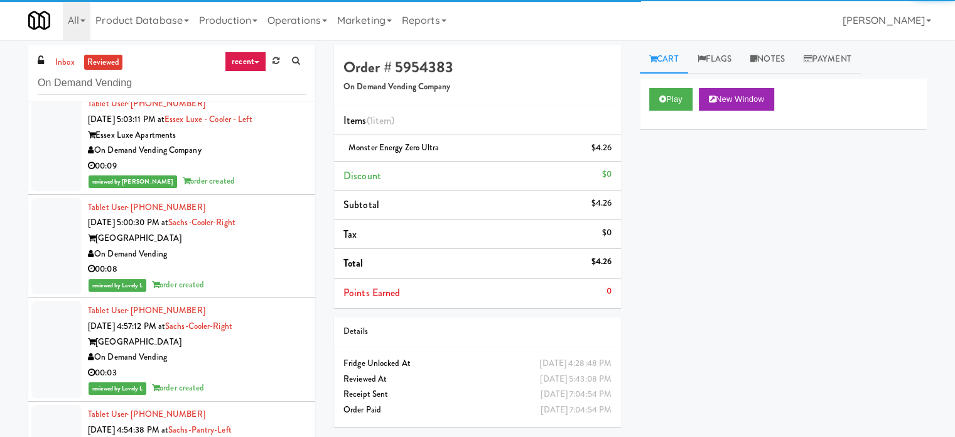
scroll to position [69351, 0]
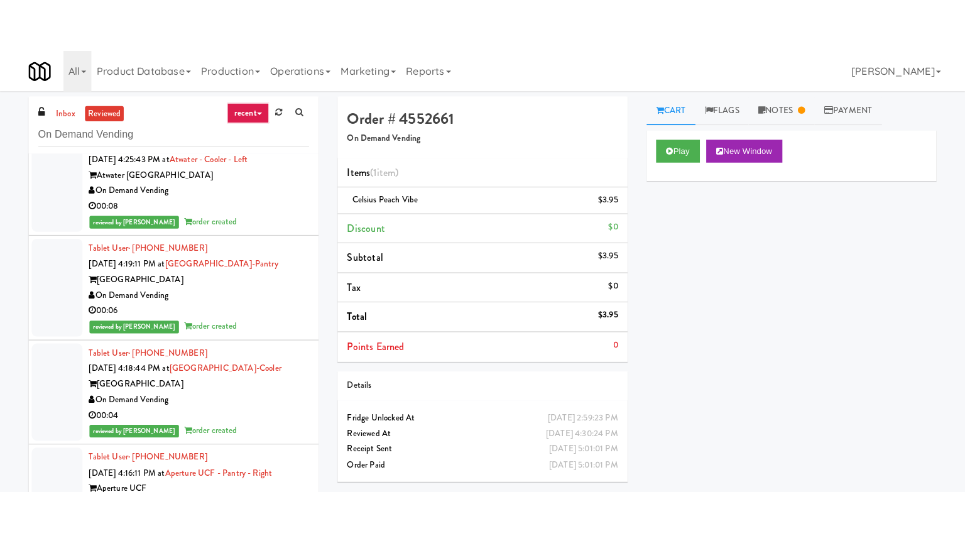
scroll to position [69665, 0]
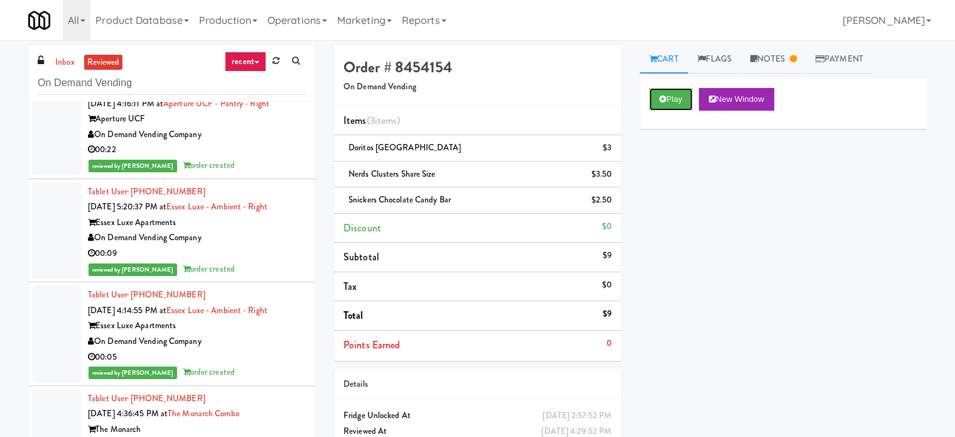
click at [679, 111] on div "Play New Window" at bounding box center [783, 104] width 287 height 50
click at [660, 102] on icon at bounding box center [663, 99] width 7 height 8
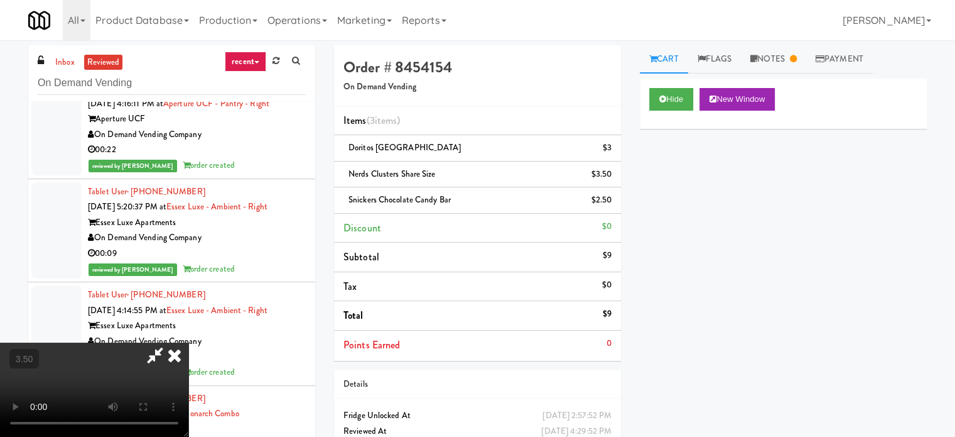
click at [188, 342] on video at bounding box center [94, 389] width 188 height 94
drag, startPoint x: 368, startPoint y: 277, endPoint x: 370, endPoint y: 256, distance: 21.4
click at [188, 342] on video at bounding box center [94, 389] width 188 height 94
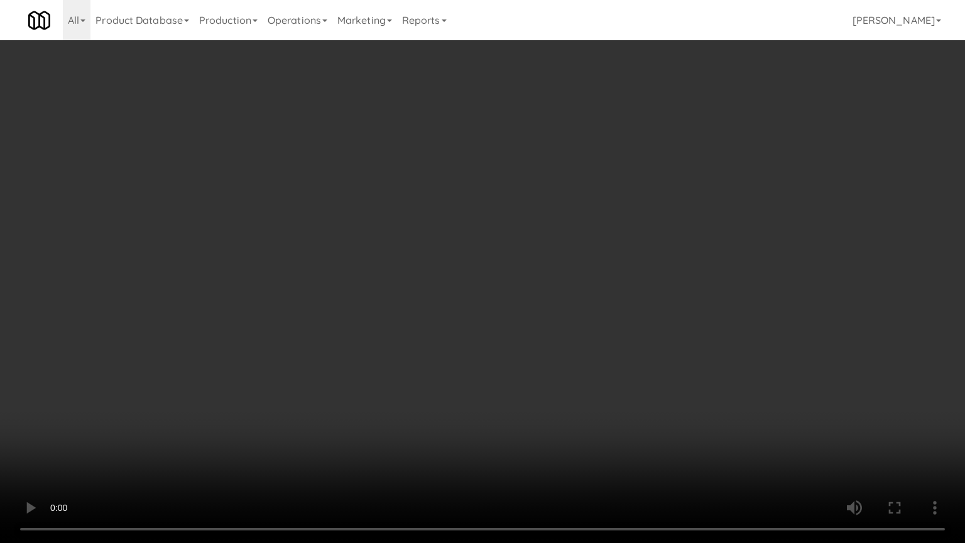
click at [515, 291] on video at bounding box center [482, 271] width 965 height 543
click at [515, 289] on video at bounding box center [482, 271] width 965 height 543
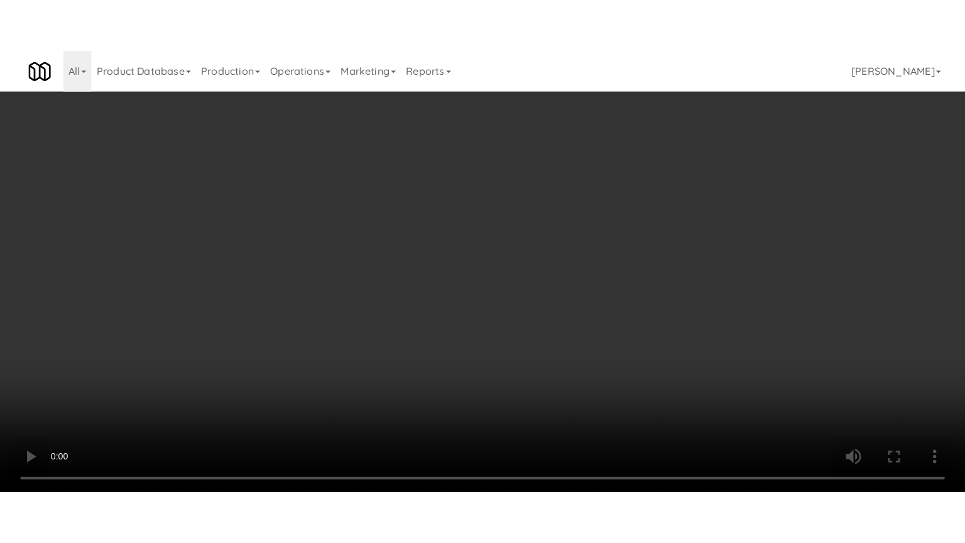
scroll to position [69665, 0]
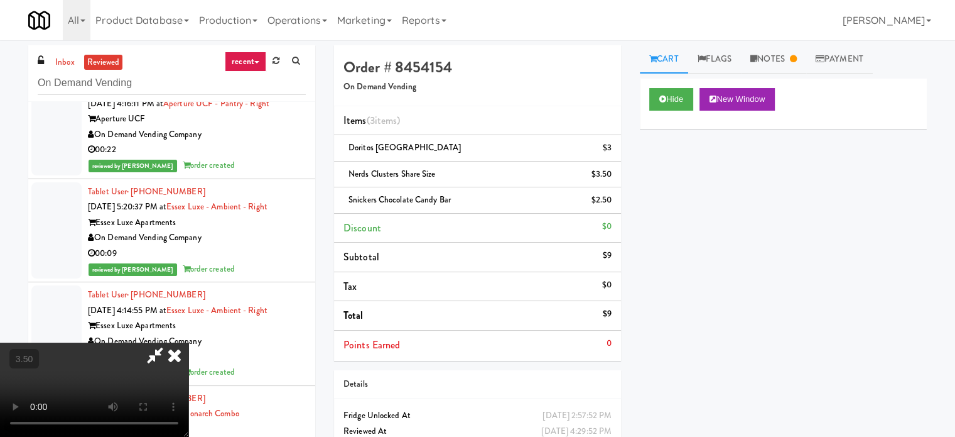
click at [188, 342] on video at bounding box center [94, 389] width 188 height 94
drag, startPoint x: 487, startPoint y: 228, endPoint x: 495, endPoint y: 220, distance: 10.7
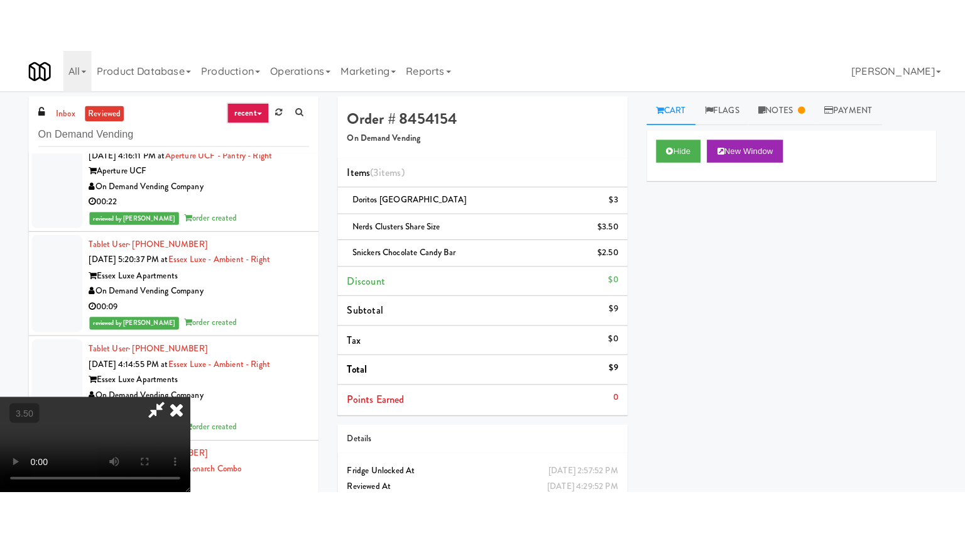
click
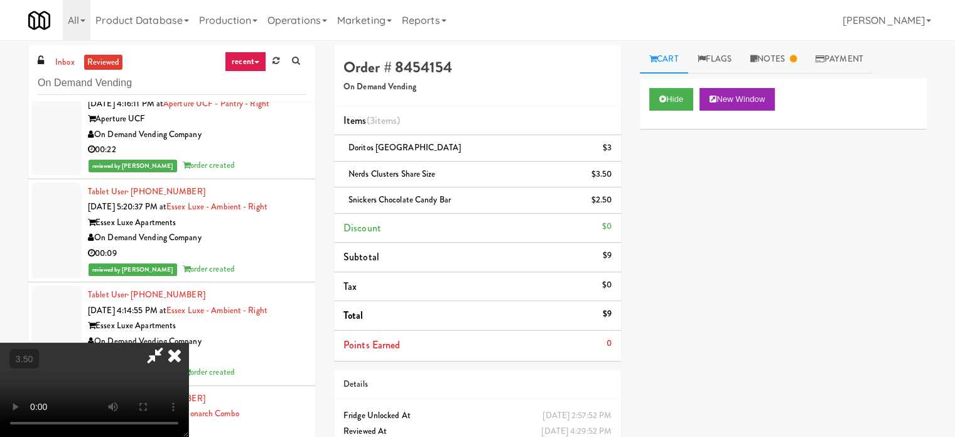
drag, startPoint x: 495, startPoint y: 220, endPoint x: 505, endPoint y: 250, distance: 31.2
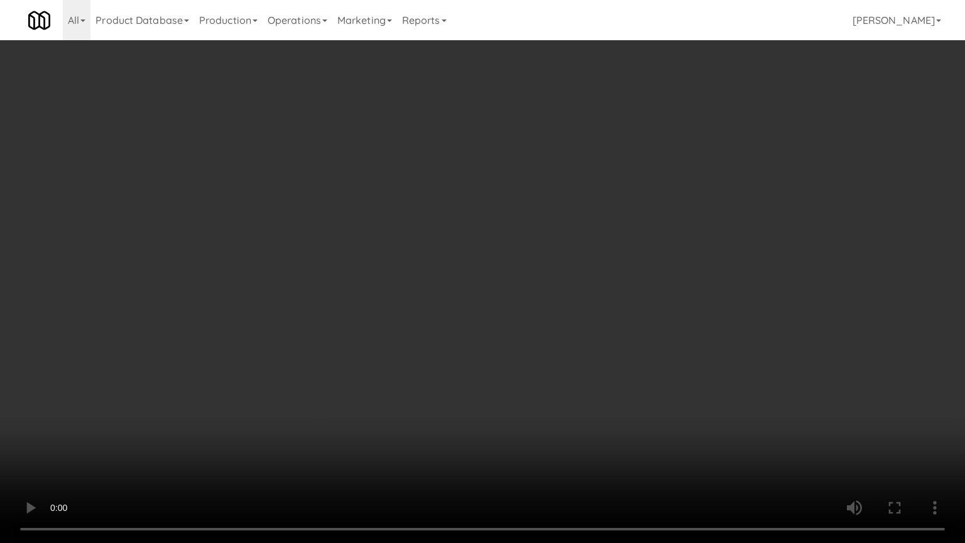
drag, startPoint x: 516, startPoint y: 254, endPoint x: 581, endPoint y: 199, distance: 85.1
drag, startPoint x: 526, startPoint y: 395, endPoint x: 502, endPoint y: 329, distance: 70.4
drag, startPoint x: 495, startPoint y: 297, endPoint x: 511, endPoint y: 269, distance: 32.6
drag, startPoint x: 568, startPoint y: 242, endPoint x: 655, endPoint y: 102, distance: 164.7
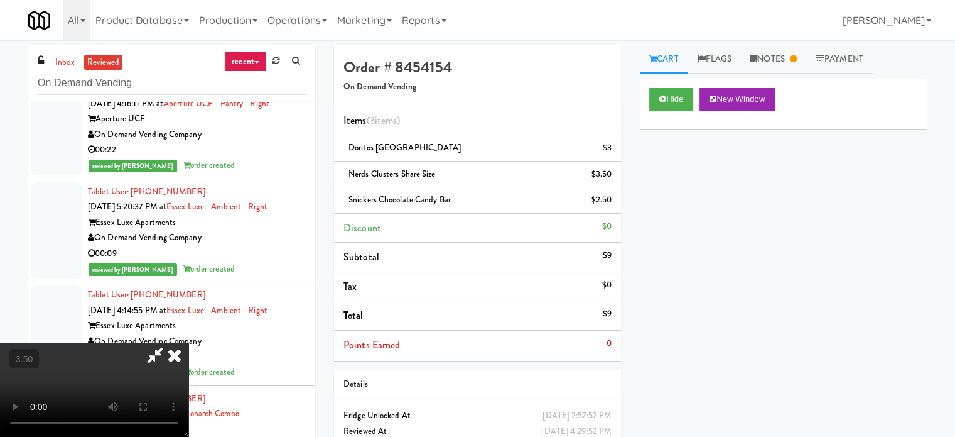
drag, startPoint x: 540, startPoint y: 130, endPoint x: 521, endPoint y: 140, distance: 21.4
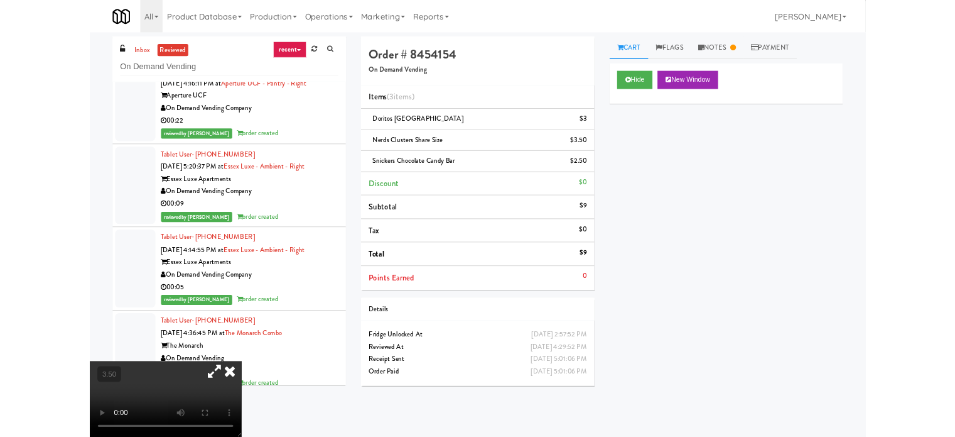
scroll to position [69464, 0]
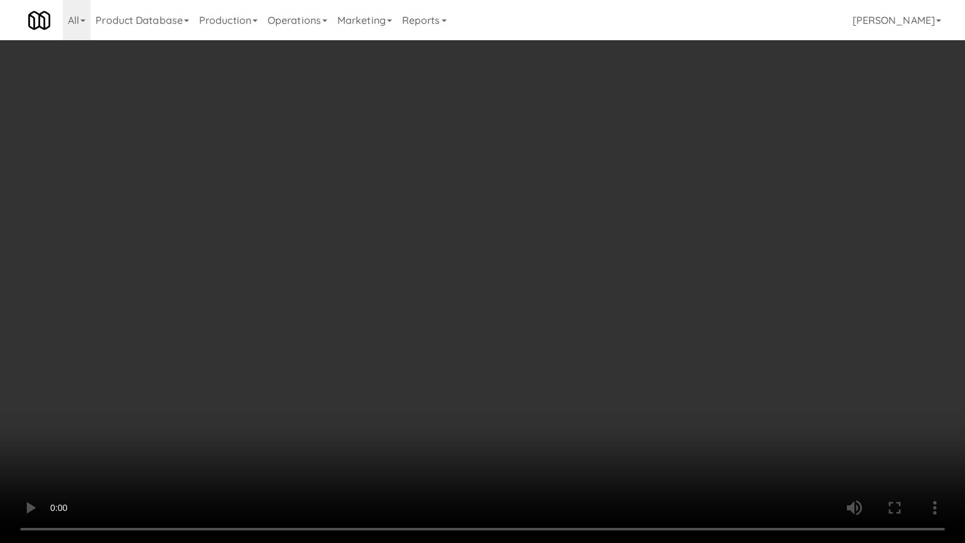
drag, startPoint x: 358, startPoint y: 240, endPoint x: 369, endPoint y: 222, distance: 21.4
drag, startPoint x: 504, startPoint y: 353, endPoint x: 545, endPoint y: 317, distance: 54.7
drag, startPoint x: 549, startPoint y: 313, endPoint x: 553, endPoint y: 156, distance: 157.1
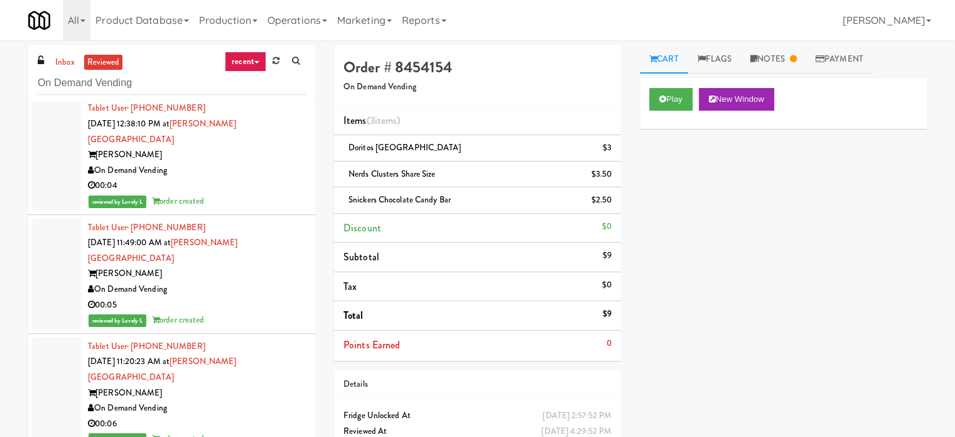
scroll to position [75869, 0]
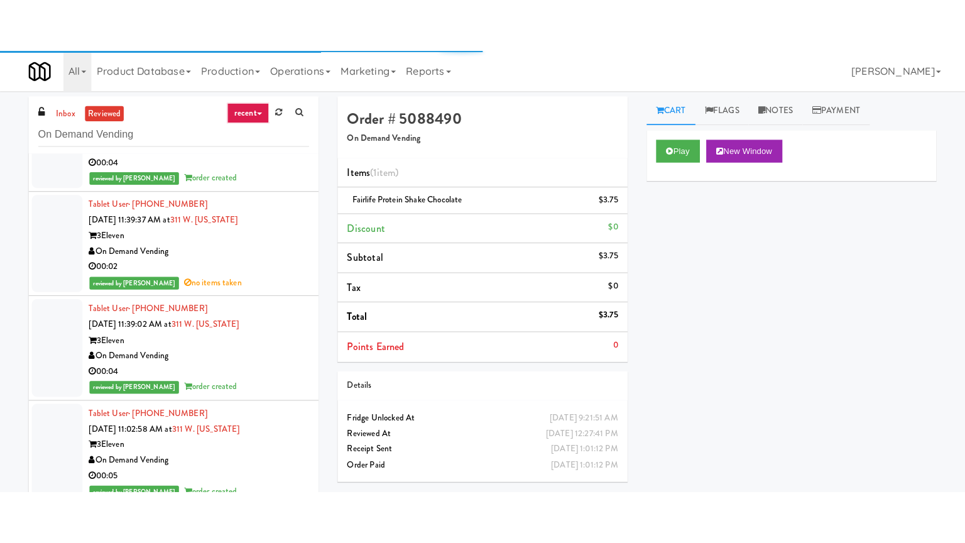
scroll to position [77126, 0]
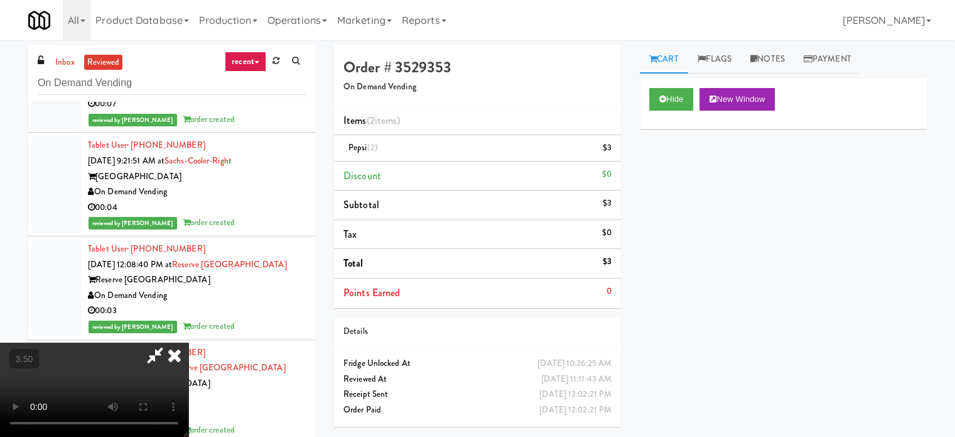
scroll to position [77126, 0]
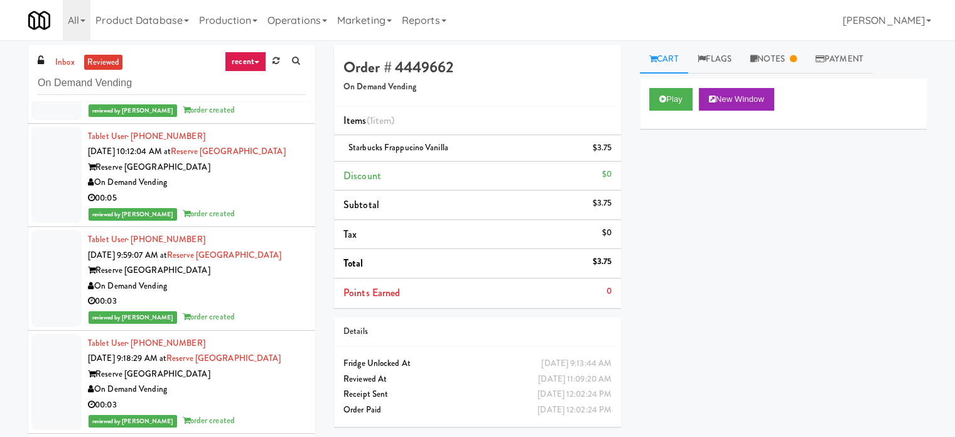
scroll to position [77440, 0]
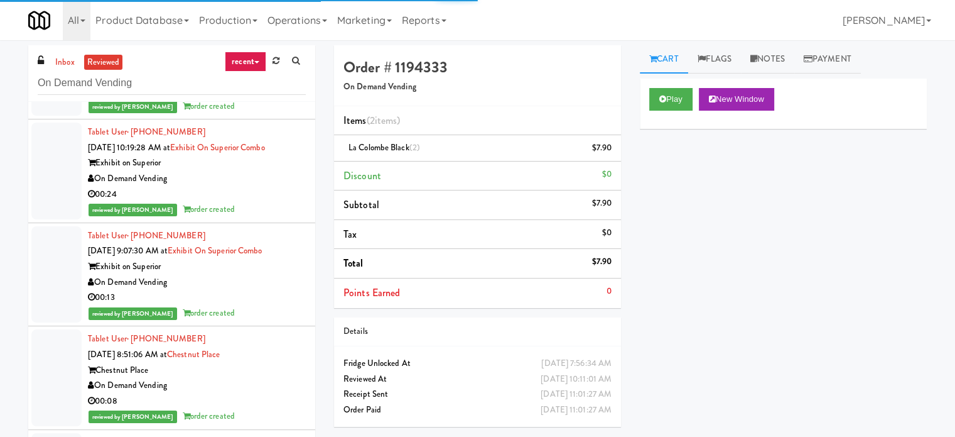
scroll to position [77754, 0]
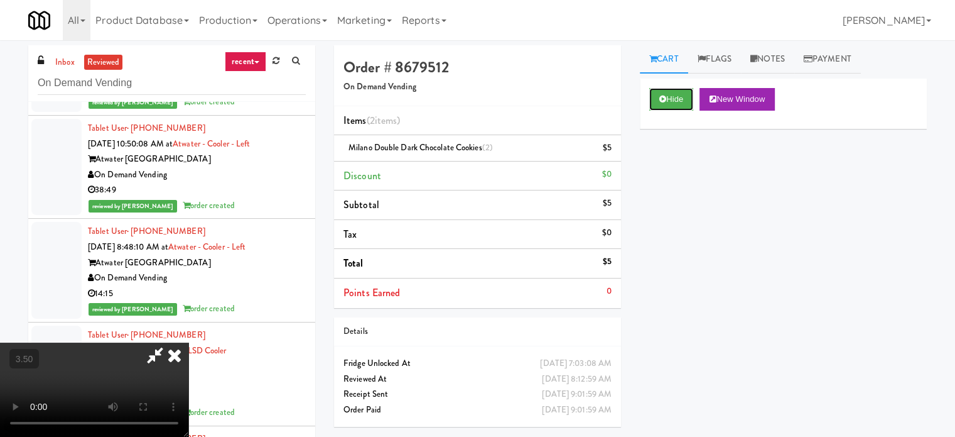
drag, startPoint x: 678, startPoint y: 97, endPoint x: 379, endPoint y: 235, distance: 329.7
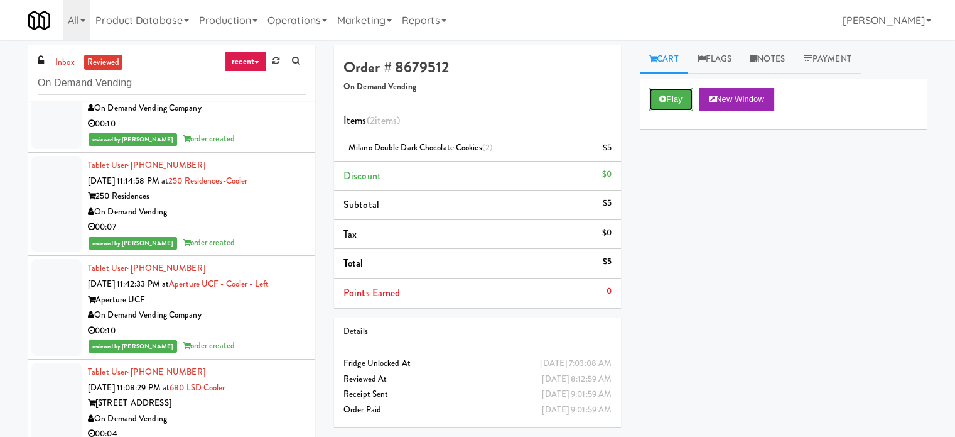
scroll to position [84035, 0]
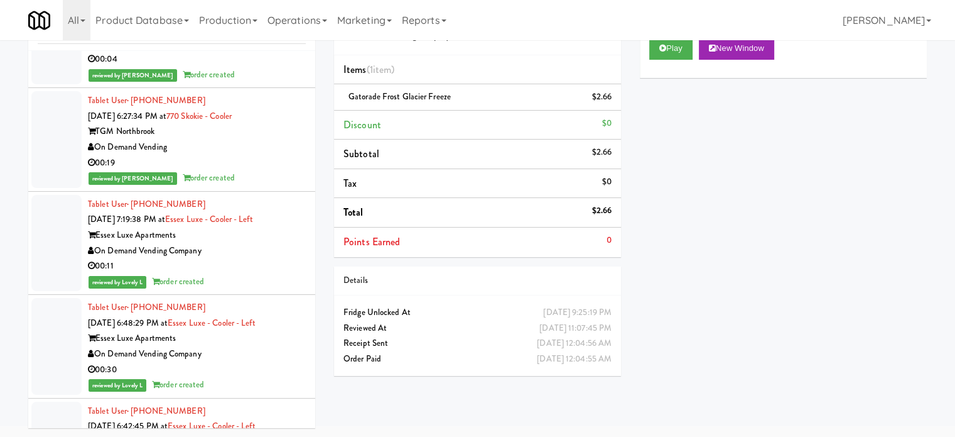
scroll to position [110243, 0]
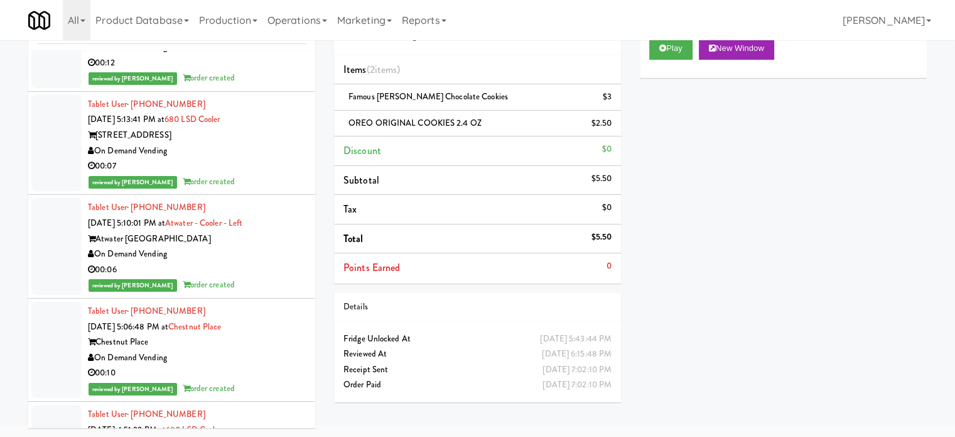
scroll to position [112442, 0]
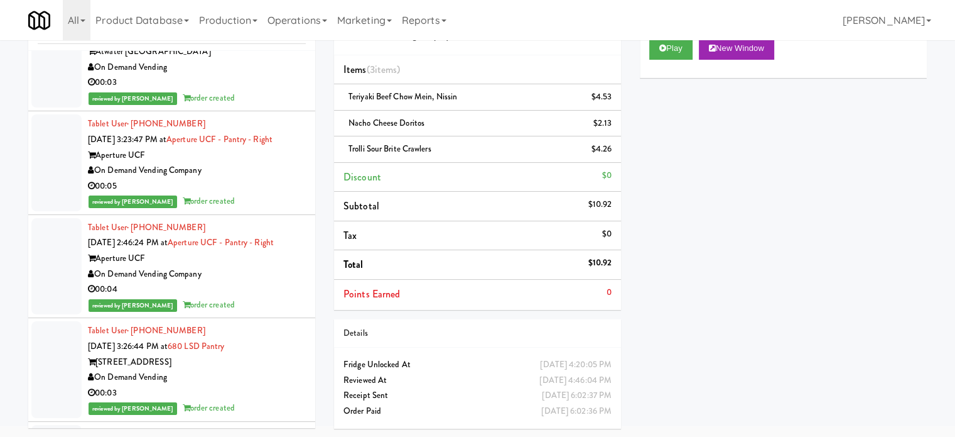
scroll to position [115582, 0]
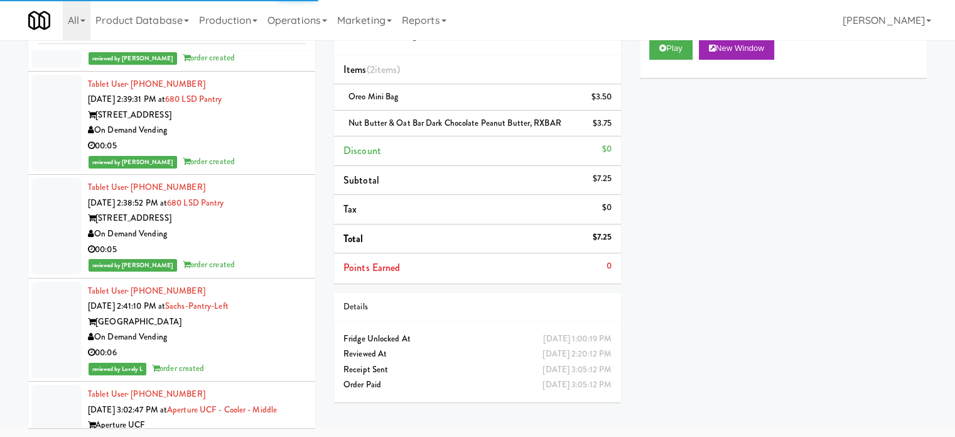
scroll to position [115896, 0]
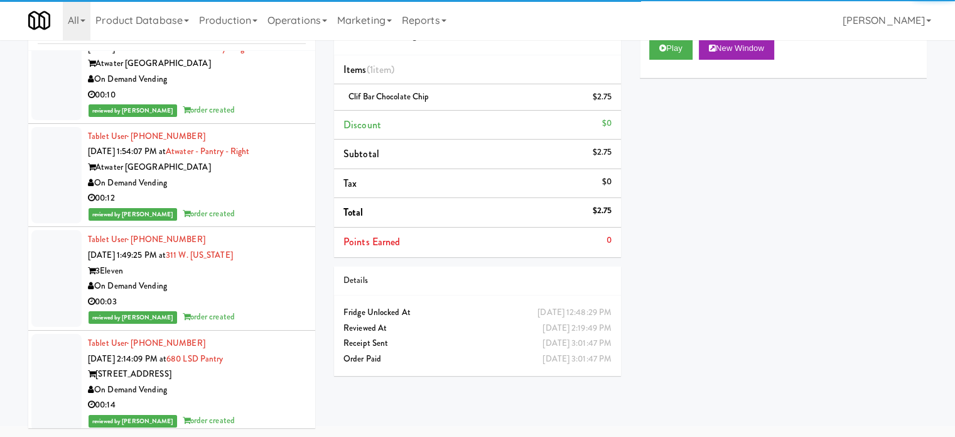
scroll to position [116524, 0]
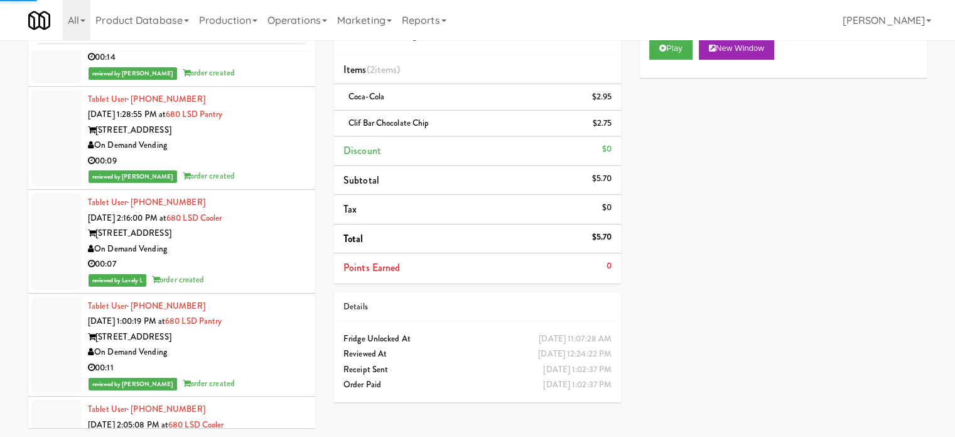
scroll to position [117153, 0]
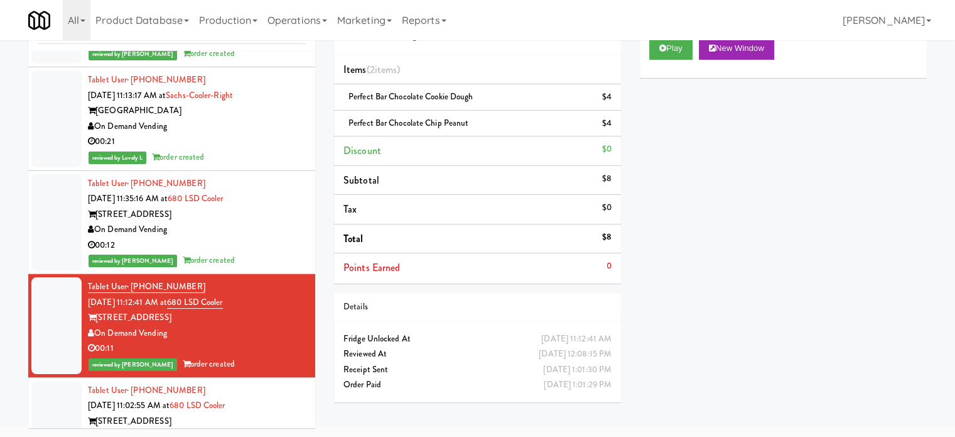
scroll to position [118409, 0]
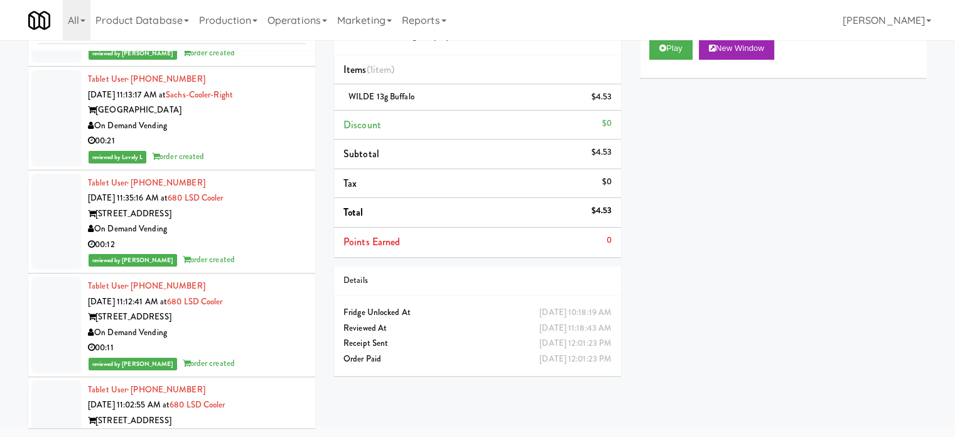
drag, startPoint x: 232, startPoint y: 324, endPoint x: 275, endPoint y: 285, distance: 58.2
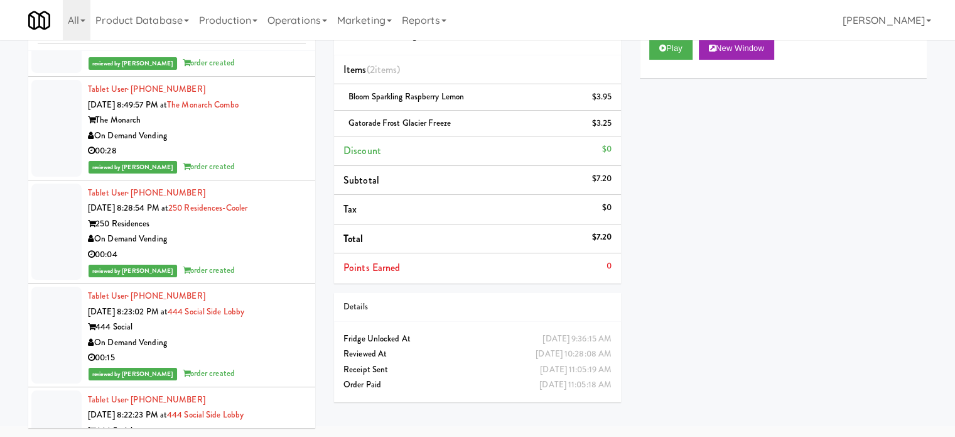
scroll to position [126586, 0]
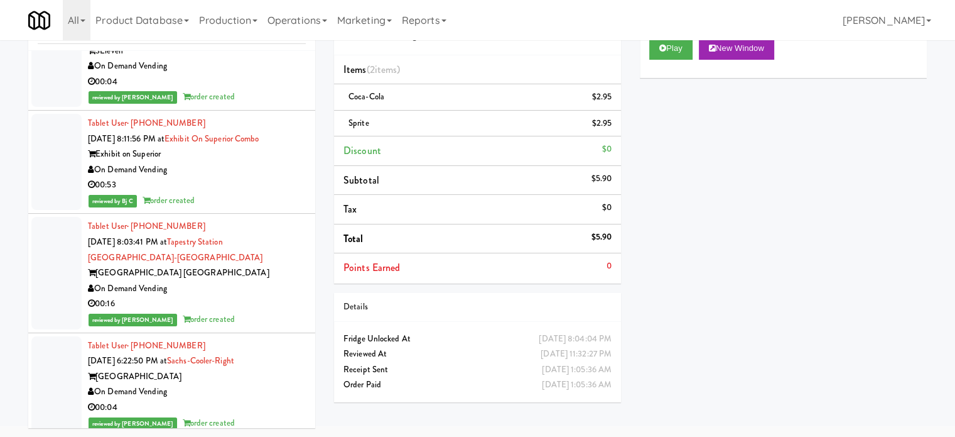
scroll to position [129164, 0]
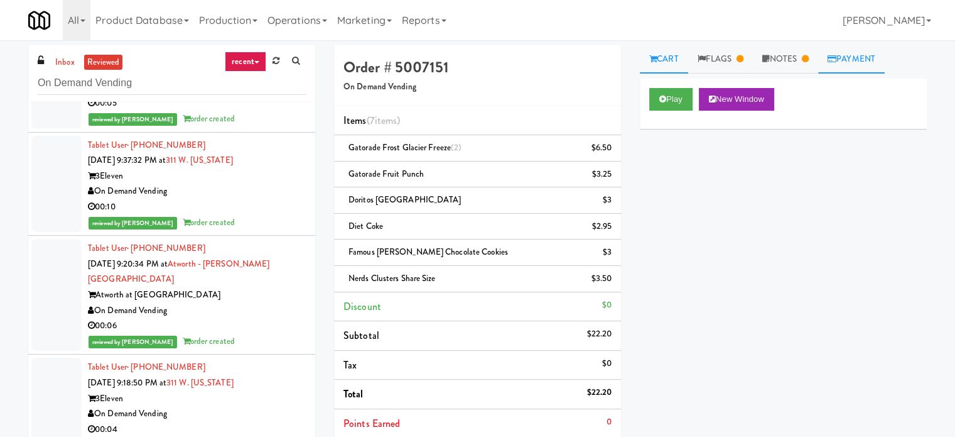
click at [868, 52] on link "Payment" at bounding box center [851, 59] width 67 height 28
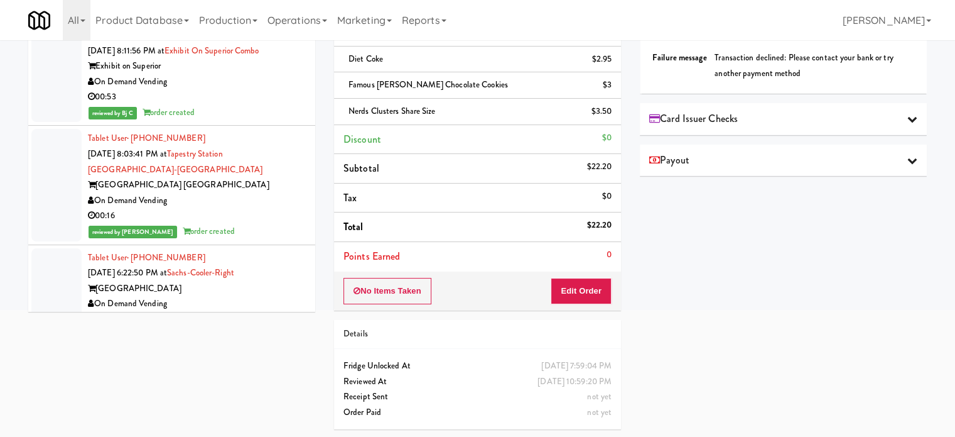
scroll to position [129229, 0]
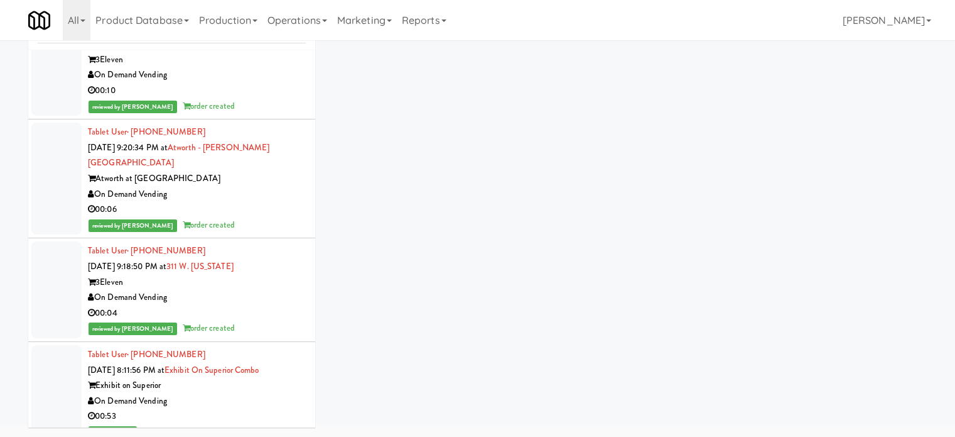
scroll to position [51, 0]
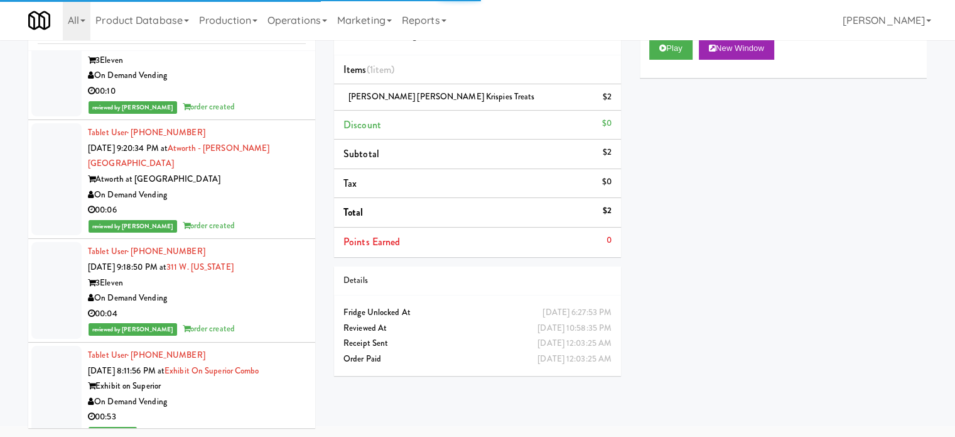
drag, startPoint x: 284, startPoint y: 294, endPoint x: 470, endPoint y: 218, distance: 201.4
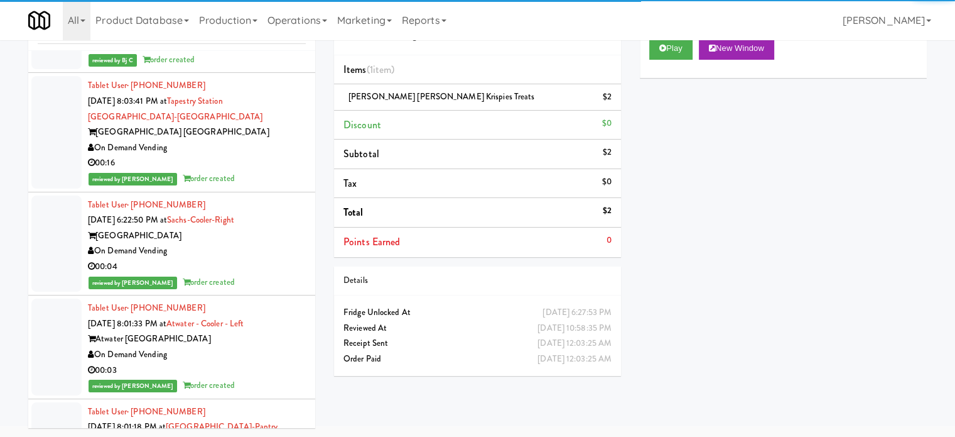
scroll to position [129857, 0]
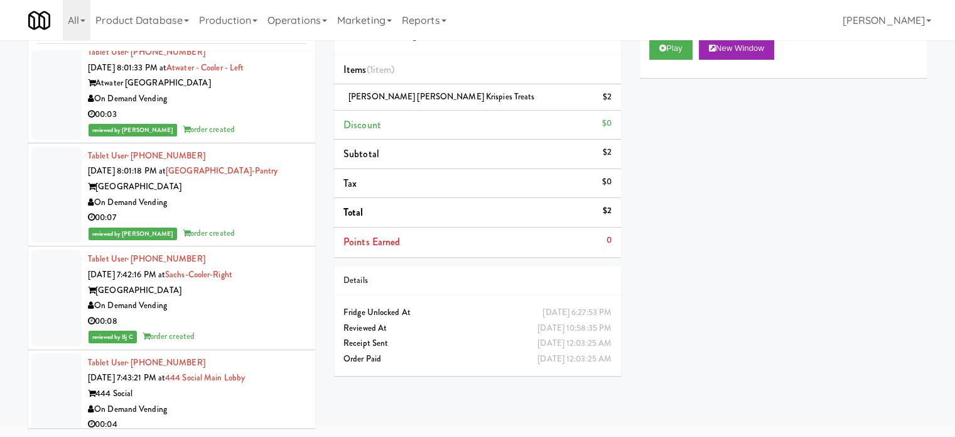
drag, startPoint x: 257, startPoint y: 217, endPoint x: 256, endPoint y: 243, distance: 25.8
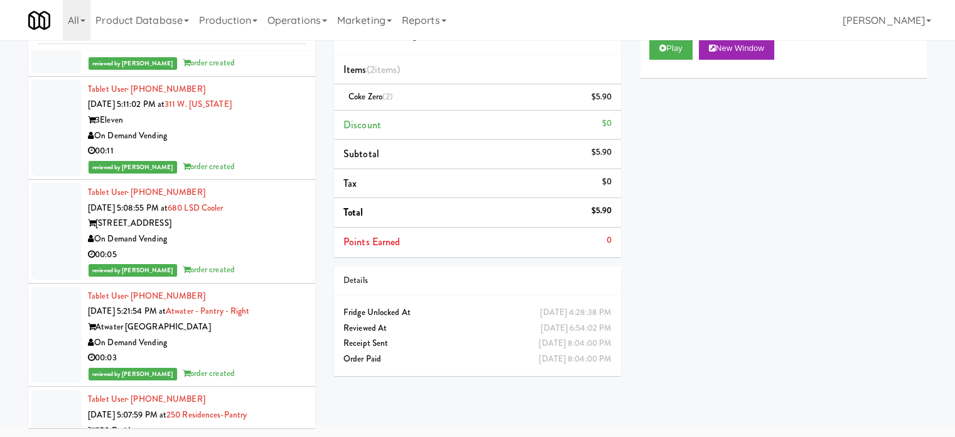
scroll to position [132998, 0]
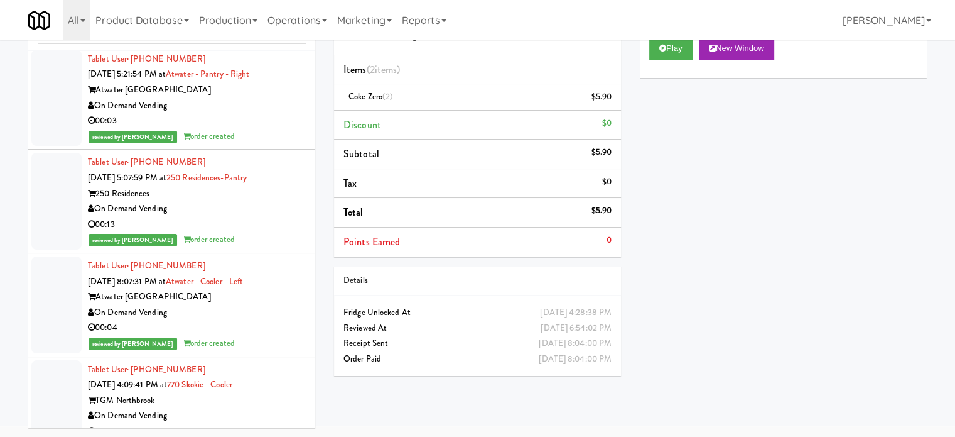
drag, startPoint x: 274, startPoint y: 305, endPoint x: 256, endPoint y: 203, distance: 103.4
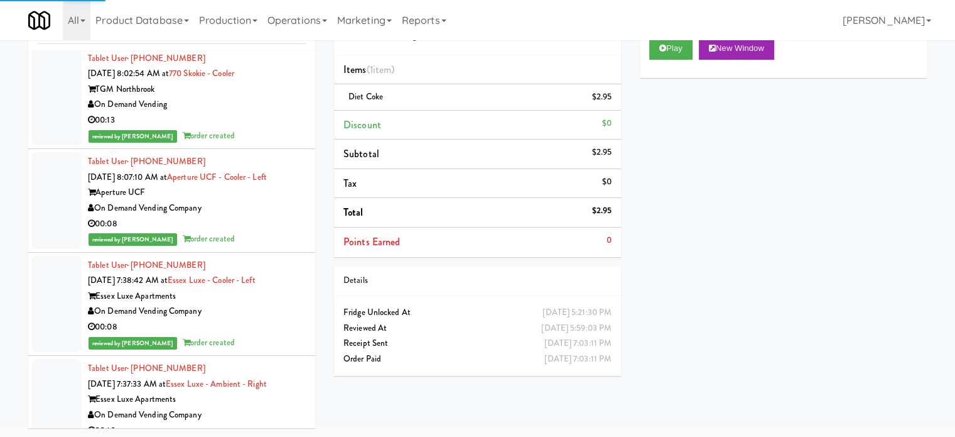
scroll to position [161358, 0]
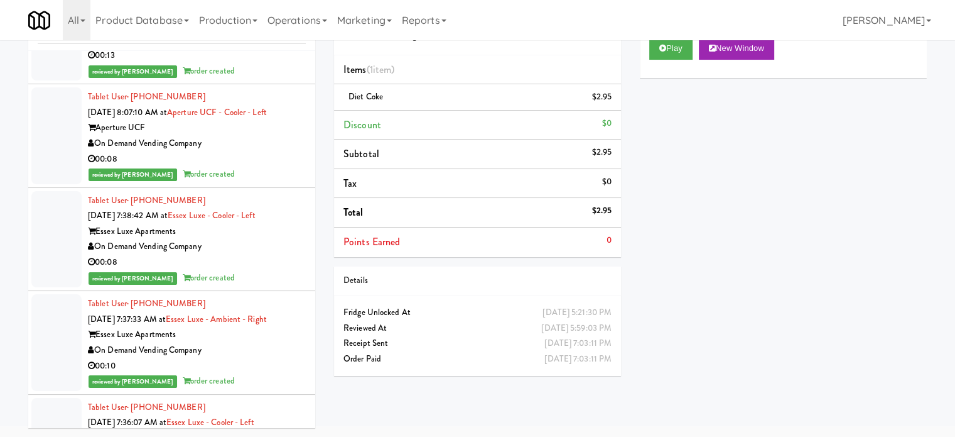
drag, startPoint x: 269, startPoint y: 197, endPoint x: 291, endPoint y: 180, distance: 27.8
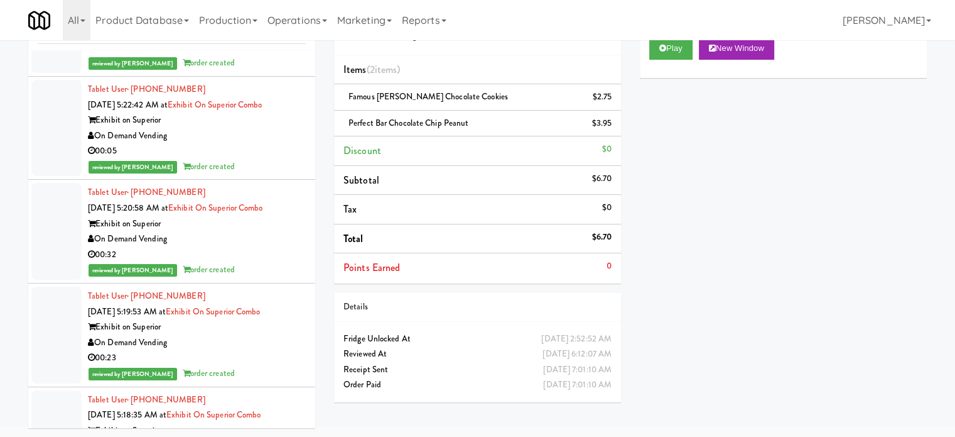
scroll to position [163242, 0]
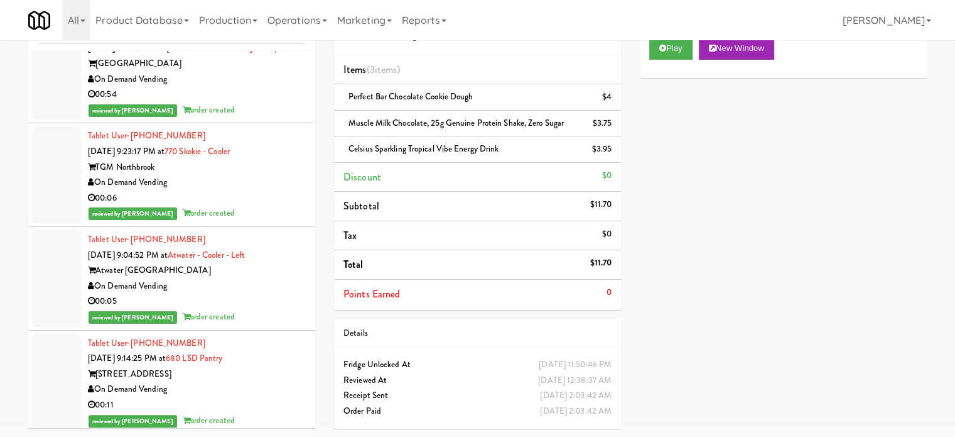
scroll to position [168581, 0]
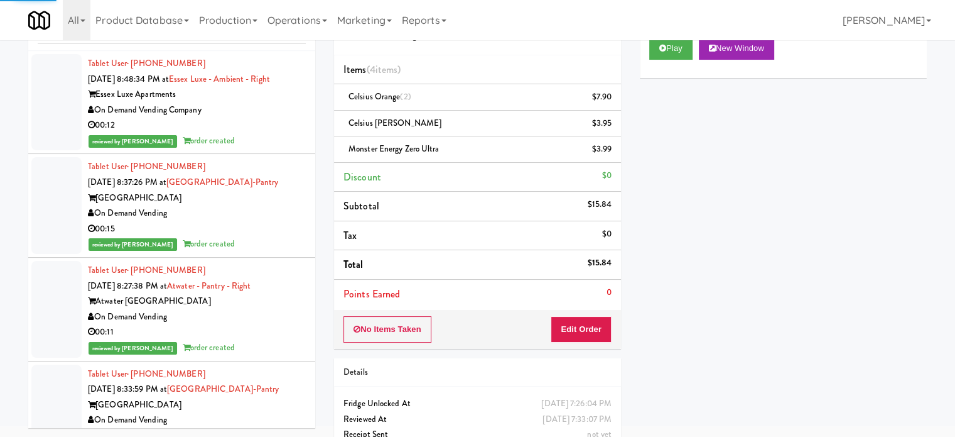
scroll to position [168581, 0]
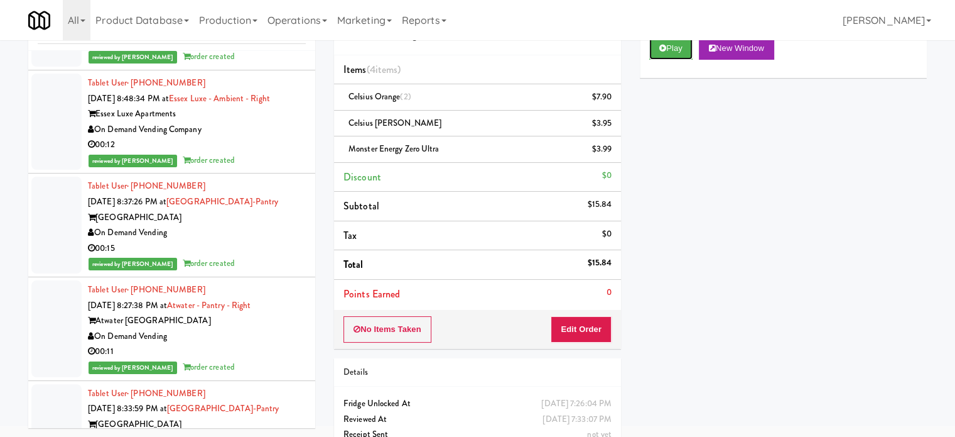
click at [668, 52] on button "Play" at bounding box center [670, 48] width 43 height 23
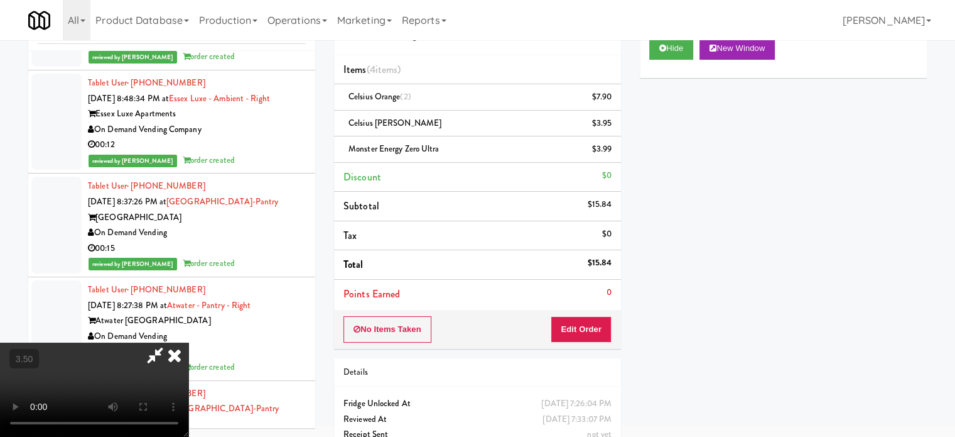
click at [188, 342] on video at bounding box center [94, 389] width 188 height 94
drag, startPoint x: 318, startPoint y: 232, endPoint x: 187, endPoint y: 426, distance: 234.0
click at [188, 342] on video at bounding box center [94, 389] width 188 height 94
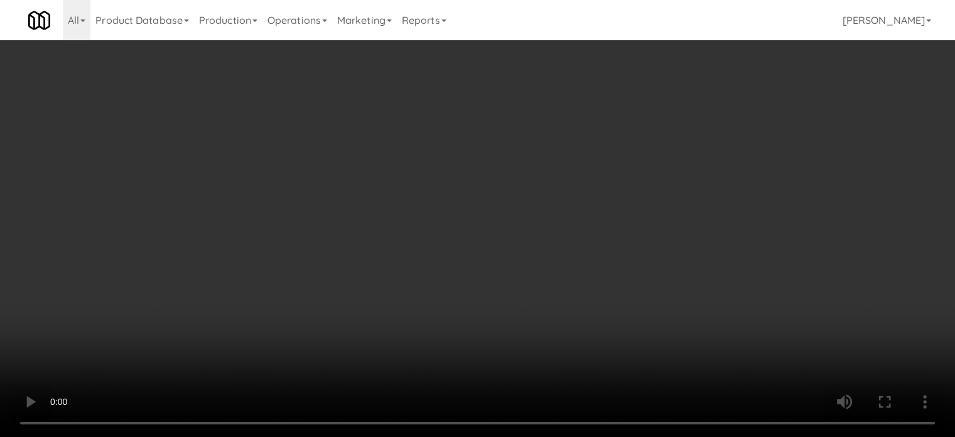
click at [383, 271] on video at bounding box center [477, 218] width 955 height 437
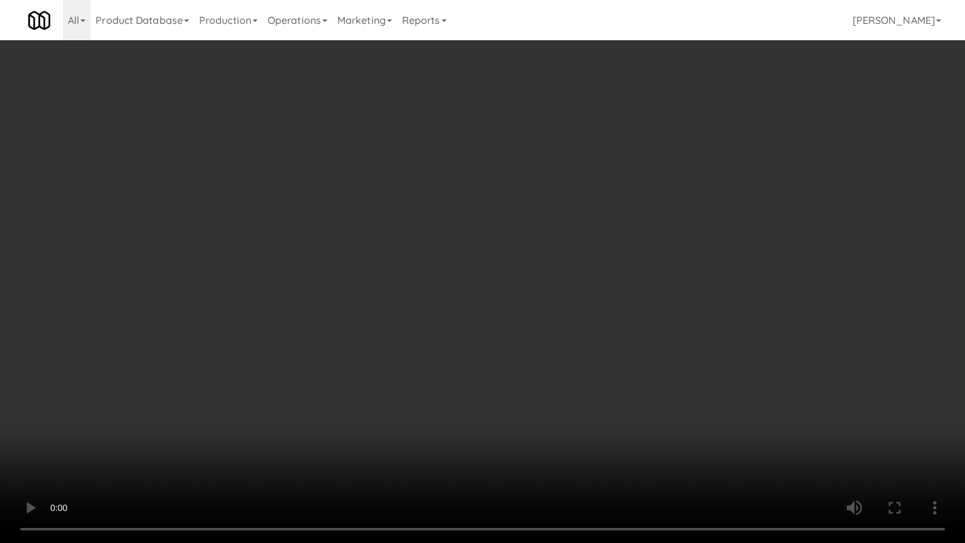
scroll to position [168102, 0]
click at [383, 201] on video at bounding box center [482, 271] width 965 height 543
click at [388, 194] on video at bounding box center [482, 271] width 965 height 543
click at [392, 190] on video at bounding box center [482, 271] width 965 height 543
click at [416, 168] on video at bounding box center [482, 271] width 965 height 543
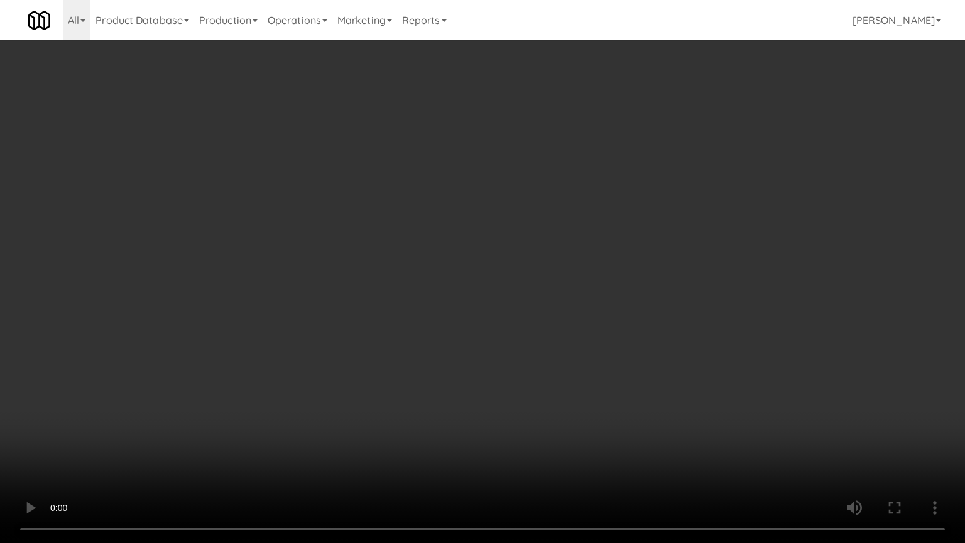
drag, startPoint x: 417, startPoint y: 168, endPoint x: 496, endPoint y: 26, distance: 162.8
click at [418, 168] on video at bounding box center [482, 271] width 965 height 543
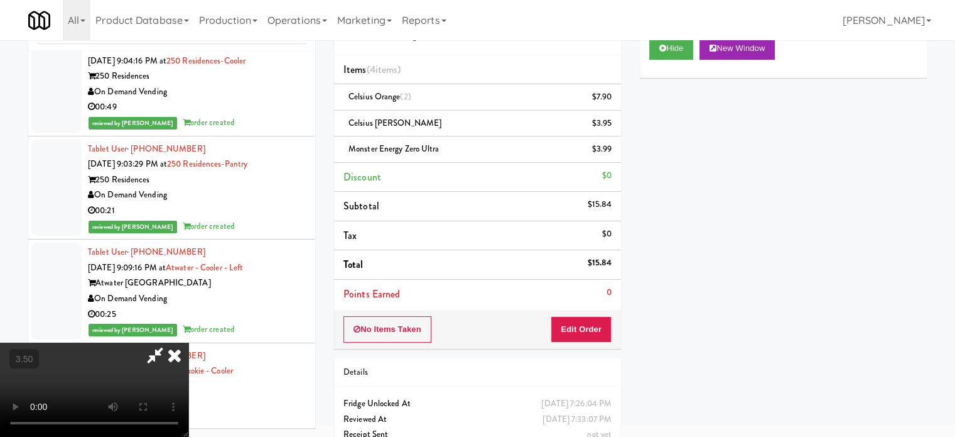
scroll to position [168581, 0]
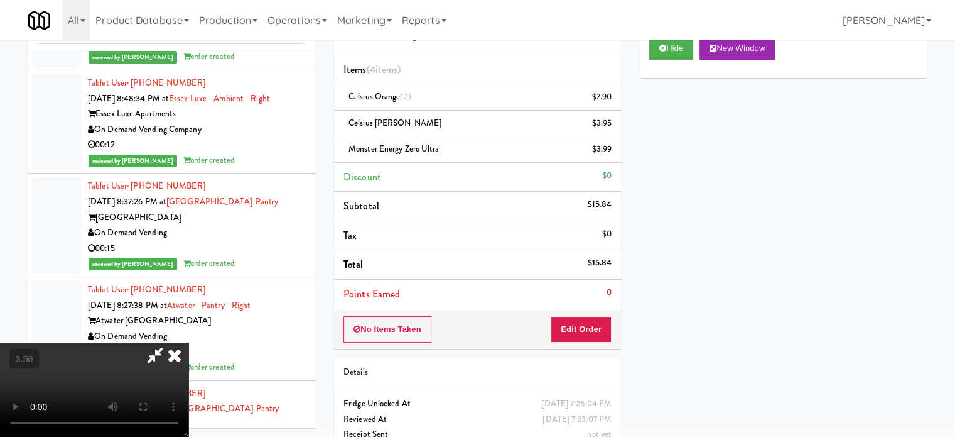
click at [188, 342] on icon at bounding box center [175, 354] width 28 height 25
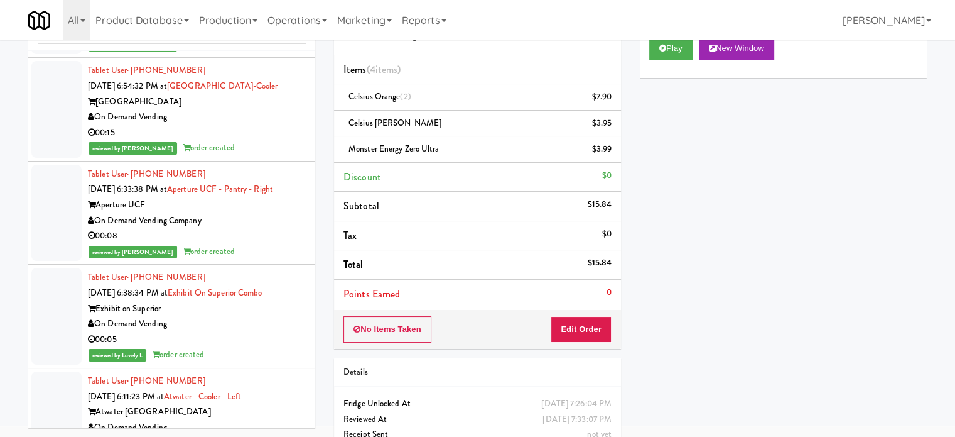
scroll to position [172664, 0]
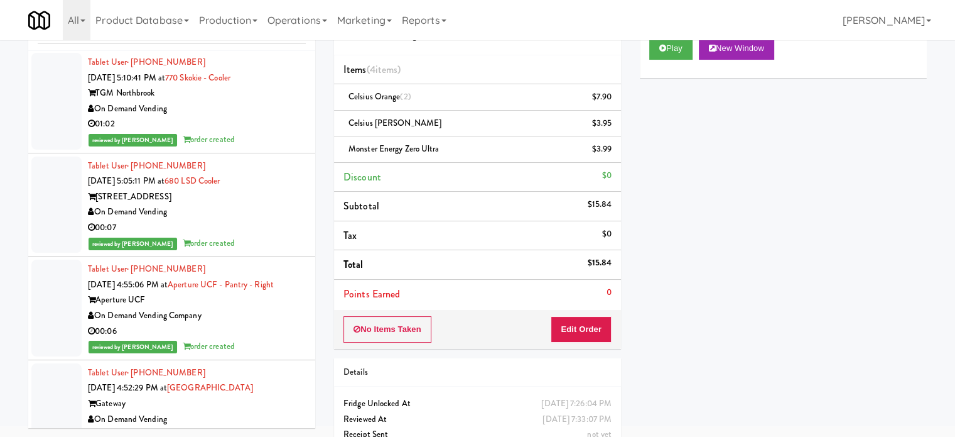
drag, startPoint x: 246, startPoint y: 296, endPoint x: 259, endPoint y: 253, distance: 44.5
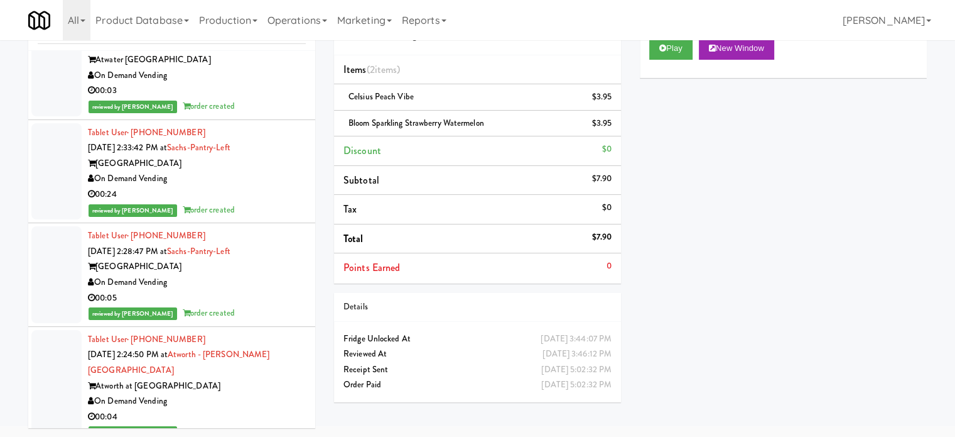
scroll to position [176000, 0]
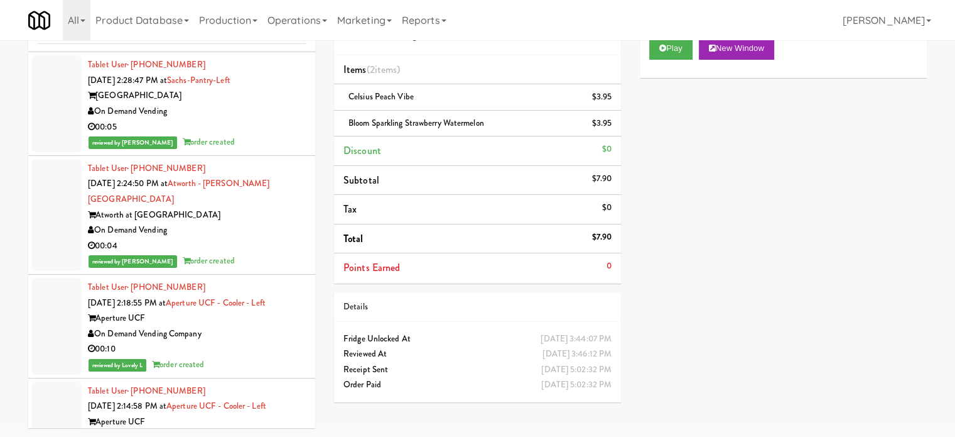
drag, startPoint x: 249, startPoint y: 381, endPoint x: 281, endPoint y: 313, distance: 75.9
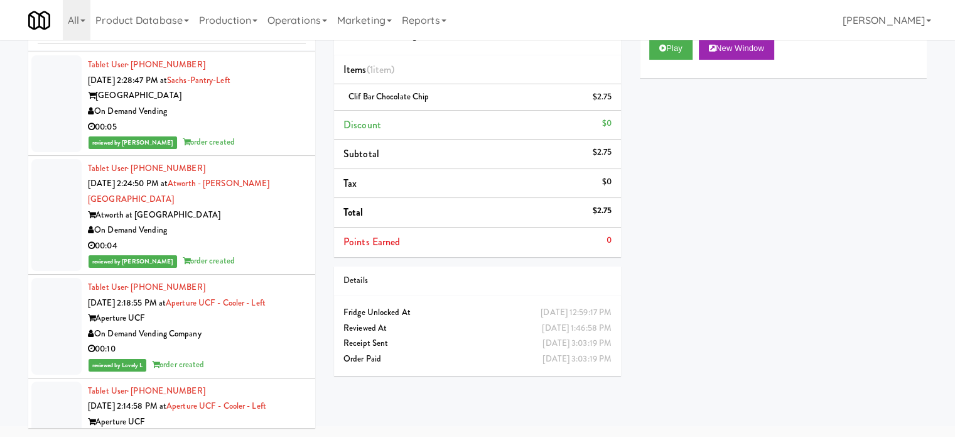
scroll to position [176314, 0]
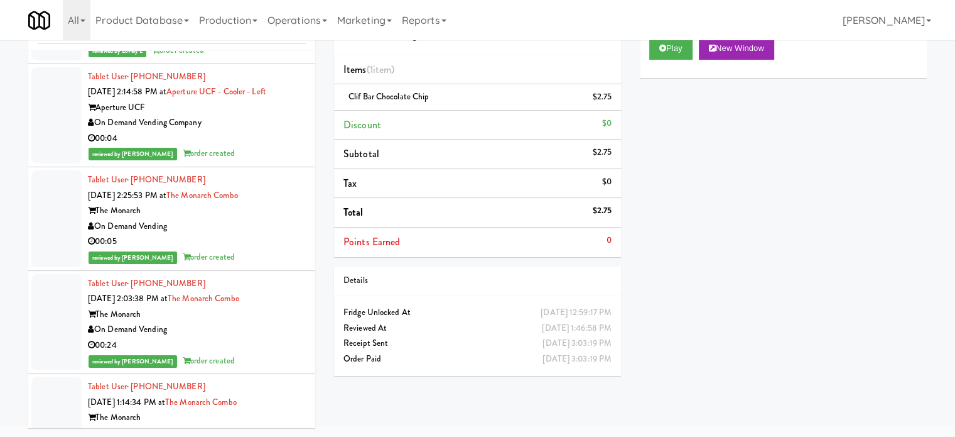
drag, startPoint x: 253, startPoint y: 160, endPoint x: 259, endPoint y: 160, distance: 6.3
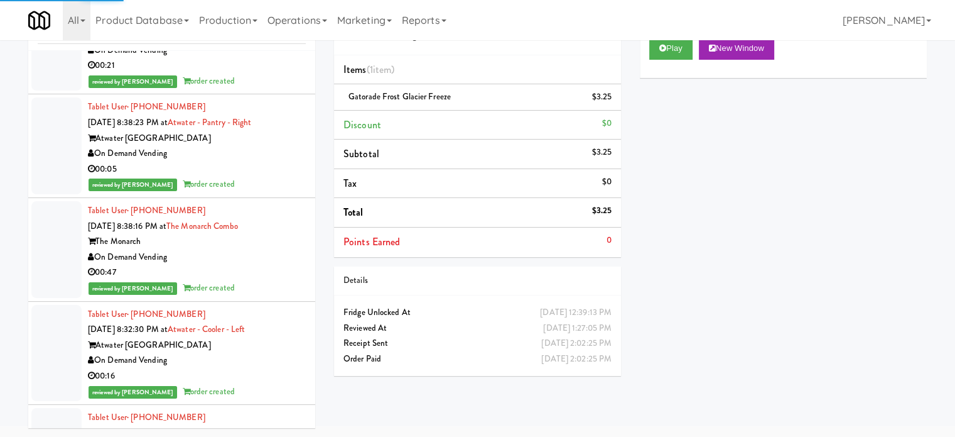
scroll to position [186292, 0]
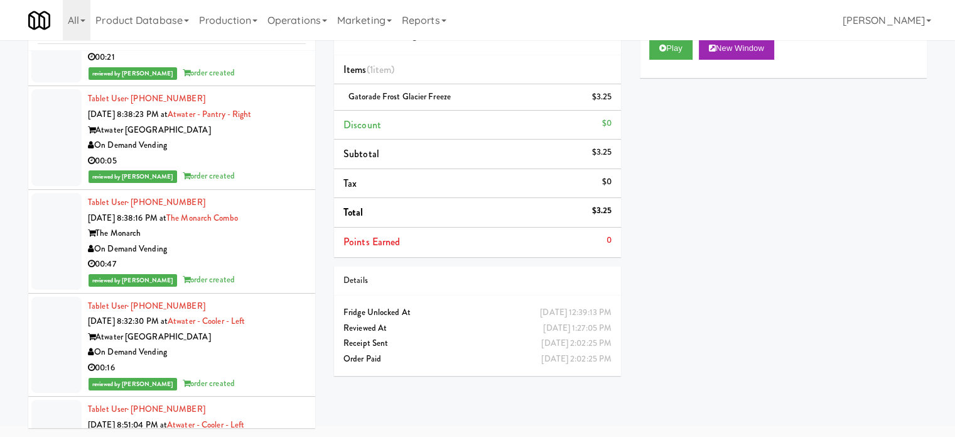
drag, startPoint x: 227, startPoint y: 406, endPoint x: 241, endPoint y: 362, distance: 45.9
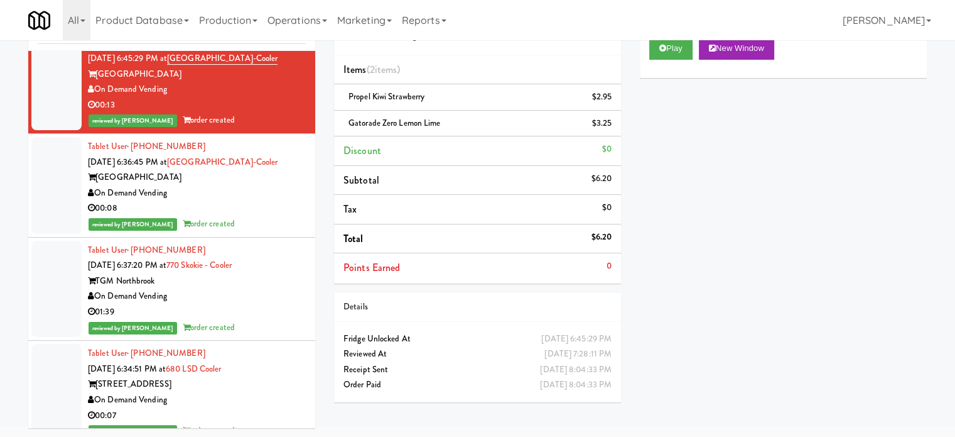
scroll to position [189432, 0]
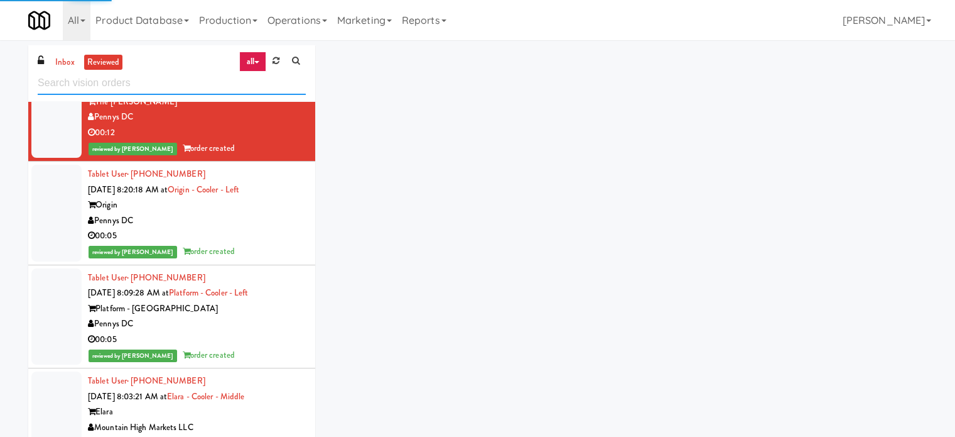
click at [165, 83] on input "text" at bounding box center [172, 83] width 268 height 23
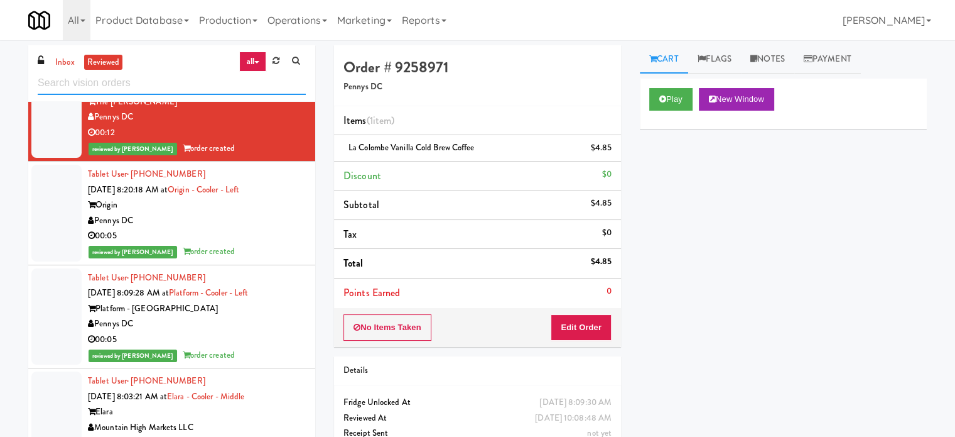
scroll to position [0, 0]
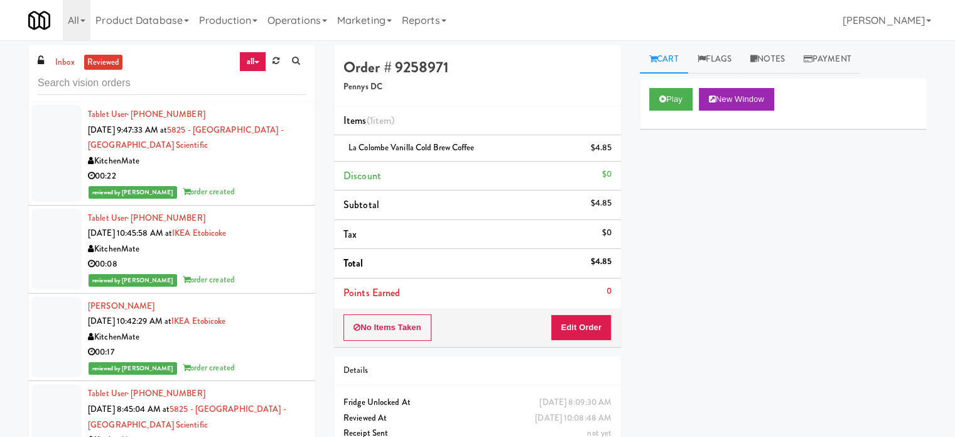
click at [247, 173] on div "00:22" at bounding box center [197, 176] width 218 height 16
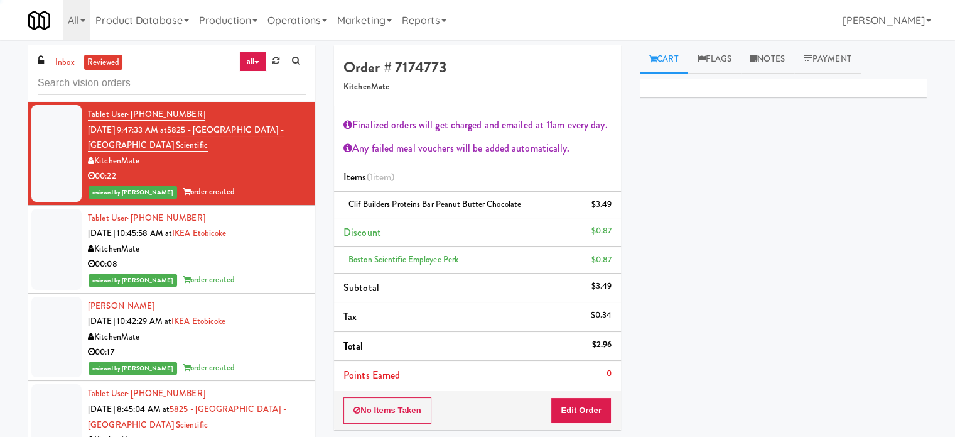
click at [261, 262] on div "00:08" at bounding box center [197, 264] width 218 height 16
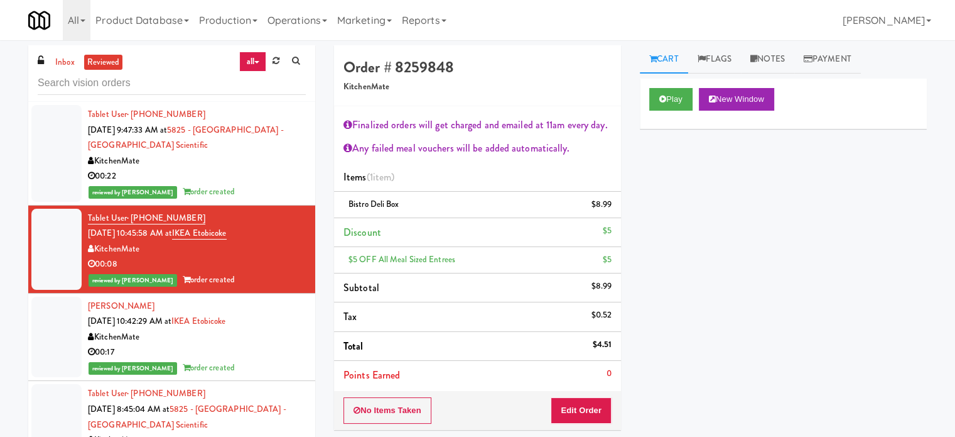
click at [258, 171] on div "00:22" at bounding box center [197, 176] width 218 height 16
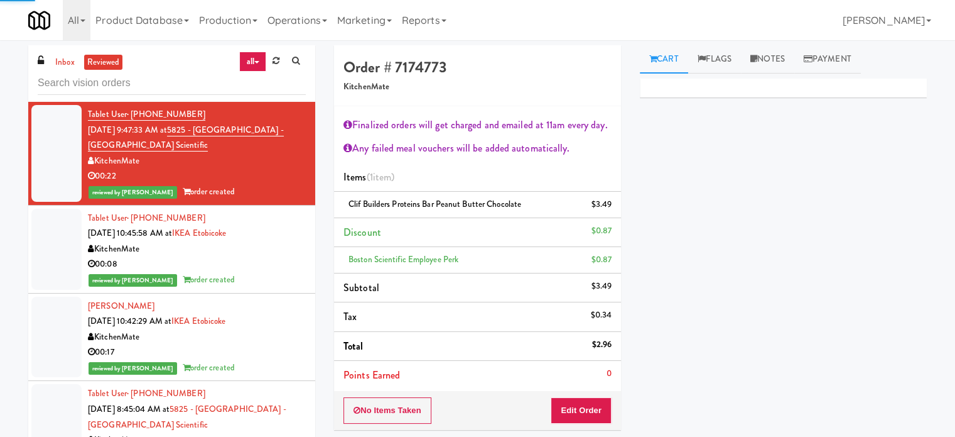
click at [269, 258] on div "00:08" at bounding box center [197, 264] width 218 height 16
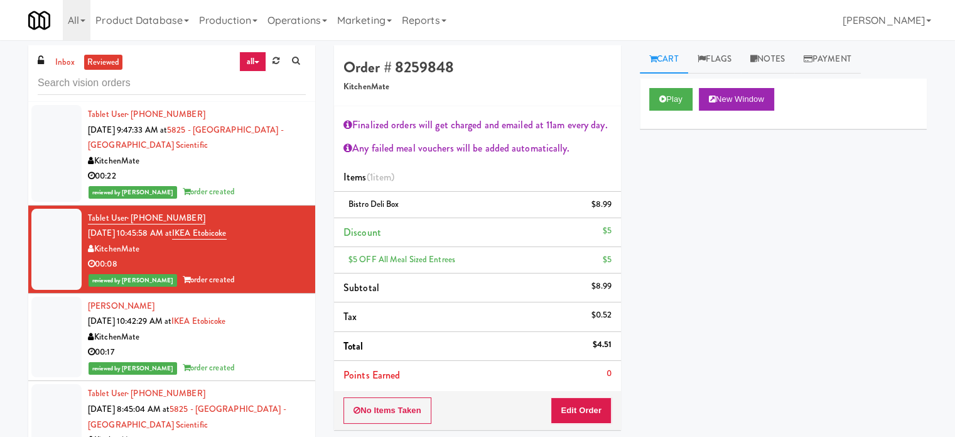
drag, startPoint x: 263, startPoint y: 334, endPoint x: 270, endPoint y: 340, distance: 9.8
click at [264, 334] on div "KitchenMate" at bounding box center [197, 337] width 218 height 16
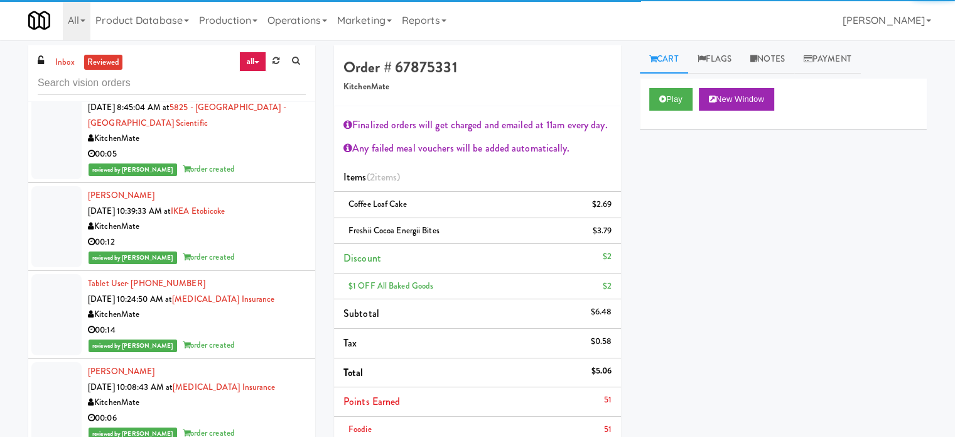
scroll to position [314, 0]
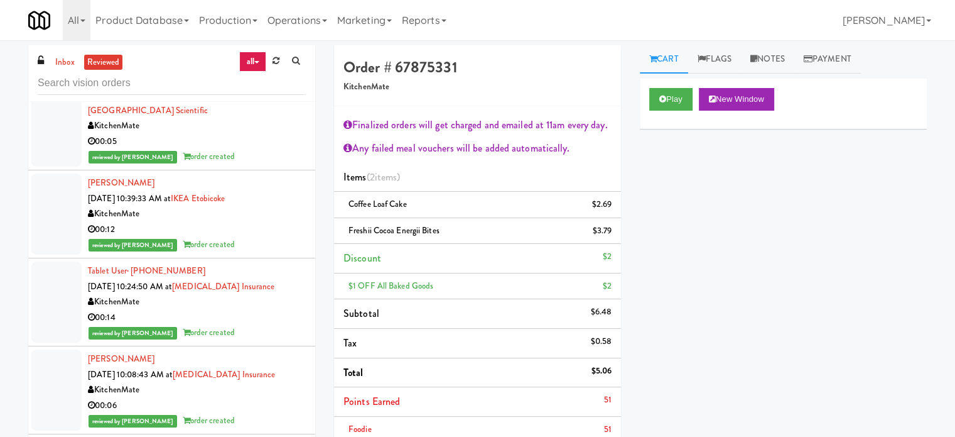
click at [275, 237] on div "reviewed by [PERSON_NAME] order created" at bounding box center [197, 245] width 218 height 16
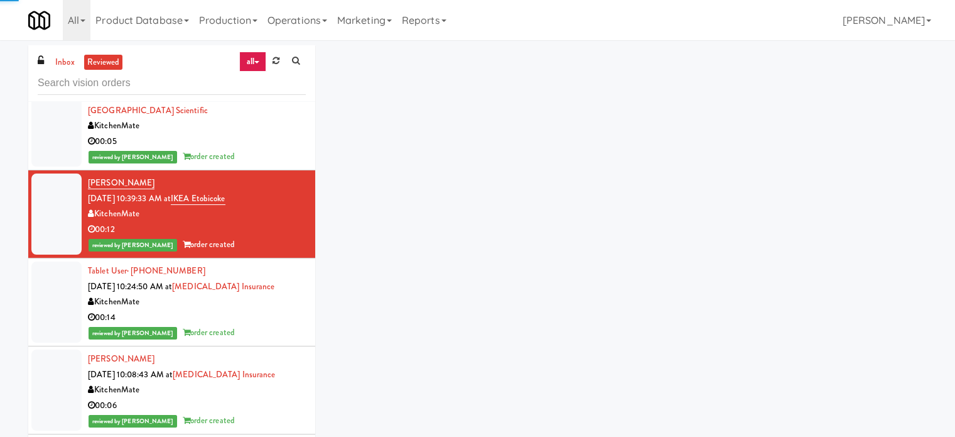
click at [276, 320] on div "00:14" at bounding box center [197, 318] width 218 height 16
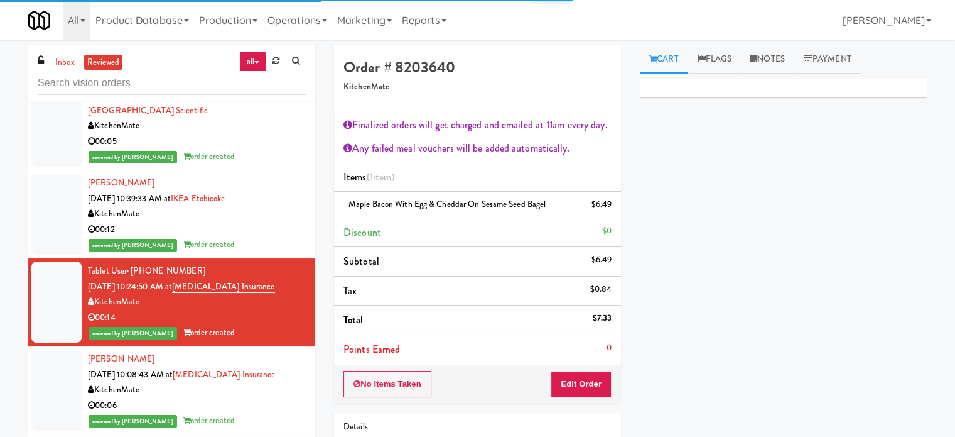
scroll to position [628, 0]
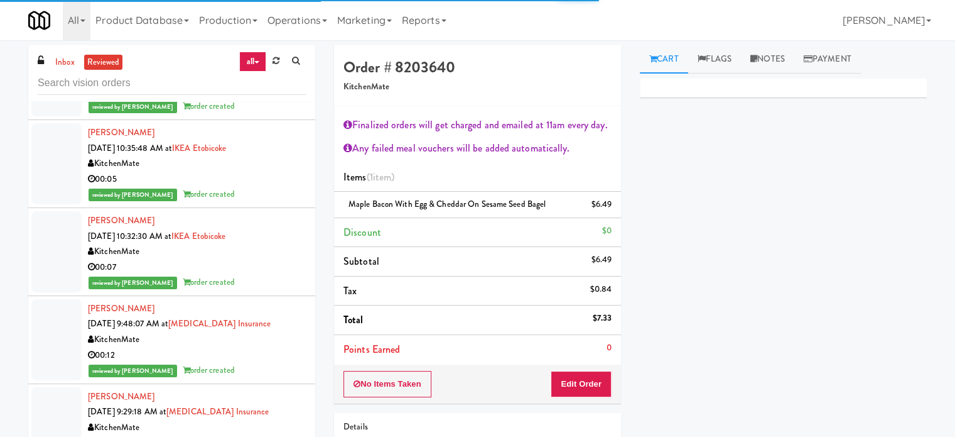
click at [283, 249] on div "KitchenMate" at bounding box center [197, 252] width 218 height 16
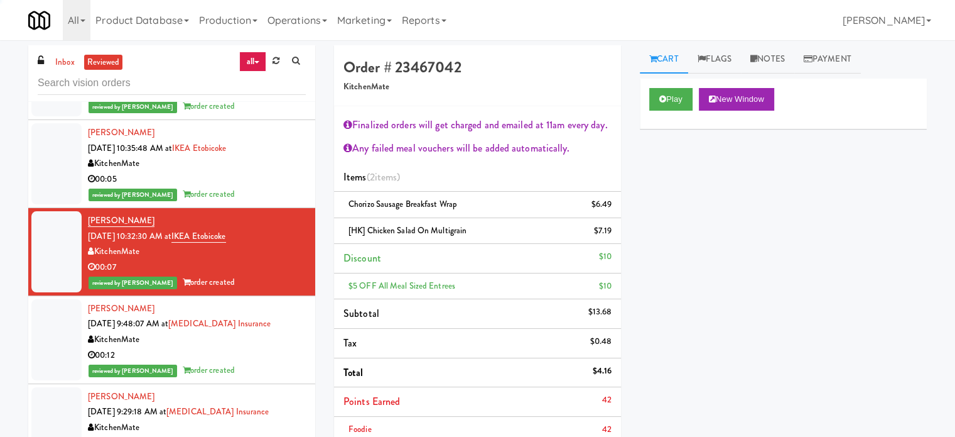
click at [278, 356] on div "00:12" at bounding box center [197, 355] width 218 height 16
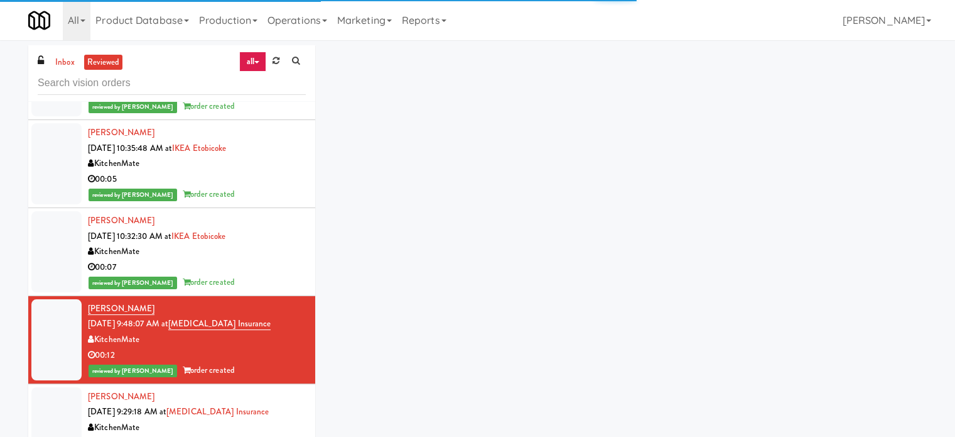
scroll to position [1570, 0]
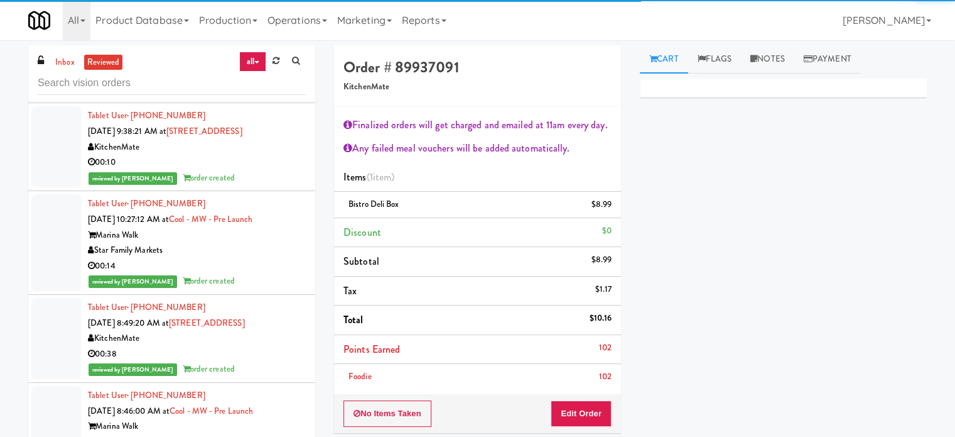
click at [274, 270] on div "00:14" at bounding box center [197, 266] width 218 height 16
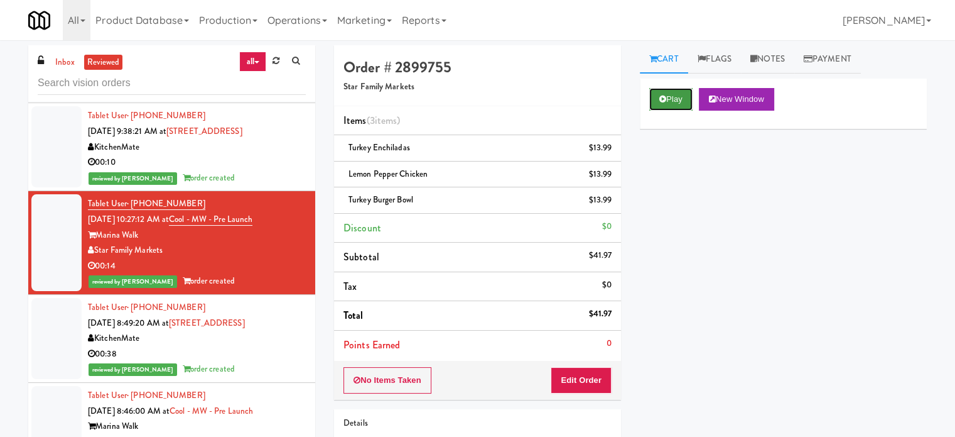
click at [678, 96] on button "Play" at bounding box center [670, 99] width 43 height 23
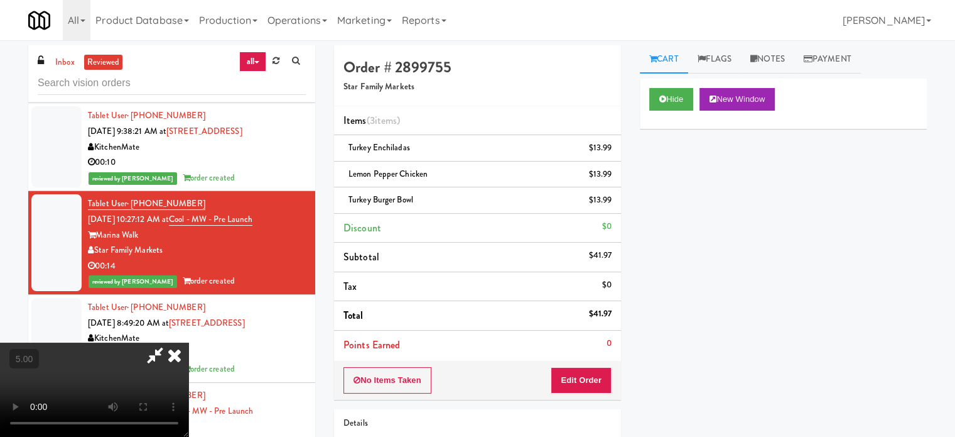
click at [188, 342] on video at bounding box center [94, 389] width 188 height 94
drag, startPoint x: 414, startPoint y: 327, endPoint x: 388, endPoint y: 225, distance: 104.4
click at [188, 342] on video at bounding box center [94, 389] width 188 height 94
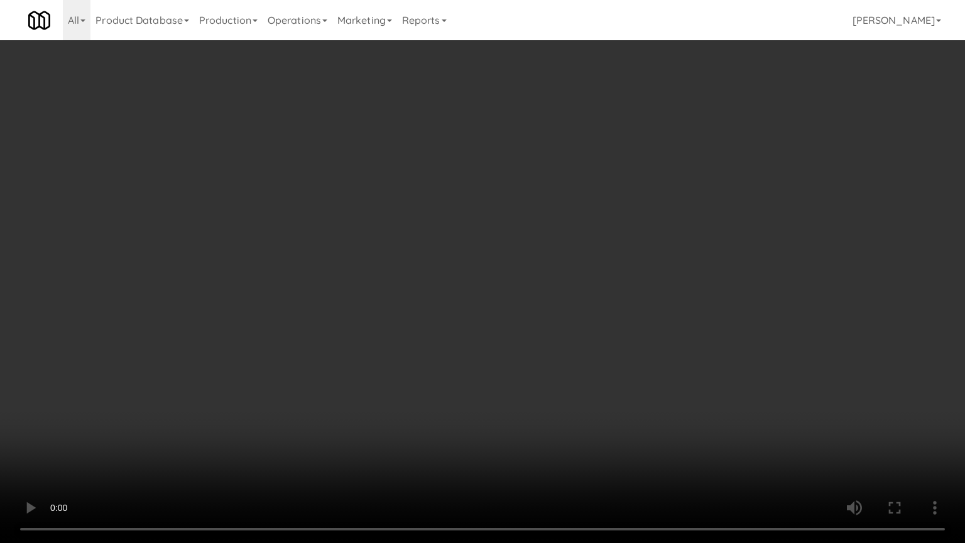
click at [298, 313] on video at bounding box center [482, 271] width 965 height 543
click at [442, 193] on video at bounding box center [482, 271] width 965 height 543
click at [440, 227] on video at bounding box center [482, 271] width 965 height 543
click at [440, 221] on video at bounding box center [482, 271] width 965 height 543
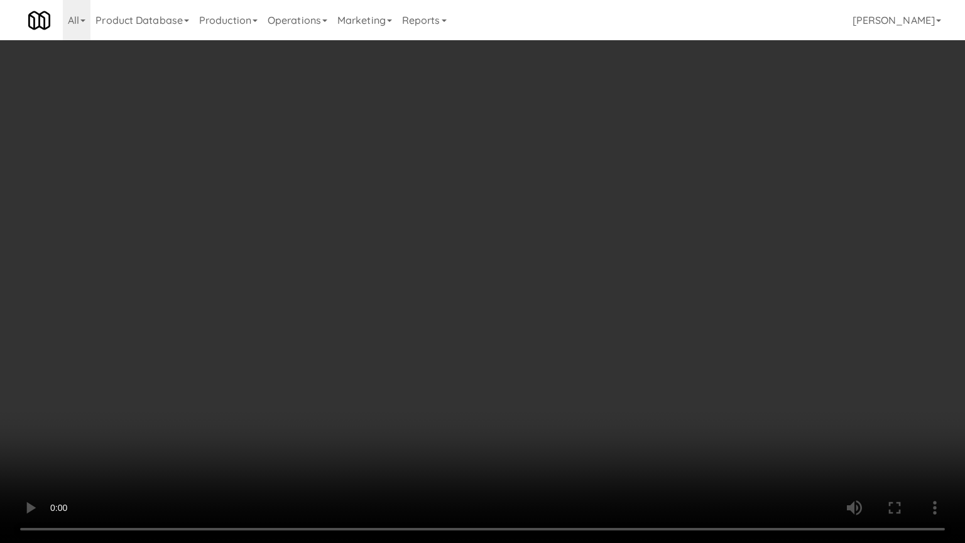
click at [440, 222] on video at bounding box center [482, 271] width 965 height 543
drag, startPoint x: 684, startPoint y: 468, endPoint x: 611, endPoint y: 393, distance: 104.8
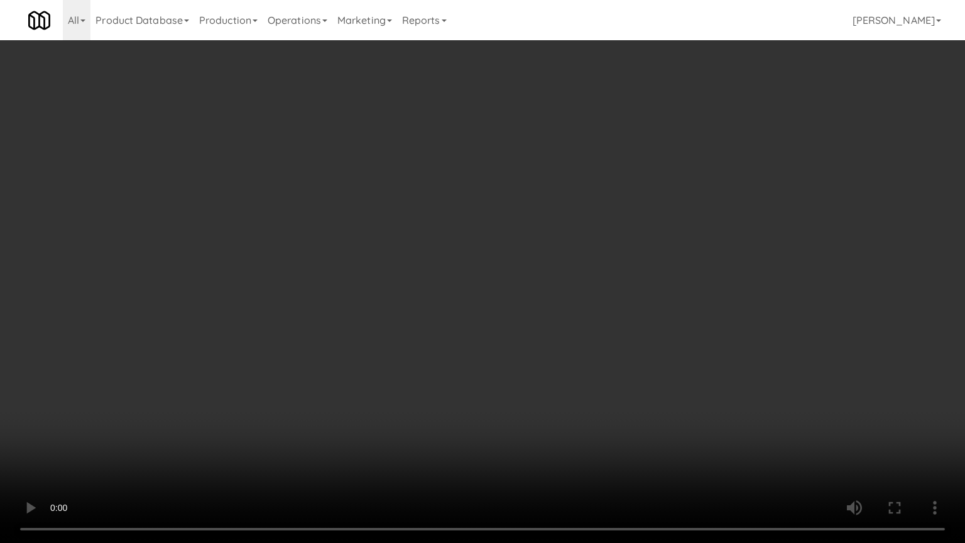
click at [683, 436] on video at bounding box center [482, 271] width 965 height 543
click at [550, 380] on video at bounding box center [482, 271] width 965 height 543
drag, startPoint x: 549, startPoint y: 381, endPoint x: 557, endPoint y: 372, distance: 12.5
click at [550, 381] on video at bounding box center [482, 271] width 965 height 543
click at [621, 259] on video at bounding box center [482, 271] width 965 height 543
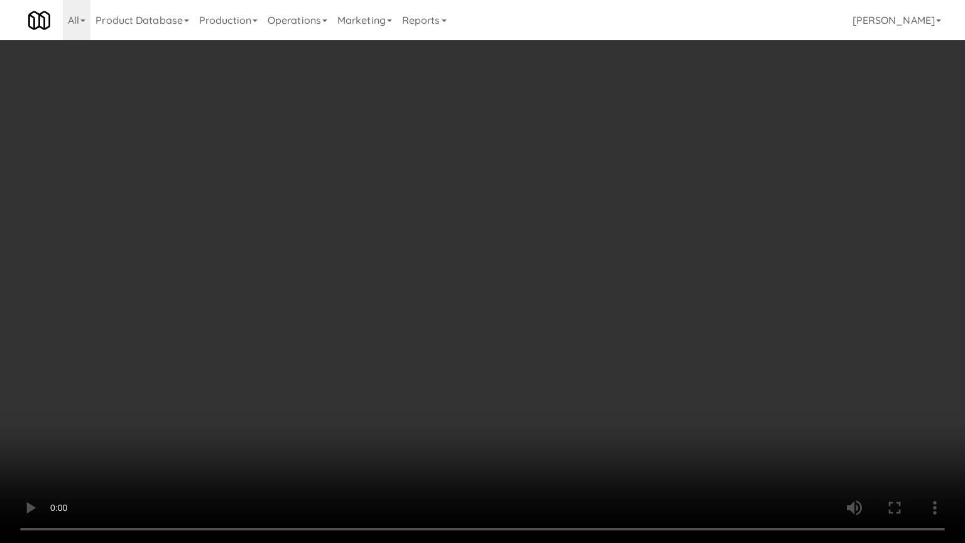
click at [621, 259] on video at bounding box center [482, 271] width 965 height 543
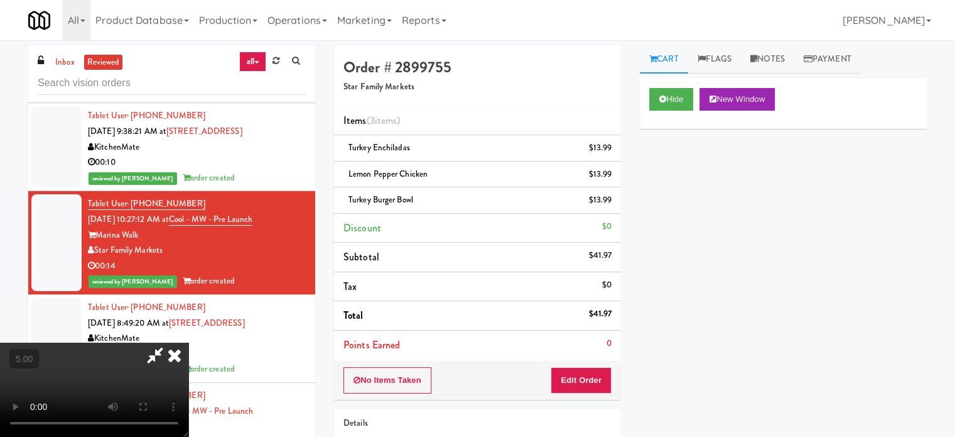
click at [188, 342] on icon at bounding box center [175, 354] width 28 height 25
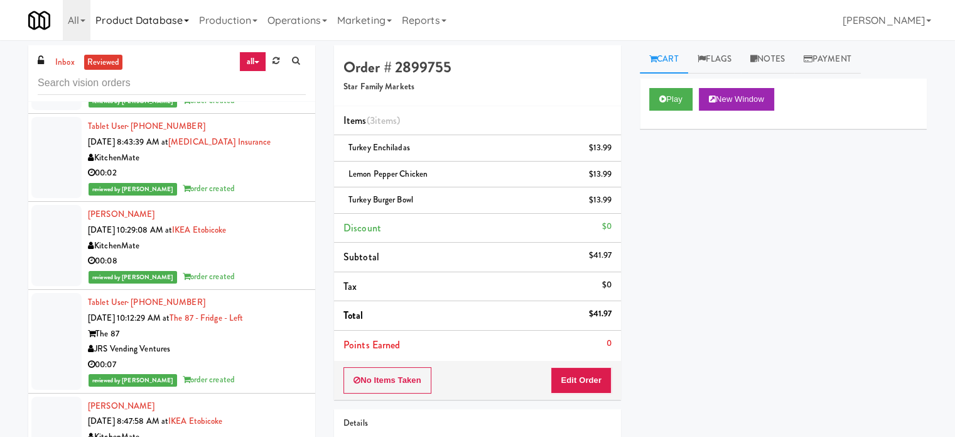
scroll to position [942, 0]
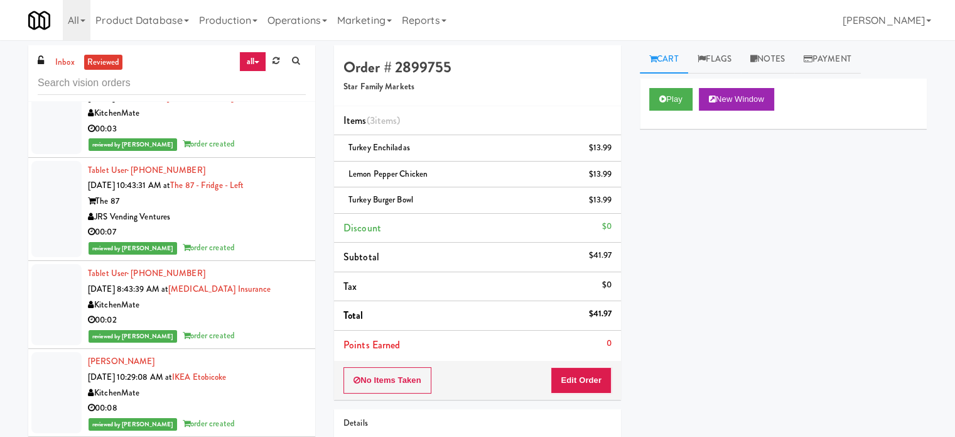
click at [233, 128] on div "00:03" at bounding box center [197, 129] width 218 height 16
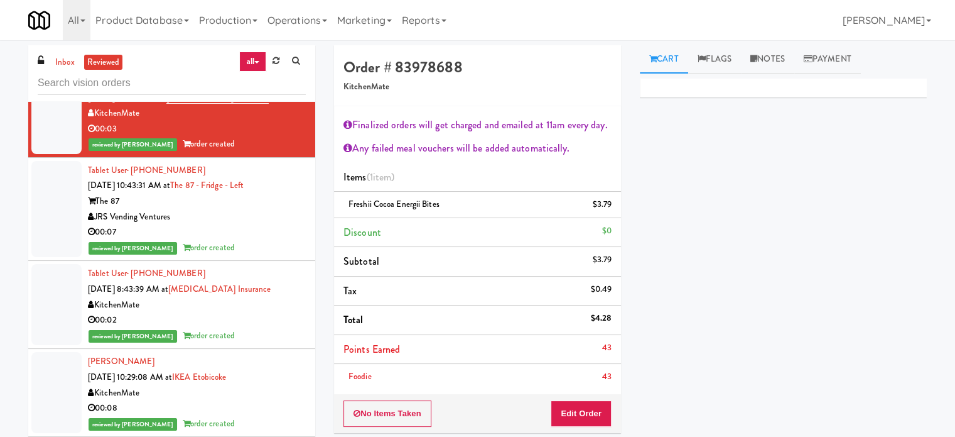
click at [264, 232] on div "00:07" at bounding box center [197, 232] width 218 height 16
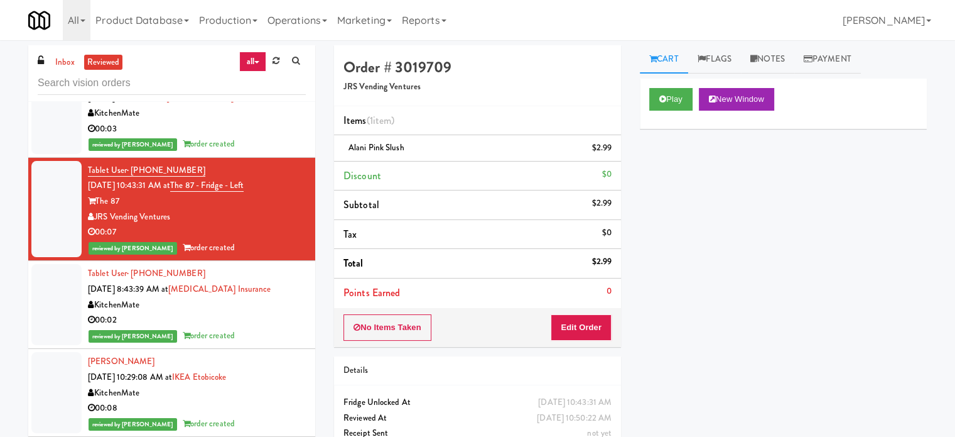
drag, startPoint x: 270, startPoint y: 308, endPoint x: 269, endPoint y: 298, distance: 10.1
click at [271, 308] on div "KitchenMate" at bounding box center [197, 305] width 218 height 16
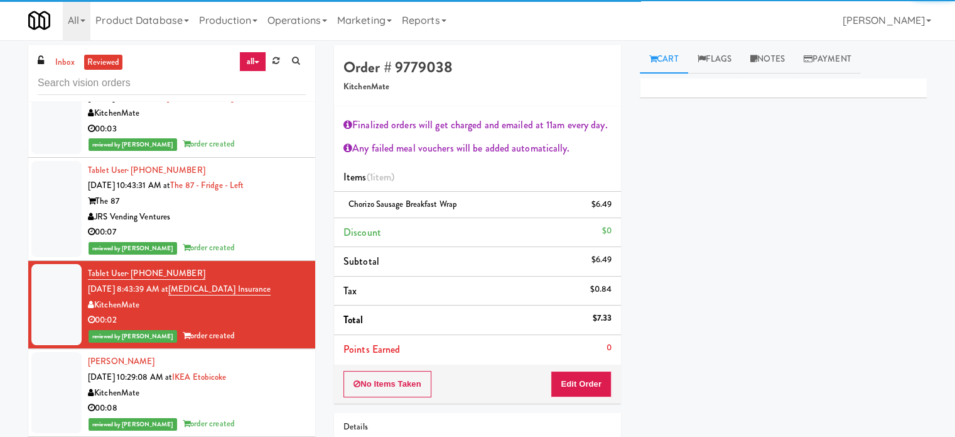
scroll to position [1256, 0]
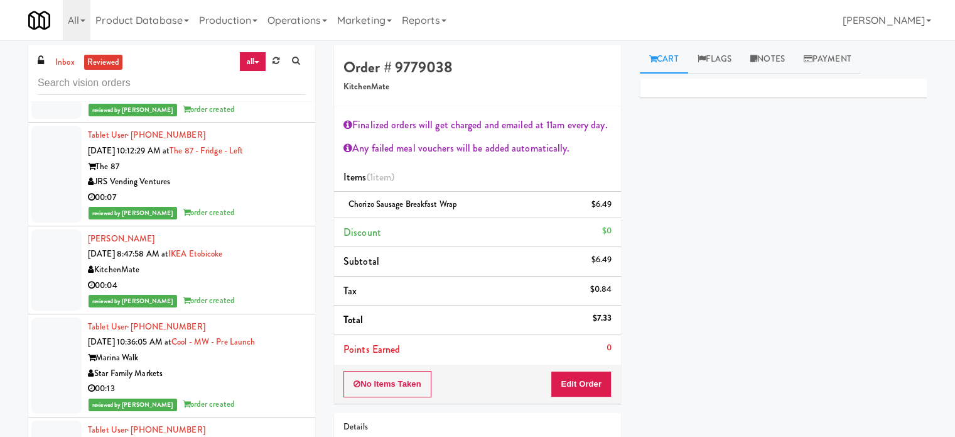
click at [241, 203] on div "Tablet User · (224) 244-4666 Sep 9, 2025 10:12:29 AM at The 87 - Fridge - Left …" at bounding box center [197, 174] width 218 height 93
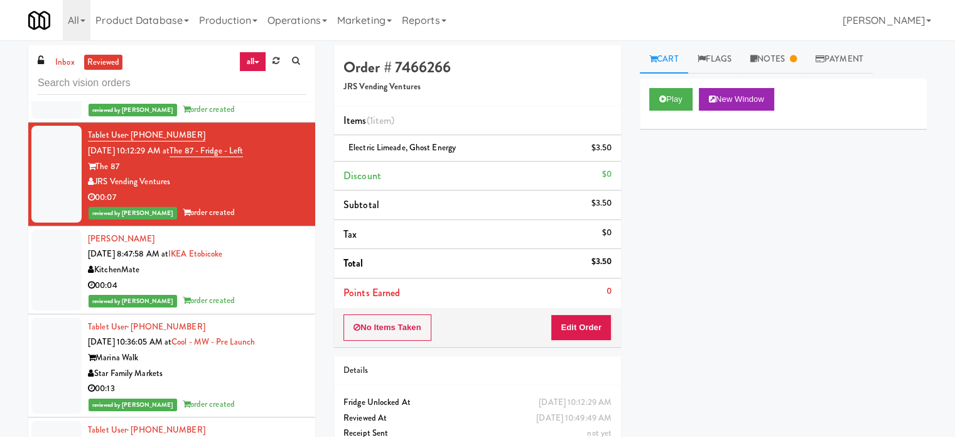
click at [266, 305] on div "reviewed by [PERSON_NAME] order created" at bounding box center [197, 301] width 218 height 16
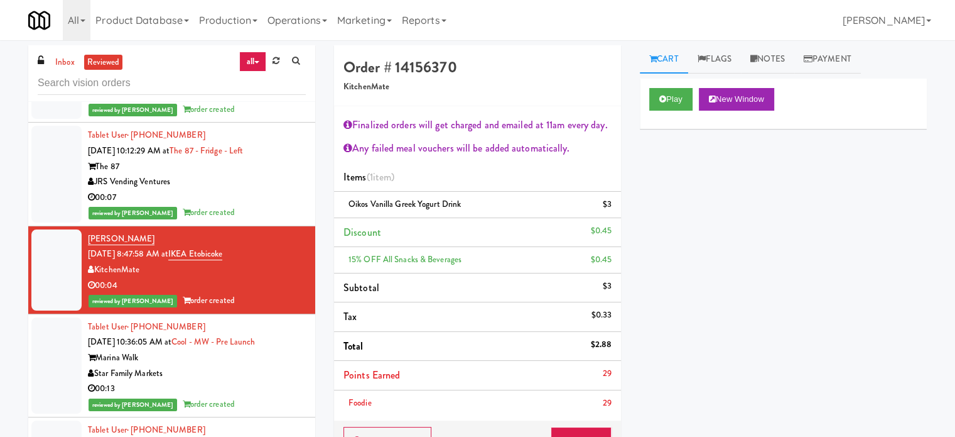
click at [268, 369] on div "Star Family Markets" at bounding box center [197, 374] width 218 height 16
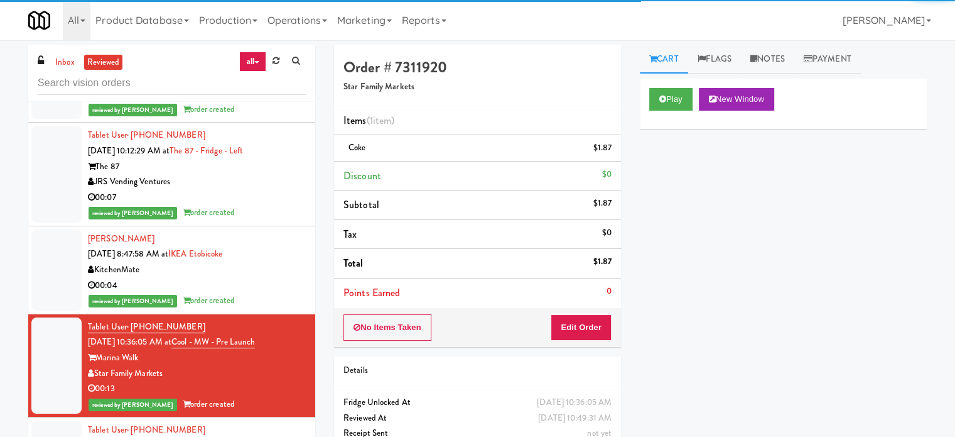
scroll to position [1570, 0]
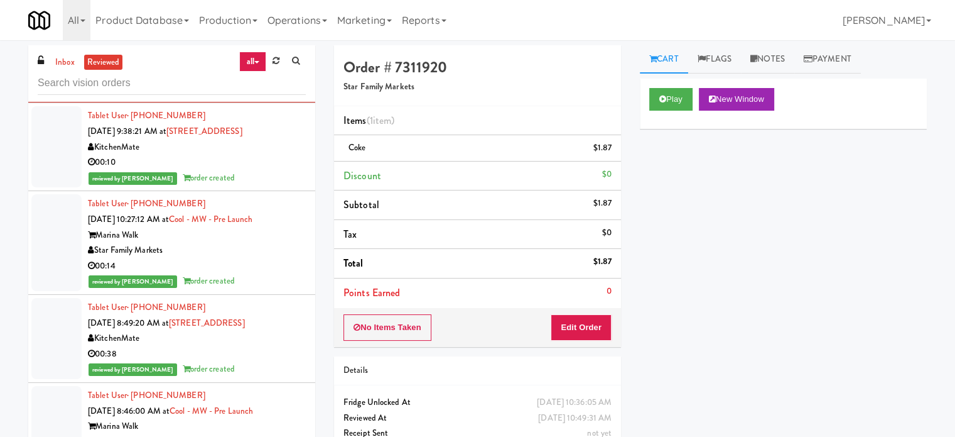
click at [249, 139] on div "KitchenMate" at bounding box center [197, 147] width 218 height 16
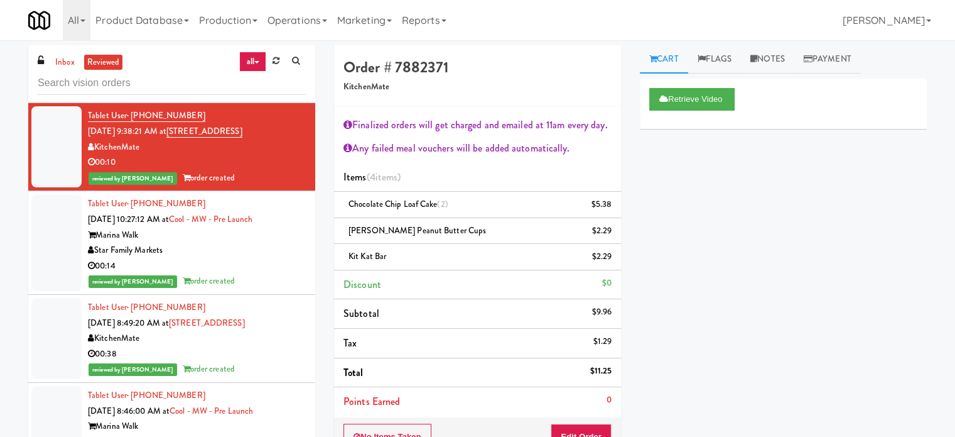
click at [248, 263] on div "00:14" at bounding box center [197, 266] width 218 height 16
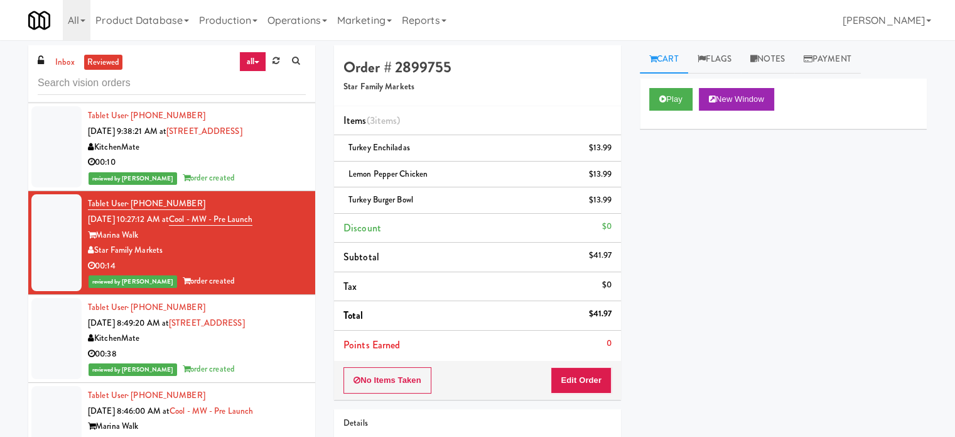
click at [269, 346] on div "00:38" at bounding box center [197, 354] width 218 height 16
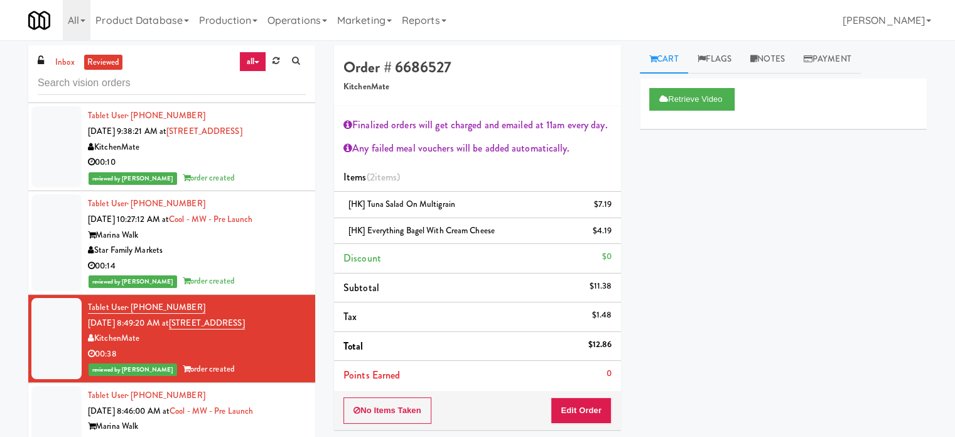
scroll to position [1884, 0]
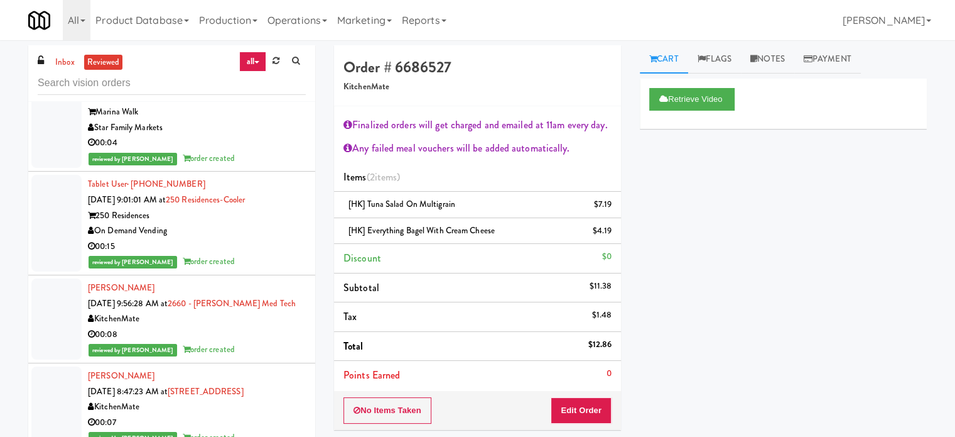
click at [247, 271] on li "Tablet User · (779) 435-4692 [DATE] 9:01:01 AM at 250 Residences-Cooler 250 Res…" at bounding box center [171, 223] width 287 height 104
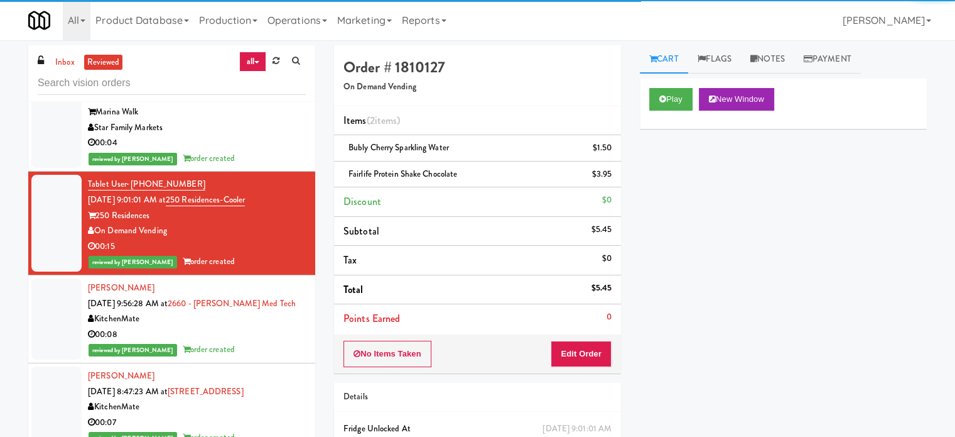
click at [251, 148] on div "00:04" at bounding box center [197, 143] width 218 height 16
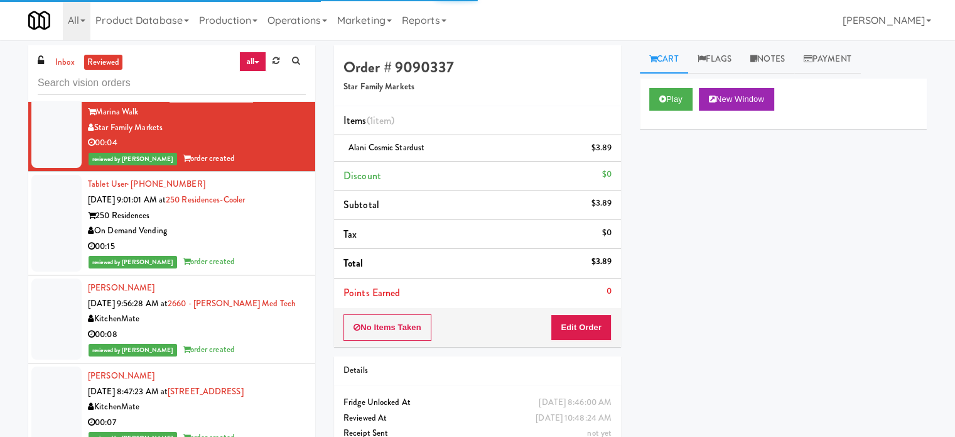
click at [254, 257] on div "reviewed by [PERSON_NAME] E order created" at bounding box center [197, 262] width 218 height 16
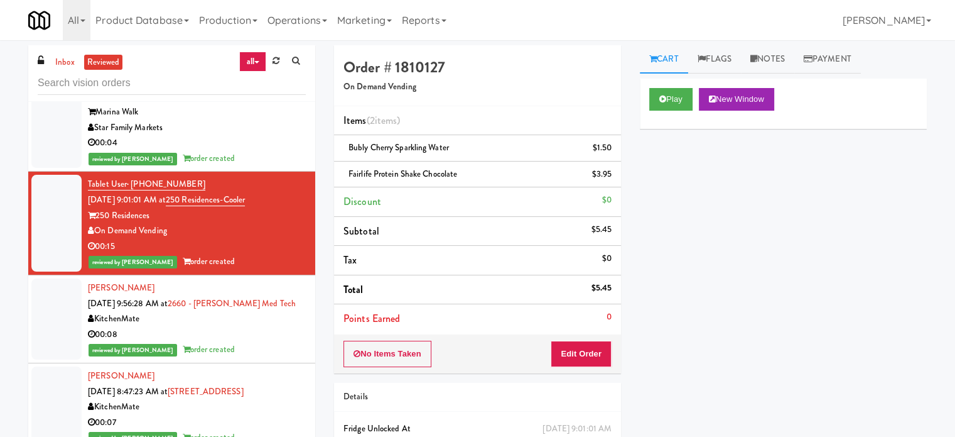
drag, startPoint x: 179, startPoint y: 231, endPoint x: 97, endPoint y: 230, distance: 81.7
click at [97, 230] on div "On Demand Vending" at bounding box center [197, 231] width 218 height 16
copy div "On Demand Vending"
click at [138, 80] on input "text" at bounding box center [172, 83] width 268 height 23
